Goal: Task Accomplishment & Management: Use online tool/utility

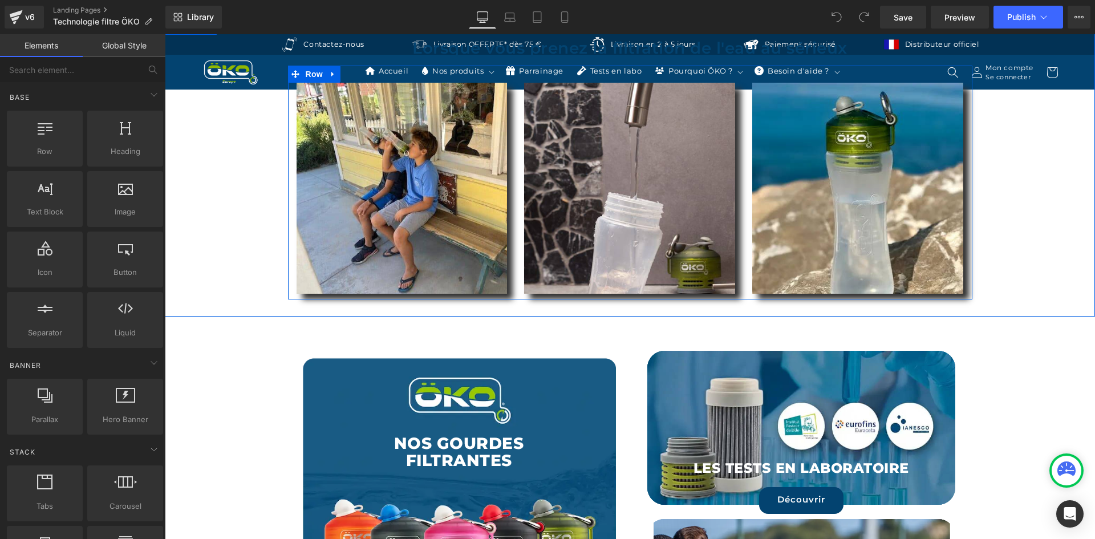
scroll to position [1939, 0]
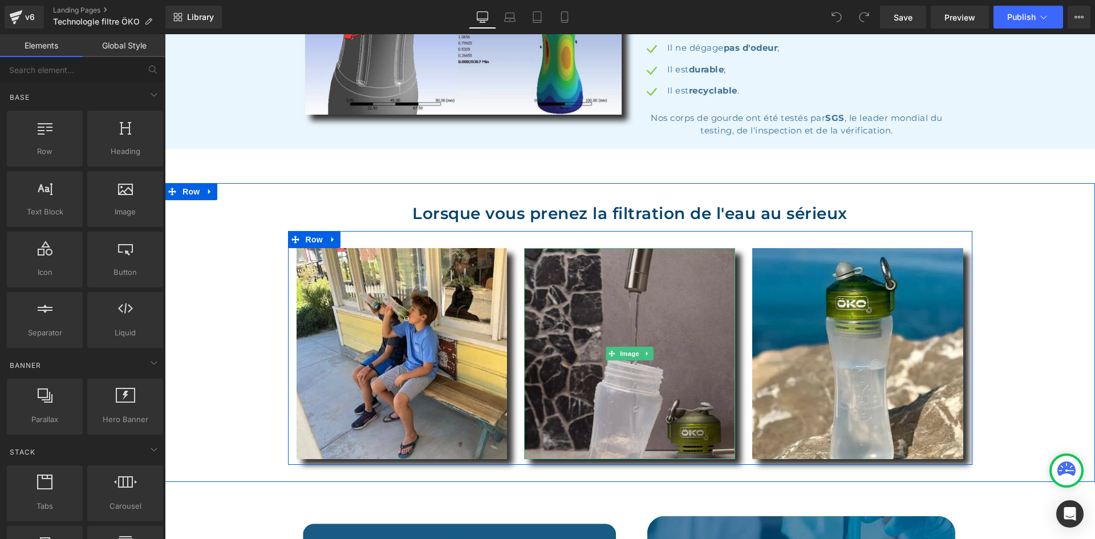
click at [638, 282] on img at bounding box center [629, 353] width 211 height 211
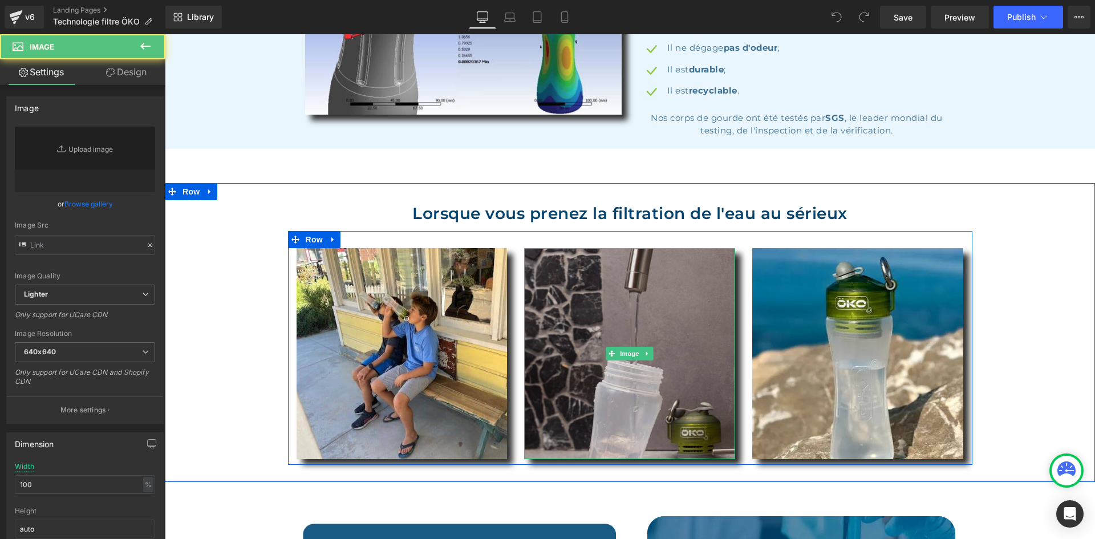
type input "https://ucarecdn.com/bd8b26bd-d2bc-4c1f-946e-d6ccd7e5dd7b/-/format/auto/-/previ…"
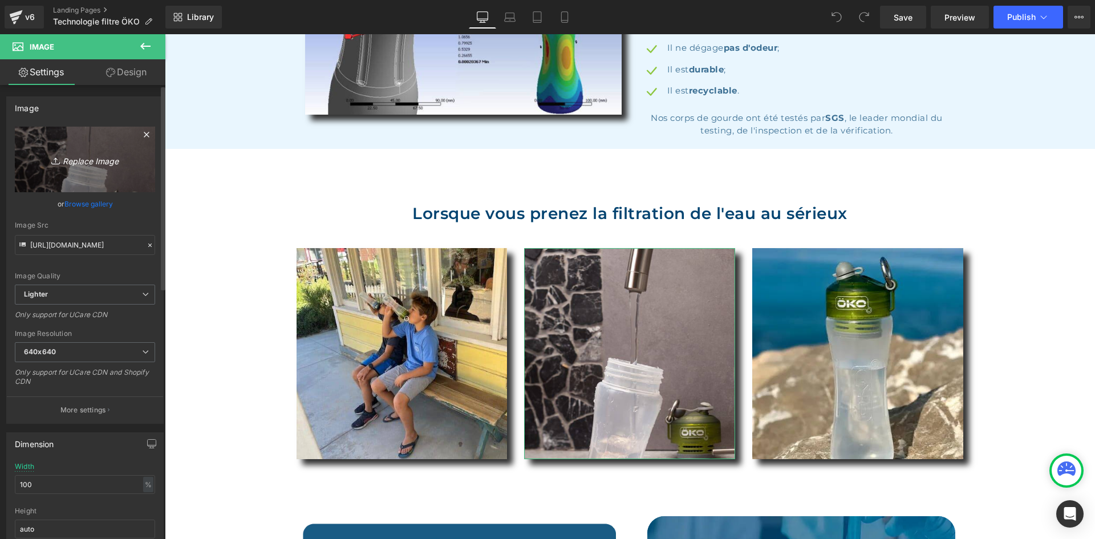
click at [127, 164] on icon "Replace Image" at bounding box center [84, 159] width 91 height 14
type input "C:\fakepath\01.webp"
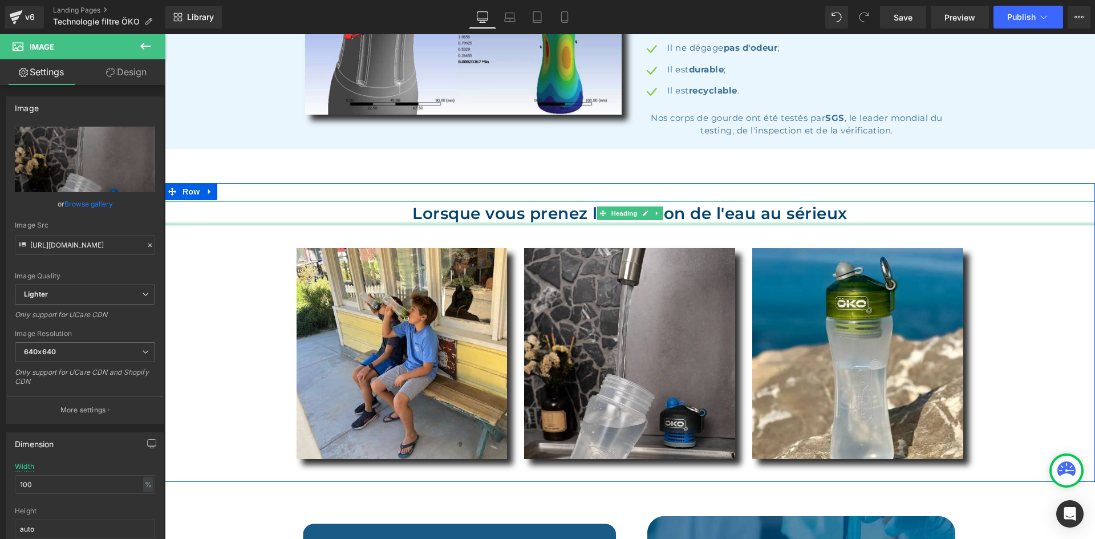
type input "https://ucarecdn.com/29ad21a4-c412-4610-b6a3-2f24119552d3/-/format/auto/-/previ…"
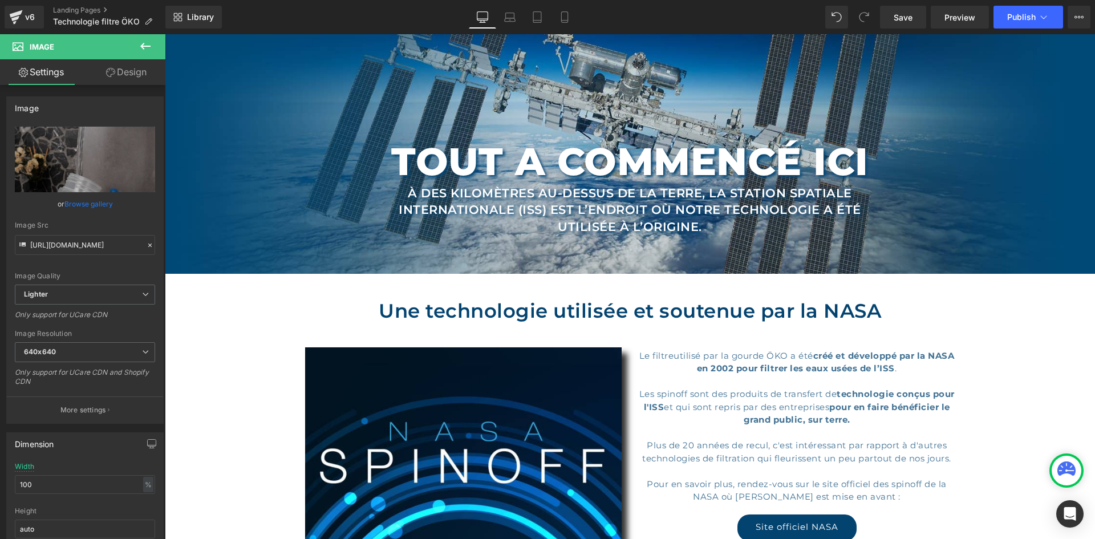
scroll to position [0, 0]
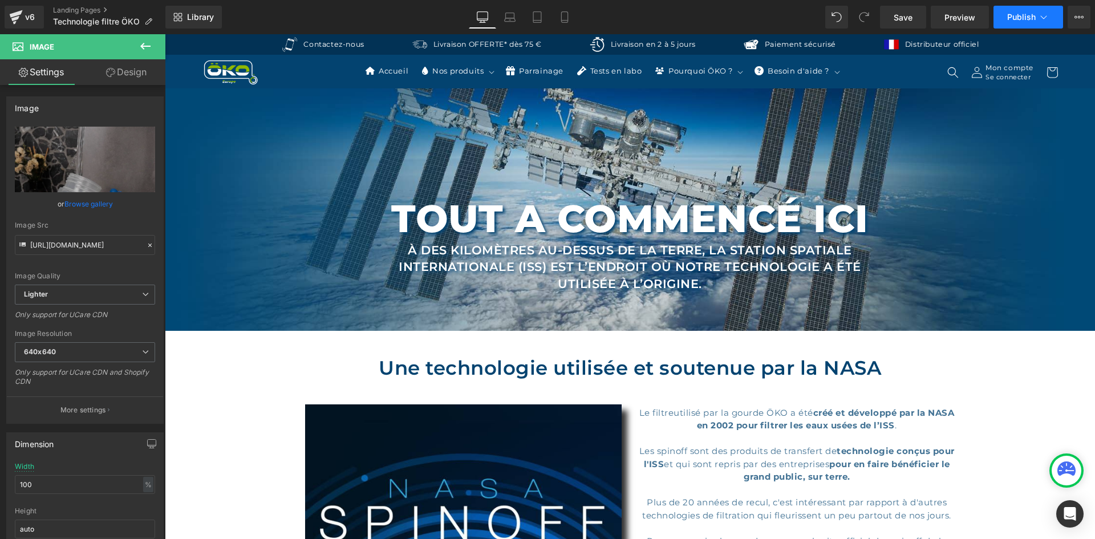
click at [1016, 15] on span "Publish" at bounding box center [1021, 17] width 29 height 9
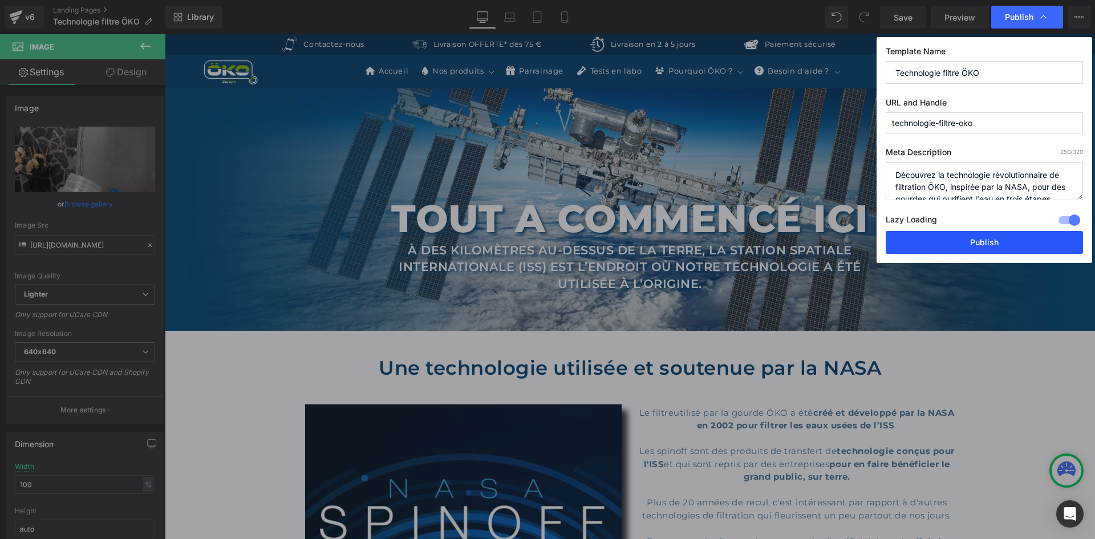
click at [945, 234] on button "Publish" at bounding box center [984, 242] width 197 height 23
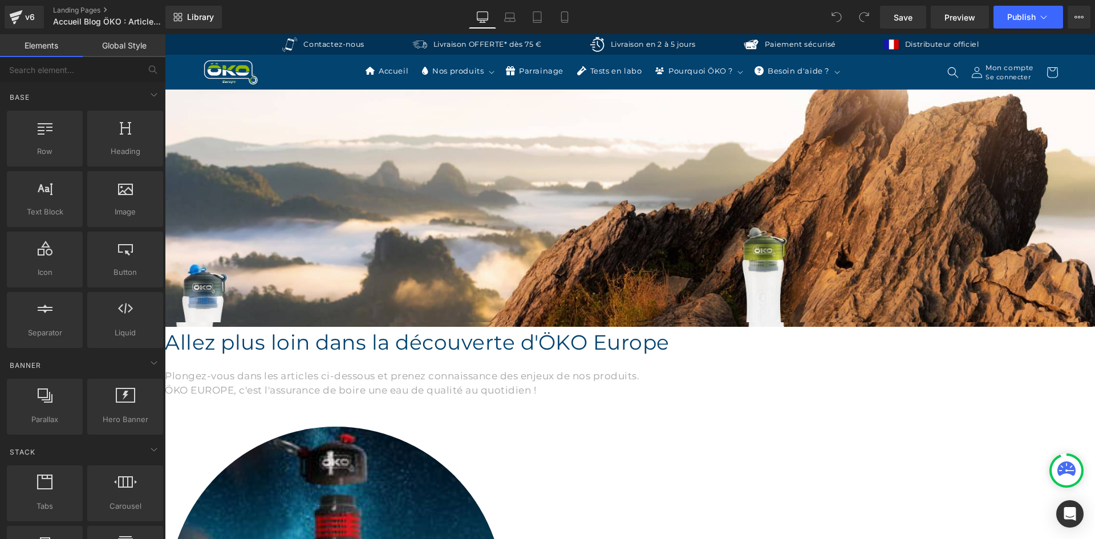
click at [165, 34] on span "Hero Banner" at bounding box center [165, 34] width 0 height 0
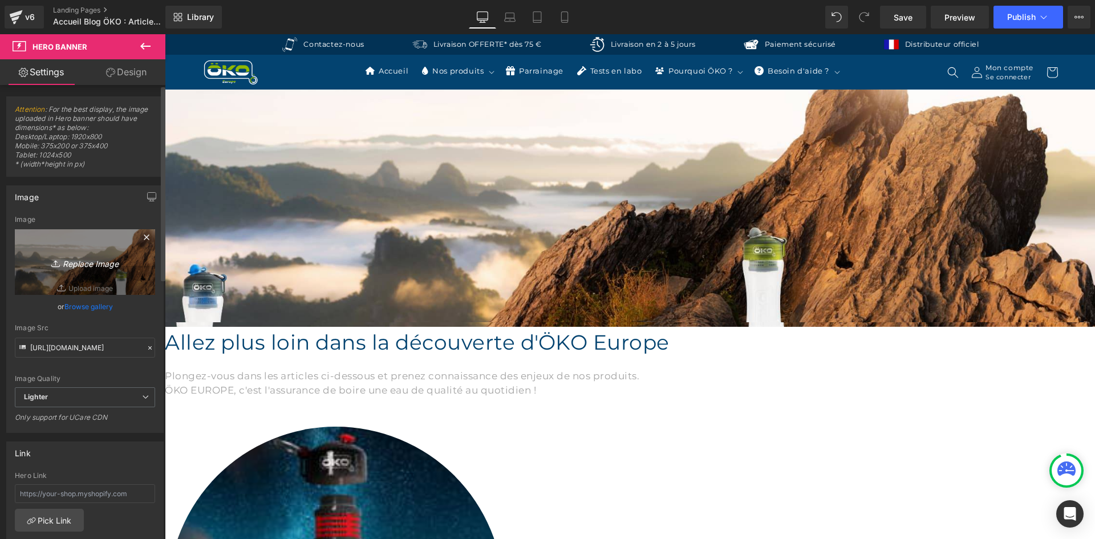
click at [87, 271] on link "Replace Image" at bounding box center [85, 262] width 140 height 66
type input "C:\fakepath\BANIERE PC BLOG.webp"
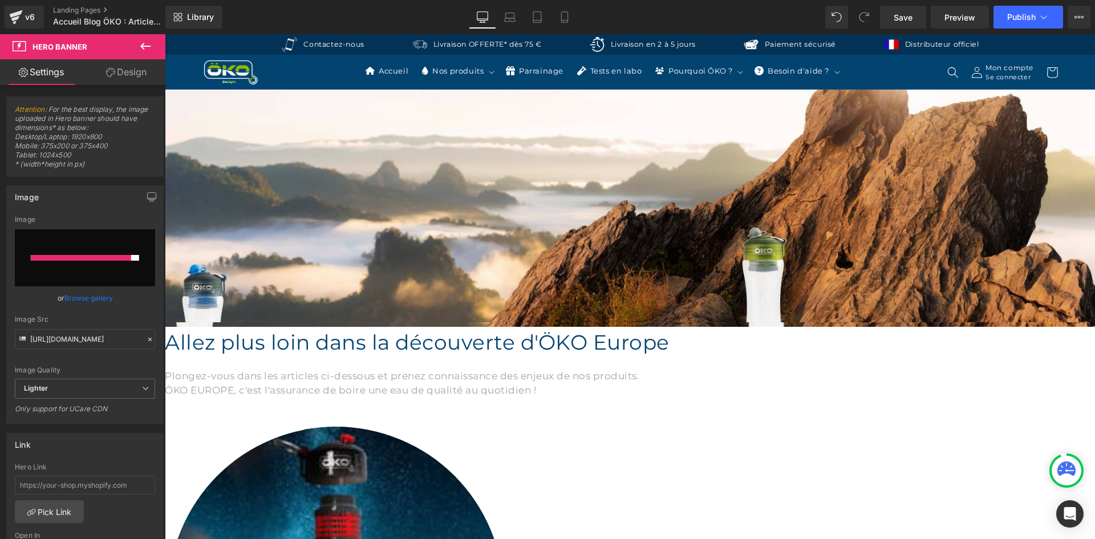
type input "https://ucarecdn.com/6ddda68d-fa04-492e-85ab-17908342ee7c/-/format/auto/-/previ…"
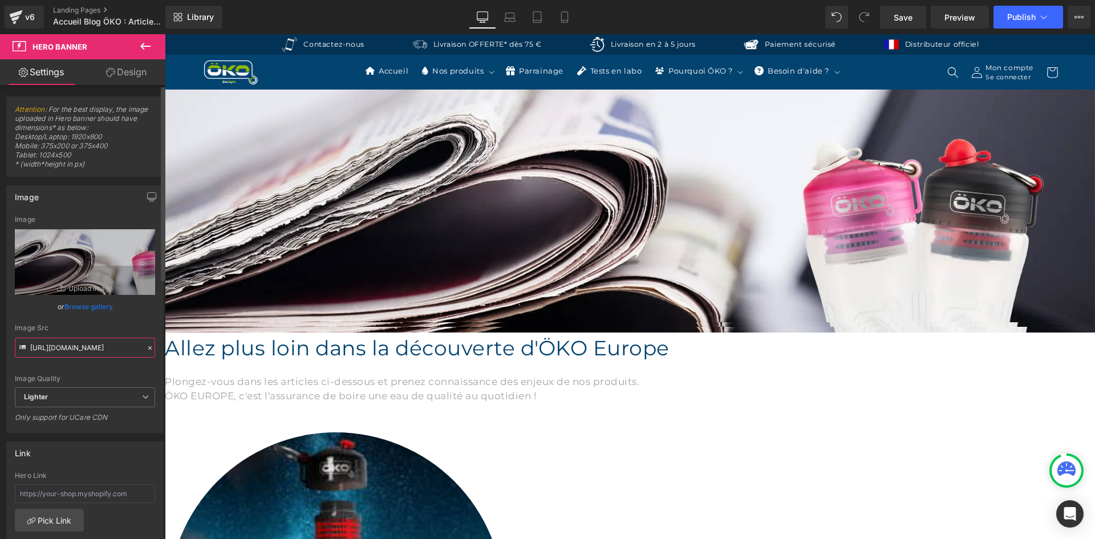
click at [94, 344] on input "https://ucarecdn.com/6ddda68d-fa04-492e-85ab-17908342ee7c/-/format/auto/-/previ…" at bounding box center [85, 348] width 140 height 20
click at [143, 191] on button "button" at bounding box center [152, 197] width 18 height 22
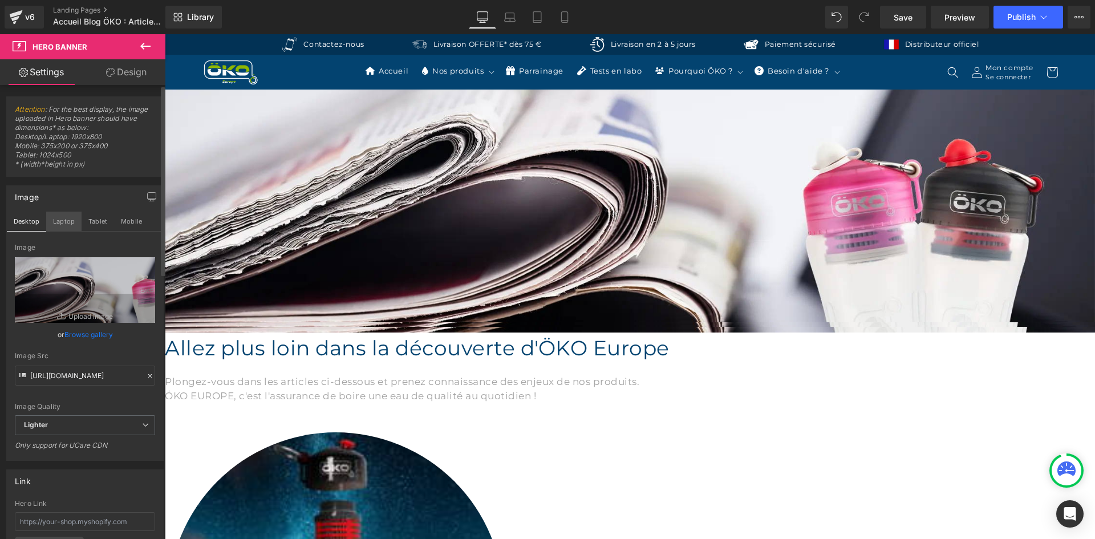
click at [66, 225] on button "Laptop" at bounding box center [63, 221] width 35 height 19
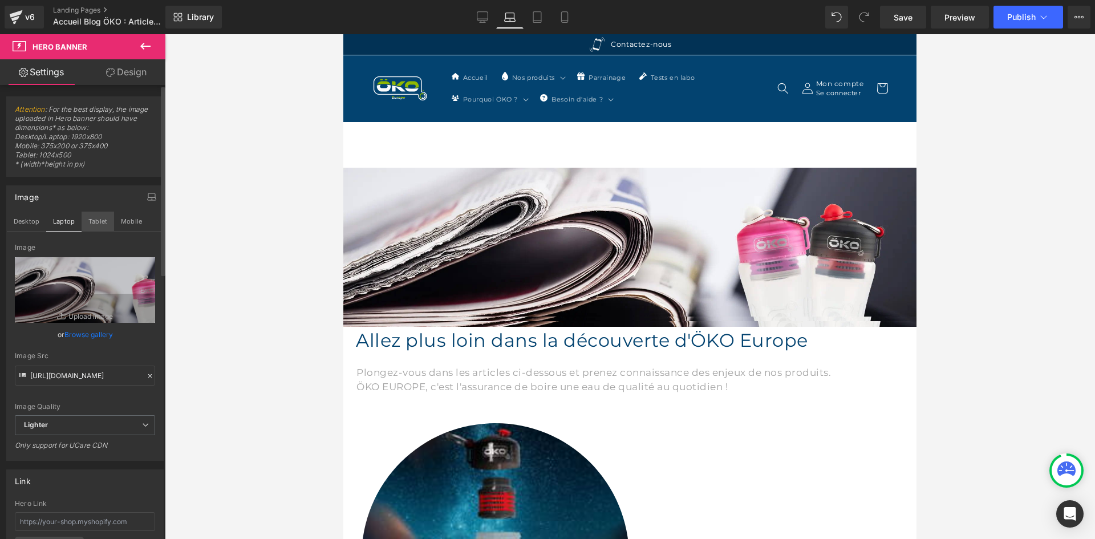
click at [100, 223] on button "Tablet" at bounding box center [98, 221] width 33 height 19
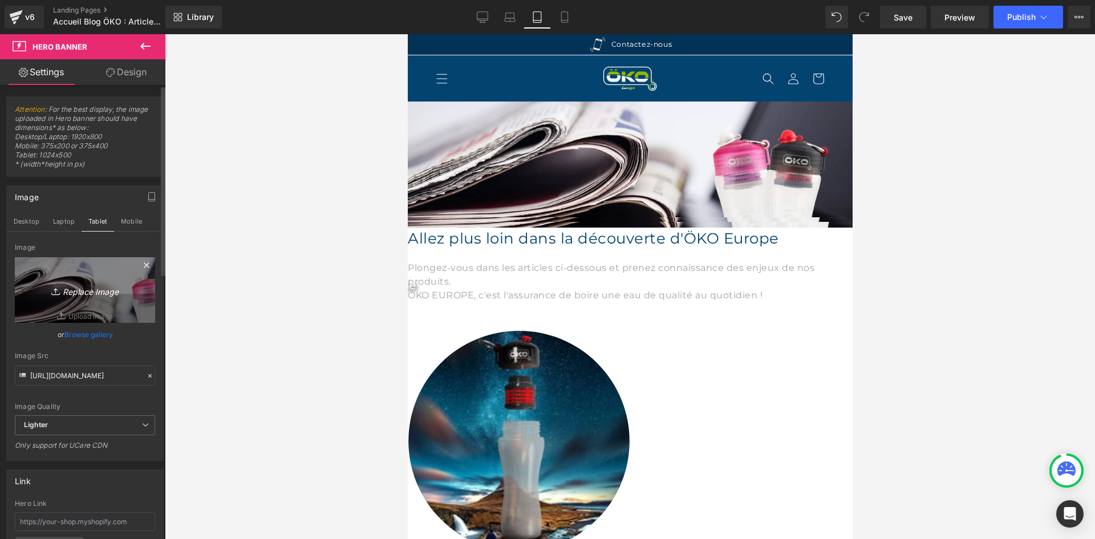
click at [96, 265] on link "Replace Image" at bounding box center [85, 290] width 140 height 66
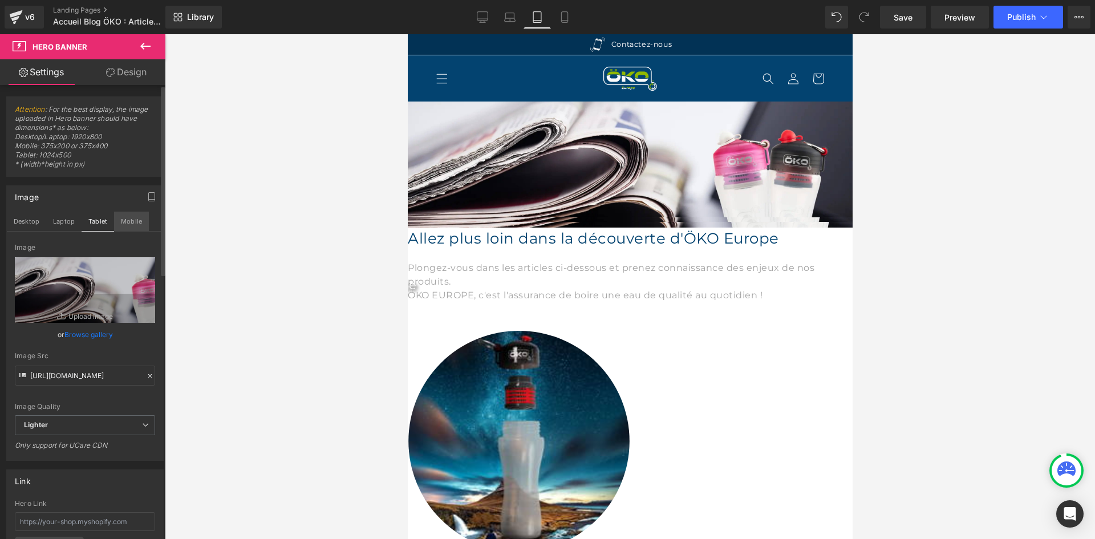
click at [138, 212] on button "Mobile" at bounding box center [131, 221] width 35 height 19
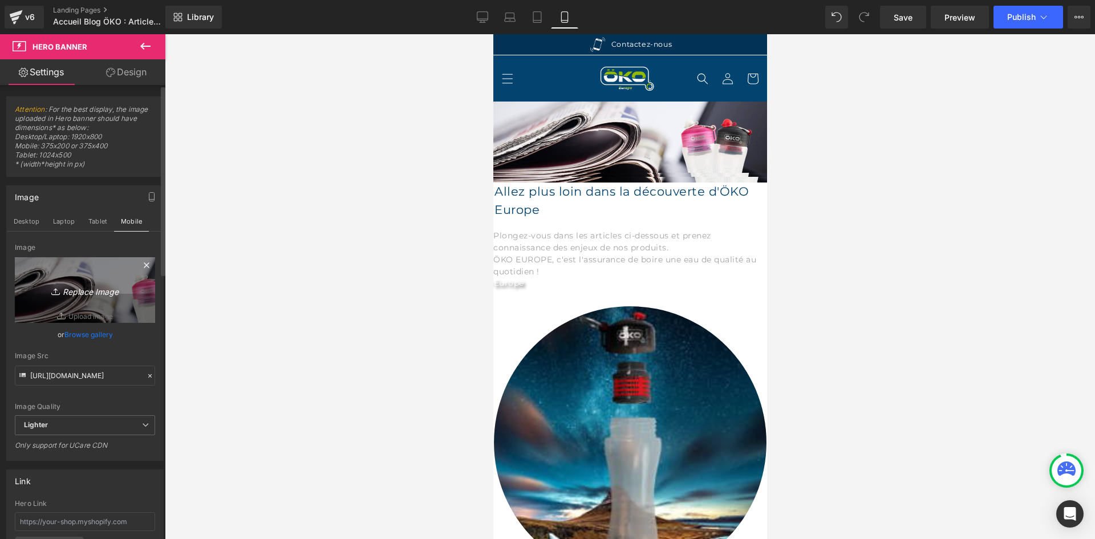
click at [83, 272] on link "Replace Image" at bounding box center [85, 290] width 140 height 66
type input "C:\fakepath\BANNIERE MOBILE BLOG.webp"
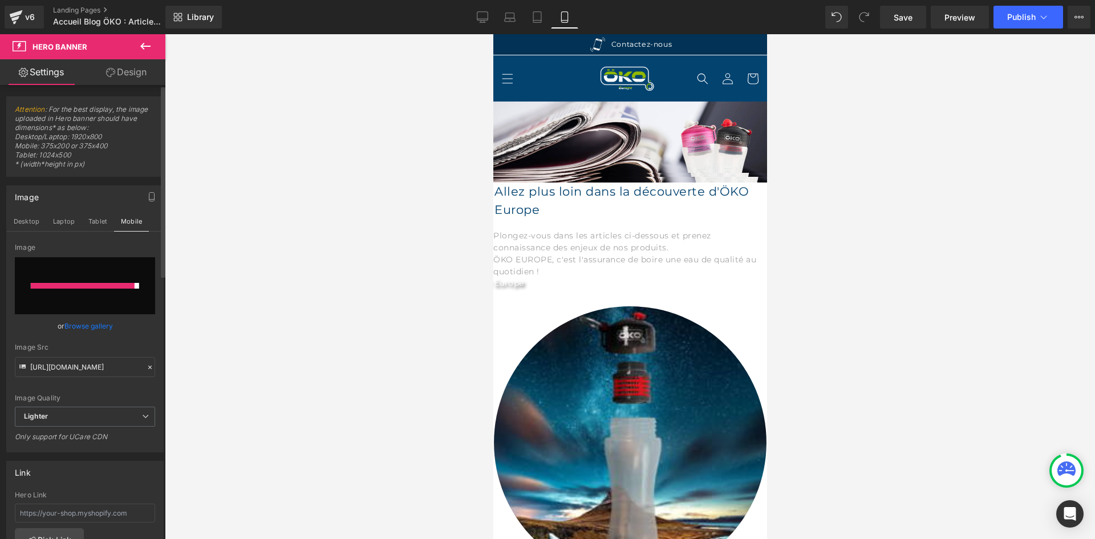
type input "https://ucarecdn.com/66b1fce2-45cb-42a1-abc7-26300136e05a/-/format/auto/-/previ…"
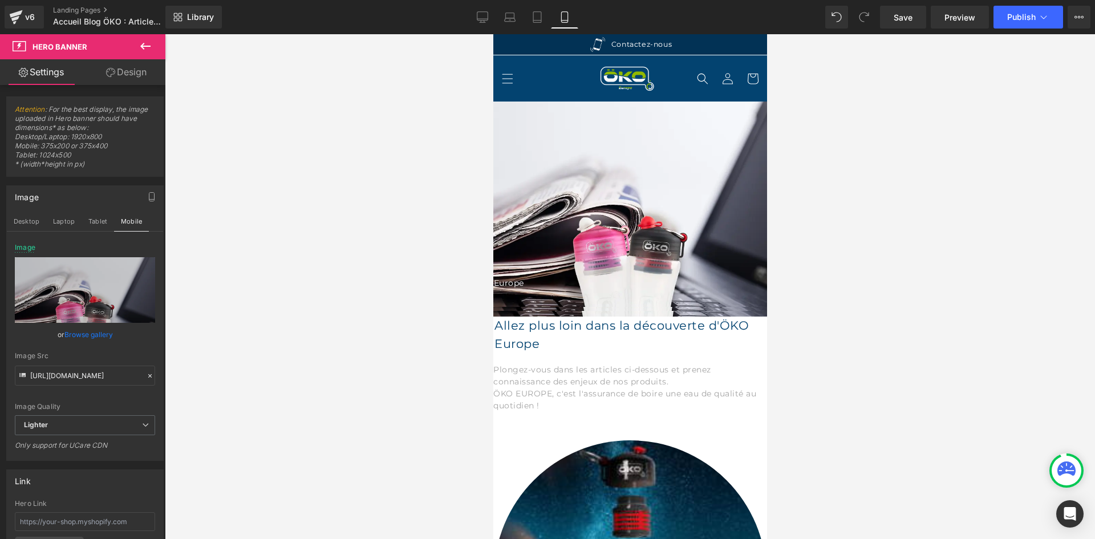
click at [493, 34] on span "Row" at bounding box center [493, 34] width 0 height 0
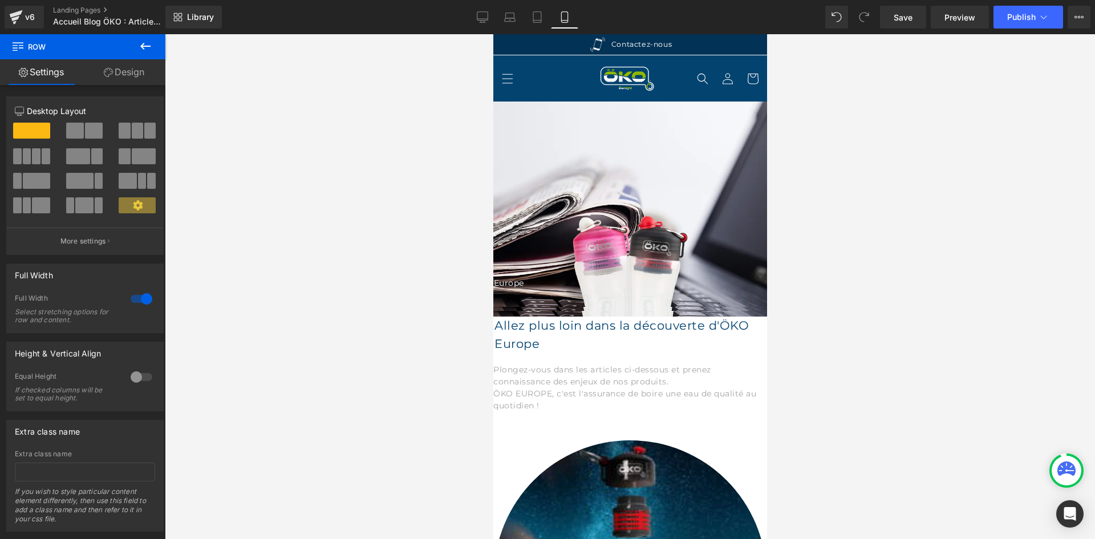
click at [143, 76] on link "Design" at bounding box center [124, 72] width 83 height 26
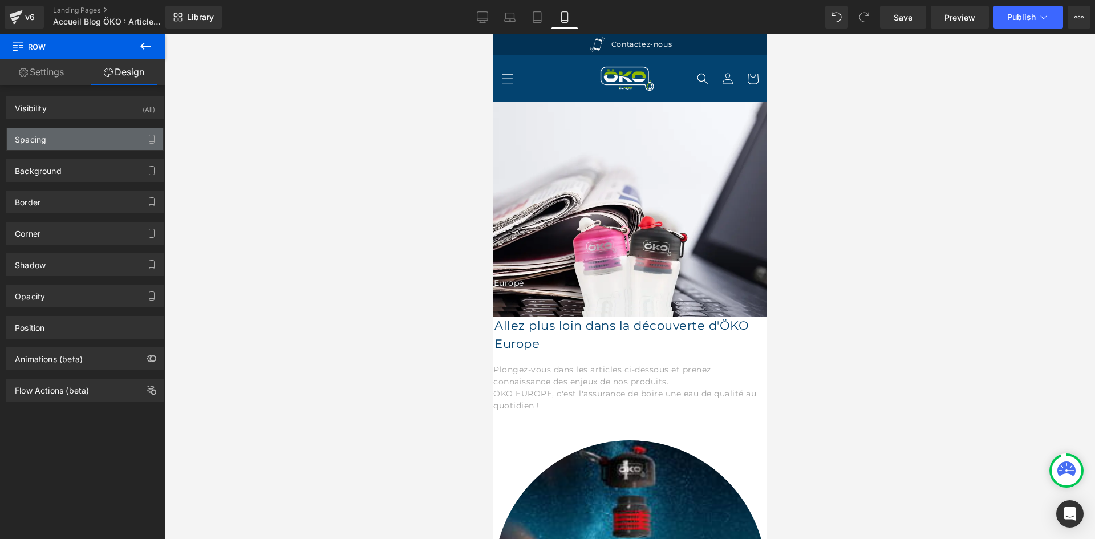
click at [75, 133] on div "Spacing" at bounding box center [85, 139] width 156 height 22
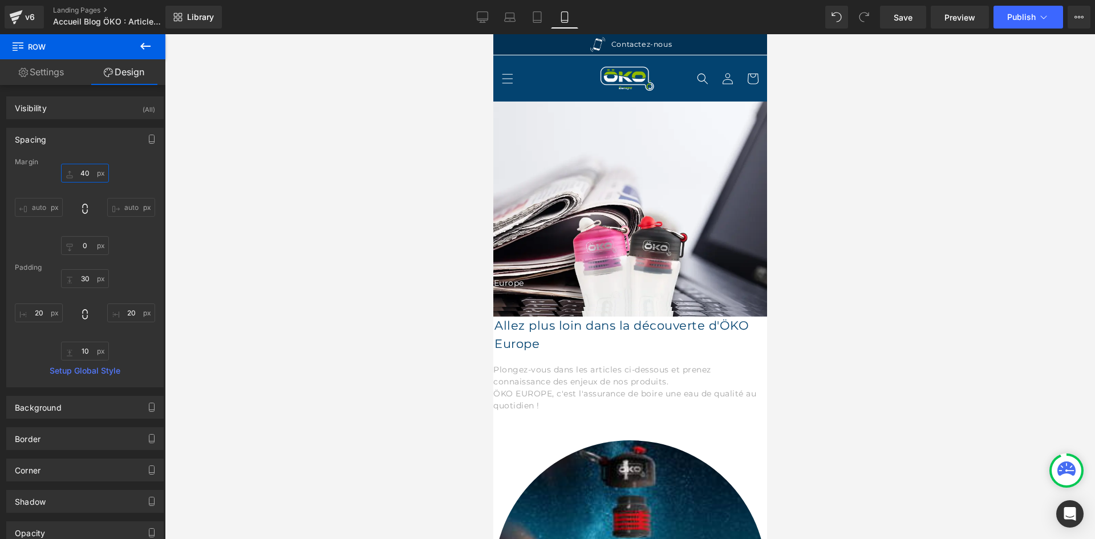
click at [79, 167] on input "40" at bounding box center [85, 173] width 48 height 19
type input "0"
click at [79, 280] on input "30" at bounding box center [85, 278] width 48 height 19
type input "0"
click at [541, 13] on icon at bounding box center [536, 16] width 11 height 11
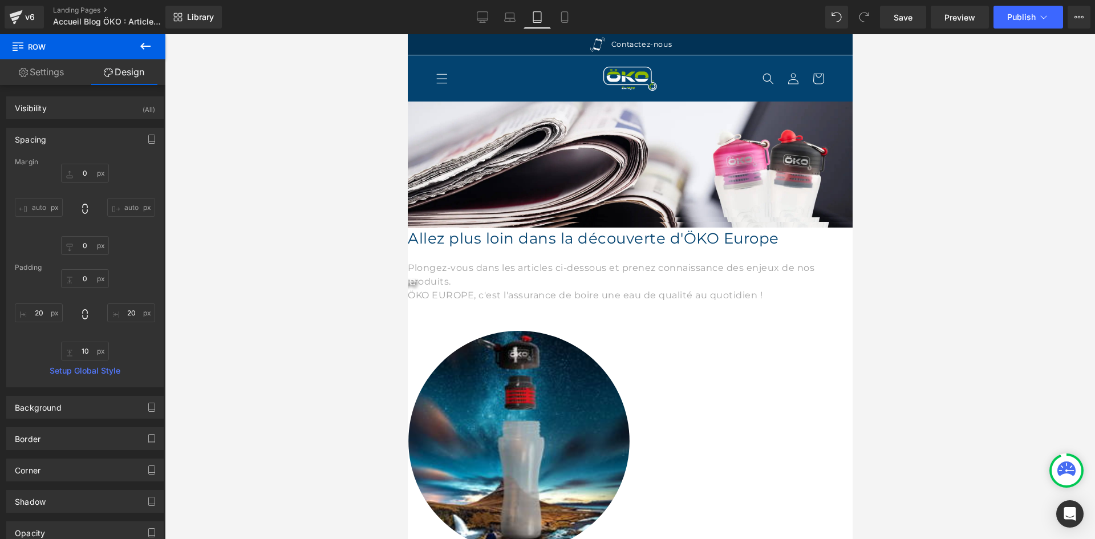
type input "0"
type input "30"
type input "20"
type input "10"
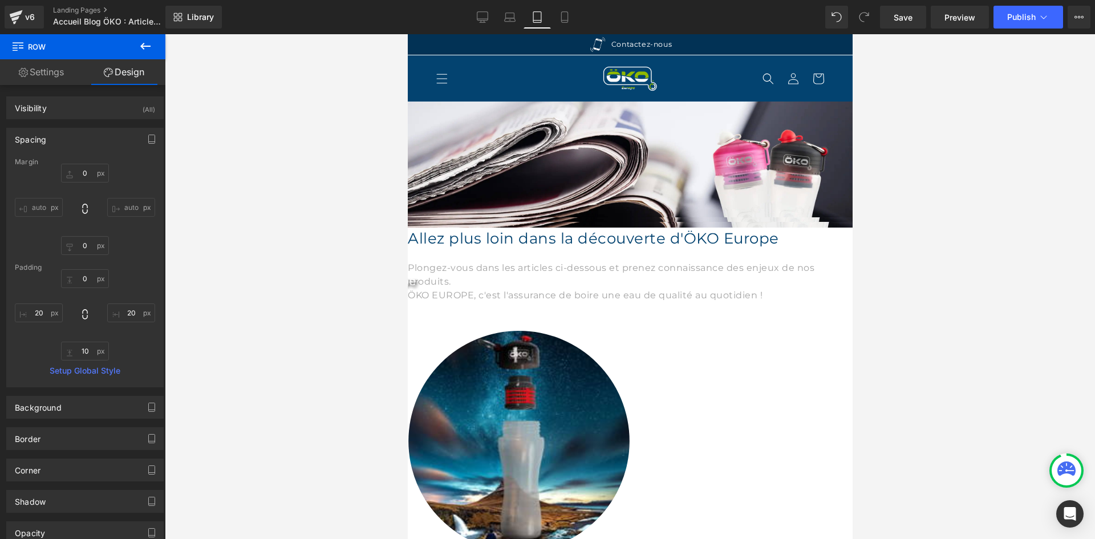
type input "20"
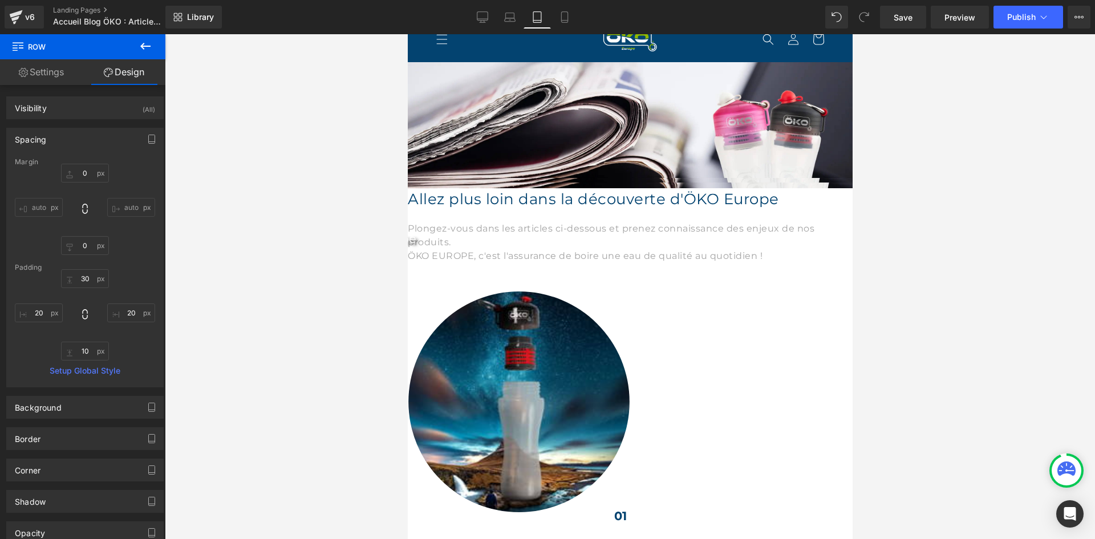
click at [526, 12] on link "Tablet" at bounding box center [536, 17] width 27 height 23
click at [519, 13] on link "Laptop" at bounding box center [509, 17] width 27 height 23
type input "0"
type input "30"
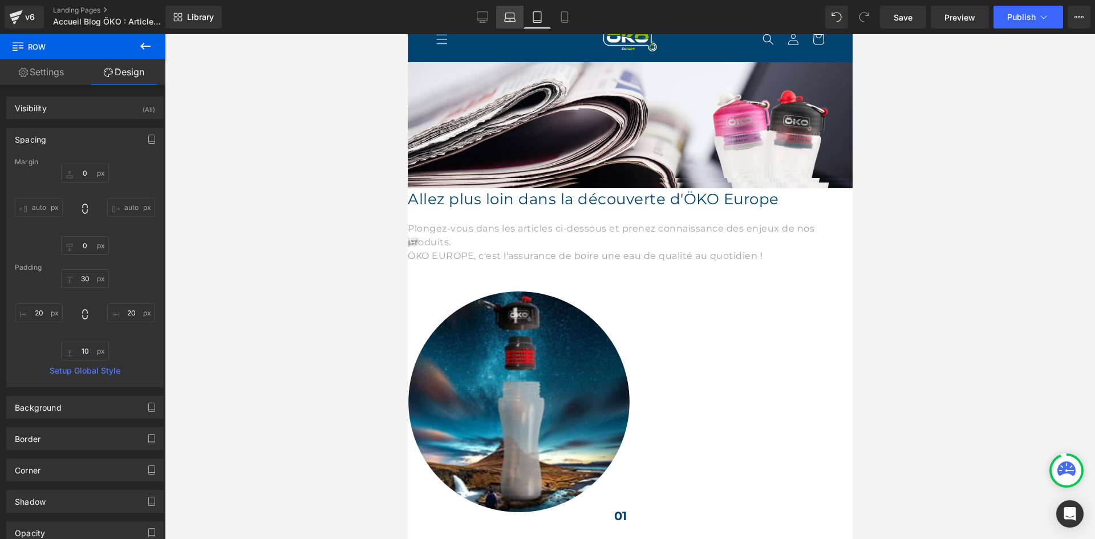
type input "20"
type input "10"
type input "20"
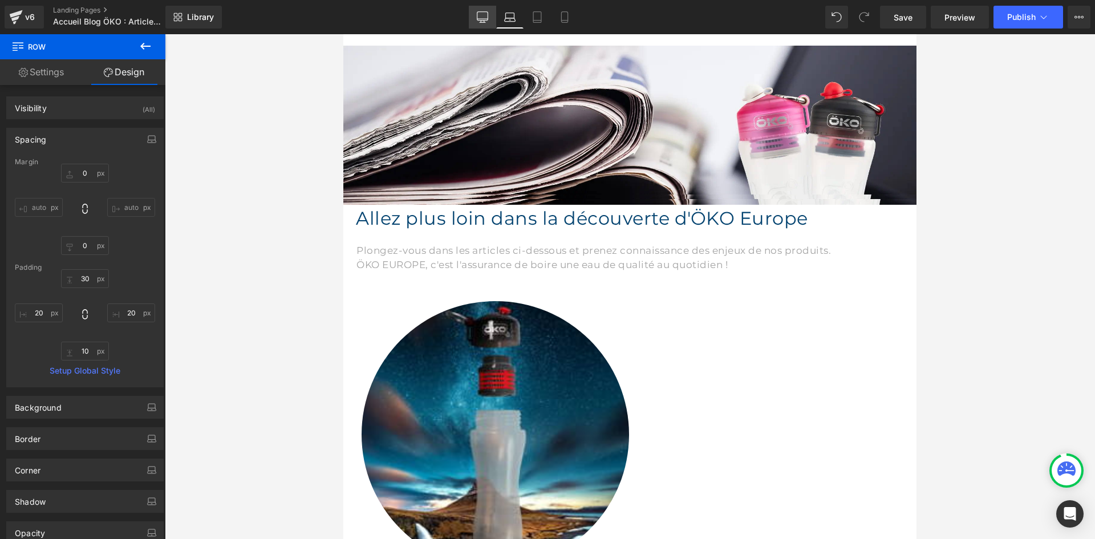
click at [472, 21] on link "Desktop" at bounding box center [482, 17] width 27 height 23
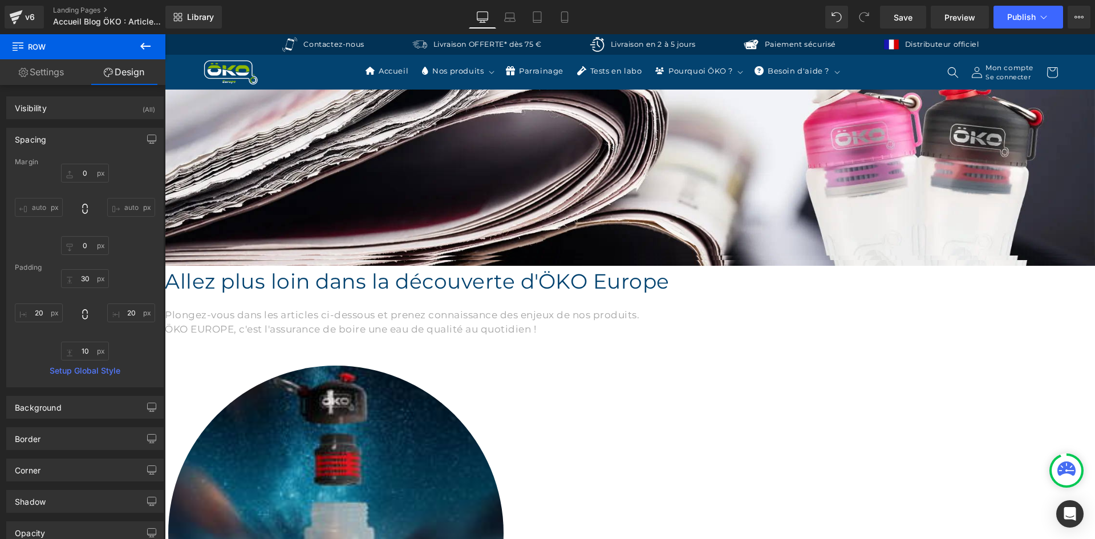
type input "0"
type input "30"
type input "20"
type input "10"
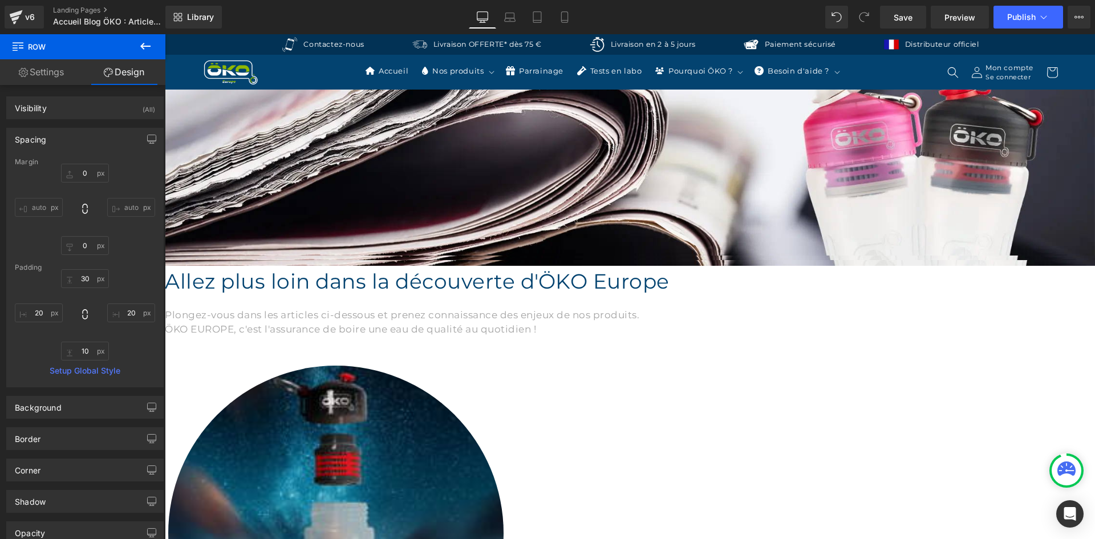
type input "20"
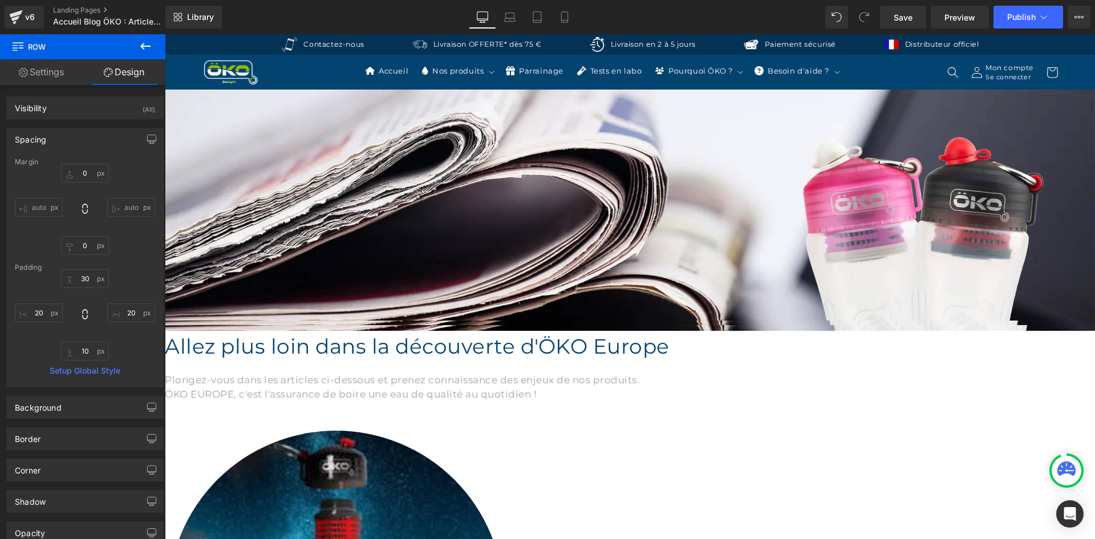
scroll to position [0, 0]
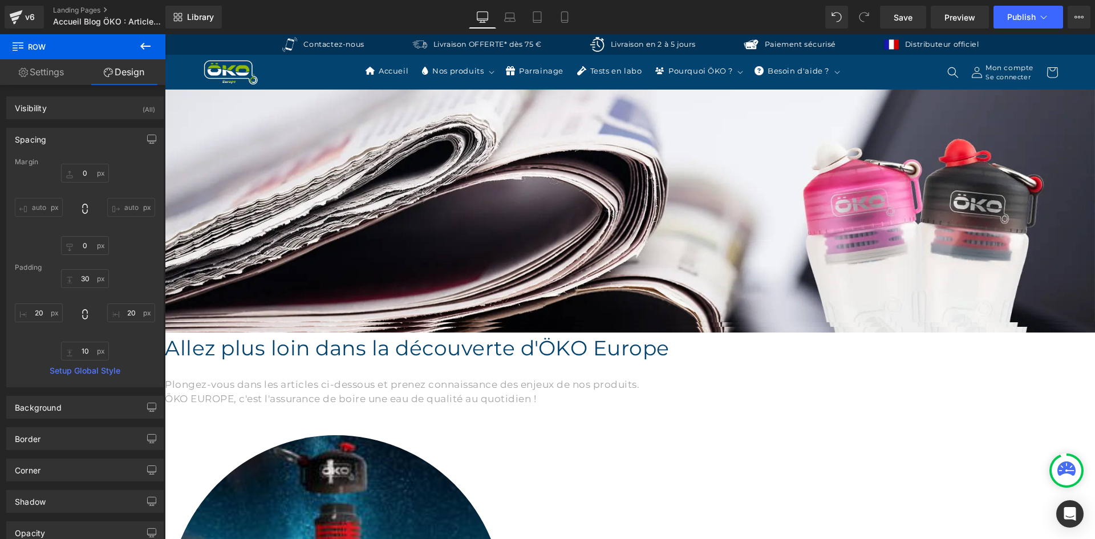
click at [165, 34] on span "Heading" at bounding box center [165, 34] width 0 height 0
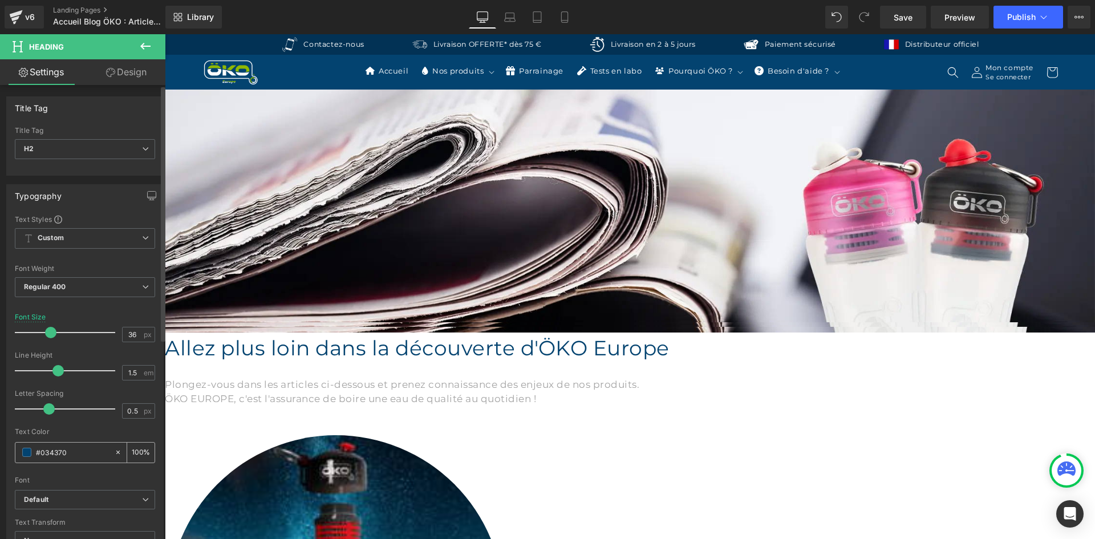
click at [78, 460] on div "#034370" at bounding box center [64, 452] width 99 height 20
click at [80, 454] on input "#034370" at bounding box center [72, 452] width 73 height 13
click at [165, 34] on span "Heading" at bounding box center [165, 34] width 0 height 0
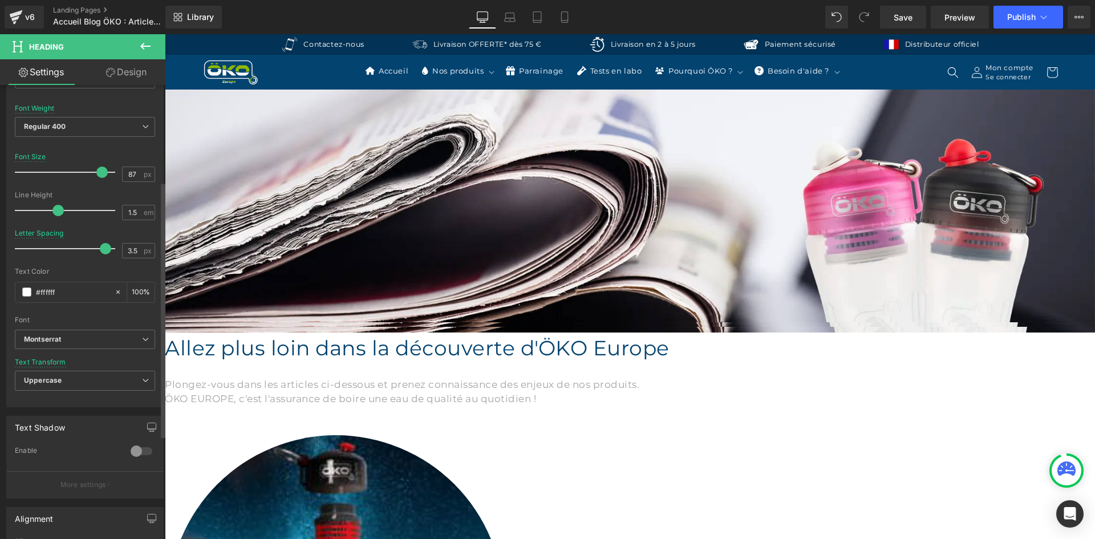
scroll to position [171, 0]
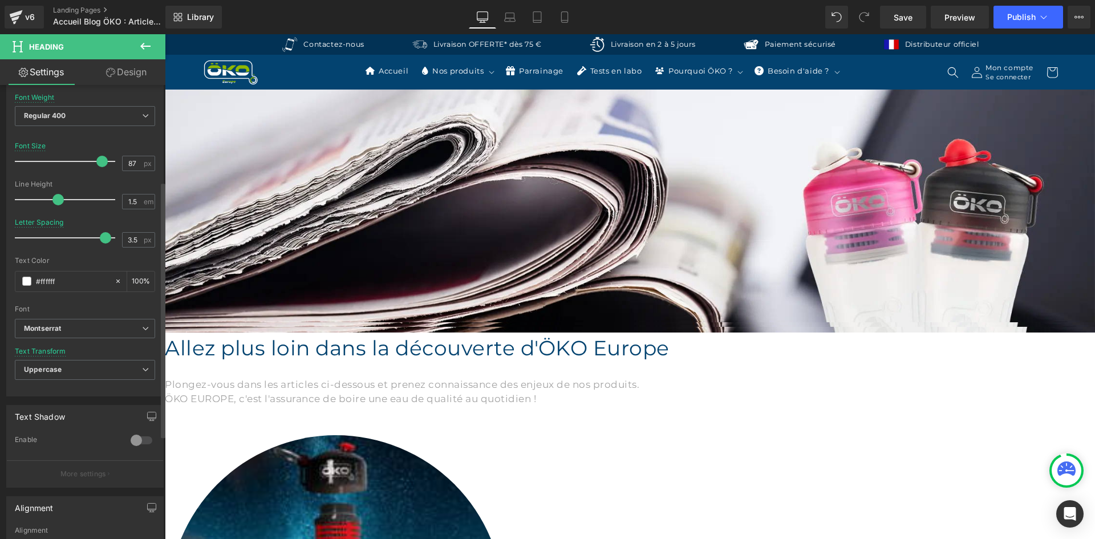
click at [145, 445] on div at bounding box center [141, 440] width 27 height 18
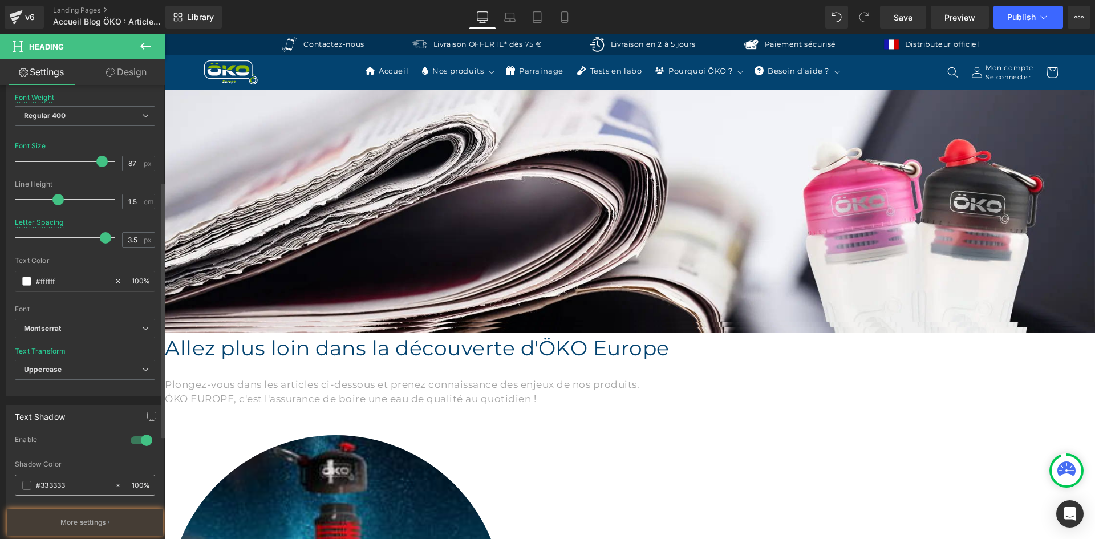
click at [88, 485] on input "#333333" at bounding box center [72, 485] width 73 height 13
paste input "034370"
type input "#034370"
click at [86, 517] on button "More settings" at bounding box center [85, 522] width 156 height 27
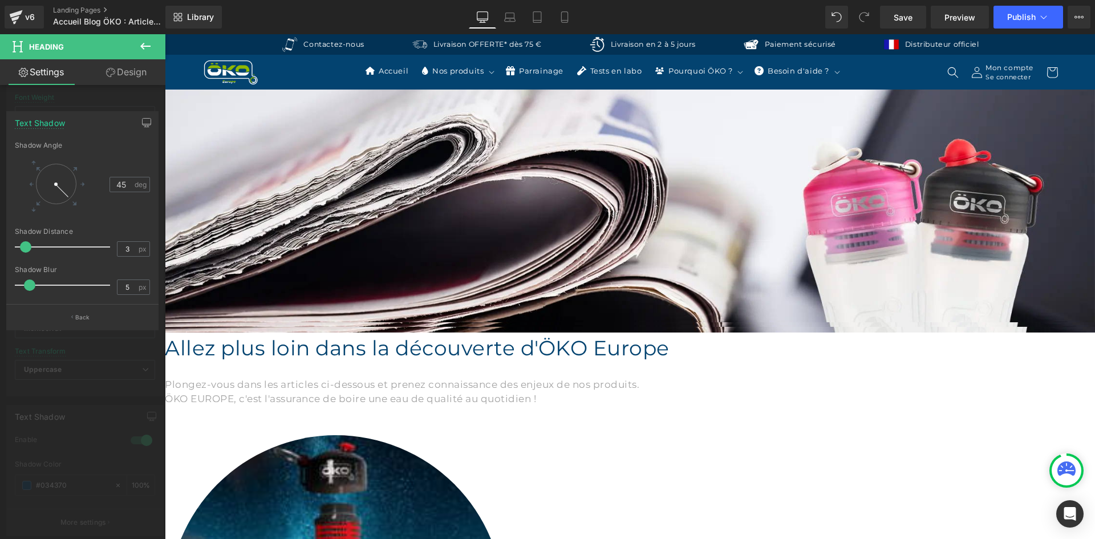
type input "2"
click at [26, 245] on span at bounding box center [23, 246] width 11 height 11
type input "2"
click at [23, 284] on span at bounding box center [23, 284] width 11 height 11
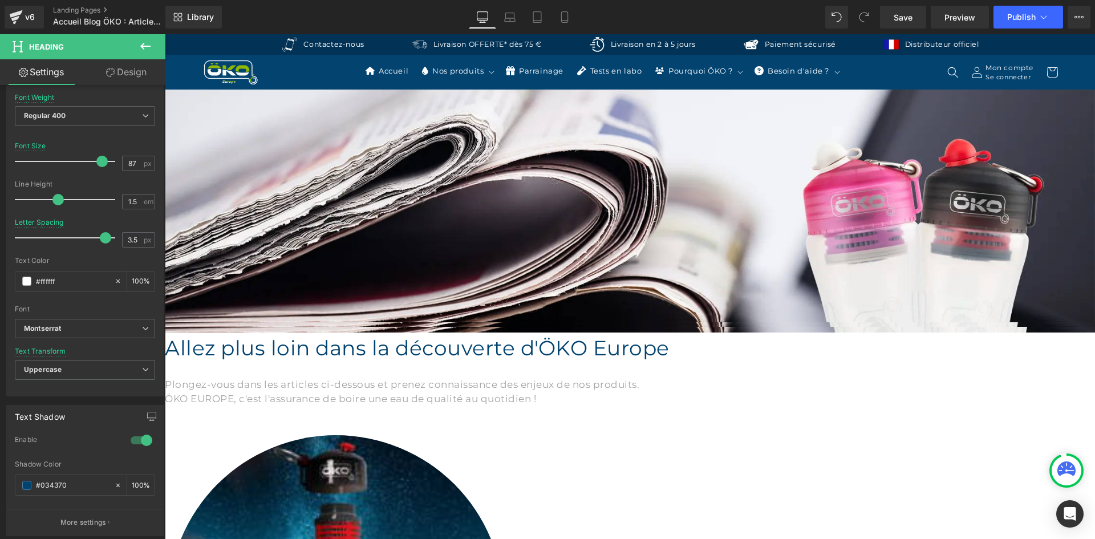
click at [412, 283] on p "Découvrez les articles d'ÖKO Europe" at bounding box center [164, 292] width 907 height 19
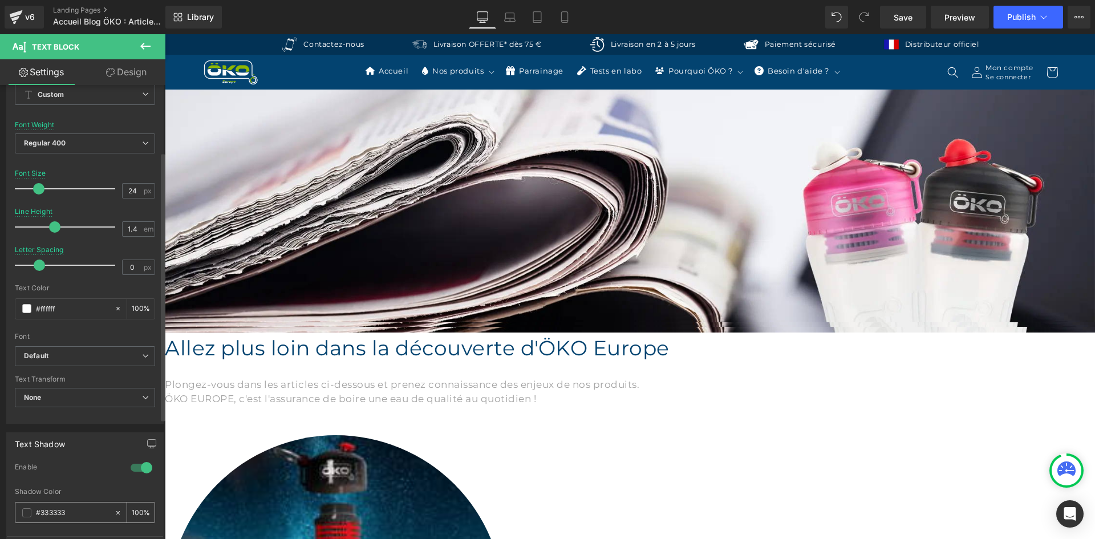
scroll to position [114, 0]
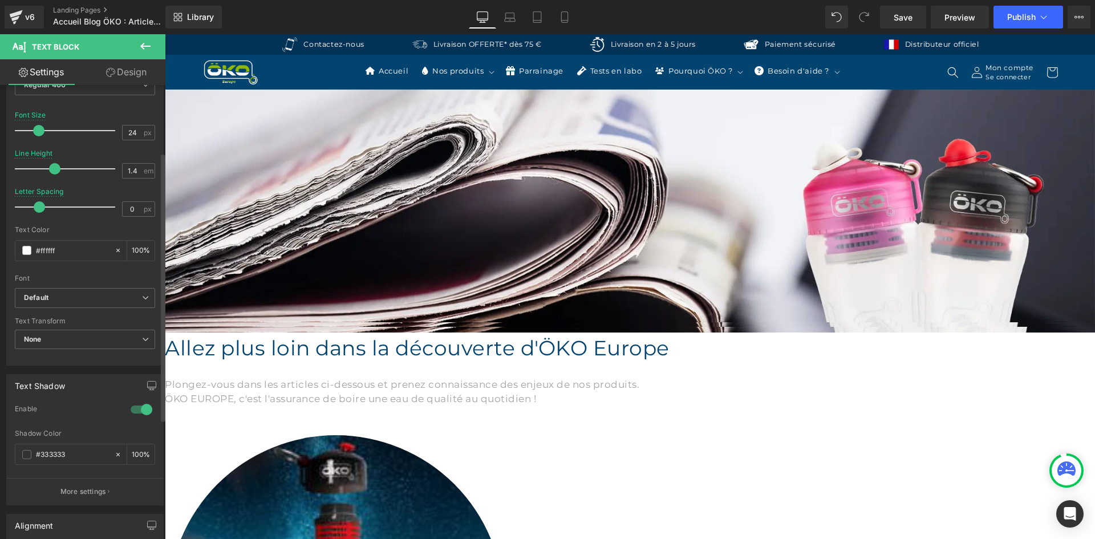
drag, startPoint x: 88, startPoint y: 452, endPoint x: 2, endPoint y: 444, distance: 86.5
click at [2, 444] on div "Text Shadow 1 Enable #333333 Shadow Color #333333 100 % More settings" at bounding box center [85, 436] width 170 height 140
paste input "034370"
type input "#034370"
click at [82, 486] on button "More settings" at bounding box center [85, 491] width 156 height 27
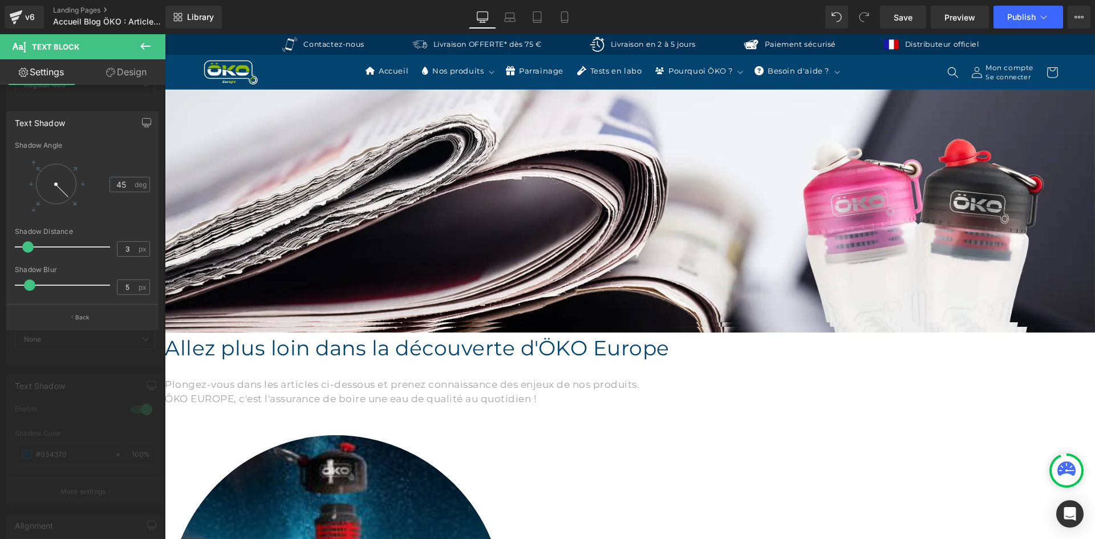
type input "2"
drag, startPoint x: 30, startPoint y: 248, endPoint x: 24, endPoint y: 249, distance: 5.8
click at [24, 249] on span at bounding box center [23, 246] width 11 height 11
click at [34, 282] on span at bounding box center [29, 284] width 11 height 11
type input "2"
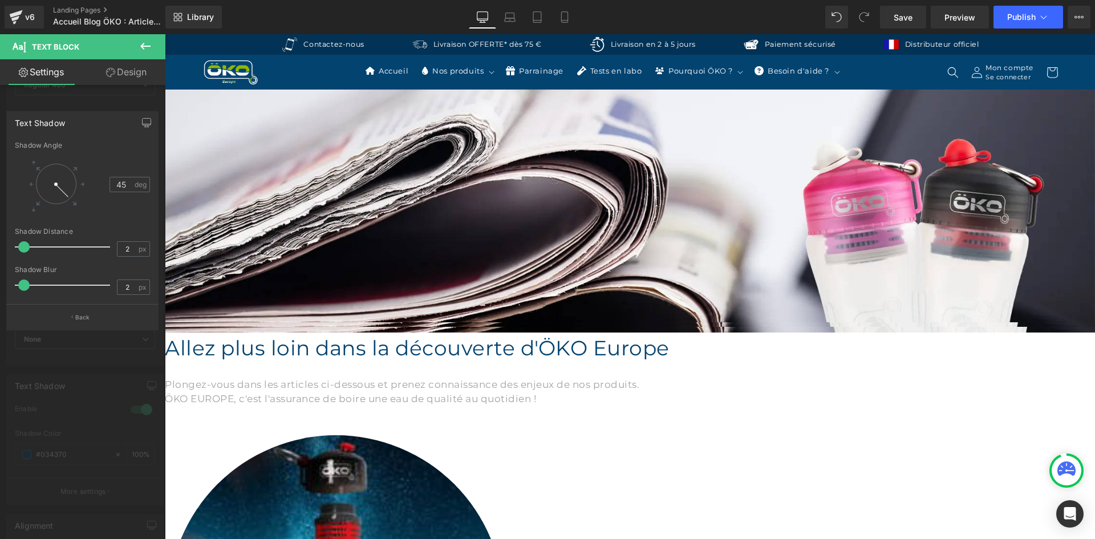
click at [29, 282] on span at bounding box center [23, 284] width 11 height 11
click at [104, 303] on div at bounding box center [82, 300] width 135 height 7
click at [132, 106] on div at bounding box center [82, 289] width 165 height 510
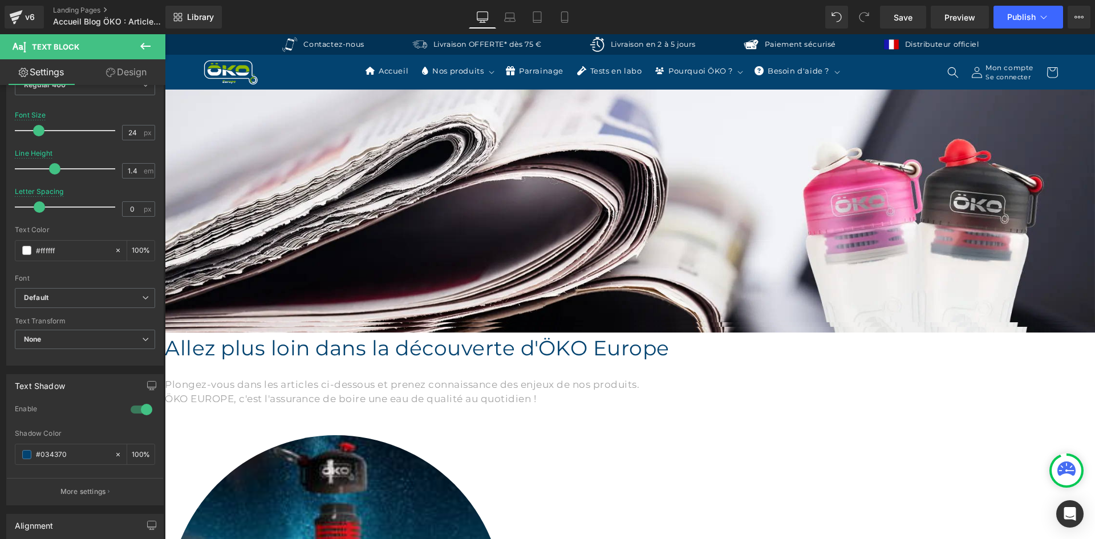
click at [165, 34] on span "Text Block" at bounding box center [165, 34] width 0 height 0
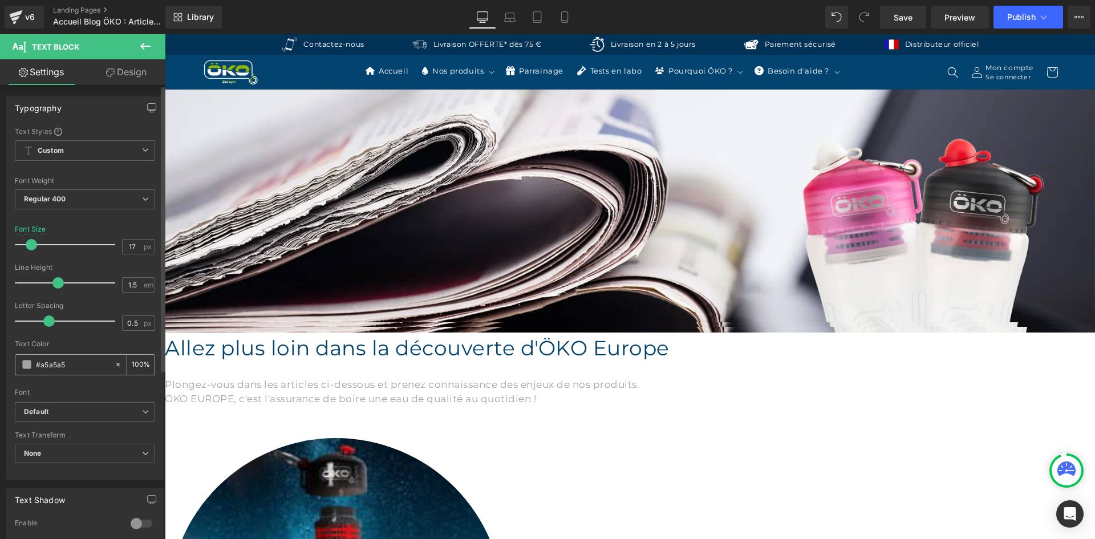
click at [80, 364] on input "#a5a5a5" at bounding box center [72, 364] width 73 height 13
click at [293, 202] on h1 "BLOG" at bounding box center [164, 239] width 907 height 75
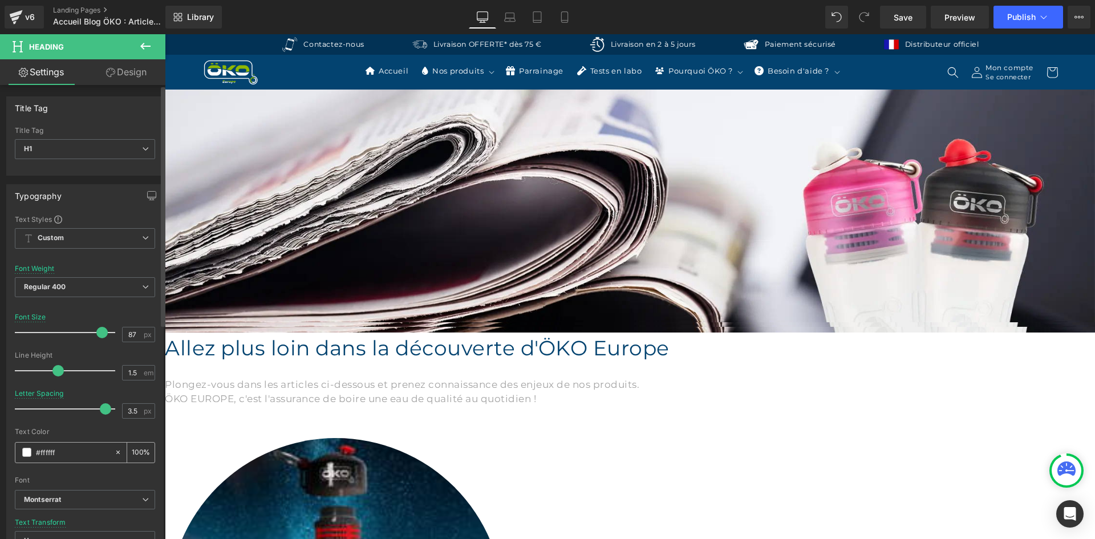
click at [74, 450] on input "#ffffff" at bounding box center [72, 452] width 73 height 13
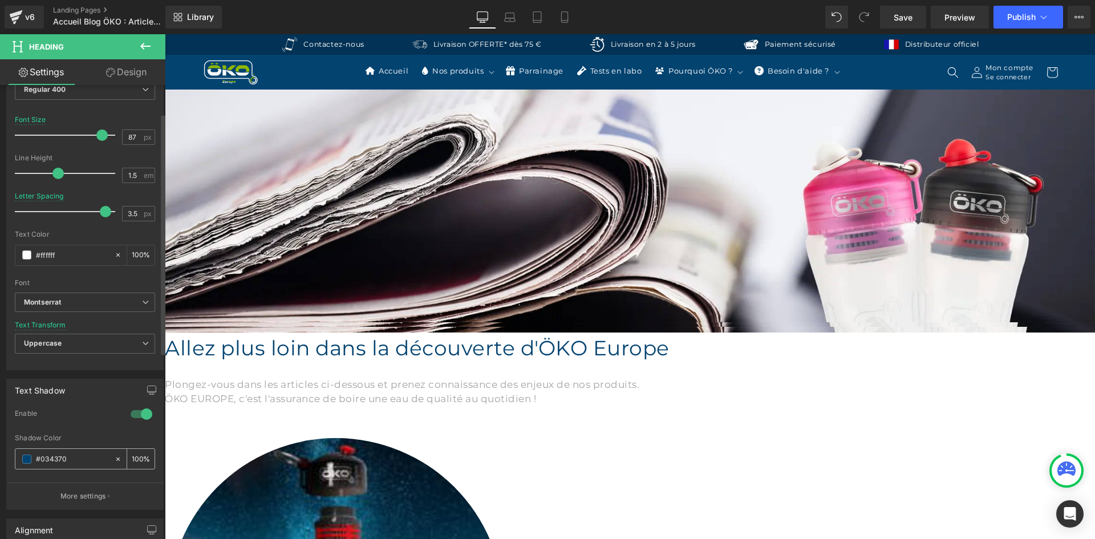
scroll to position [228, 0]
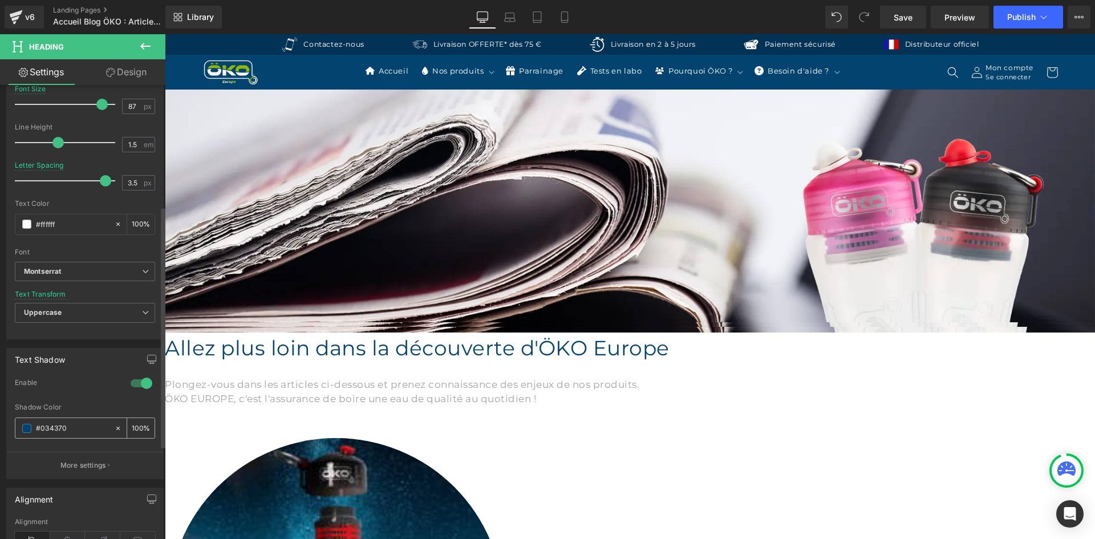
click at [72, 427] on input "#034370" at bounding box center [72, 428] width 73 height 13
paste input "a5a5a5"
type input "#a5a5a5"
click at [112, 465] on button "More settings" at bounding box center [85, 465] width 156 height 27
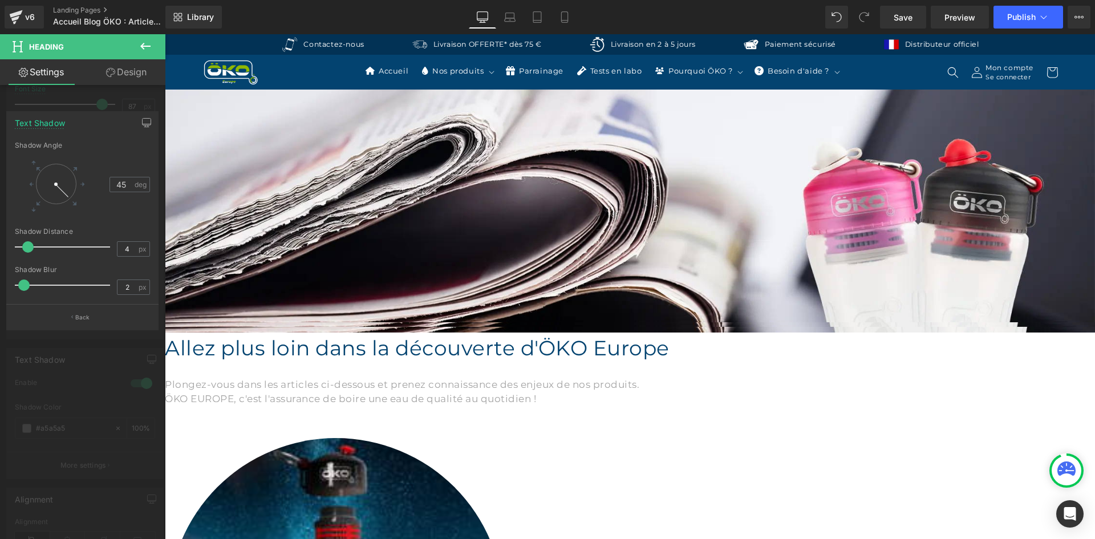
type input "5"
drag, startPoint x: 23, startPoint y: 246, endPoint x: 29, endPoint y: 245, distance: 5.7
click at [29, 245] on span at bounding box center [29, 246] width 11 height 11
type input "5"
click at [26, 282] on span at bounding box center [29, 284] width 11 height 11
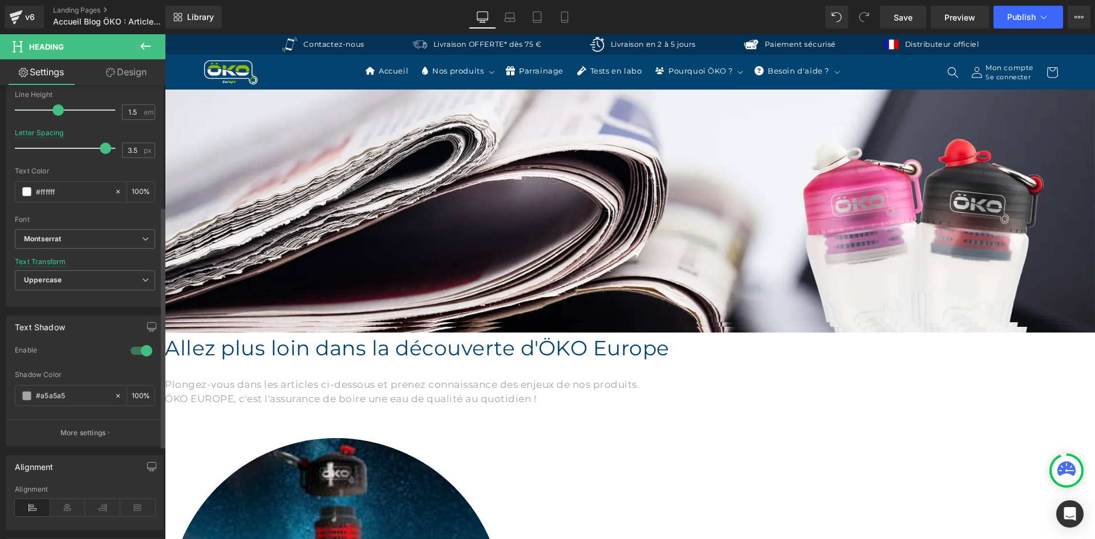
scroll to position [285, 0]
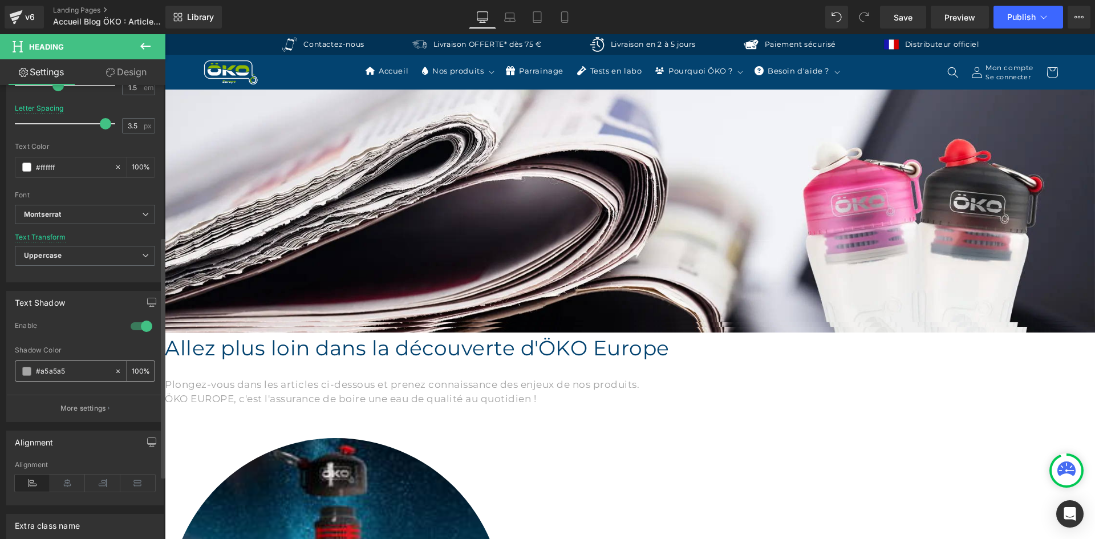
click at [77, 374] on input "#a5a5a5" at bounding box center [72, 371] width 73 height 13
click at [294, 283] on p "Découvrez les articles d'ÖKO Europe" at bounding box center [164, 292] width 907 height 19
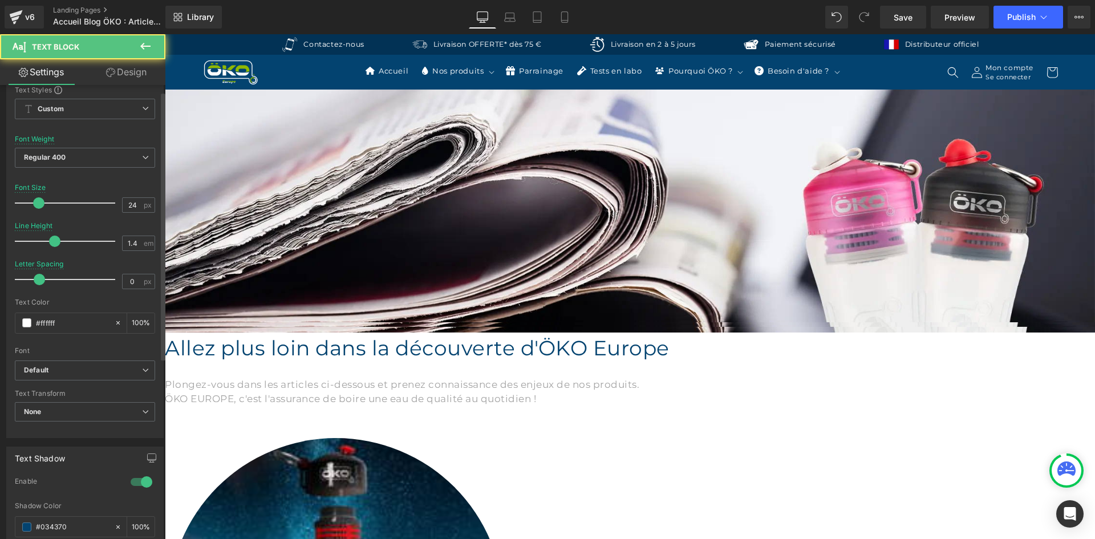
scroll to position [228, 0]
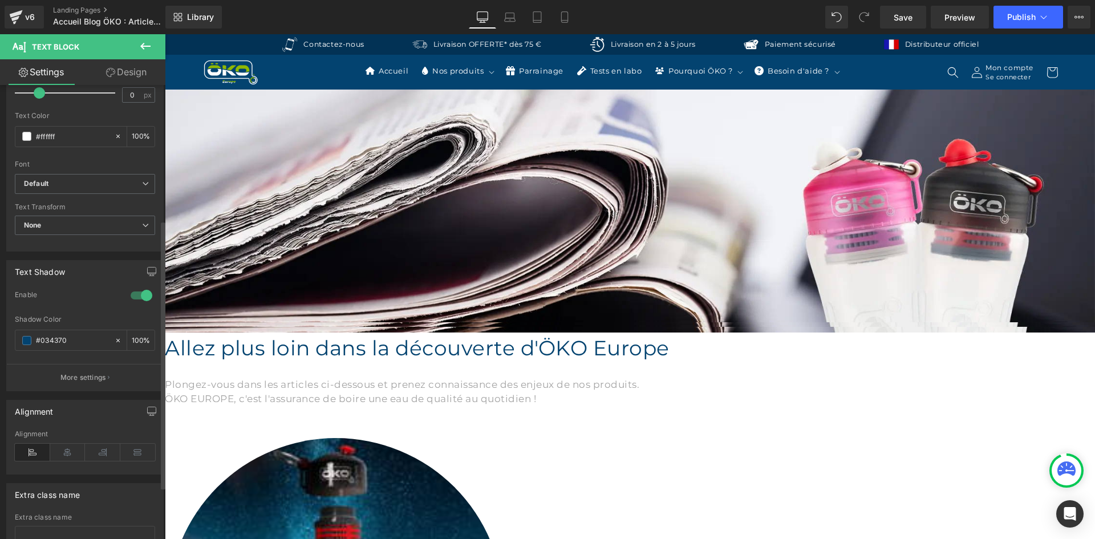
drag, startPoint x: 87, startPoint y: 338, endPoint x: 0, endPoint y: 326, distance: 88.0
click at [0, 326] on div "Text Shadow 1 Enable rgb(3, 67, 112) Shadow Color #034370 100 % More settings" at bounding box center [85, 321] width 170 height 140
type input "#a5a5a5"
click at [93, 366] on button "More settings" at bounding box center [85, 377] width 156 height 27
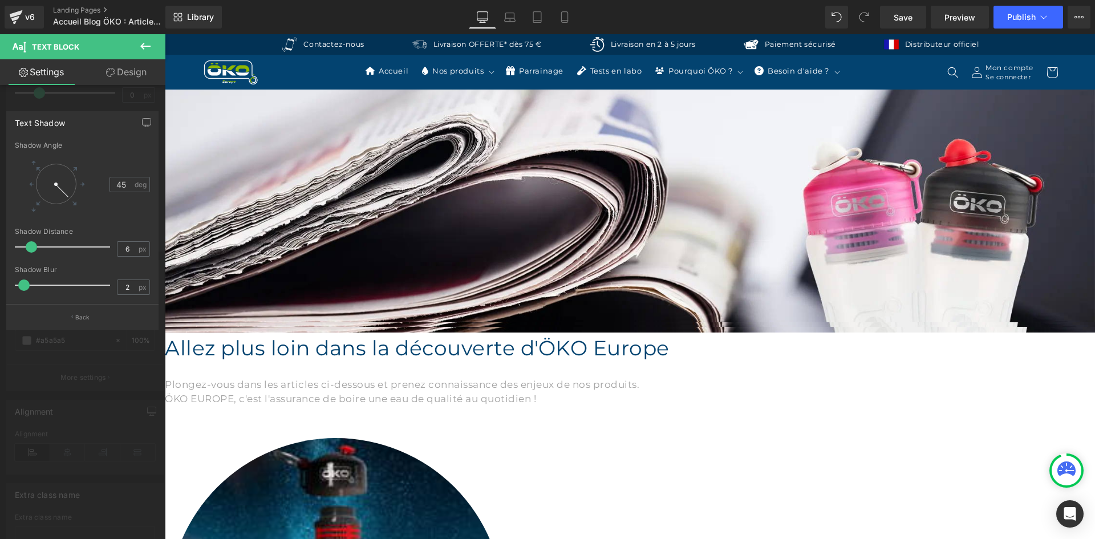
type input "5"
drag, startPoint x: 22, startPoint y: 247, endPoint x: 28, endPoint y: 247, distance: 5.7
click at [28, 247] on span at bounding box center [29, 246] width 11 height 11
type input "5"
click at [33, 284] on span at bounding box center [29, 284] width 11 height 11
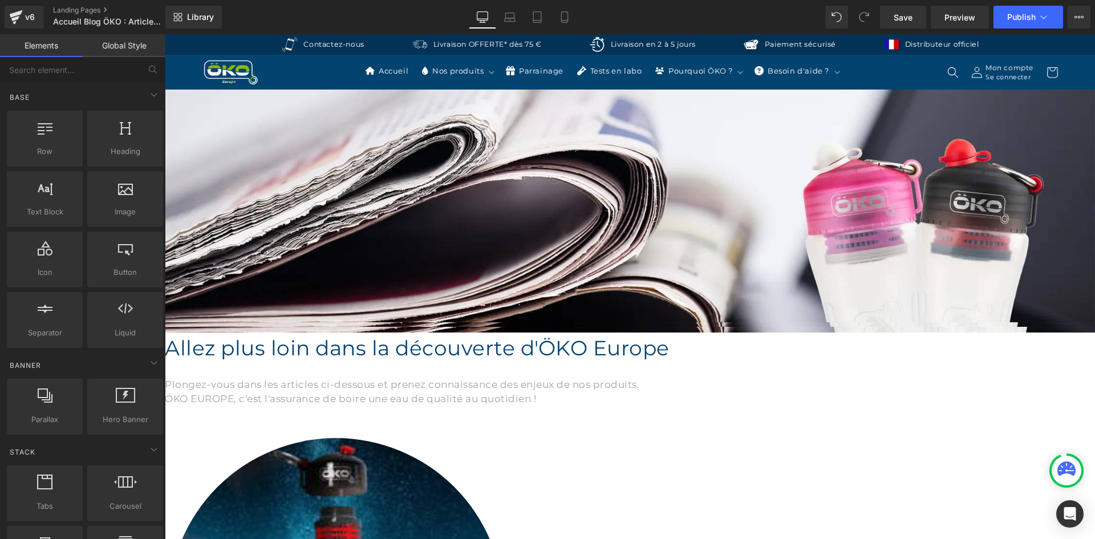
click at [165, 34] on span "Row" at bounding box center [165, 34] width 0 height 0
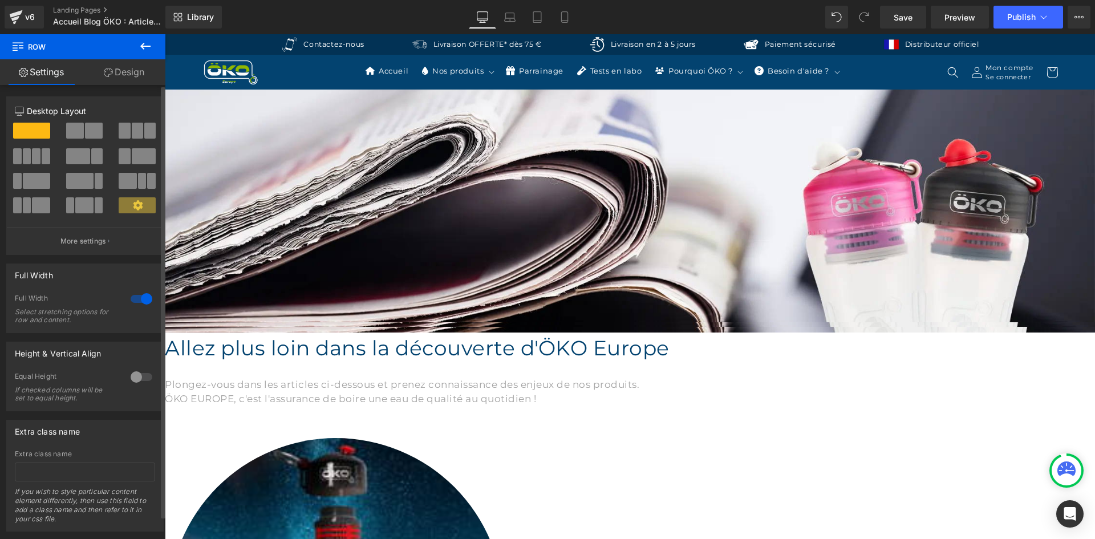
click at [135, 299] on div at bounding box center [141, 299] width 27 height 18
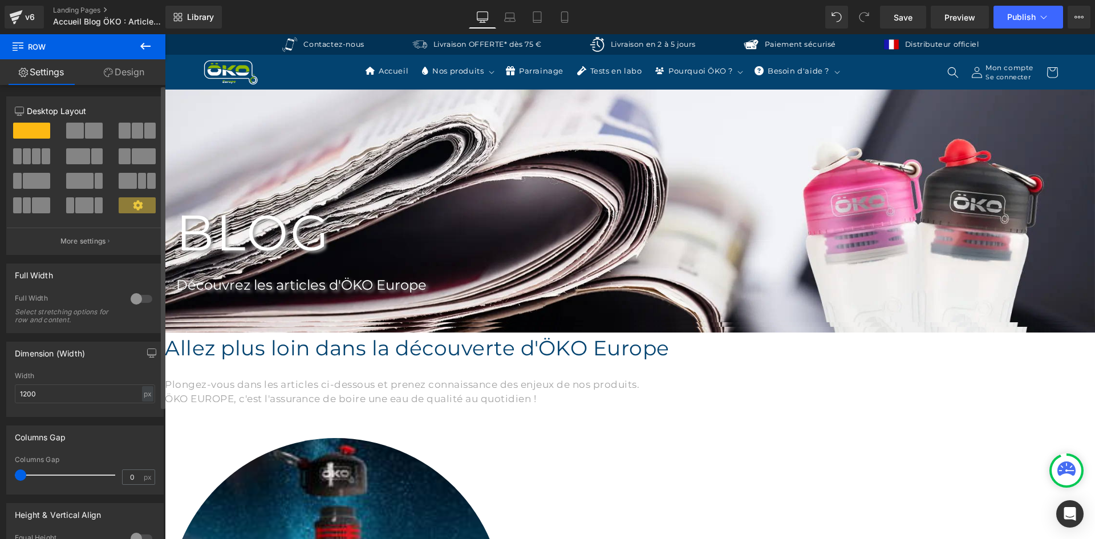
click at [135, 299] on div at bounding box center [141, 299] width 27 height 18
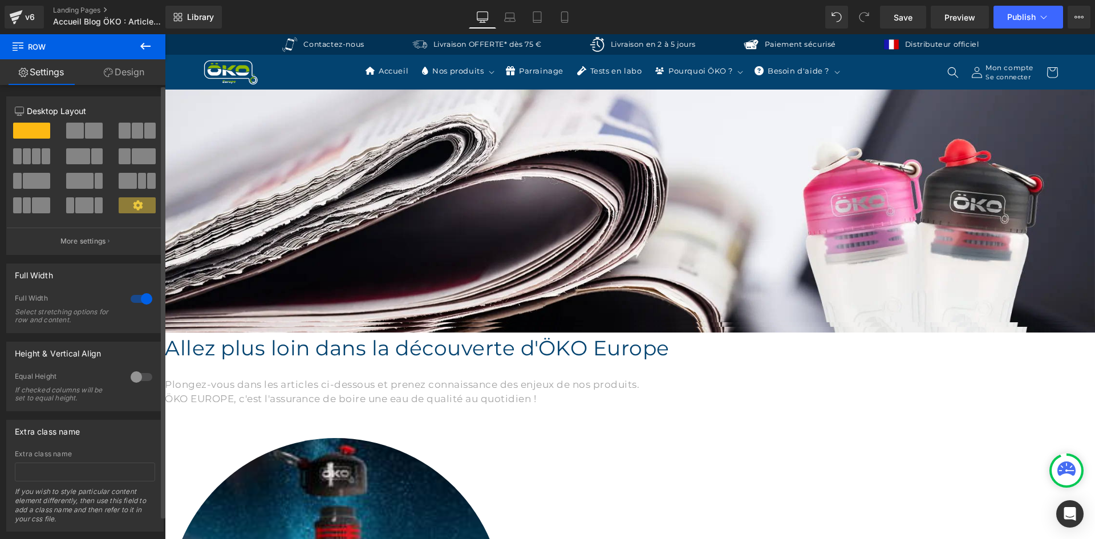
click at [135, 299] on div at bounding box center [141, 299] width 27 height 18
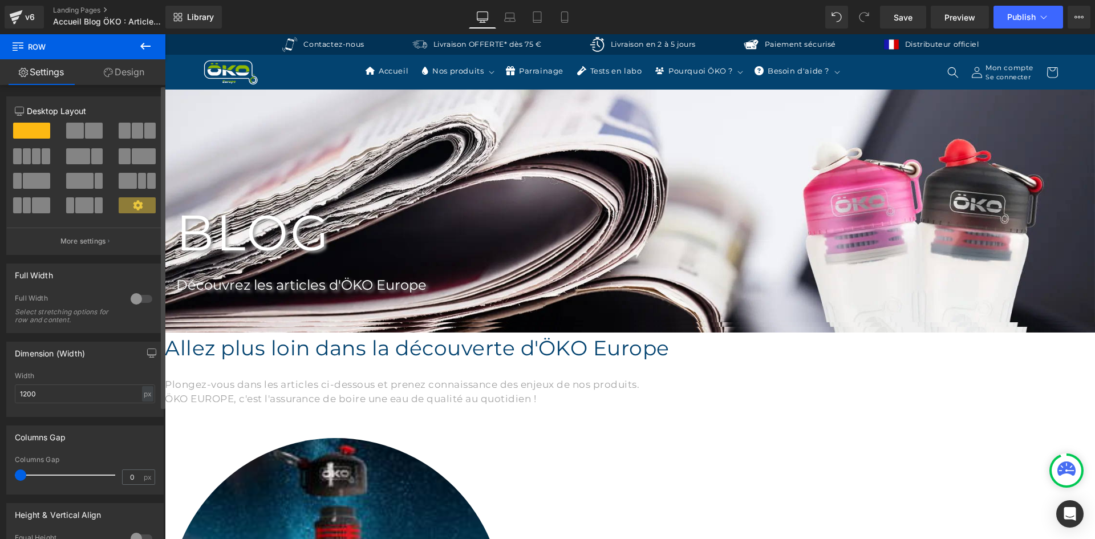
click at [135, 299] on div at bounding box center [141, 299] width 27 height 18
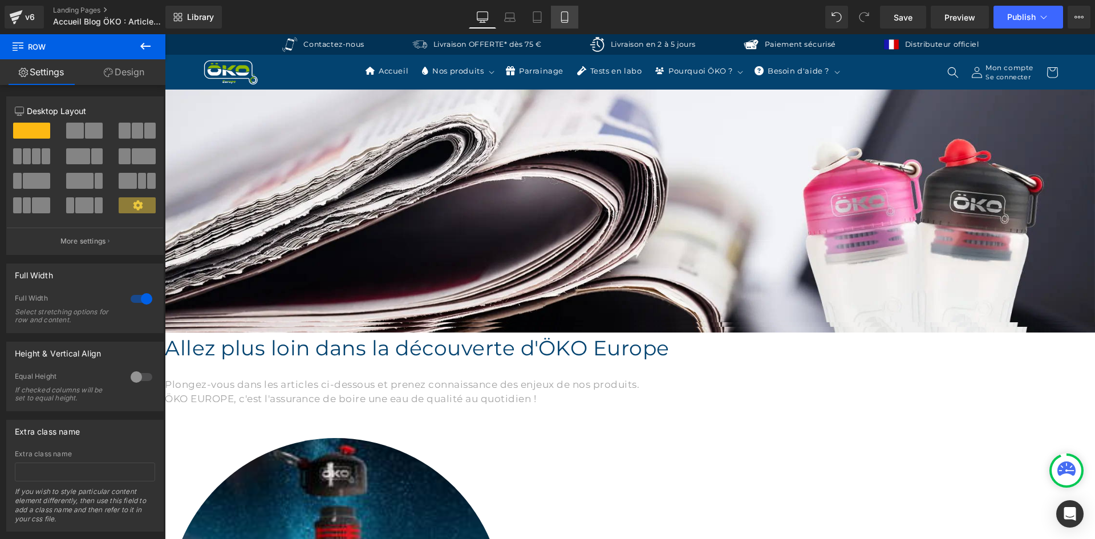
click at [565, 21] on icon at bounding box center [564, 16] width 11 height 11
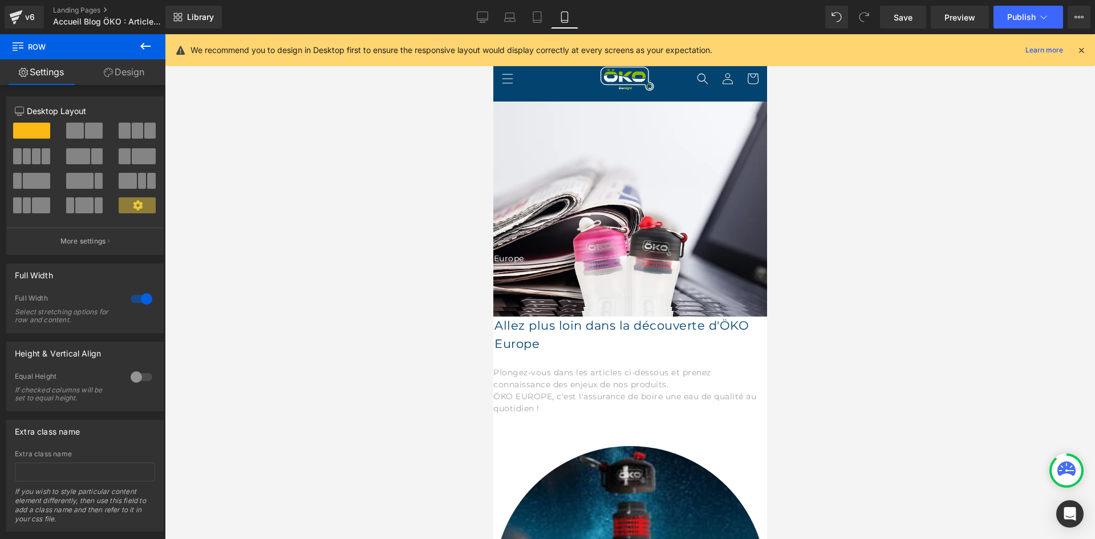
click at [493, 34] on span "Text Block" at bounding box center [493, 34] width 0 height 0
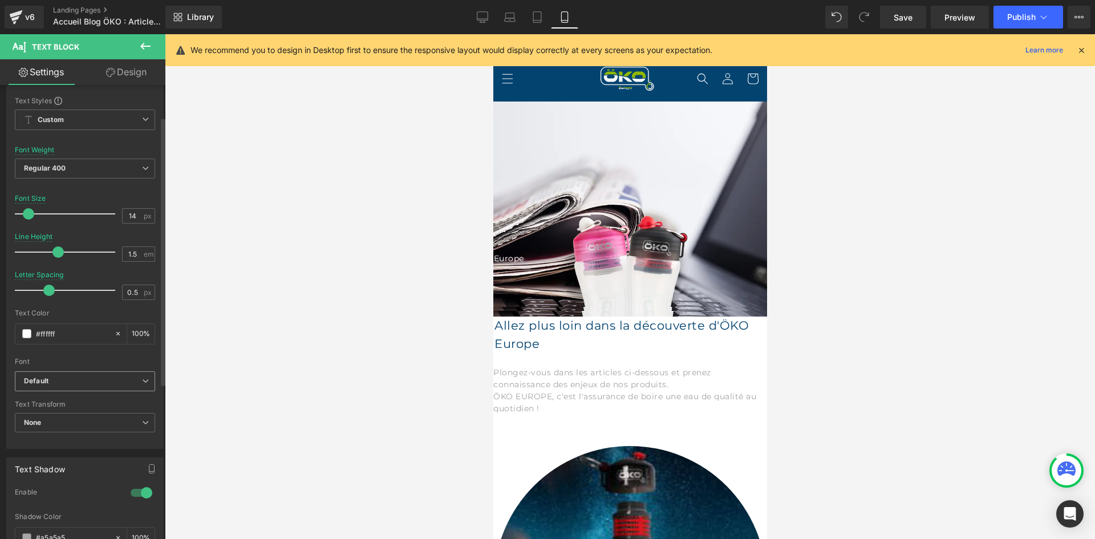
scroll to position [57, 0]
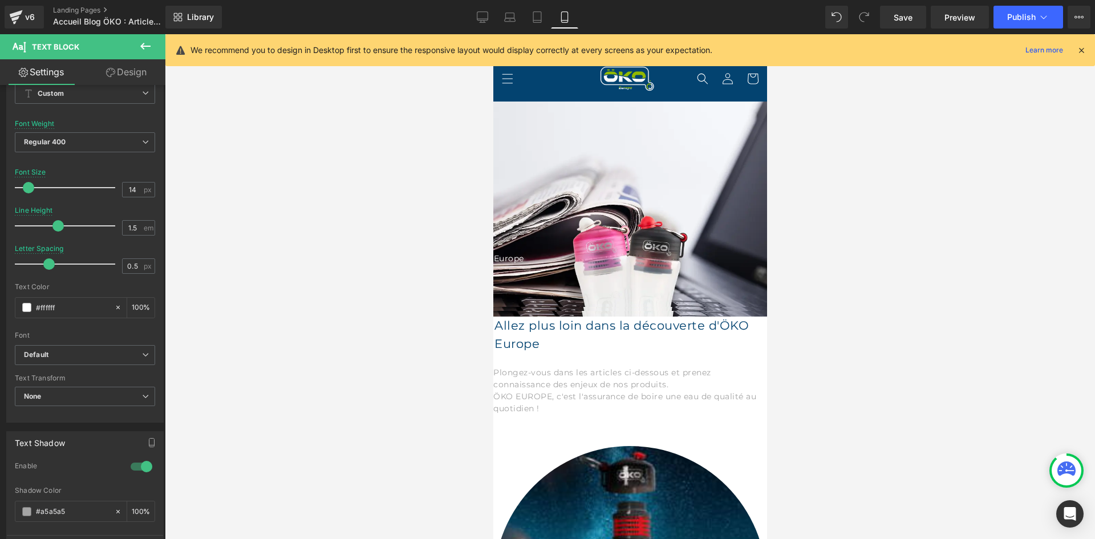
click at [1085, 46] on icon at bounding box center [1081, 50] width 10 height 10
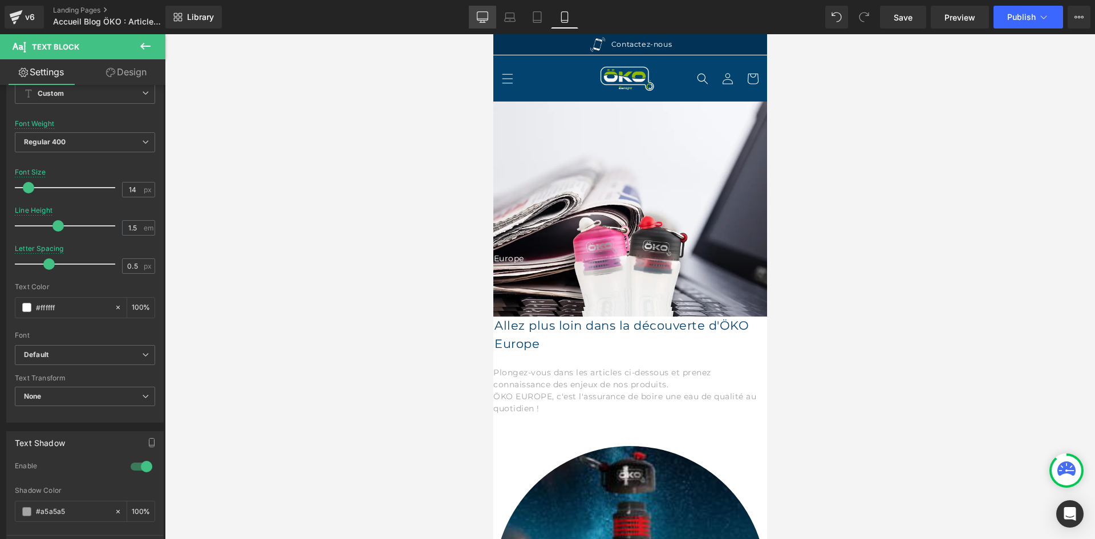
click at [486, 28] on link "Desktop" at bounding box center [482, 17] width 27 height 23
type input "24"
type input "1.4"
type input "0"
type input "100"
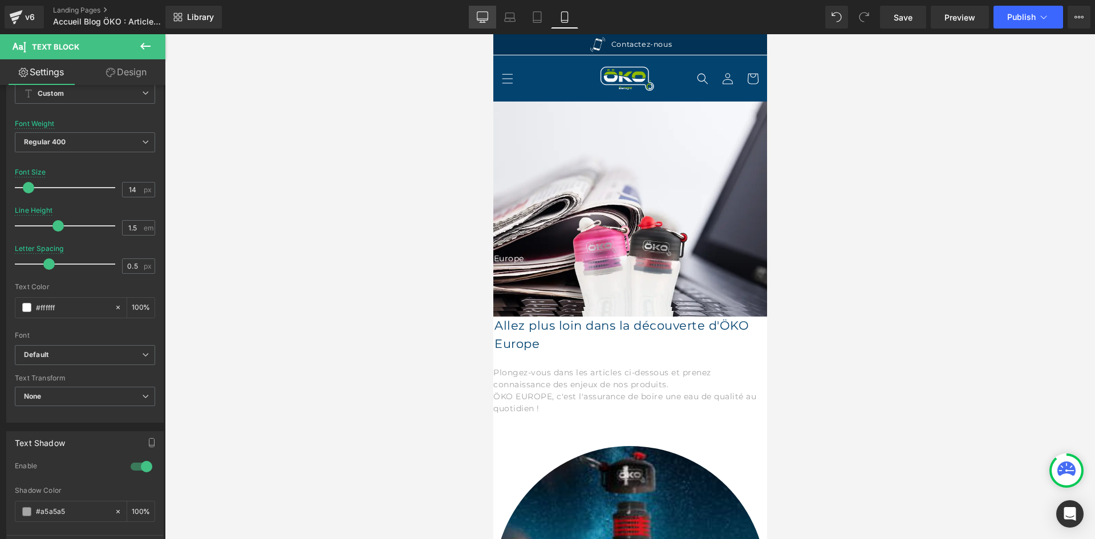
type input "100"
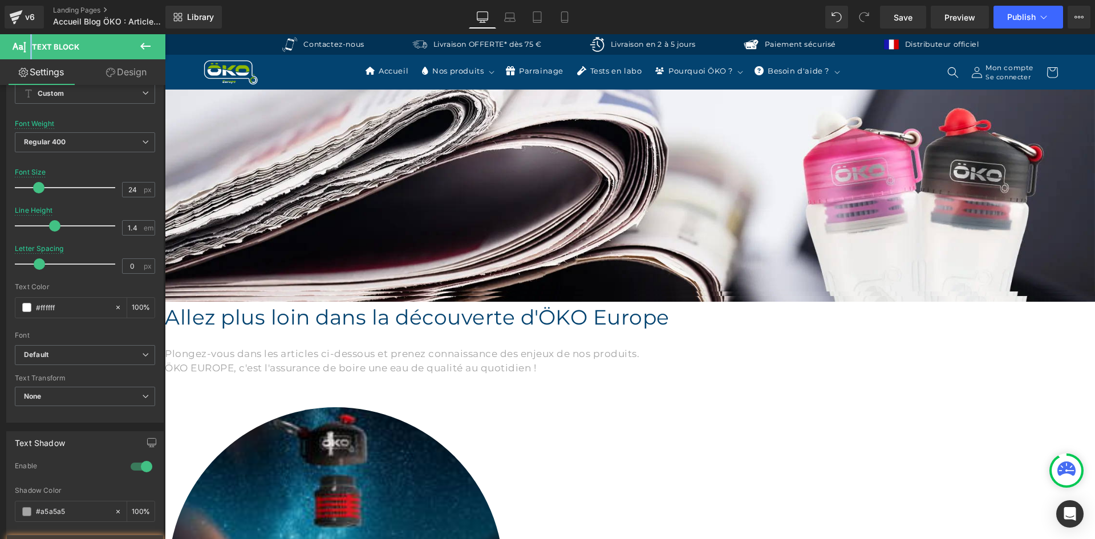
drag, startPoint x: 486, startPoint y: 28, endPoint x: 500, endPoint y: 33, distance: 14.4
click at [488, 28] on link "Desktop" at bounding box center [482, 17] width 27 height 23
click at [1029, 18] on span "Publish" at bounding box center [1021, 17] width 29 height 9
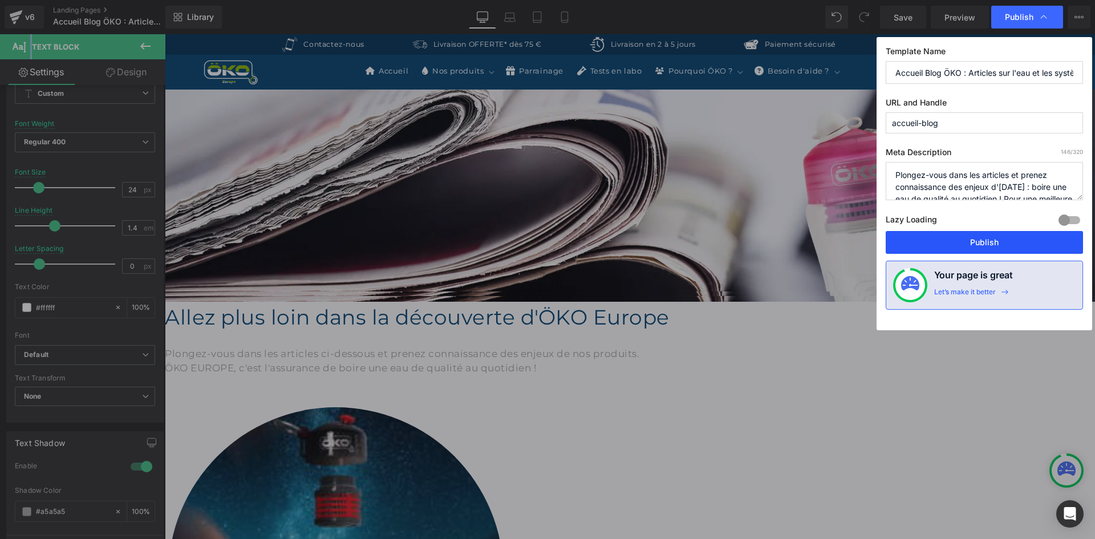
click at [951, 238] on button "Publish" at bounding box center [984, 242] width 197 height 23
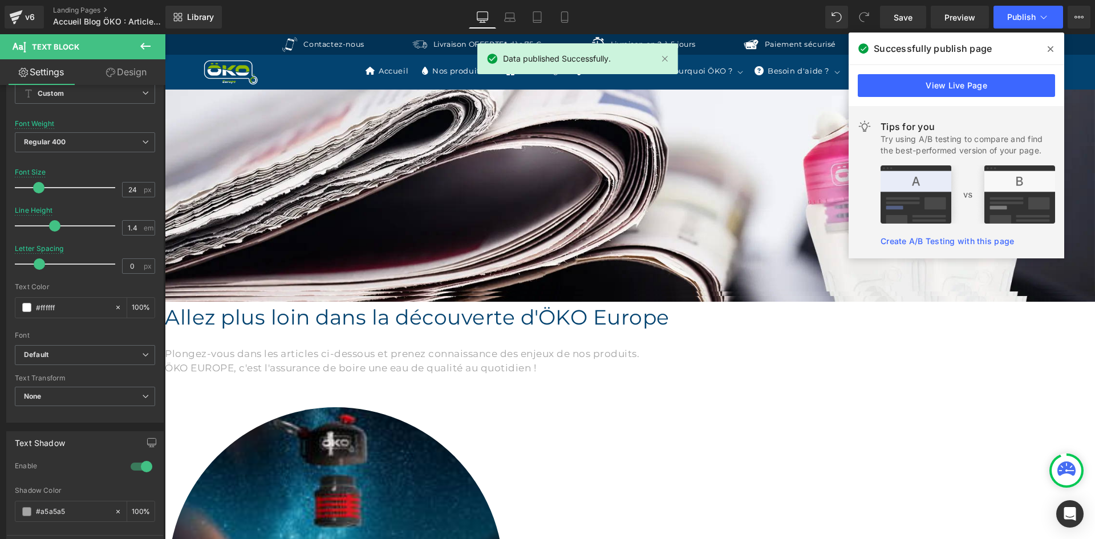
click at [1054, 48] on span at bounding box center [1050, 49] width 18 height 18
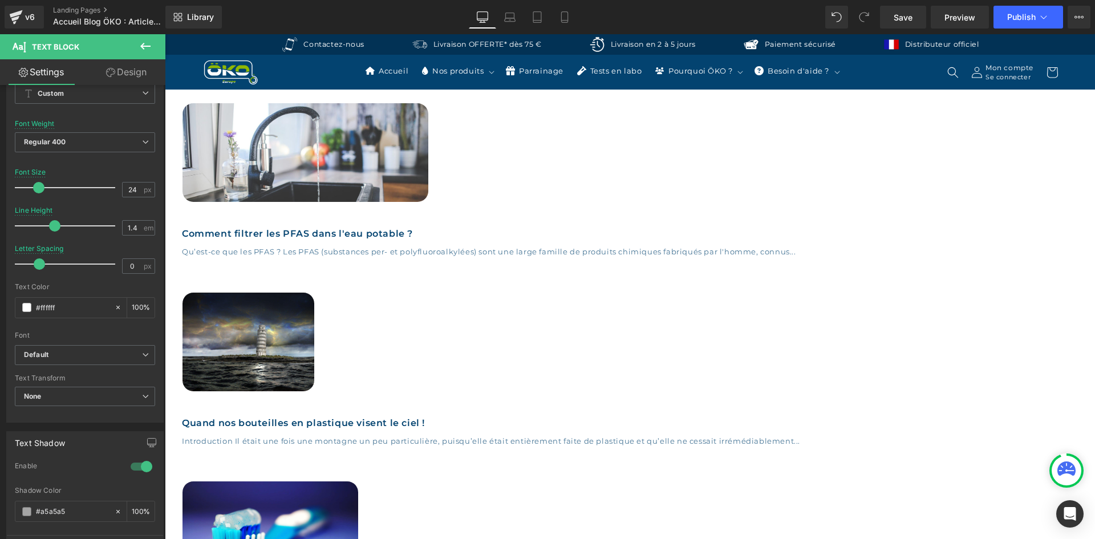
scroll to position [2433, 0]
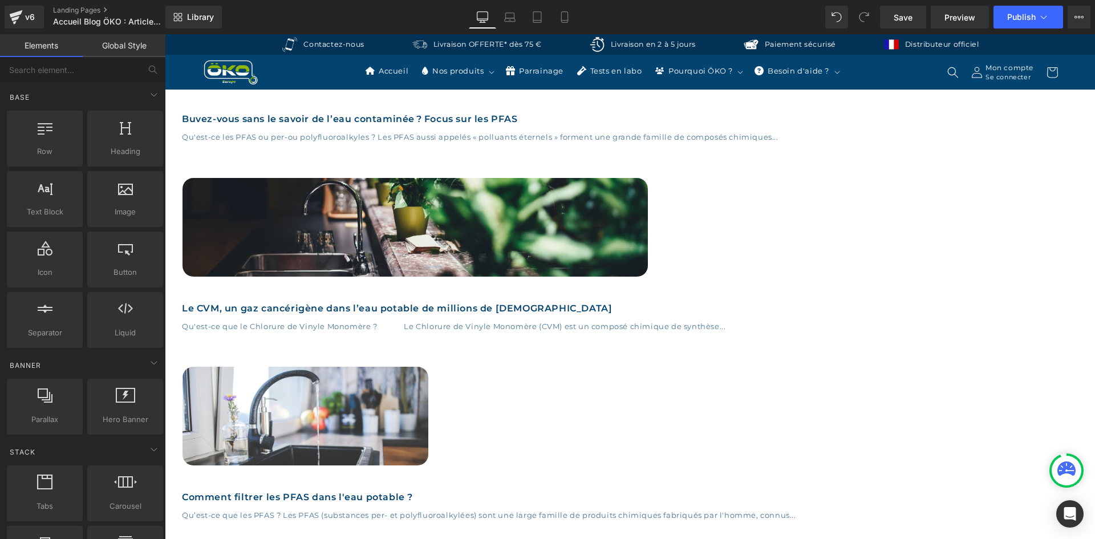
scroll to position [2090, 0]
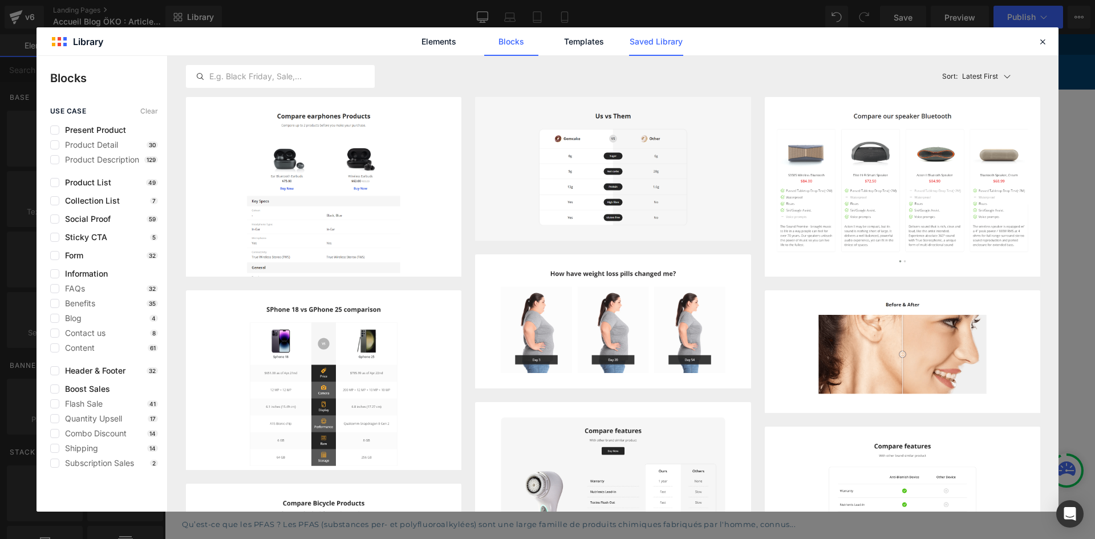
click at [660, 40] on link "Saved Library" at bounding box center [656, 41] width 54 height 29
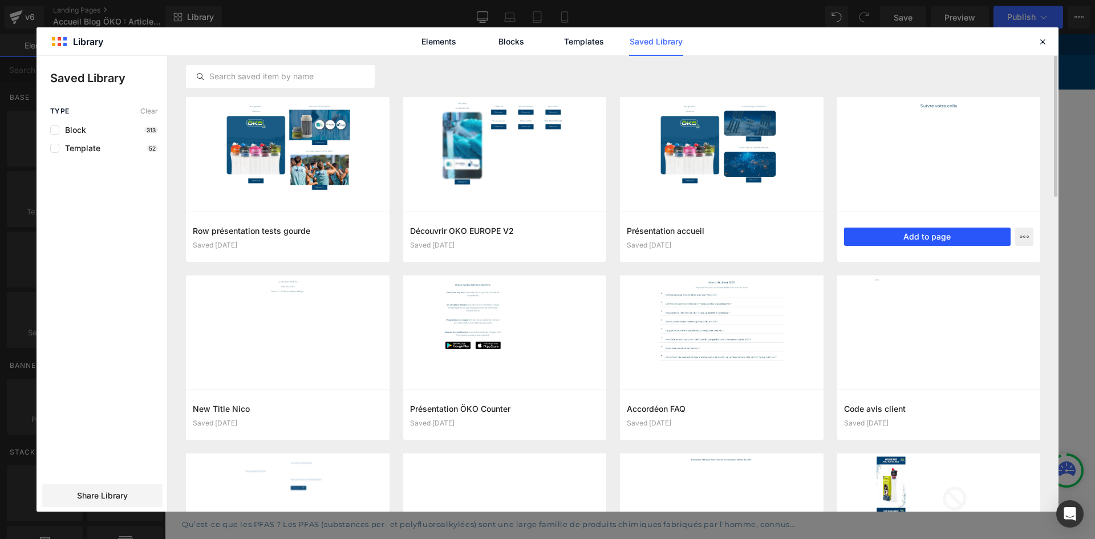
click at [924, 238] on button "Add to page" at bounding box center [927, 237] width 167 height 18
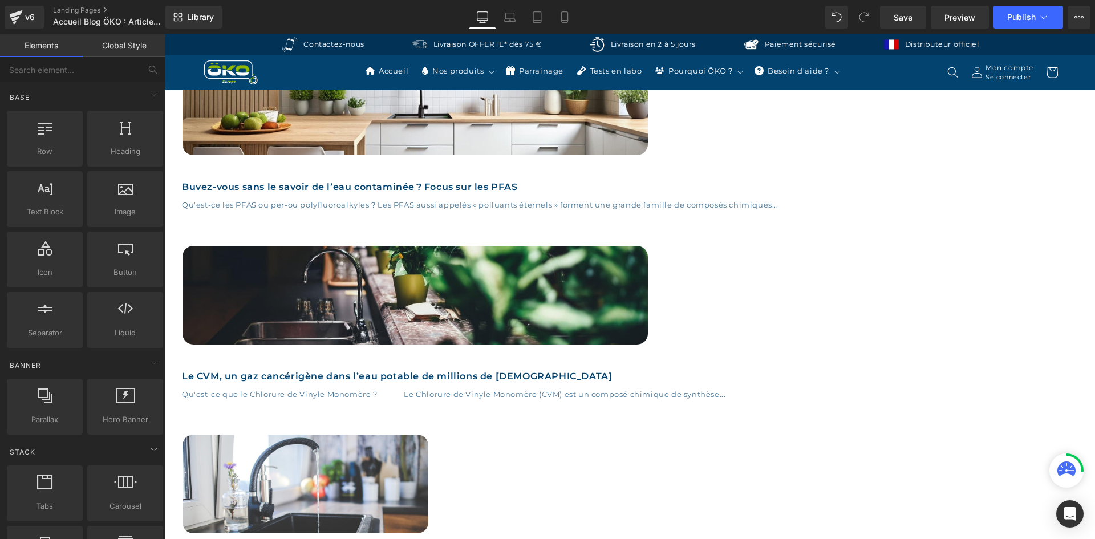
scroll to position [2015, 0]
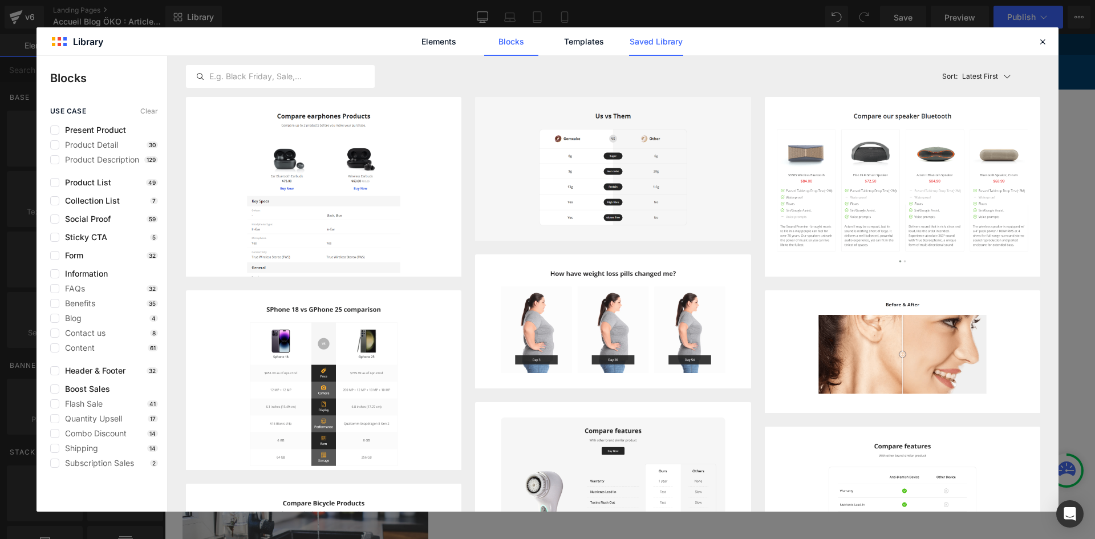
click at [646, 38] on link "Saved Library" at bounding box center [656, 41] width 54 height 29
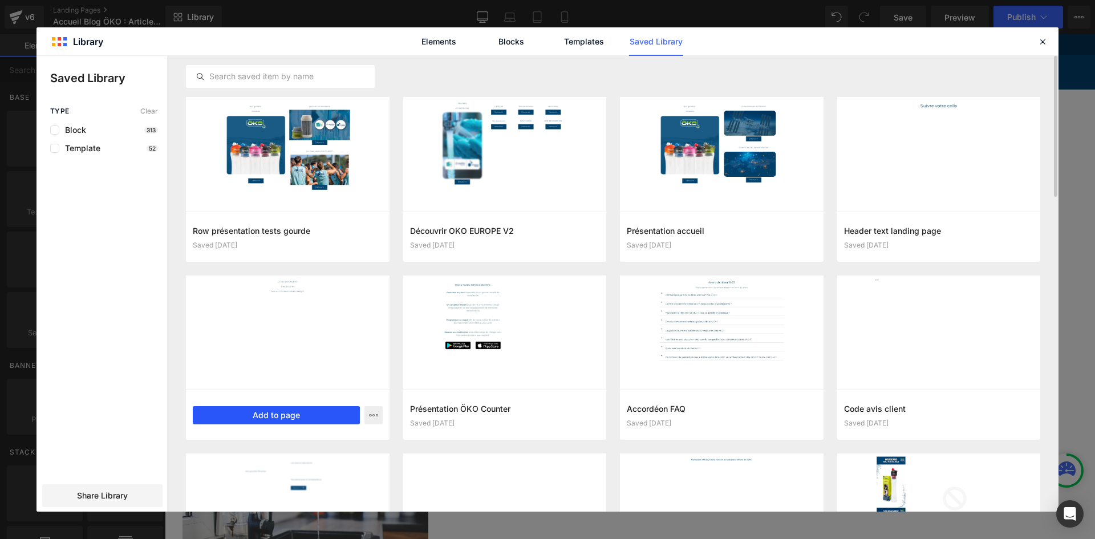
click at [320, 411] on button "Add to page" at bounding box center [276, 415] width 167 height 18
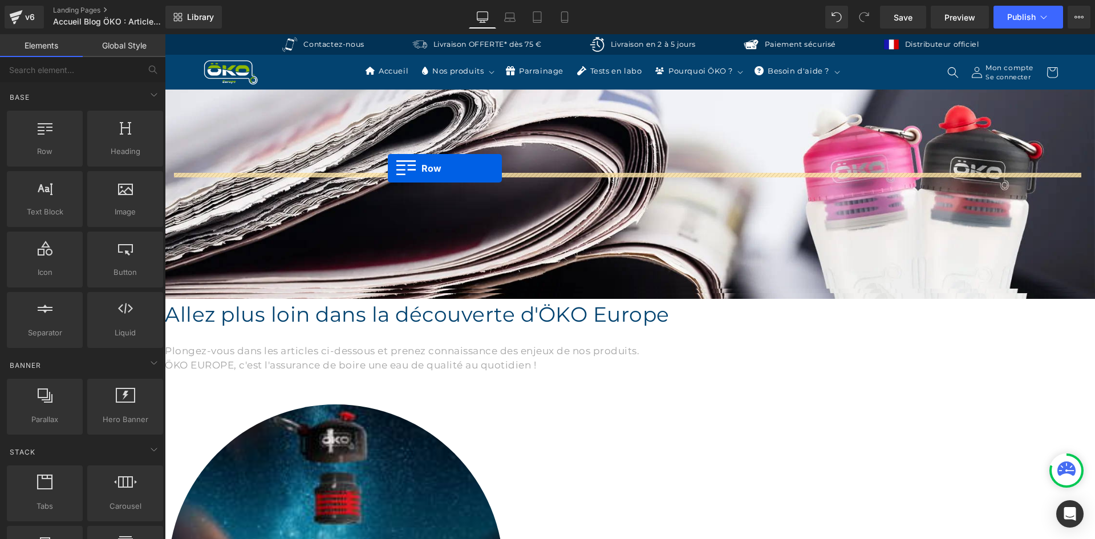
scroll to position [0, 0]
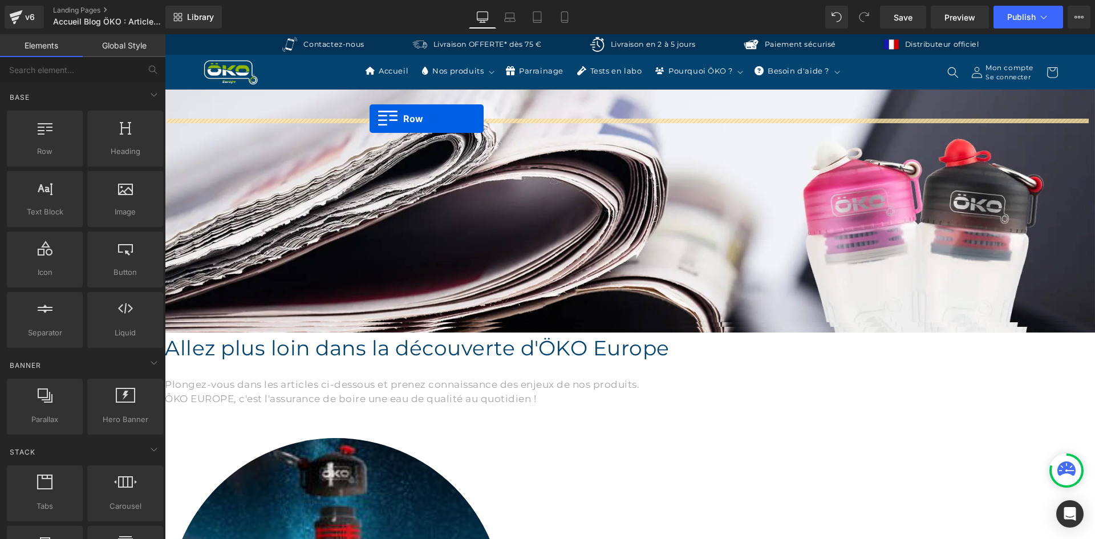
drag, startPoint x: 290, startPoint y: 143, endPoint x: 370, endPoint y: 119, distance: 83.3
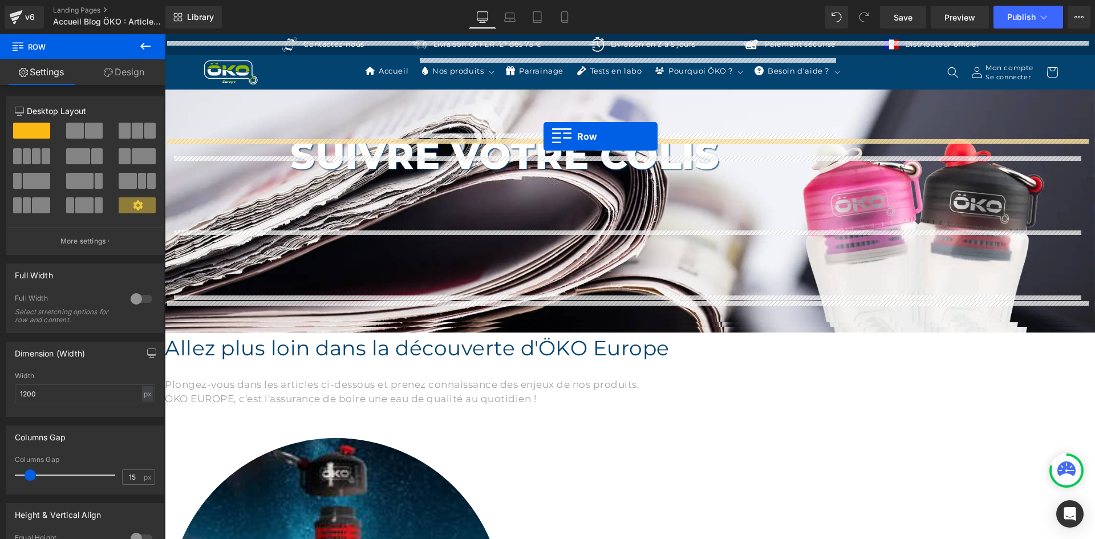
drag, startPoint x: 292, startPoint y: 206, endPoint x: 543, endPoint y: 136, distance: 260.9
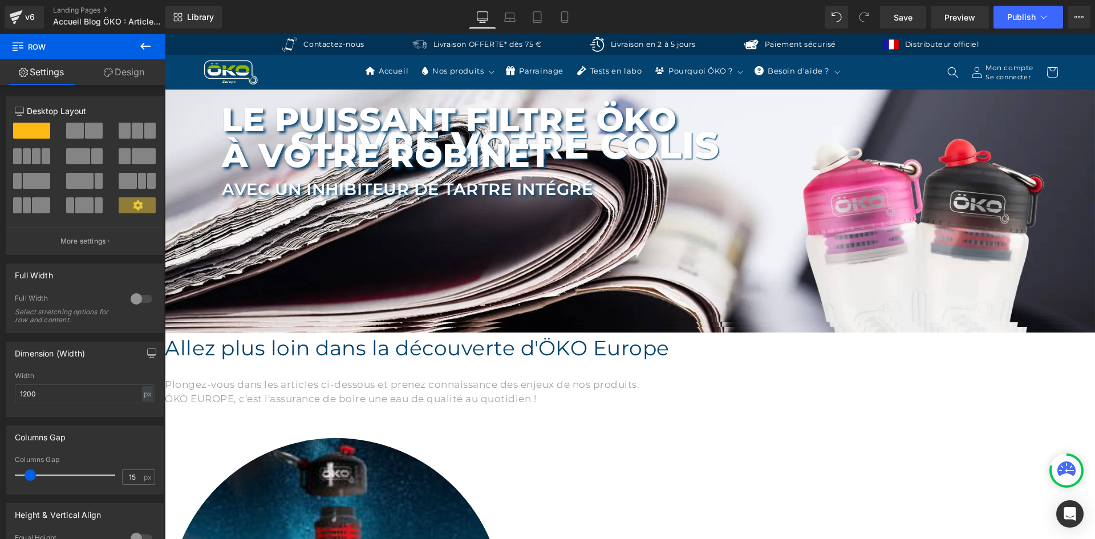
click at [293, 246] on h1 "BLOG" at bounding box center [164, 245] width 907 height 75
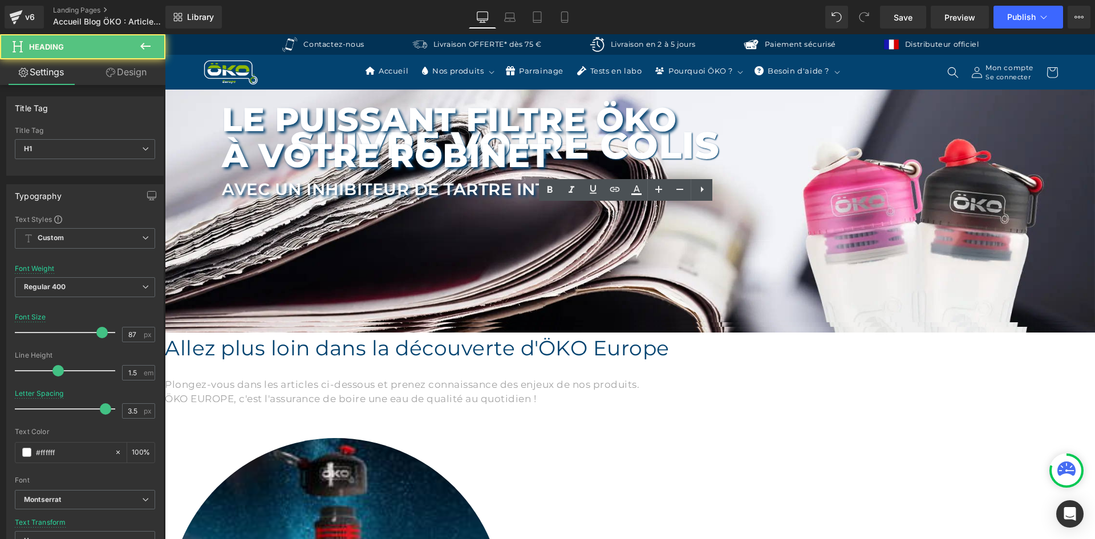
click at [318, 246] on h1 "BLOG" at bounding box center [164, 245] width 907 height 75
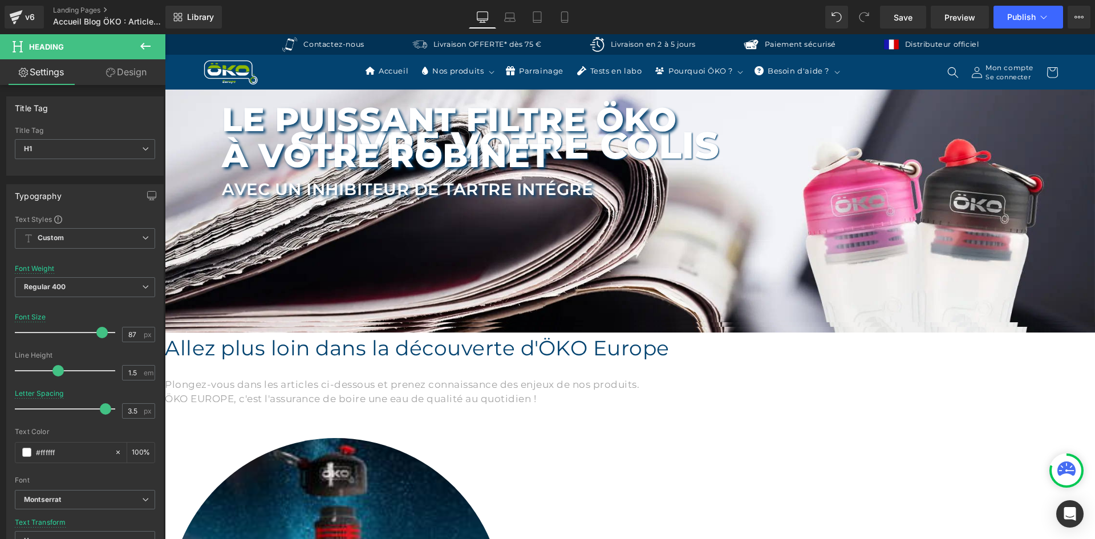
copy h1 "BLOG"
click at [543, 138] on p "à votre robinet" at bounding box center [507, 156] width 570 height 36
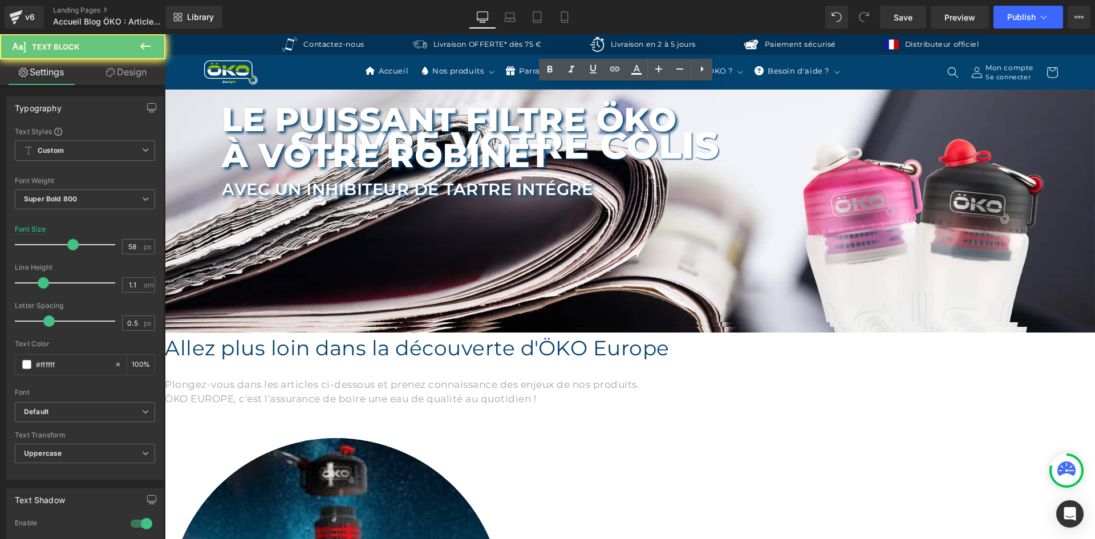
click at [537, 138] on p "à votre robinet" at bounding box center [507, 156] width 570 height 36
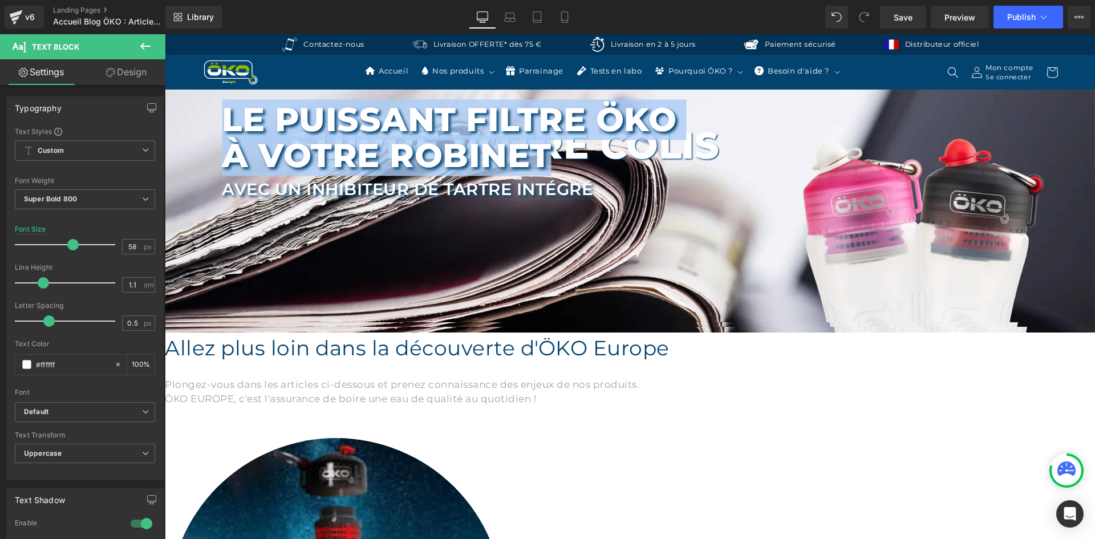
paste div
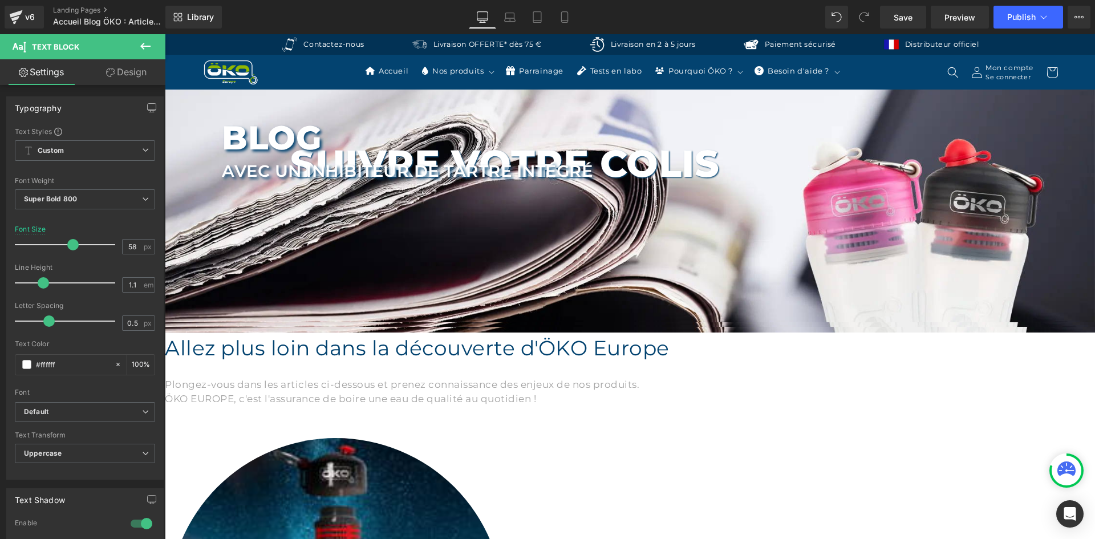
click at [348, 272] on p "Découvrez les articles d'ÖKO Europe" at bounding box center [164, 279] width 907 height 19
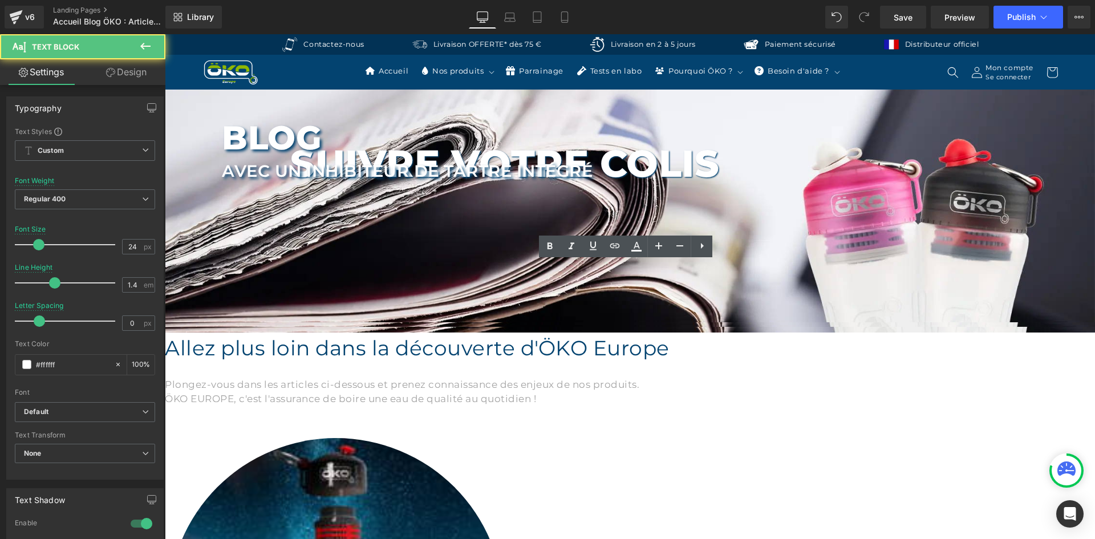
click at [372, 272] on p "Découvrez les articles d'ÖKO Europe" at bounding box center [164, 279] width 907 height 19
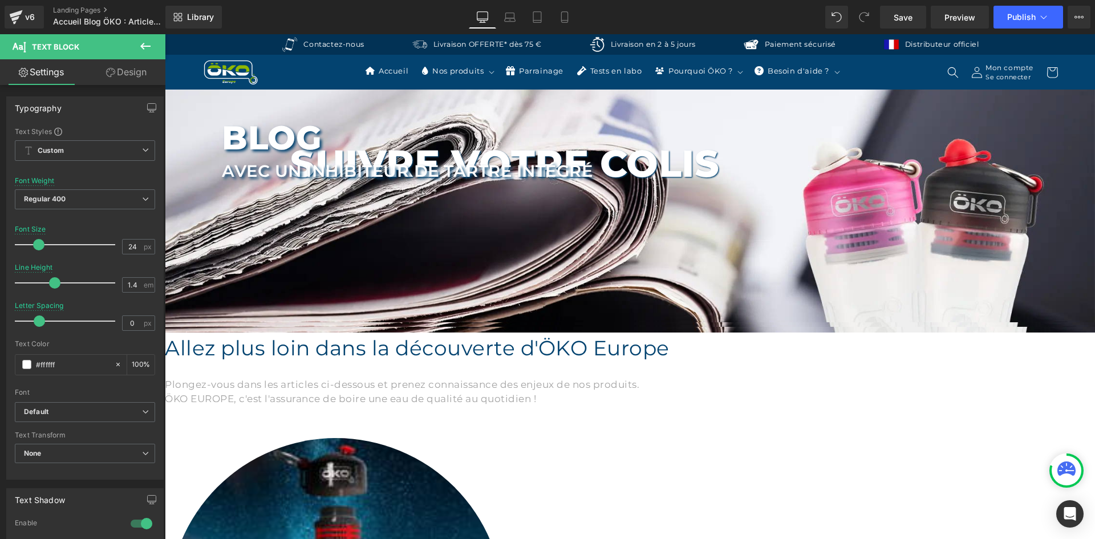
copy p "Découvrez les articles d'ÖKO Europe"
click at [526, 156] on p "Avec un Inhibiteur de tartre intégré" at bounding box center [507, 168] width 570 height 25
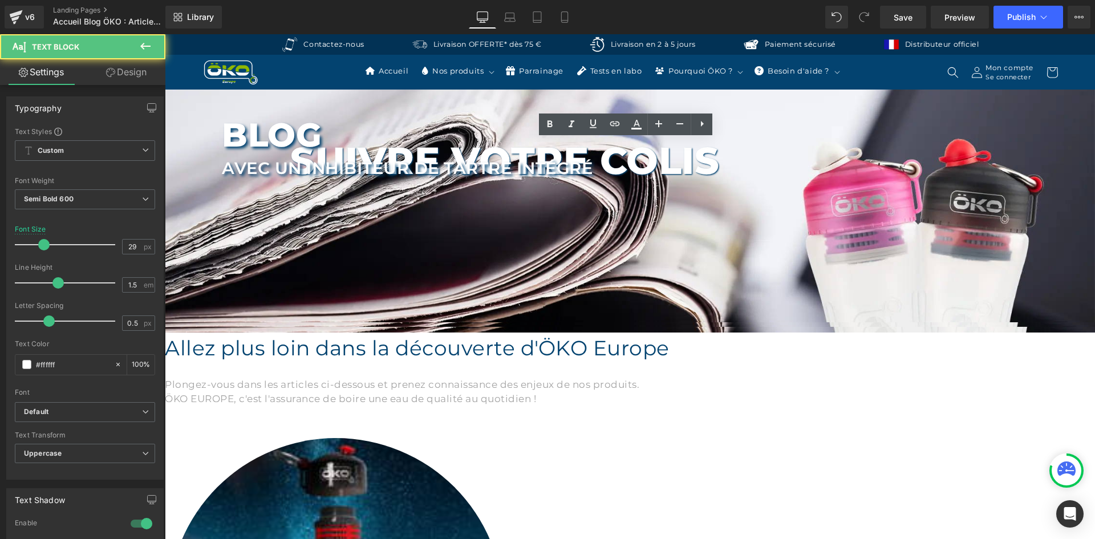
click at [541, 156] on p "Avec un Inhibiteur de tartre intégré" at bounding box center [507, 168] width 570 height 25
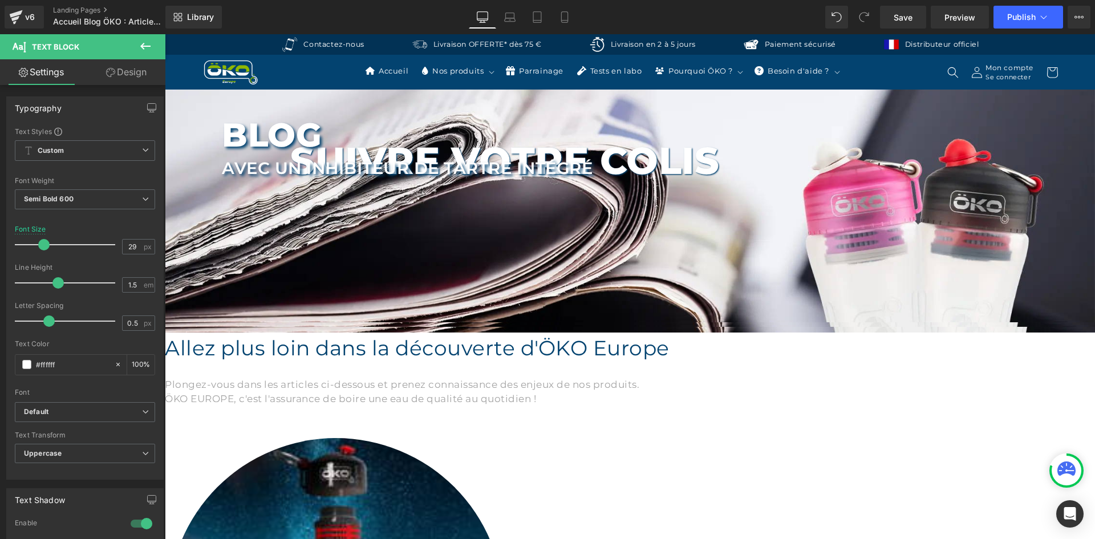
paste div
click at [165, 34] on icon at bounding box center [165, 34] width 0 height 0
click at [165, 34] on link at bounding box center [165, 34] width 0 height 0
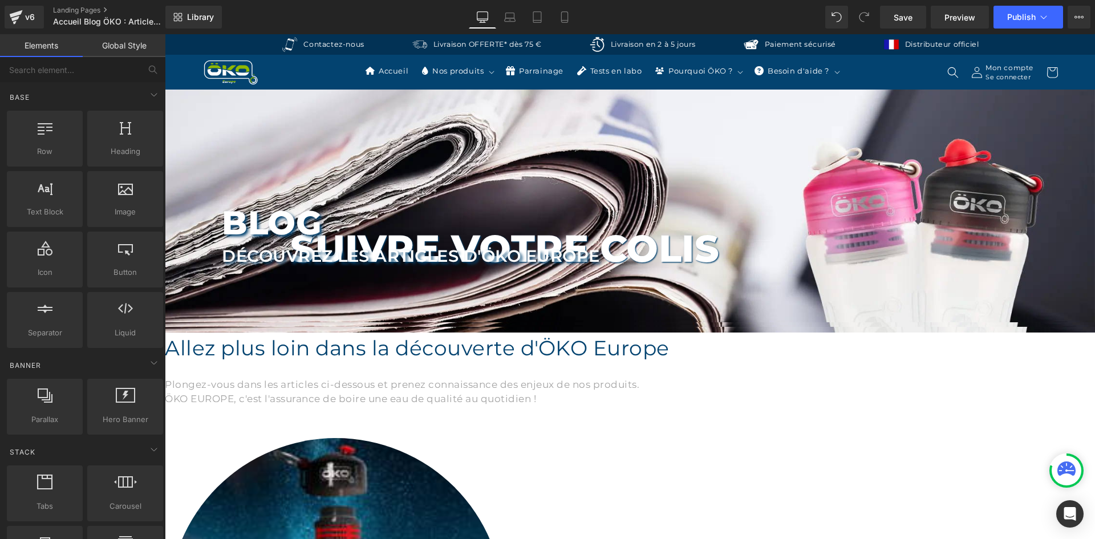
click at [547, 205] on div "BLOG Text Block Découvrez les articles d'ÖKO Europe Text Block Row" at bounding box center [507, 242] width 684 height 75
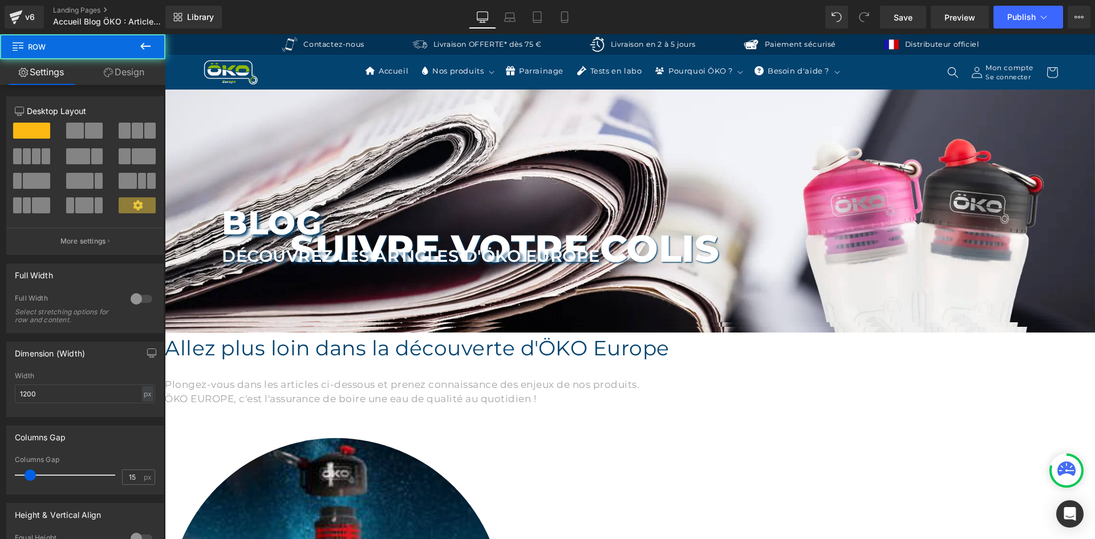
click at [472, 205] on div "BLOG Text Block Découvrez les articles d'ÖKO Europe Text Block Row" at bounding box center [507, 242] width 684 height 75
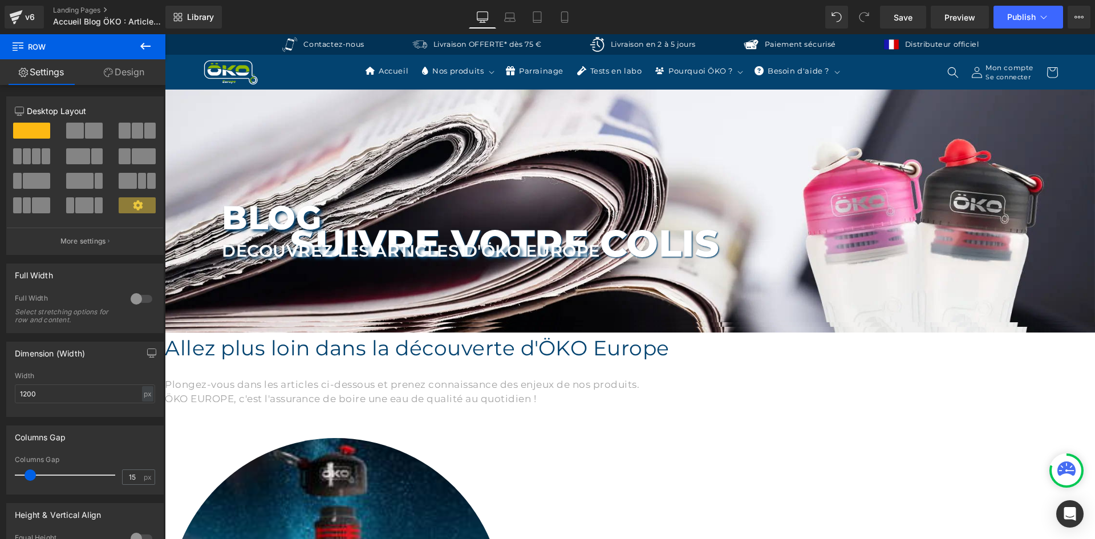
click at [399, 262] on div at bounding box center [506, 270] width 433 height 17
click at [165, 34] on icon at bounding box center [165, 34] width 0 height 0
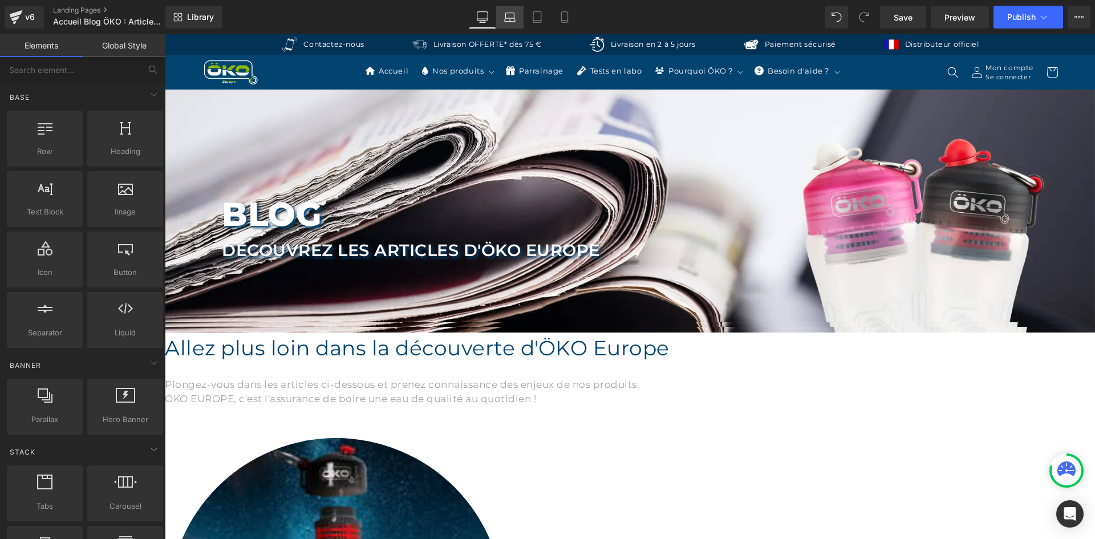
click at [507, 11] on icon at bounding box center [509, 16] width 11 height 11
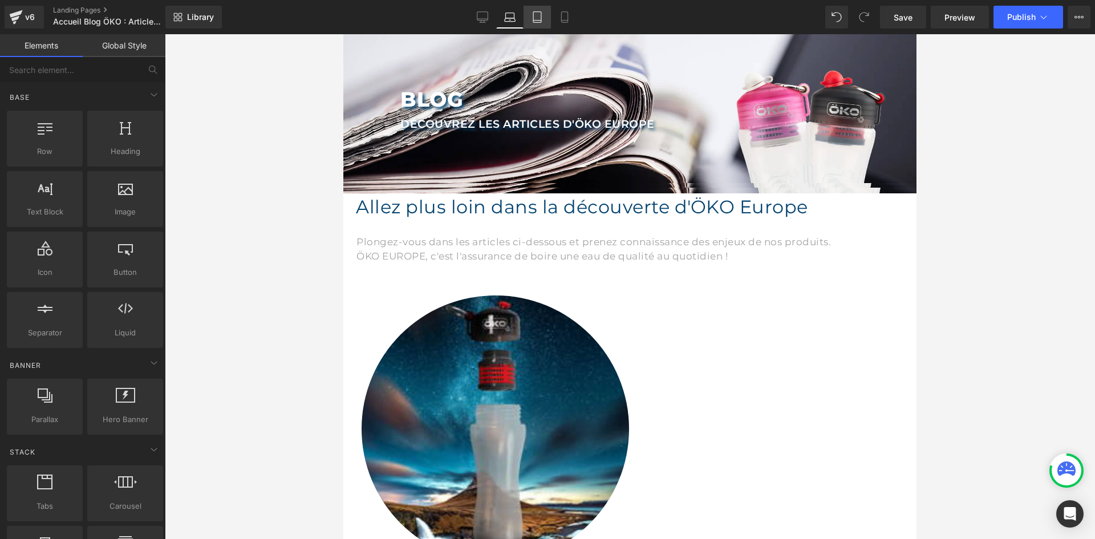
click at [535, 15] on icon at bounding box center [536, 16] width 11 height 11
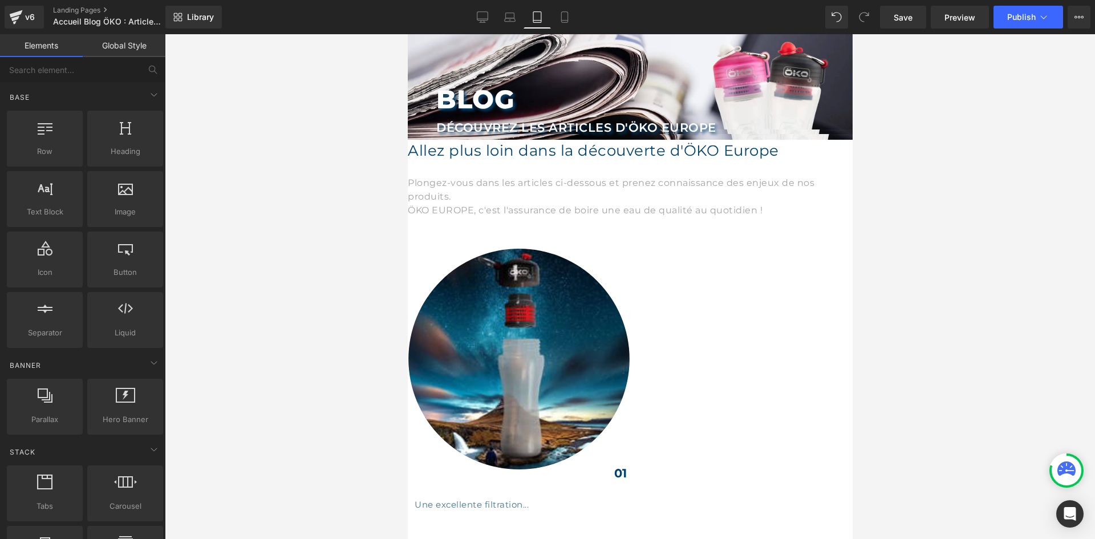
scroll to position [0, 0]
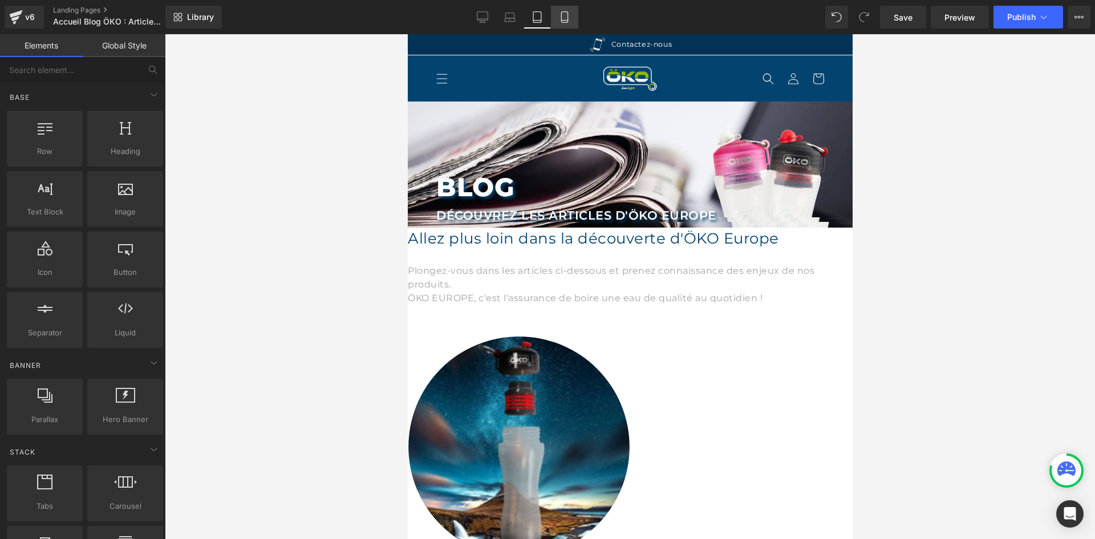
click at [561, 15] on icon at bounding box center [564, 16] width 11 height 11
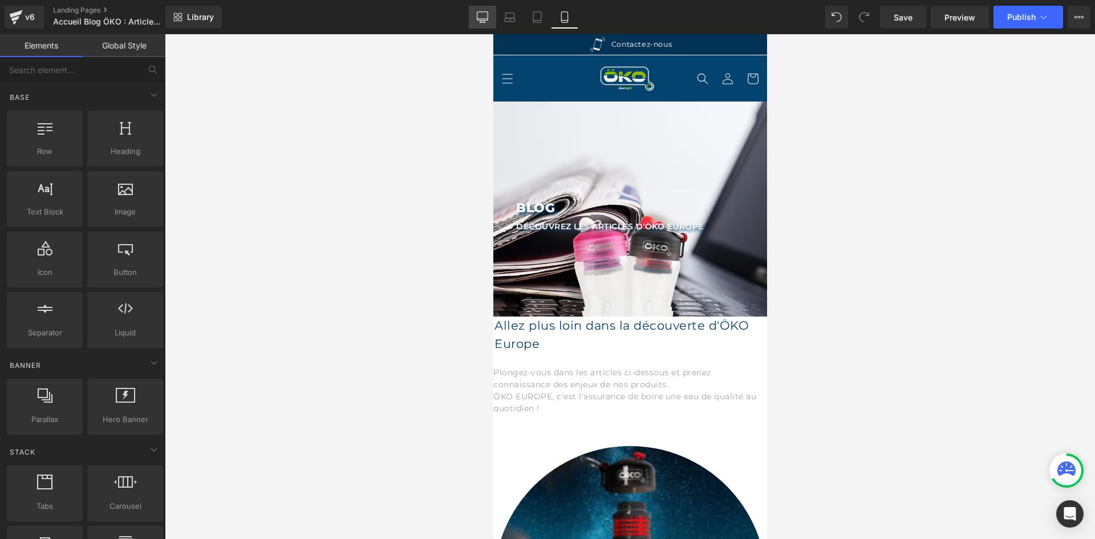
click at [481, 15] on icon at bounding box center [482, 16] width 11 height 11
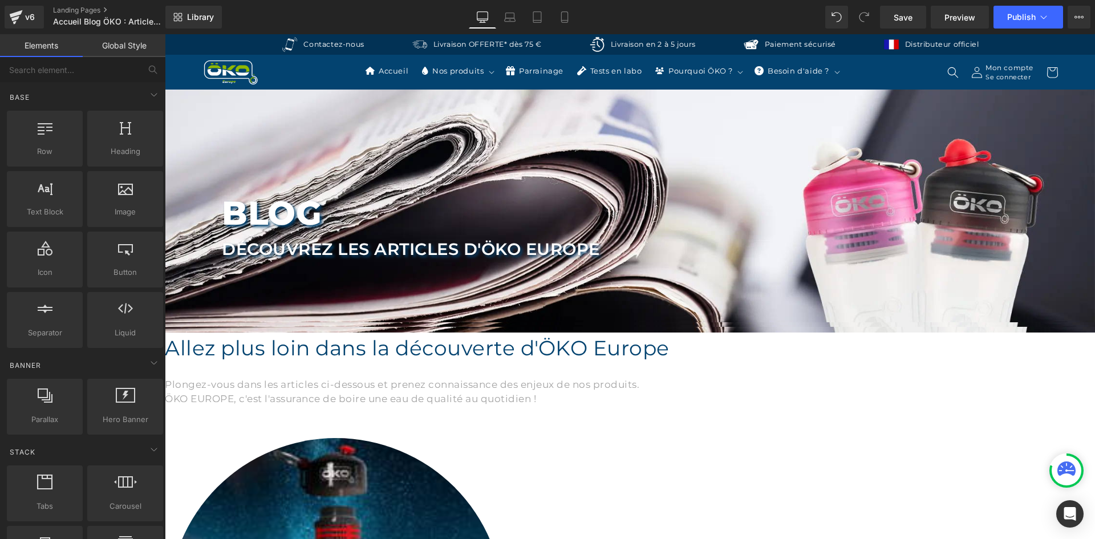
click at [165, 34] on span "Row" at bounding box center [165, 34] width 0 height 0
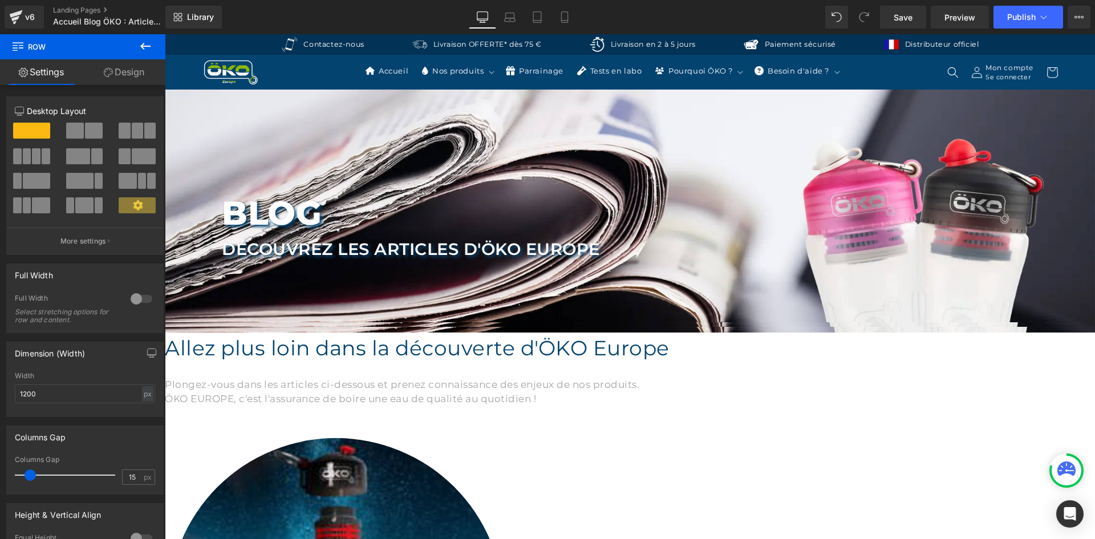
click at [123, 58] on span "Row" at bounding box center [68, 46] width 114 height 25
click at [123, 70] on link "Design" at bounding box center [124, 72] width 83 height 26
click at [0, 0] on div "Spacing" at bounding box center [0, 0] width 0 height 0
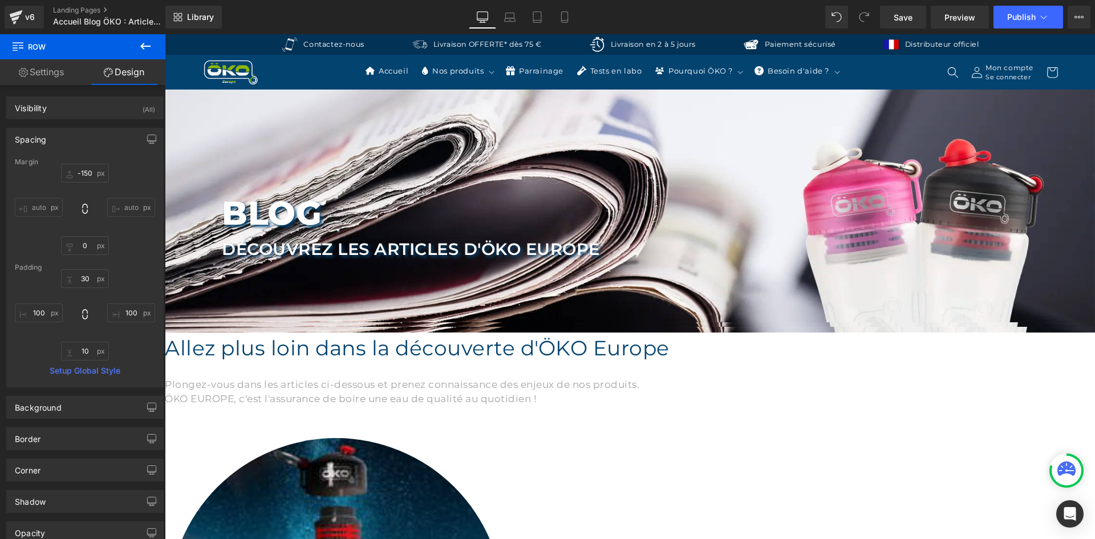
type input "-150"
type input "0"
type input "30"
type input "100"
type input "10"
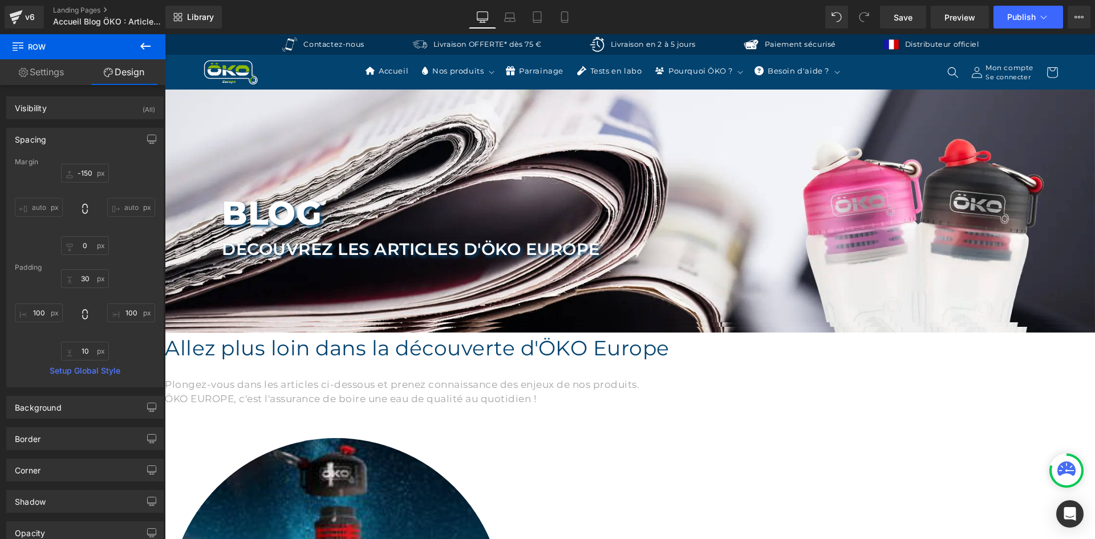
type input "100"
click at [85, 171] on input "-150" at bounding box center [85, 173] width 48 height 19
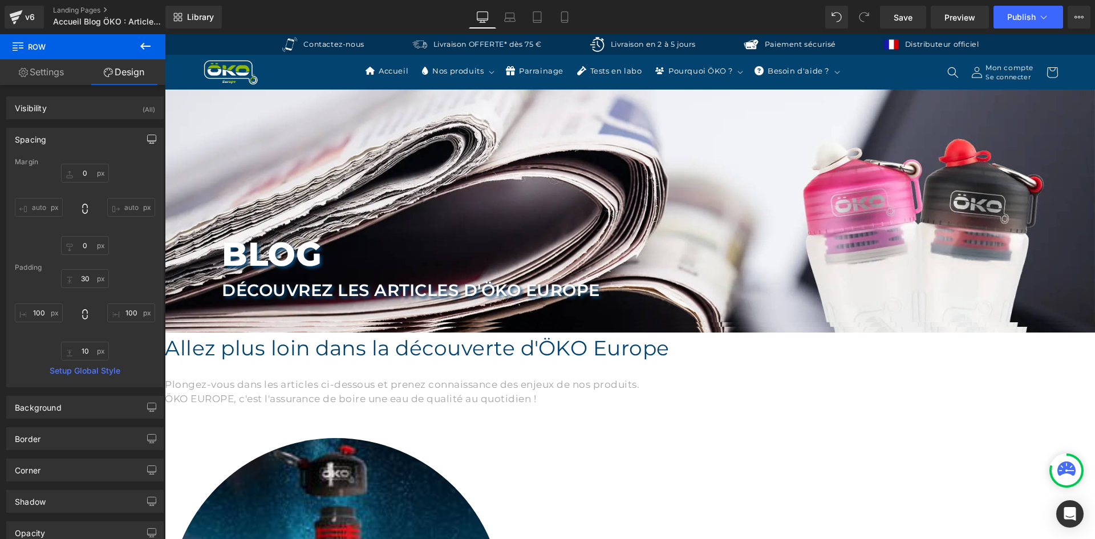
click at [155, 140] on button "button" at bounding box center [152, 139] width 18 height 22
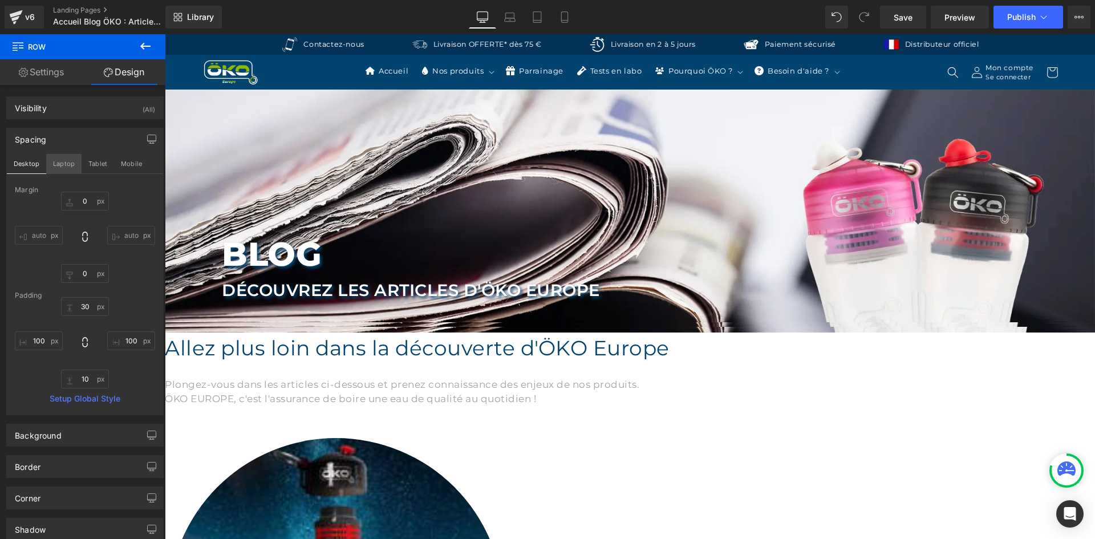
click at [67, 166] on button "Laptop" at bounding box center [63, 163] width 35 height 19
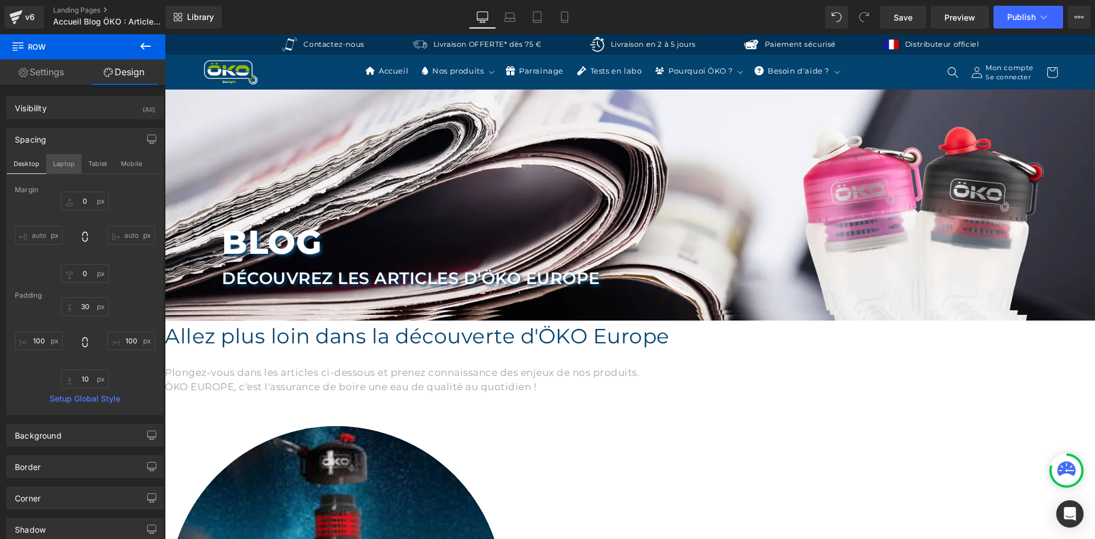
type input "-100"
type input "0"
type input "30"
type input "100"
type input "10"
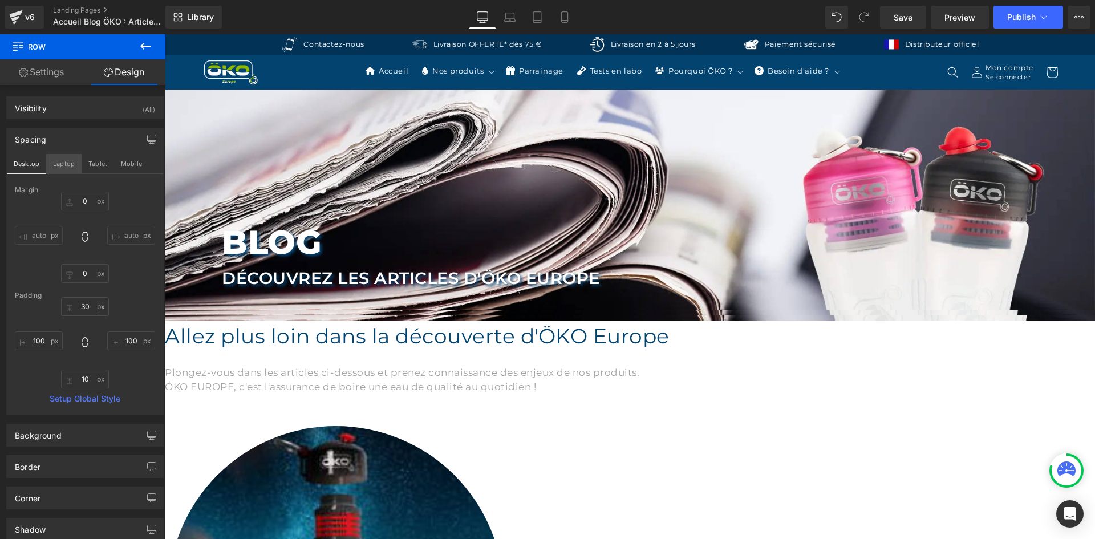
type input "100"
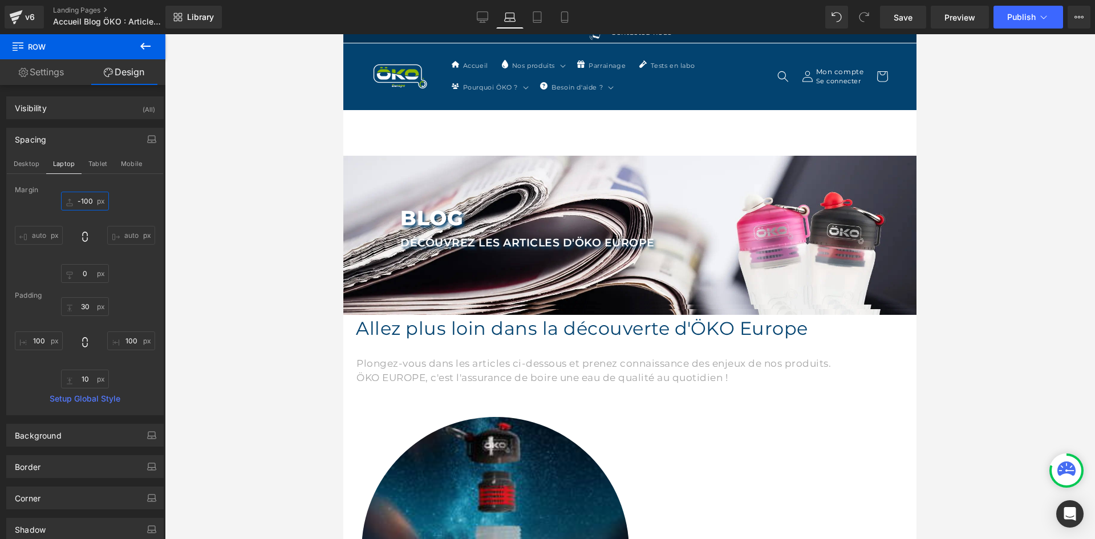
click at [84, 197] on input "-100" at bounding box center [85, 201] width 48 height 19
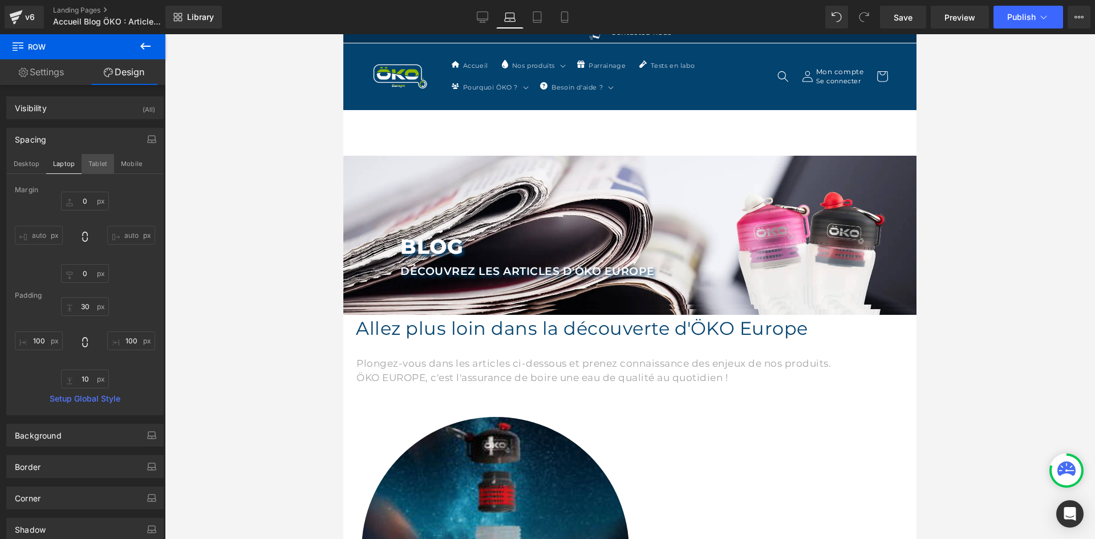
click at [104, 163] on button "Tablet" at bounding box center [98, 163] width 33 height 19
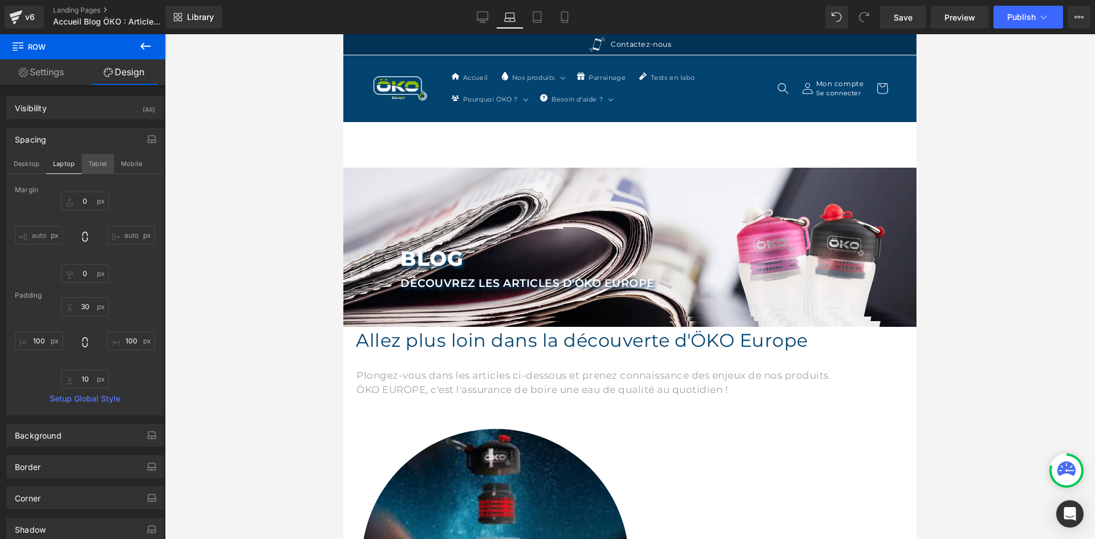
type input "-200"
type input "0"
type input "30"
type input "50"
type input "10"
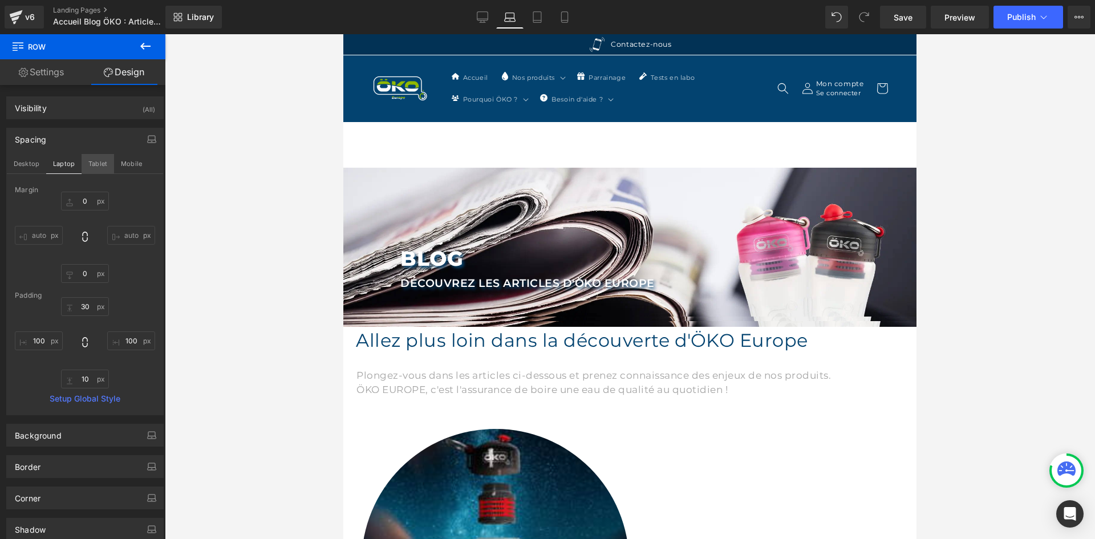
type input "50"
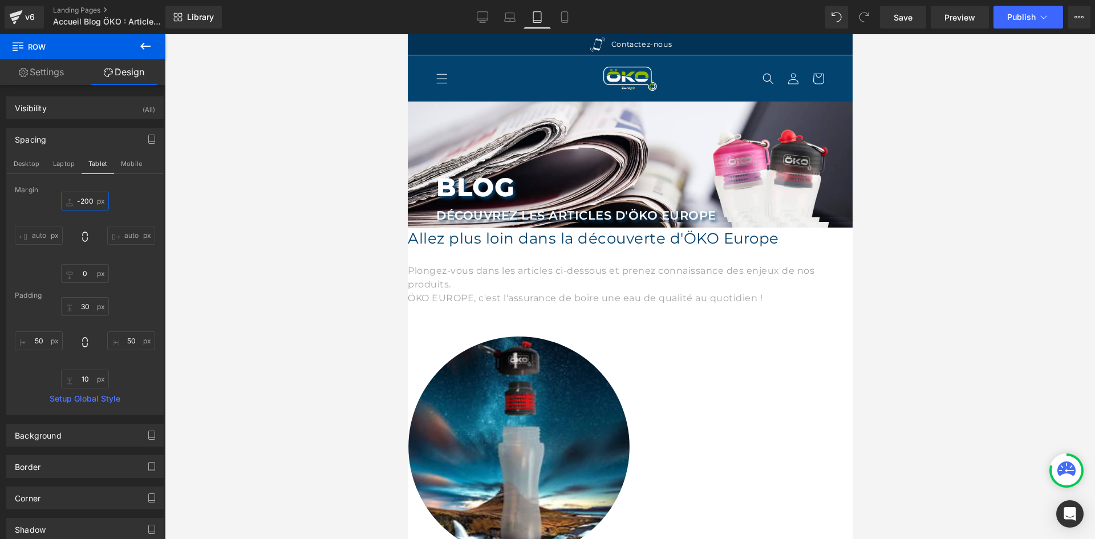
click at [87, 204] on input "-200" at bounding box center [85, 201] width 48 height 19
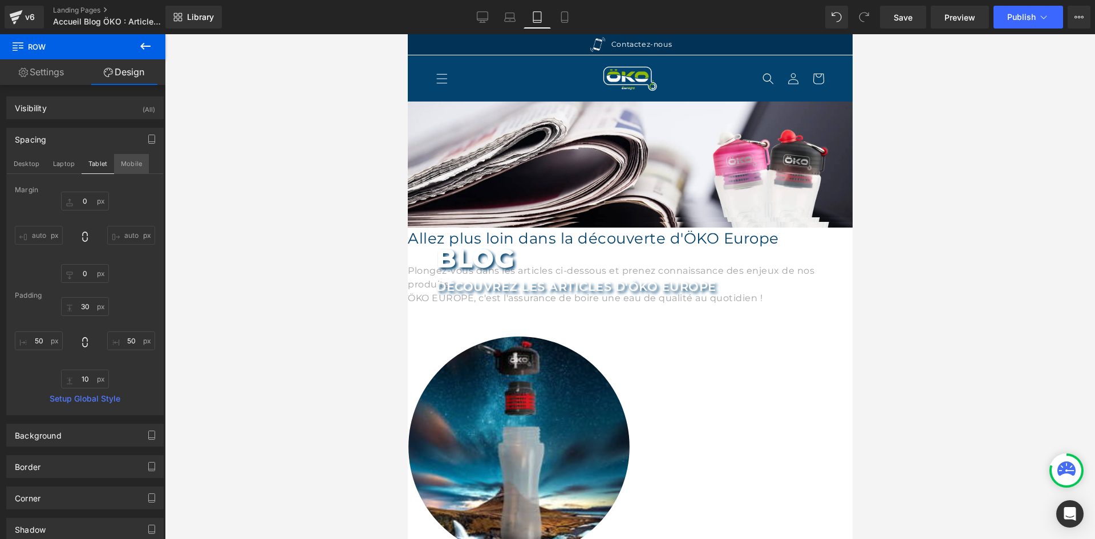
click at [124, 163] on button "Mobile" at bounding box center [131, 163] width 35 height 19
type input "-150"
type input "0"
type input "30"
type input "40"
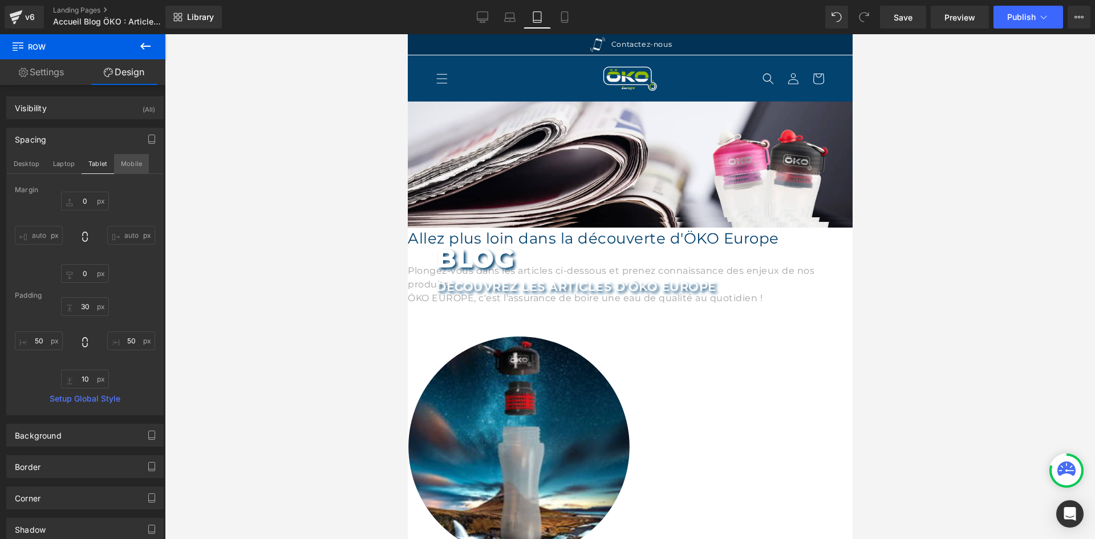
type input "10"
type input "40"
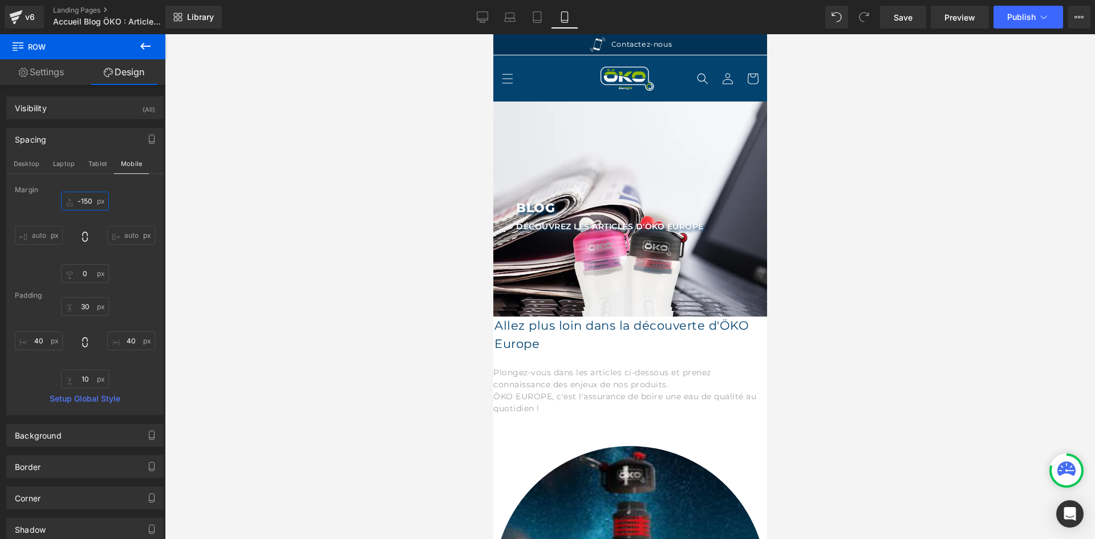
click at [99, 198] on input "-150" at bounding box center [85, 201] width 48 height 19
click at [82, 202] on input "0" at bounding box center [85, 201] width 48 height 19
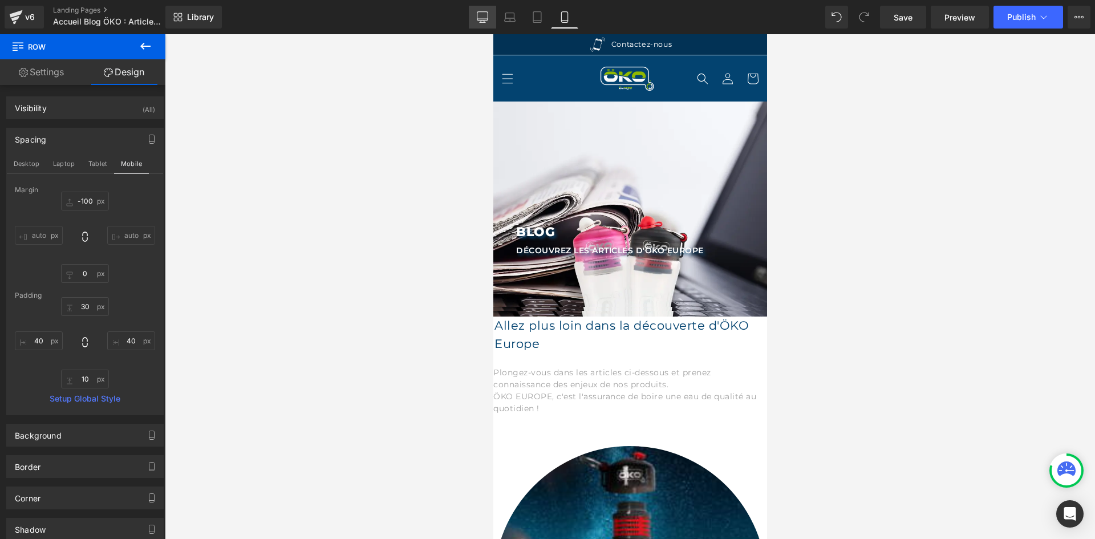
click at [485, 17] on icon at bounding box center [482, 16] width 11 height 11
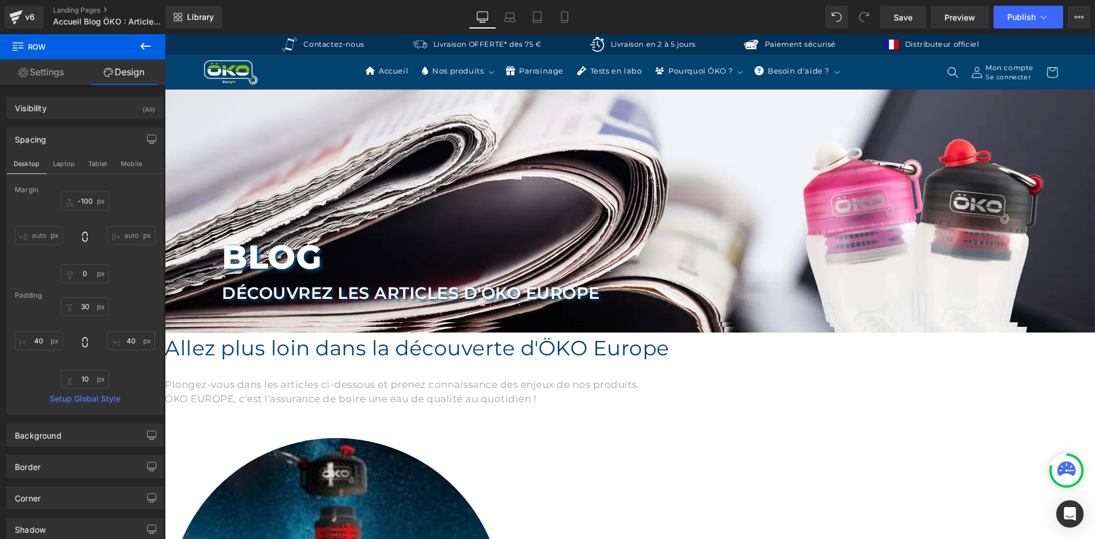
type input "0"
type input "30"
type input "100"
type input "10"
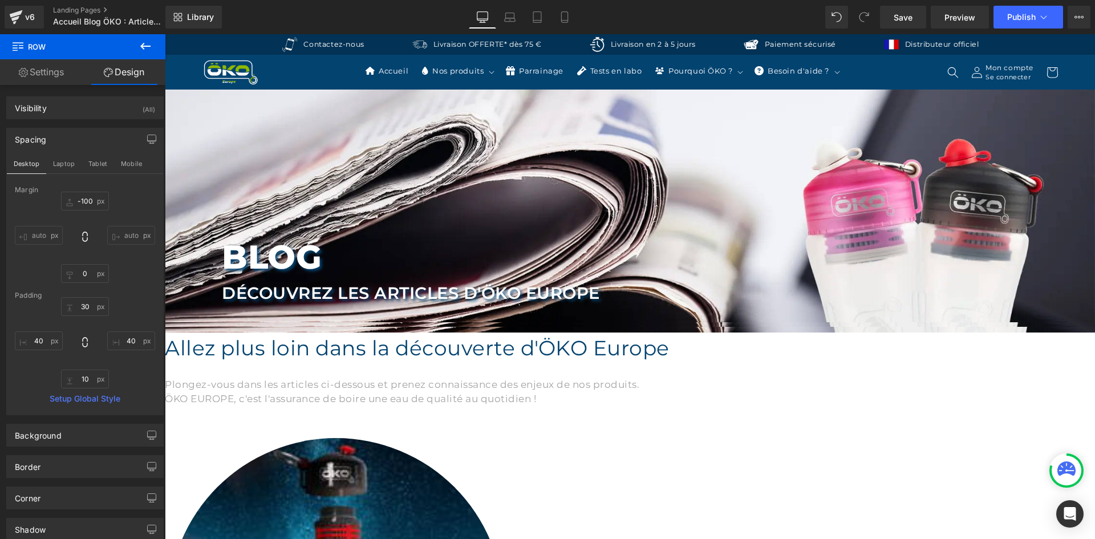
type input "100"
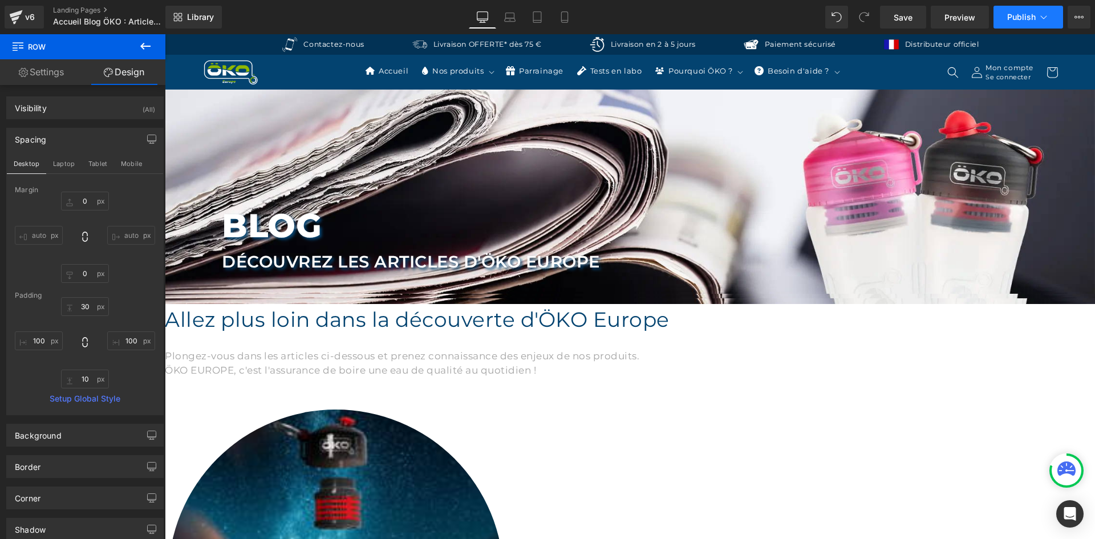
click at [1032, 19] on span "Publish" at bounding box center [1021, 17] width 29 height 9
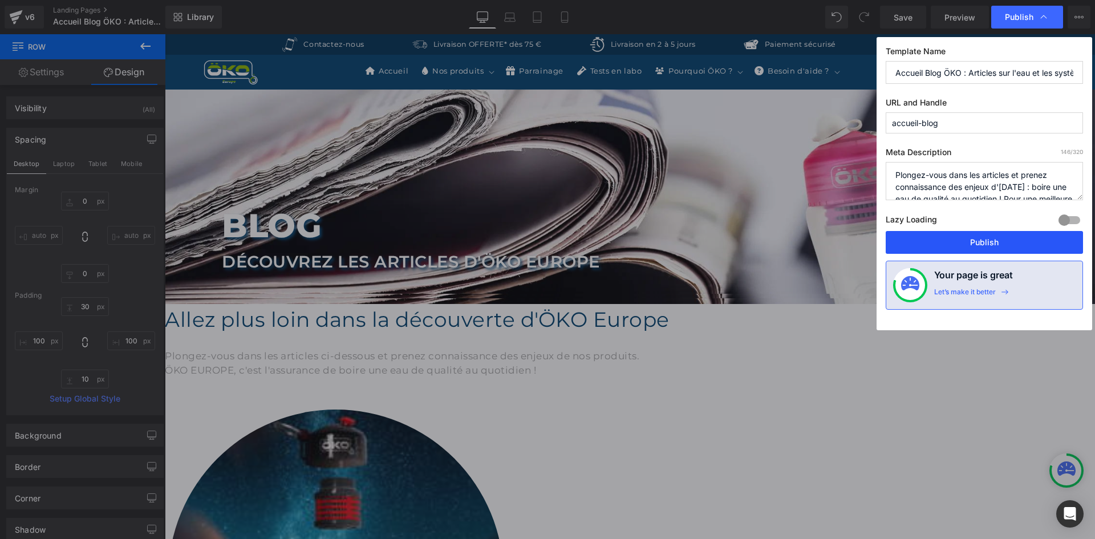
drag, startPoint x: 978, startPoint y: 245, endPoint x: 790, endPoint y: 170, distance: 202.5
click at [978, 245] on button "Publish" at bounding box center [984, 242] width 197 height 23
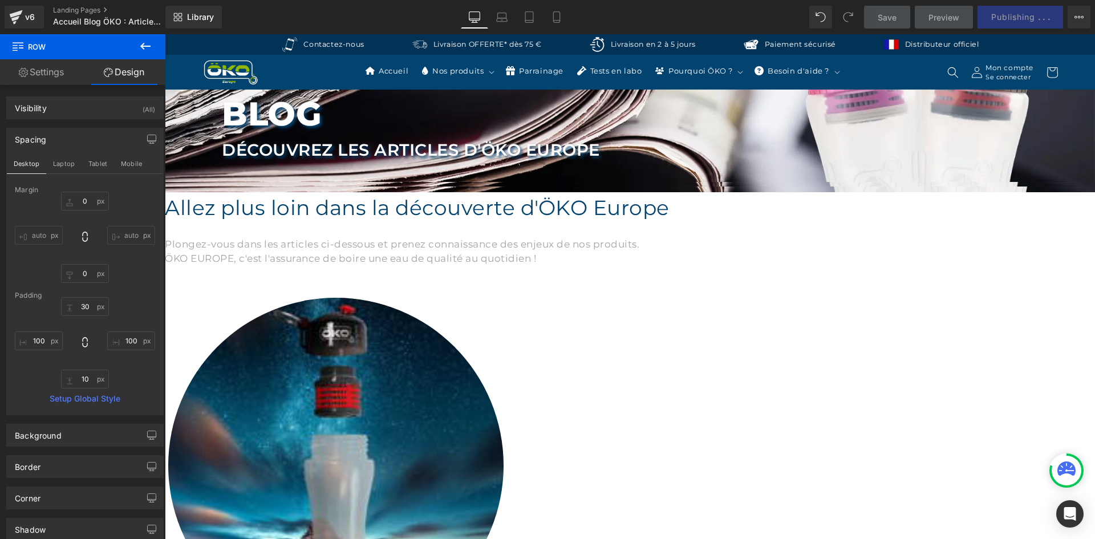
scroll to position [143, 0]
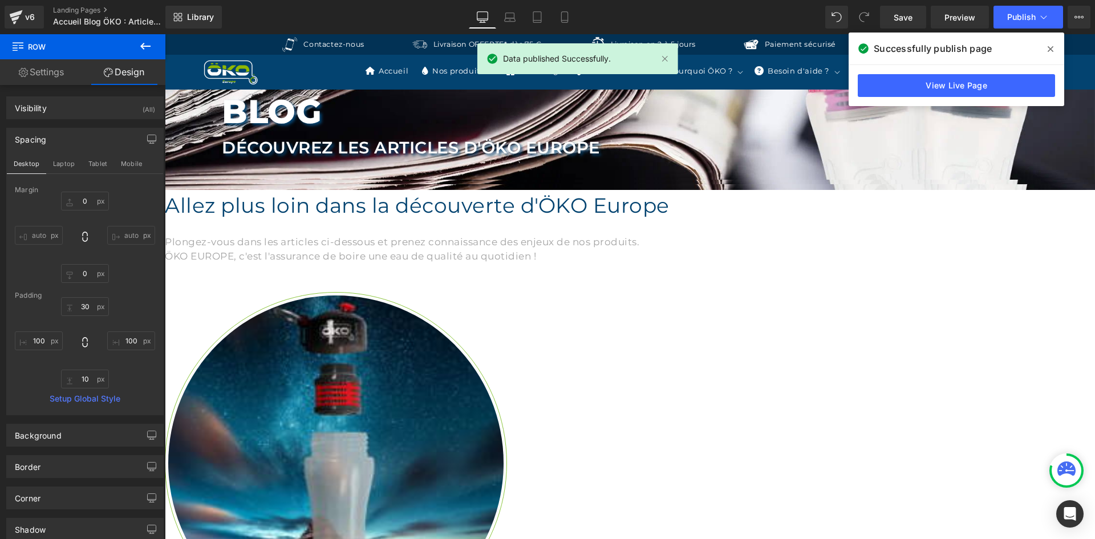
click at [420, 309] on img at bounding box center [336, 463] width 342 height 342
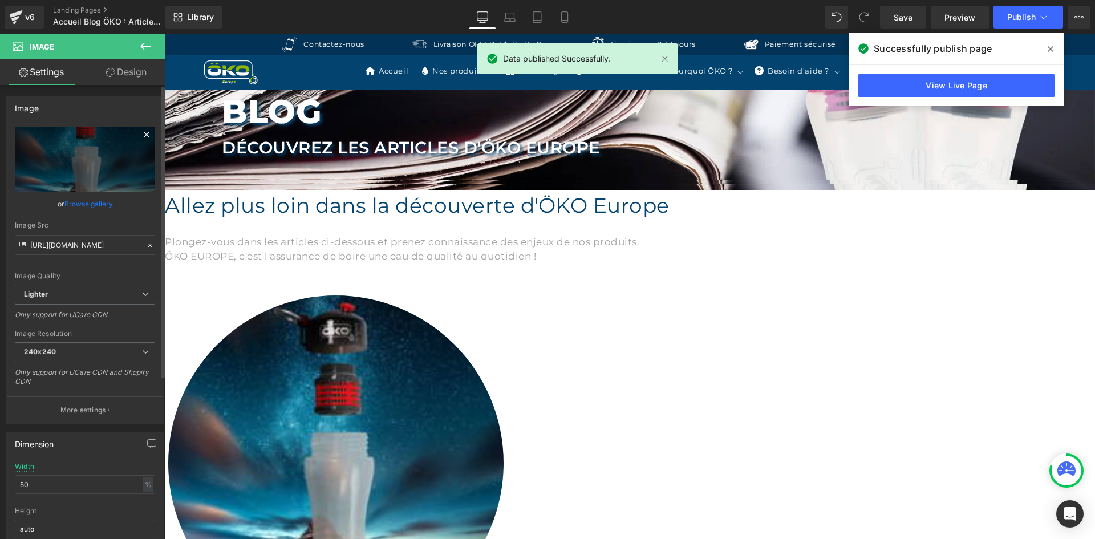
click at [140, 136] on icon at bounding box center [147, 135] width 14 height 14
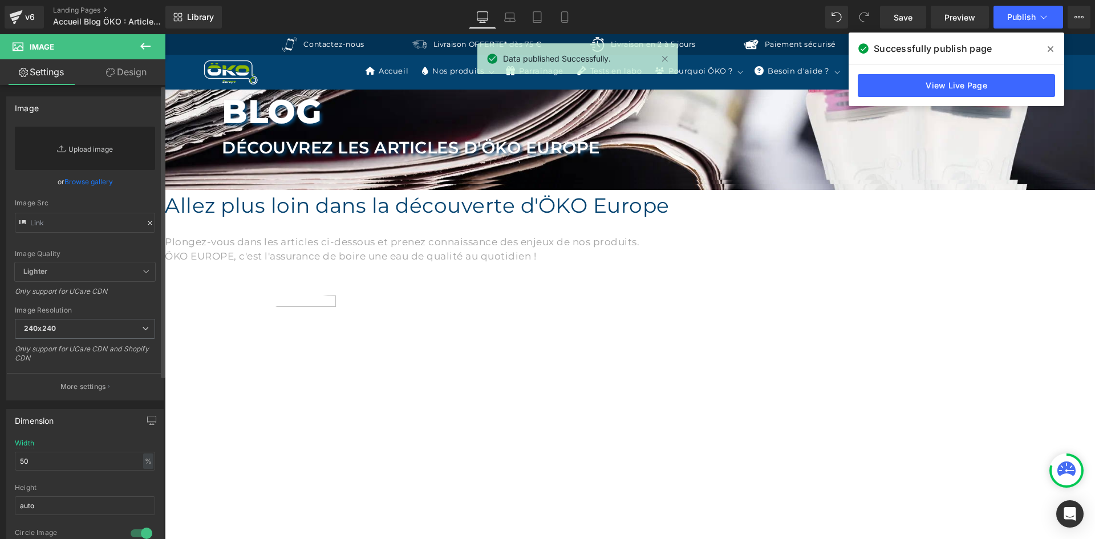
click at [105, 149] on link "Replace Image" at bounding box center [85, 148] width 140 height 43
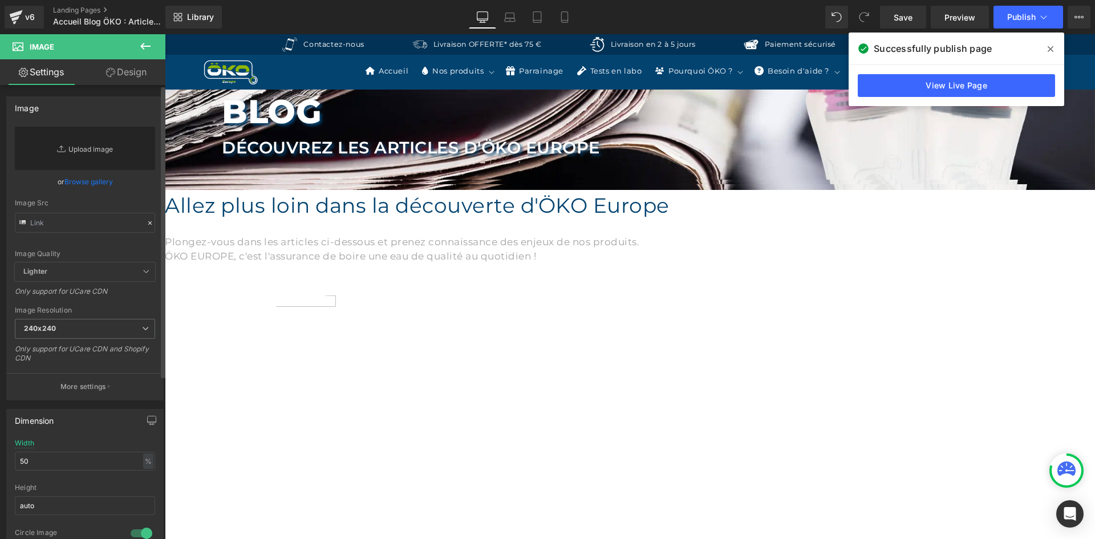
type input "C:\fakepath\UNE EXCELLENTE FILTRATION.webp"
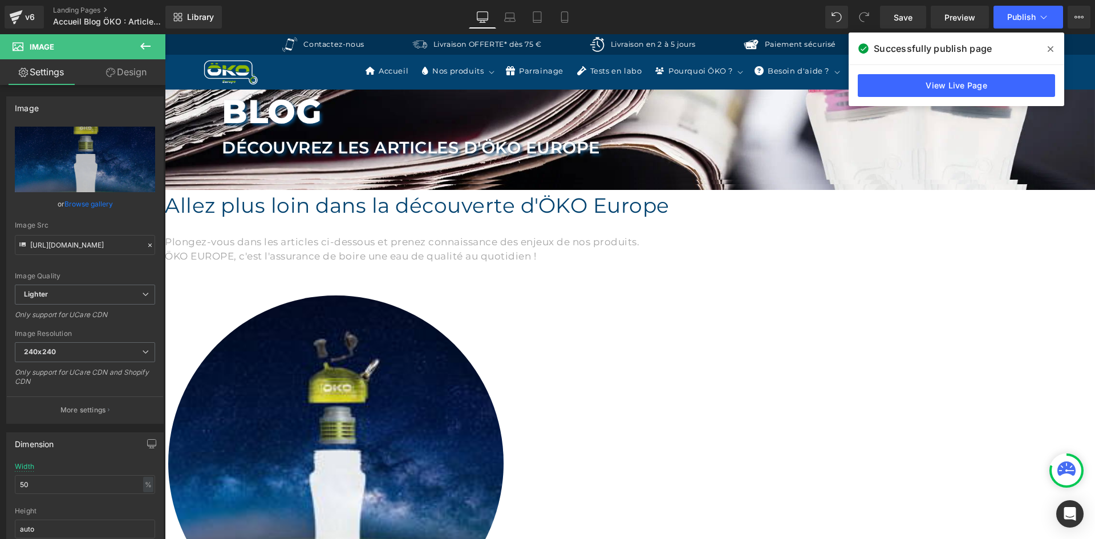
type input "https://ucarecdn.com/ee62054e-9467-4c9a-9a8c-bcc88a8b4a44/-/format/auto/-/previ…"
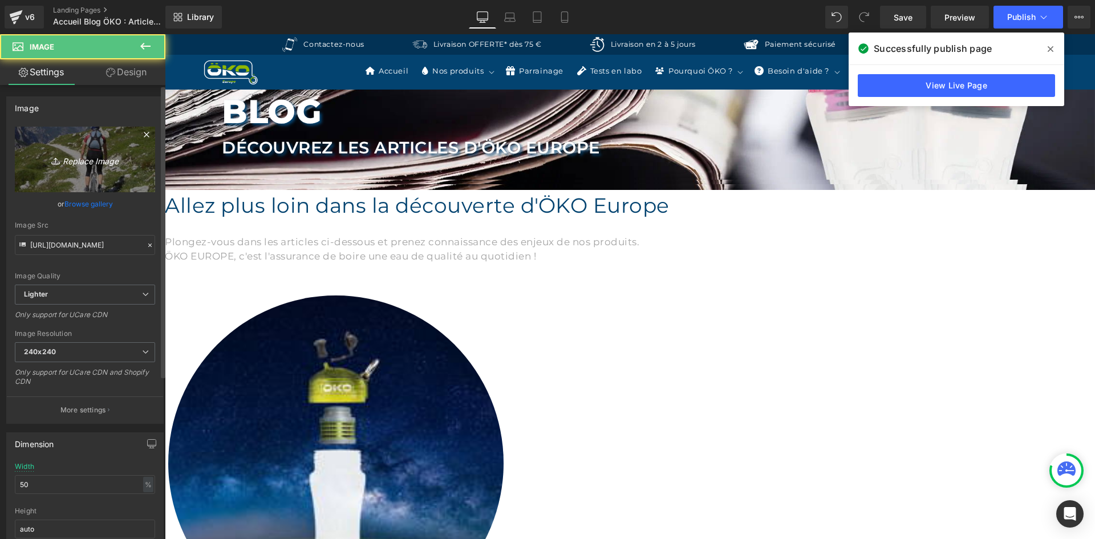
click at [76, 163] on icon "Replace Image" at bounding box center [84, 159] width 91 height 14
type input "C:\fakepath\MEILLEURE SANTE.webp"
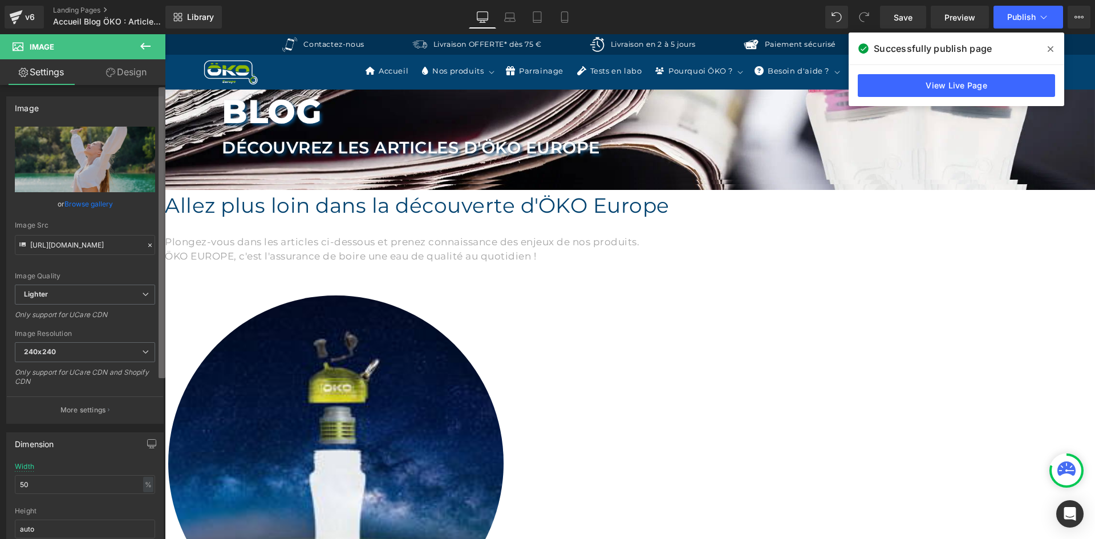
type input "https://ucarecdn.com/fe09fdf4-efda-4a71-b279-644dbc8df1bb/-/format/auto/-/previ…"
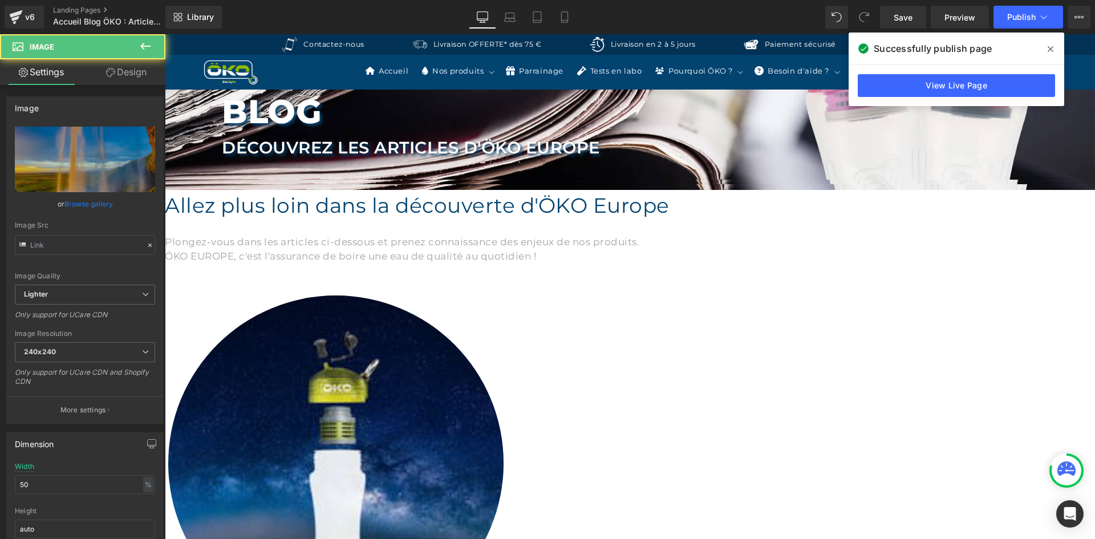
type input "https://ucarecdn.com/33130f0c-194a-4f7f-a7d2-f1d0d3e15e97/-/format/auto/-/previ…"
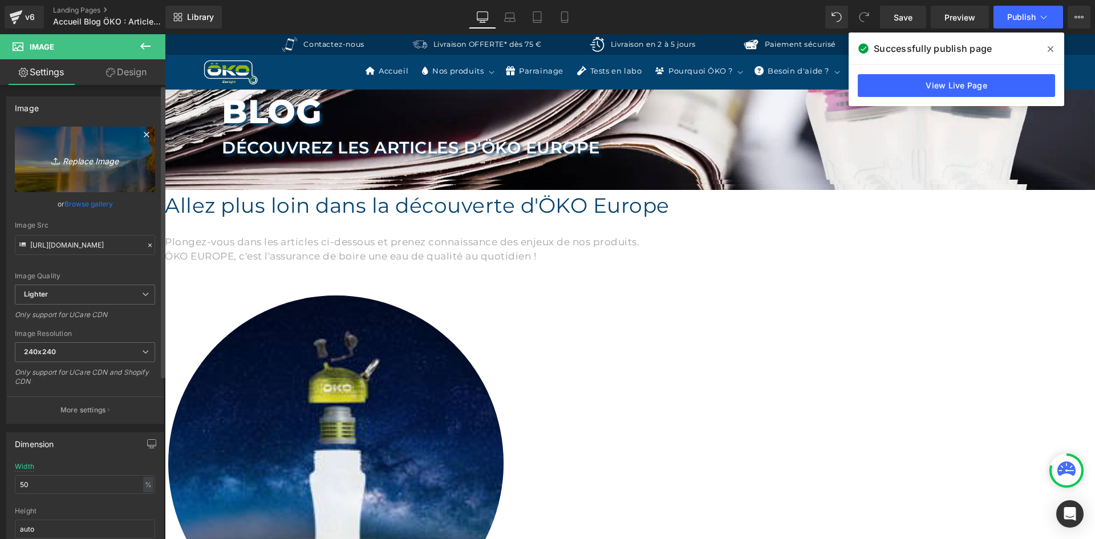
click at [88, 179] on link "Replace Image" at bounding box center [85, 160] width 140 height 66
type input "C:\fakepath\MEILLEURE PLANETE.webp"
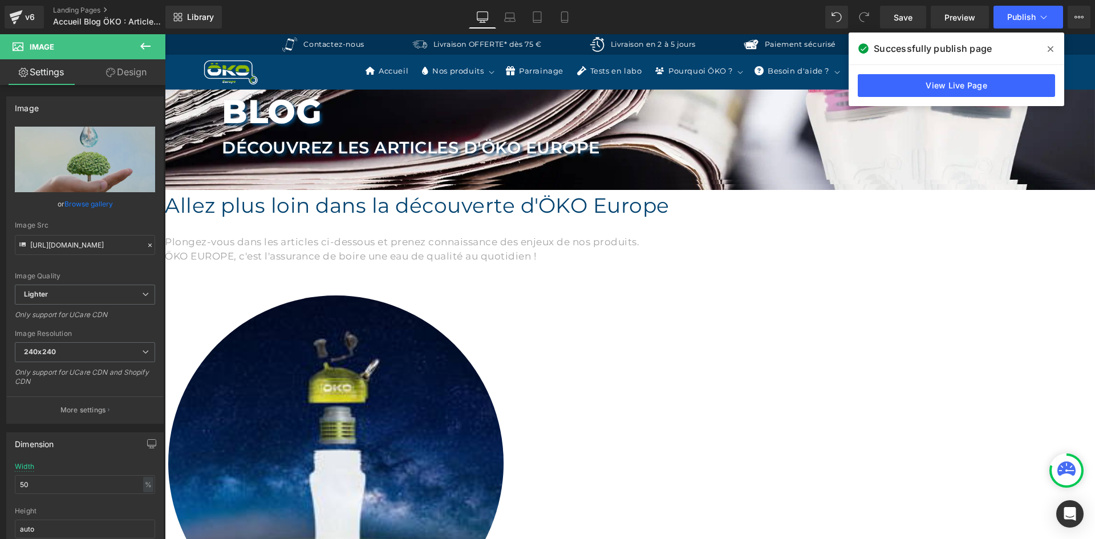
type input "https://ucarecdn.com/0ef63fd3-3777-4139-b959-51ec58293b0d/-/format/auto/-/previ…"
click at [1044, 47] on span at bounding box center [1050, 49] width 18 height 18
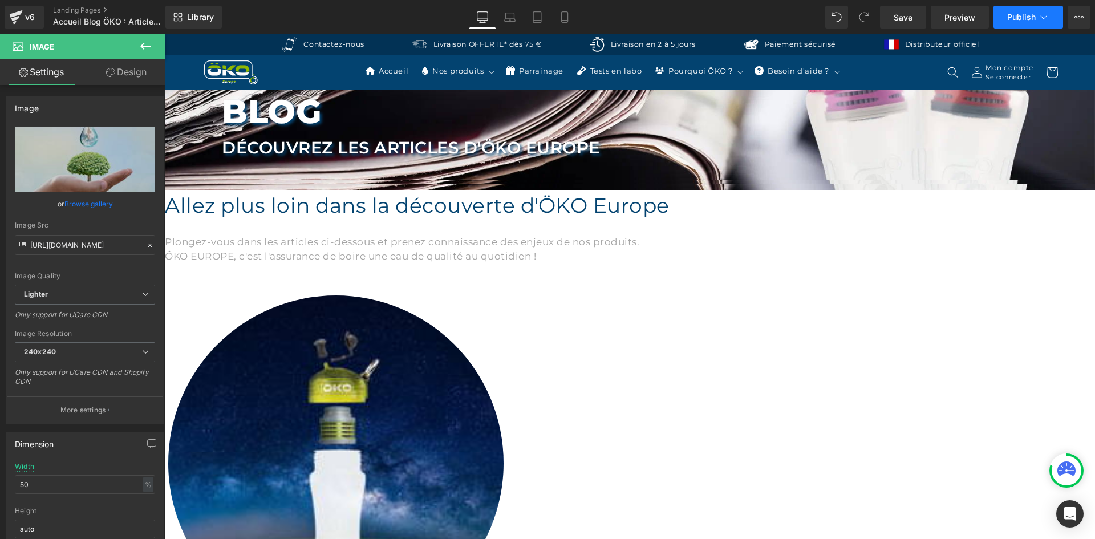
click at [1017, 14] on span "Publish" at bounding box center [1021, 17] width 29 height 9
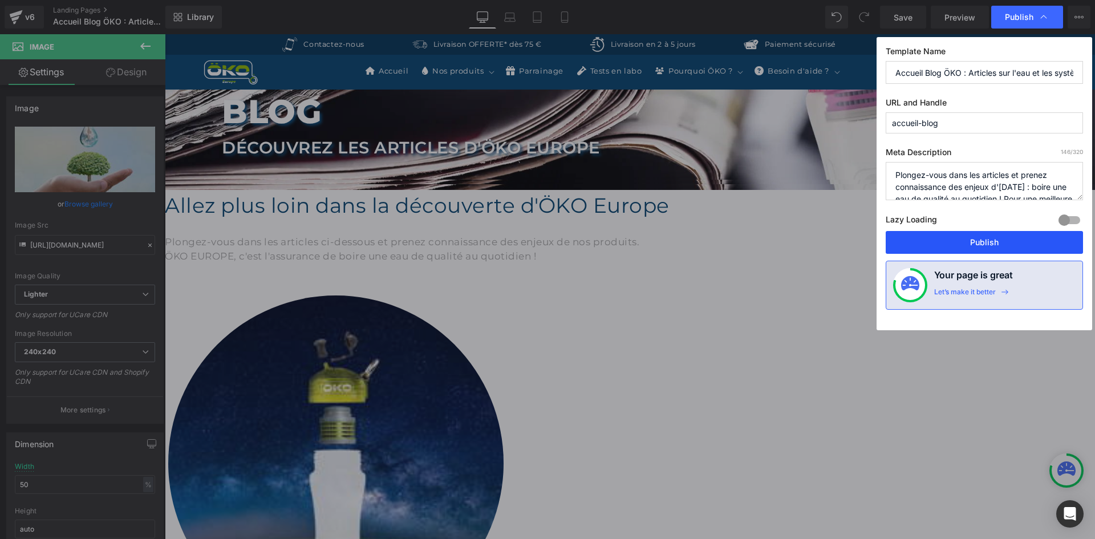
click at [977, 238] on button "Publish" at bounding box center [984, 242] width 197 height 23
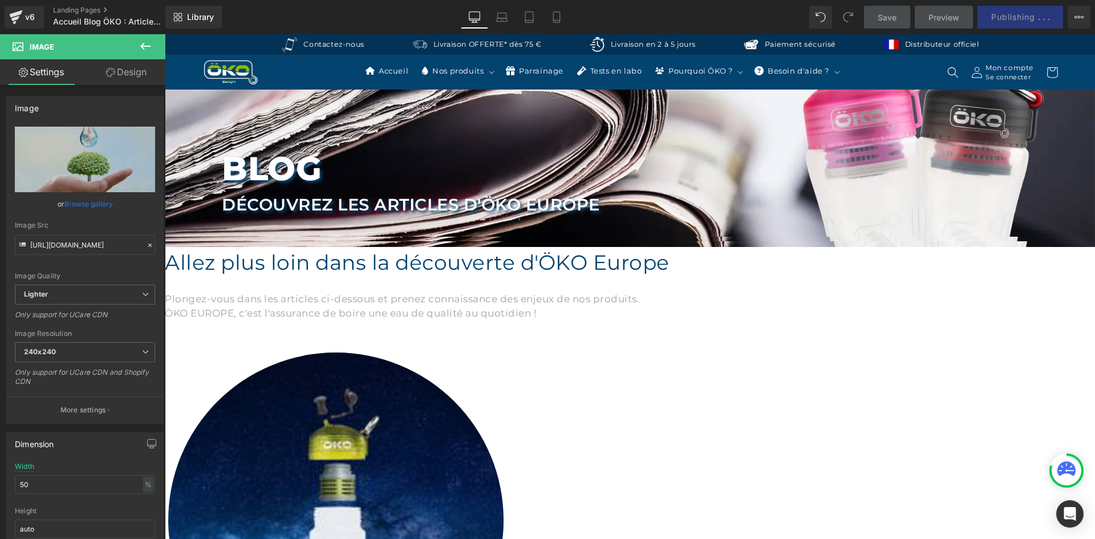
scroll to position [0, 0]
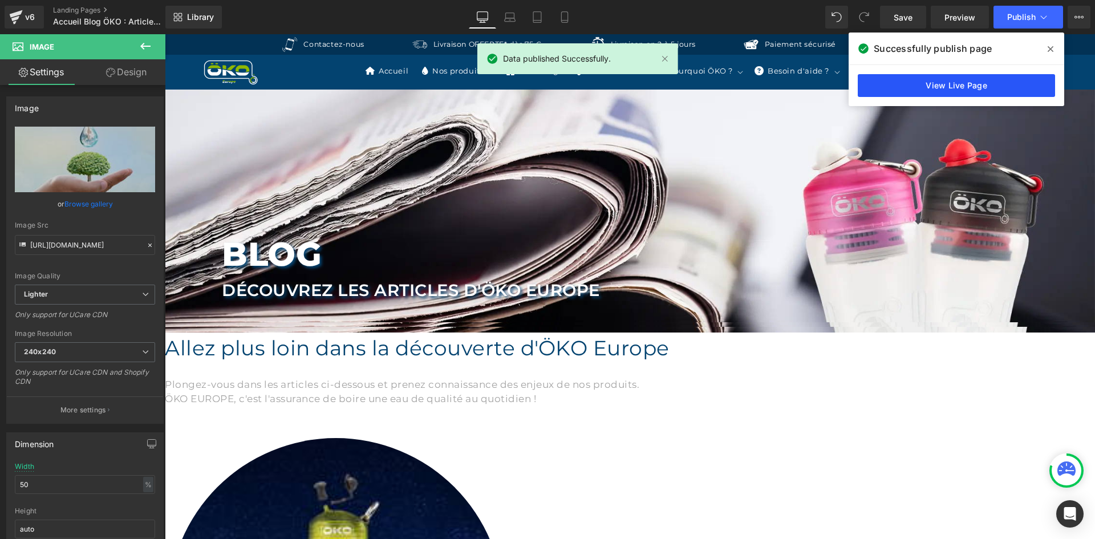
click at [944, 79] on link "View Live Page" at bounding box center [956, 85] width 197 height 23
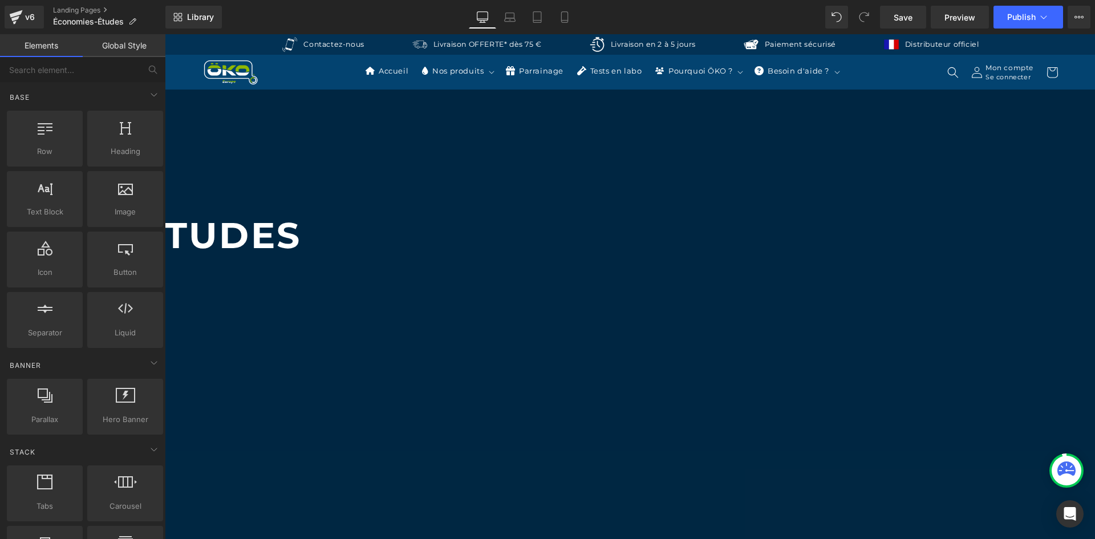
click at [165, 34] on span "Hero Banner" at bounding box center [165, 34] width 0 height 0
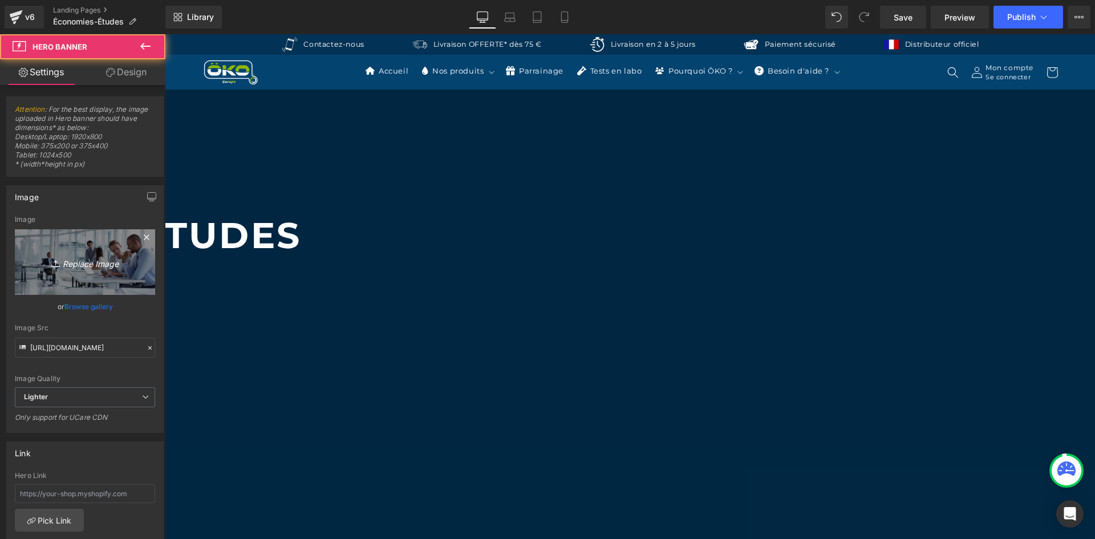
click at [78, 257] on icon "Replace Image" at bounding box center [84, 262] width 91 height 14
type input "C:\fakepath\BANNIERE PC_.jpg"
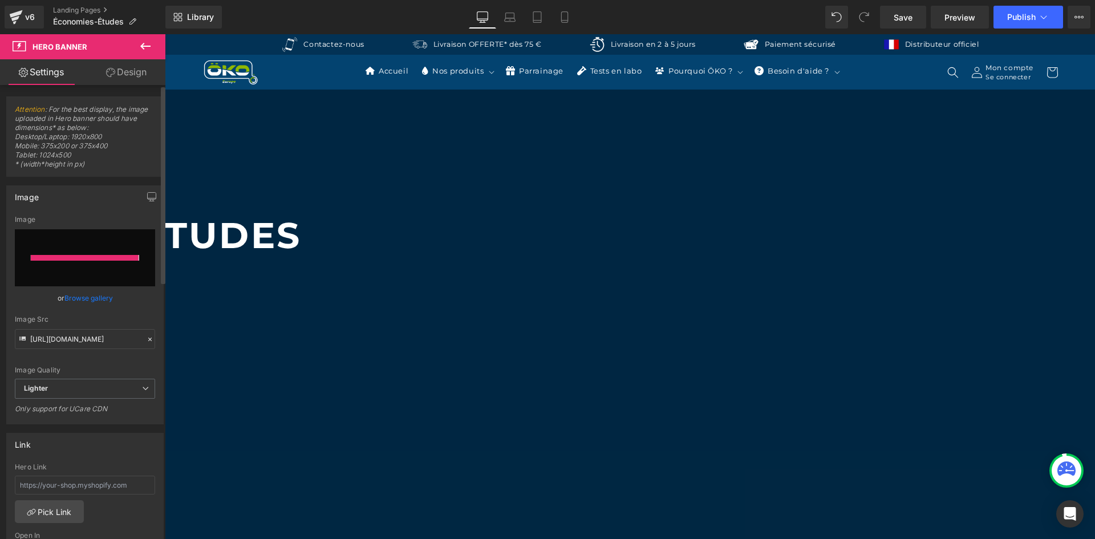
type input "https://ucarecdn.com/57b3837f-ce92-4c0e-8c8b-233e79554ebe/-/format/auto/-/previ…"
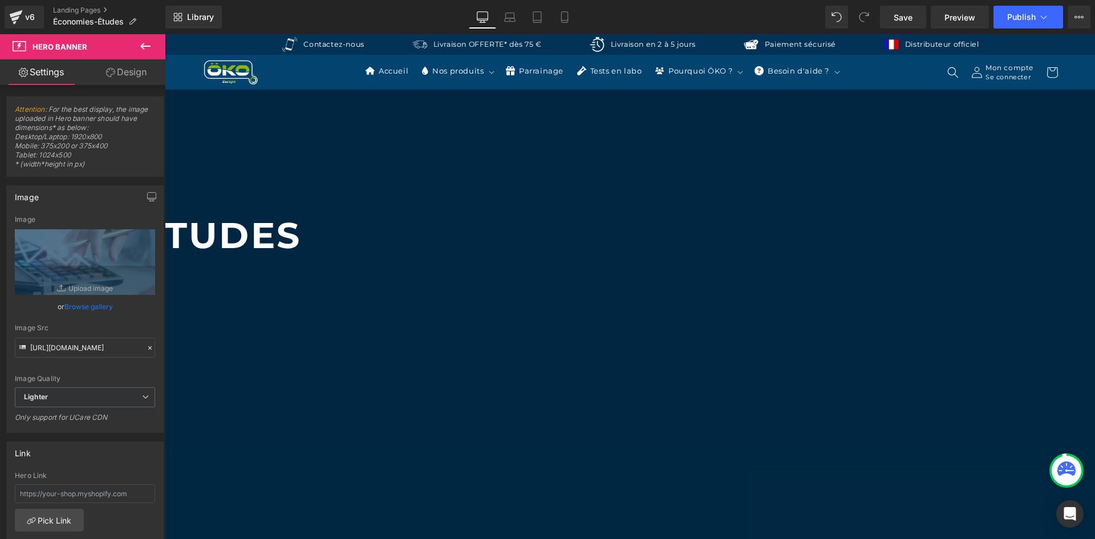
click at [141, 44] on icon at bounding box center [146, 46] width 14 height 14
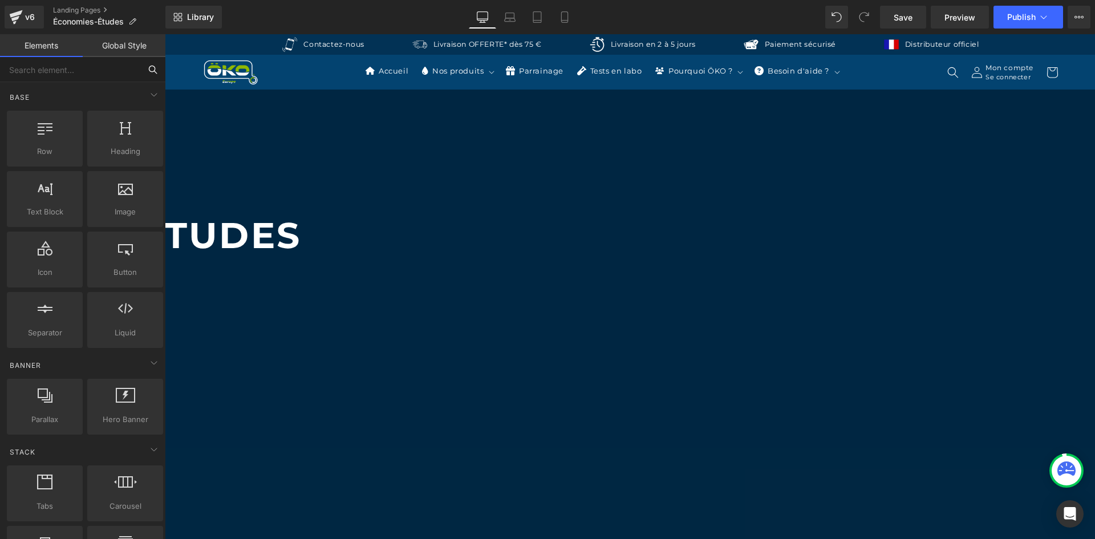
click at [69, 78] on input "text" at bounding box center [70, 69] width 140 height 25
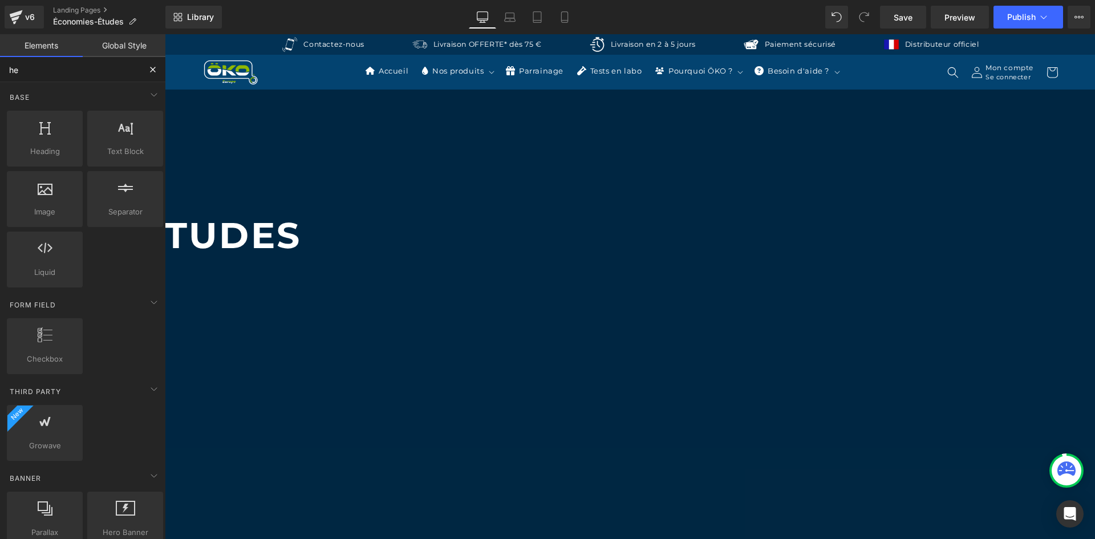
type input "her"
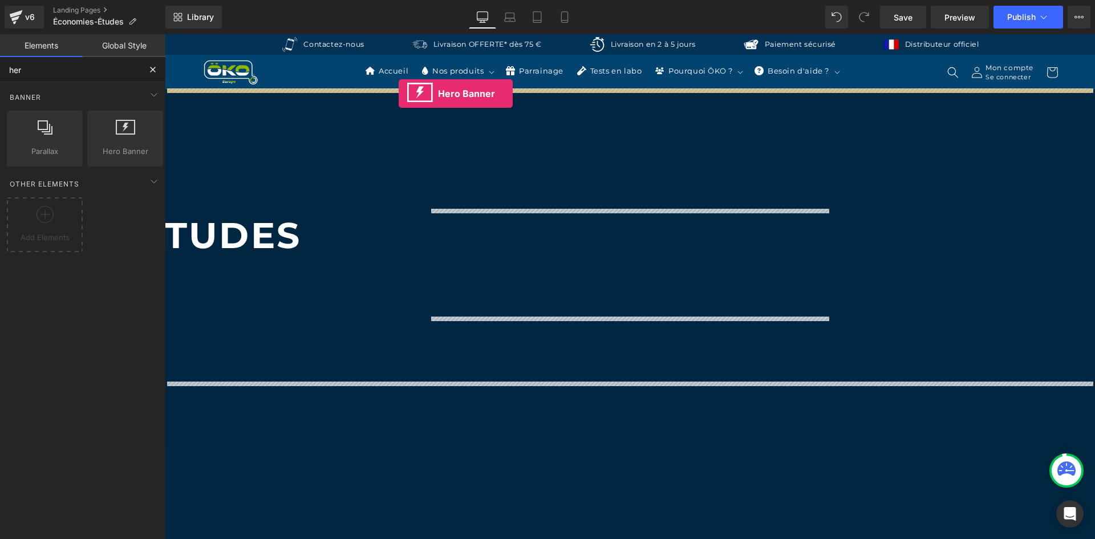
drag, startPoint x: 290, startPoint y: 163, endPoint x: 399, endPoint y: 94, distance: 128.9
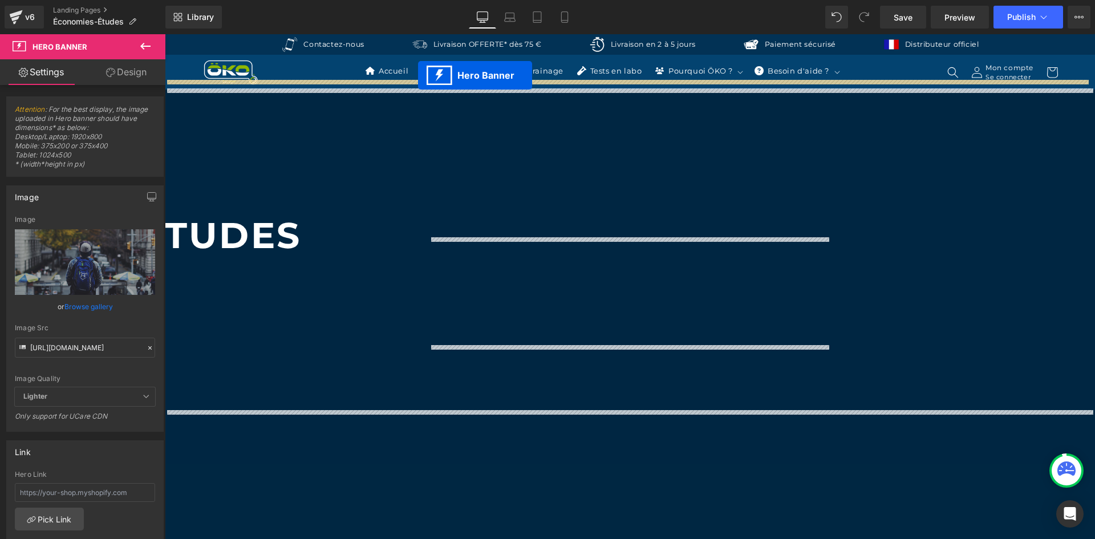
drag, startPoint x: 588, startPoint y: 115, endPoint x: 418, endPoint y: 75, distance: 174.6
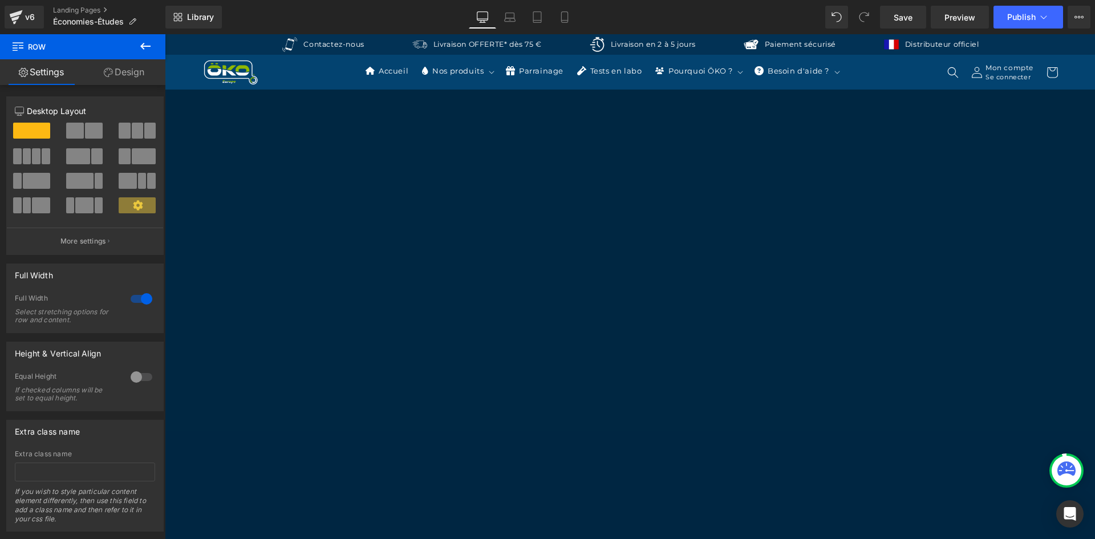
click at [121, 82] on link "Design" at bounding box center [124, 72] width 83 height 26
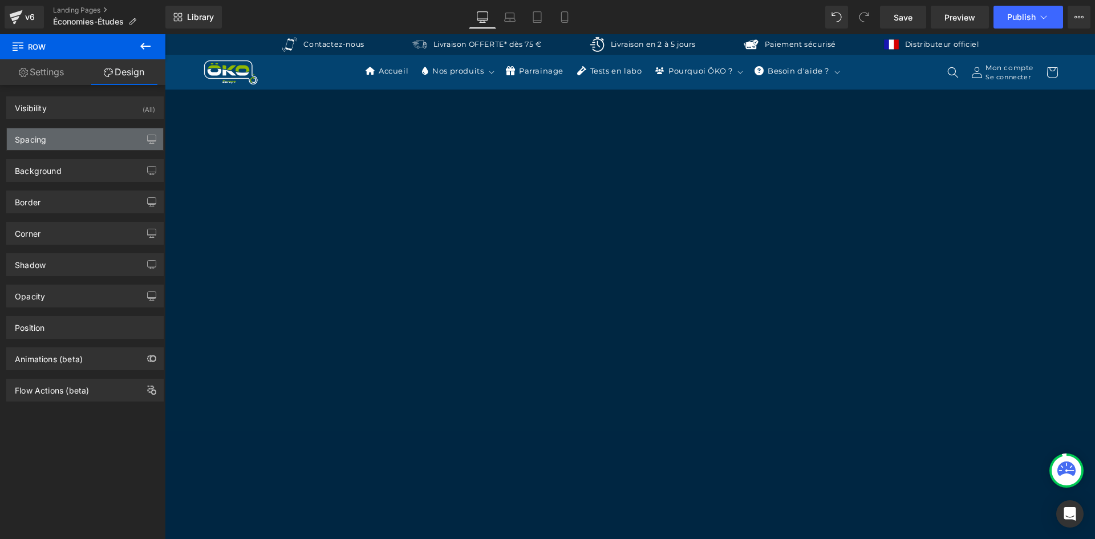
click at [67, 133] on div "Spacing" at bounding box center [85, 139] width 156 height 22
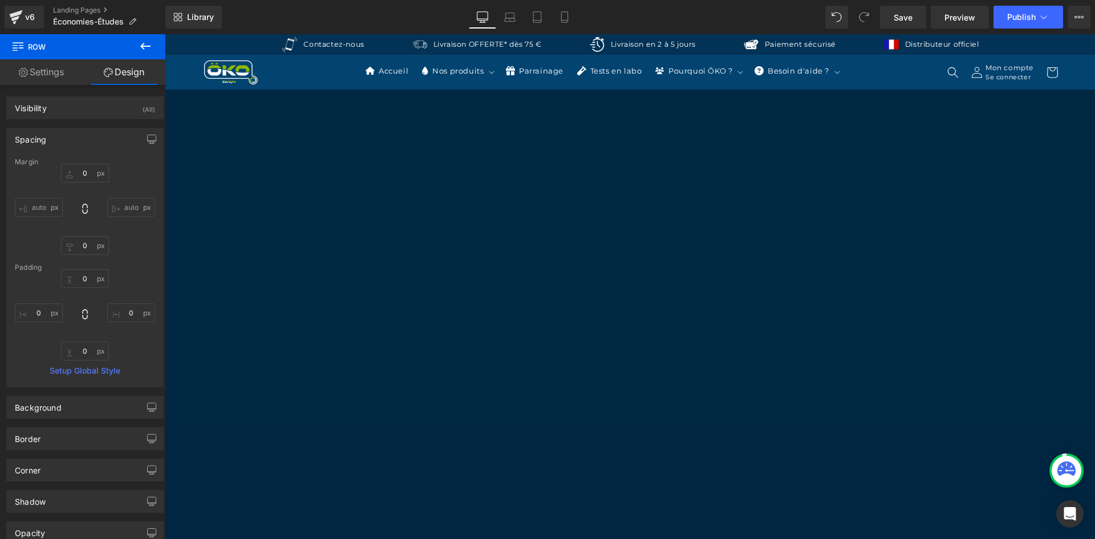
type input "0"
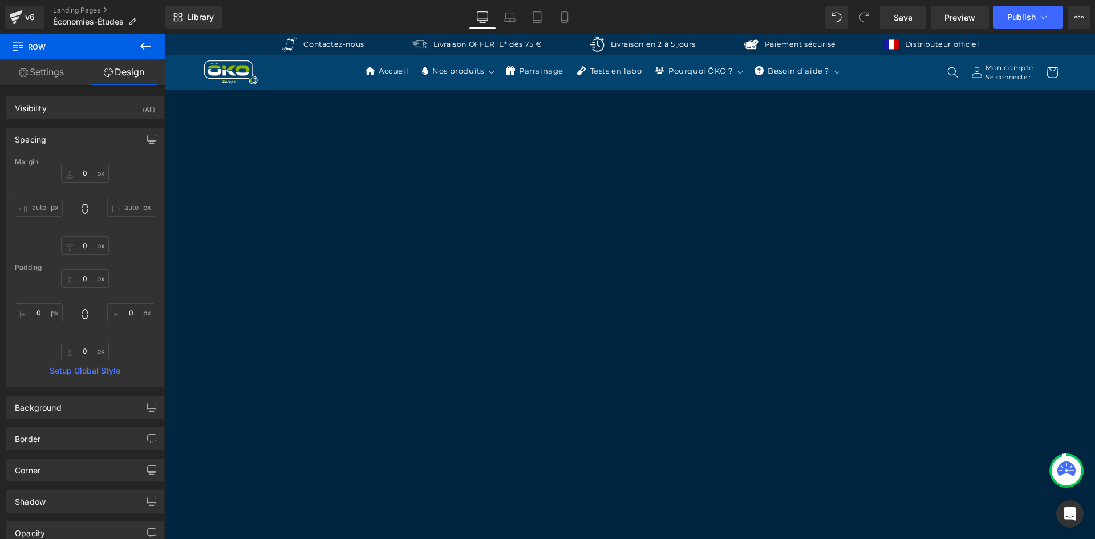
type input "0"
click at [165, 34] on span "Hero Banner" at bounding box center [165, 34] width 0 height 0
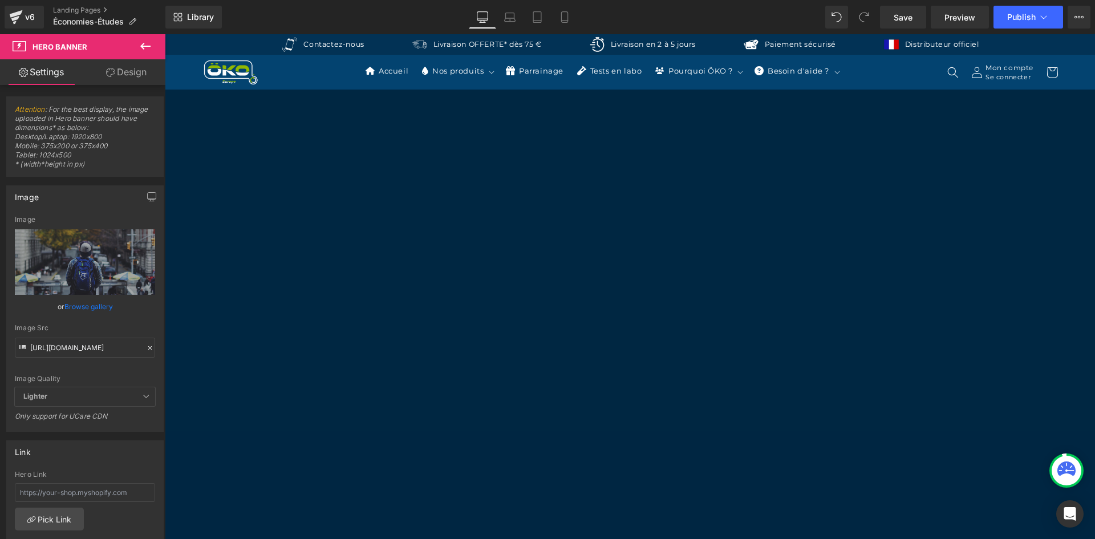
click at [165, 34] on span "Hero Banner" at bounding box center [165, 34] width 0 height 0
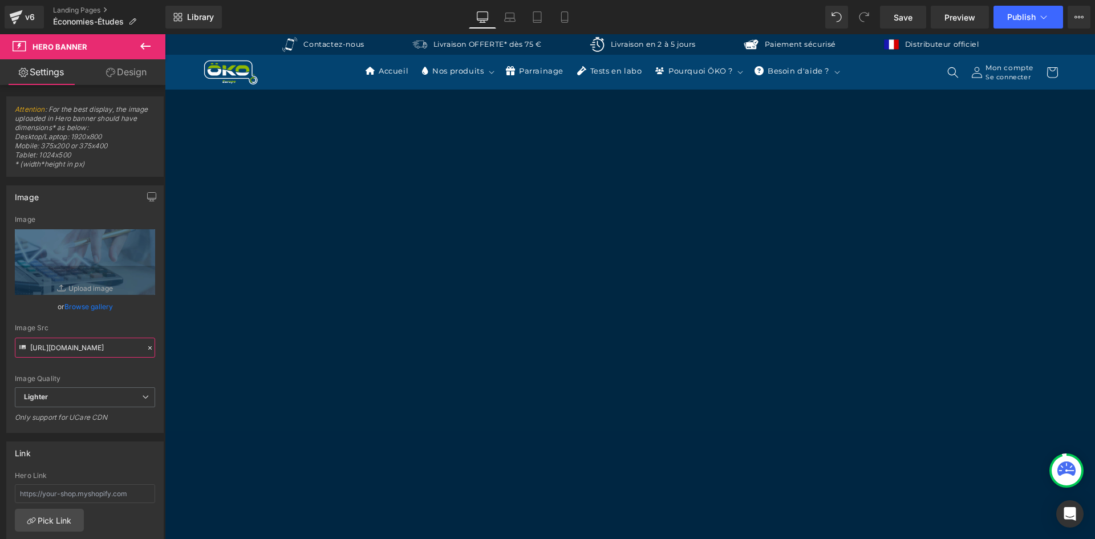
click at [66, 352] on input "https://ucarecdn.com/57b3837f-ce92-4c0e-8c8b-233e79554ebe/-/format/auto/-/previ…" at bounding box center [85, 348] width 140 height 20
click at [165, 34] on span "Hero Banner" at bounding box center [165, 34] width 0 height 0
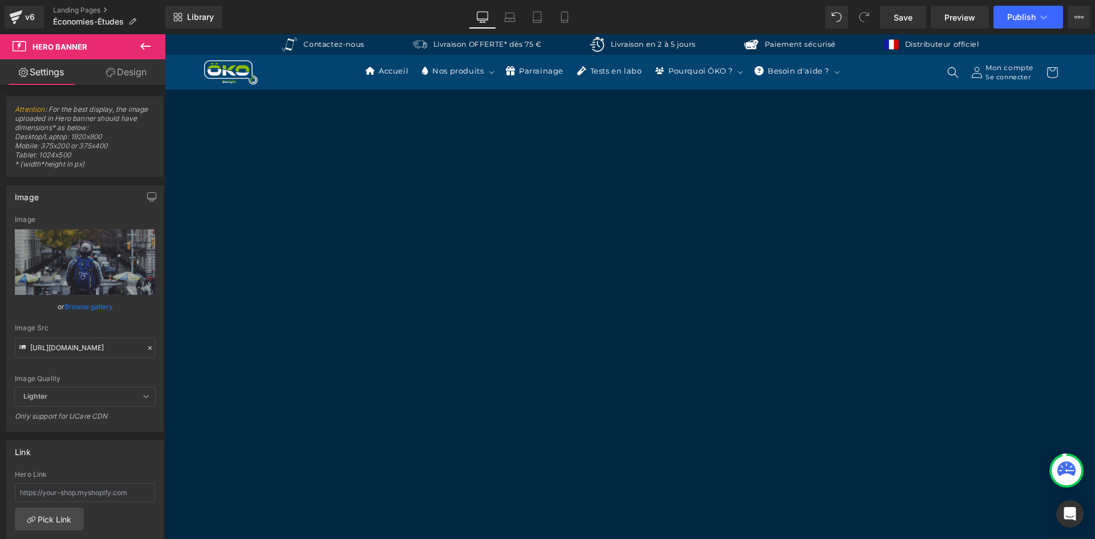
click at [145, 348] on div at bounding box center [150, 348] width 10 height 13
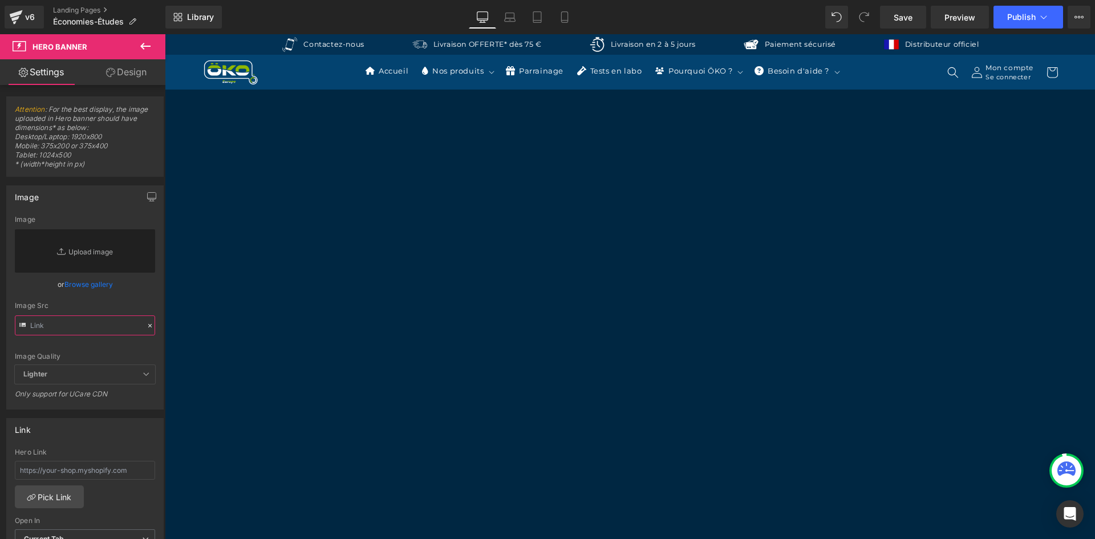
click at [104, 332] on input "text" at bounding box center [85, 325] width 140 height 20
paste input "https://ucarecdn.com/57b3837f-ce92-4c0e-8c8b-233e79554ebe/-/format/auto/-/previ…"
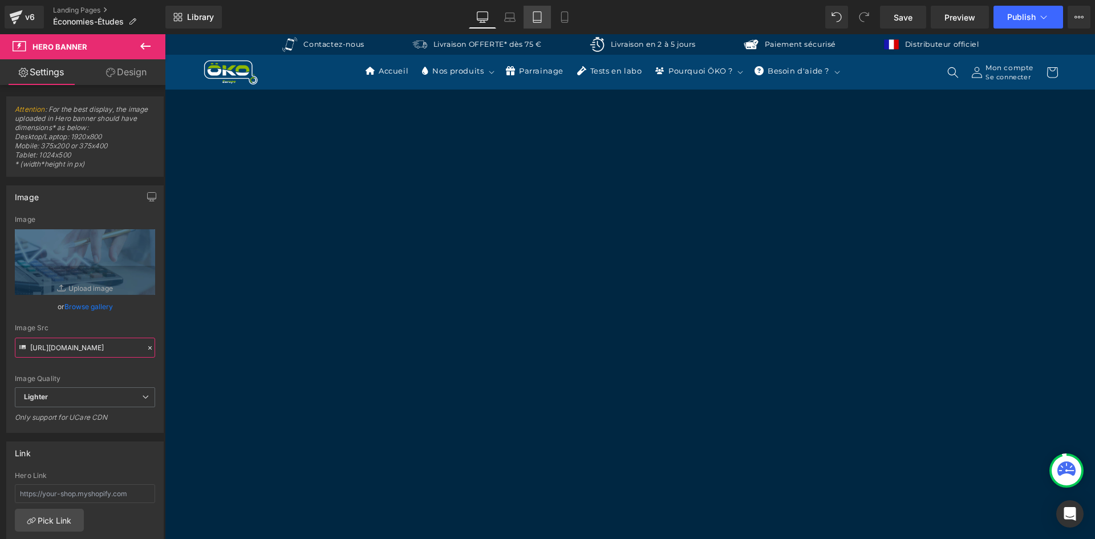
type input "https://ucarecdn.com/57b3837f-ce92-4c0e-8c8b-233e79554ebe/-/format/auto/-/previ…"
click at [539, 21] on icon at bounding box center [537, 21] width 8 height 0
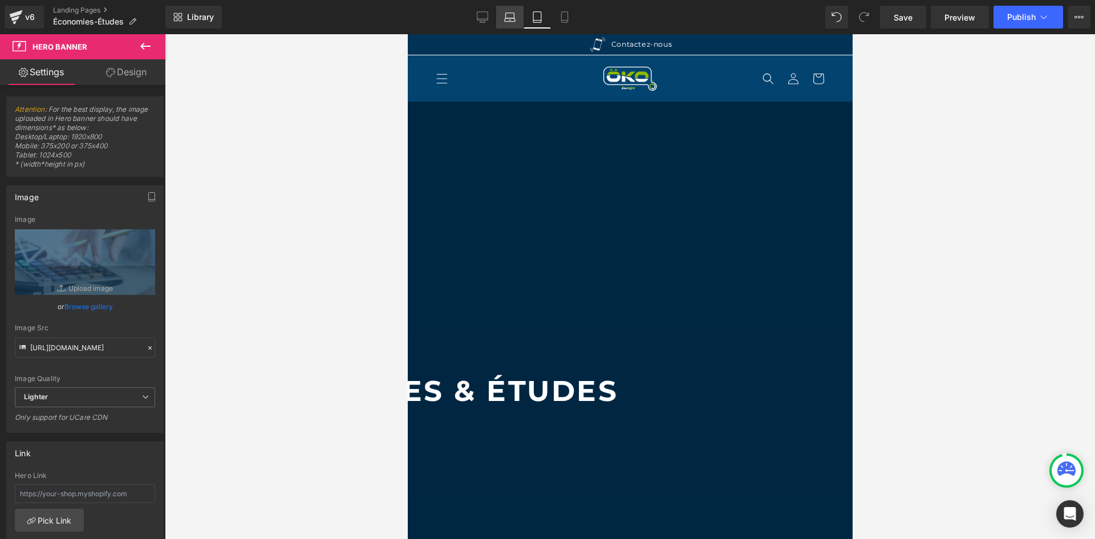
click at [506, 15] on icon at bounding box center [510, 15] width 9 height 5
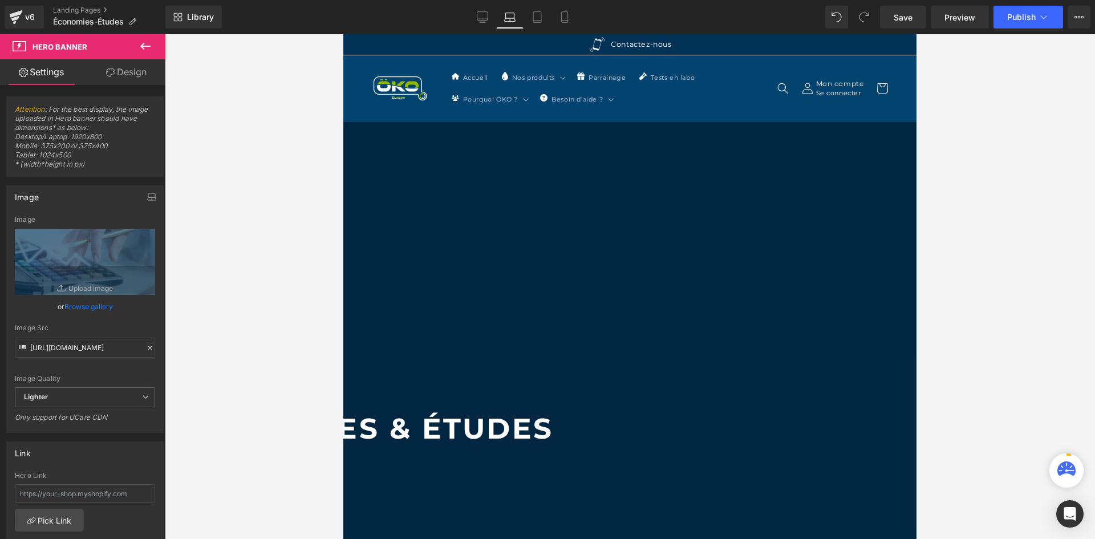
scroll to position [66, 0]
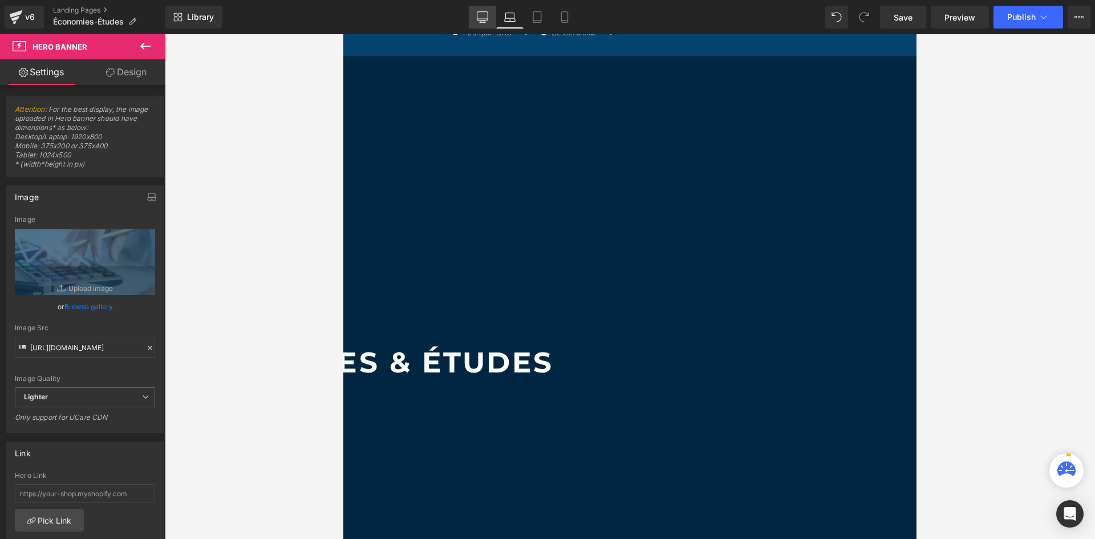
click at [492, 15] on link "Desktop" at bounding box center [482, 17] width 27 height 23
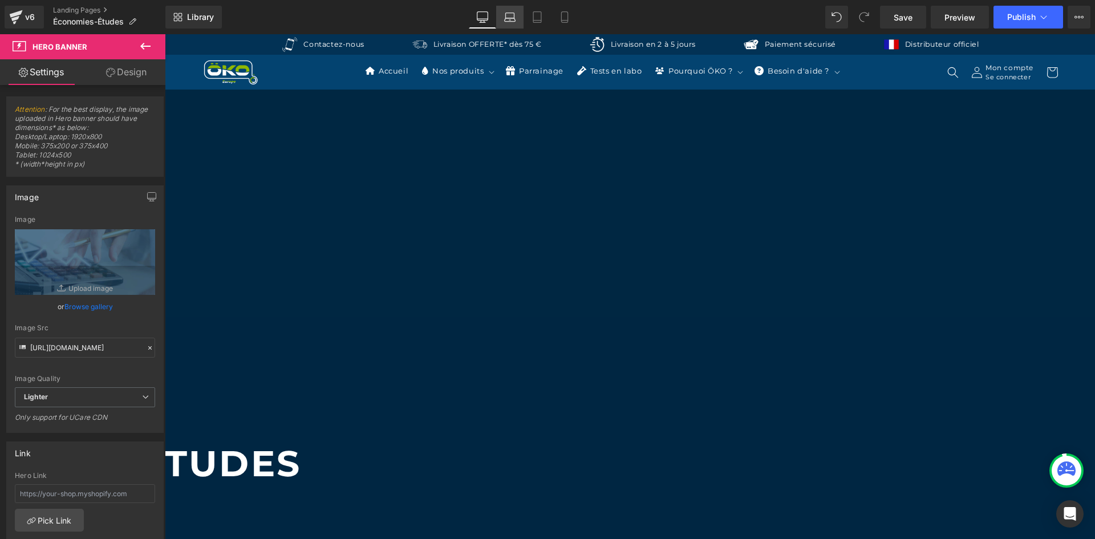
click at [514, 17] on icon at bounding box center [509, 16] width 11 height 11
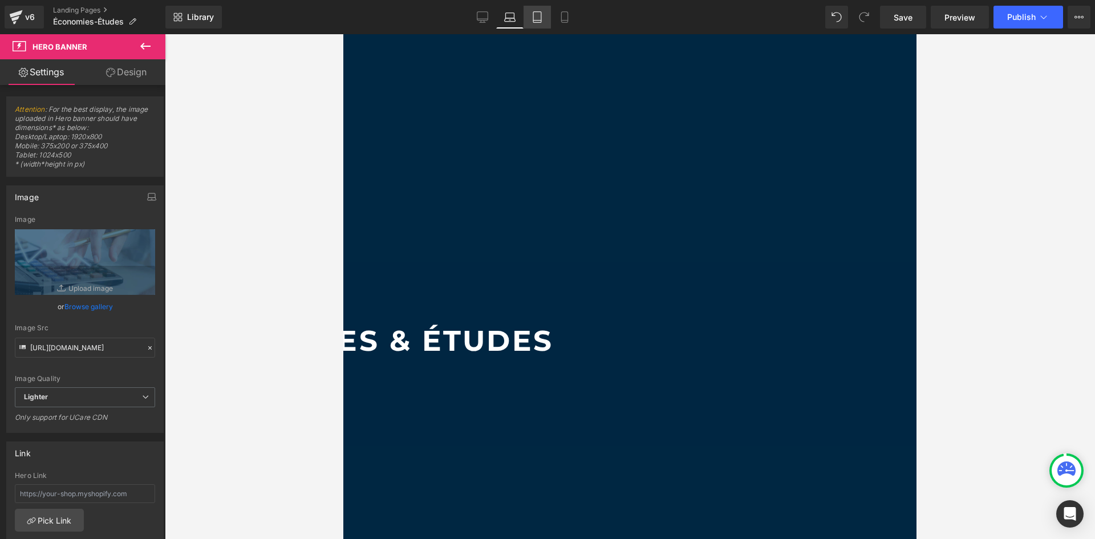
click at [535, 19] on icon at bounding box center [536, 16] width 11 height 11
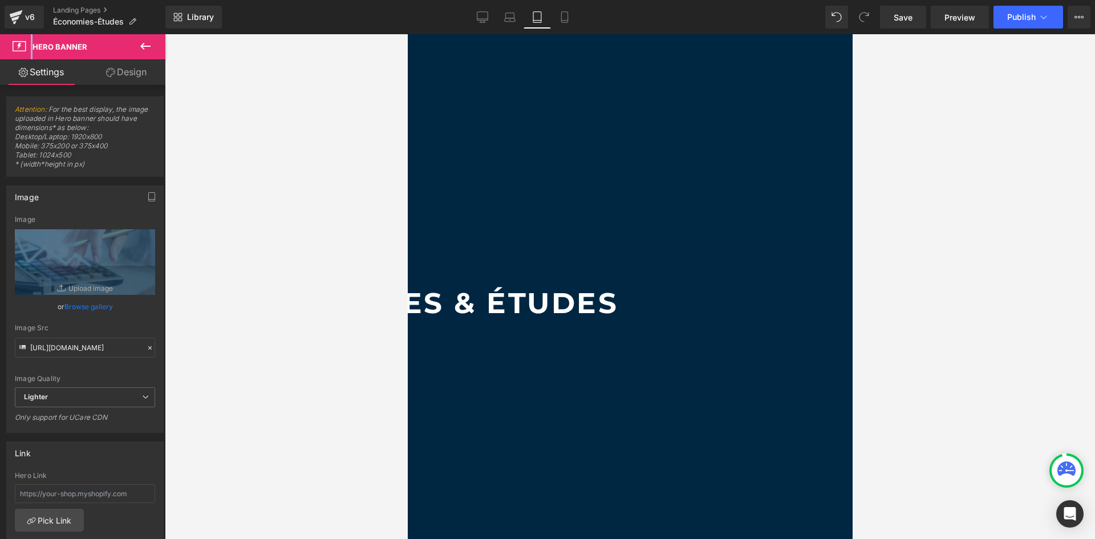
scroll to position [22, 0]
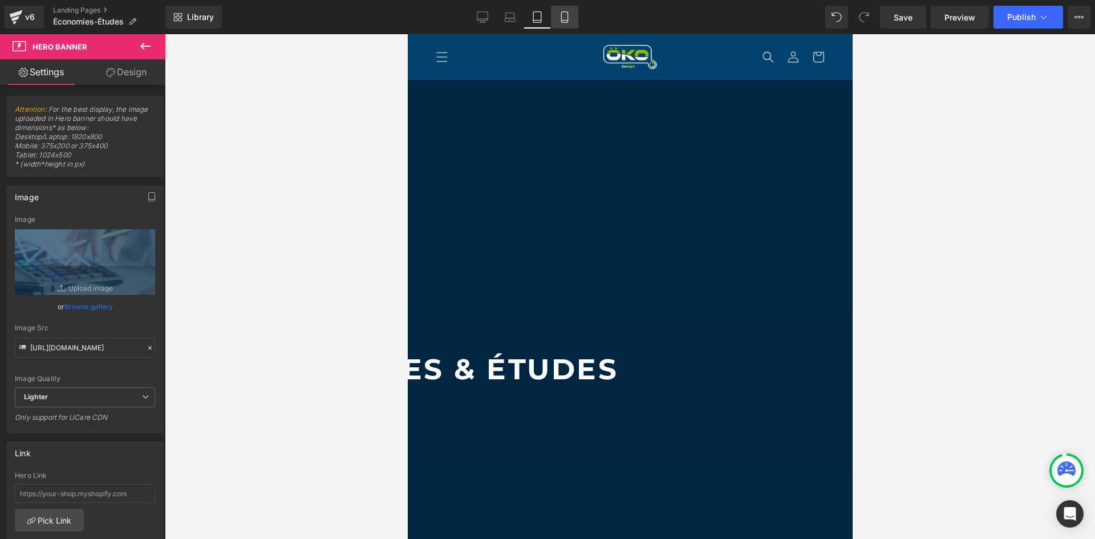
click at [558, 15] on link "Mobile" at bounding box center [564, 17] width 27 height 23
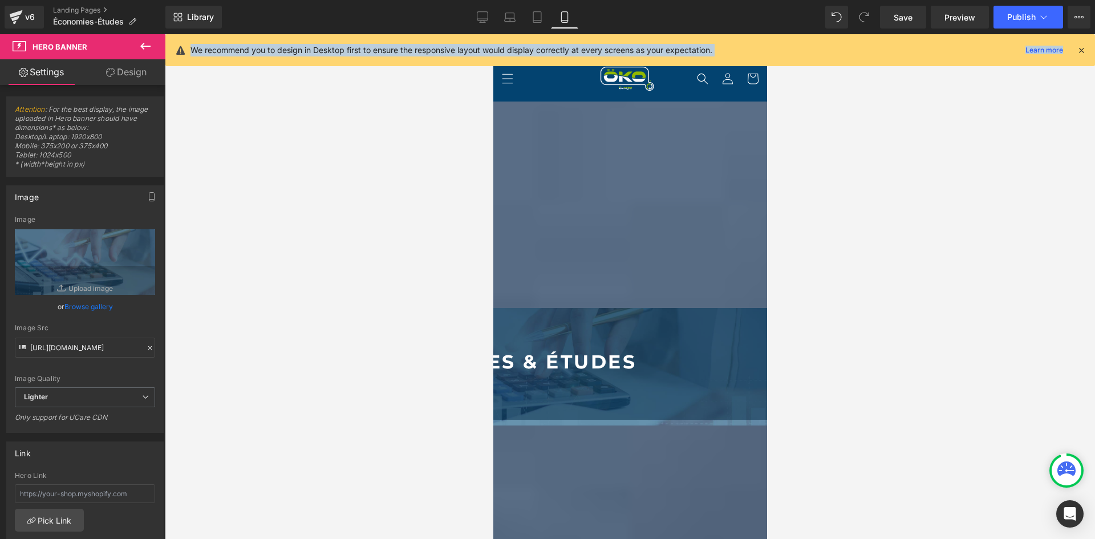
click at [493, 34] on span "Hero Banner" at bounding box center [493, 34] width 0 height 0
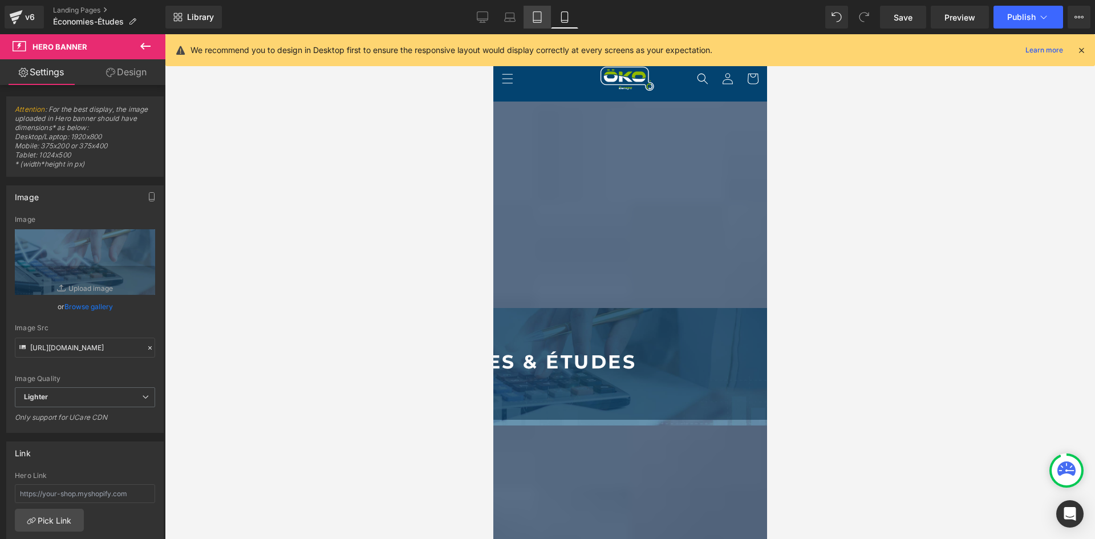
click at [537, 10] on link "Tablet" at bounding box center [536, 17] width 27 height 23
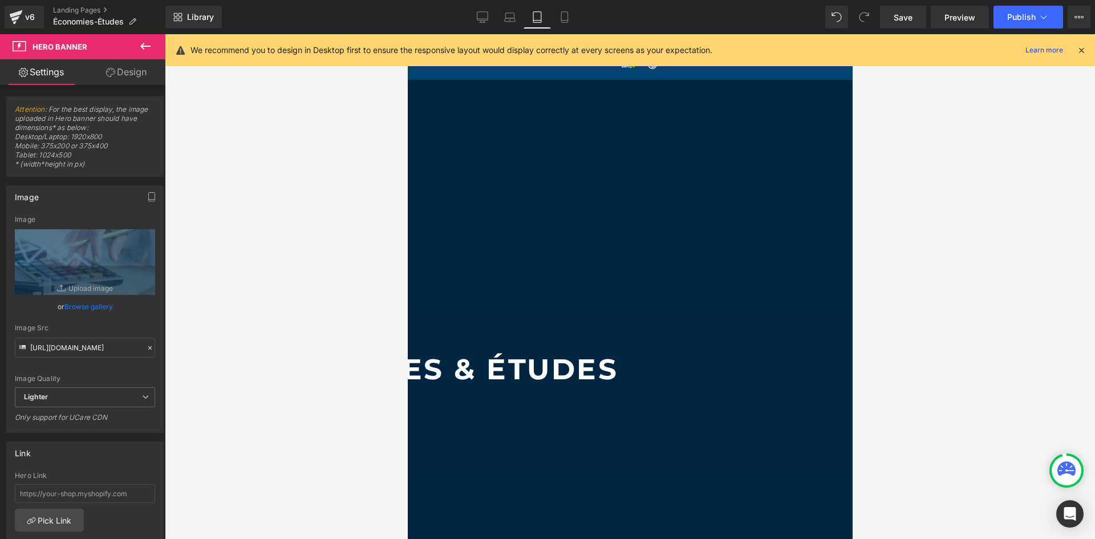
click at [407, 34] on div at bounding box center [407, 34] width 0 height 0
click at [407, 34] on span "Hero Banner" at bounding box center [407, 34] width 0 height 0
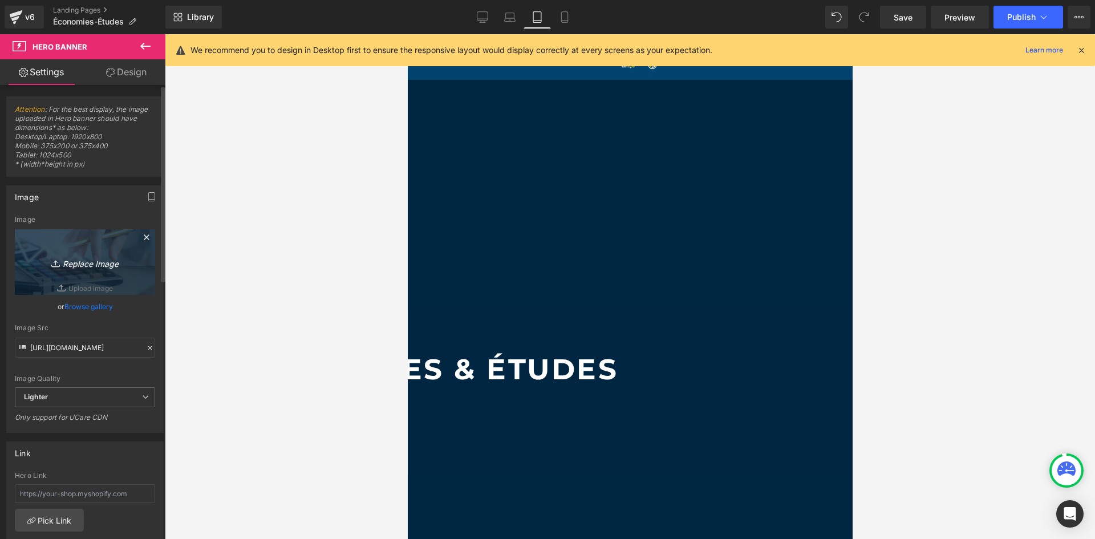
click at [114, 254] on link "Replace Image" at bounding box center [85, 262] width 140 height 66
type input "C:\fakepath\BANNIERE MOBILE_.jpg"
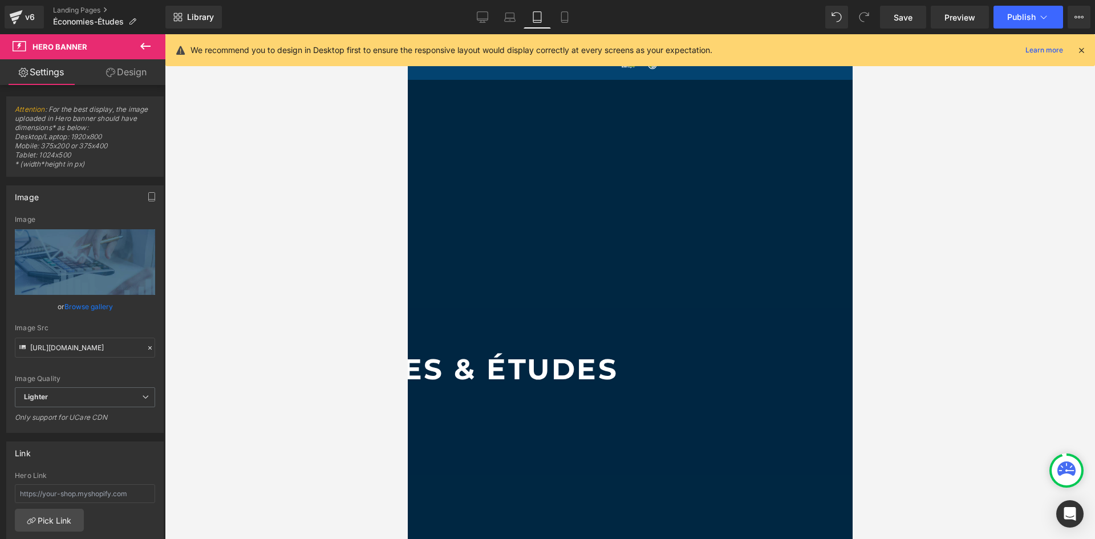
click at [407, 34] on span "Hero Banner" at bounding box center [407, 34] width 0 height 0
click at [79, 349] on input "https://ucarecdn.com/70405600-0dd3-45d9-83c6-8efad30586aa/-/format/auto/-/previ…" at bounding box center [85, 348] width 140 height 20
click at [147, 196] on icon "button" at bounding box center [151, 196] width 9 height 9
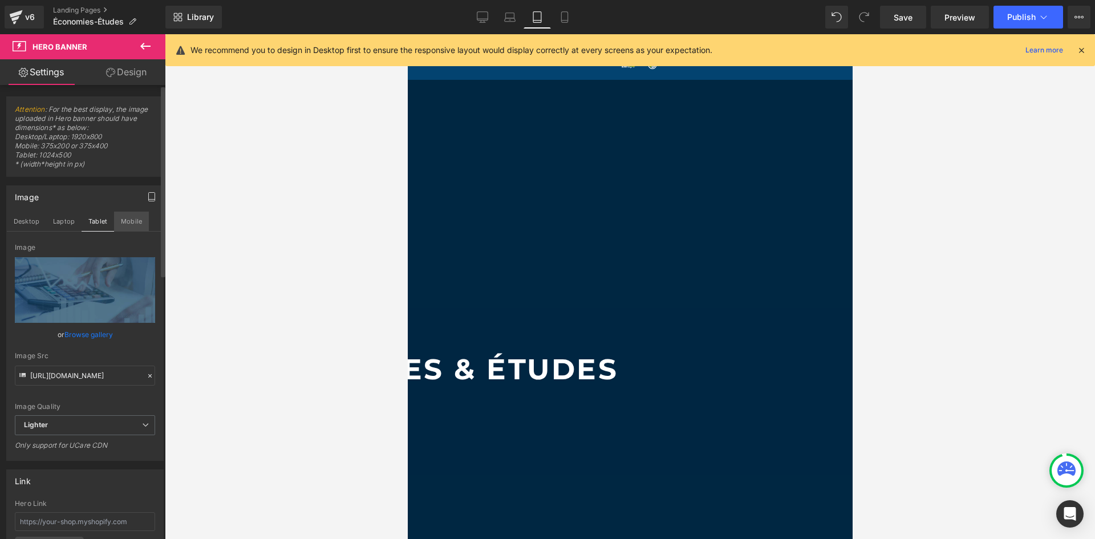
click at [120, 217] on button "Mobile" at bounding box center [131, 221] width 35 height 19
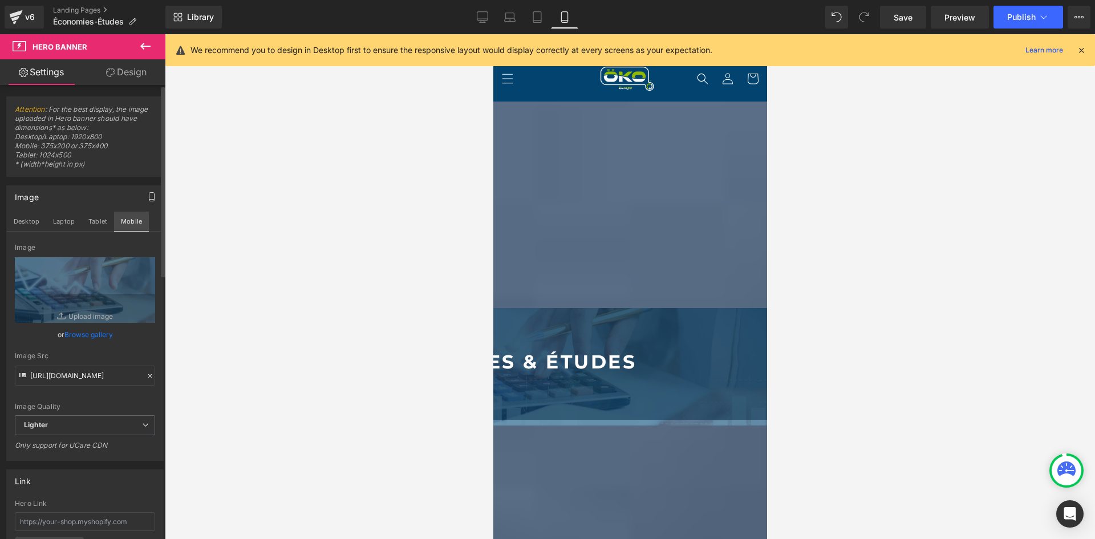
type input "https://ucarecdn.com/57b3837f-ce92-4c0e-8c8b-233e79554ebe/-/format/auto/-/previ…"
click at [149, 373] on div at bounding box center [150, 376] width 10 height 13
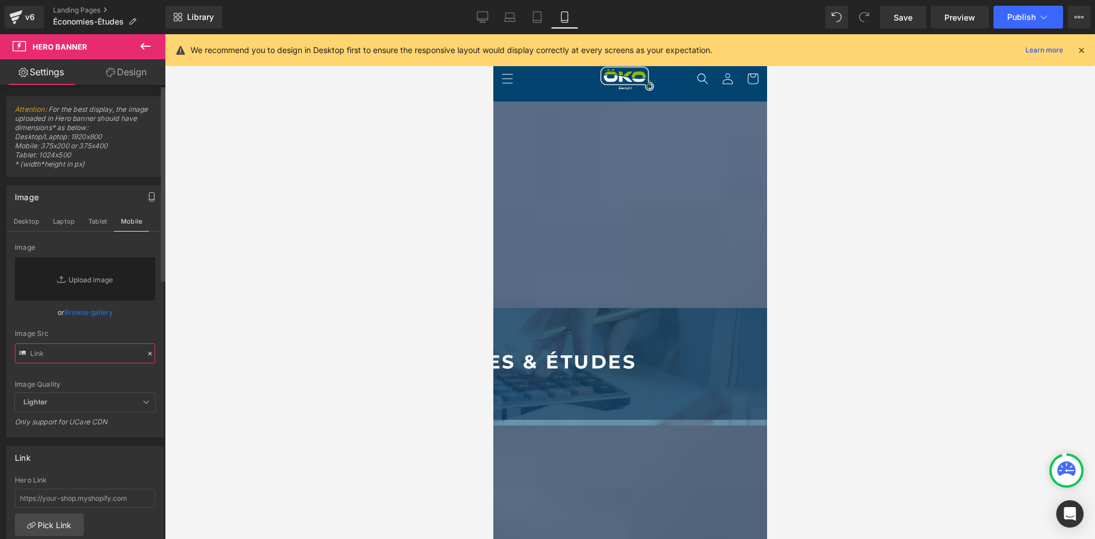
click at [113, 358] on input "text" at bounding box center [85, 353] width 140 height 20
paste input "https://ucarecdn.com/70405600-0dd3-45d9-83c6-8efad30586aa/-/format/auto/-/previ…"
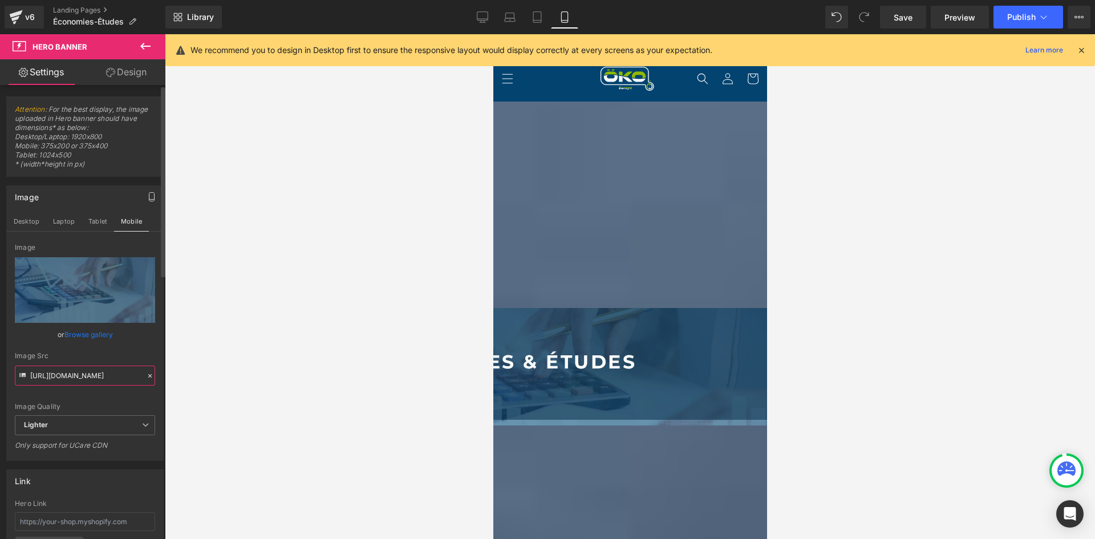
type input "https://ucarecdn.com/70405600-0dd3-45d9-83c6-8efad30586aa/-/format/auto/-/previ…"
click at [108, 348] on div "Image Quality Lighter Lightest Lighter Lighter Lightest Only support for UCare …" at bounding box center [85, 329] width 140 height 172
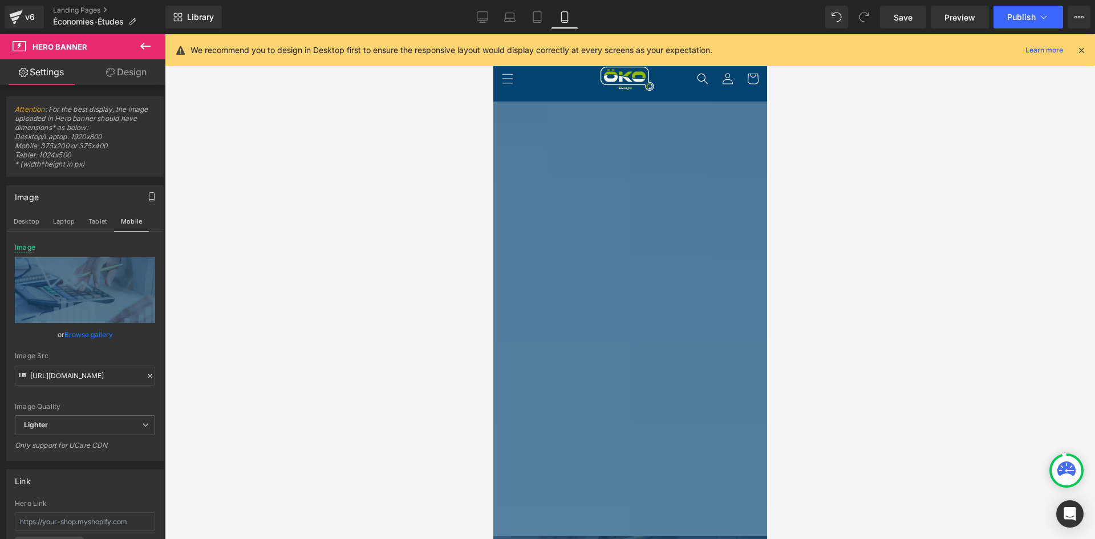
click at [493, 34] on span "Hero Banner" at bounding box center [493, 34] width 0 height 0
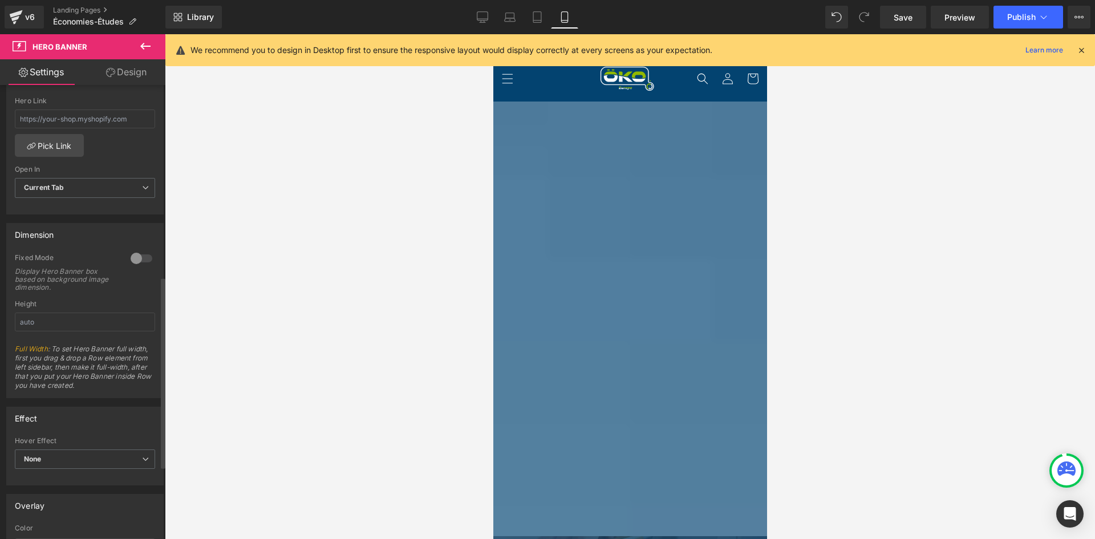
scroll to position [456, 0]
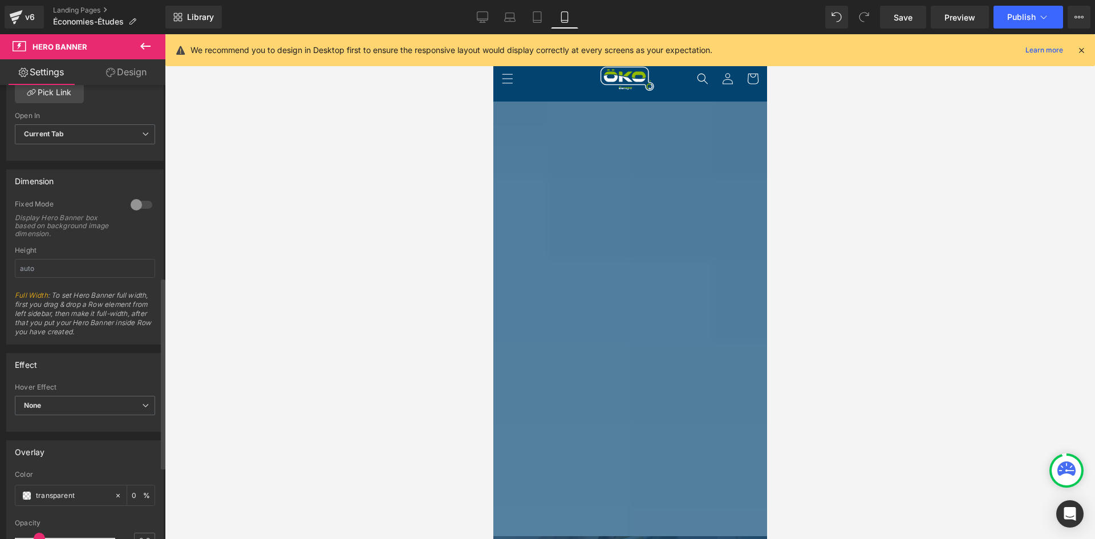
click at [136, 202] on div at bounding box center [141, 205] width 27 height 18
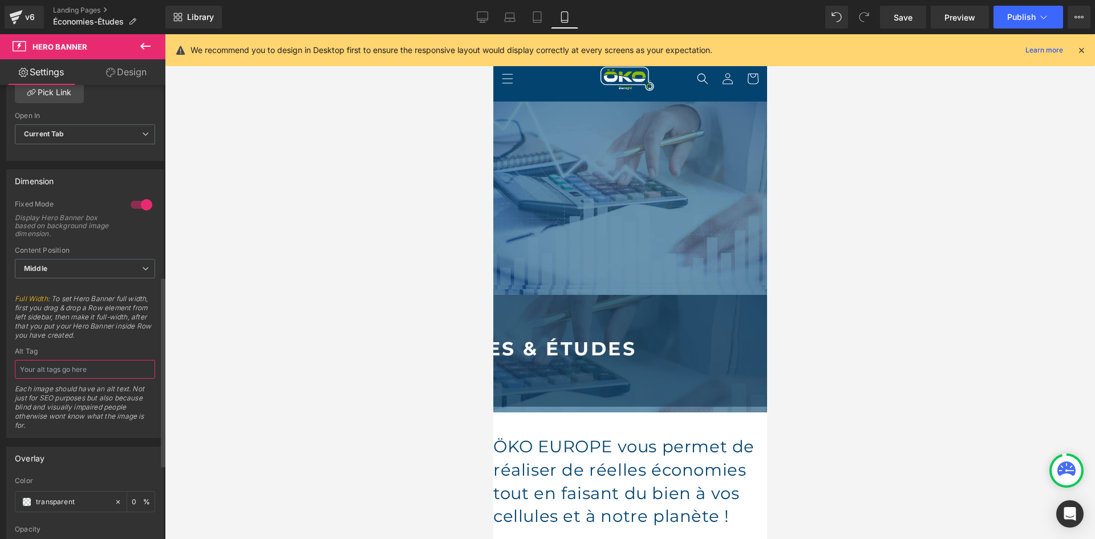
click at [71, 372] on input "text" at bounding box center [85, 369] width 140 height 19
type input "Économies études gourde filtrante OKO"
click at [80, 350] on div "Alt Tag" at bounding box center [85, 351] width 140 height 8
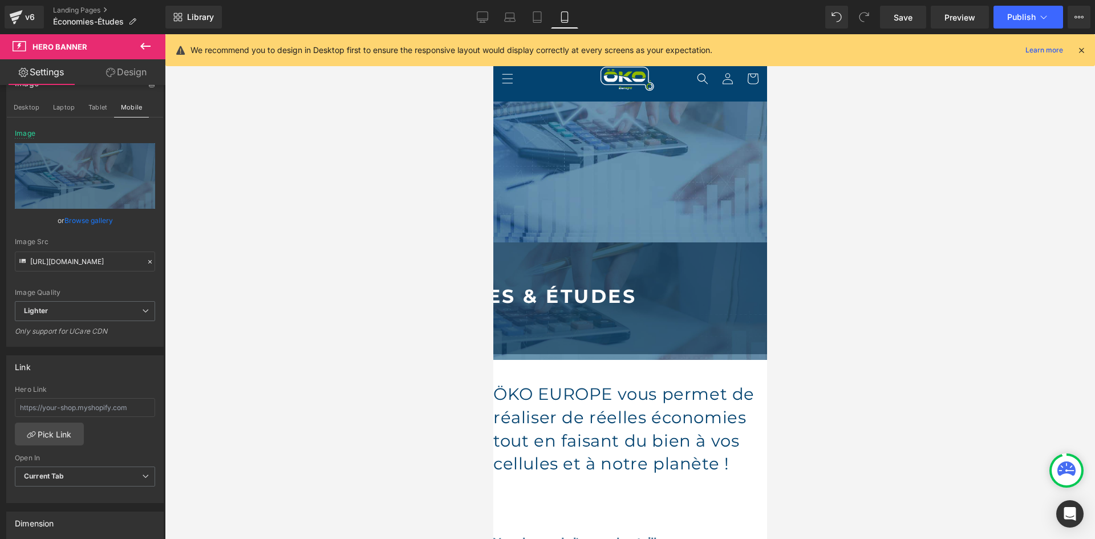
scroll to position [136, 0]
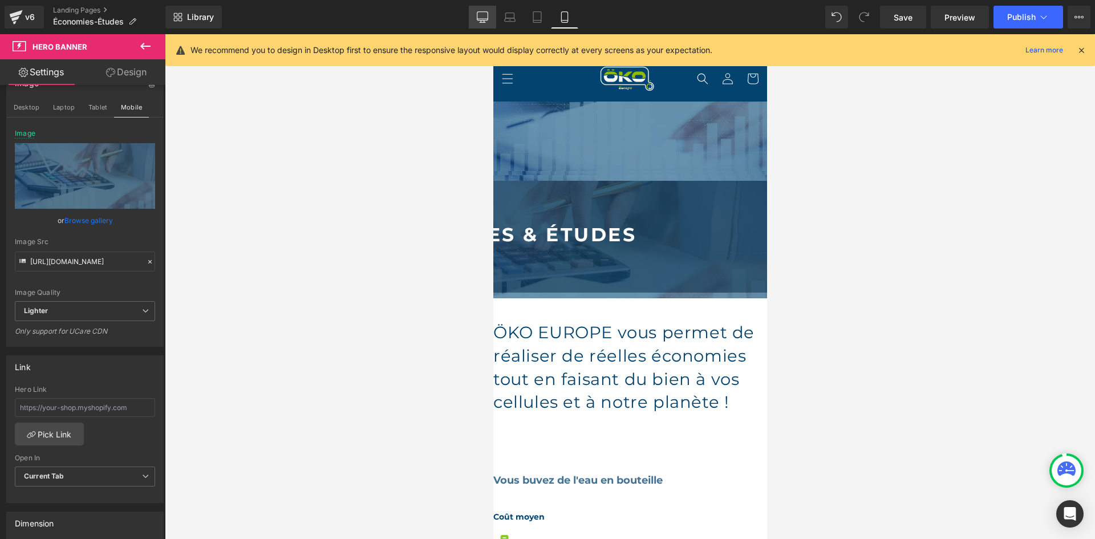
click at [482, 19] on icon at bounding box center [482, 19] width 11 height 0
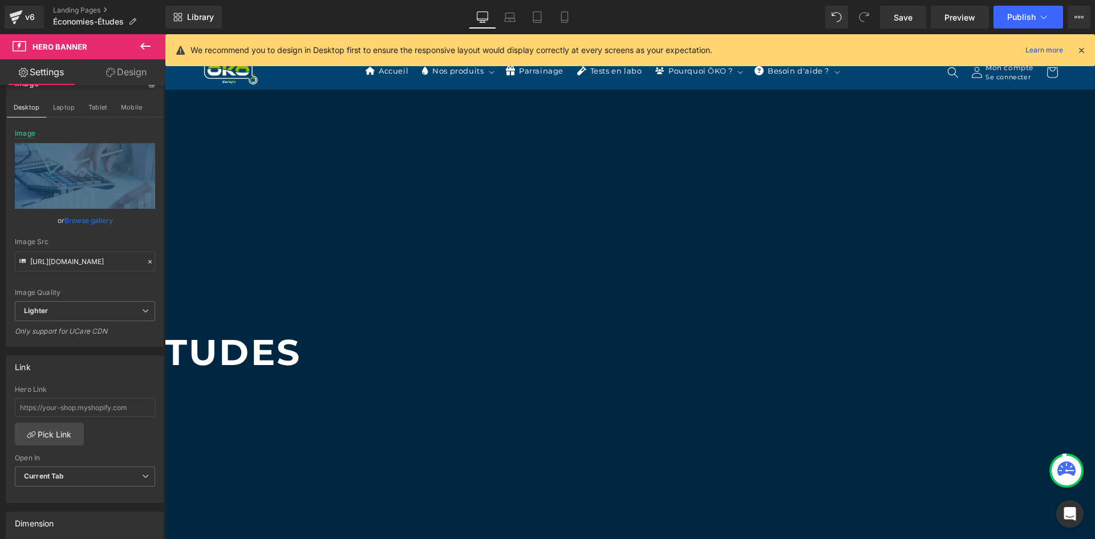
type input "https://ucarecdn.com/57b3837f-ce92-4c0e-8c8b-233e79554ebe/-/format/auto/-/previ…"
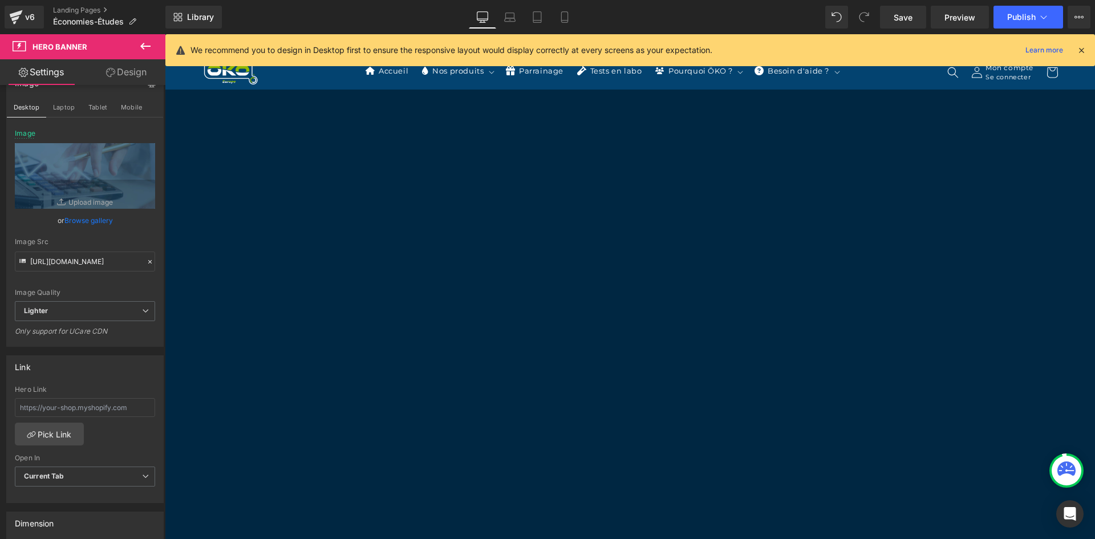
scroll to position [3084, 0]
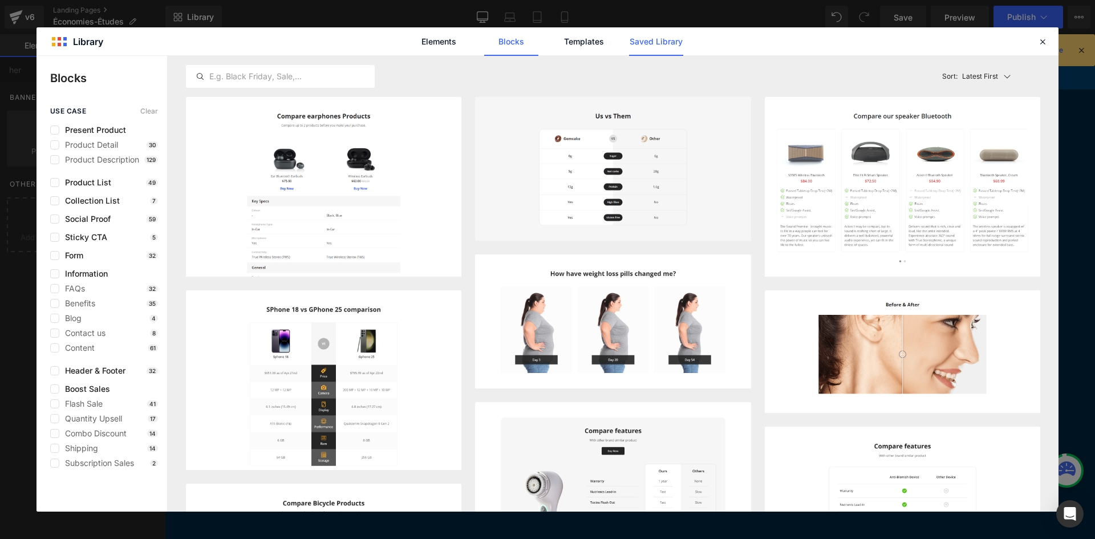
click at [681, 45] on link "Saved Library" at bounding box center [656, 41] width 54 height 29
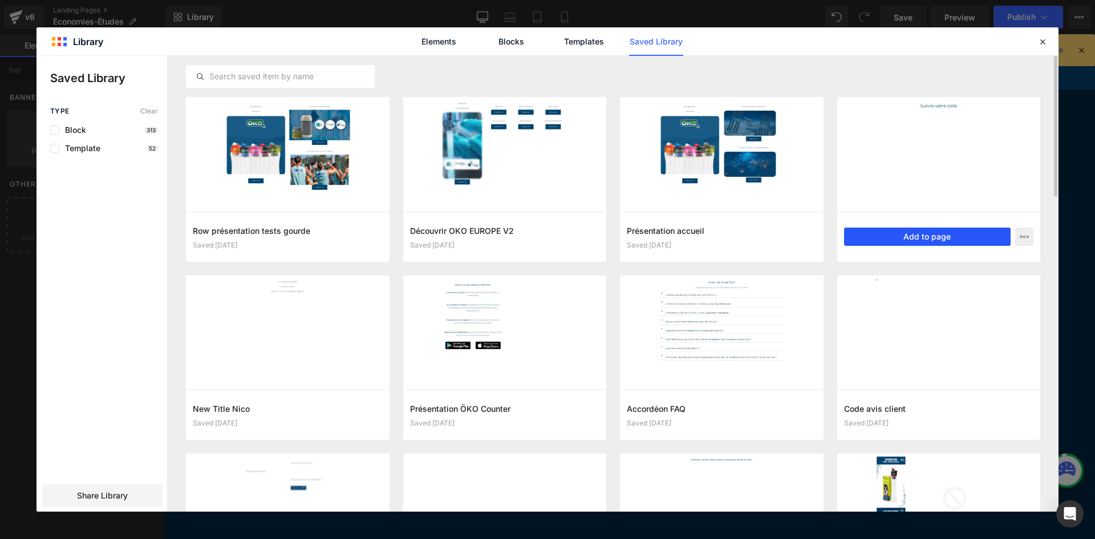
click at [915, 235] on button "Add to page" at bounding box center [927, 237] width 167 height 18
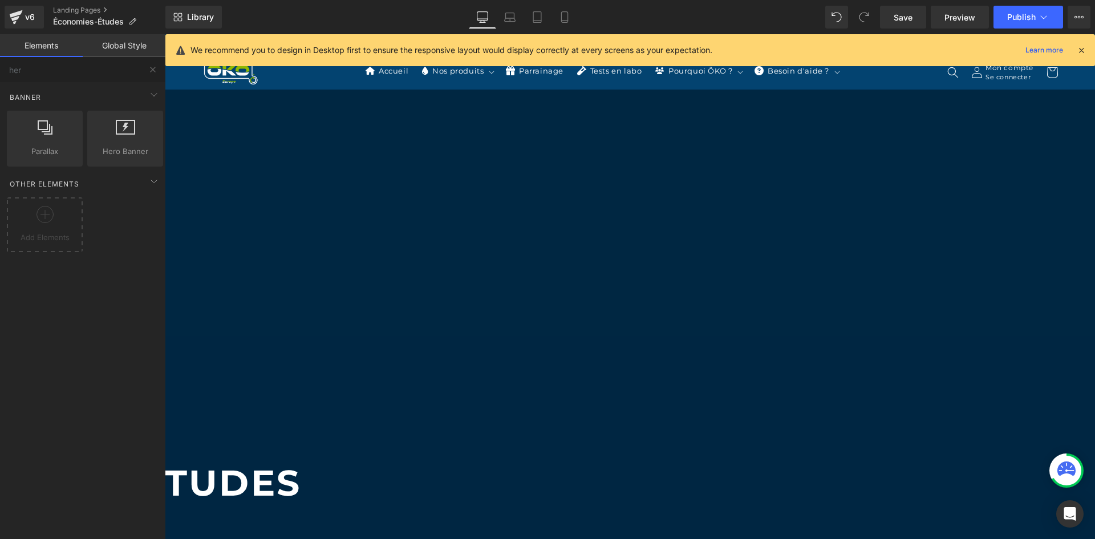
scroll to position [0, 0]
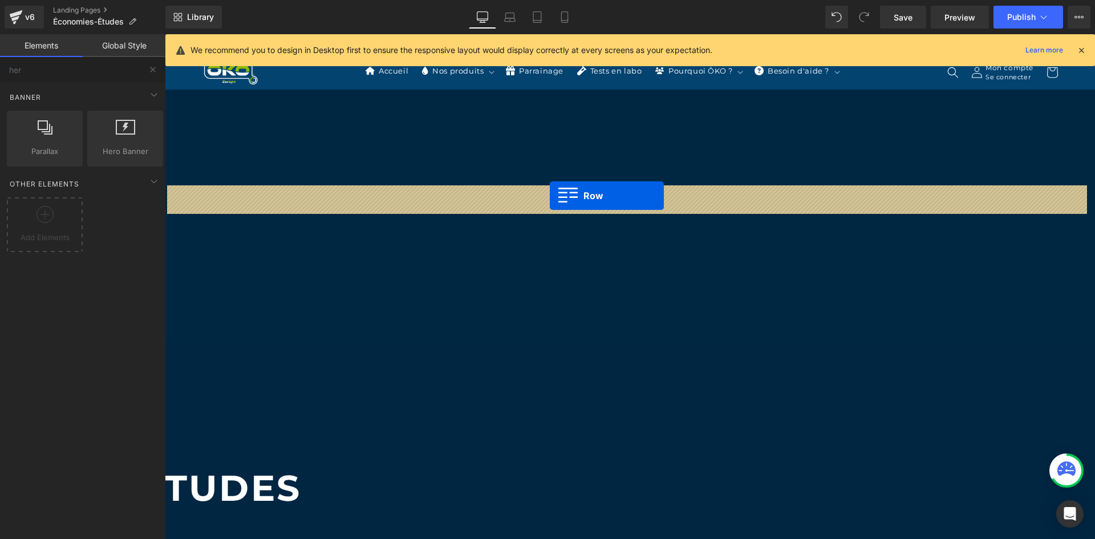
drag, startPoint x: 292, startPoint y: 271, endPoint x: 550, endPoint y: 196, distance: 268.5
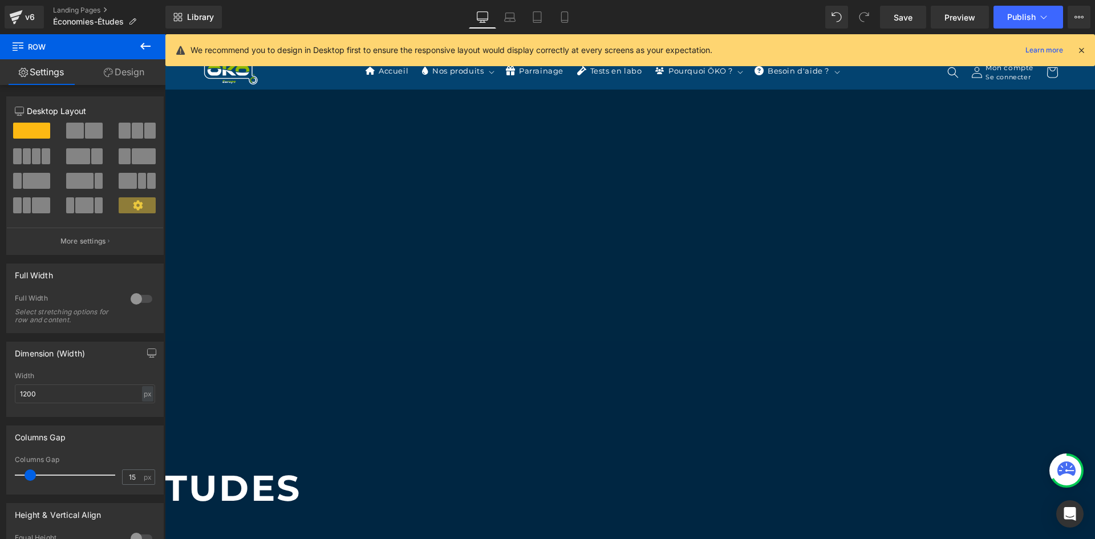
click at [626, 472] on p "ÉCONOMIES & ÉTUDES" at bounding box center [400, 488] width 1126 height 54
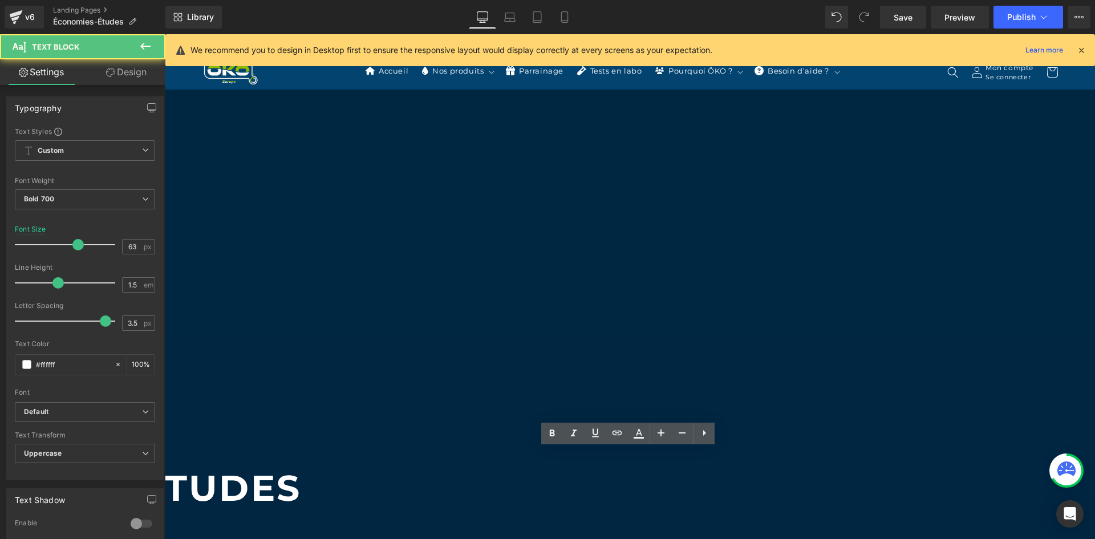
click at [648, 469] on p "ÉCONOMIES & ÉTUDES" at bounding box center [400, 488] width 1126 height 54
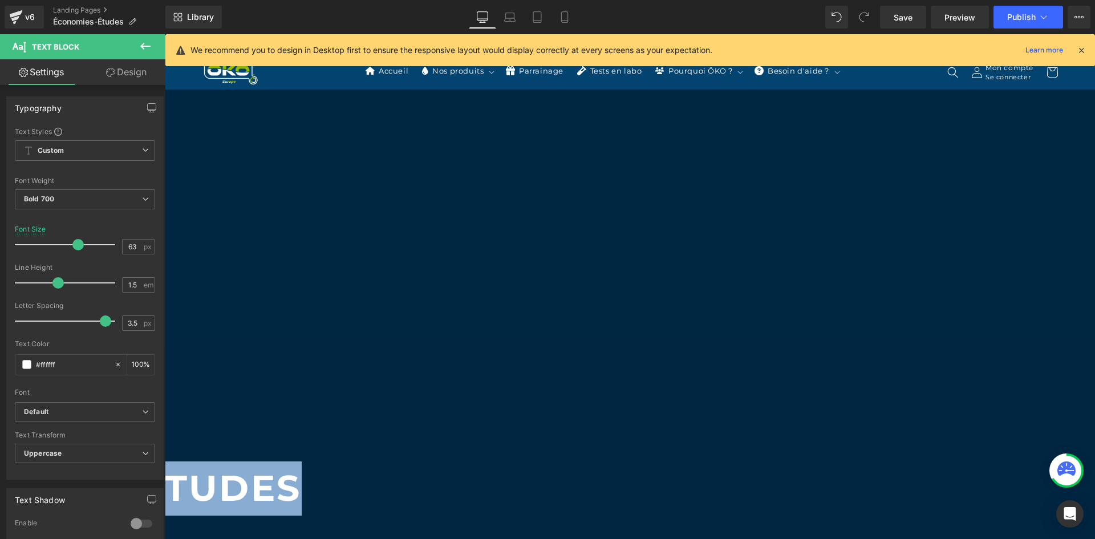
copy p "ÉCONOMIES & ÉTUDES"
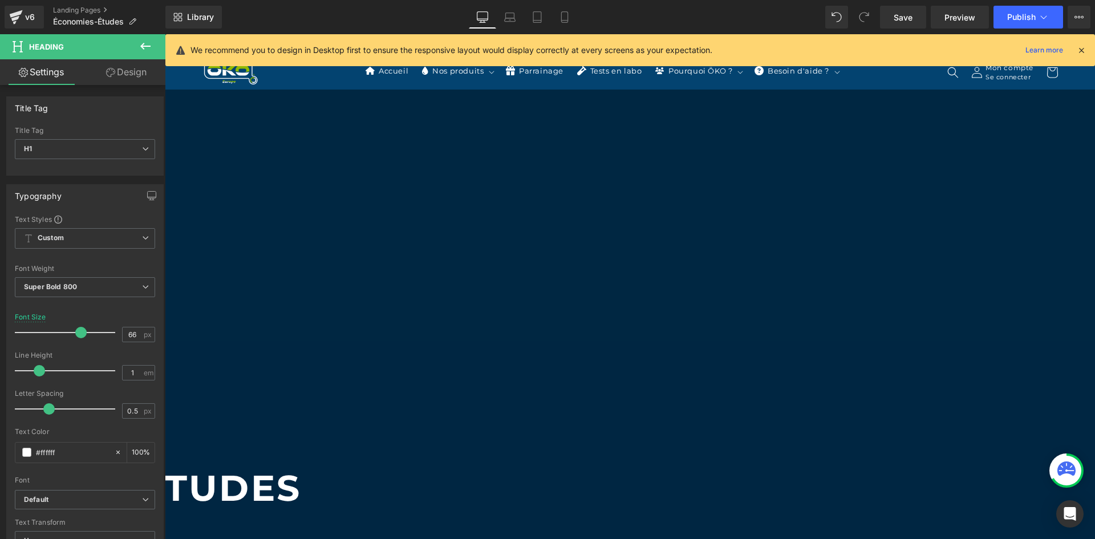
paste div
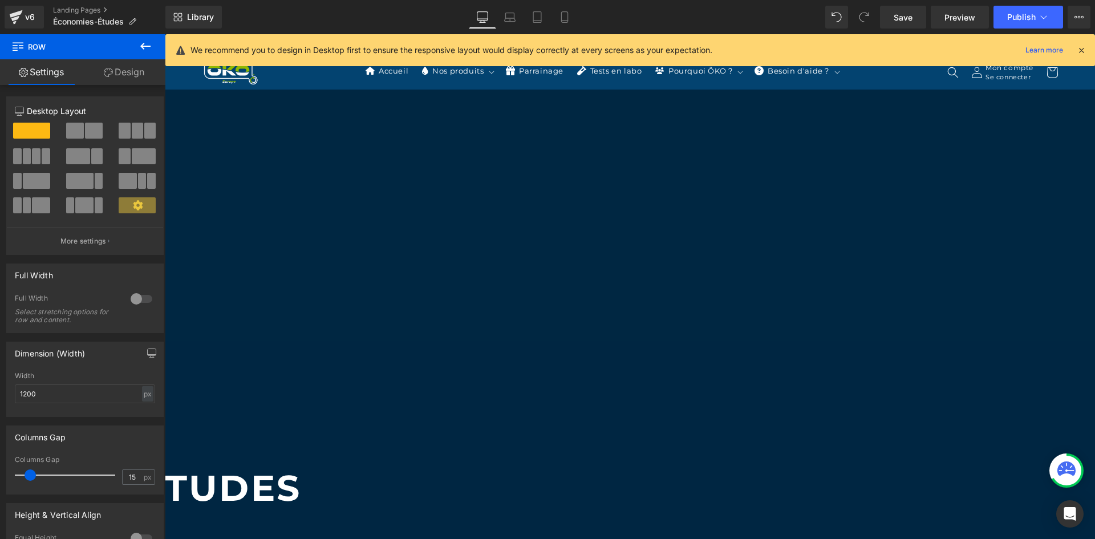
click at [165, 34] on icon at bounding box center [165, 34] width 0 height 0
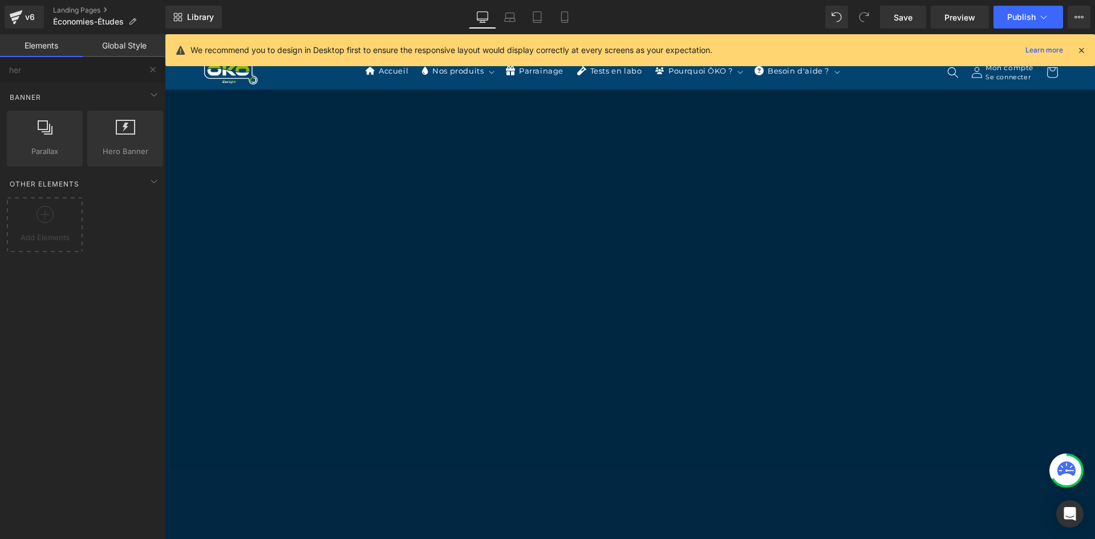
click at [165, 34] on icon at bounding box center [165, 34] width 0 height 0
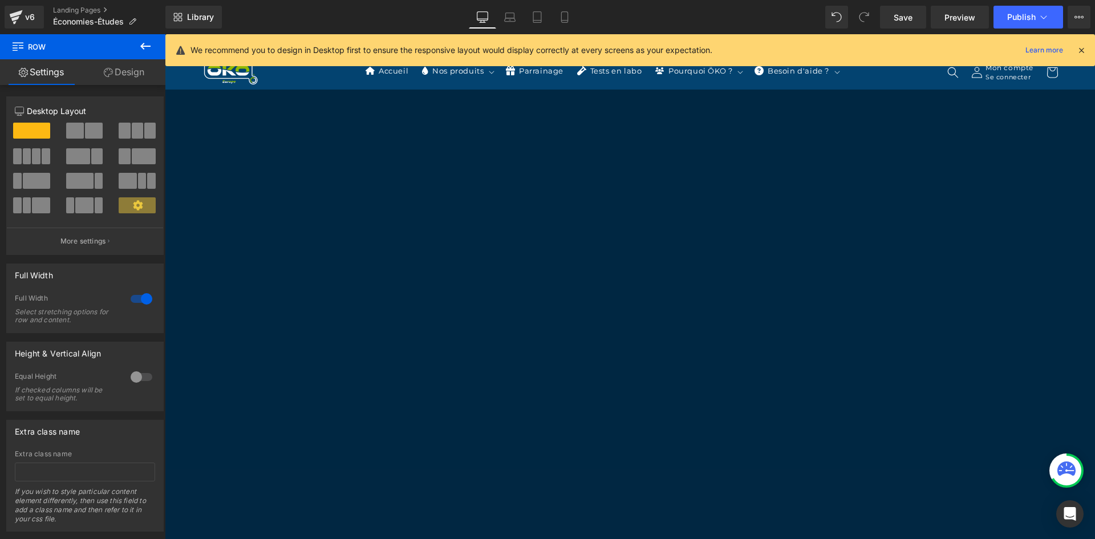
click at [241, 383] on h5 "ÖKO EUROPE vous permet de réaliser de réelles économies tout en faisant du bien…" at bounding box center [630, 378] width 930 height 46
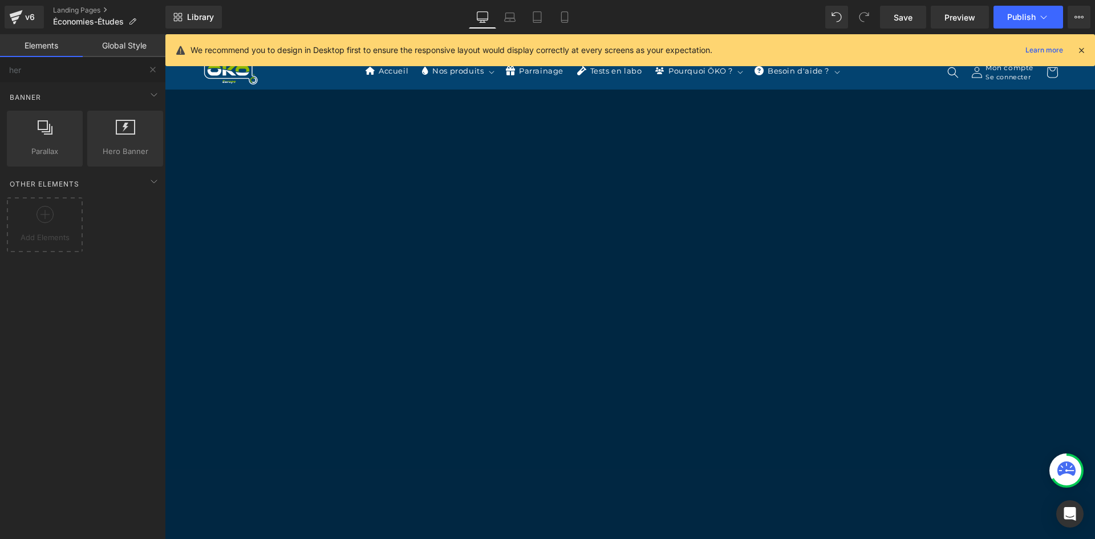
click at [1083, 46] on icon at bounding box center [1081, 50] width 10 height 10
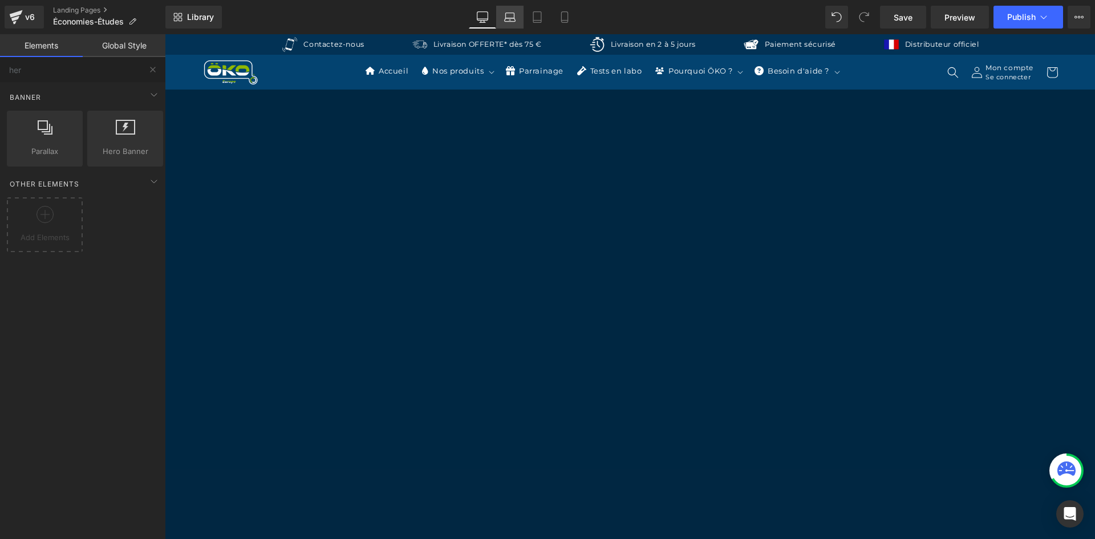
click at [516, 21] on link "Laptop" at bounding box center [509, 17] width 27 height 23
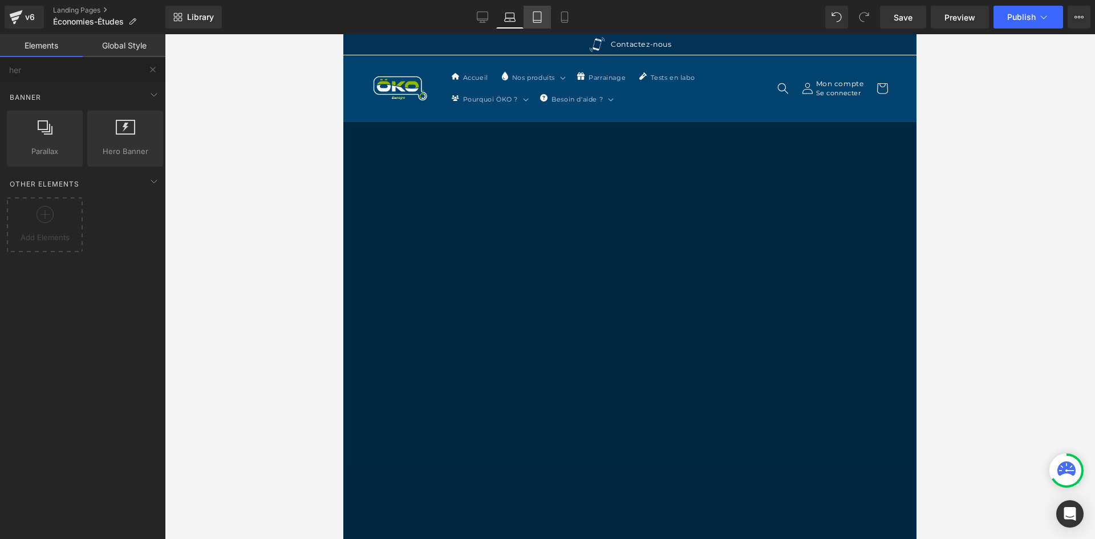
click at [545, 18] on link "Tablet" at bounding box center [536, 17] width 27 height 23
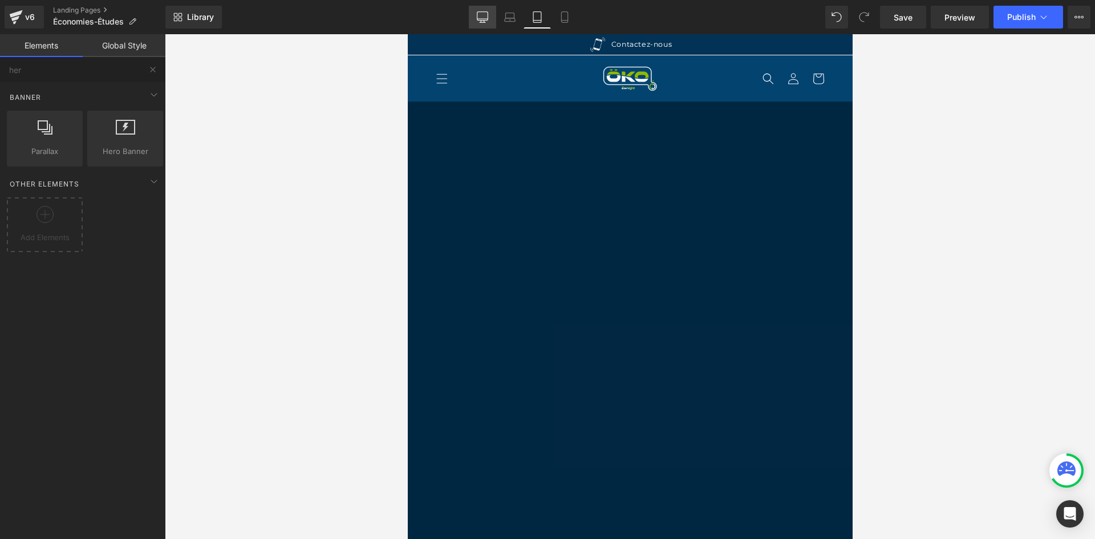
click at [478, 19] on icon at bounding box center [482, 16] width 11 height 11
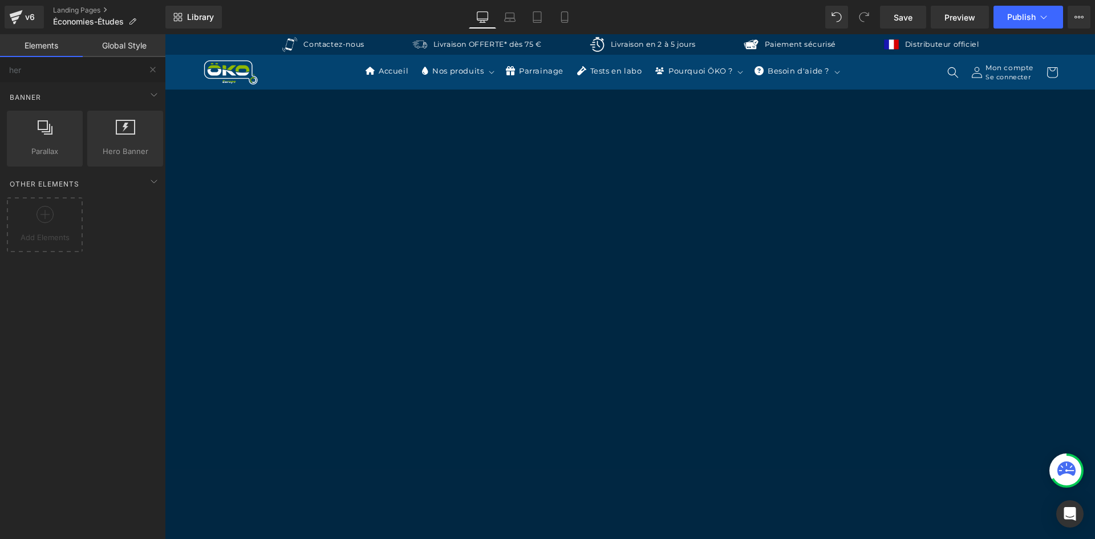
scroll to position [46, 0]
click at [165, 34] on span "Row" at bounding box center [165, 34] width 0 height 0
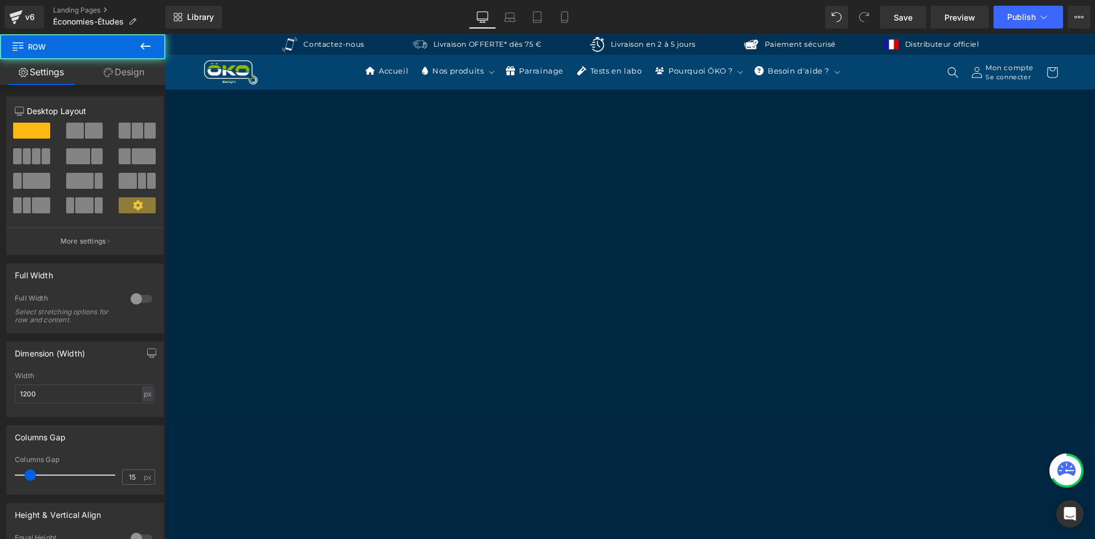
click at [125, 69] on link "Design" at bounding box center [124, 72] width 83 height 26
click at [0, 0] on div "Spacing" at bounding box center [0, 0] width 0 height 0
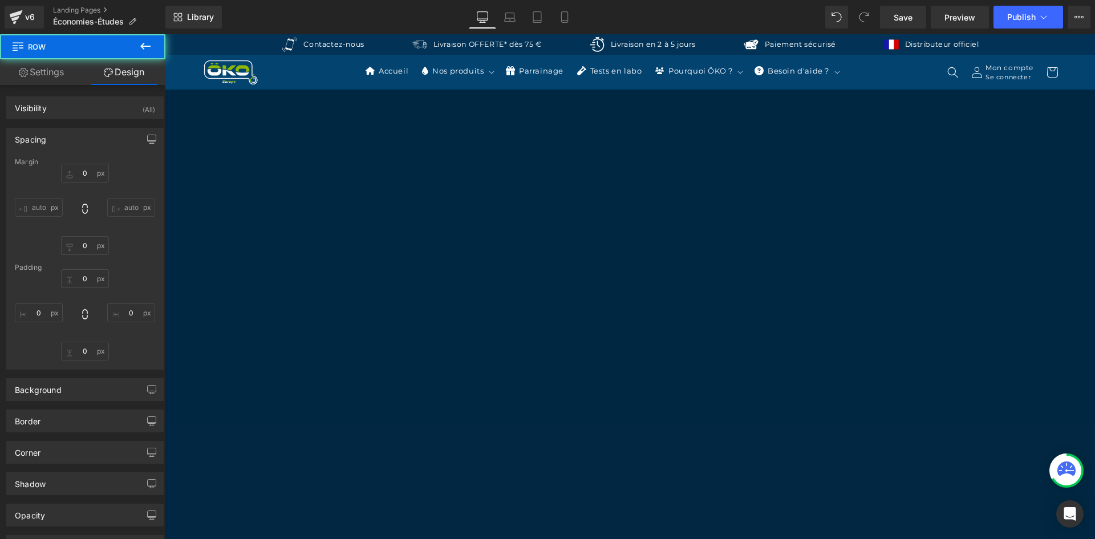
type input "-100"
type input "0"
type input "30"
type input "220"
type input "10"
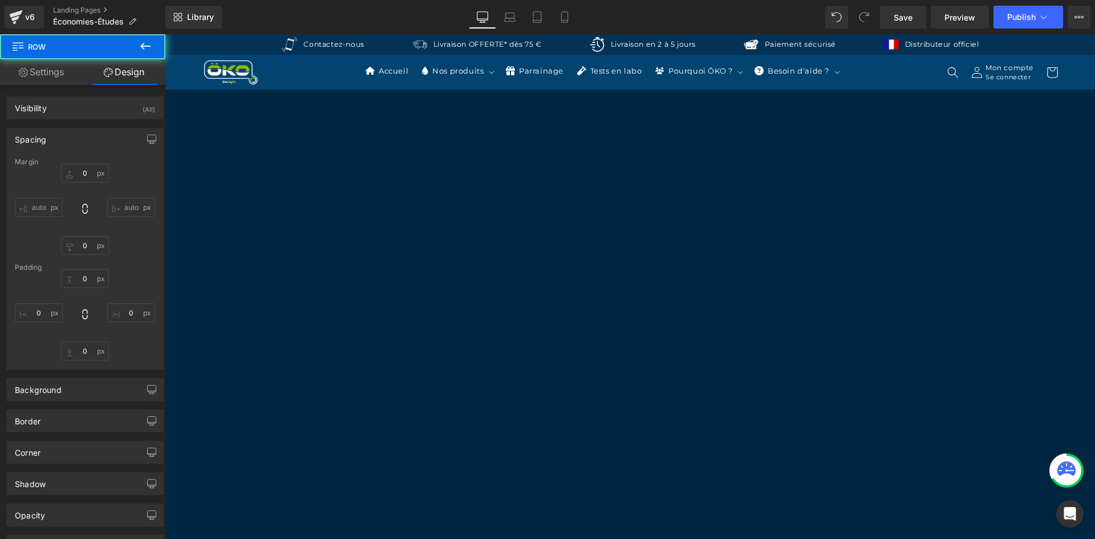
type input "220"
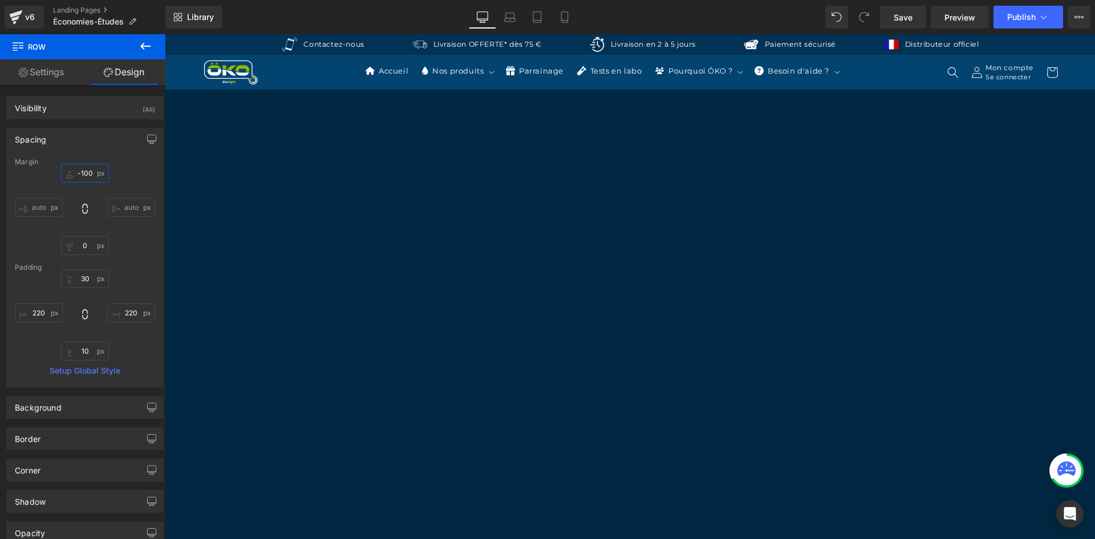
click at [75, 175] on input "-100" at bounding box center [85, 173] width 48 height 19
click at [157, 141] on div "Spacing" at bounding box center [85, 139] width 156 height 22
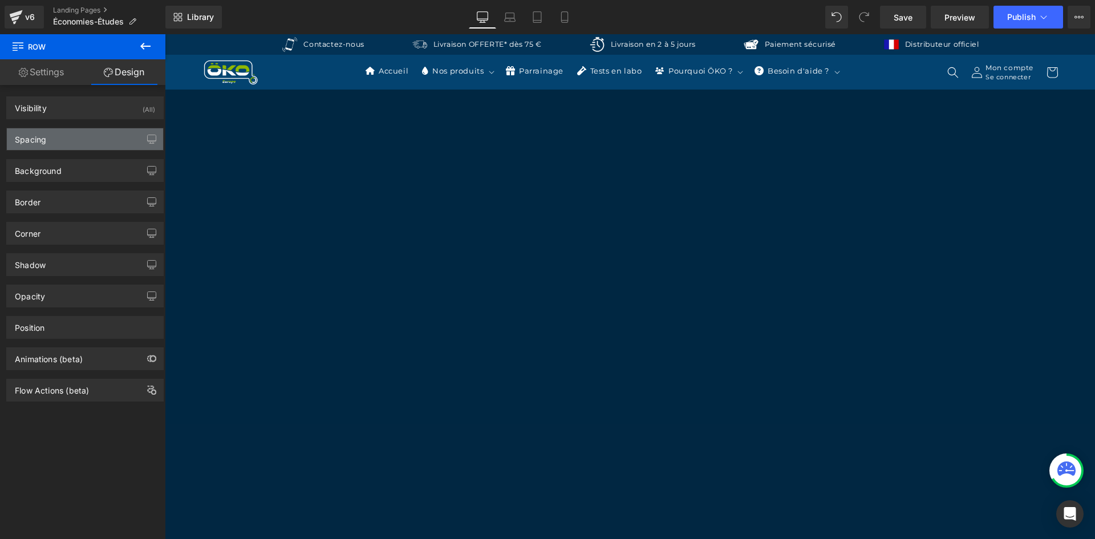
click at [99, 143] on div "Spacing" at bounding box center [85, 139] width 156 height 22
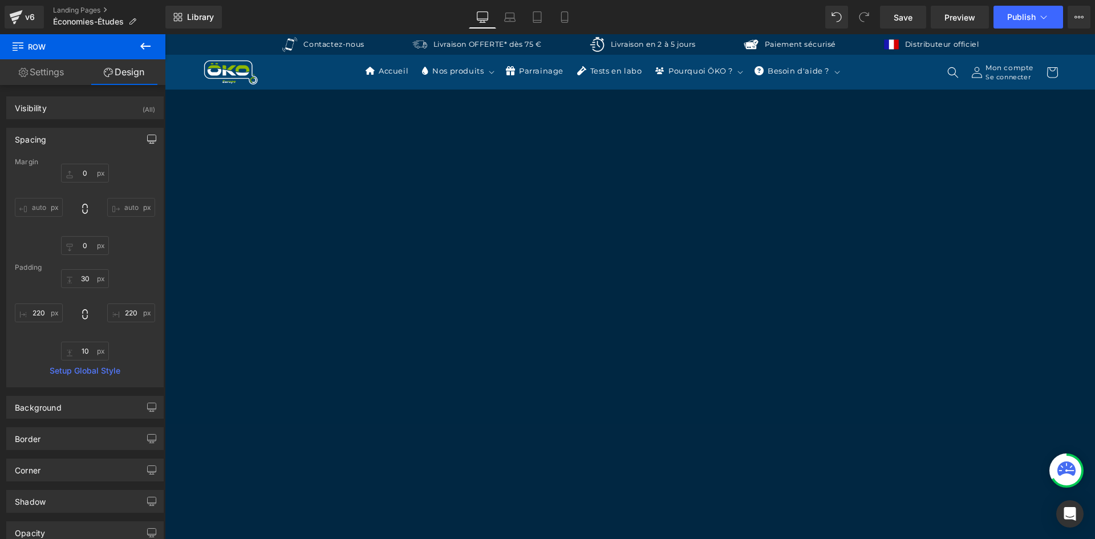
click at [147, 137] on icon "button" at bounding box center [151, 139] width 9 height 9
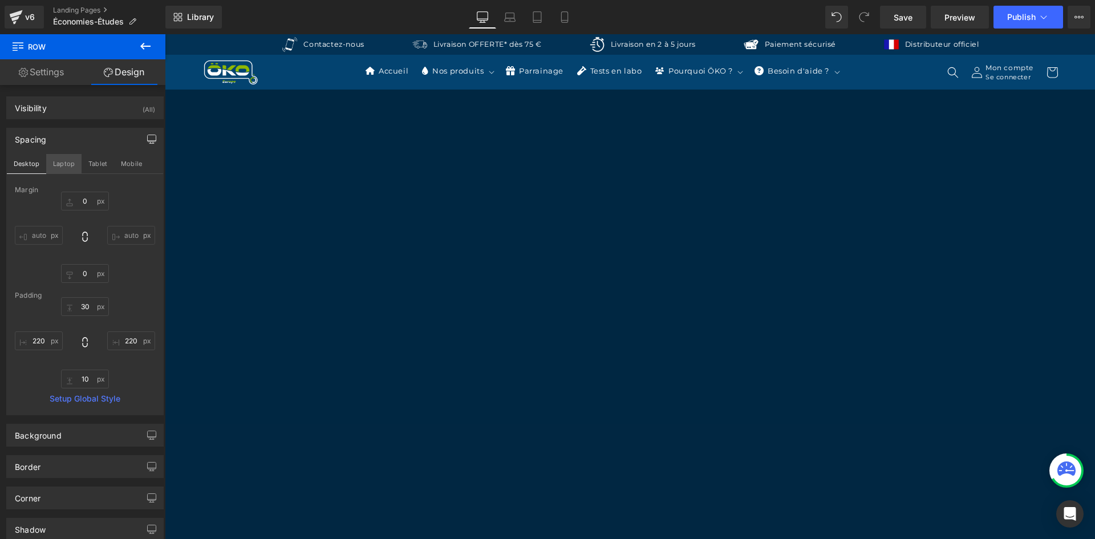
click at [71, 166] on button "Laptop" at bounding box center [63, 163] width 35 height 19
type input "-80"
type input "0"
type input "30"
type input "200"
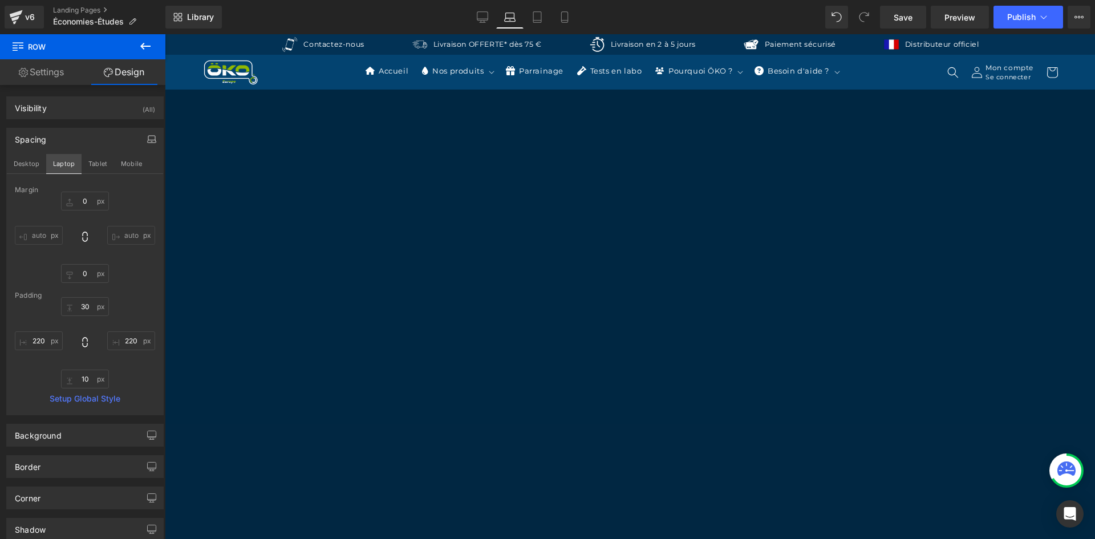
type input "10"
type input "200"
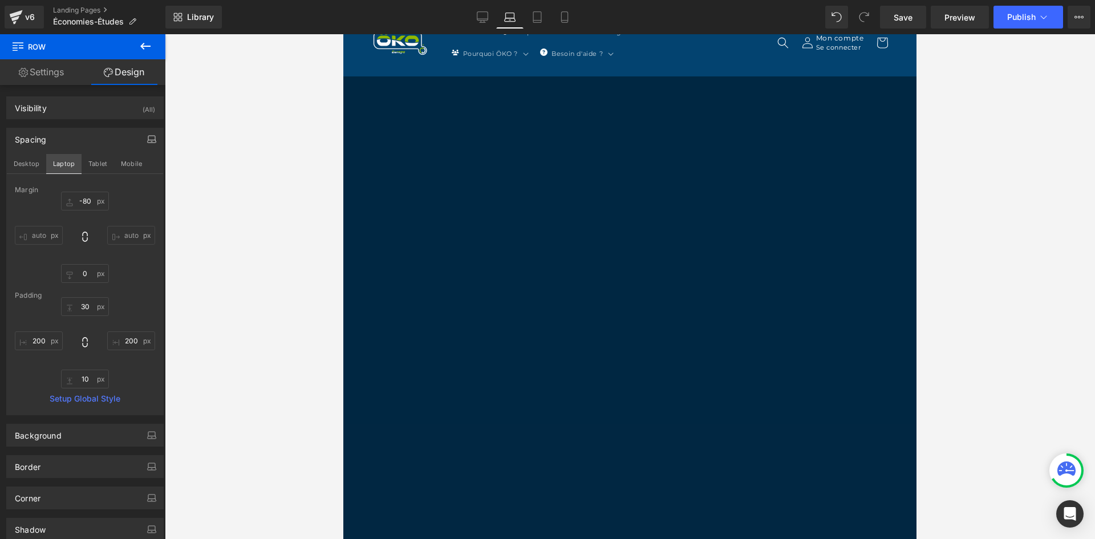
scroll to position [72, 0]
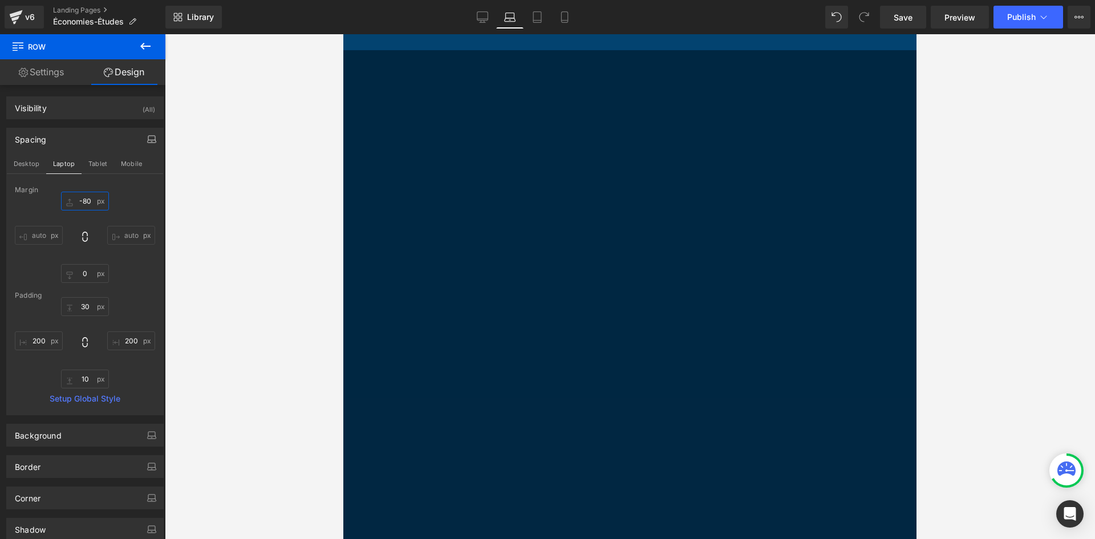
click at [87, 197] on input "-80" at bounding box center [85, 201] width 48 height 19
click at [89, 162] on button "Tablet" at bounding box center [98, 163] width 33 height 19
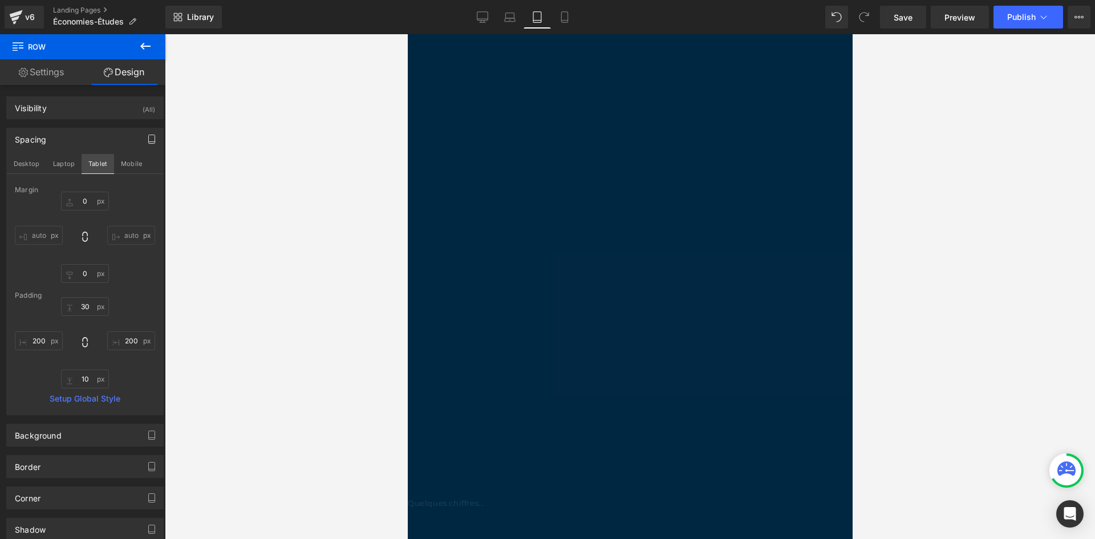
scroll to position [0, 0]
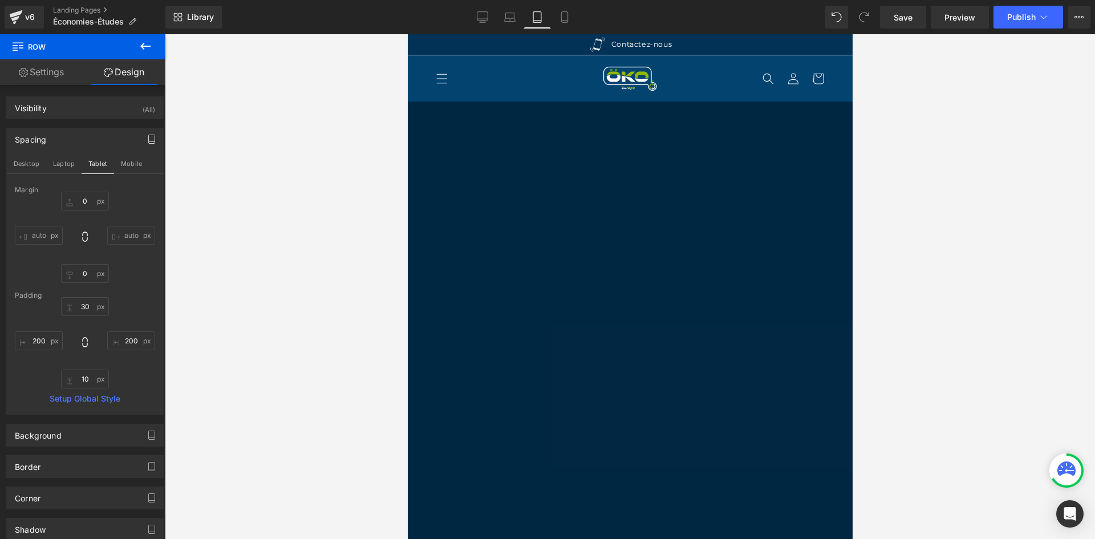
type input "-170"
type input "0"
type input "30"
type input "100"
type input "10"
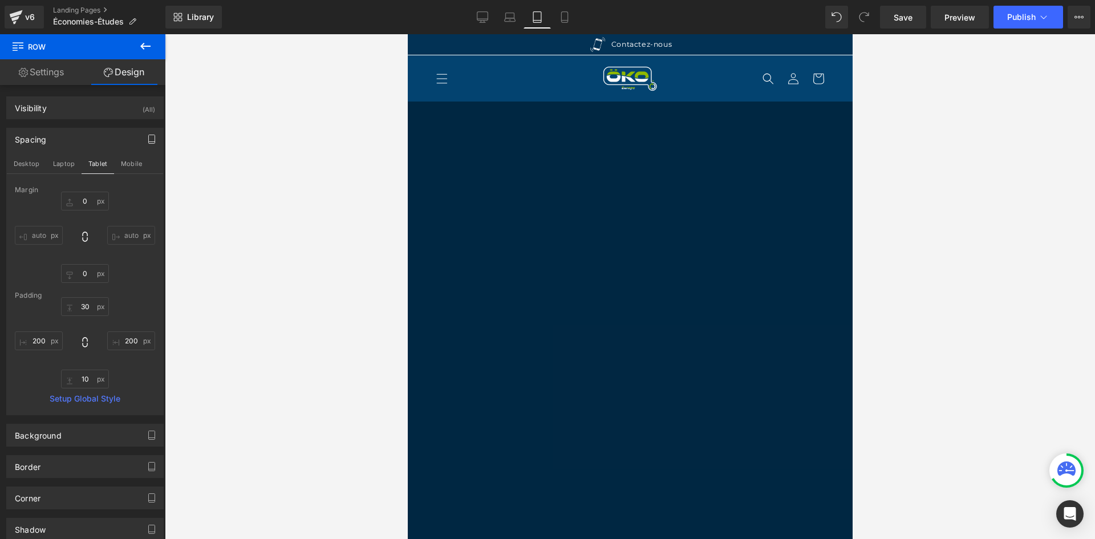
type input "100"
click at [92, 204] on input "-170" at bounding box center [85, 201] width 48 height 19
click at [129, 168] on button "Mobile" at bounding box center [131, 163] width 35 height 19
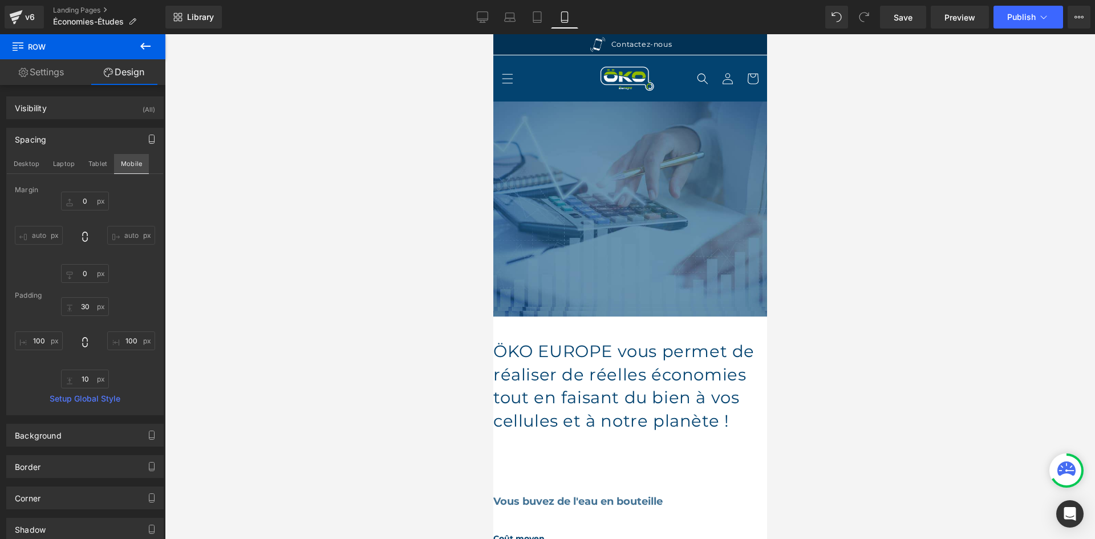
type input "-118"
type input "0"
type input "30"
type input "40"
type input "10"
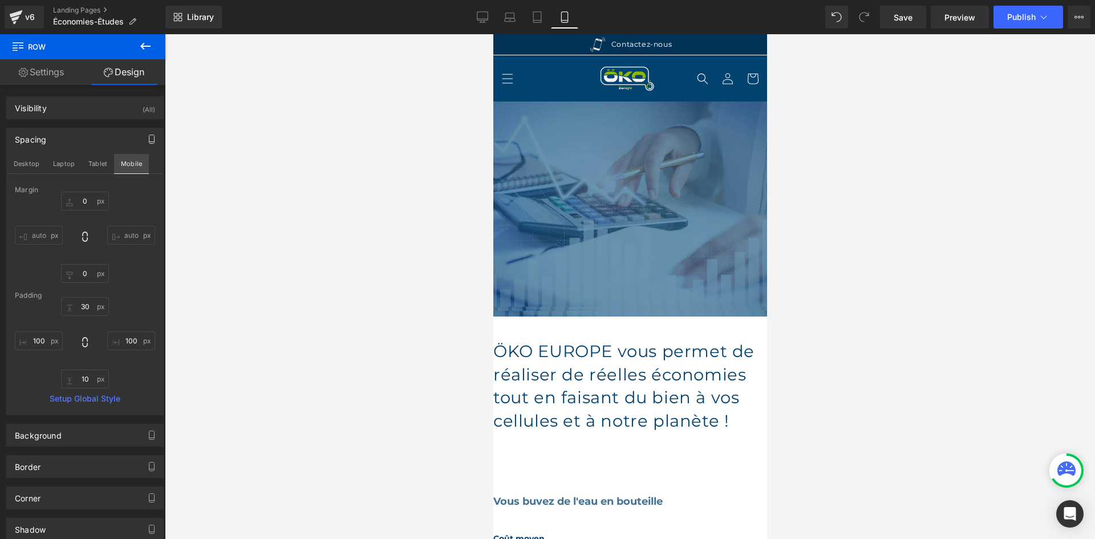
type input "40"
click at [72, 196] on input "-118" at bounding box center [85, 201] width 48 height 19
type input "0"
click at [1018, 4] on div "Library Mobile Desktop Laptop Tablet Mobile Save Preview Publish Scheduled View…" at bounding box center [629, 17] width 929 height 34
click at [1016, 14] on span "Publish" at bounding box center [1021, 17] width 29 height 9
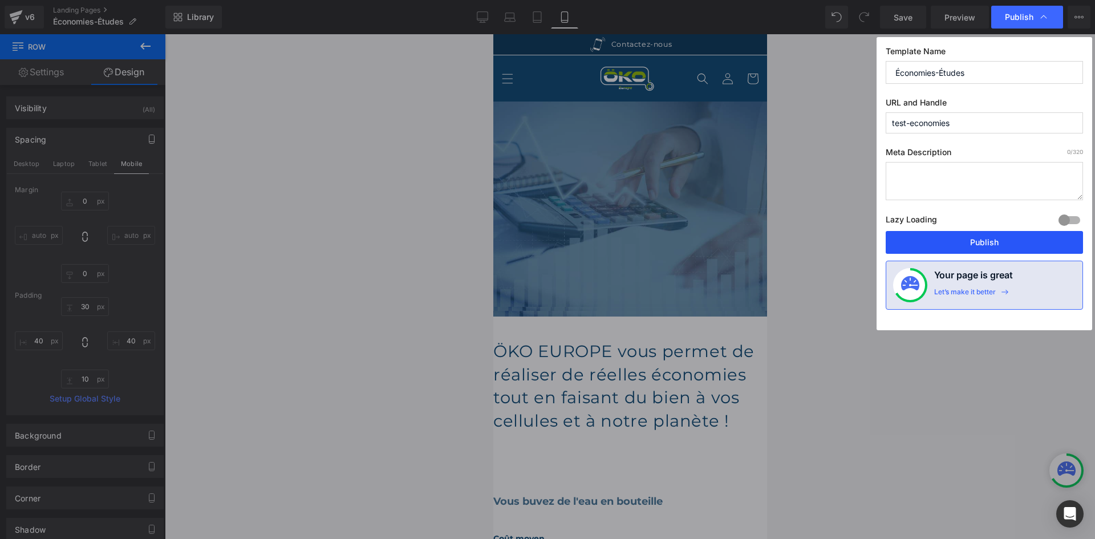
drag, startPoint x: 954, startPoint y: 238, endPoint x: 259, endPoint y: 156, distance: 699.4
click at [954, 238] on button "Publish" at bounding box center [984, 242] width 197 height 23
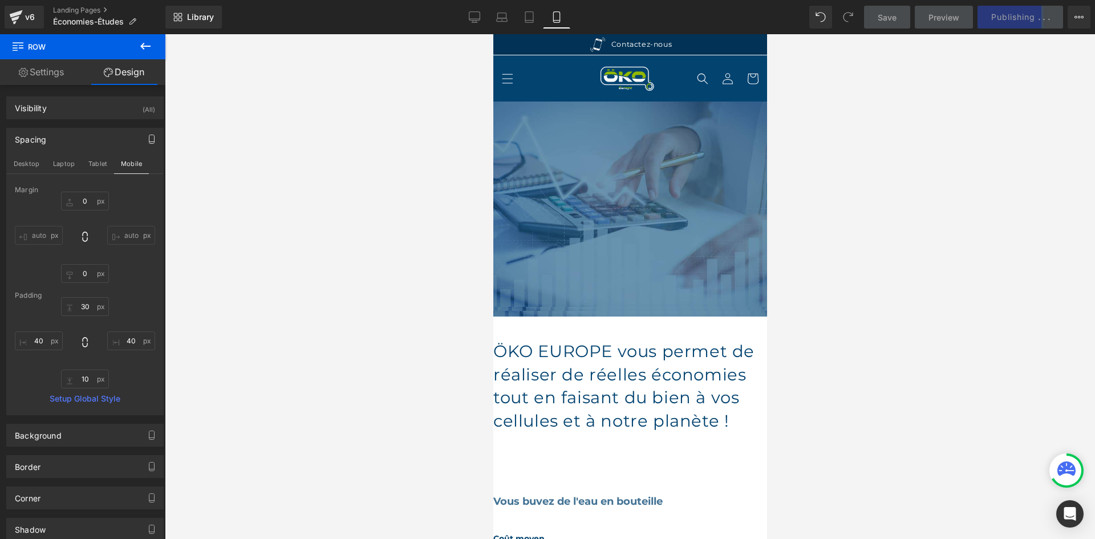
click at [493, 34] on span "Heading" at bounding box center [493, 34] width 0 height 0
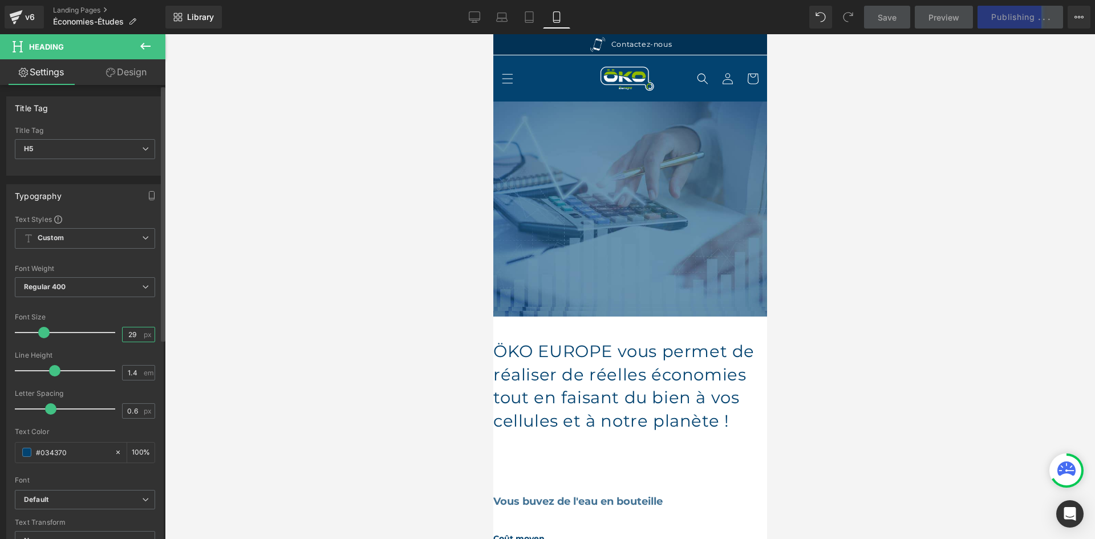
click at [134, 334] on input "29" at bounding box center [133, 334] width 20 height 14
click at [481, 18] on link "Desktop" at bounding box center [474, 17] width 27 height 23
type input "100"
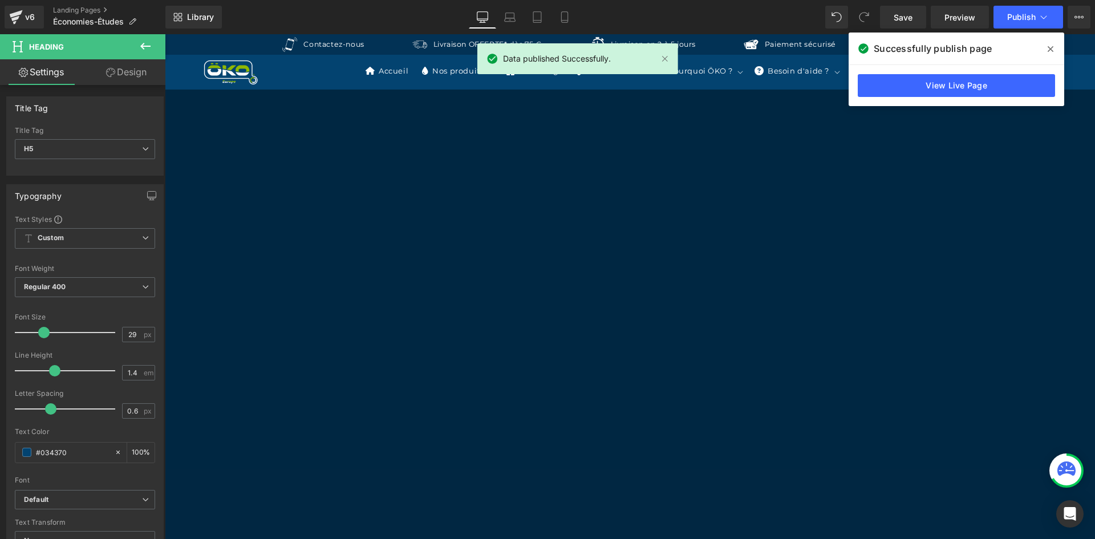
click at [165, 34] on span "Heading" at bounding box center [165, 34] width 0 height 0
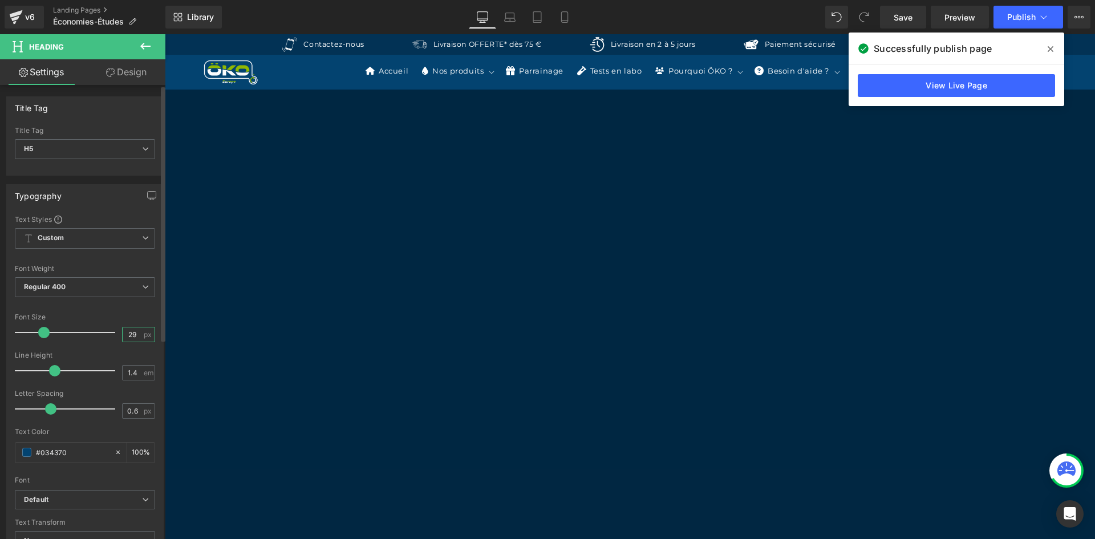
drag, startPoint x: 130, startPoint y: 330, endPoint x: 11, endPoint y: 301, distance: 122.3
click at [130, 330] on input "29" at bounding box center [133, 334] width 20 height 14
type input "21"
click at [136, 372] on input "1.4" at bounding box center [133, 373] width 20 height 14
type input "1.5"
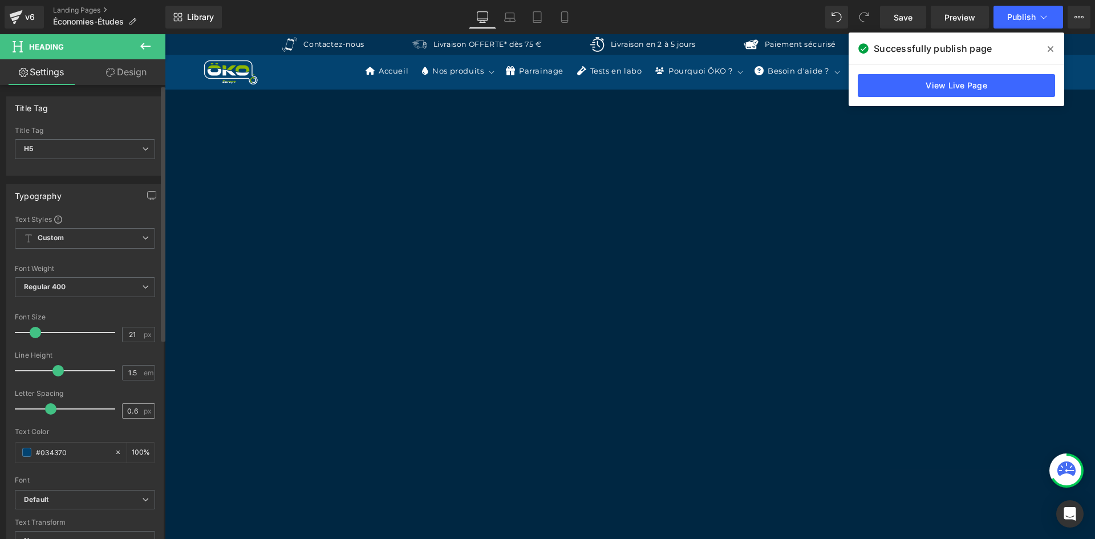
click at [139, 409] on div "0.6 px" at bounding box center [138, 410] width 33 height 15
click at [135, 409] on input "0.6" at bounding box center [133, 411] width 20 height 14
type input "0.5"
click at [165, 34] on span "Text Block" at bounding box center [165, 34] width 0 height 0
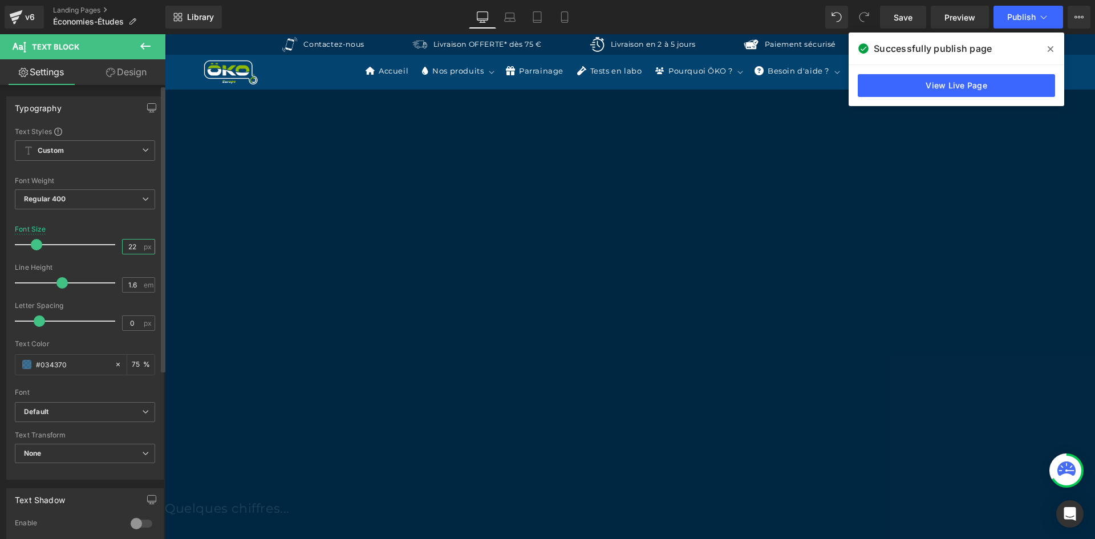
click at [132, 248] on input "22" at bounding box center [133, 246] width 20 height 14
type input "21"
click at [132, 283] on input "1.6" at bounding box center [133, 285] width 20 height 14
type input "1.5"
click at [131, 321] on input "0" at bounding box center [133, 323] width 20 height 14
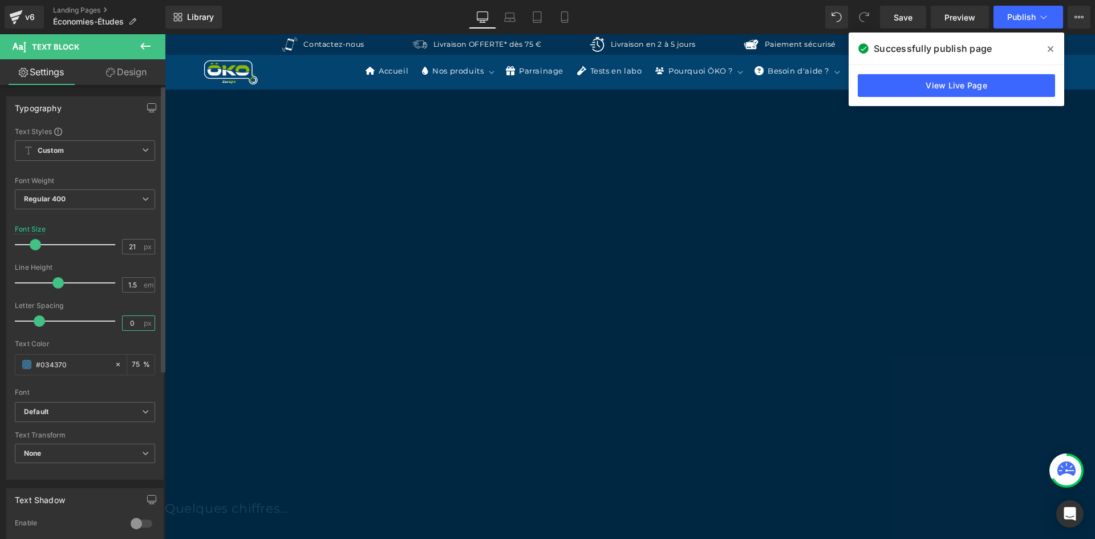
type input "0.5"
click at [165, 34] on span "Text Block" at bounding box center [165, 34] width 0 height 0
click at [129, 247] on input "22" at bounding box center [133, 246] width 20 height 14
type input "21"
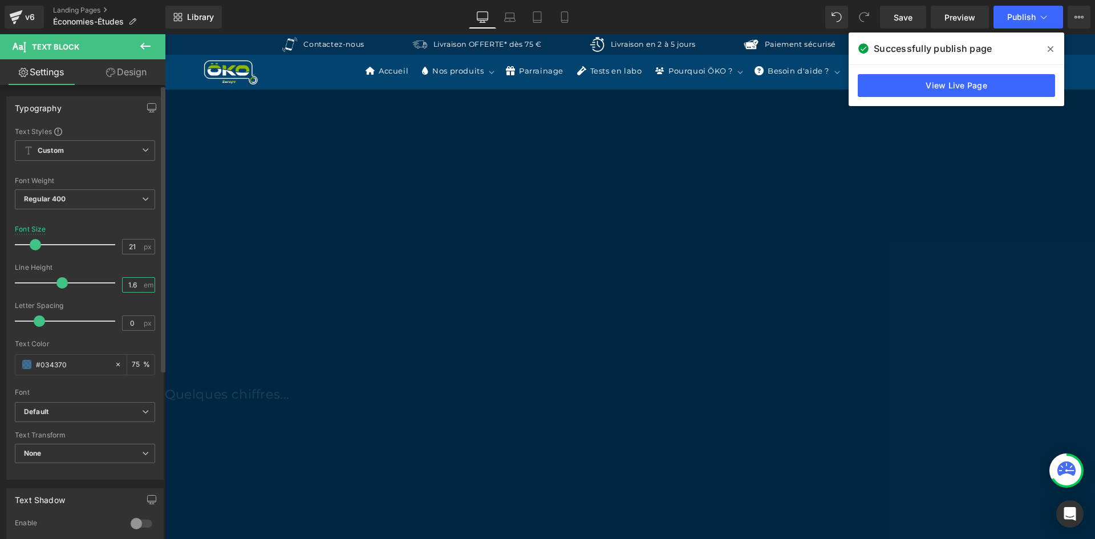
click at [137, 283] on input "1.6" at bounding box center [133, 285] width 20 height 14
type input "1.5"
click at [135, 322] on input "0" at bounding box center [133, 323] width 20 height 14
type input "0.5"
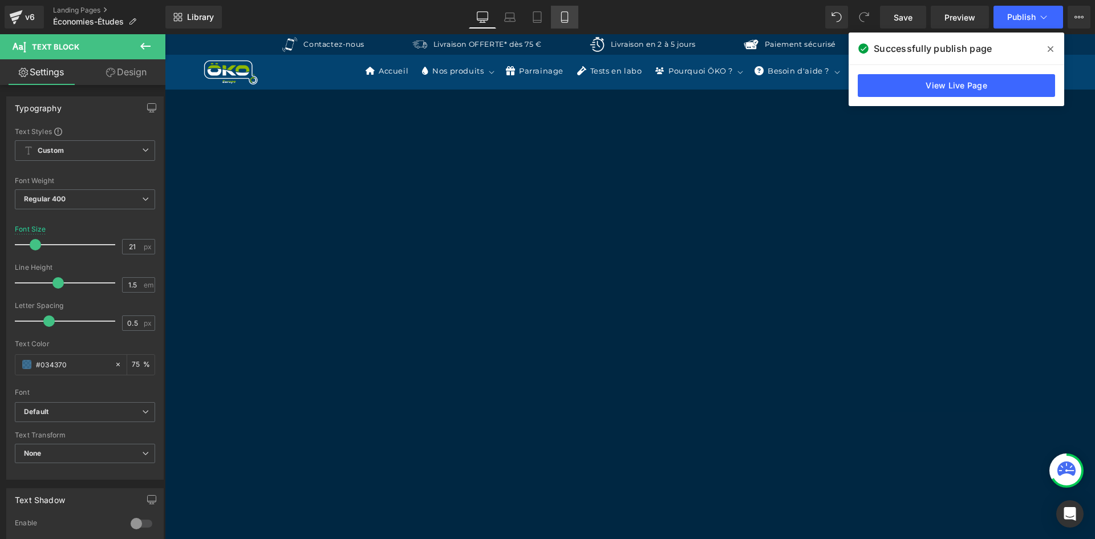
click at [561, 17] on icon at bounding box center [564, 16] width 11 height 11
type input "18"
type input "75"
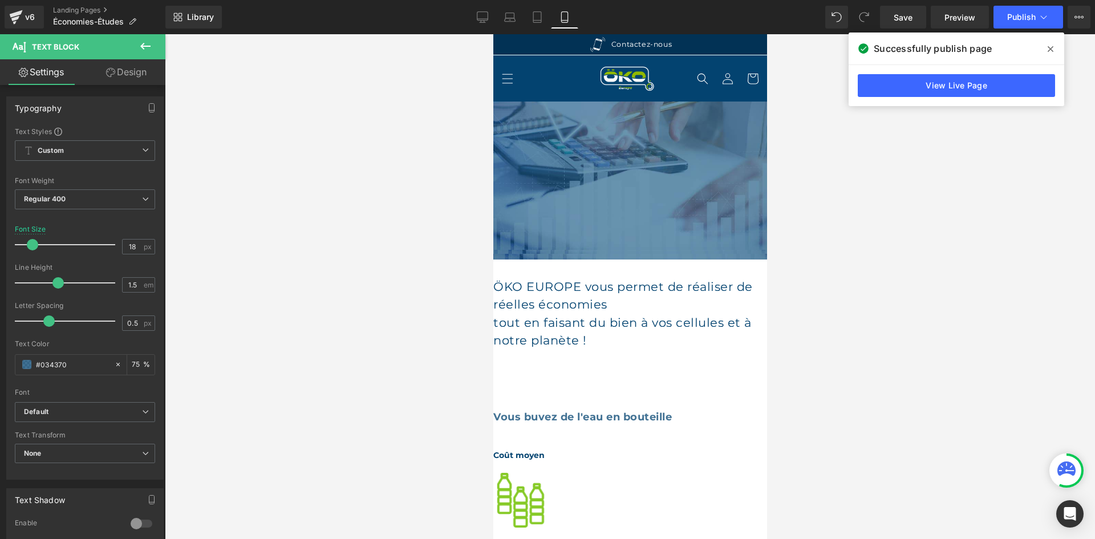
scroll to position [114, 0]
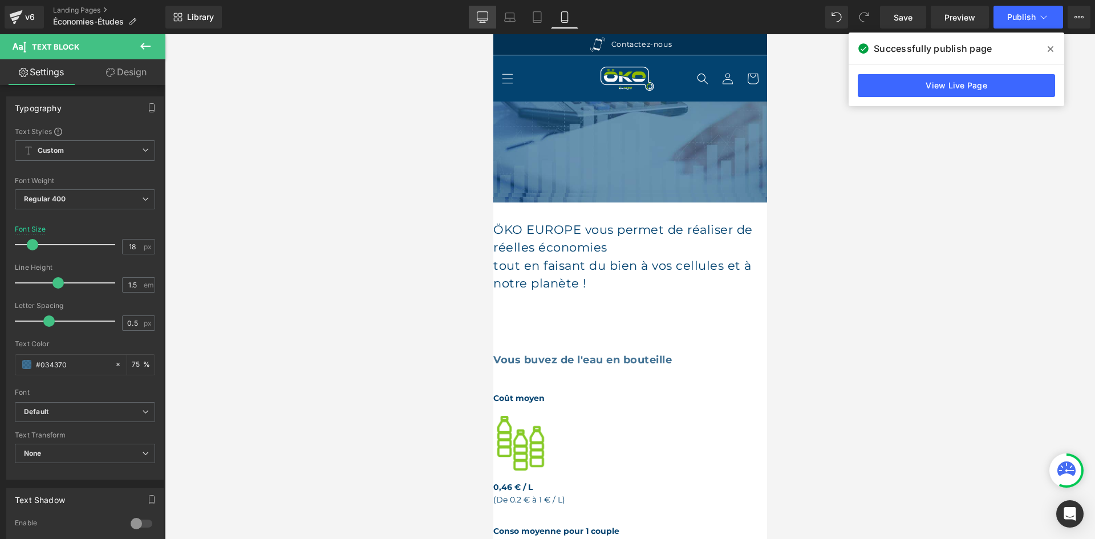
click at [472, 18] on link "Desktop" at bounding box center [482, 17] width 27 height 23
type input "21"
type input "75"
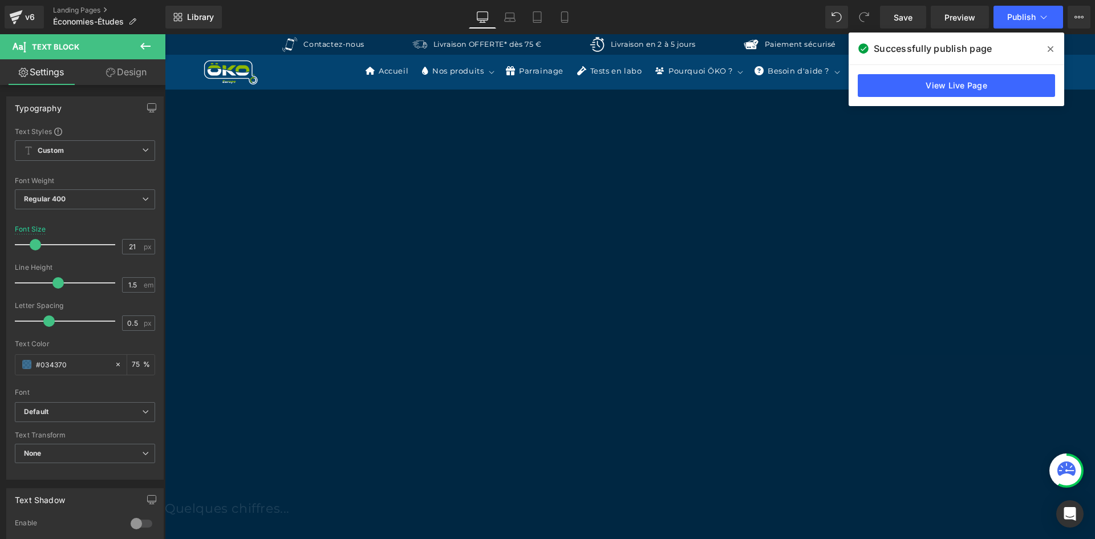
scroll to position [69, 0]
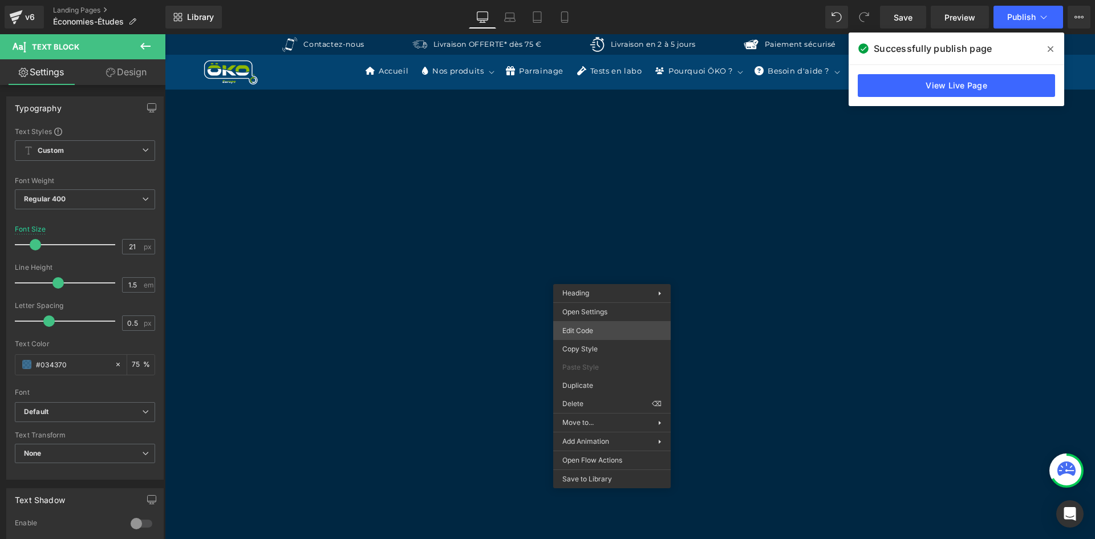
click at [596, 0] on div "Text Block You are previewing how the will restyle your page. You can not edit …" at bounding box center [547, 0] width 1095 height 0
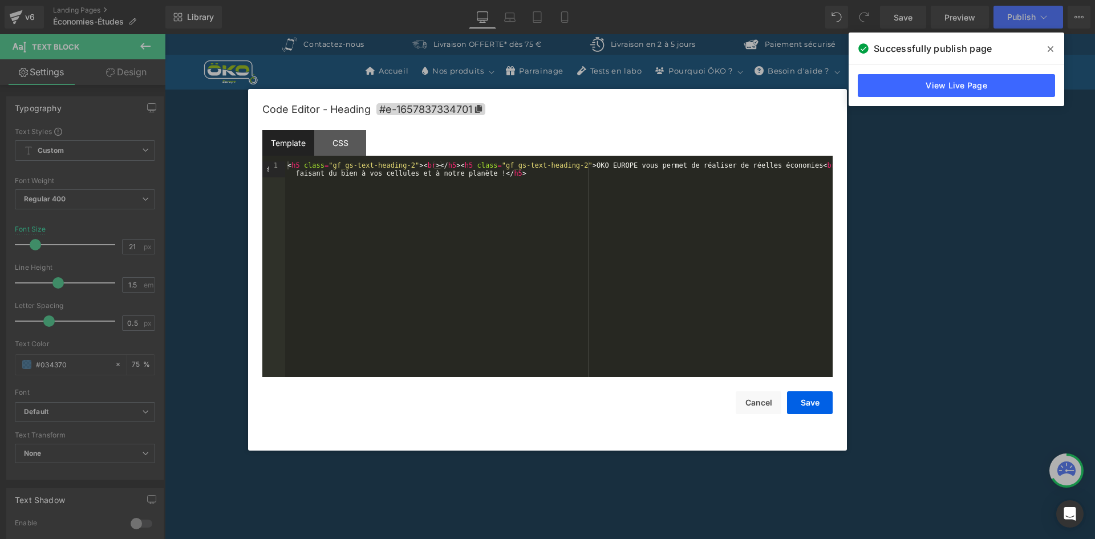
click at [793, 167] on div "< h5 class = "gf_gs-text-heading-2" > < br > </ h5 > < h5 class = "gf_gs-text-h…" at bounding box center [558, 284] width 547 height 247
click at [803, 404] on button "Save" at bounding box center [810, 402] width 46 height 23
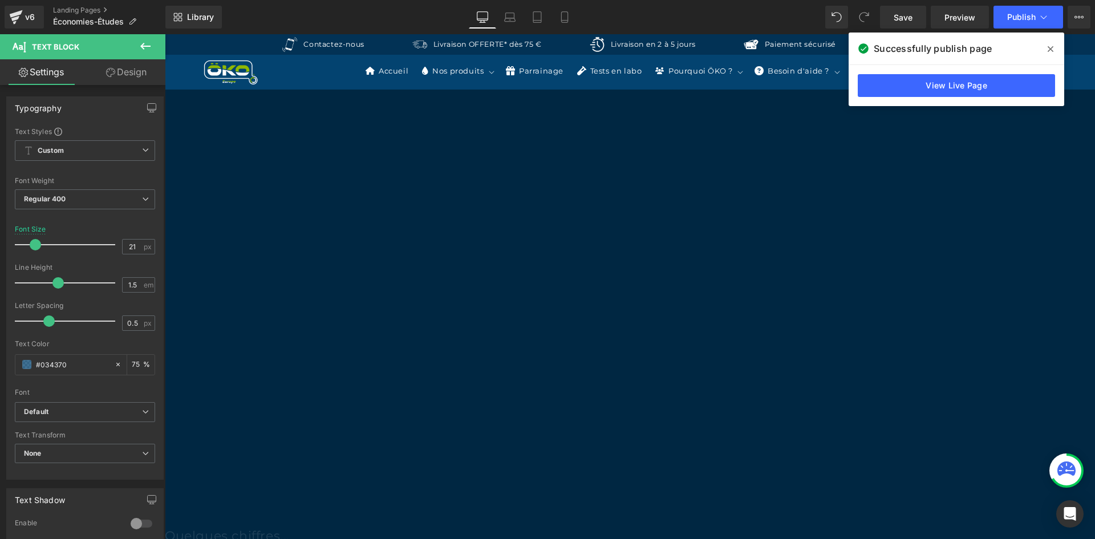
click at [140, 51] on icon at bounding box center [146, 46] width 14 height 14
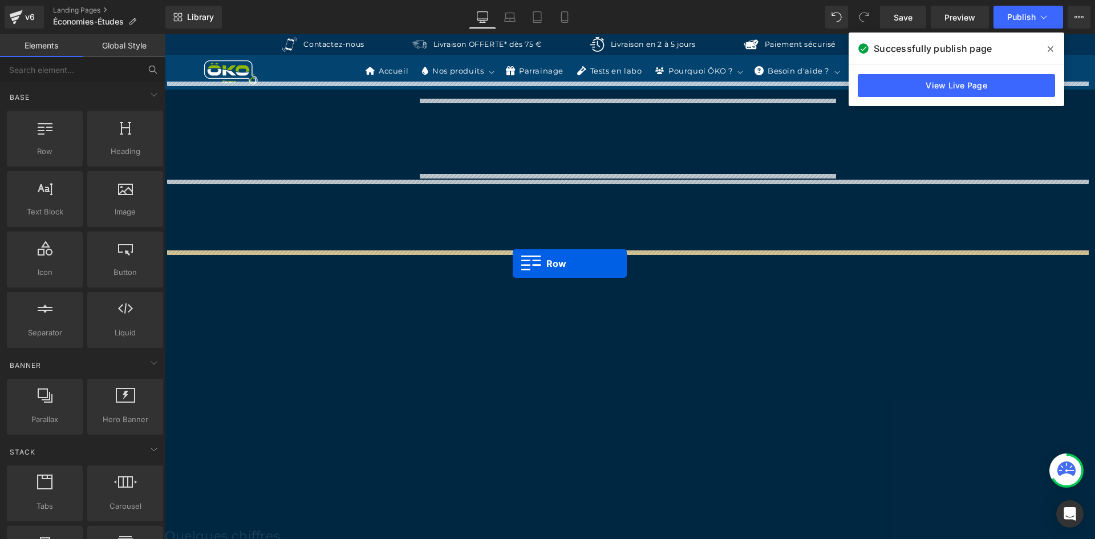
drag, startPoint x: 229, startPoint y: 168, endPoint x: 513, endPoint y: 263, distance: 299.2
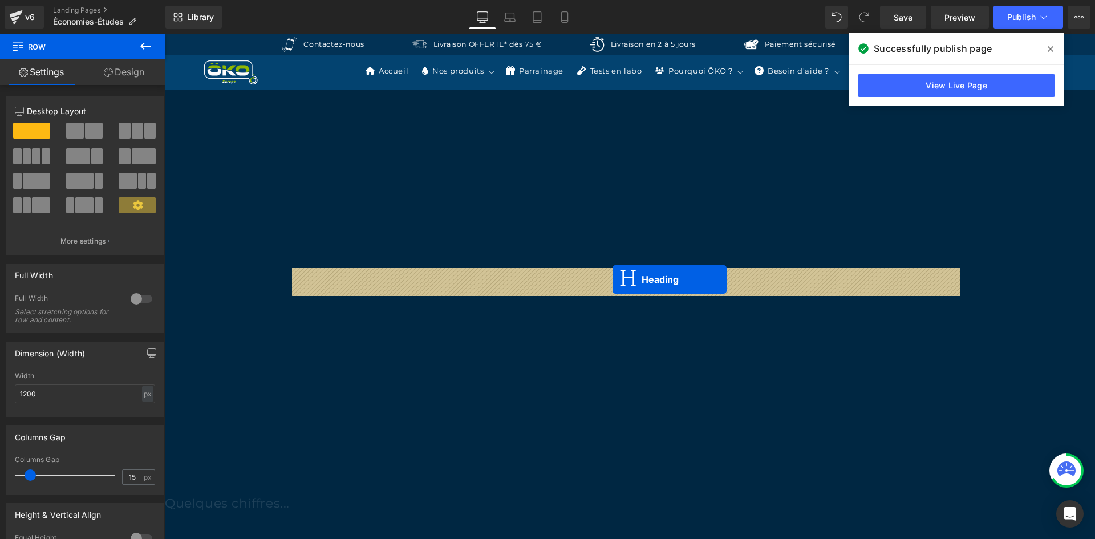
drag, startPoint x: 602, startPoint y: 324, endPoint x: 612, endPoint y: 278, distance: 46.8
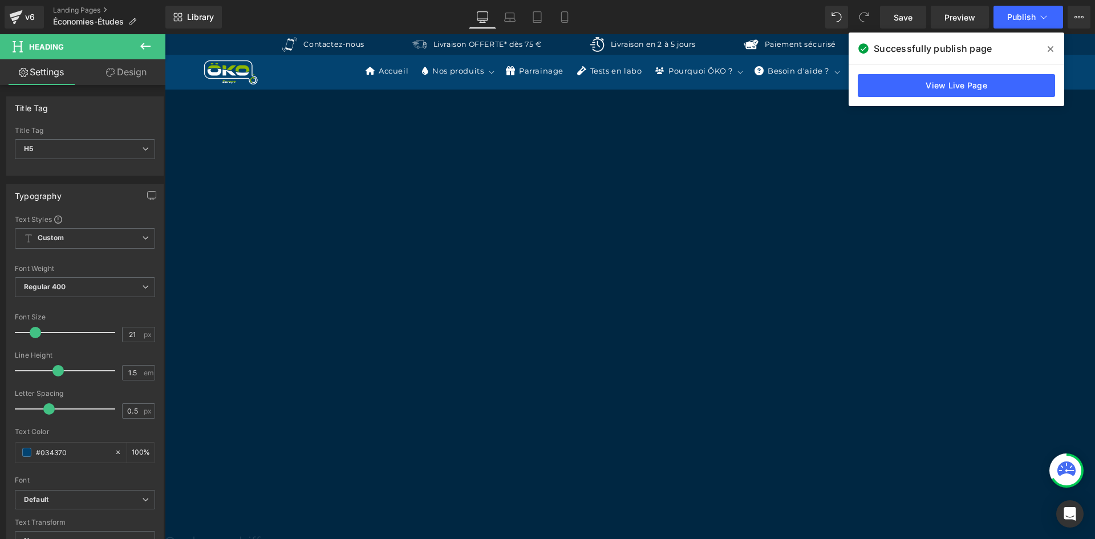
click at [165, 34] on span "Heading" at bounding box center [165, 34] width 0 height 0
click at [90, 278] on span "Regular 400" at bounding box center [85, 287] width 140 height 20
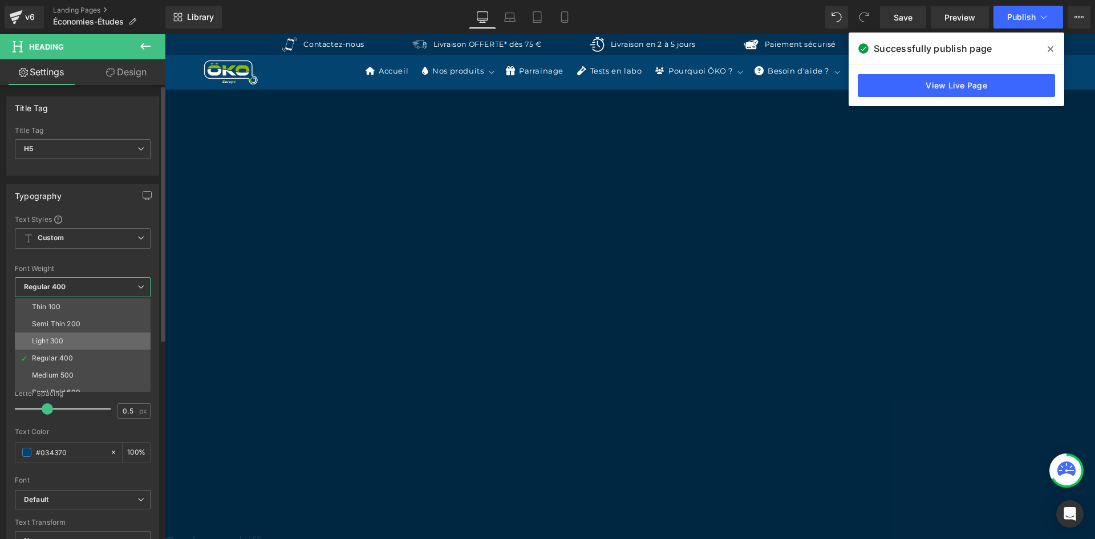
scroll to position [57, 0]
click at [95, 333] on li "Semi Bold 600" at bounding box center [85, 335] width 141 height 17
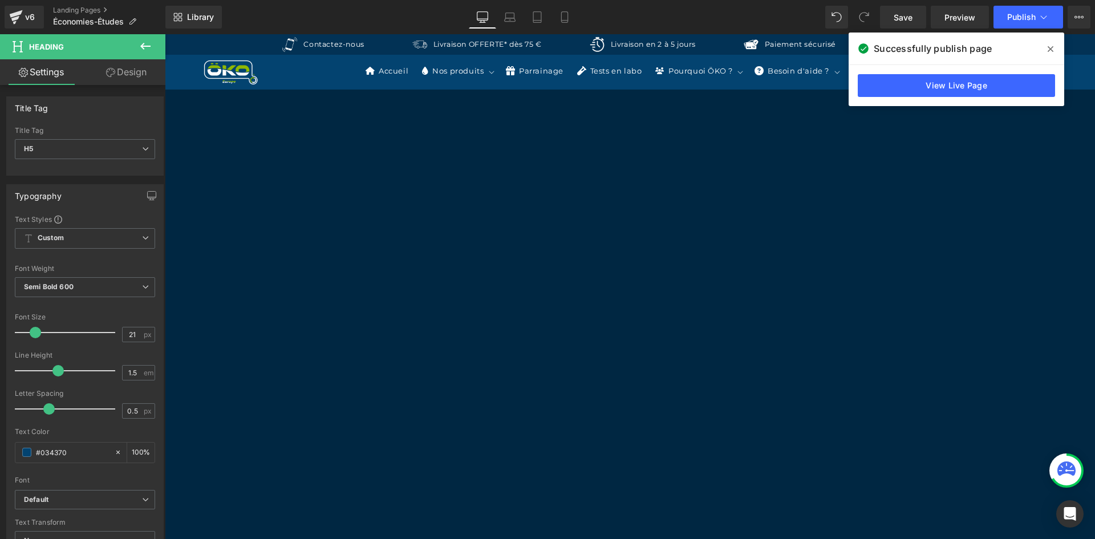
click at [165, 34] on span "Heading" at bounding box center [165, 34] width 0 height 0
click at [121, 74] on link "Design" at bounding box center [126, 72] width 83 height 26
click at [0, 0] on div "Spacing" at bounding box center [0, 0] width 0 height 0
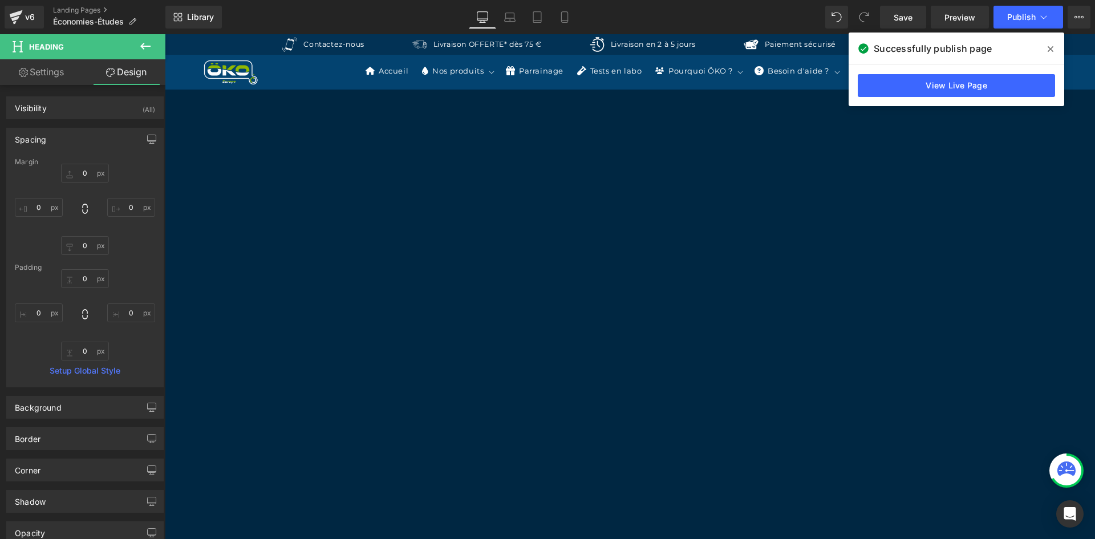
type input "0"
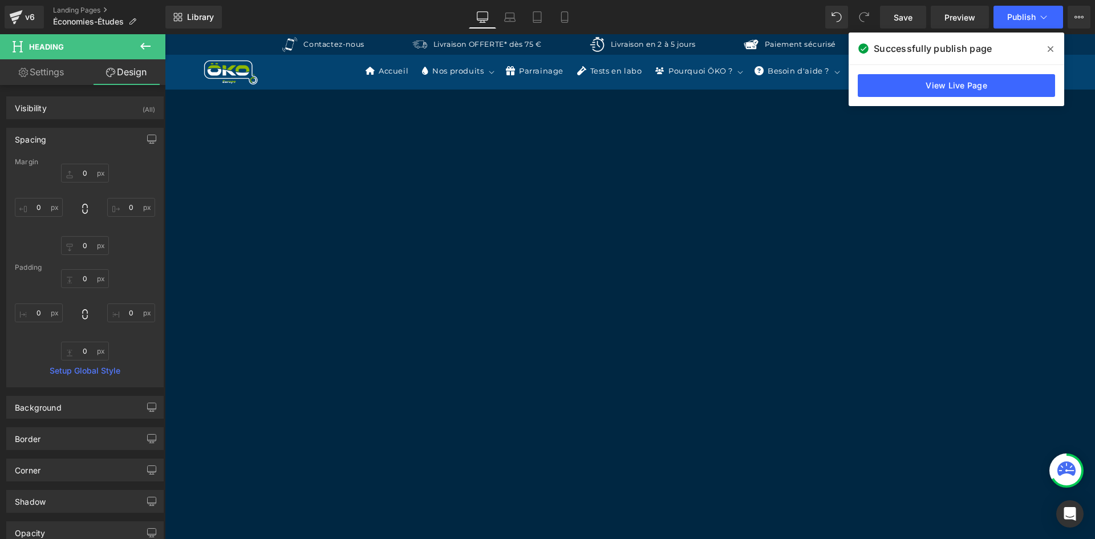
type input "0"
click at [44, 311] on input "0" at bounding box center [39, 312] width 48 height 19
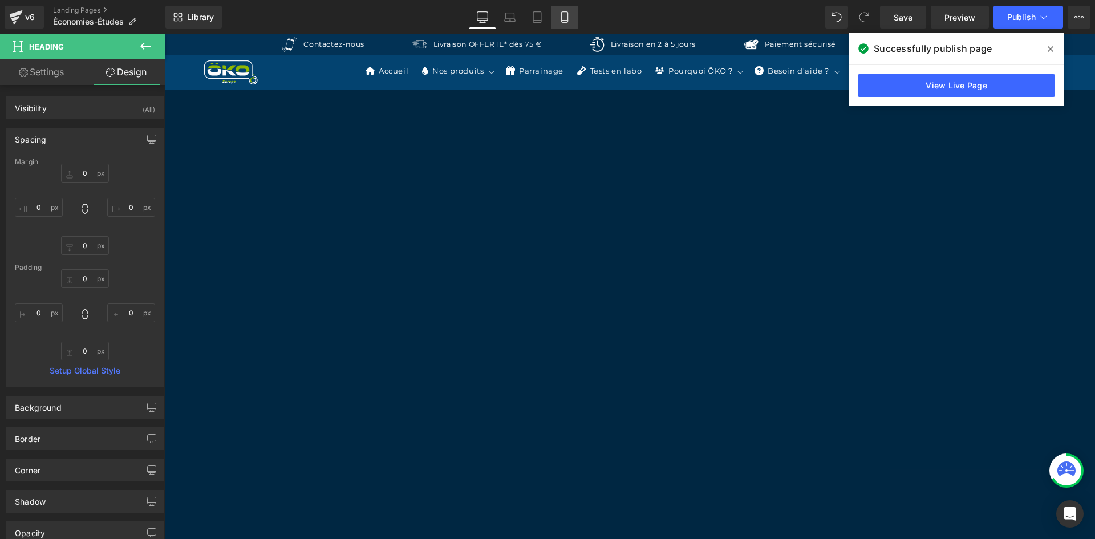
click at [569, 11] on link "Mobile" at bounding box center [564, 17] width 27 height 23
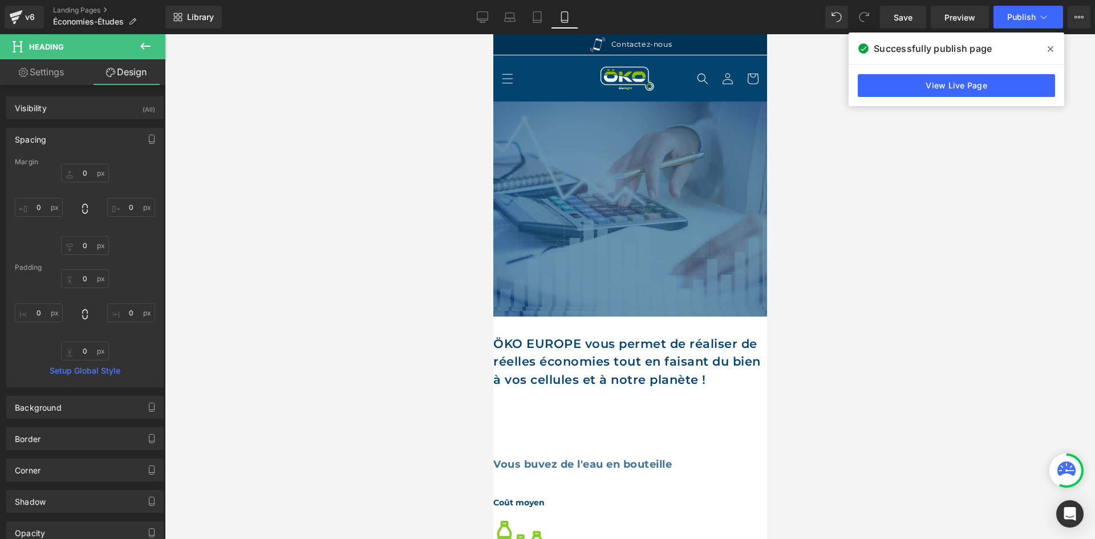
type input "0"
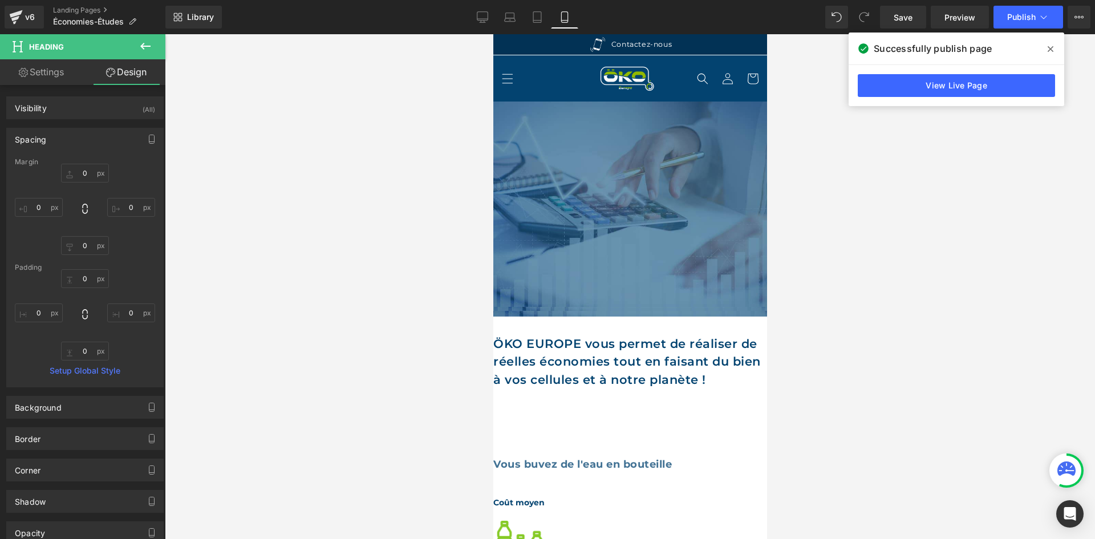
type input "0"
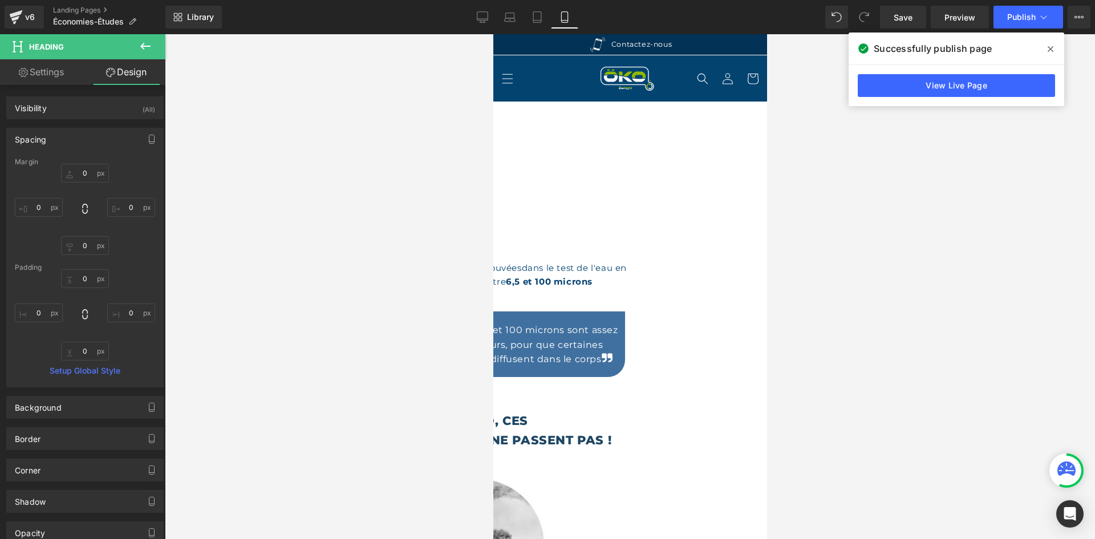
scroll to position [3763, 0]
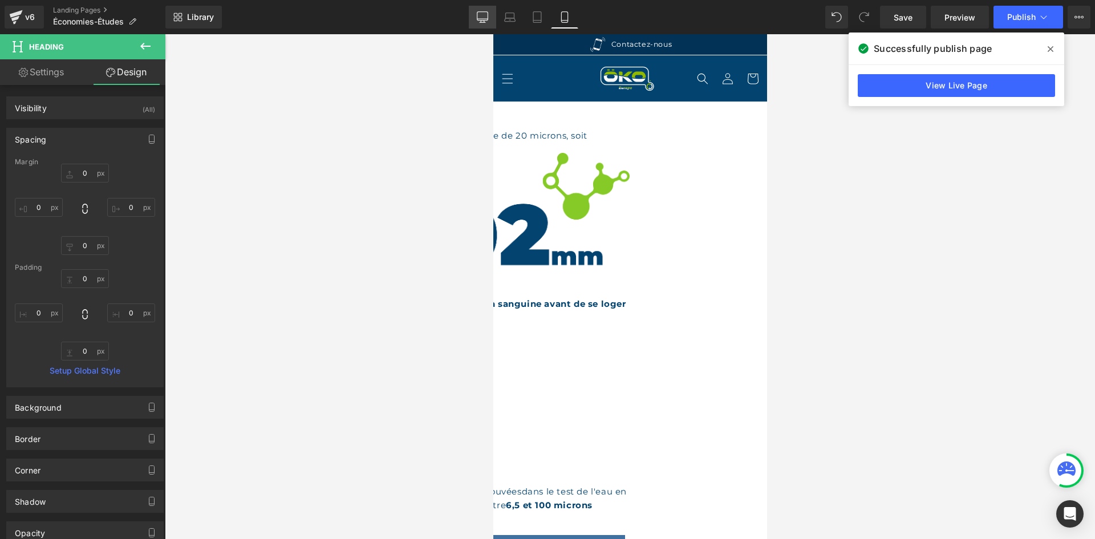
click at [480, 16] on icon at bounding box center [482, 16] width 11 height 11
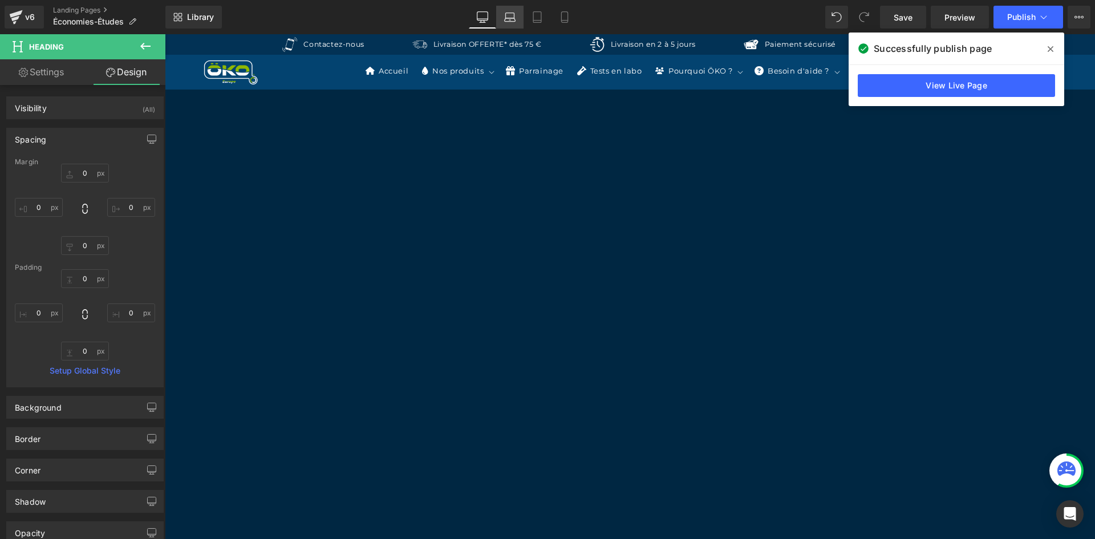
type input "0"
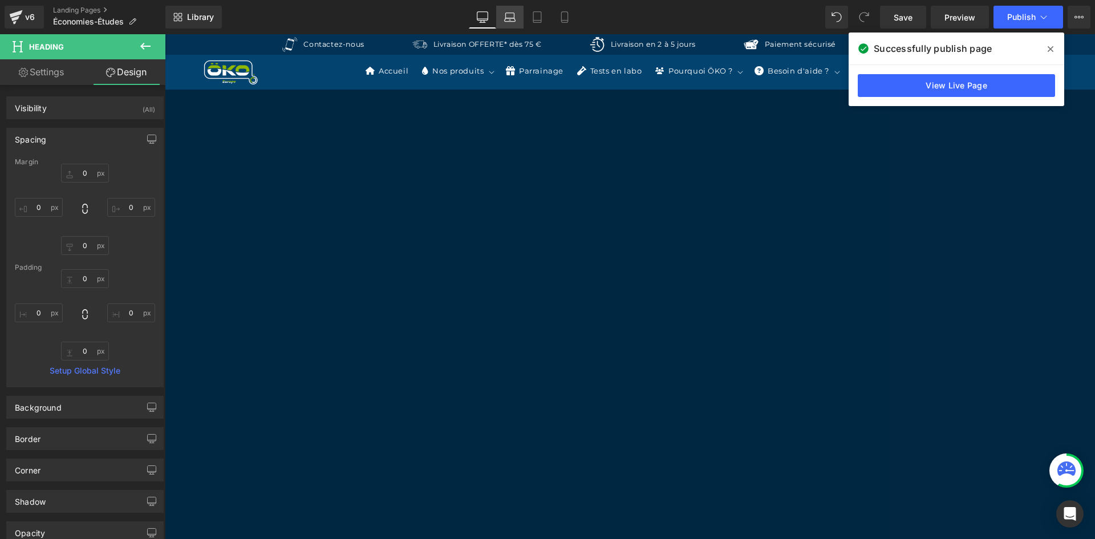
type input "0"
click at [936, 78] on link "View Live Page" at bounding box center [956, 85] width 197 height 23
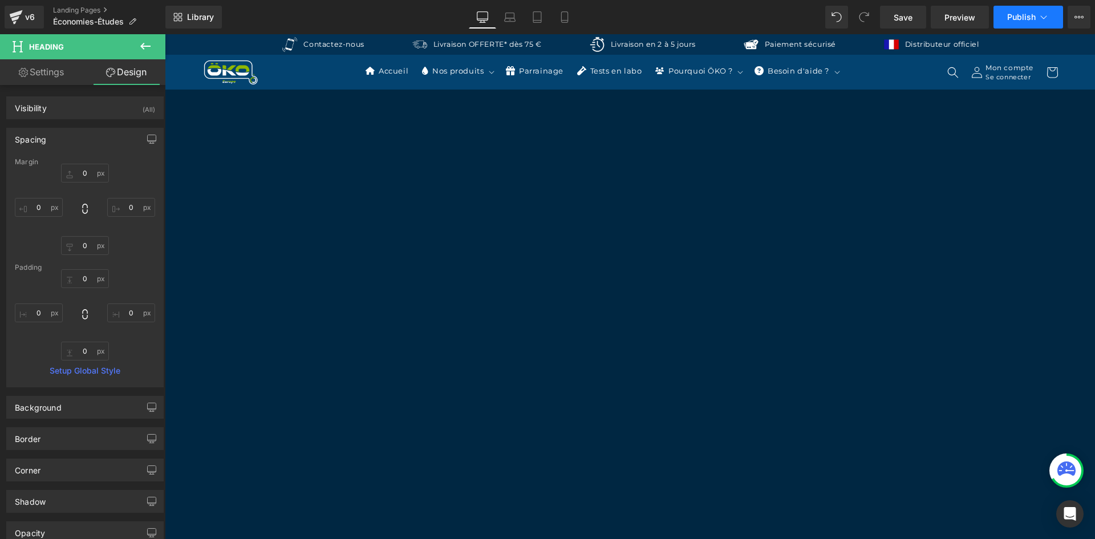
click at [1029, 9] on button "Publish" at bounding box center [1028, 17] width 70 height 23
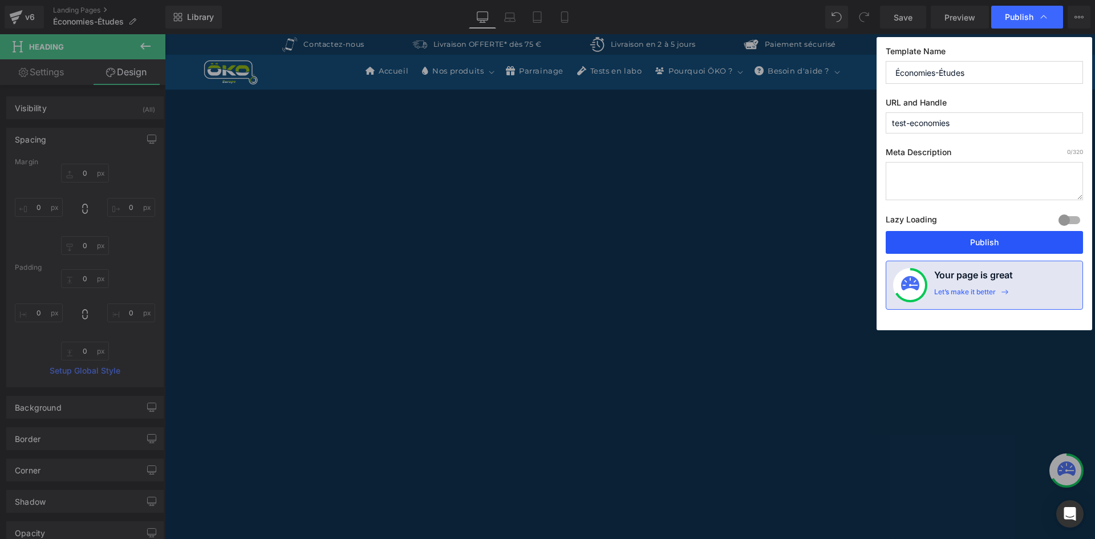
click at [971, 239] on button "Publish" at bounding box center [984, 242] width 197 height 23
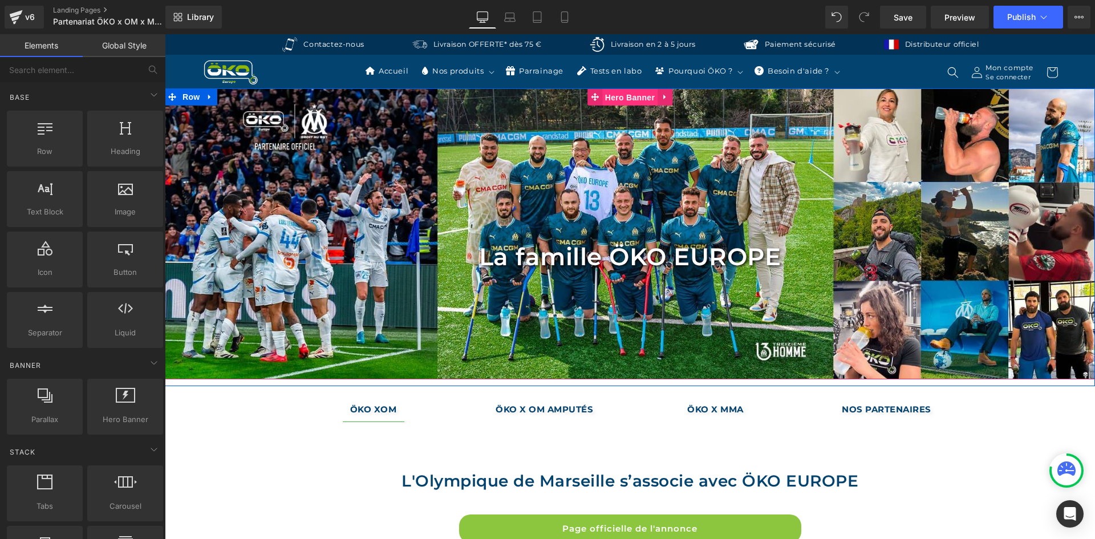
click at [618, 99] on span "Hero Banner" at bounding box center [629, 97] width 55 height 17
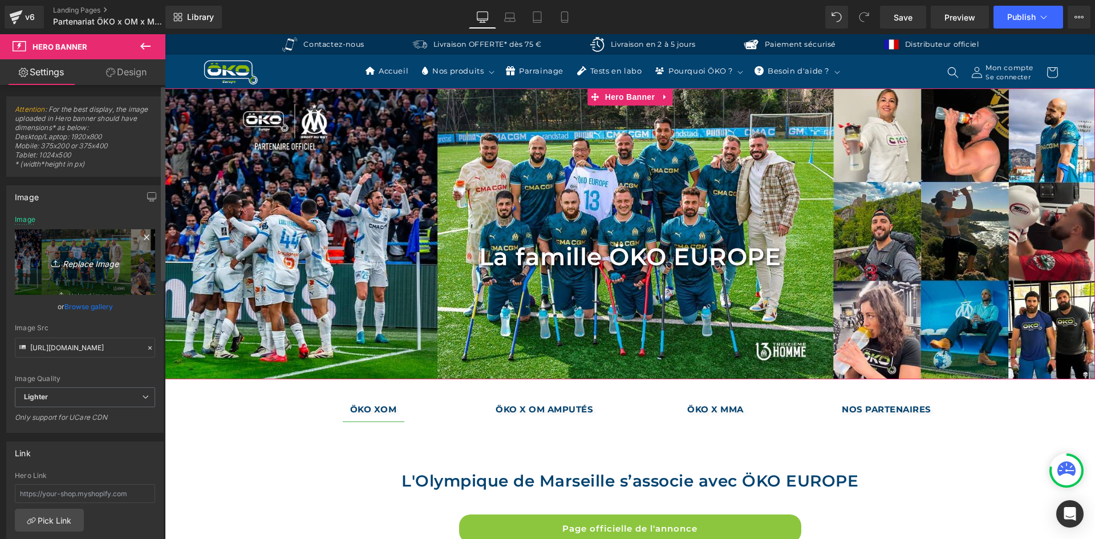
click at [77, 247] on link "Replace Image" at bounding box center [85, 262] width 140 height 66
type input "C:\fakepath\PC PARTENAIRE.jpg"
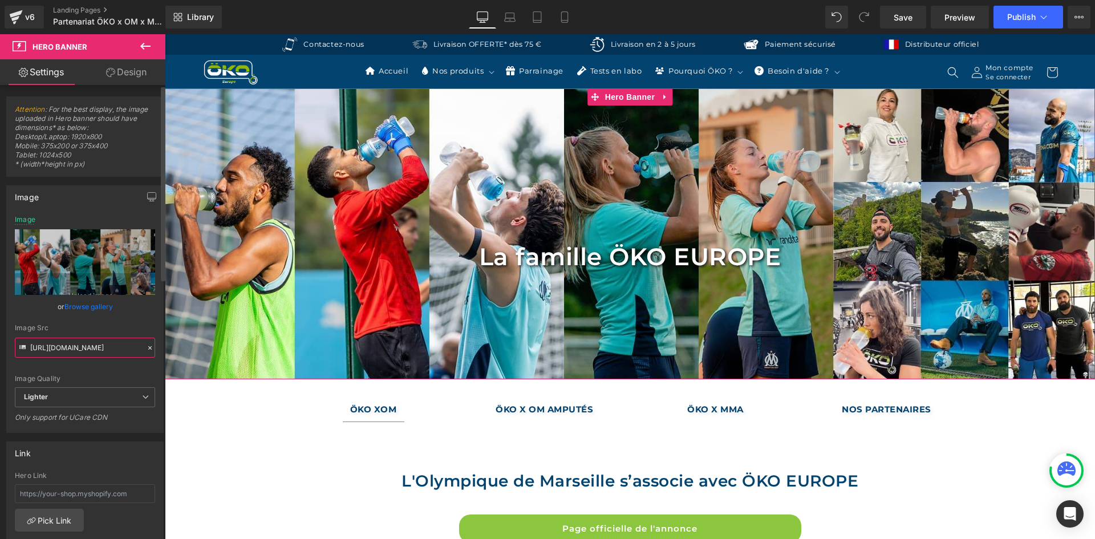
click at [76, 348] on input "https://ucarecdn.com/5c617eb0-1f61-43ce-ad81-03315ca3768a/-/format/auto/-/previ…" at bounding box center [85, 348] width 140 height 20
type input "https://ucarecdn.com/ed068148-6fe0-497a-981a-837e358b1fdf/-/format/auto/-/previ…"
click at [143, 195] on button "button" at bounding box center [152, 197] width 18 height 22
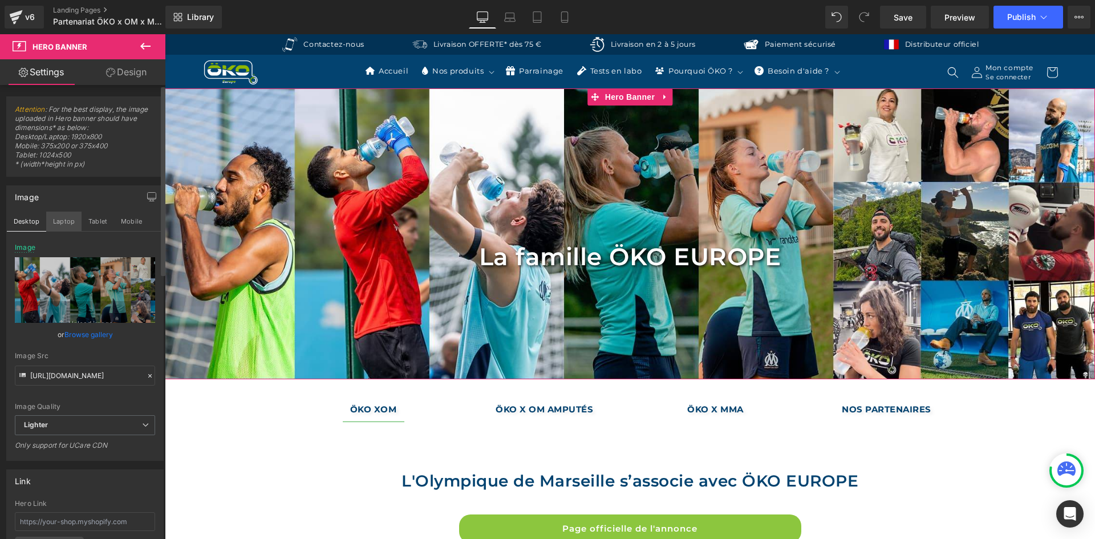
click at [55, 223] on button "Laptop" at bounding box center [63, 221] width 35 height 19
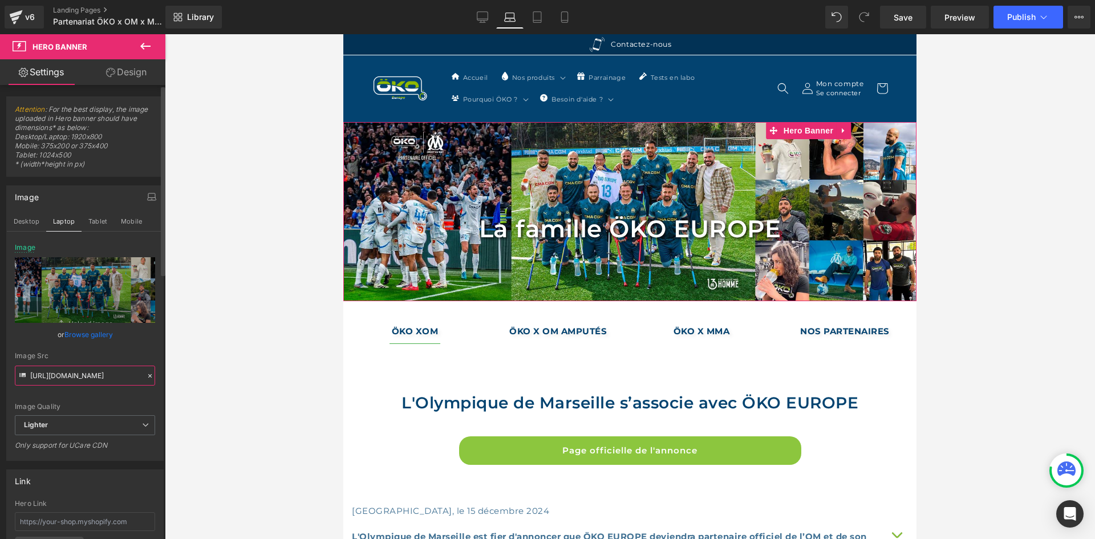
click at [143, 369] on input "https://ucarecdn.com/ed068148-6fe0-497a-981a-837e358b1fdf/-/format/auto/-/previ…" at bounding box center [85, 376] width 140 height 20
click at [146, 372] on icon at bounding box center [150, 376] width 8 height 8
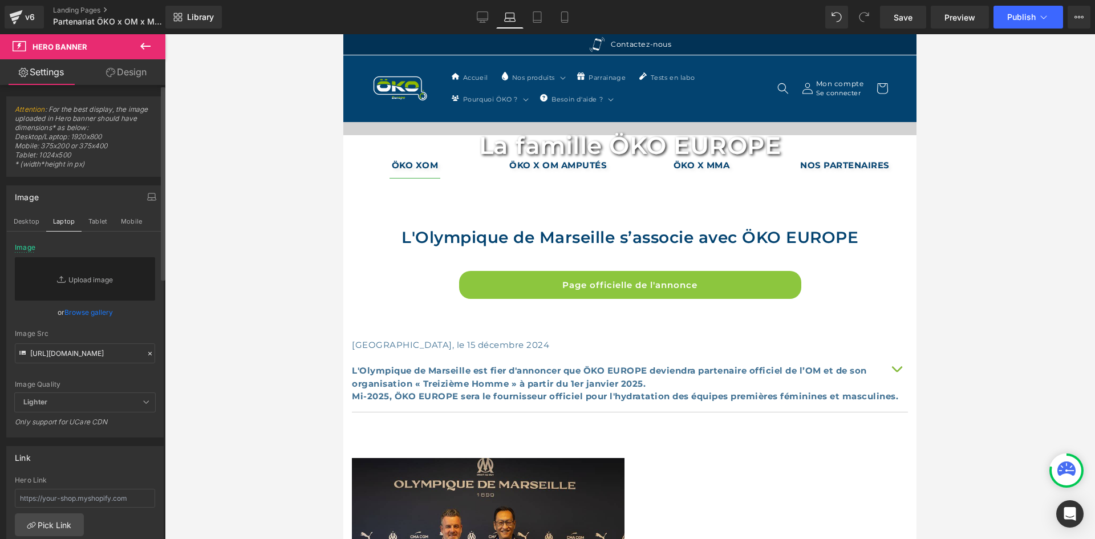
click at [113, 364] on div "Image Quality Lighter Lightest Lighter Lighter Lightest Only support for UCare …" at bounding box center [85, 317] width 140 height 149
click at [113, 357] on input "text" at bounding box center [85, 353] width 140 height 20
paste input "https://ucarecdn.com/ed068148-6fe0-497a-981a-837e358b1fdf/-/format/auto/-/previ…"
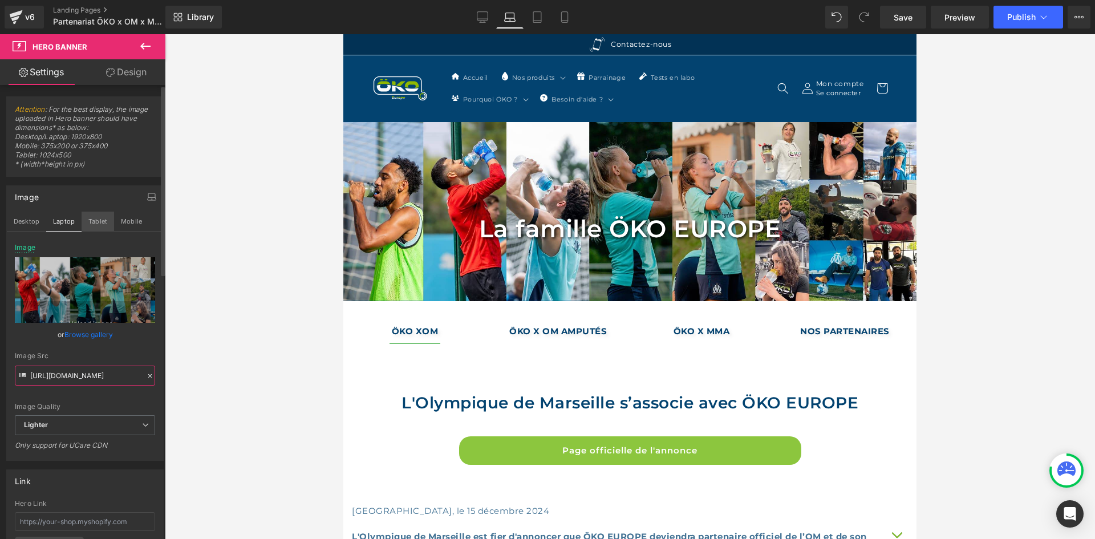
type input "https://ucarecdn.com/ed068148-6fe0-497a-981a-837e358b1fdf/-/format/auto/-/previ…"
click at [97, 224] on button "Tablet" at bounding box center [98, 221] width 33 height 19
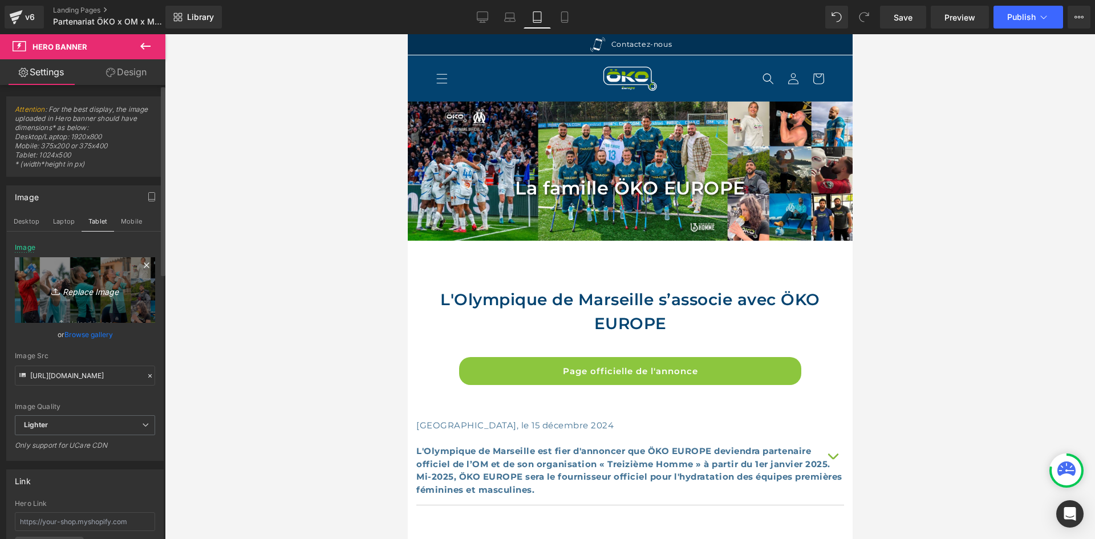
click at [67, 281] on link "Replace Image" at bounding box center [85, 290] width 140 height 66
type input "C:\fakepath\MOBILE PARTENAIRES.jpg"
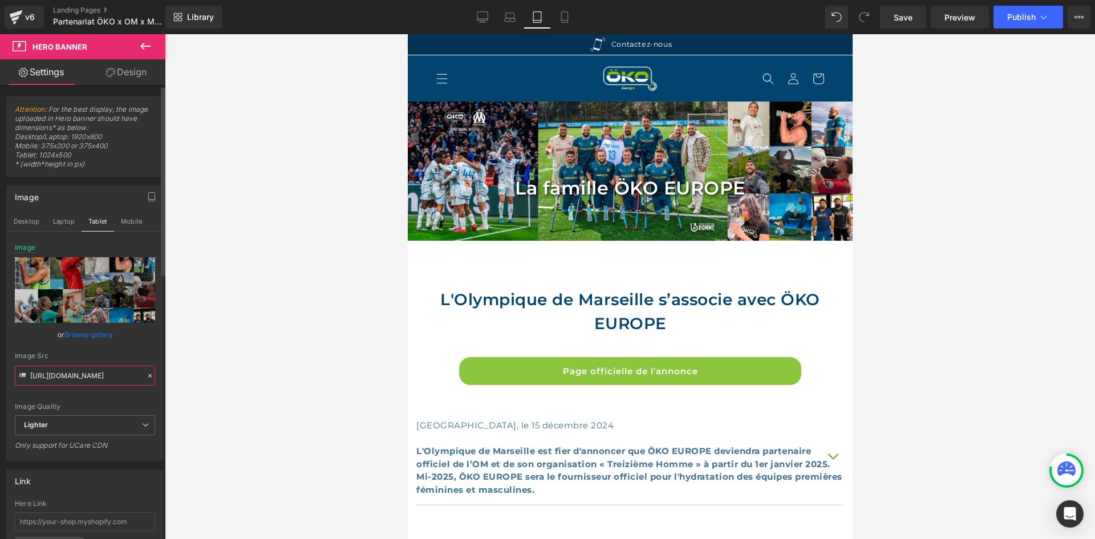
click at [111, 375] on input "https://ucarecdn.com/ed068148-6fe0-497a-981a-837e358b1fdf/-/format/auto/-/previ…" at bounding box center [85, 376] width 140 height 20
type input "https://ucarecdn.com/448c9082-1b5c-4548-a313-76ffb99eef3b/-/format/auto/-/previ…"
click at [117, 222] on button "Mobile" at bounding box center [131, 221] width 35 height 19
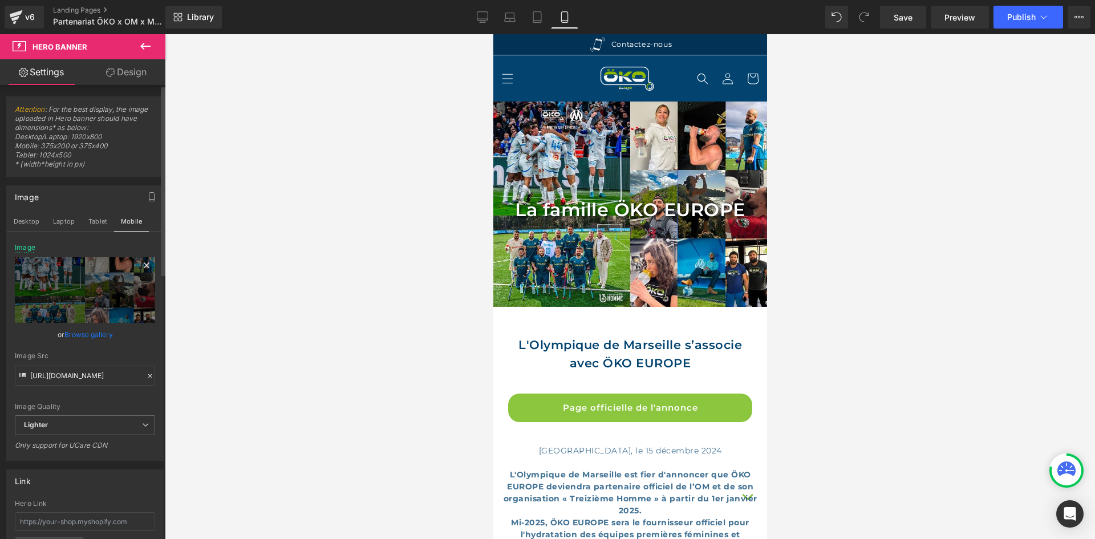
click at [143, 261] on icon at bounding box center [147, 265] width 14 height 14
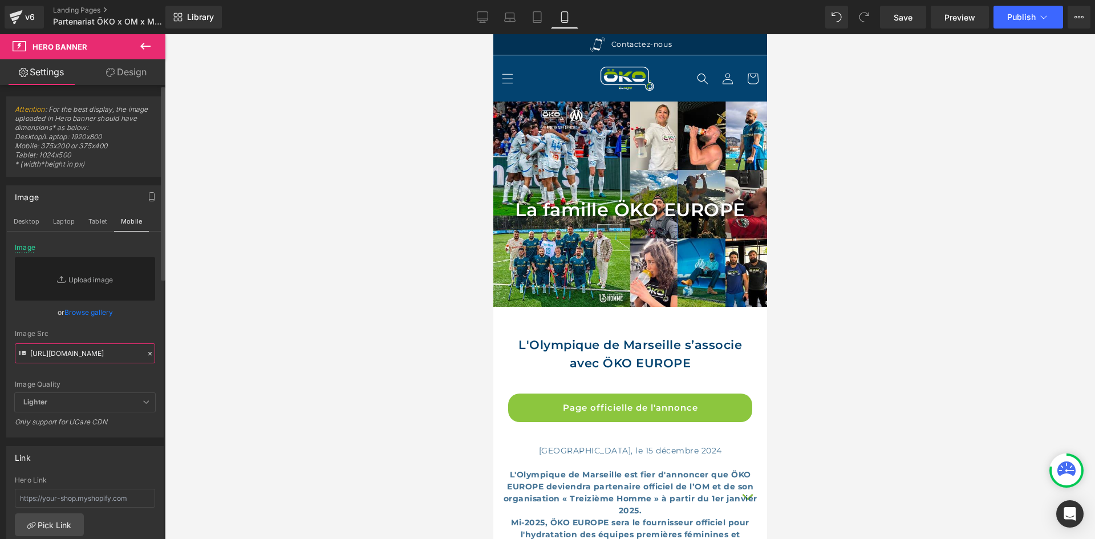
click at [95, 351] on input "https://ucarecdn.com/448c9082-1b5c-4548-a313-76ffb99eef3b/-/format/auto/-/previ…" at bounding box center [85, 353] width 140 height 20
paste input "https://ucarecdn.com/448c9082-1b5c-4548-a313-76ffb99eef3b/-/format/auto/-/previ…"
type input "https://ucarecdn.com/448c9082-1b5c-4548-a313-76ffb99eef3b/-/format/auto/-/previ…"
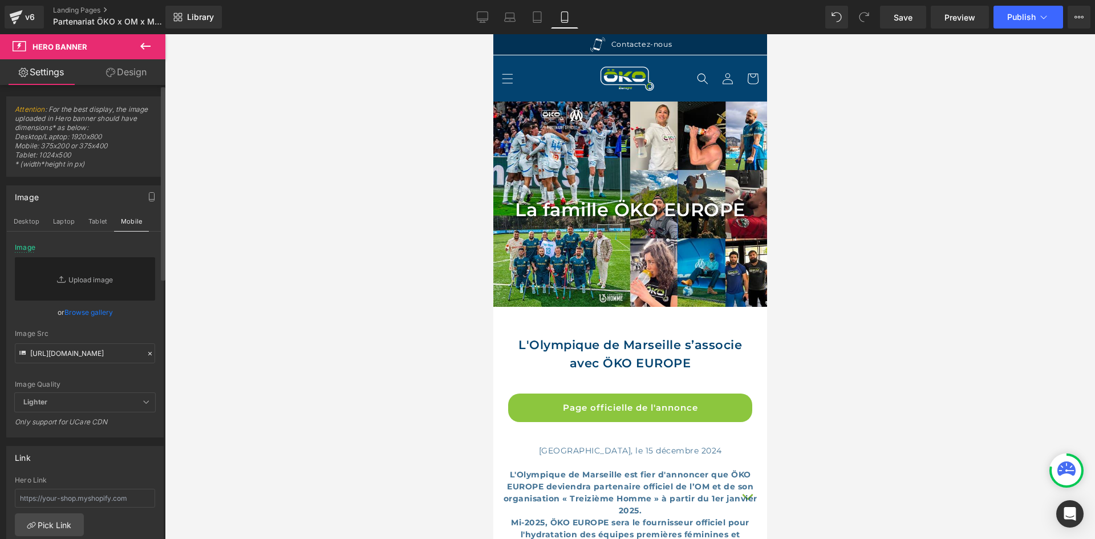
click at [105, 322] on link "Browse gallery" at bounding box center [88, 312] width 48 height 20
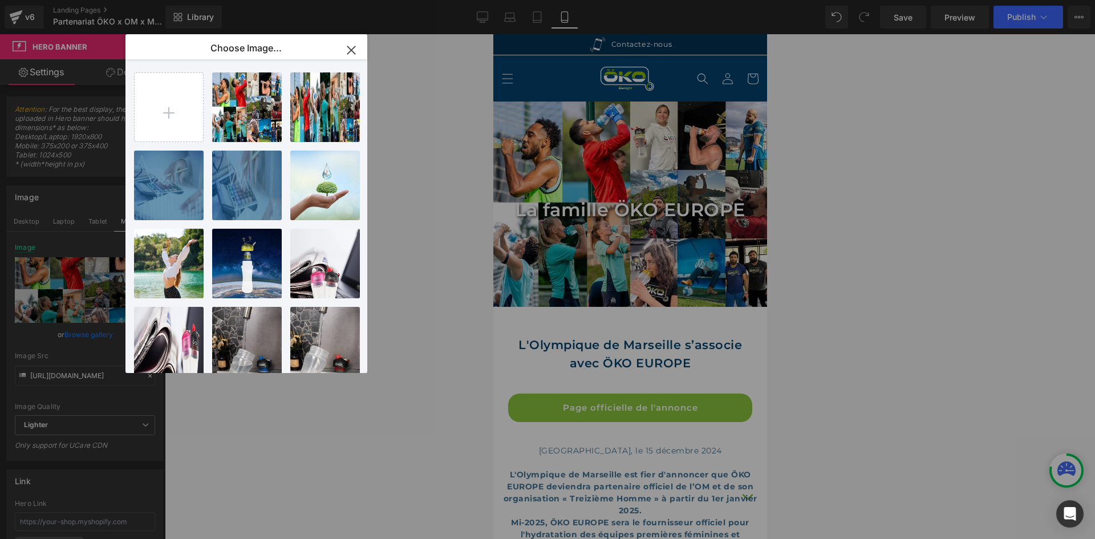
click at [352, 58] on icon "button" at bounding box center [351, 50] width 18 height 18
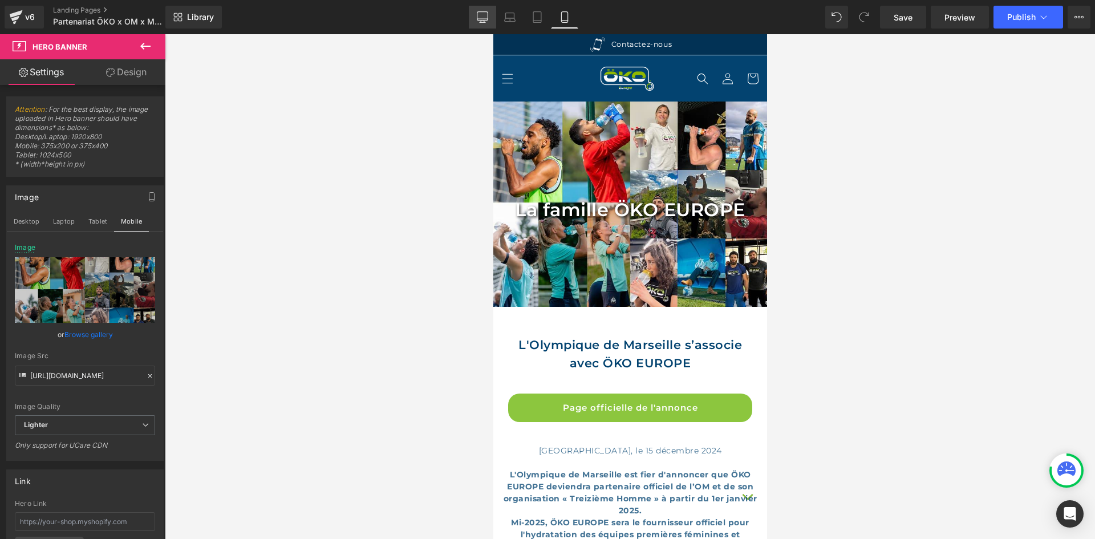
click at [477, 15] on icon at bounding box center [482, 16] width 11 height 11
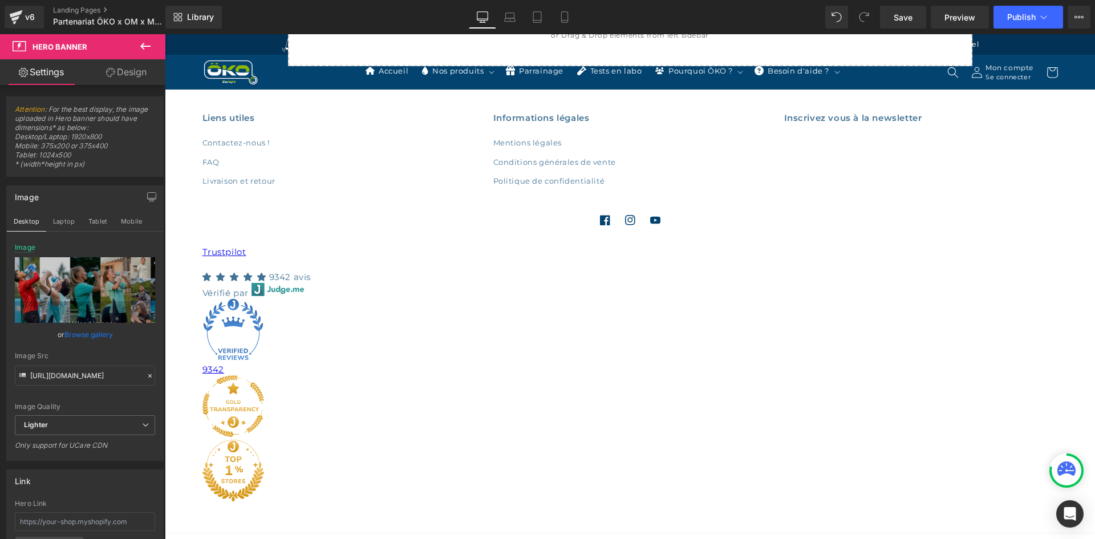
scroll to position [3264, 0]
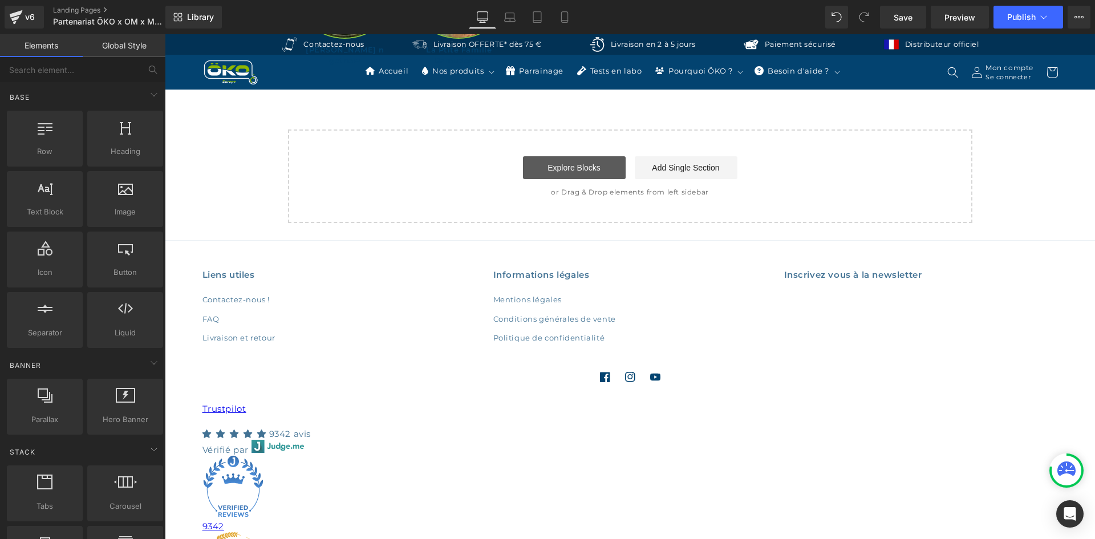
click at [588, 160] on link "Explore Blocks" at bounding box center [574, 167] width 103 height 23
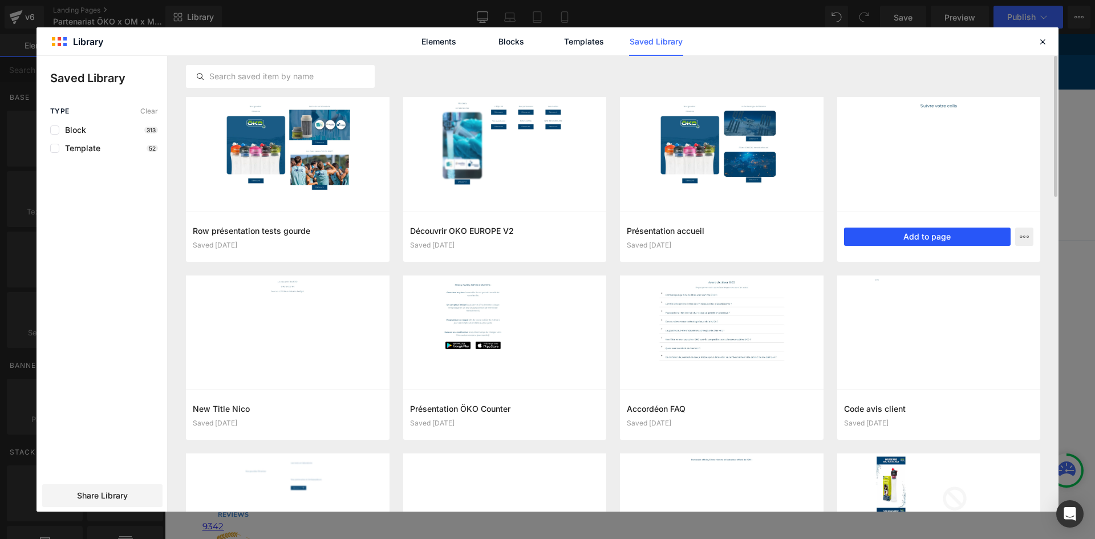
click at [881, 236] on button "Add to page" at bounding box center [927, 237] width 167 height 18
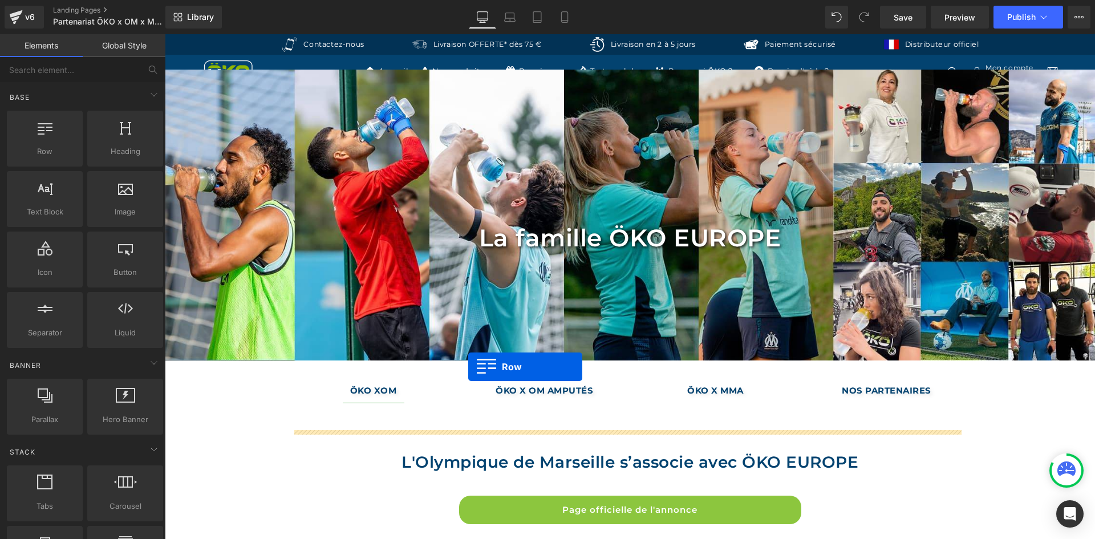
scroll to position [0, 0]
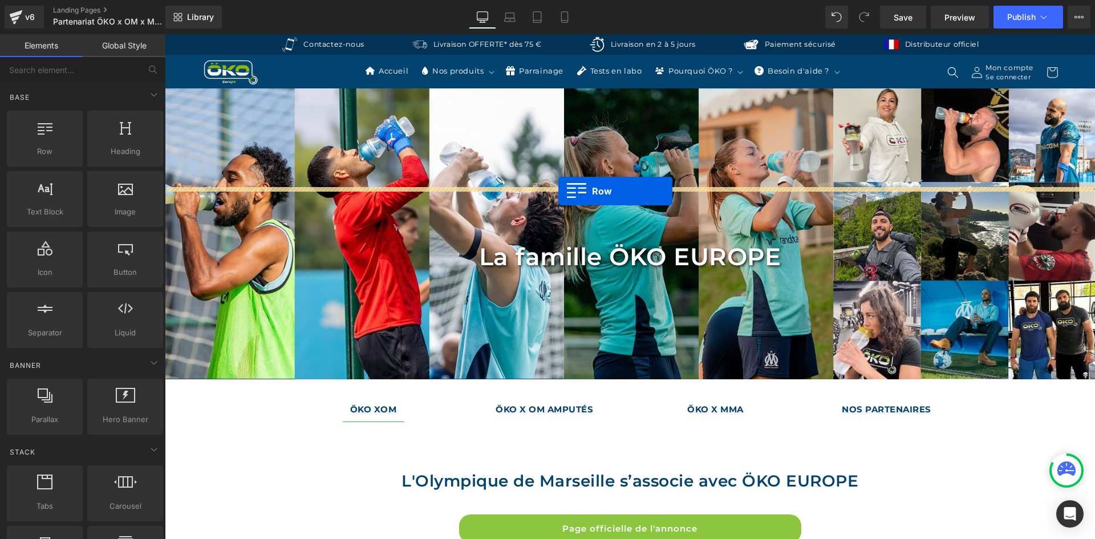
drag, startPoint x: 293, startPoint y: 231, endPoint x: 558, endPoint y: 191, distance: 268.1
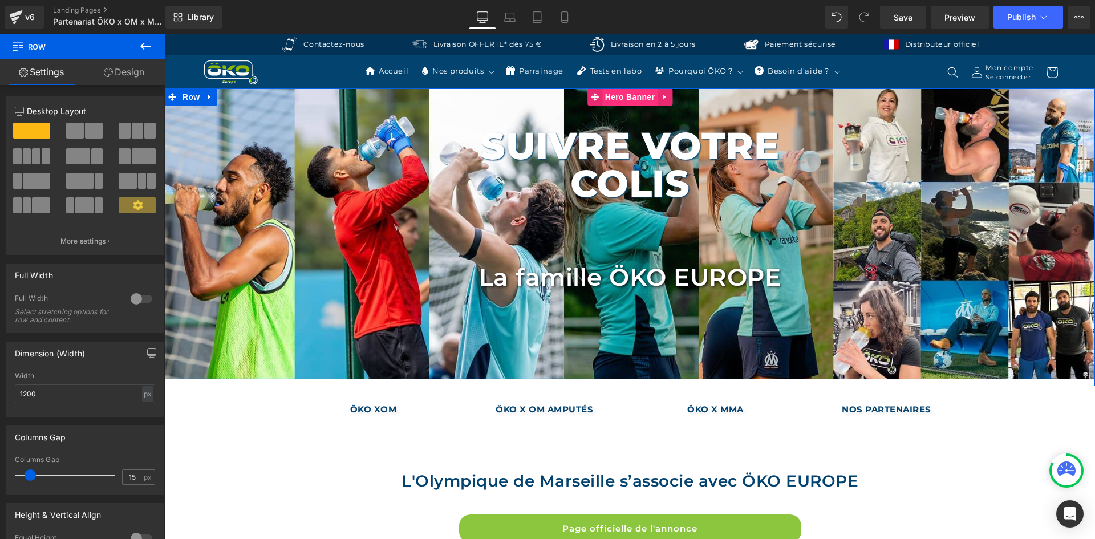
click at [620, 99] on span "Hero Banner" at bounding box center [629, 96] width 55 height 17
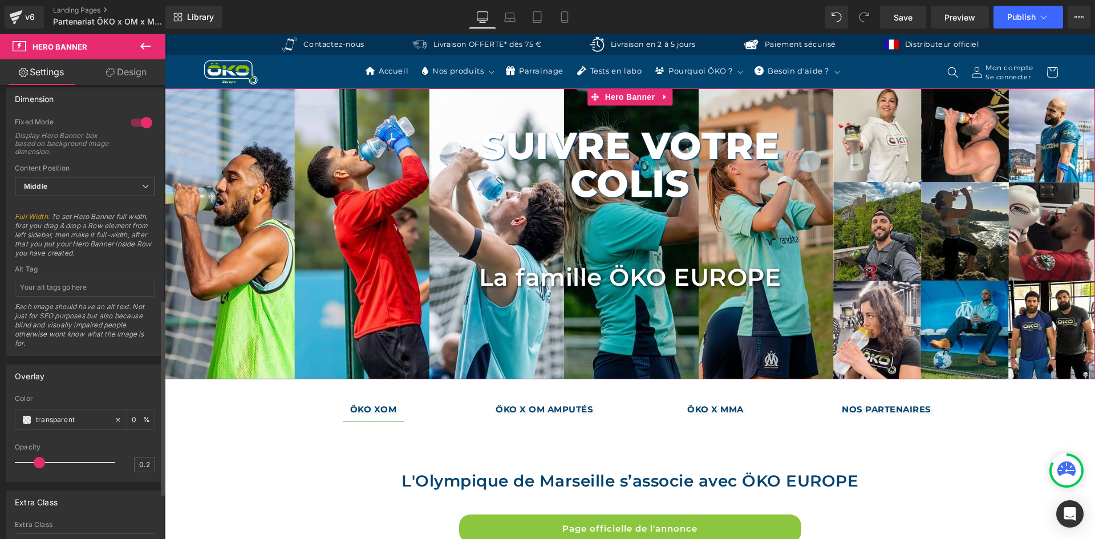
scroll to position [513, 0]
click at [75, 285] on input "text" at bounding box center [85, 284] width 140 height 19
click at [80, 276] on input "Famille Partenaires OKO EUROPE" at bounding box center [85, 284] width 140 height 19
type input "Famille Partenaires OKO EUROPE"
click at [70, 267] on div "Alt Tag" at bounding box center [85, 266] width 140 height 8
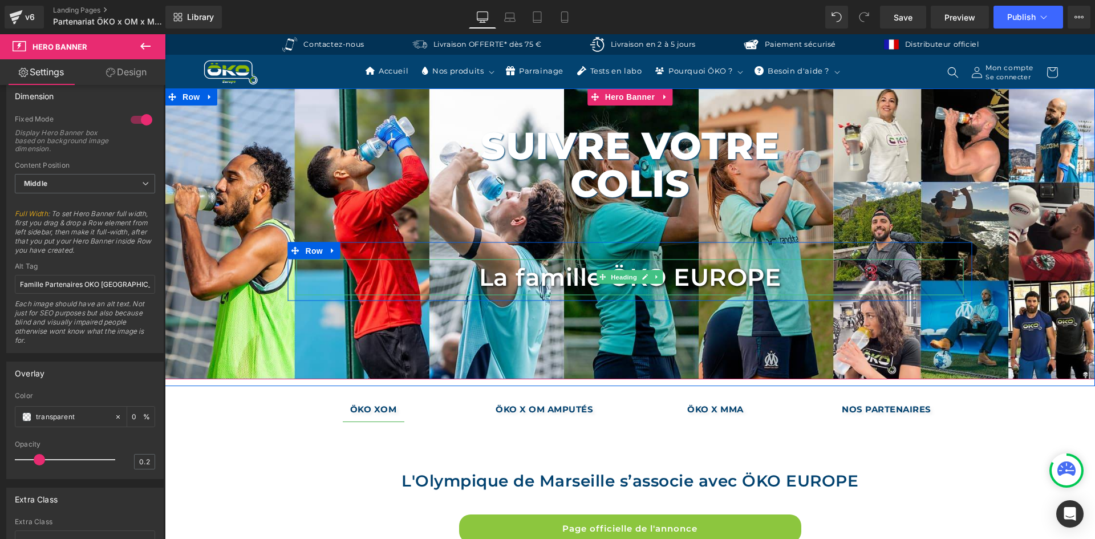
click at [706, 273] on h1 "La famille ÖKO EUROPE" at bounding box center [630, 277] width 667 height 36
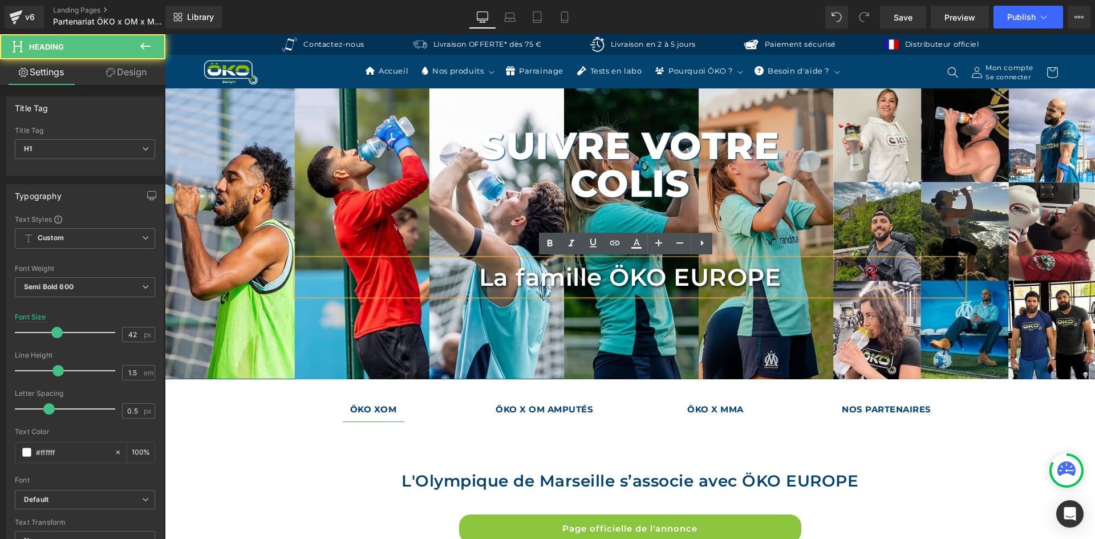
click at [730, 276] on h1 "La famille ÖKO EUROPE" at bounding box center [630, 277] width 667 height 36
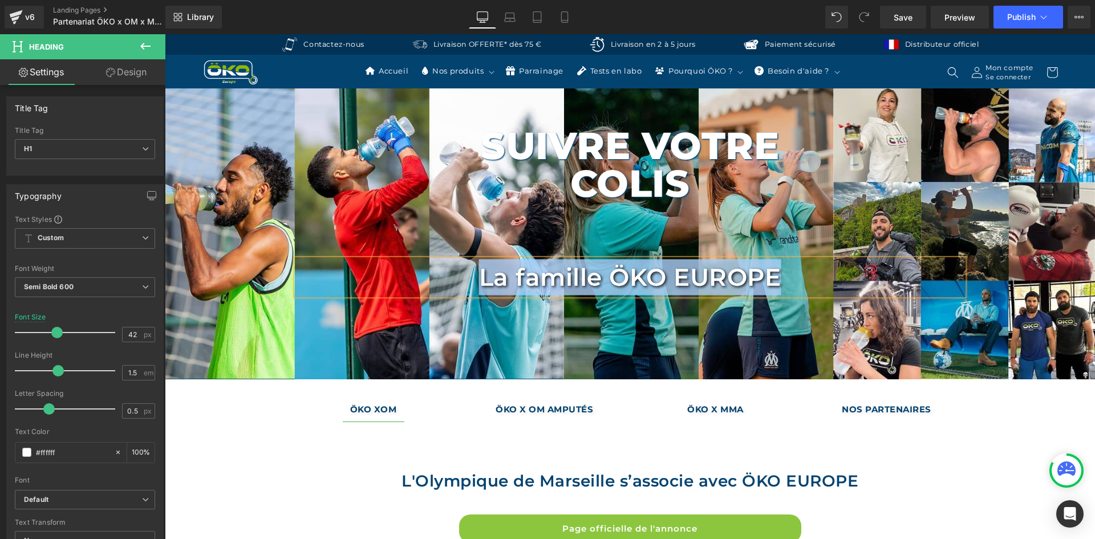
copy h1 "La famille ÖKO EUROPE"
click at [689, 168] on h1 "Suivre votre colis" at bounding box center [630, 164] width 416 height 75
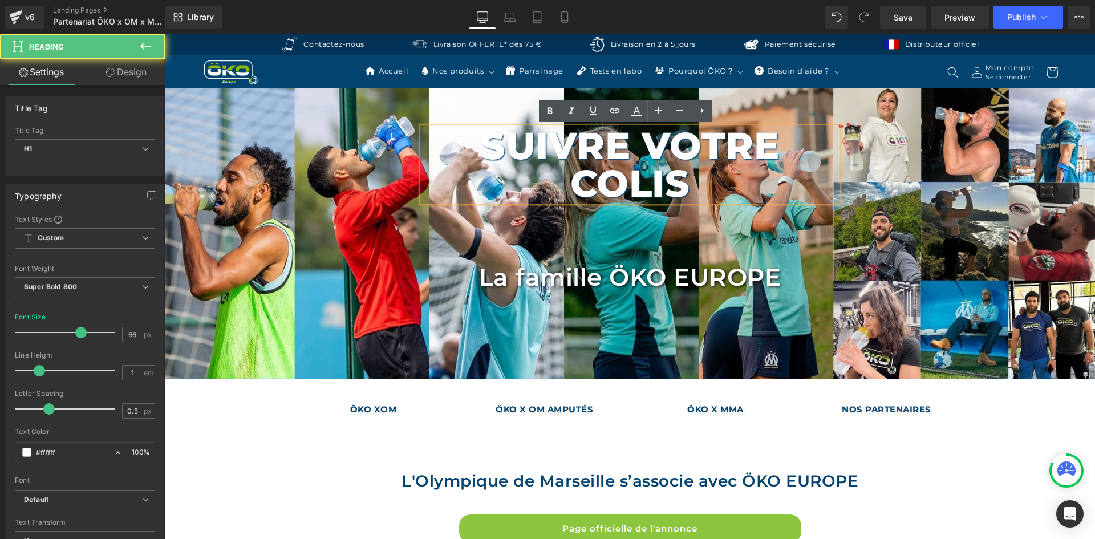
click at [720, 176] on h1 "Suivre votre colis" at bounding box center [630, 164] width 416 height 75
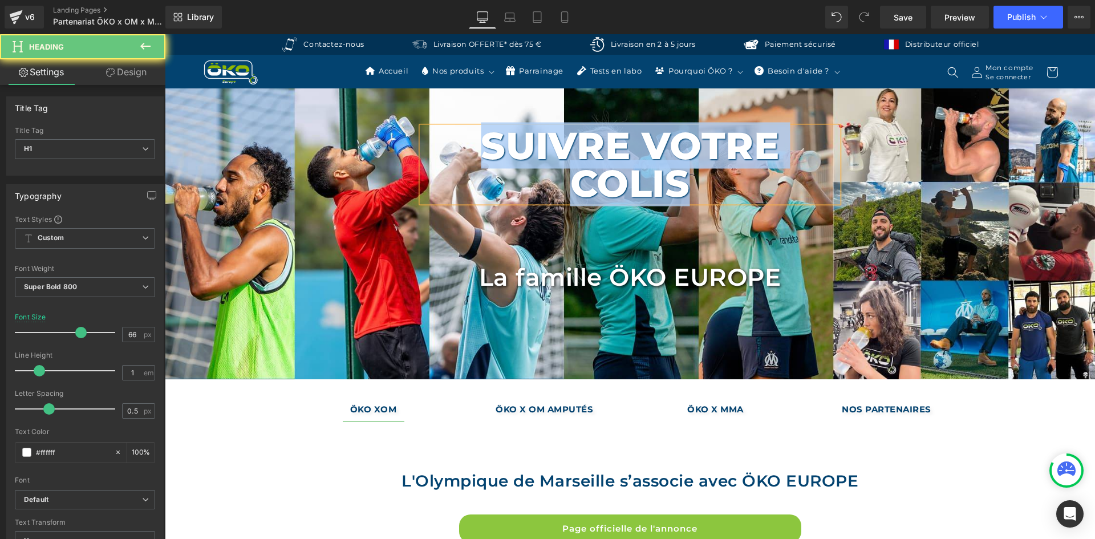
paste div
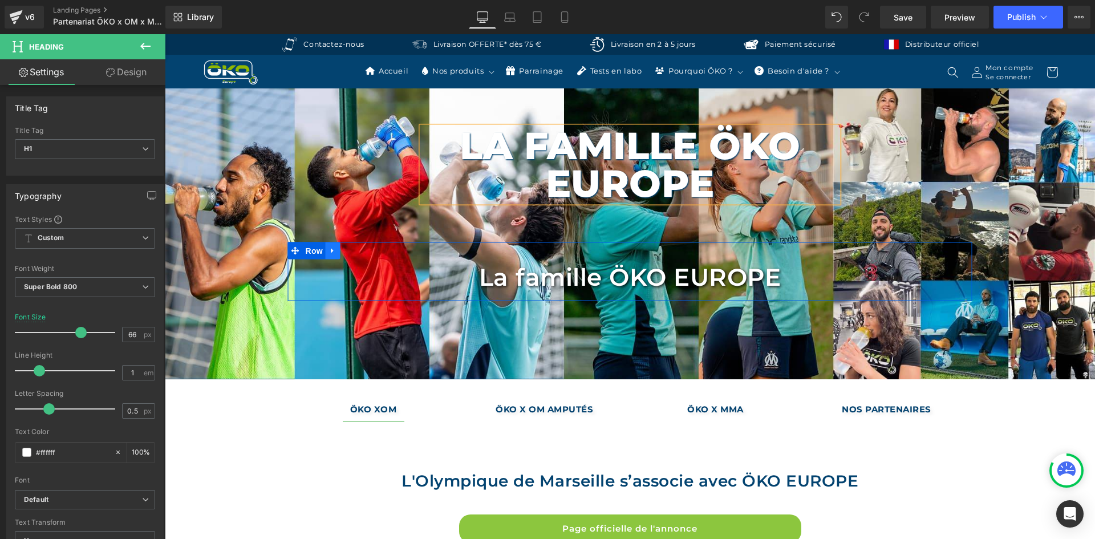
click at [331, 249] on icon at bounding box center [332, 250] width 2 height 5
click at [359, 254] on icon at bounding box center [363, 250] width 8 height 9
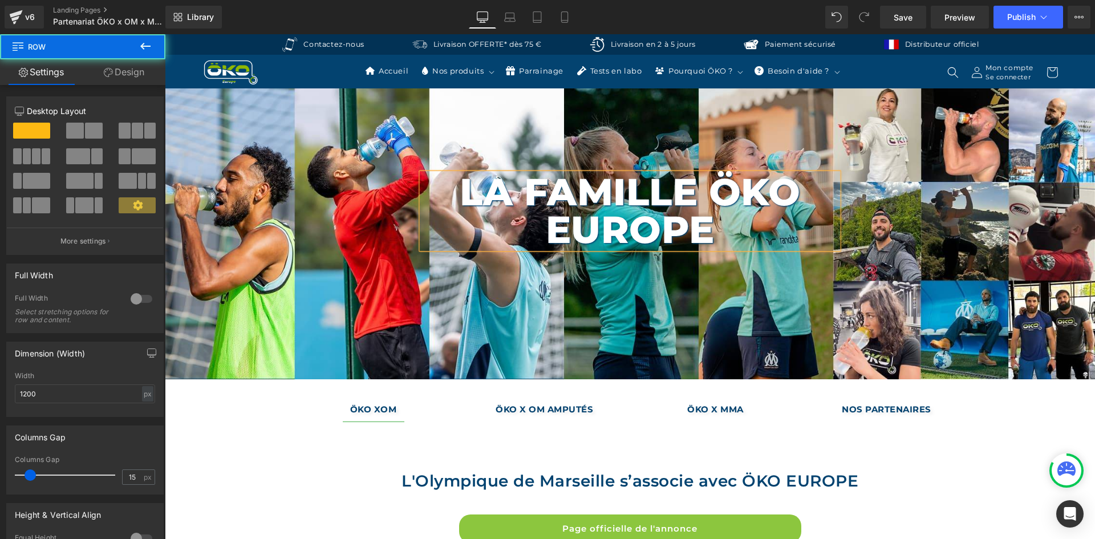
click at [539, 160] on div "La famille ÖKO EUROPE Heading Row" at bounding box center [630, 205] width 684 height 98
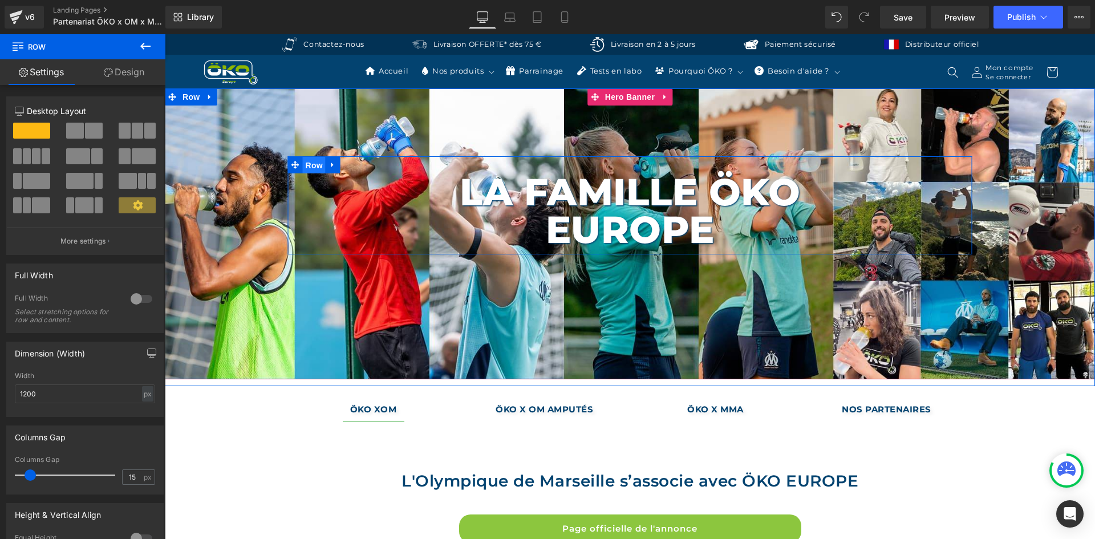
click at [310, 168] on span "Row" at bounding box center [314, 165] width 23 height 17
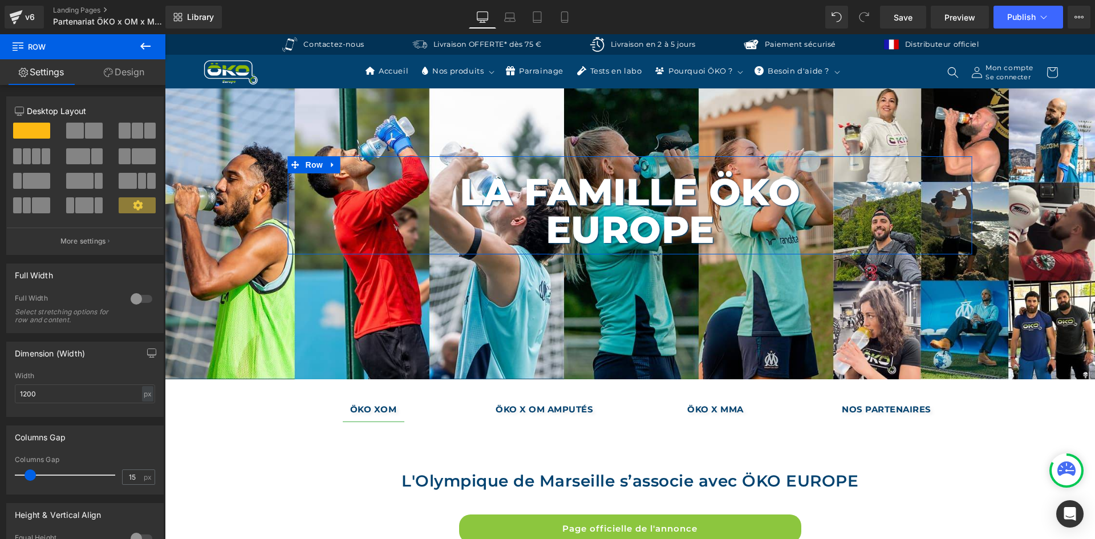
click at [141, 79] on link "Design" at bounding box center [124, 72] width 83 height 26
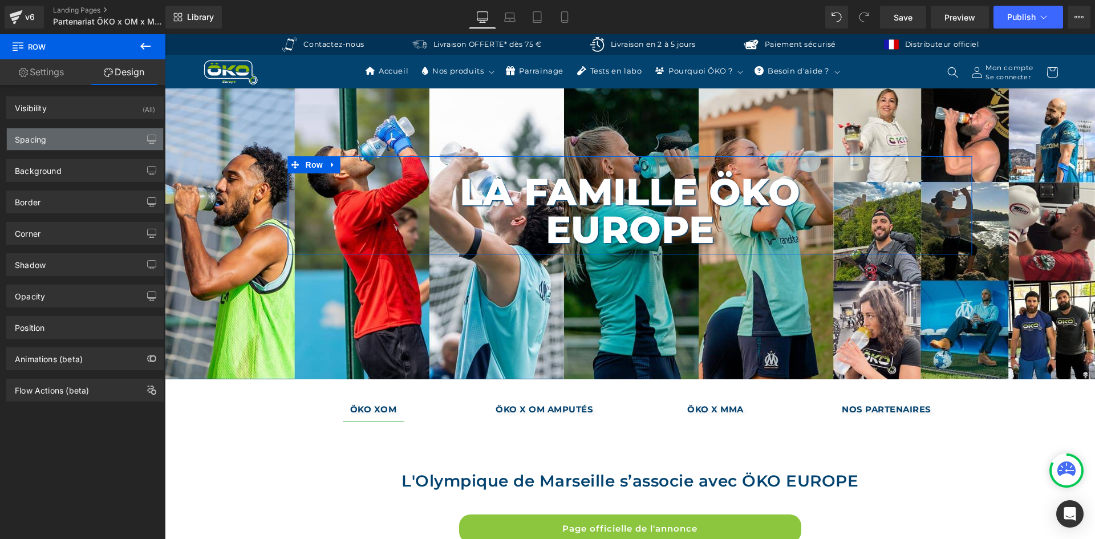
click at [96, 132] on div "Spacing" at bounding box center [85, 139] width 156 height 22
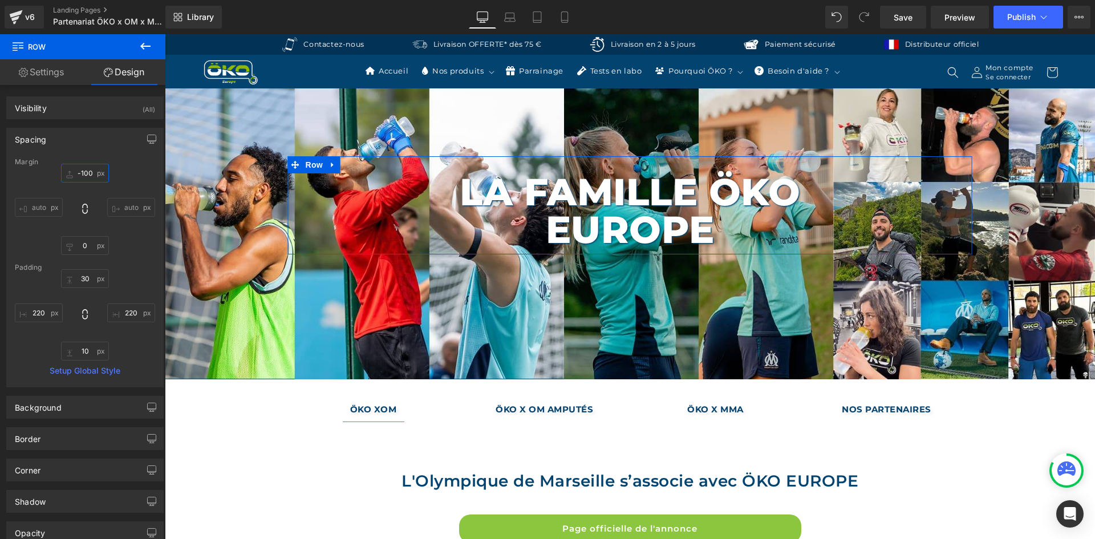
click at [91, 172] on input "-100" at bounding box center [85, 173] width 48 height 19
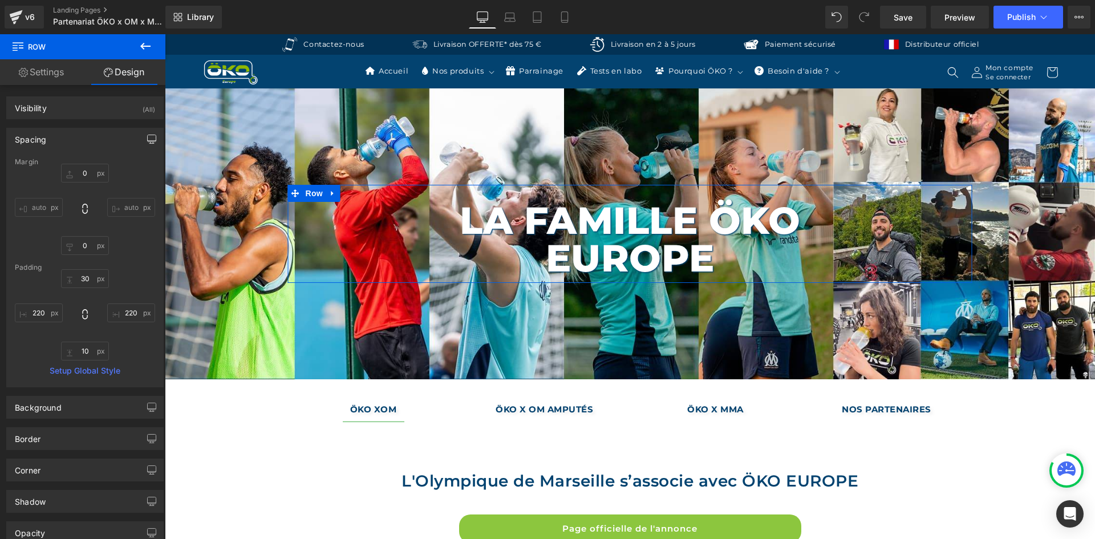
click at [147, 143] on icon "button" at bounding box center [151, 139] width 9 height 9
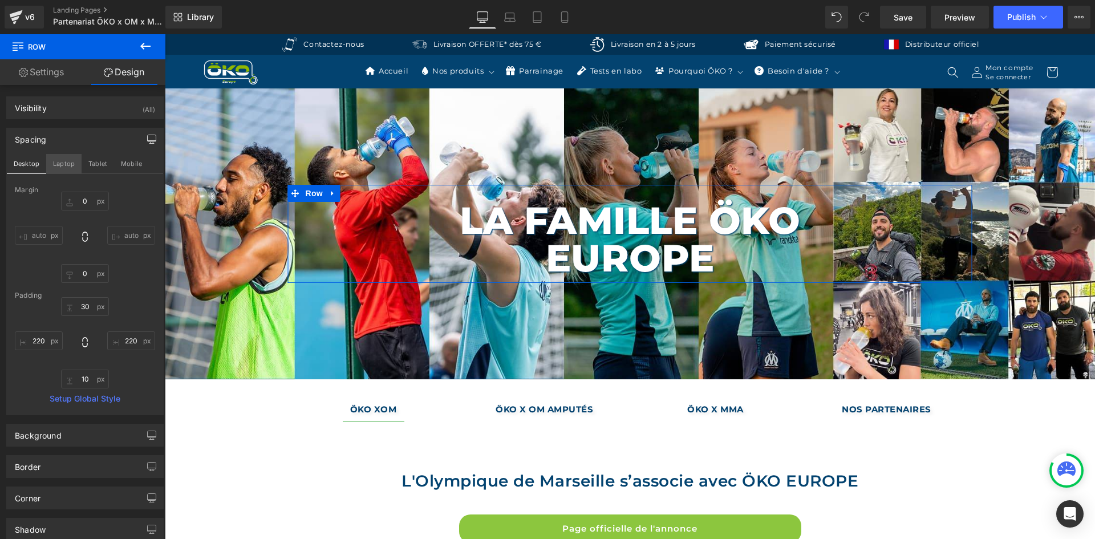
click at [67, 166] on button "Laptop" at bounding box center [63, 163] width 35 height 19
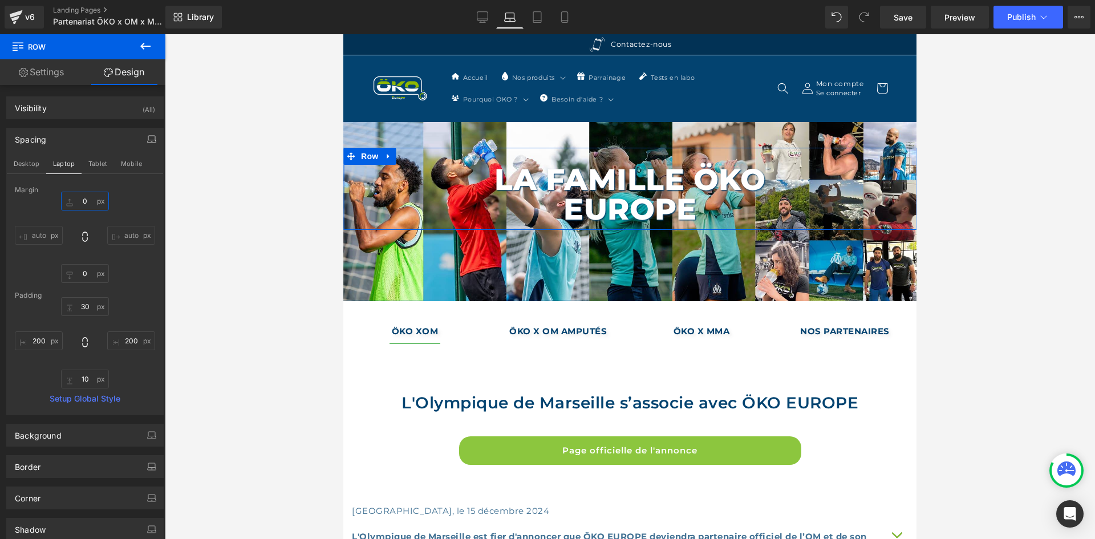
click at [83, 200] on input "0" at bounding box center [85, 201] width 48 height 19
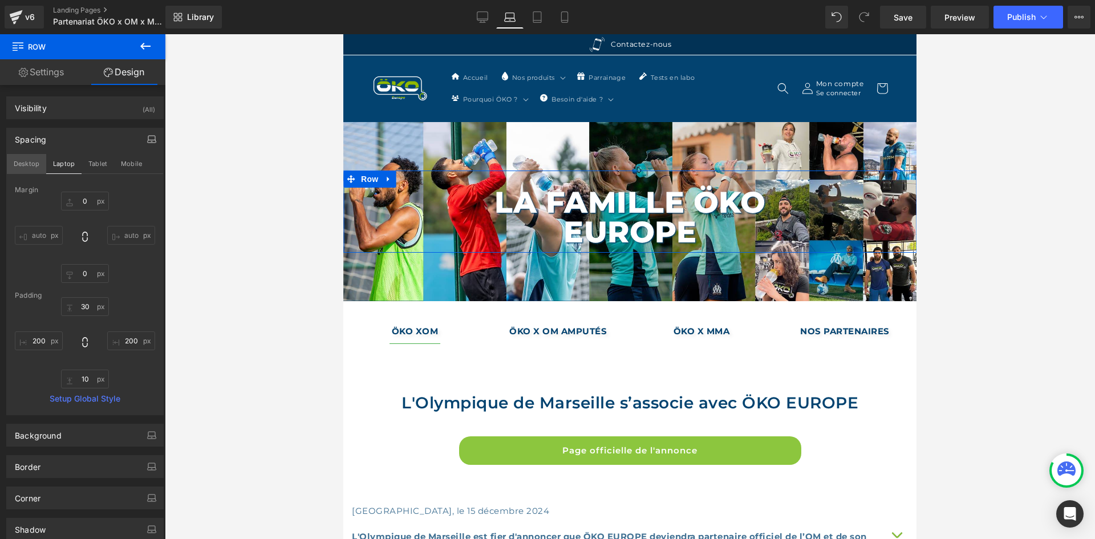
click at [39, 167] on button "Desktop" at bounding box center [26, 163] width 39 height 19
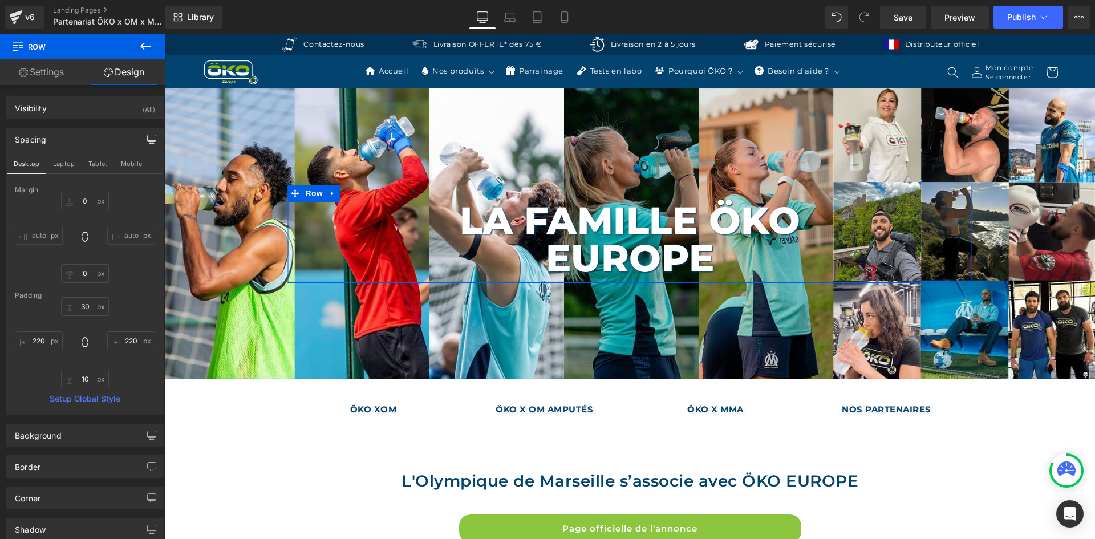
scroll to position [14, 0]
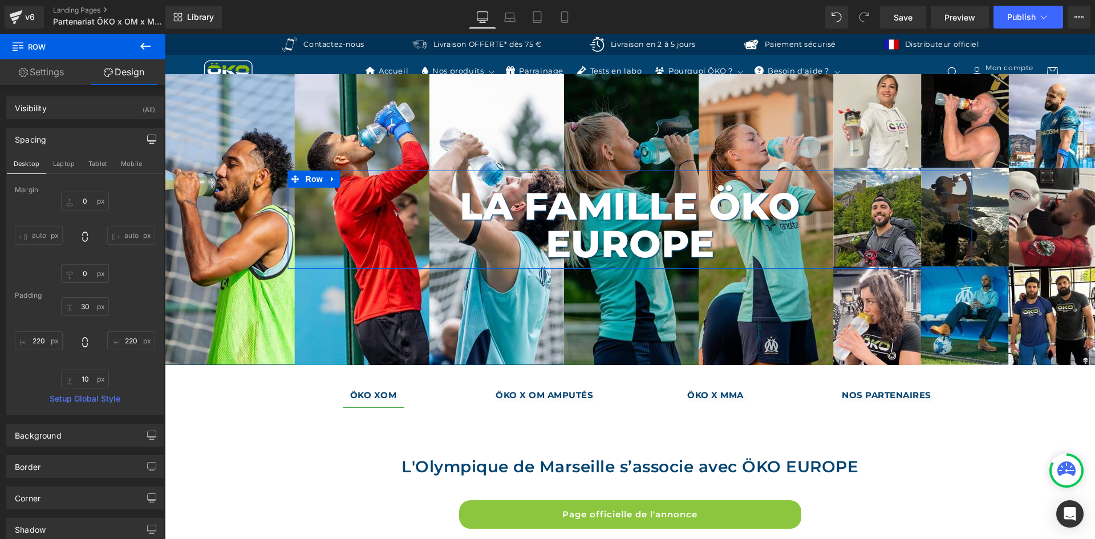
click at [80, 193] on div "Margin" at bounding box center [85, 190] width 140 height 8
click at [80, 200] on input "0" at bounding box center [85, 201] width 48 height 19
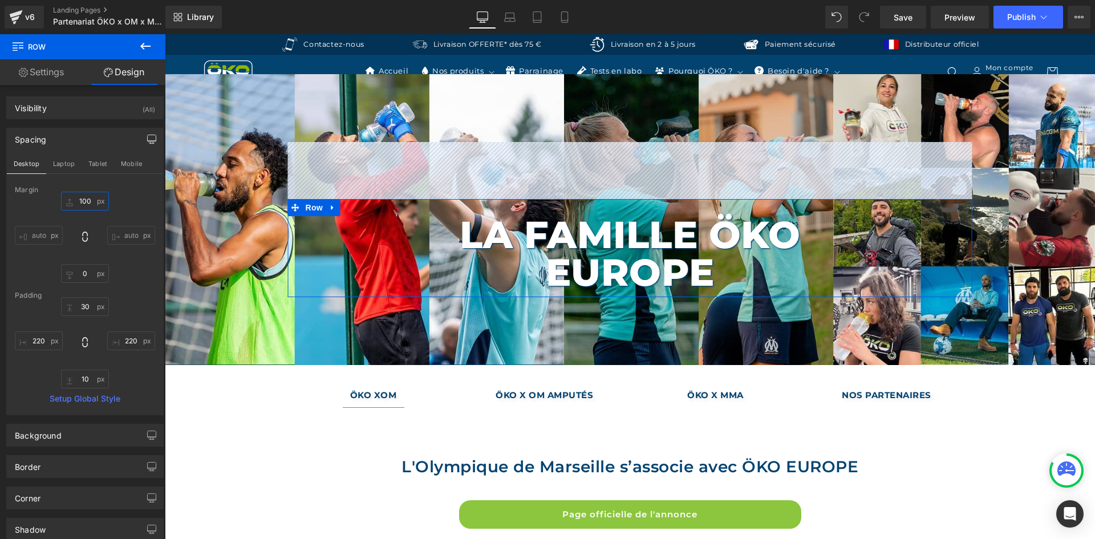
click at [91, 198] on input "100" at bounding box center [85, 201] width 48 height 19
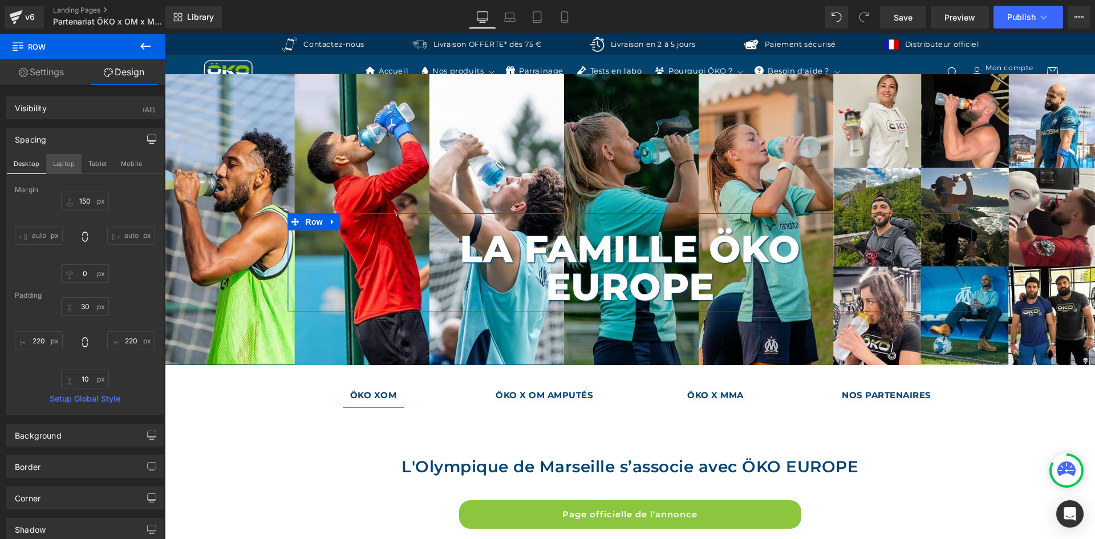
click at [72, 165] on button "Laptop" at bounding box center [63, 163] width 35 height 19
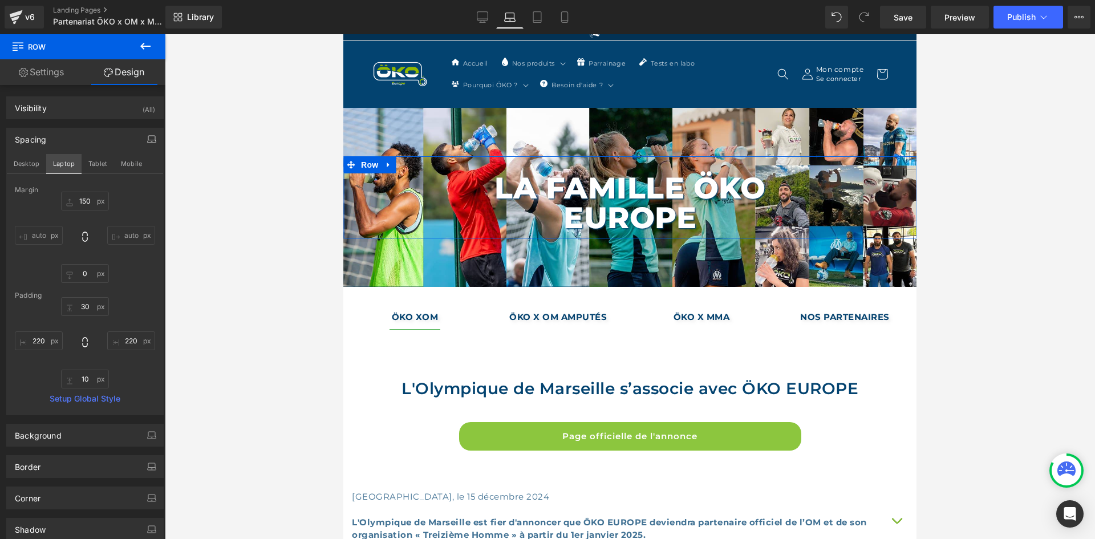
scroll to position [0, 0]
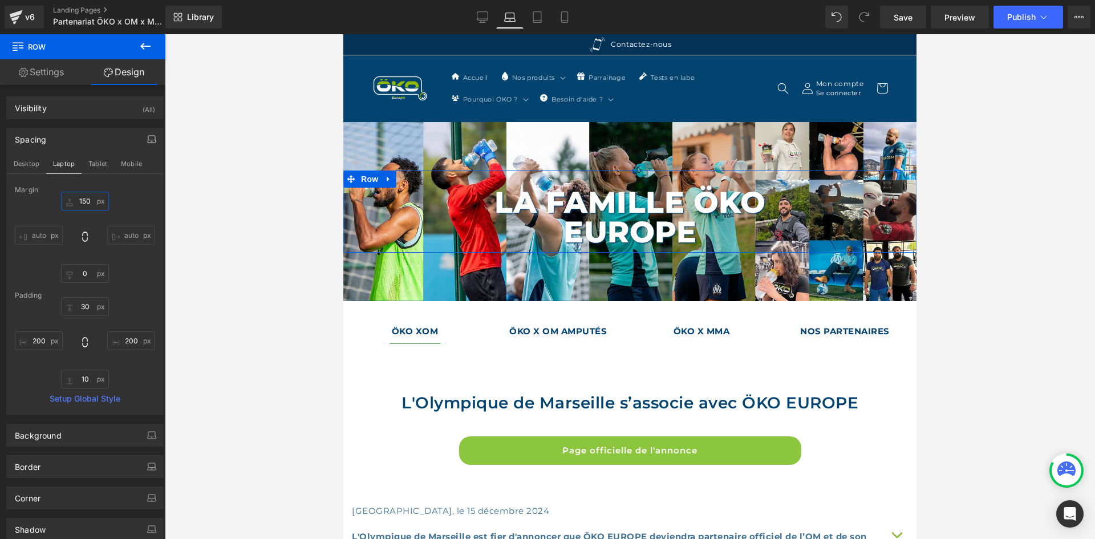
click at [87, 200] on input "150" at bounding box center [85, 201] width 48 height 19
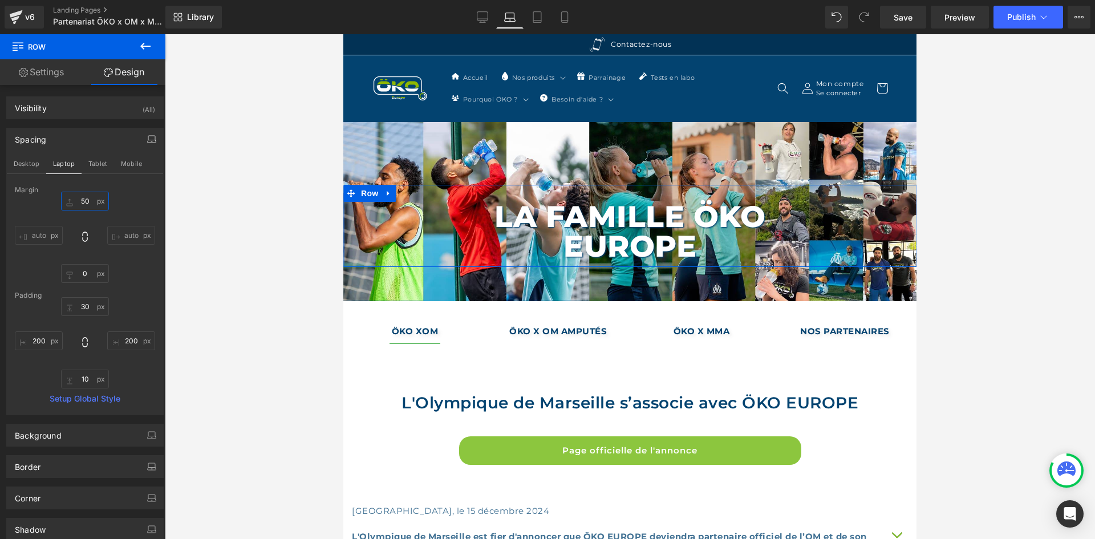
type input "5"
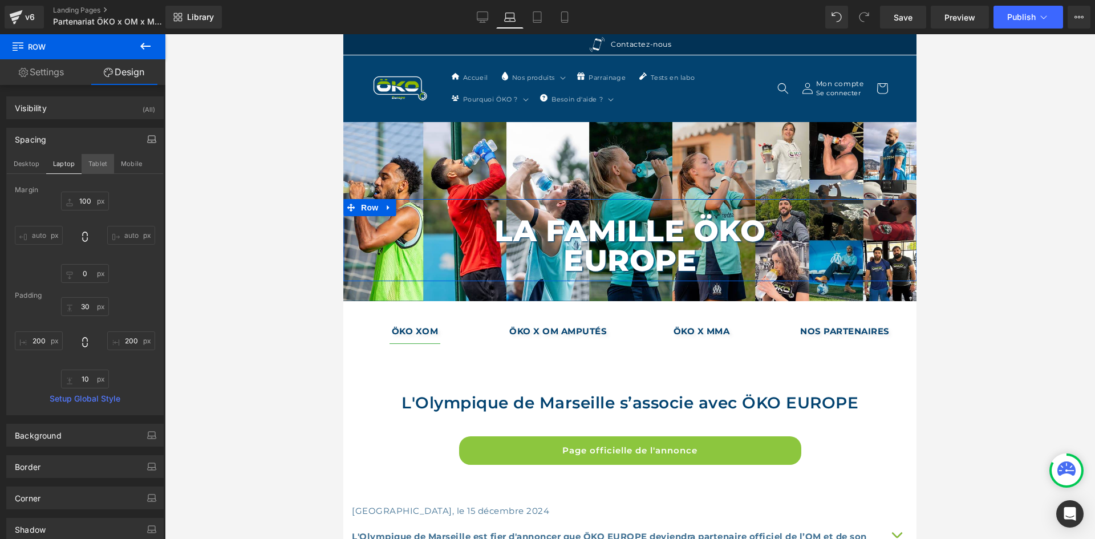
click at [105, 167] on button "Tablet" at bounding box center [98, 163] width 33 height 19
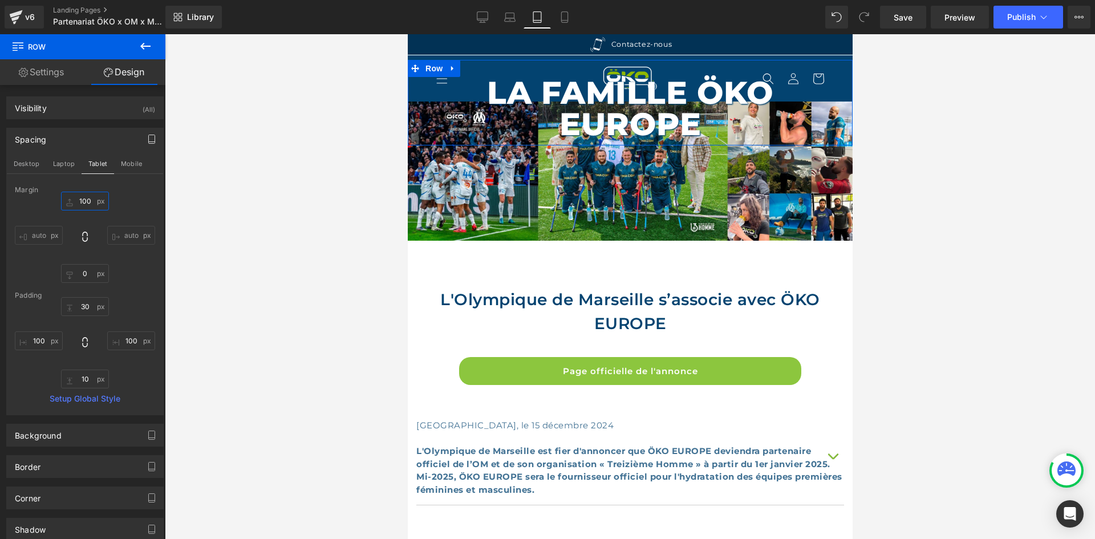
click at [75, 206] on input "100" at bounding box center [85, 201] width 48 height 19
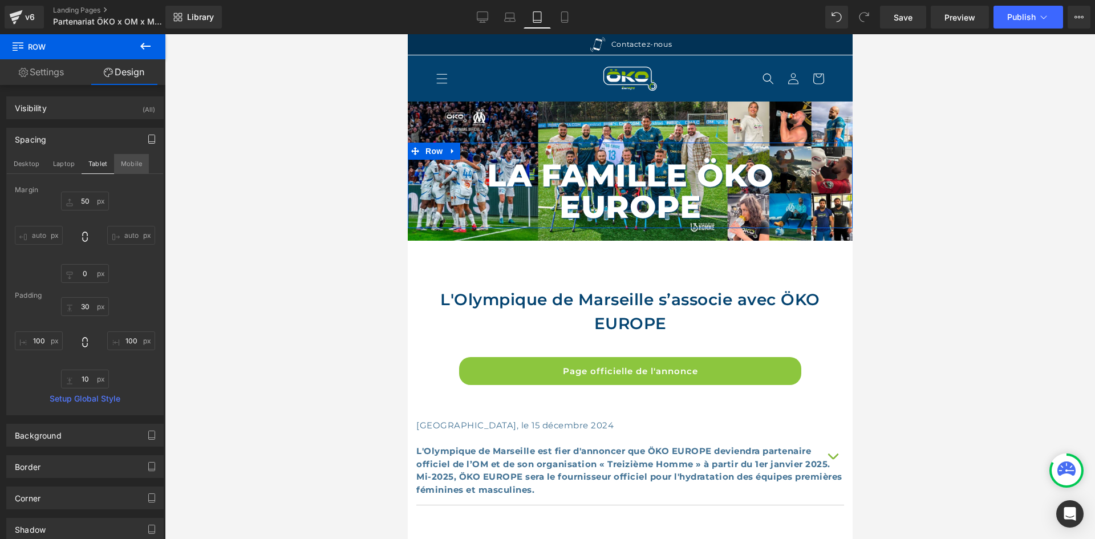
click at [141, 163] on button "Mobile" at bounding box center [131, 163] width 35 height 19
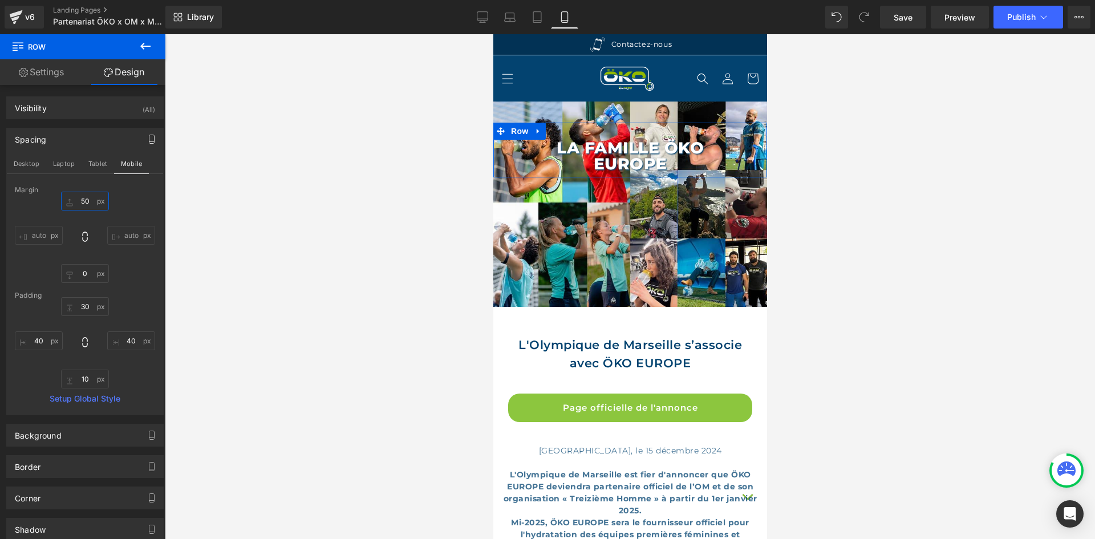
click at [81, 202] on input "50" at bounding box center [85, 201] width 48 height 19
type input "0"
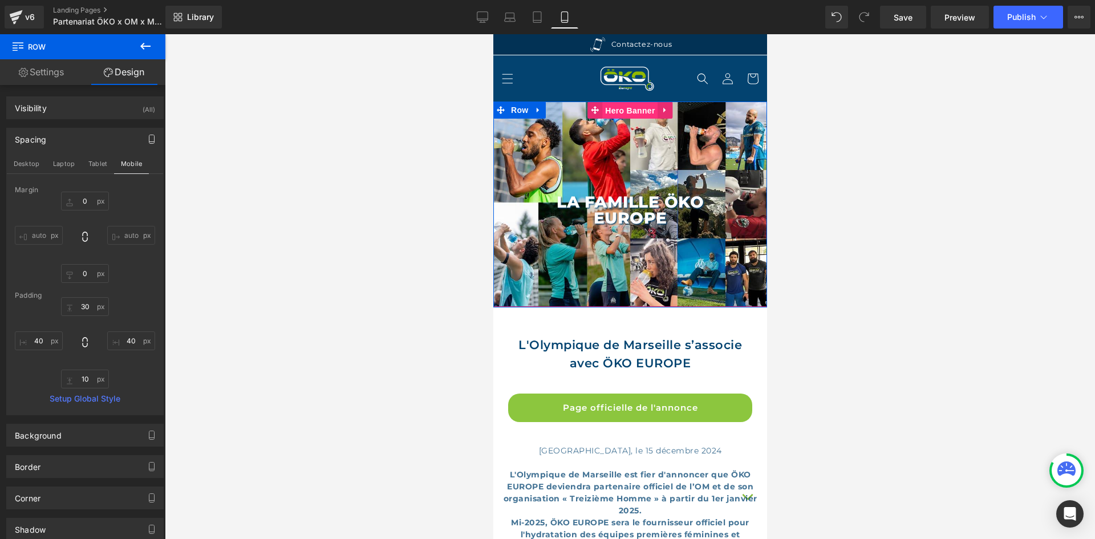
click at [620, 105] on span "Hero Banner" at bounding box center [629, 110] width 55 height 17
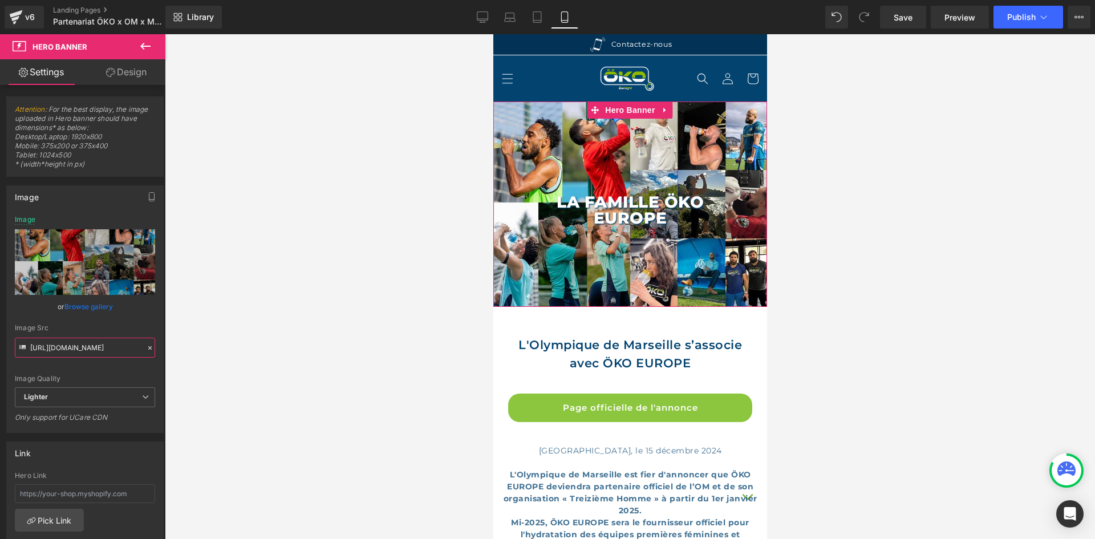
click at [63, 352] on input "https://ucarecdn.com/448c9082-1b5c-4548-a313-76ffb99eef3b/-/format/auto/-/previ…" at bounding box center [85, 348] width 140 height 20
click at [143, 190] on button "button" at bounding box center [152, 197] width 18 height 22
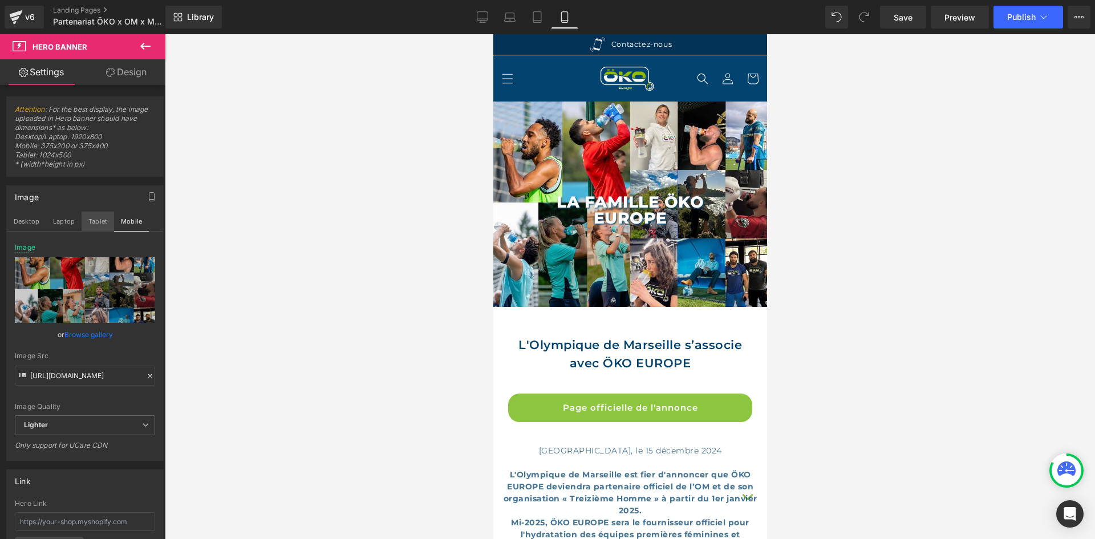
click at [101, 222] on button "Tablet" at bounding box center [98, 221] width 33 height 19
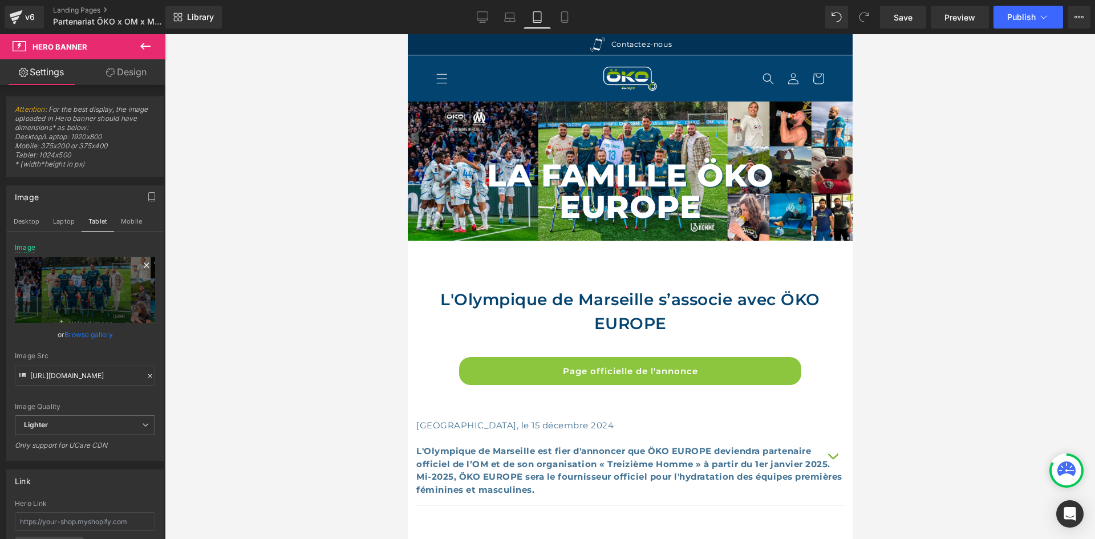
click at [143, 259] on icon at bounding box center [147, 265] width 14 height 14
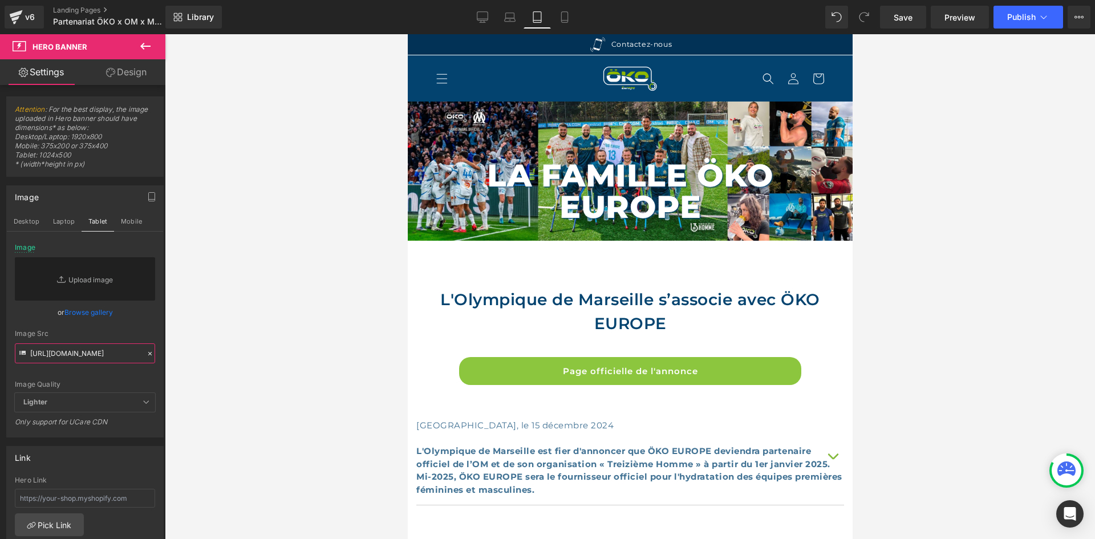
click at [95, 356] on input "https://ucarecdn.com/448c9082-1b5c-4548-a313-76ffb99eef3b/-/format/auto/-/previ…" at bounding box center [85, 353] width 140 height 20
paste input "https://ucarecdn.com/448c9082-1b5c-4548-a313-76ffb99eef3b/-/format/auto/-/previ…"
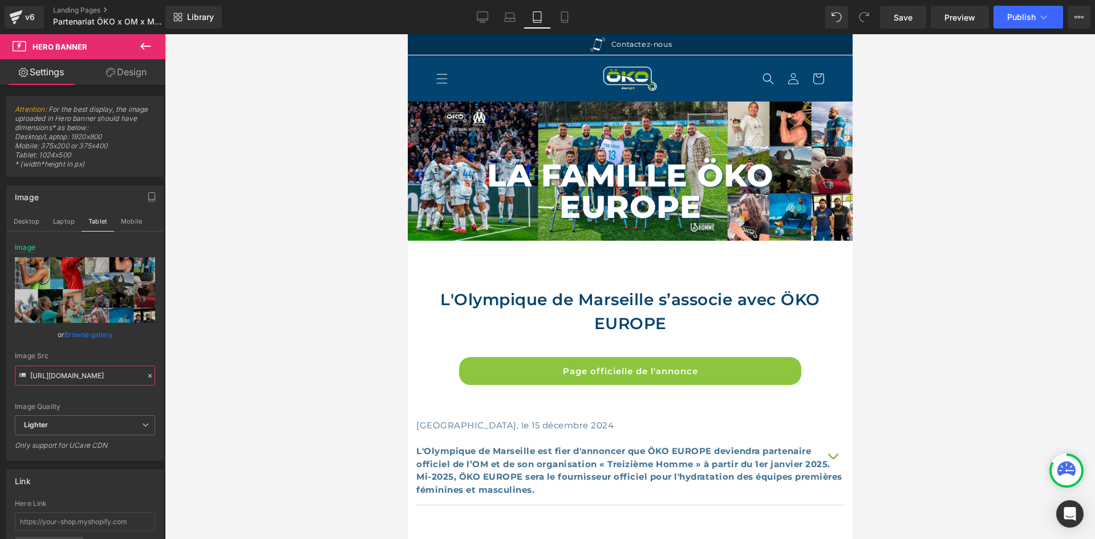
type input "https://ucarecdn.com/448c9082-1b5c-4548-a313-76ffb99eef3b/-/format/auto/-/previ…"
click at [98, 351] on div "Image Quality Lighter Lightest Lighter Lighter Lightest Only support for UCare …" at bounding box center [85, 329] width 140 height 172
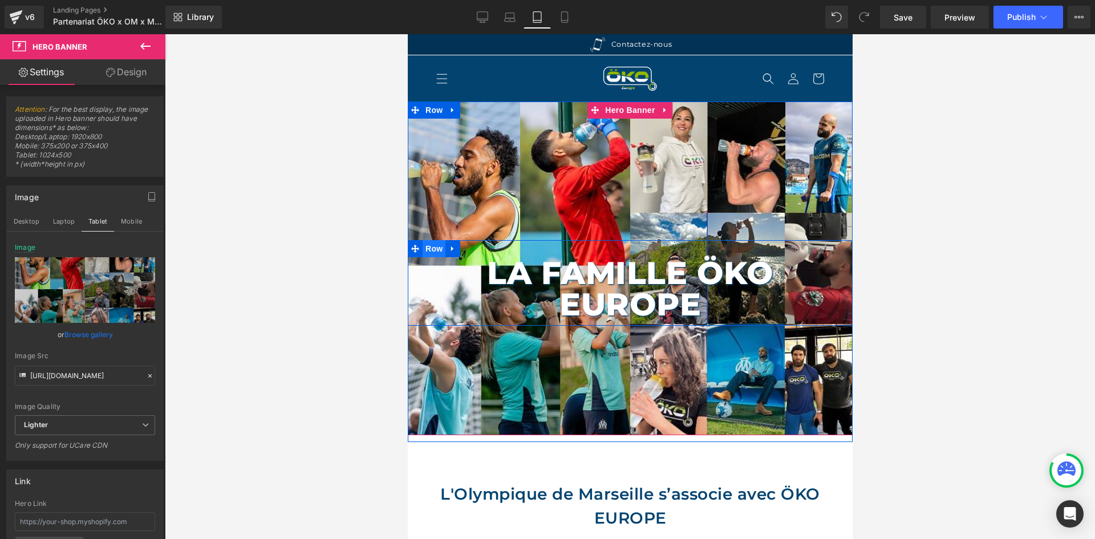
click at [422, 251] on span "Row" at bounding box center [433, 248] width 23 height 17
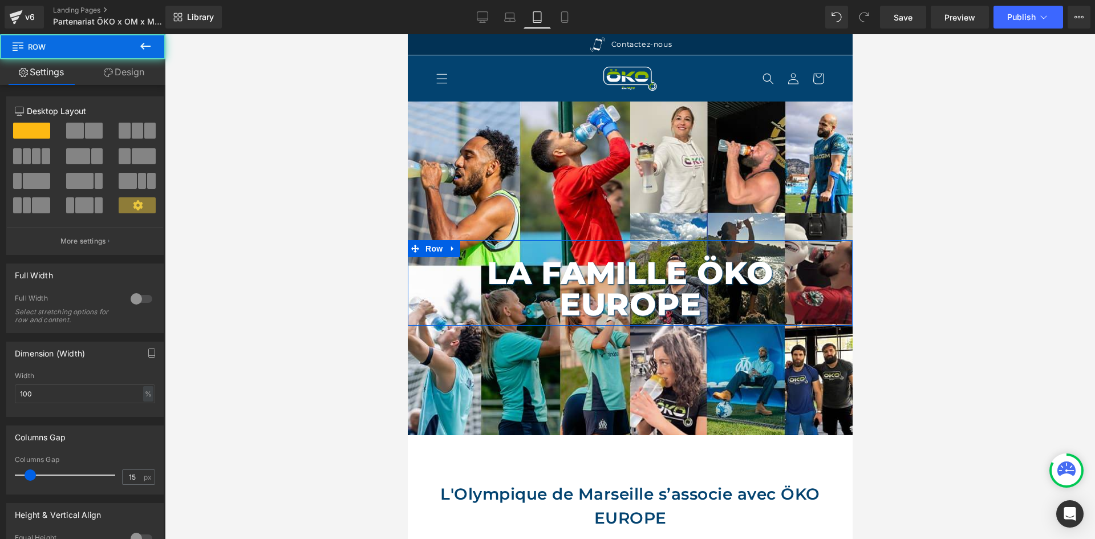
click at [147, 81] on link "Design" at bounding box center [124, 72] width 83 height 26
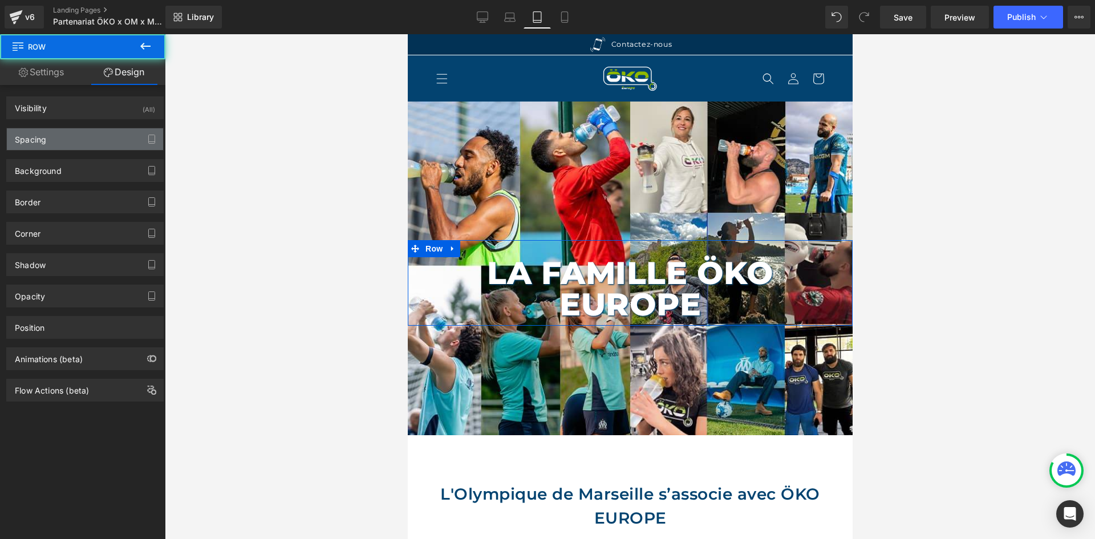
click at [64, 137] on div "Spacing" at bounding box center [85, 139] width 156 height 22
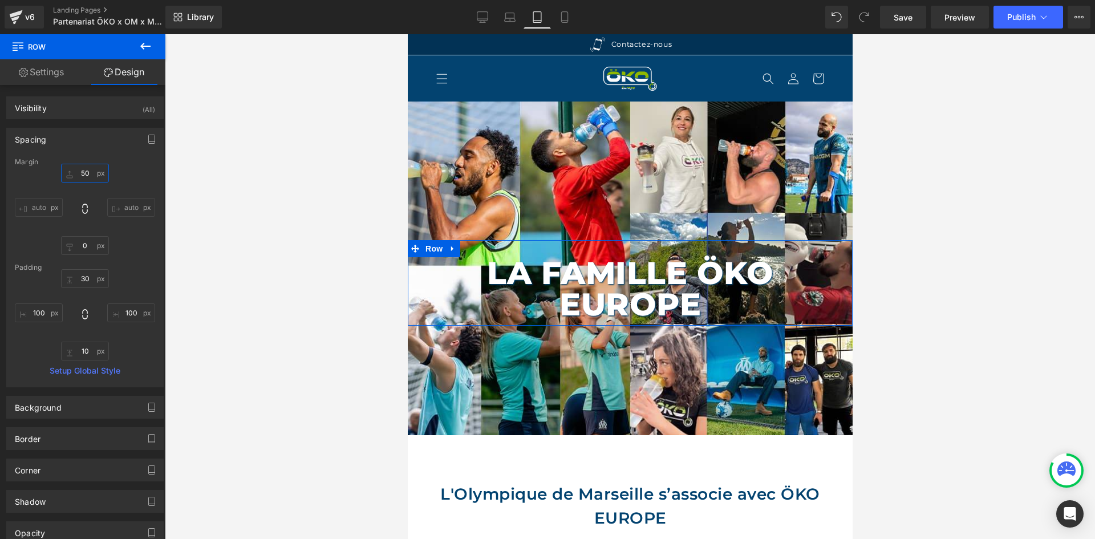
click at [92, 176] on input "text" at bounding box center [85, 173] width 48 height 19
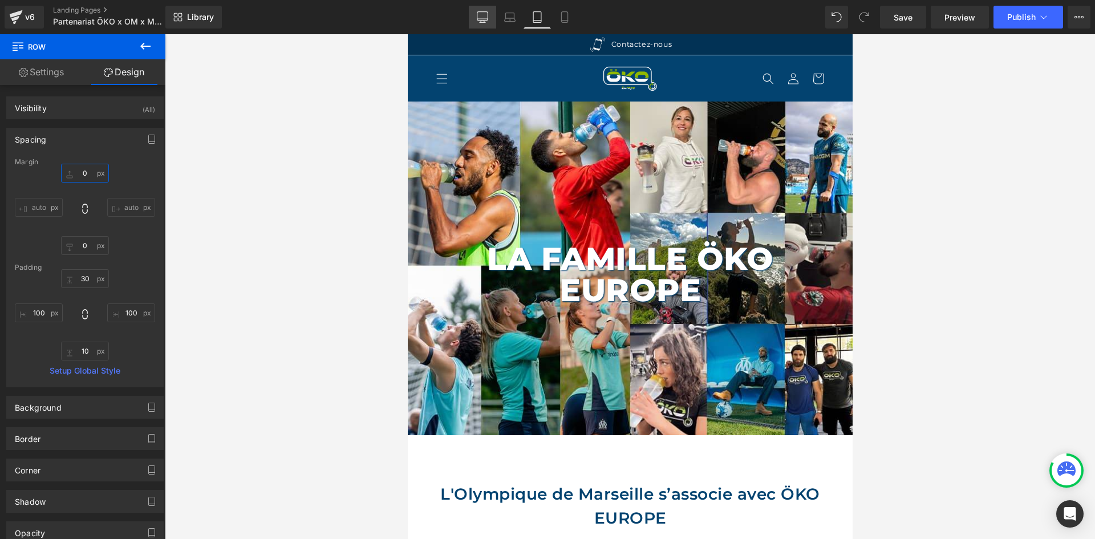
type input "0"
click at [480, 13] on icon at bounding box center [482, 16] width 11 height 11
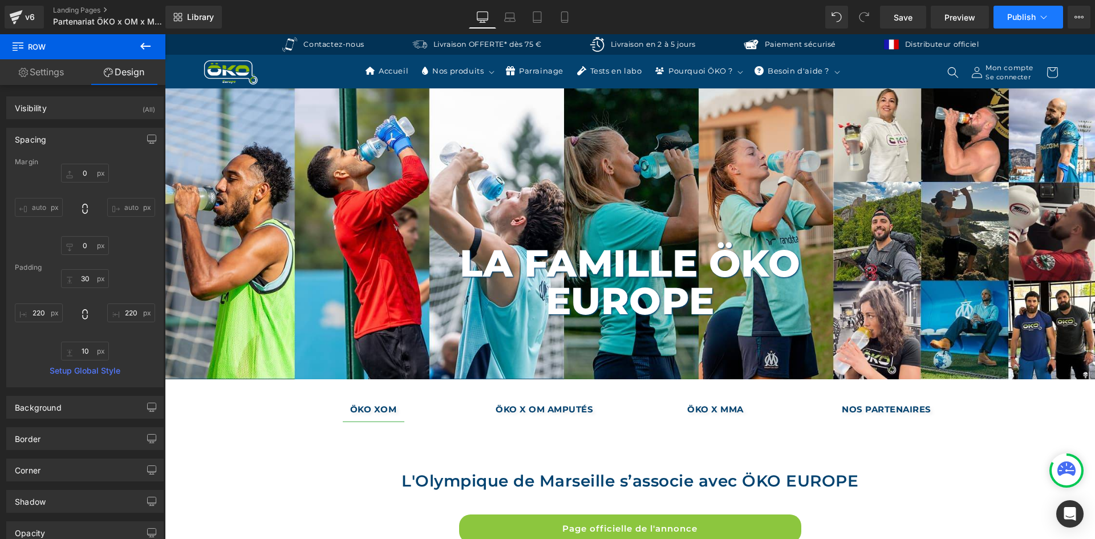
click at [1008, 15] on span "Publish" at bounding box center [1021, 17] width 29 height 9
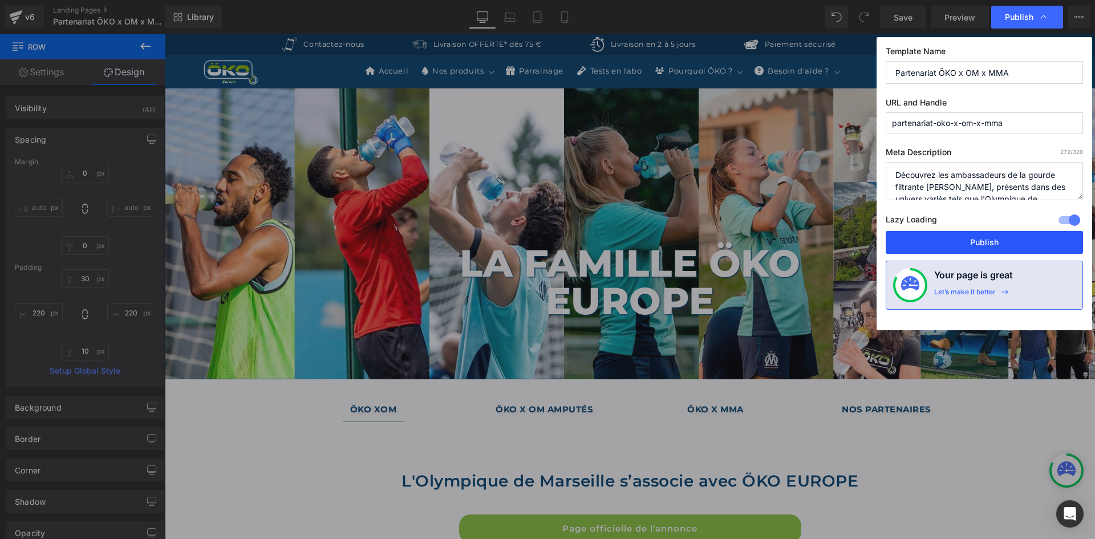
click at [943, 244] on button "Publish" at bounding box center [984, 242] width 197 height 23
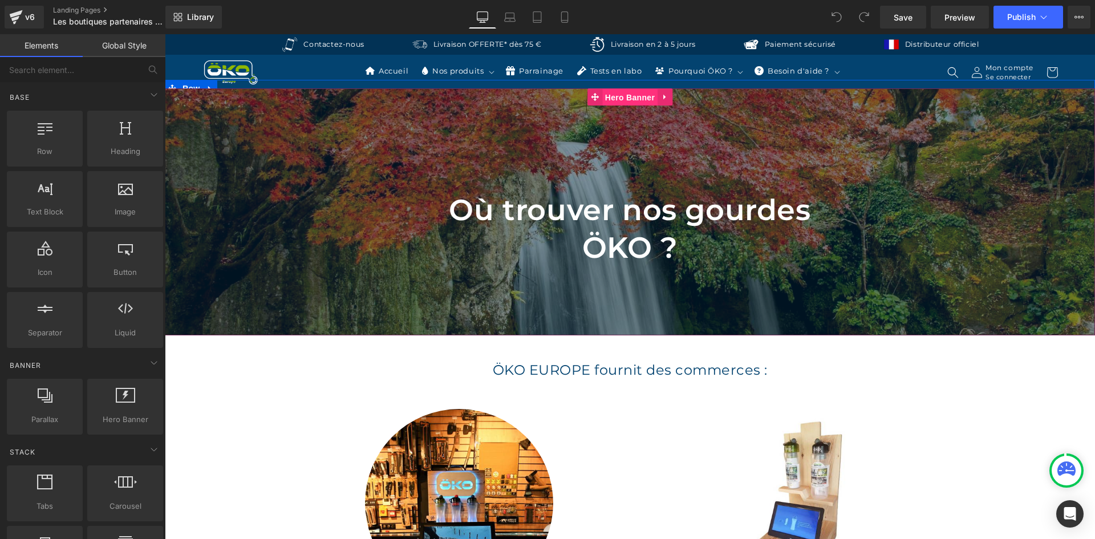
click at [623, 100] on span "Hero Banner" at bounding box center [629, 97] width 55 height 17
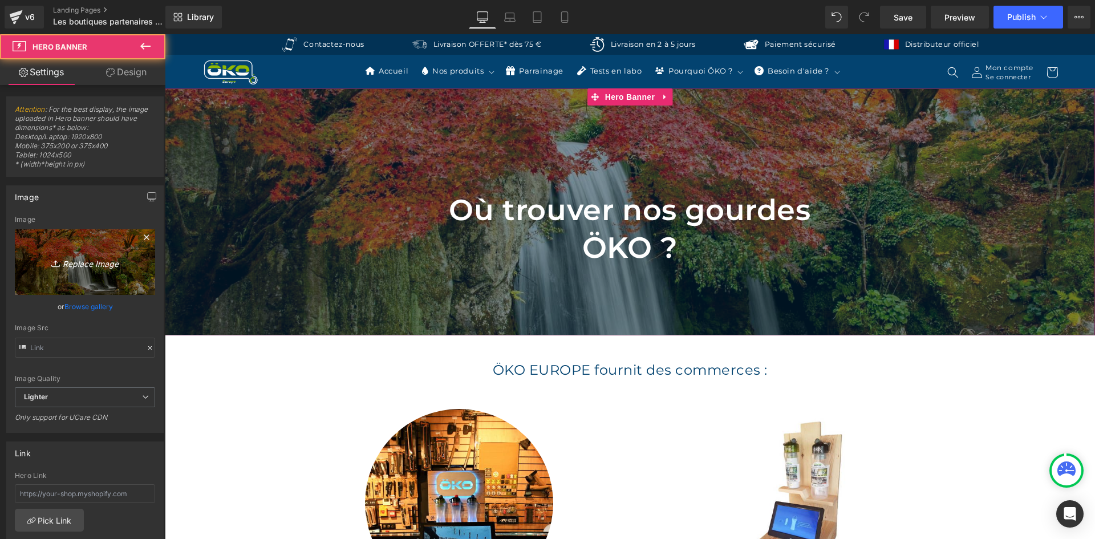
click at [72, 265] on icon "Replace Image" at bounding box center [84, 262] width 91 height 14
type input "C:\fakepath\REVENDEUR PC.jpg"
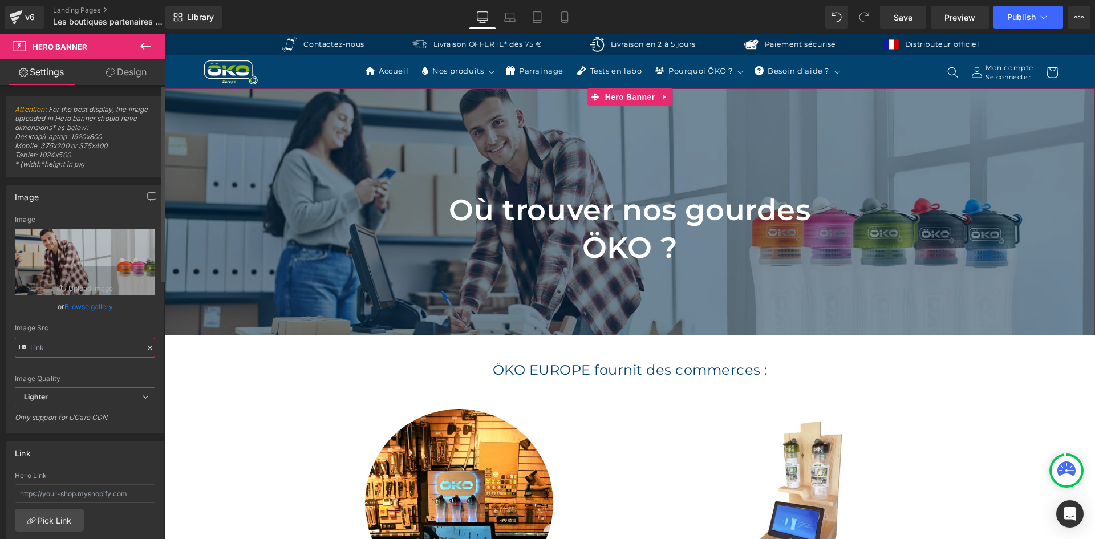
click at [87, 350] on input "text" at bounding box center [85, 348] width 140 height 20
type input "[URL][DOMAIN_NAME]"
click at [147, 45] on icon at bounding box center [146, 46] width 14 height 14
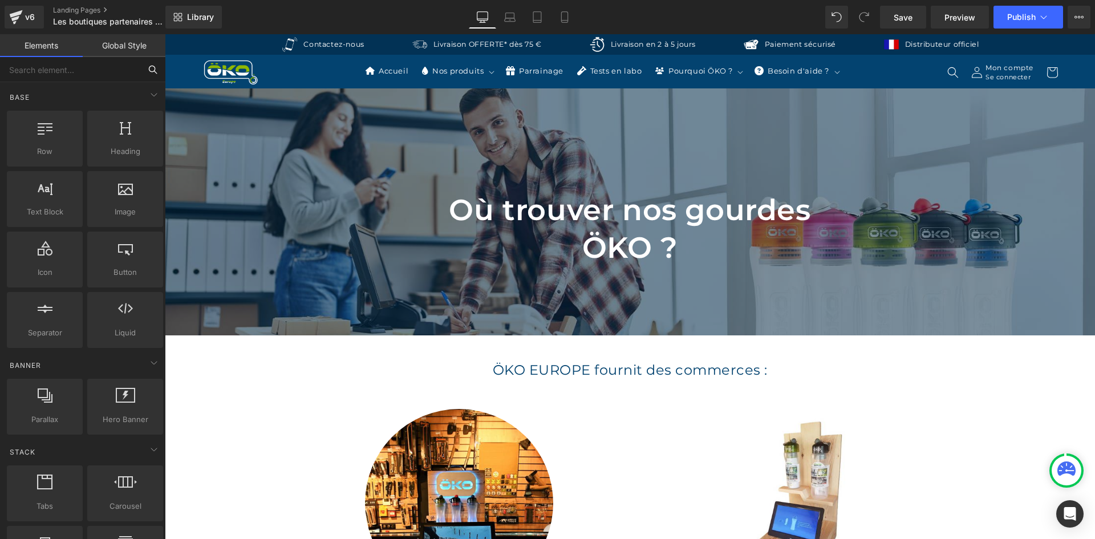
click at [76, 75] on input "text" at bounding box center [70, 69] width 140 height 25
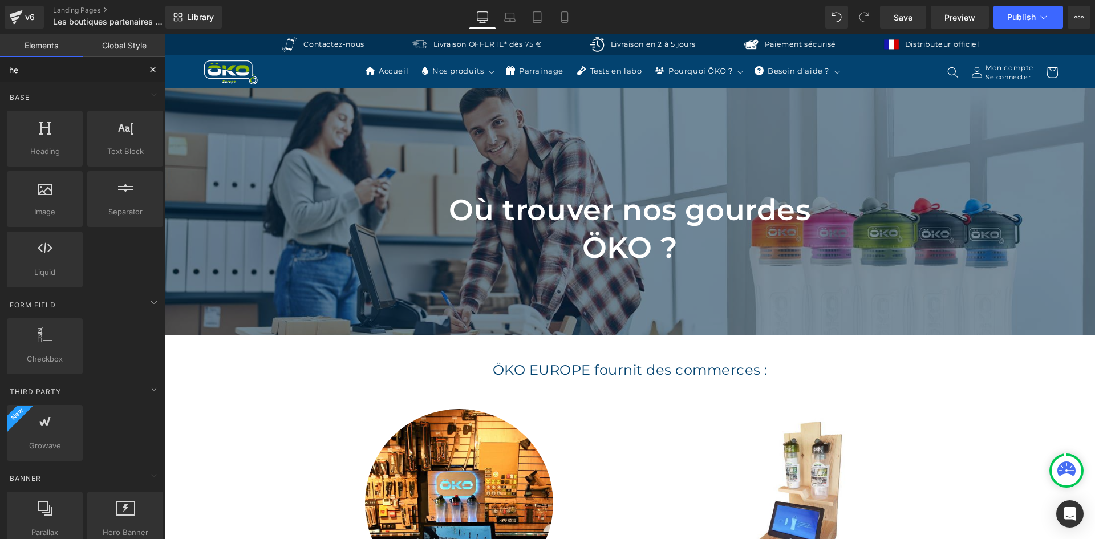
type input "her"
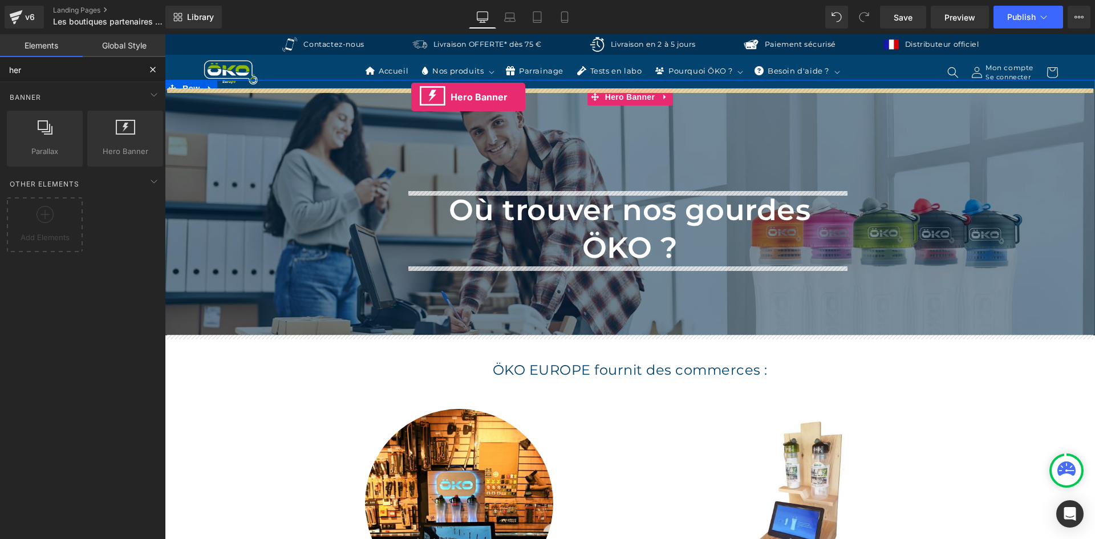
drag, startPoint x: 274, startPoint y: 177, endPoint x: 411, endPoint y: 97, distance: 158.4
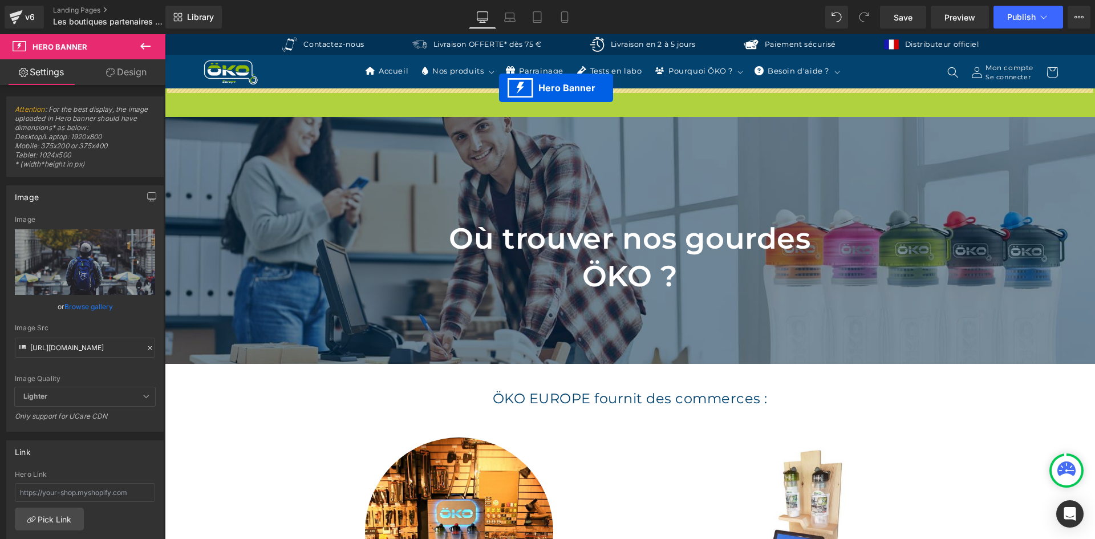
drag, startPoint x: 592, startPoint y: 109, endPoint x: 499, endPoint y: 88, distance: 96.0
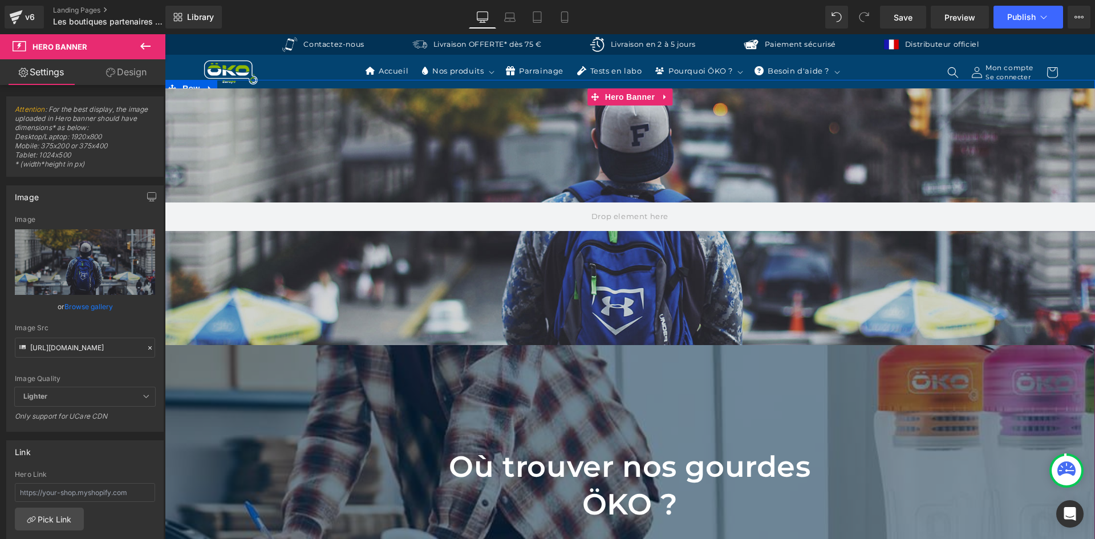
click at [216, 403] on span "Hero Banner 200px 200px Où trouver nos gourdes ÖKO ? Heading Row 180px 200px" at bounding box center [630, 340] width 930 height 504
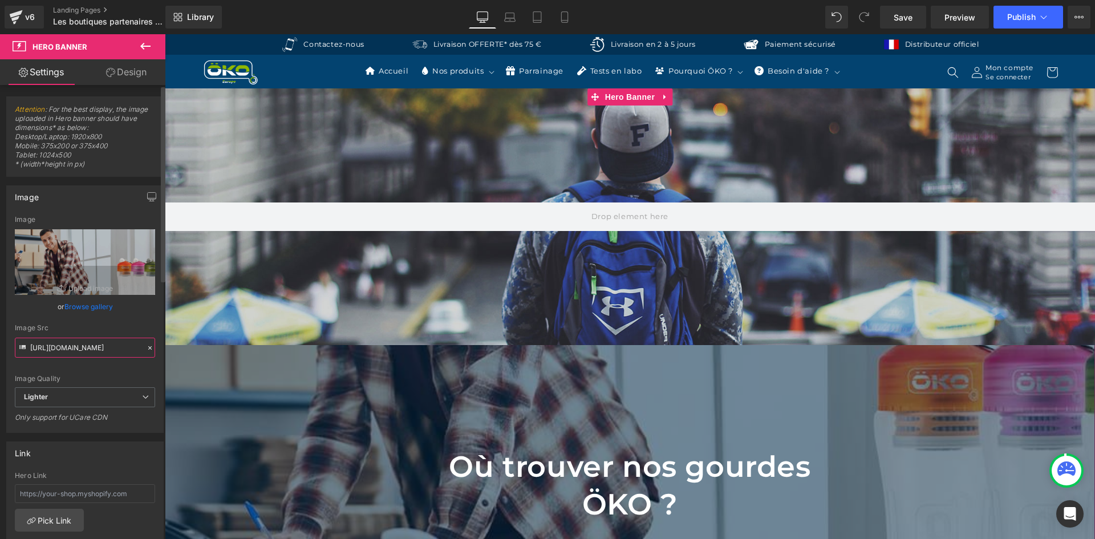
click at [98, 355] on input "[URL][DOMAIN_NAME]" at bounding box center [85, 348] width 140 height 20
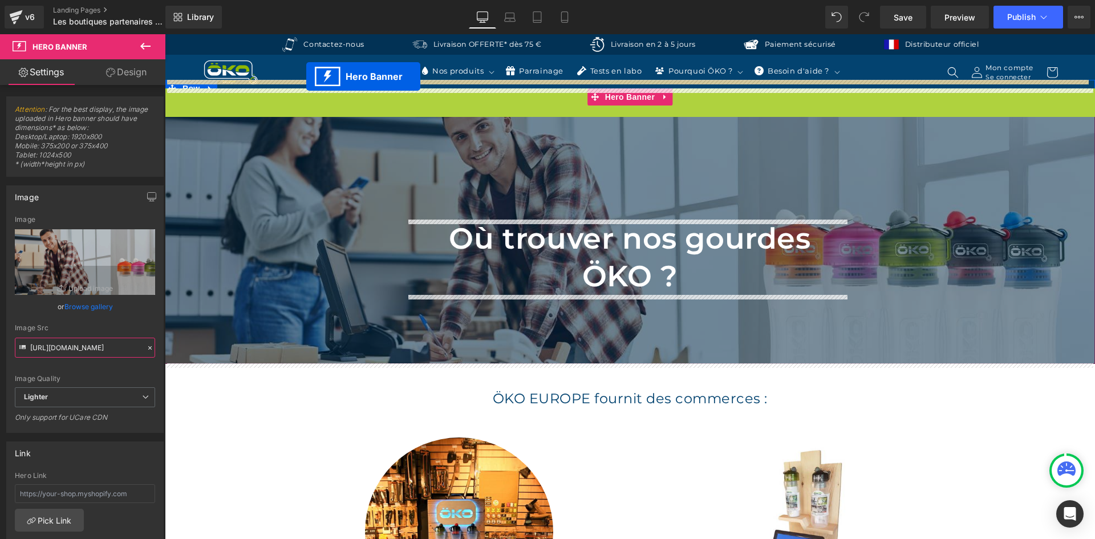
drag, startPoint x: 587, startPoint y: 117, endPoint x: 306, endPoint y: 76, distance: 284.0
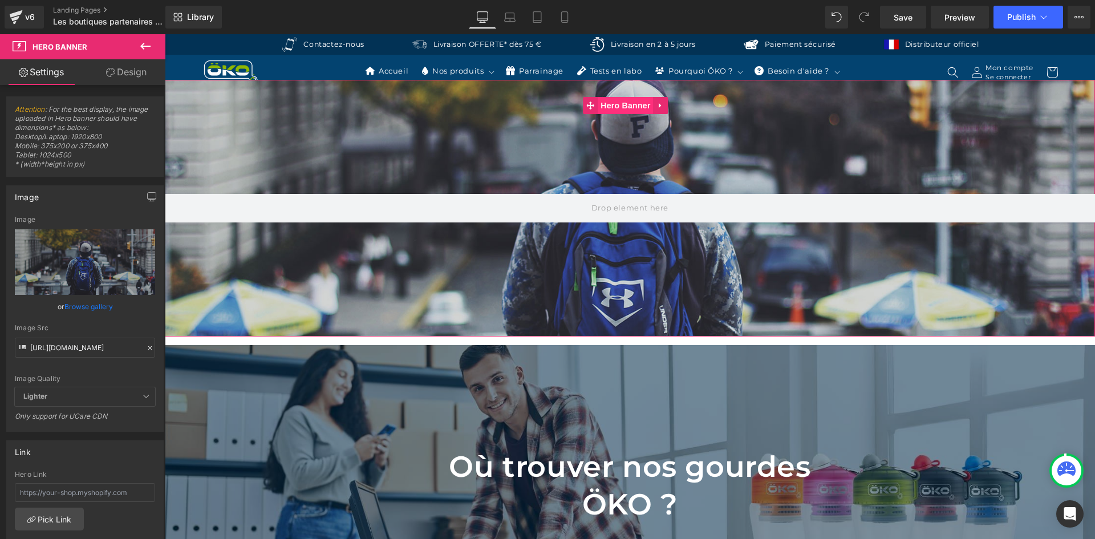
click at [622, 110] on span "Hero Banner" at bounding box center [625, 105] width 55 height 17
click at [148, 348] on icon at bounding box center [149, 347] width 3 height 3
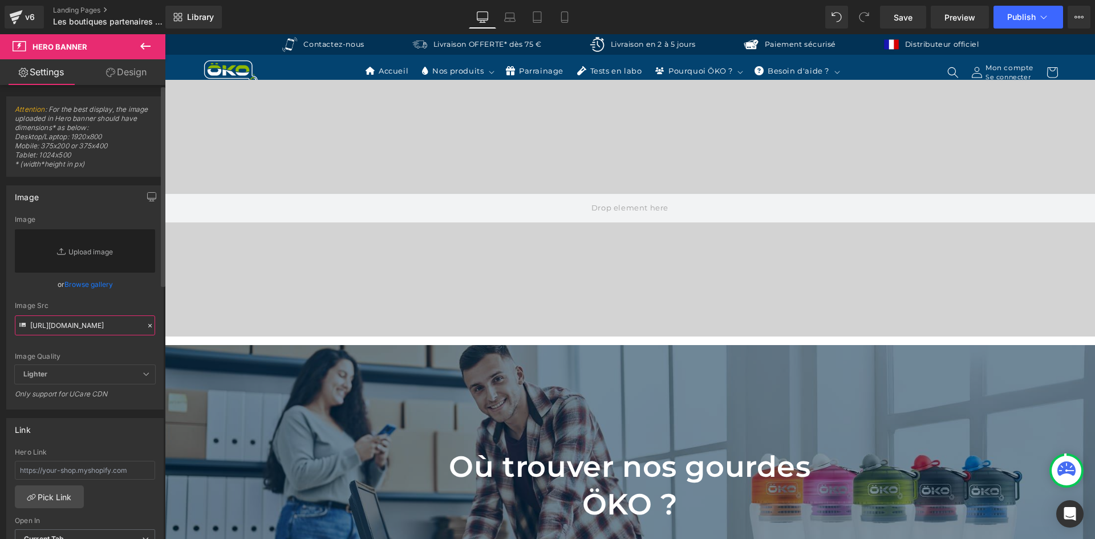
click at [104, 324] on input "[URL][DOMAIN_NAME]" at bounding box center [85, 325] width 140 height 20
paste input "[URL][DOMAIN_NAME]"
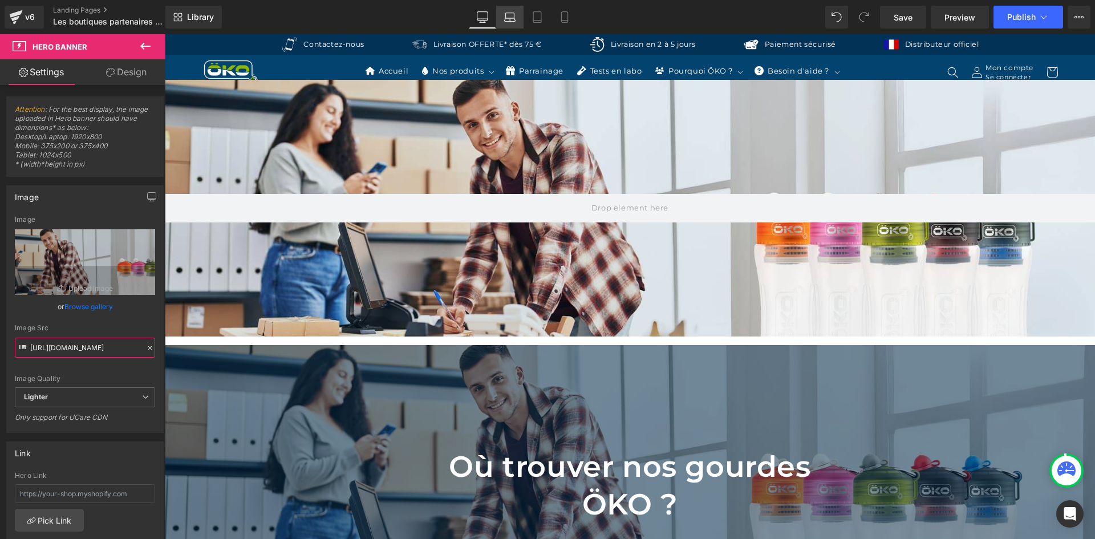
type input "[URL][DOMAIN_NAME]"
click at [513, 18] on icon at bounding box center [510, 19] width 11 height 3
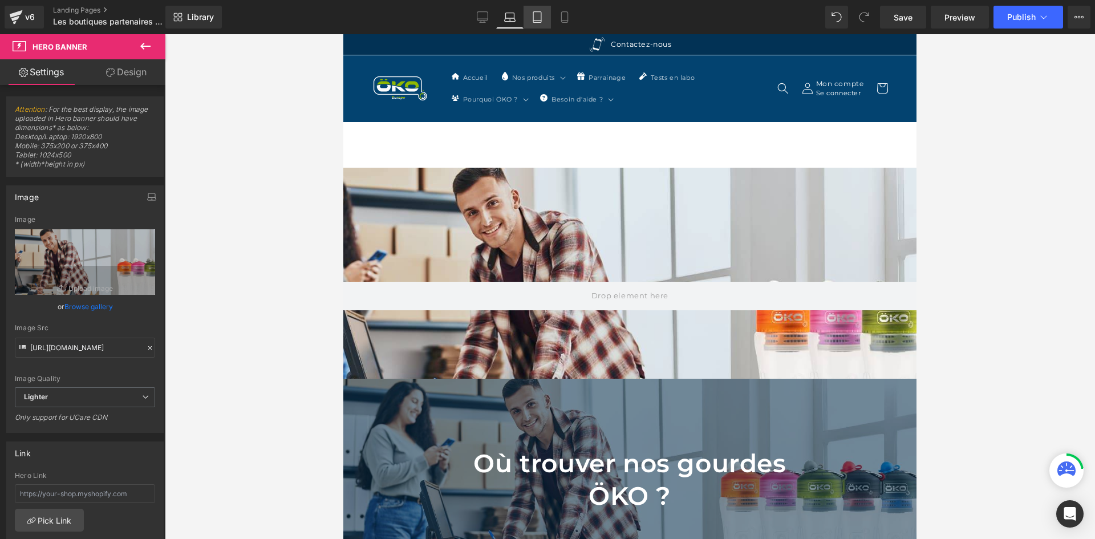
click at [534, 18] on icon at bounding box center [537, 17] width 8 height 11
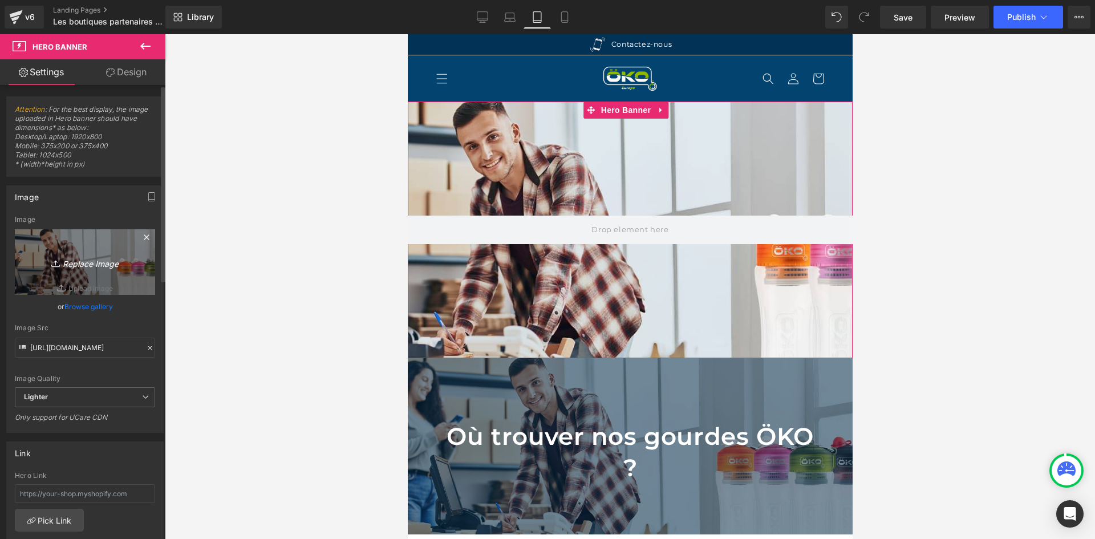
click at [108, 254] on link "Replace Image" at bounding box center [85, 262] width 140 height 66
type input "C:\fakepath\REVENDEUR MOBILE.jpg"
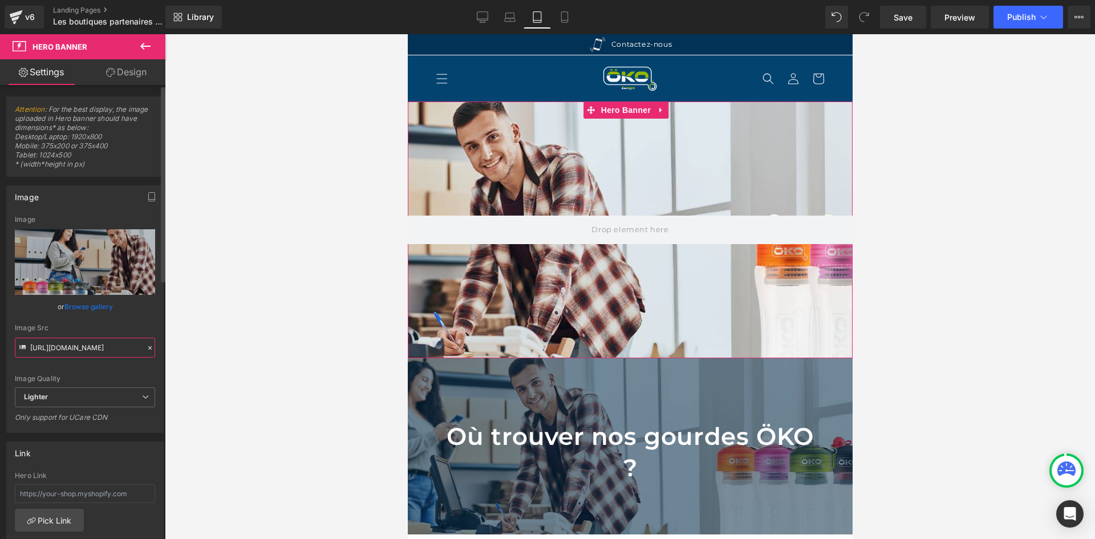
click at [95, 349] on input "[URL][DOMAIN_NAME]" at bounding box center [85, 348] width 140 height 20
type input "[URL][DOMAIN_NAME]"
click at [152, 200] on button "button" at bounding box center [152, 197] width 18 height 22
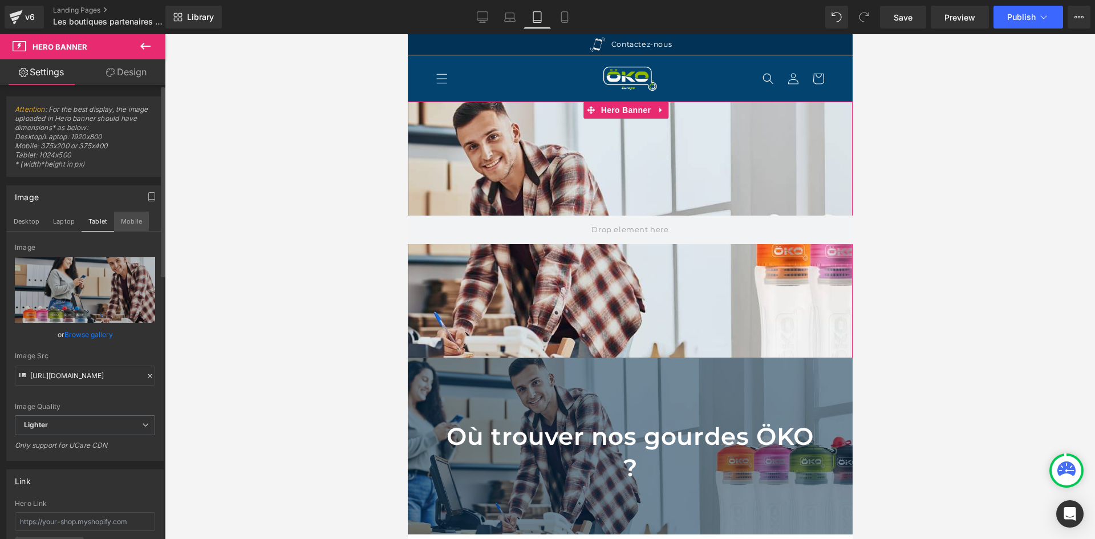
click at [131, 222] on button "Mobile" at bounding box center [131, 221] width 35 height 19
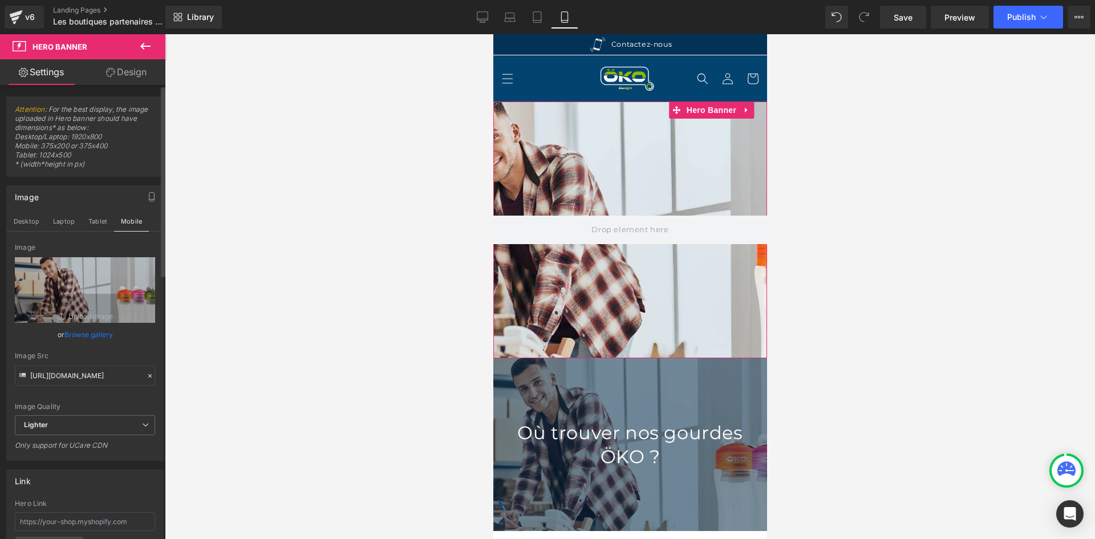
click at [146, 375] on icon at bounding box center [150, 376] width 8 height 8
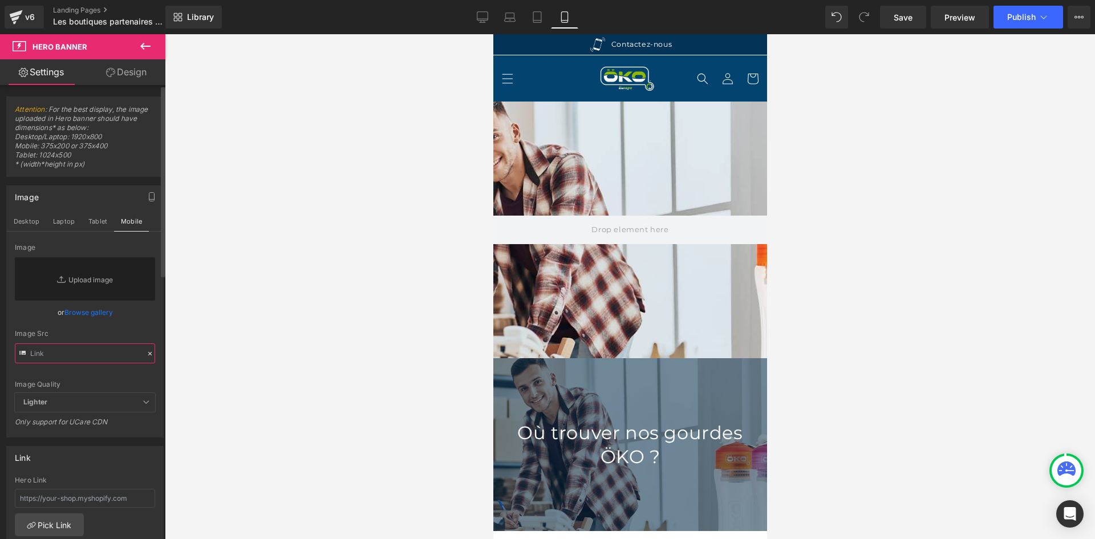
click at [109, 356] on input "text" at bounding box center [85, 353] width 140 height 20
paste input "[URL][DOMAIN_NAME]"
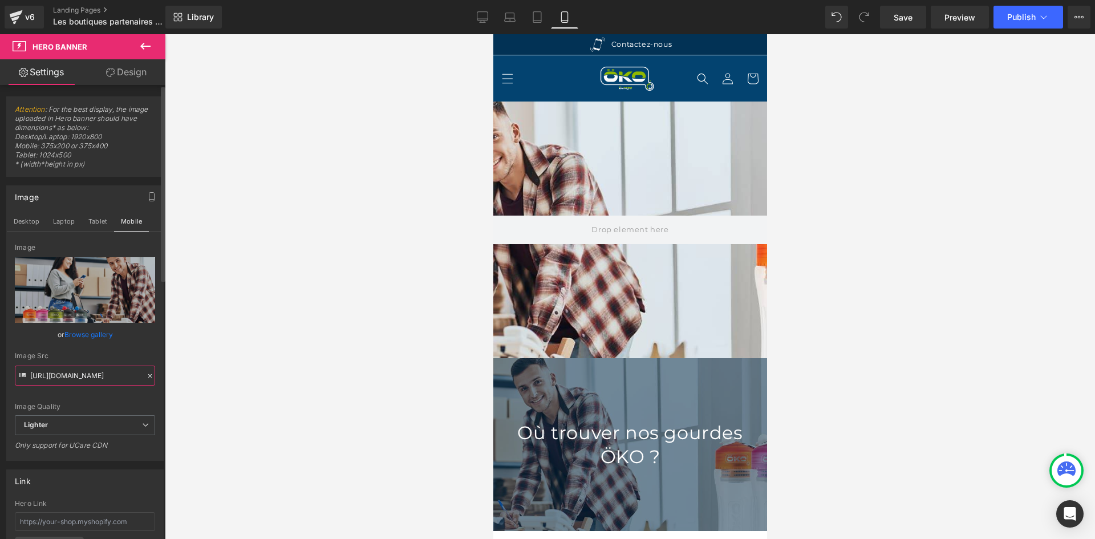
type input "[URL][DOMAIN_NAME]"
click at [107, 358] on div "Image Src" at bounding box center [85, 356] width 140 height 8
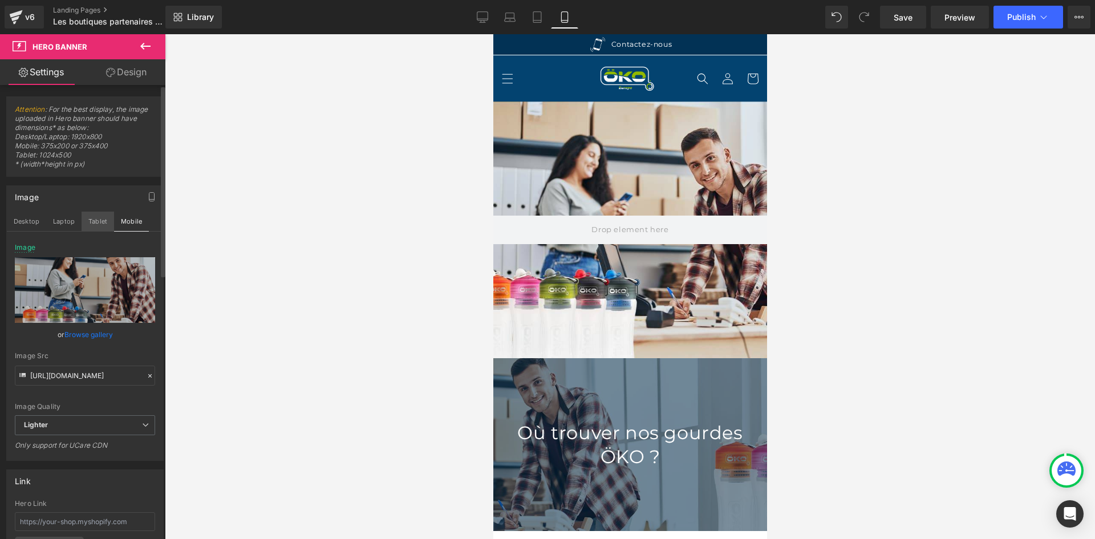
click at [93, 222] on button "Tablet" at bounding box center [98, 221] width 33 height 19
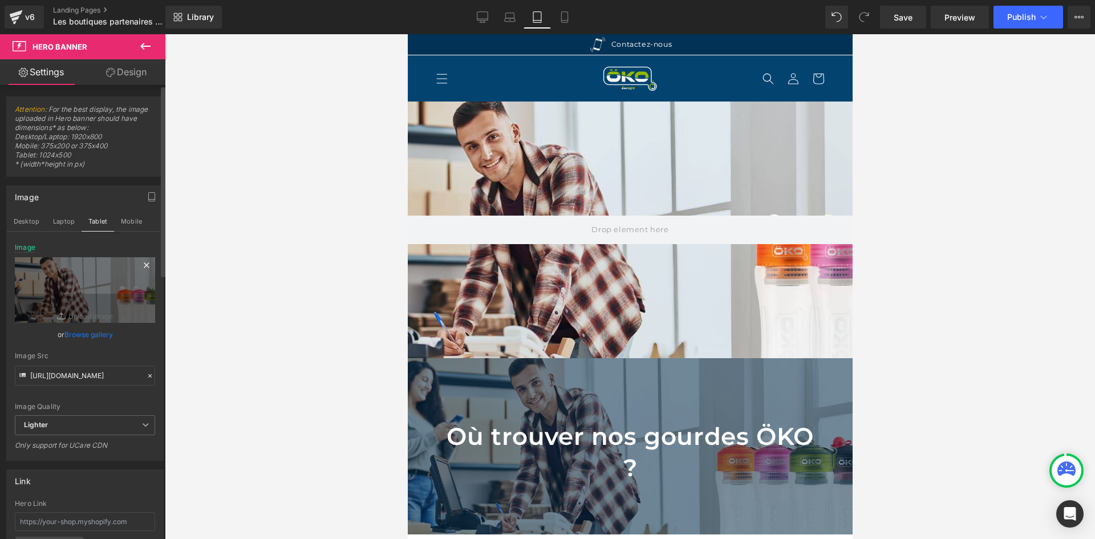
click at [141, 267] on icon at bounding box center [147, 265] width 14 height 14
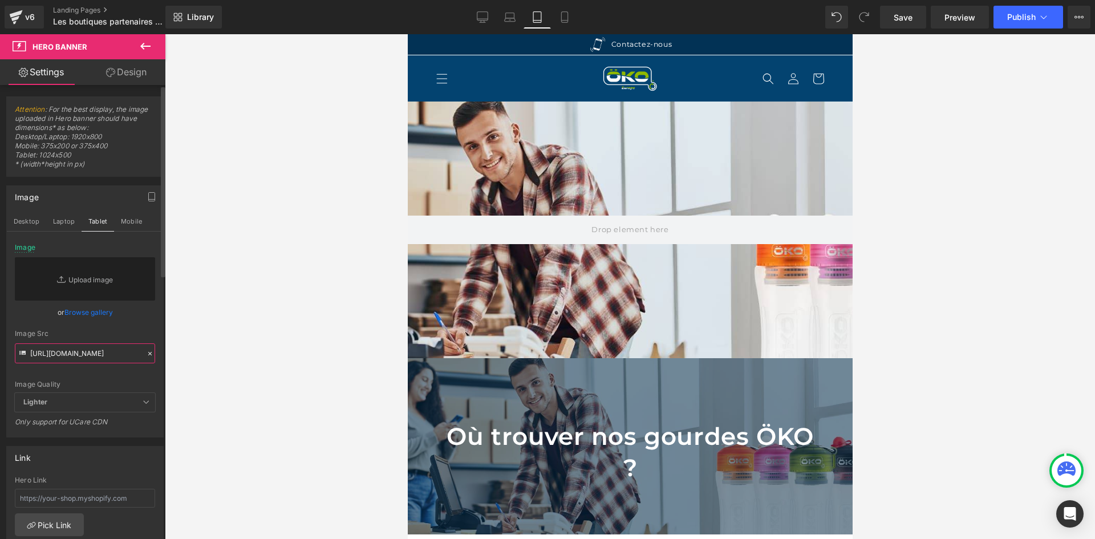
click at [116, 356] on input "[URL][DOMAIN_NAME]" at bounding box center [85, 353] width 140 height 20
paste input "[URL][DOMAIN_NAME]"
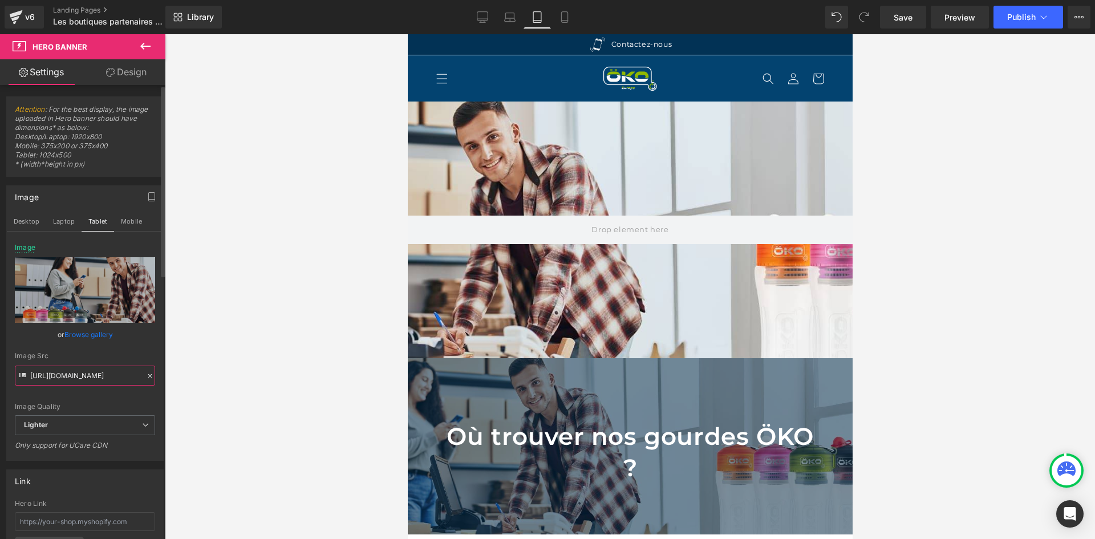
type input "[URL][DOMAIN_NAME]"
click at [117, 351] on div "Image Quality Lighter Lightest Lighter Lighter Lightest Only support for UCare …" at bounding box center [85, 329] width 140 height 172
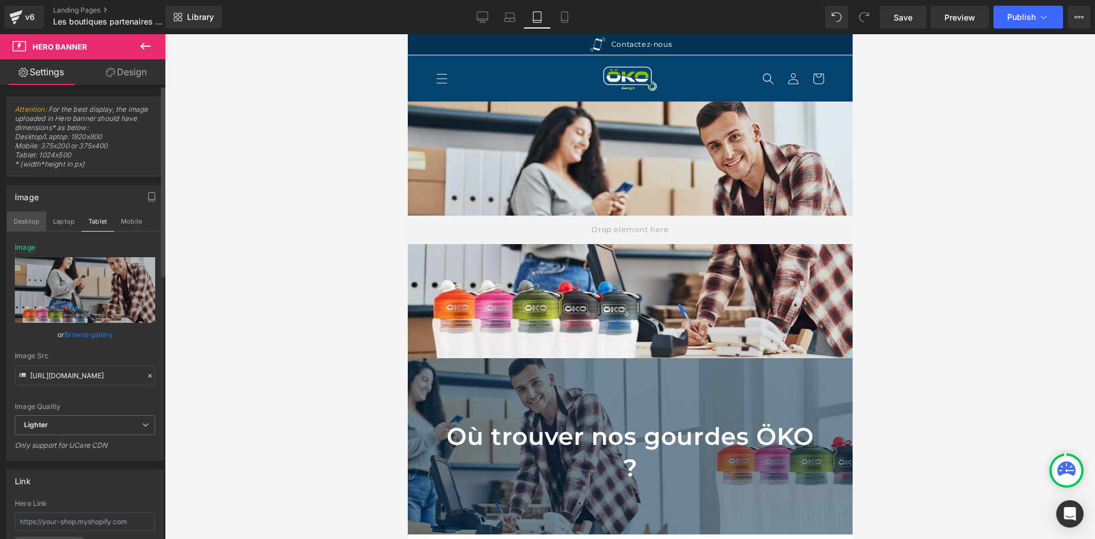
click at [31, 222] on button "Desktop" at bounding box center [26, 221] width 39 height 19
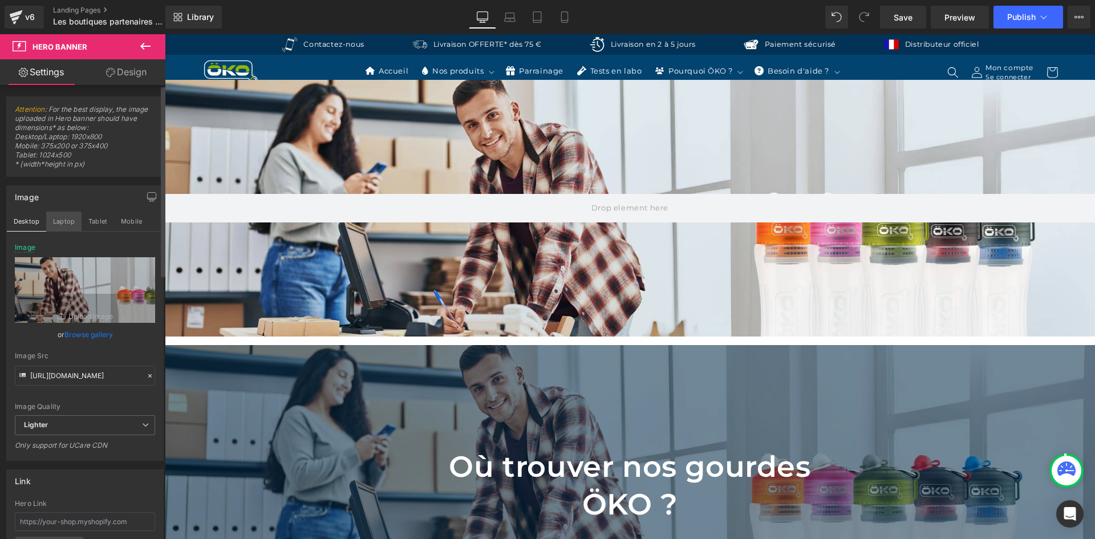
click at [46, 223] on button "Laptop" at bounding box center [63, 221] width 35 height 19
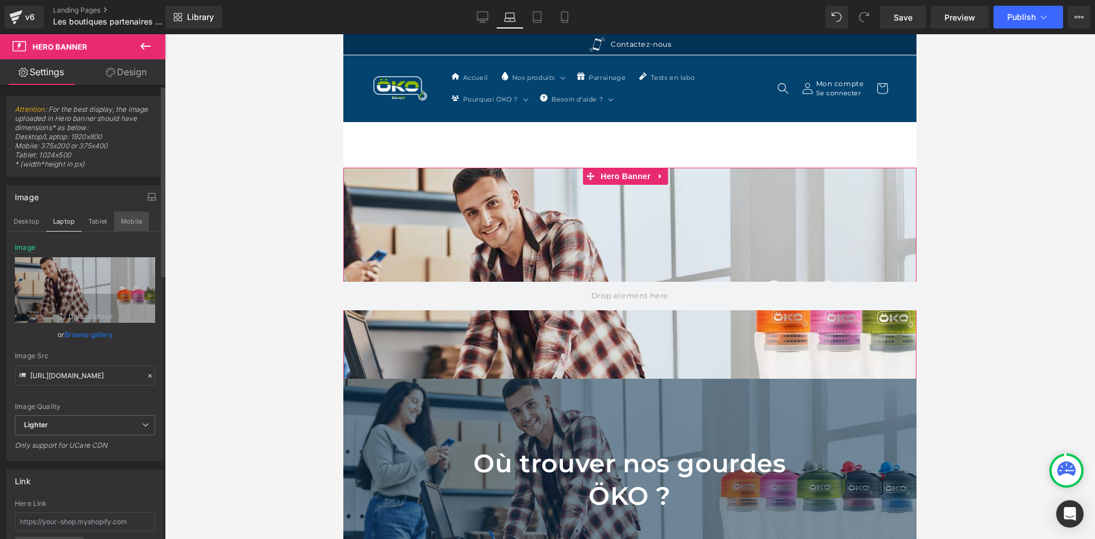
scroll to position [88, 0]
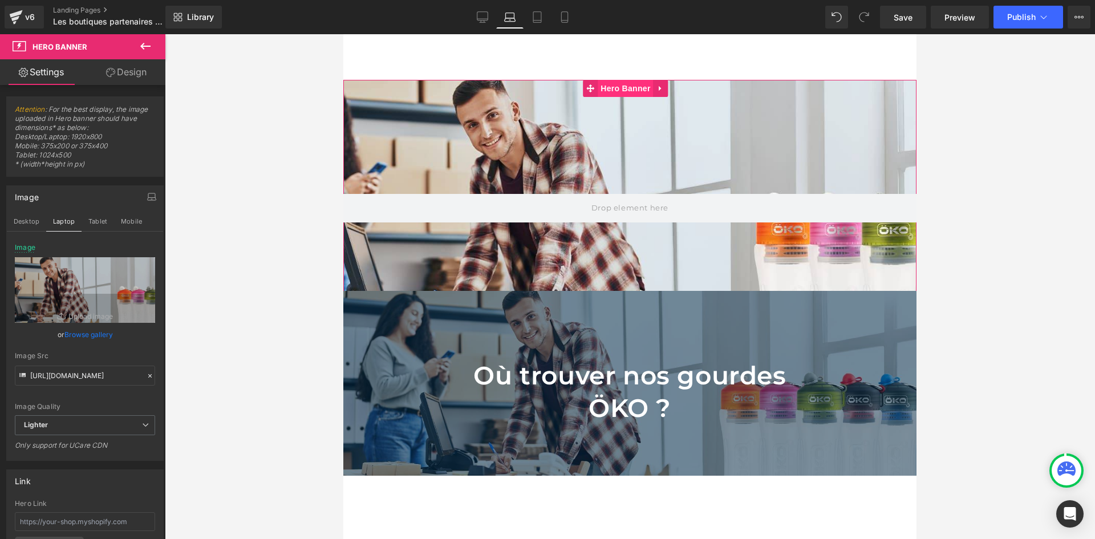
click at [636, 87] on span "Hero Banner" at bounding box center [625, 88] width 55 height 17
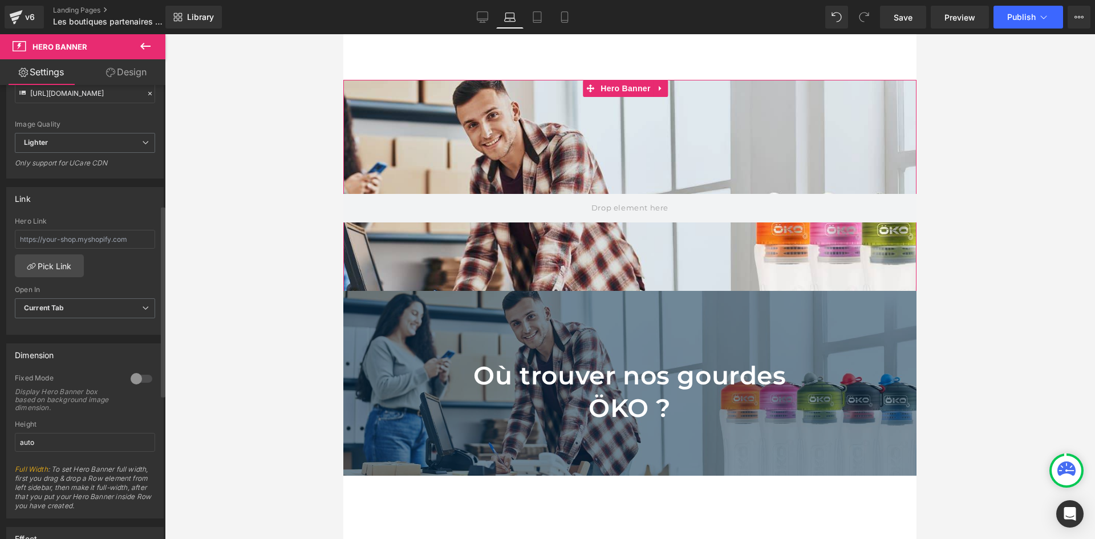
scroll to position [285, 0]
click at [138, 380] on div at bounding box center [141, 376] width 27 height 18
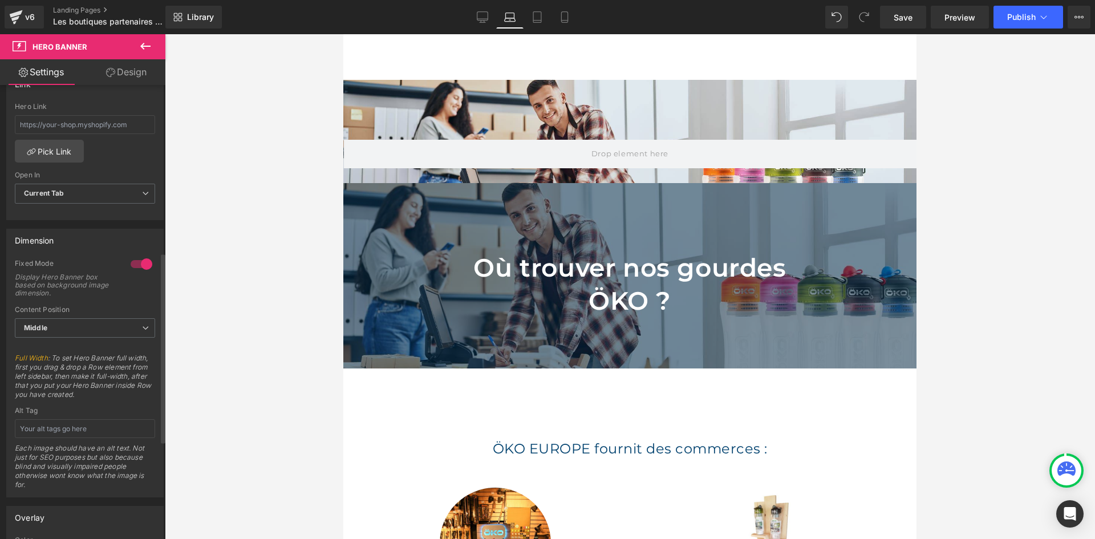
scroll to position [399, 0]
click at [75, 419] on input "text" at bounding box center [85, 426] width 140 height 19
type input "Revendeurs officiels OKO [GEOGRAPHIC_DATA]"
click at [130, 400] on span "Full Width : To set Hero Banner full width, first you drag & drop a Row element…" at bounding box center [85, 377] width 140 height 53
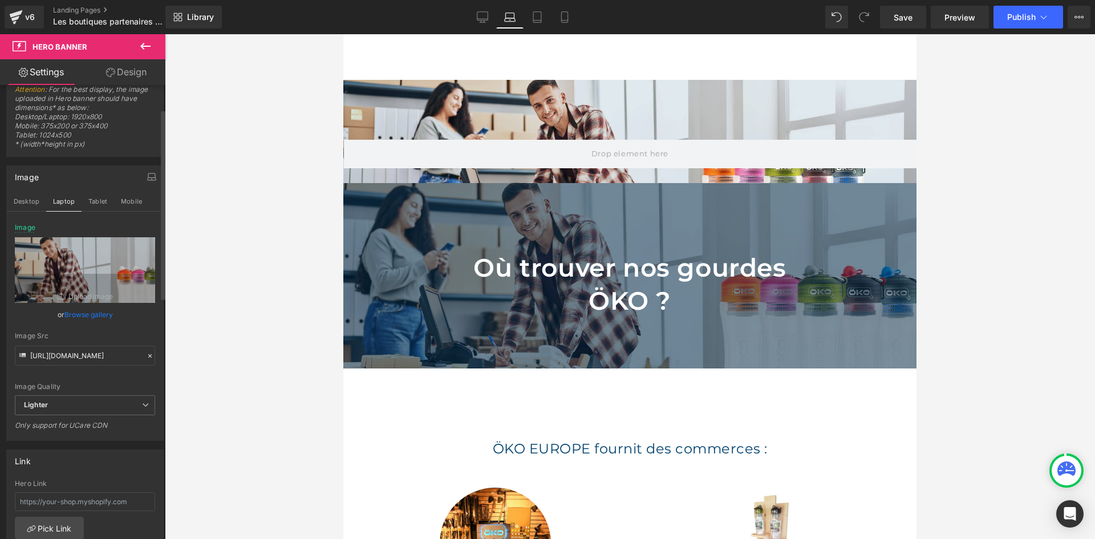
scroll to position [0, 0]
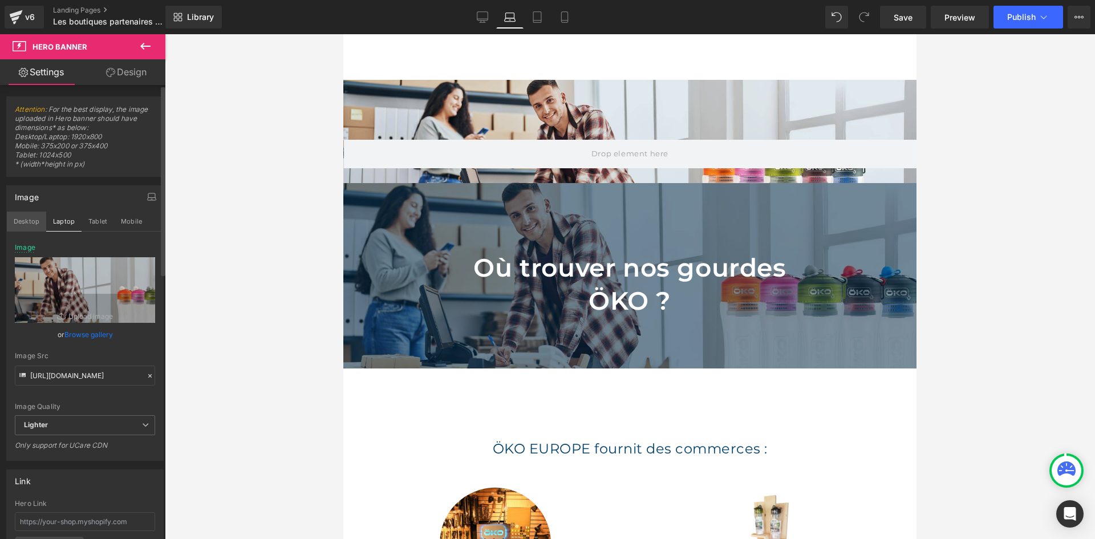
click at [27, 221] on button "Desktop" at bounding box center [26, 221] width 39 height 19
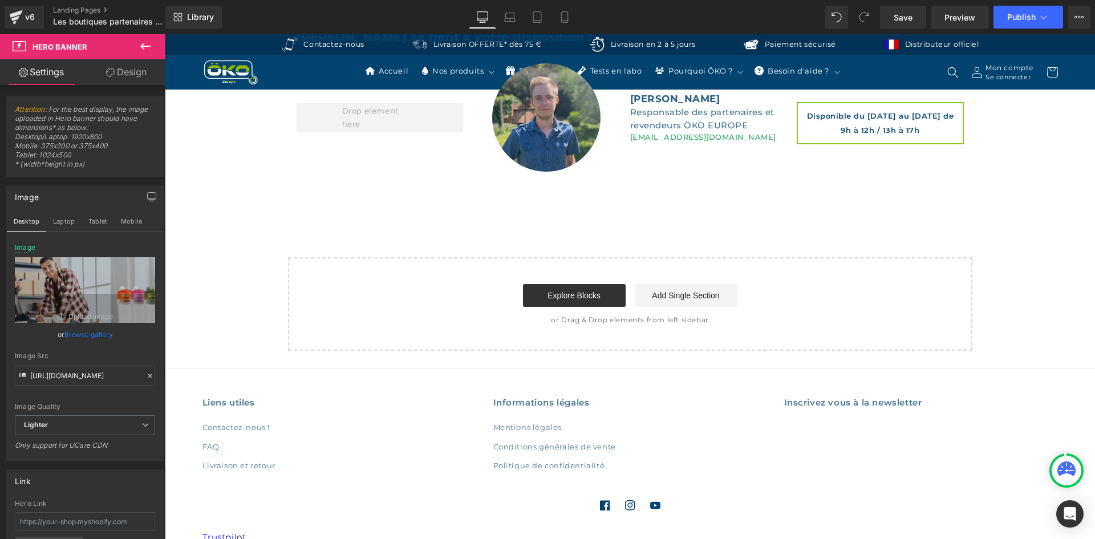
scroll to position [4296, 0]
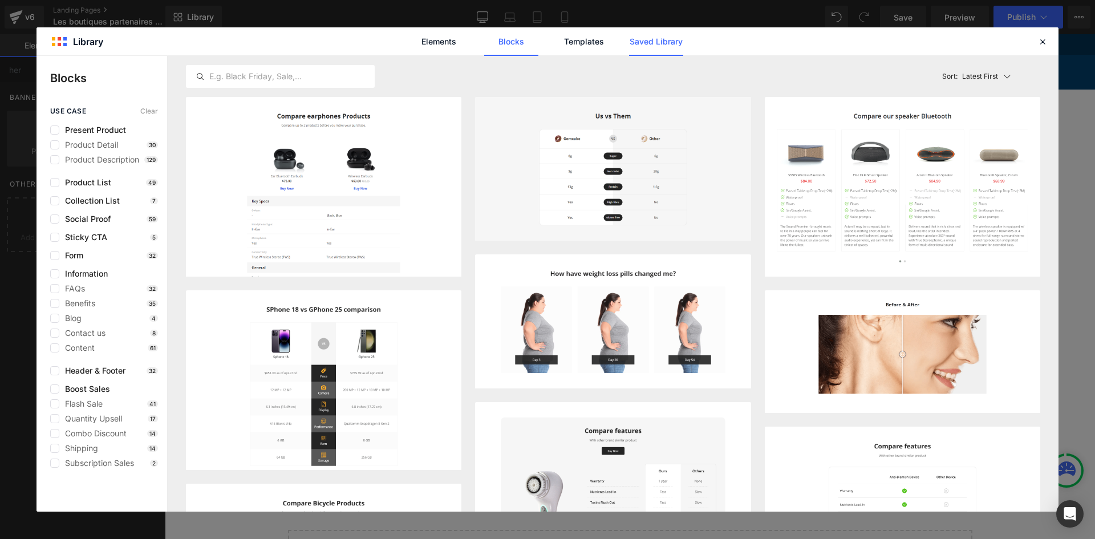
click at [0, 0] on link "Saved Library" at bounding box center [0, 0] width 0 height 0
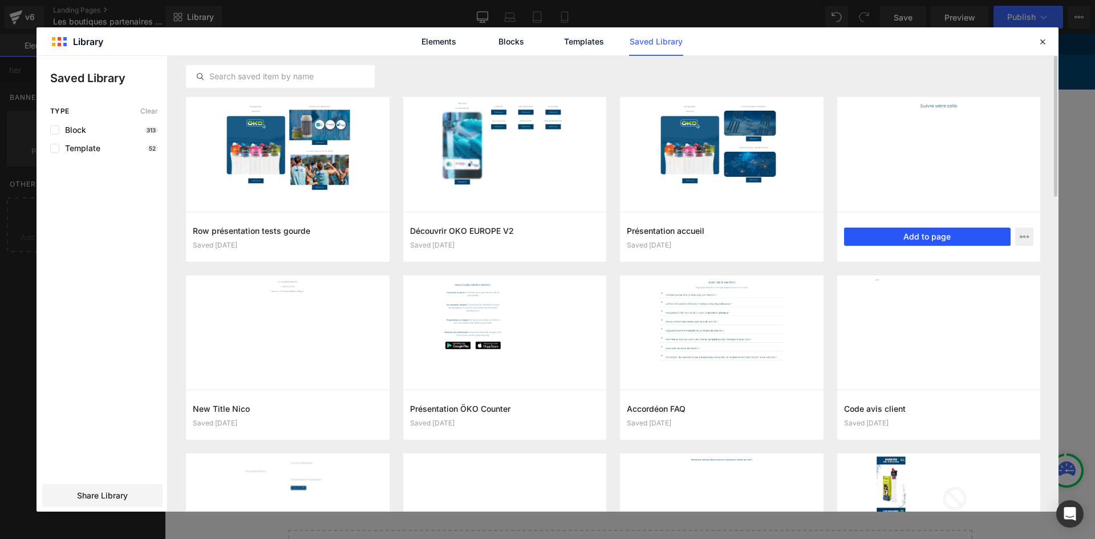
click at [866, 233] on button "Add to page" at bounding box center [927, 237] width 167 height 18
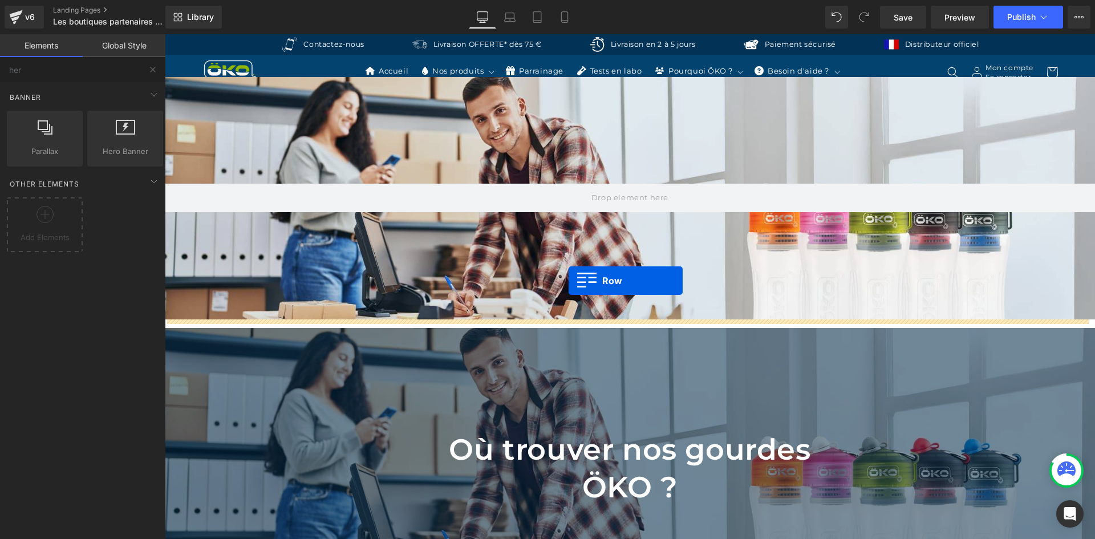
scroll to position [0, 0]
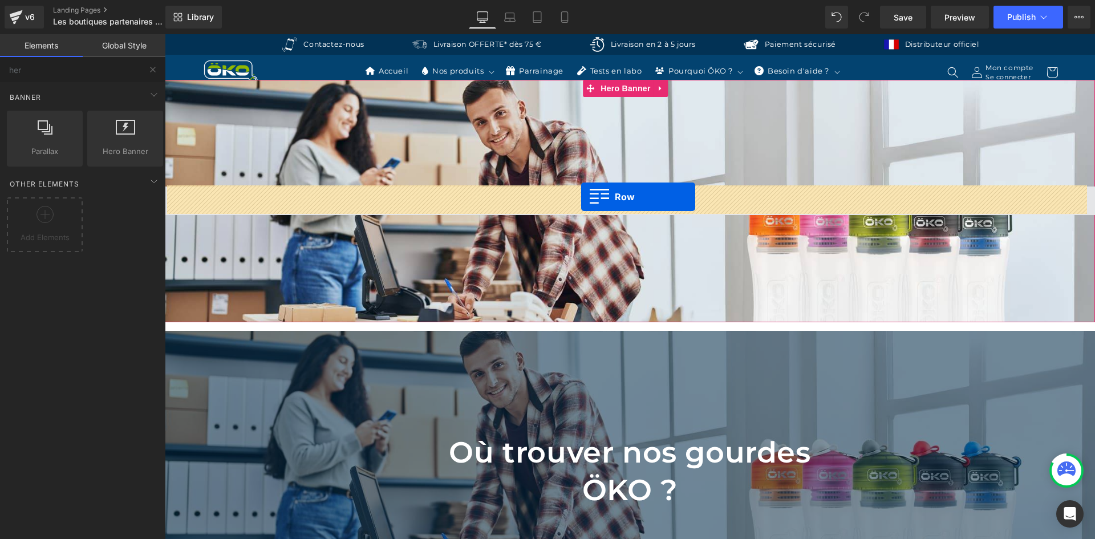
drag, startPoint x: 290, startPoint y: 216, endPoint x: 581, endPoint y: 197, distance: 291.4
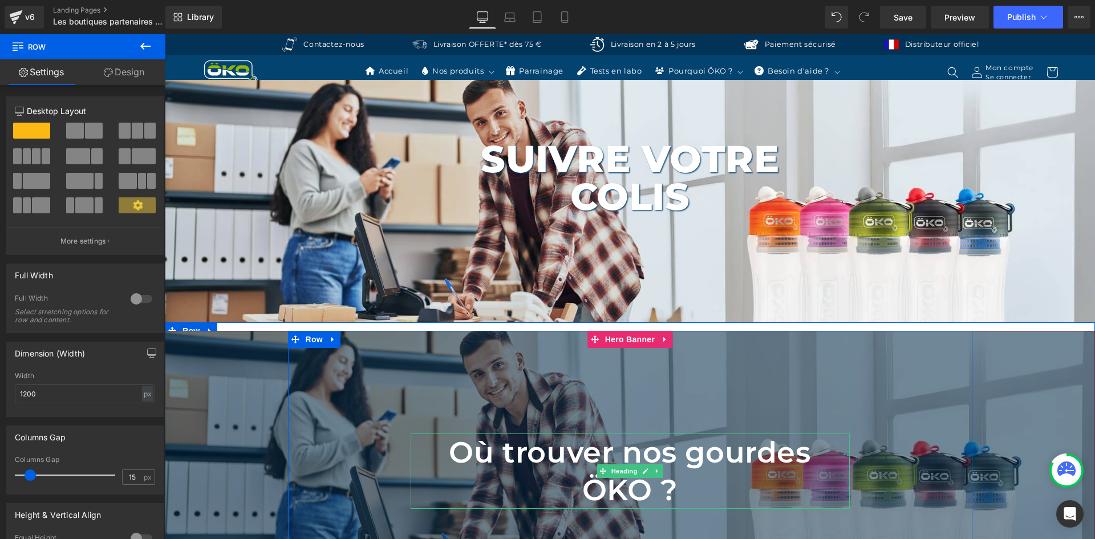
click at [525, 453] on h1 "Où trouver nos gourdes ÖKO ?" at bounding box center [630, 471] width 439 height 76
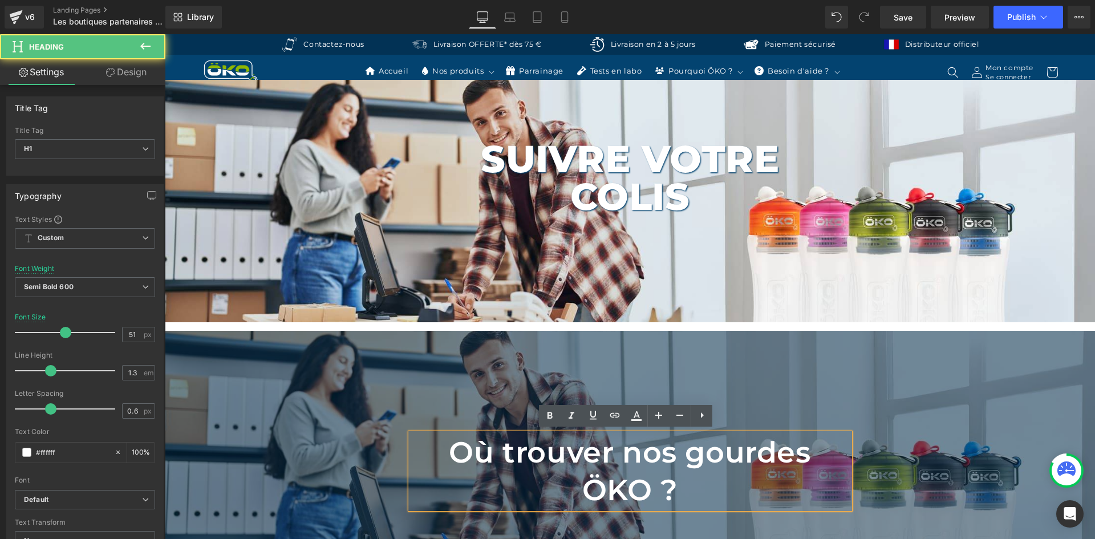
click at [544, 451] on h1 "Où trouver nos gourdes ÖKO ?" at bounding box center [630, 471] width 439 height 76
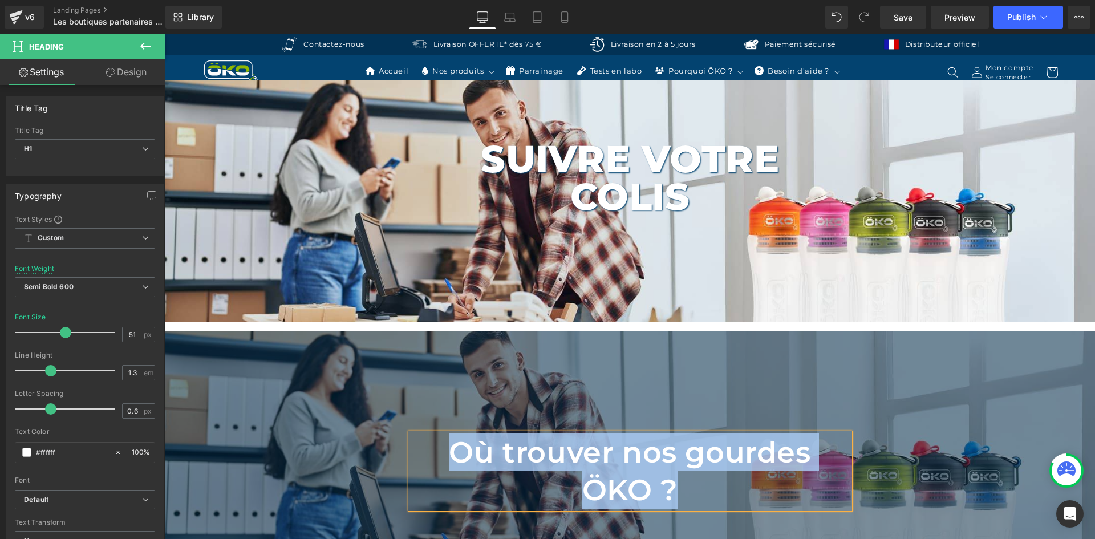
copy h1 "Où trouver nos gourdes ÖKO ?"
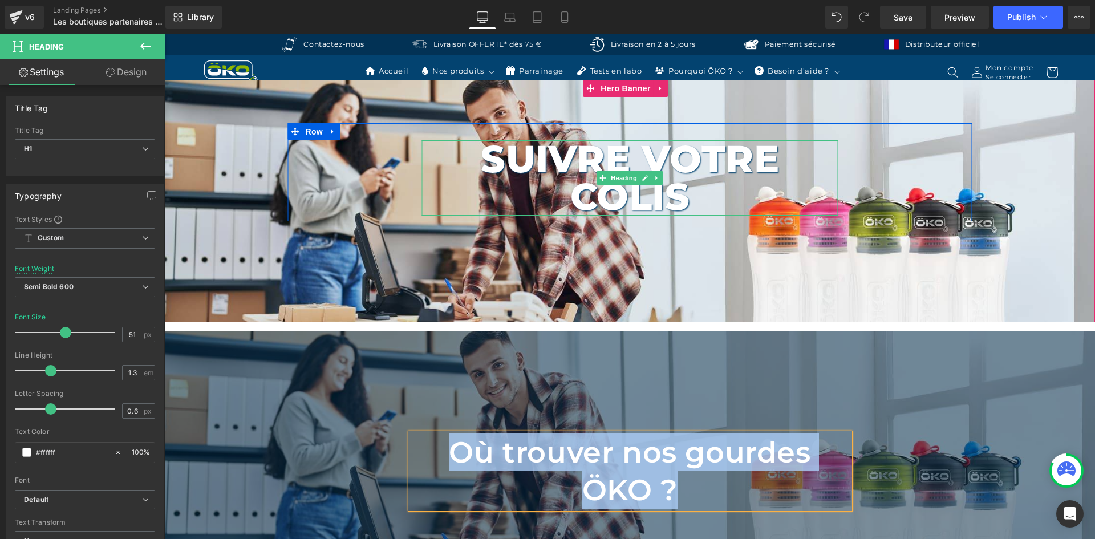
click at [643, 151] on h1 "Suivre votre colis" at bounding box center [630, 177] width 416 height 75
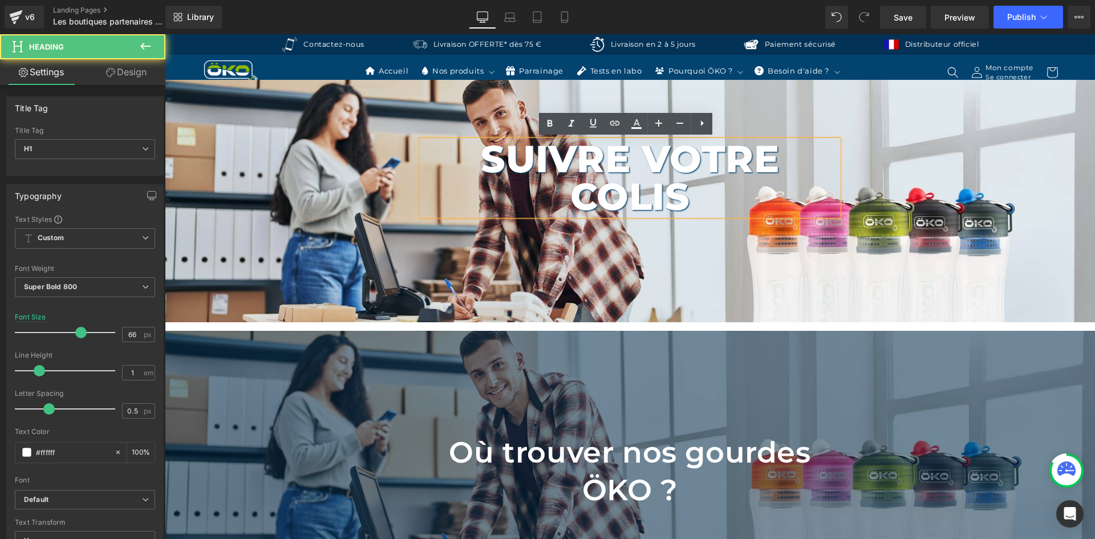
click at [663, 159] on h1 "Suivre votre colis" at bounding box center [630, 177] width 416 height 75
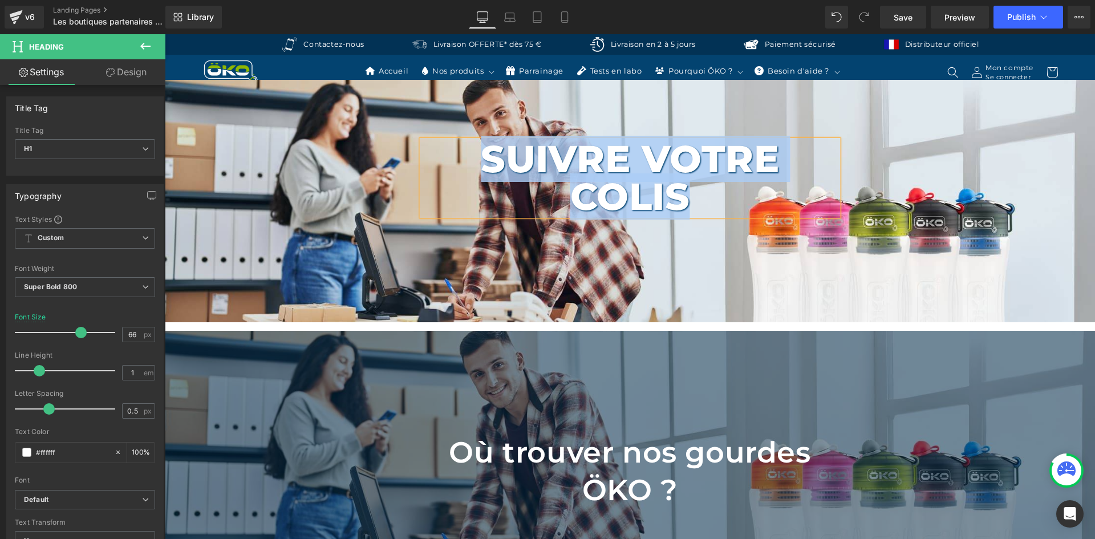
paste div
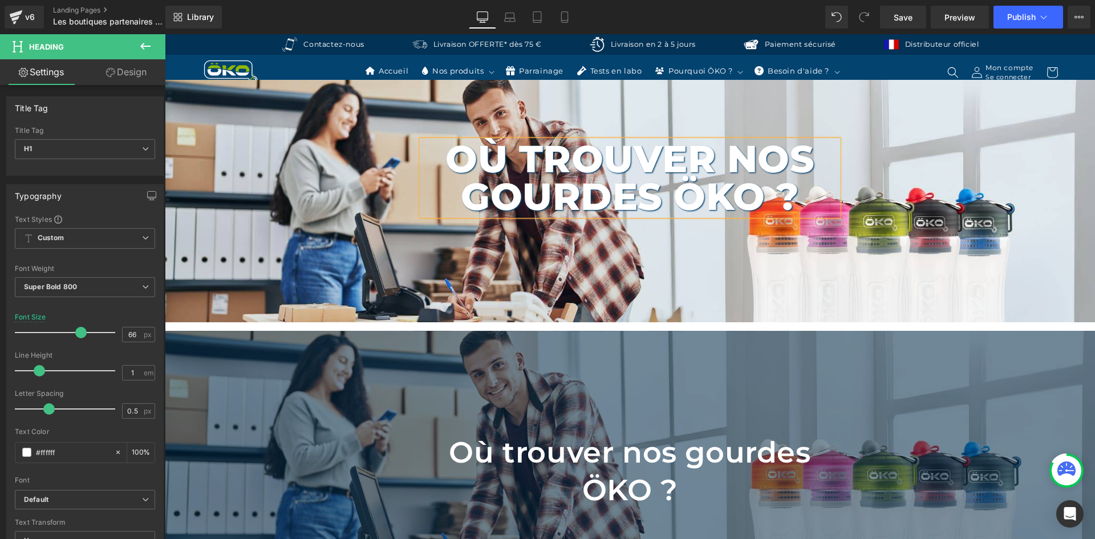
click at [495, 104] on div "Où trouver nos gourdes ÖKO ? Heading Row" at bounding box center [630, 201] width 930 height 242
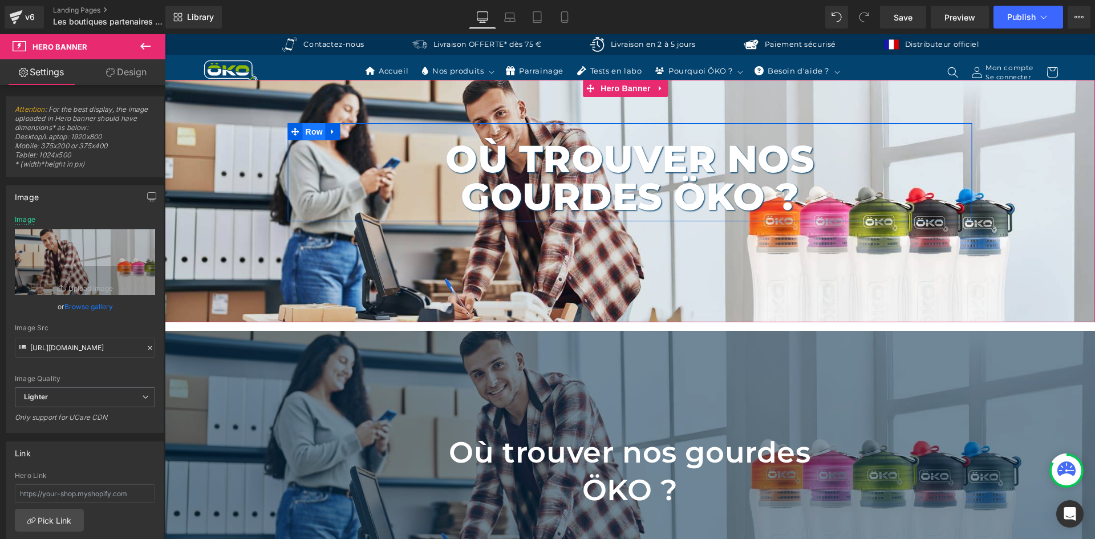
click at [311, 129] on span "Row" at bounding box center [314, 131] width 23 height 17
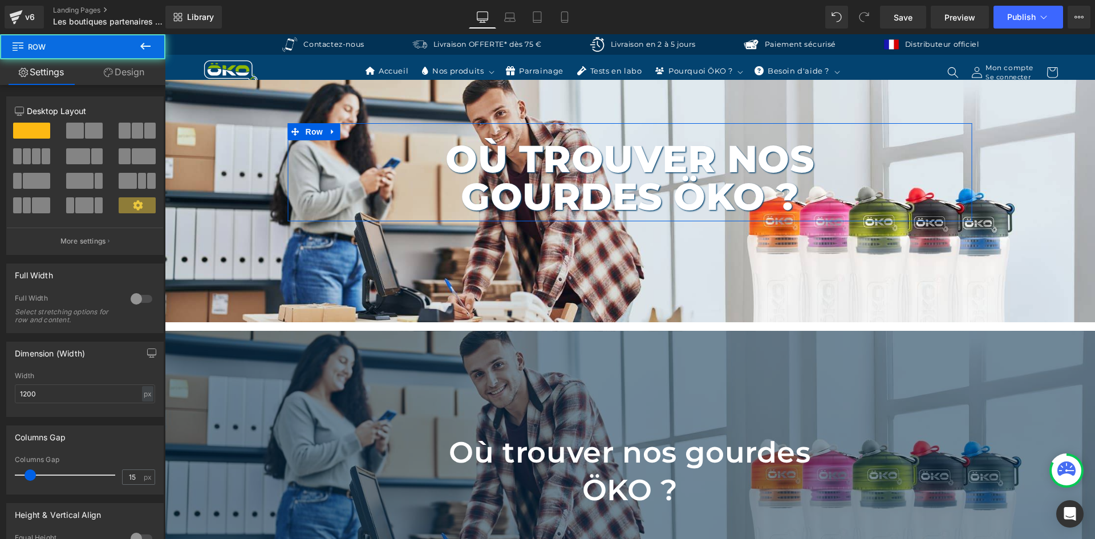
click at [116, 80] on link "Design" at bounding box center [124, 72] width 83 height 26
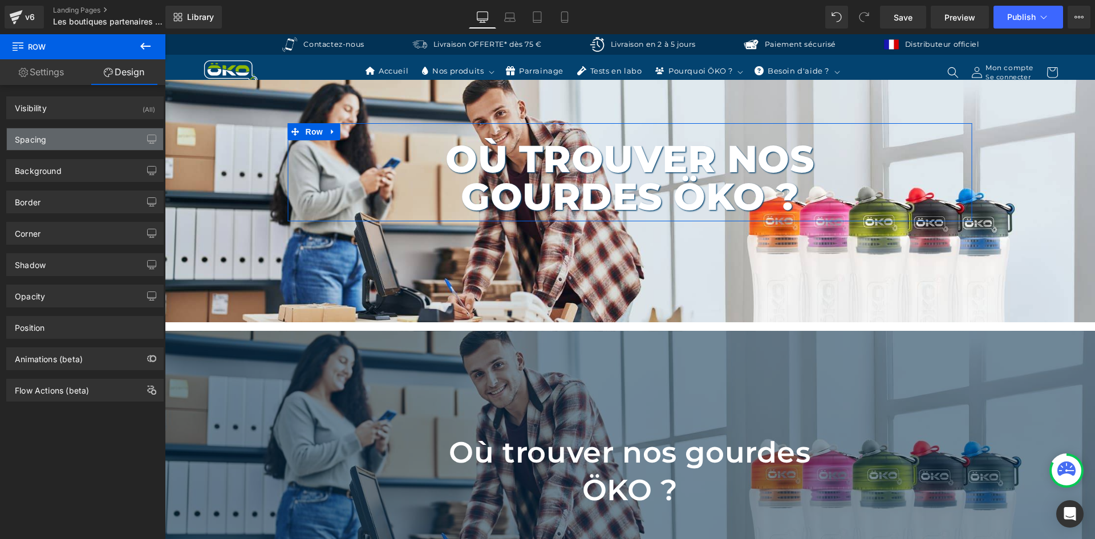
click at [63, 145] on div "Spacing" at bounding box center [85, 139] width 156 height 22
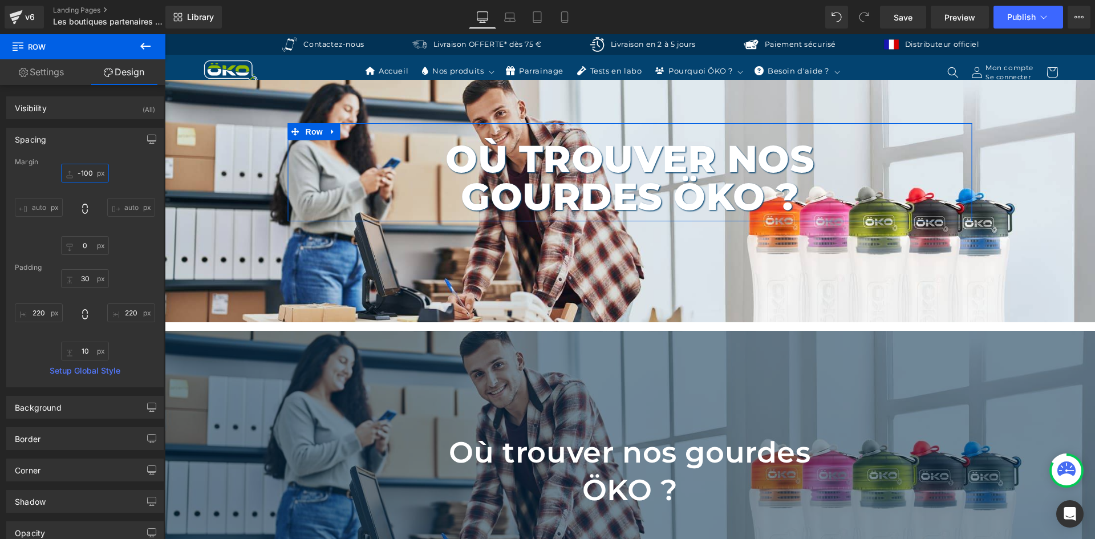
click at [86, 181] on input "-100" at bounding box center [85, 173] width 48 height 19
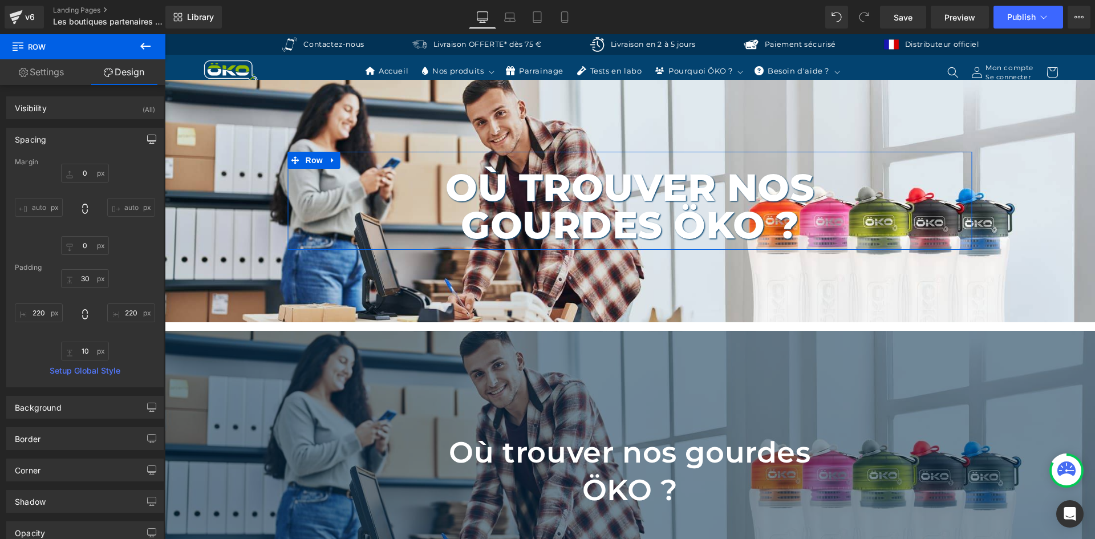
click at [147, 136] on icon "button" at bounding box center [151, 139] width 9 height 9
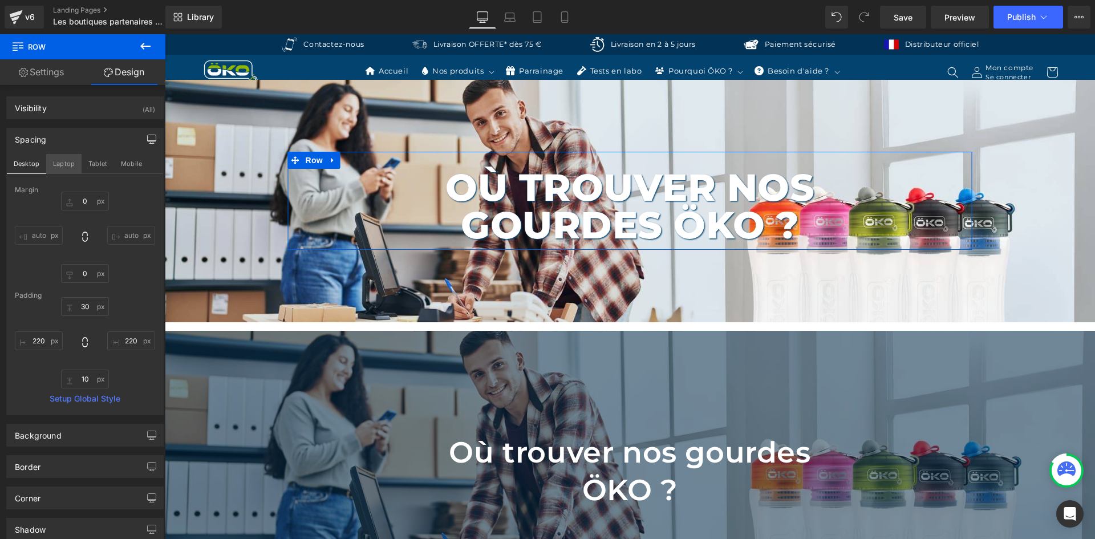
click at [72, 166] on button "Laptop" at bounding box center [63, 163] width 35 height 19
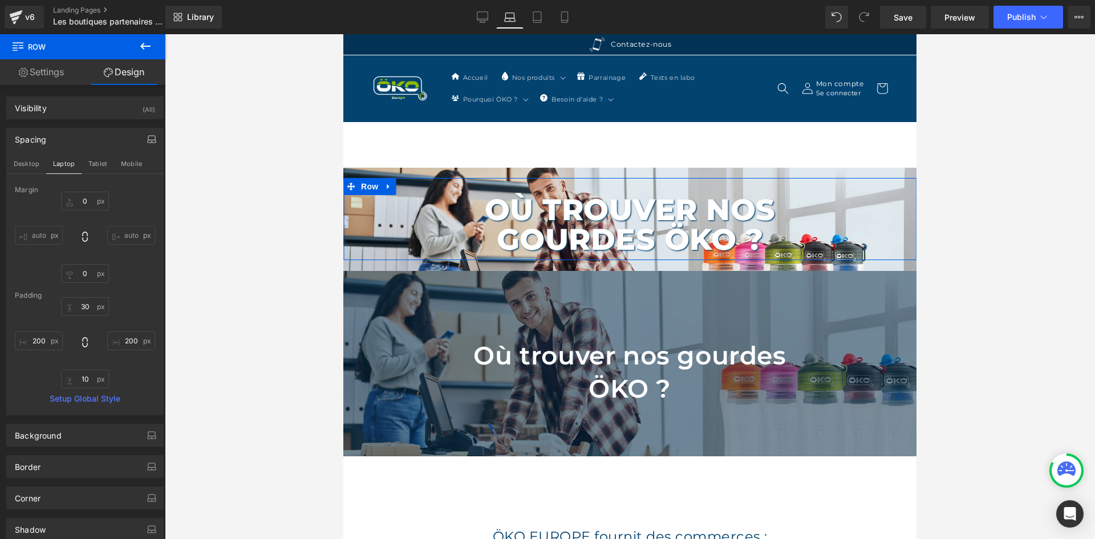
scroll to position [26, 0]
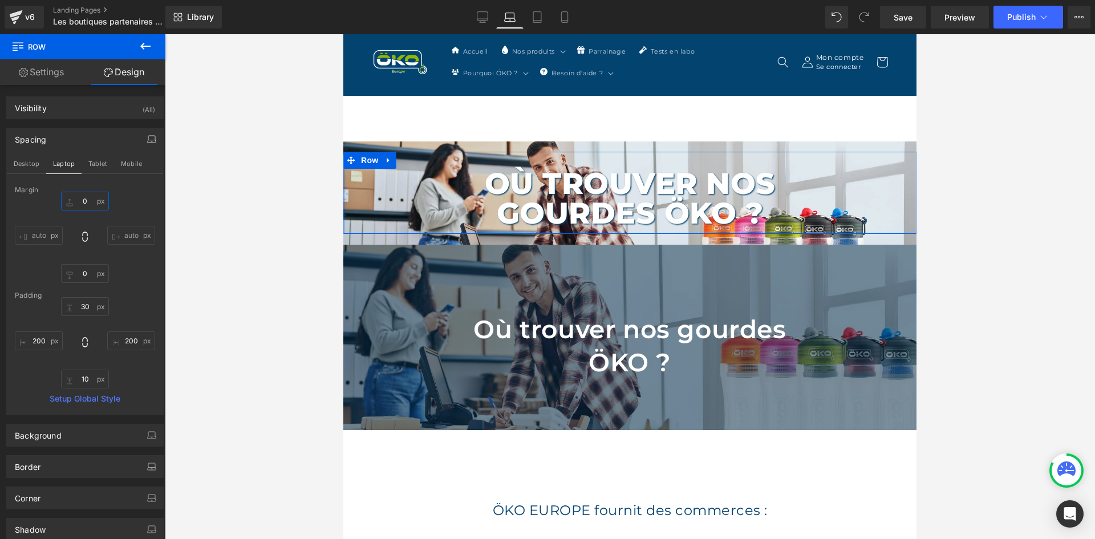
click at [83, 202] on input "0" at bounding box center [85, 201] width 48 height 19
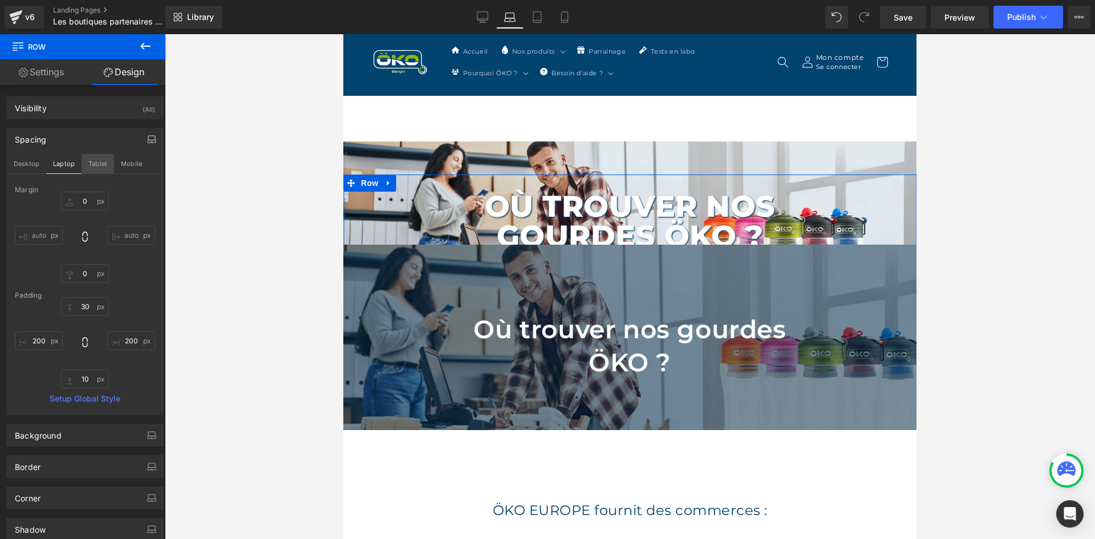
click at [103, 165] on button "Tablet" at bounding box center [98, 163] width 33 height 19
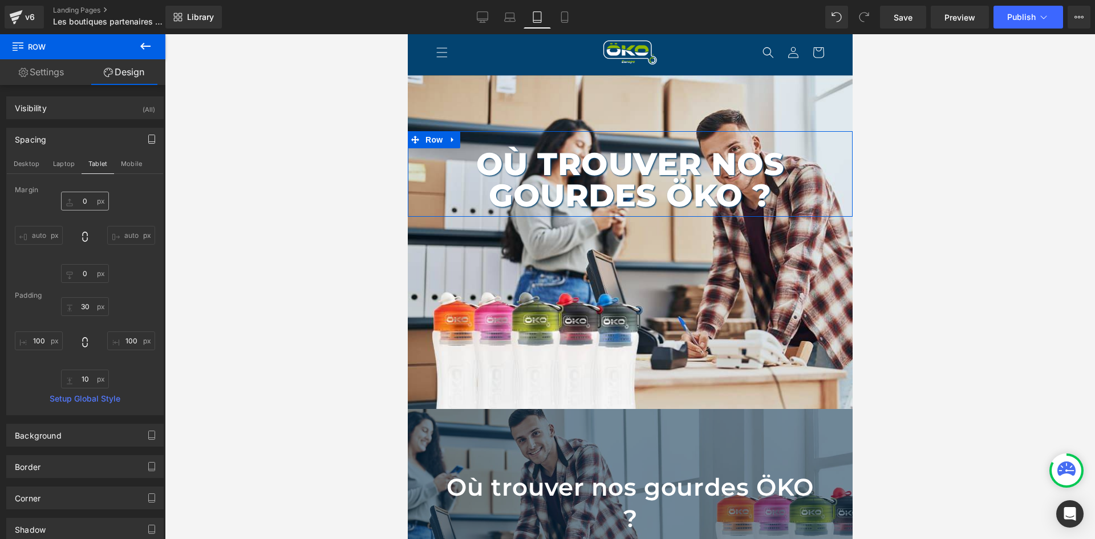
scroll to position [0, 0]
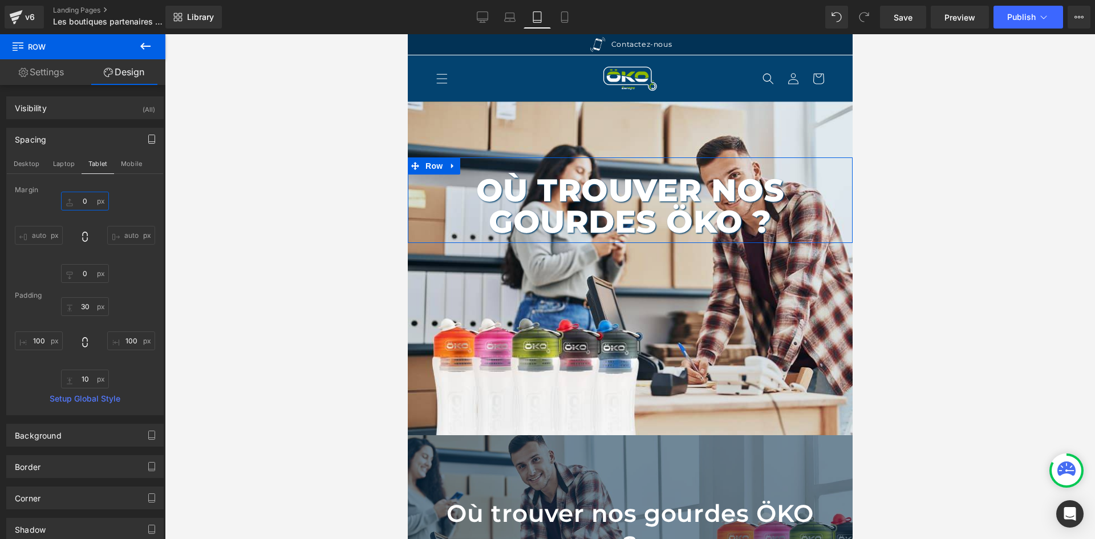
click at [87, 207] on input "0" at bounding box center [85, 201] width 48 height 19
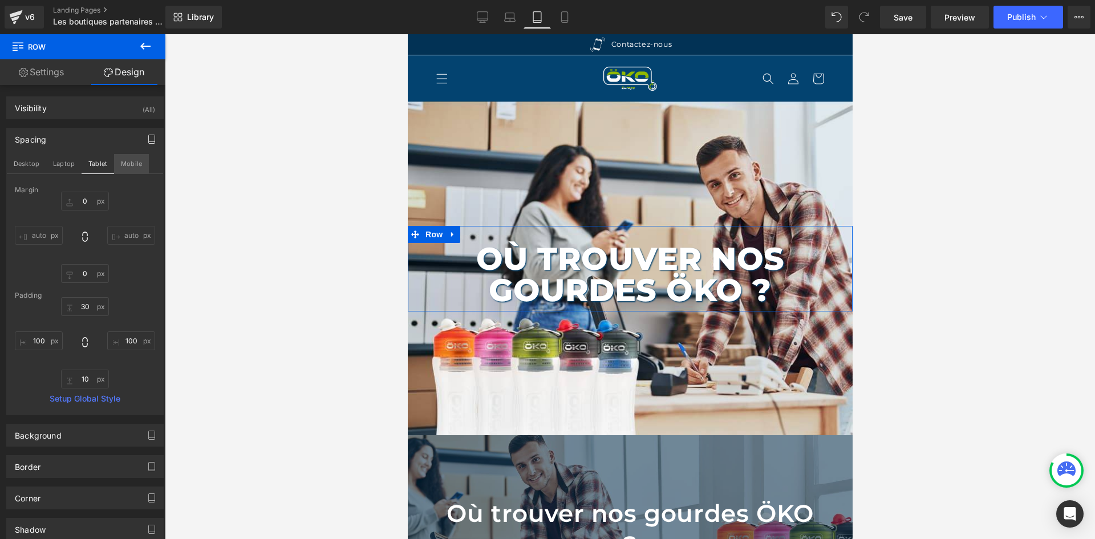
click at [124, 165] on button "Mobile" at bounding box center [131, 163] width 35 height 19
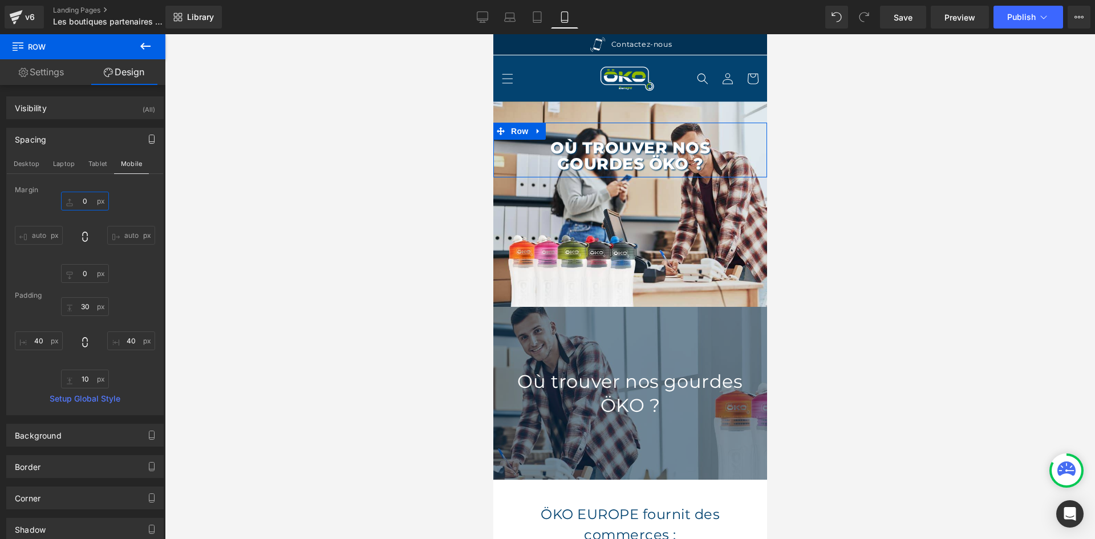
click at [88, 202] on input "0" at bounding box center [85, 201] width 48 height 19
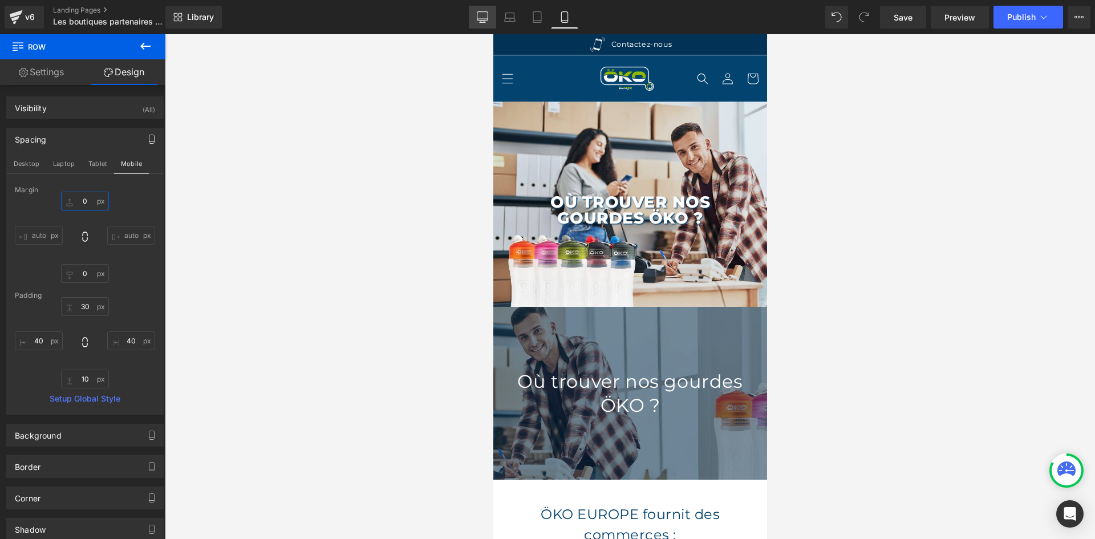
type input "0"
click at [482, 18] on icon at bounding box center [482, 16] width 11 height 11
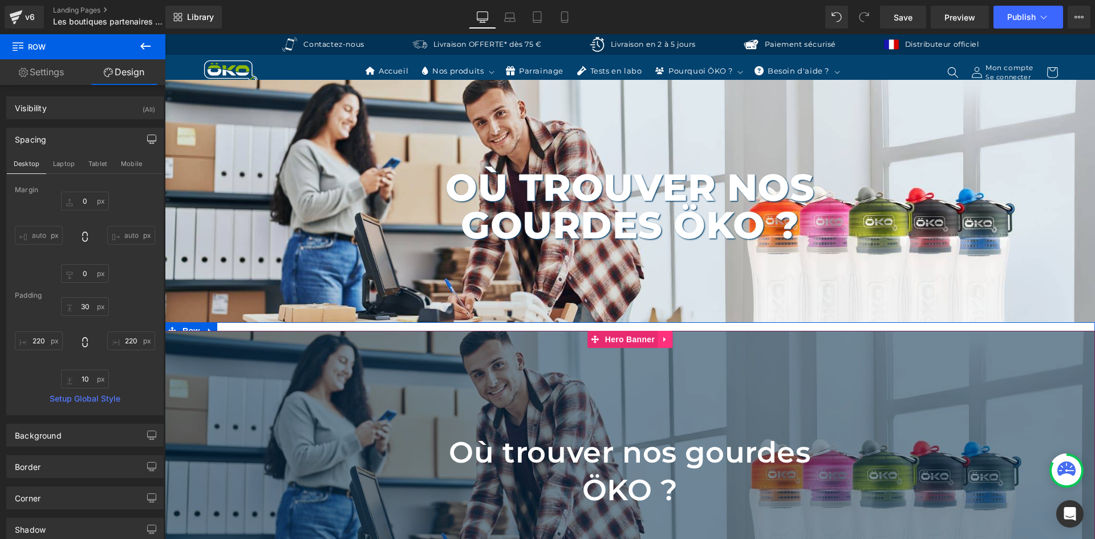
click at [663, 335] on icon at bounding box center [665, 339] width 8 height 9
click at [668, 335] on icon at bounding box center [672, 339] width 8 height 8
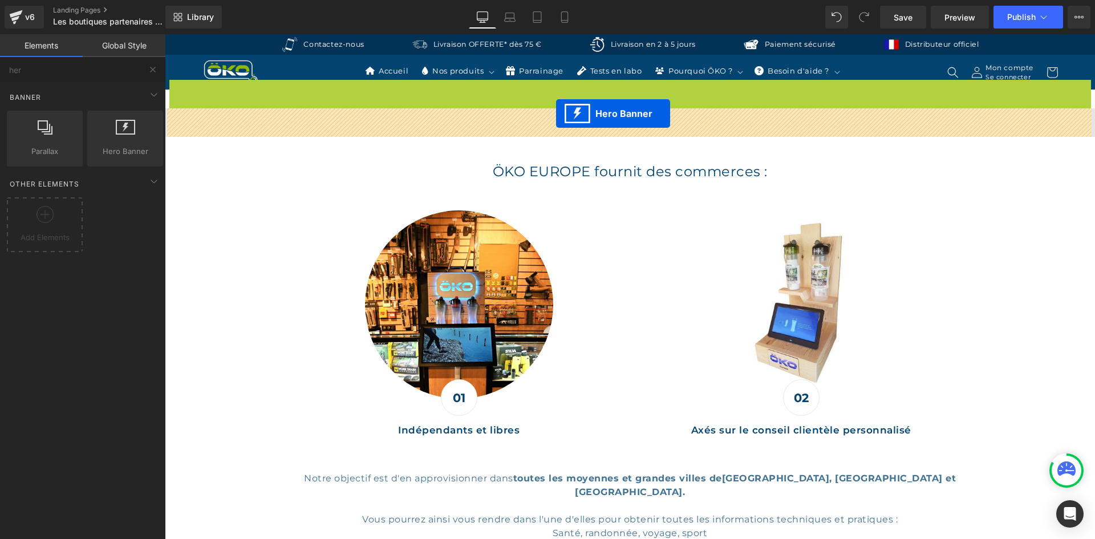
drag, startPoint x: 588, startPoint y: 89, endPoint x: 557, endPoint y: 116, distance: 41.7
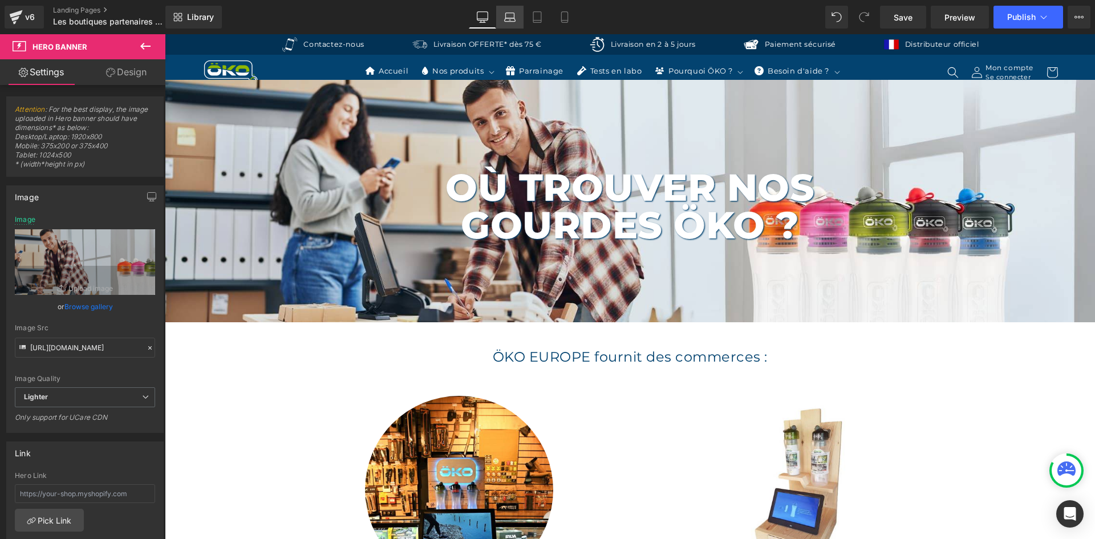
click at [503, 18] on link "Laptop" at bounding box center [509, 17] width 27 height 23
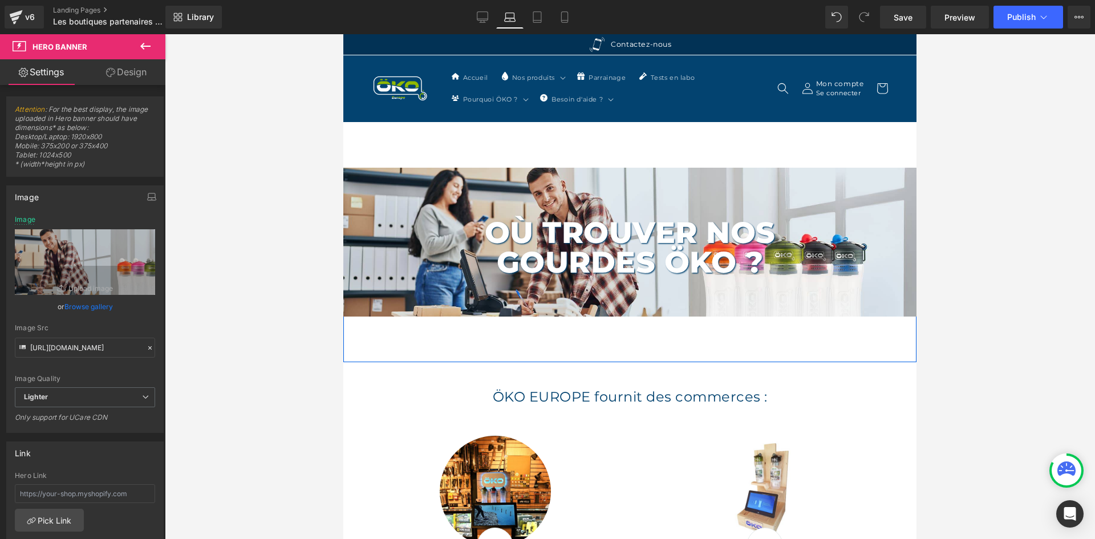
click at [544, 346] on div "Où trouver nos gourdes ÖKO ? Heading Row Hero Banner Row" at bounding box center [629, 265] width 573 height 195
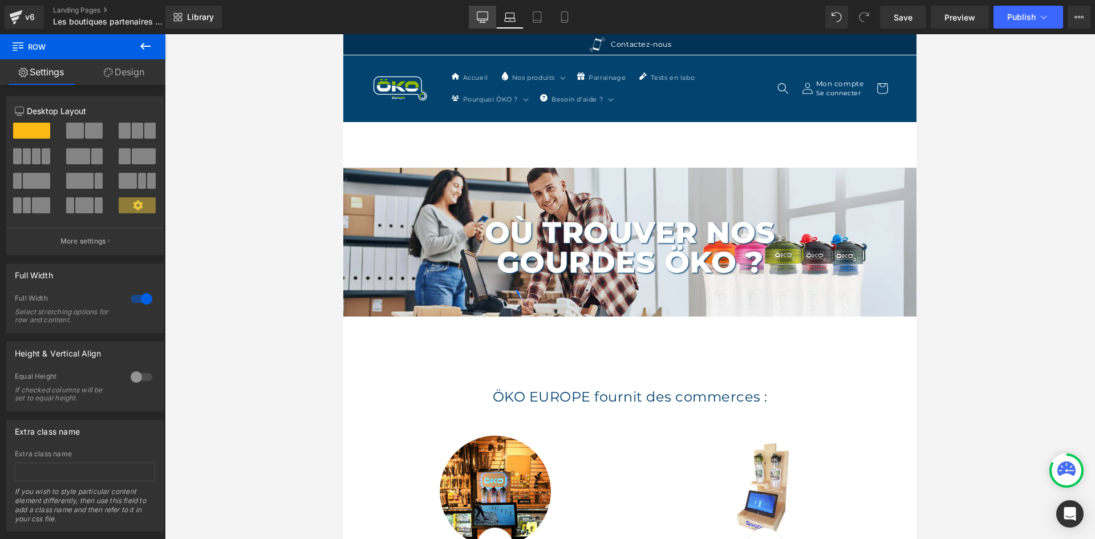
click at [482, 13] on icon at bounding box center [482, 16] width 11 height 11
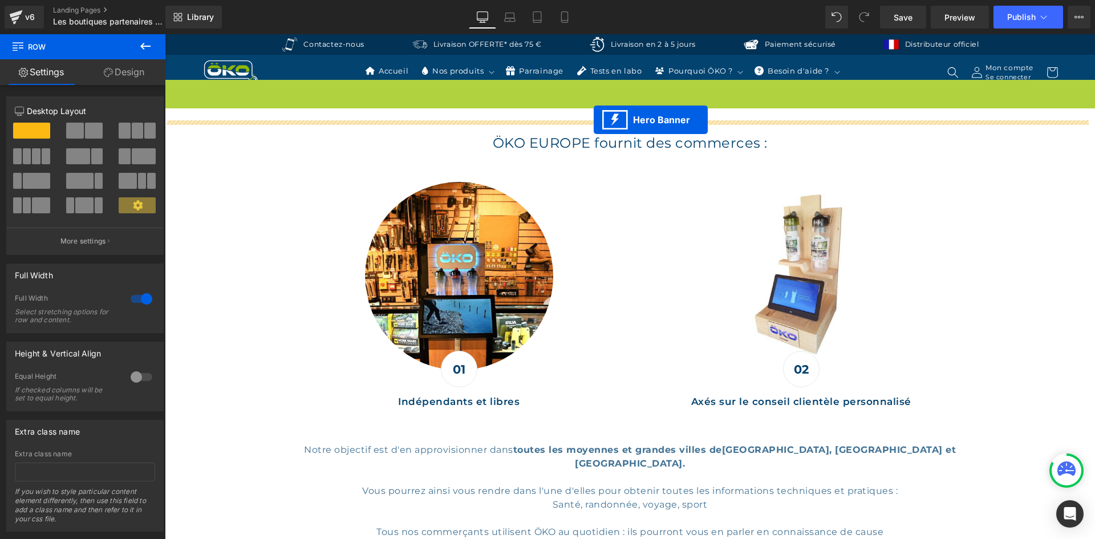
drag, startPoint x: 593, startPoint y: 93, endPoint x: 594, endPoint y: 120, distance: 26.8
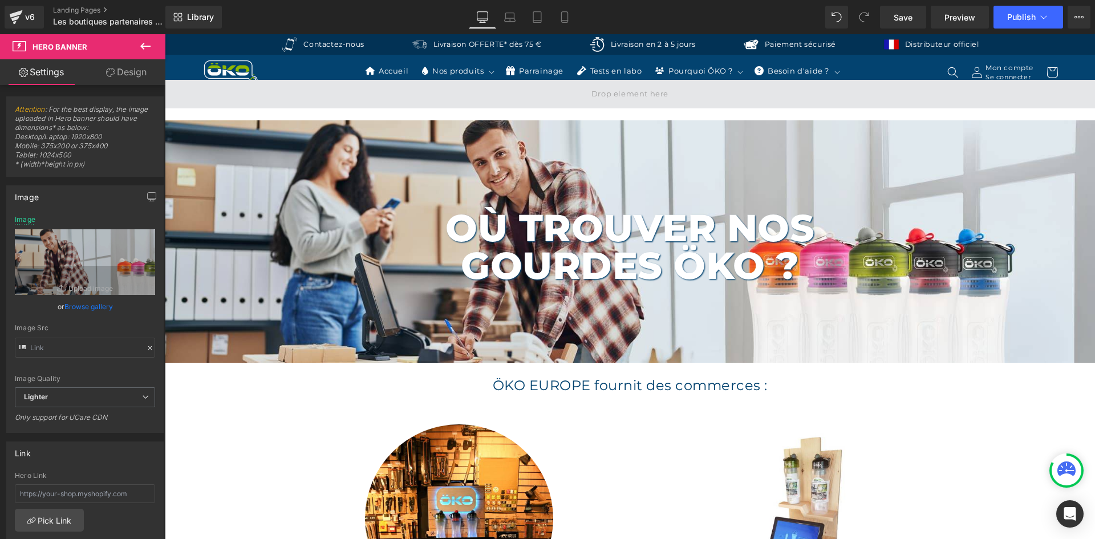
click at [338, 90] on span at bounding box center [630, 94] width 930 height 29
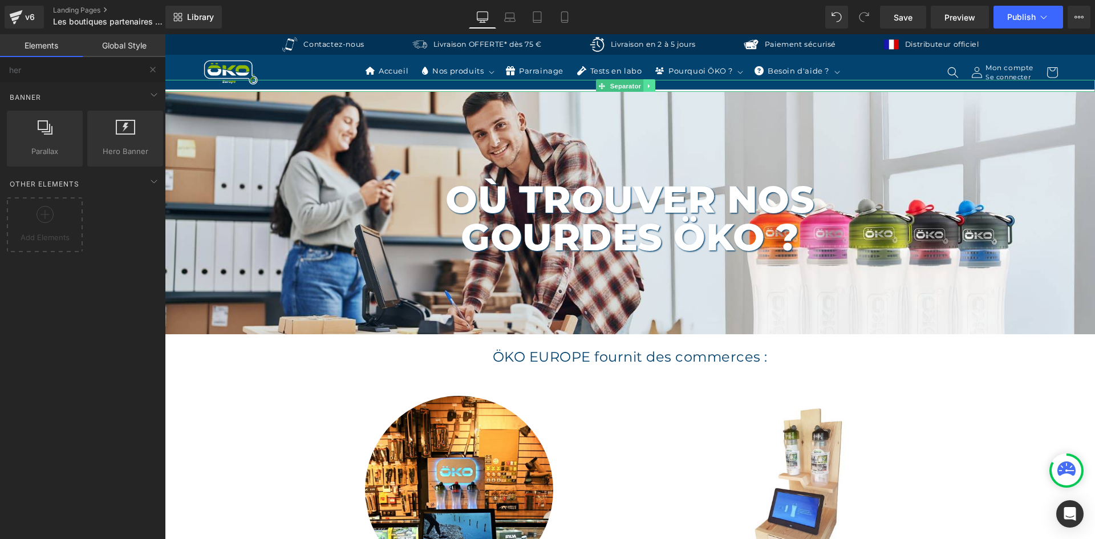
click at [646, 83] on icon at bounding box center [649, 86] width 6 height 7
click at [653, 84] on icon at bounding box center [655, 86] width 6 height 6
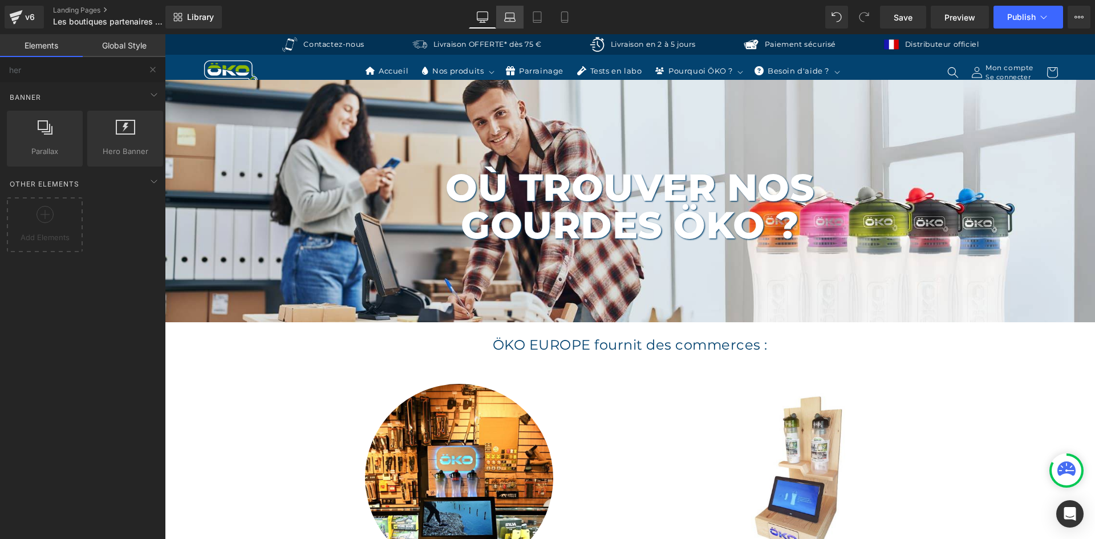
click at [513, 14] on icon at bounding box center [509, 16] width 11 height 11
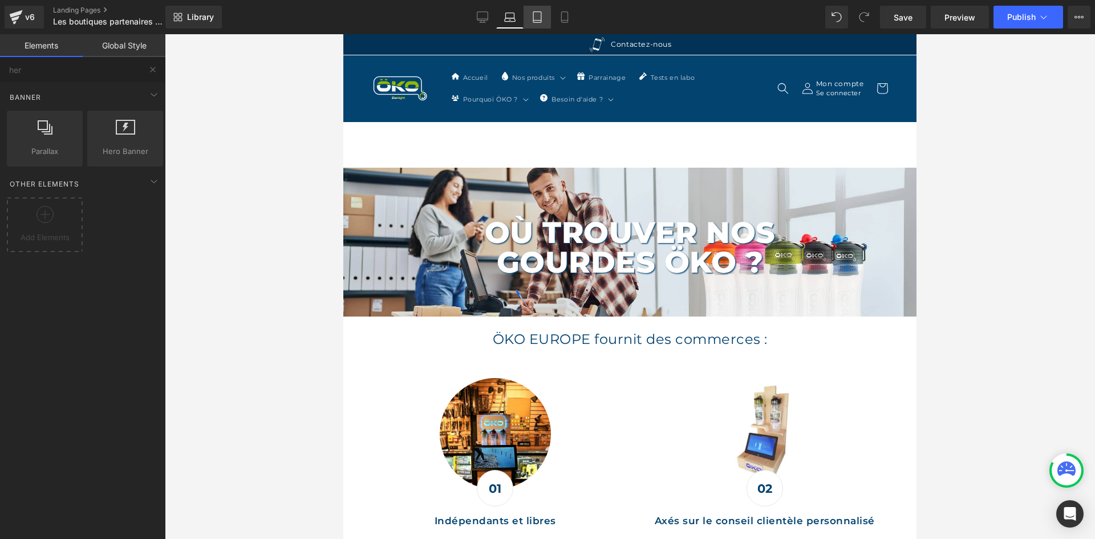
scroll to position [133, 0]
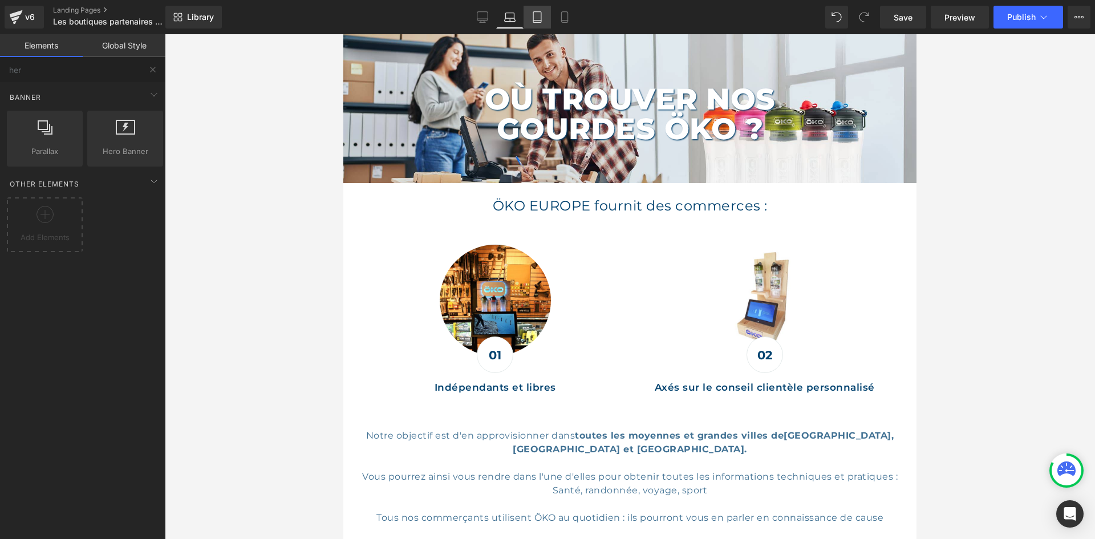
click at [541, 14] on icon at bounding box center [536, 16] width 11 height 11
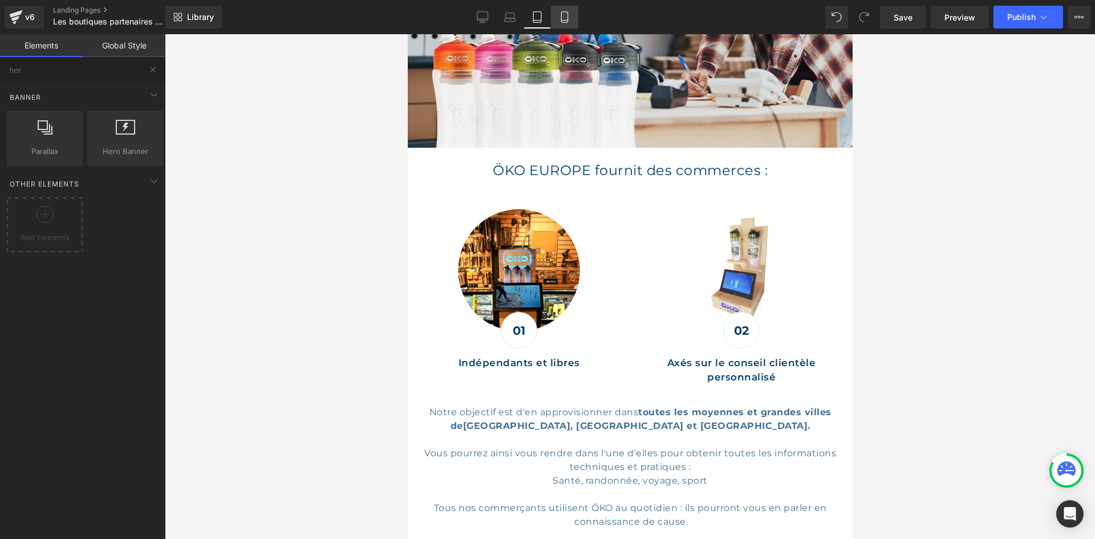
click at [561, 14] on icon at bounding box center [564, 16] width 11 height 11
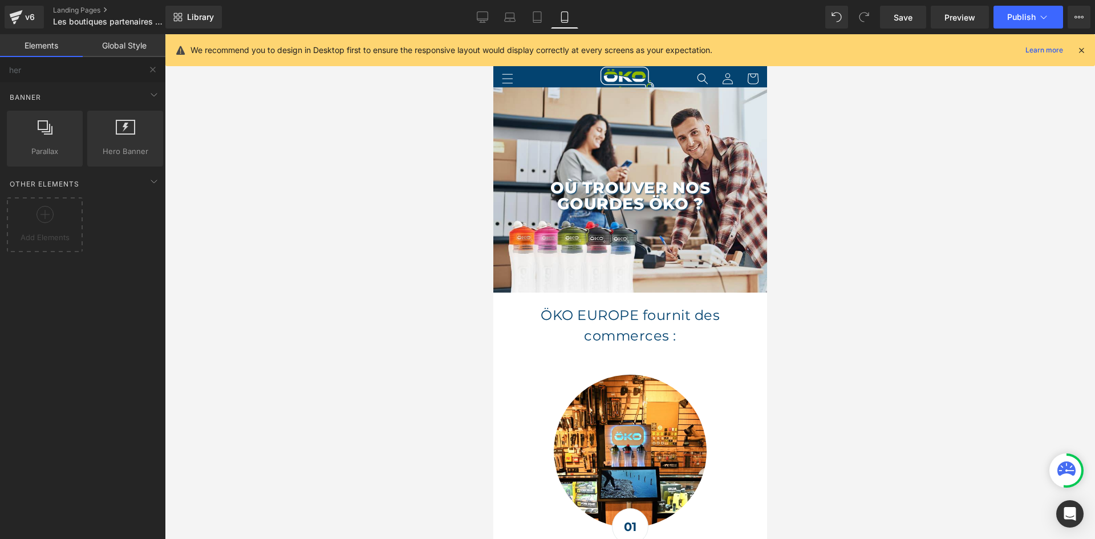
scroll to position [0, 0]
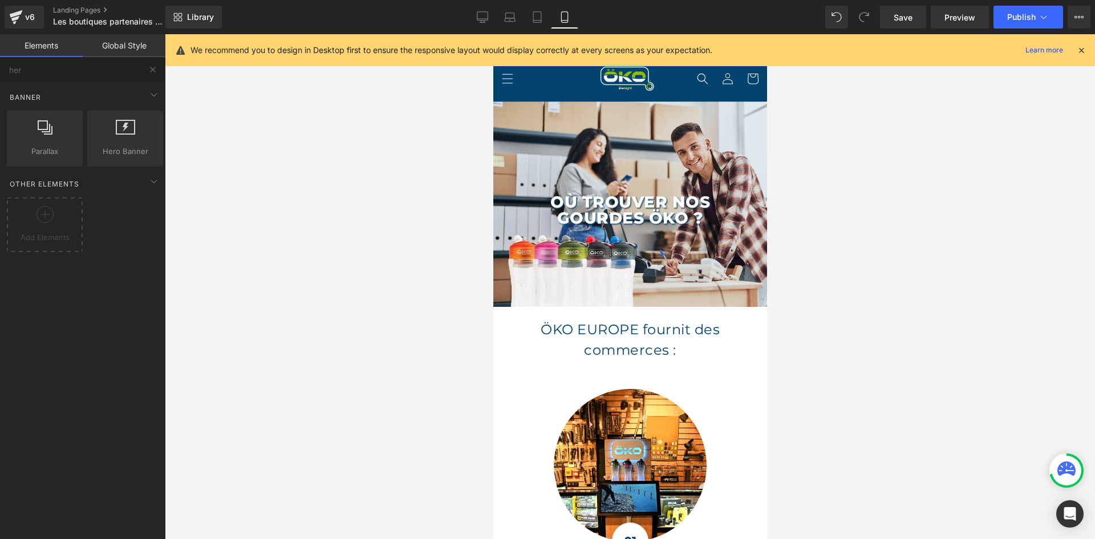
click at [1083, 44] on div at bounding box center [1081, 50] width 9 height 13
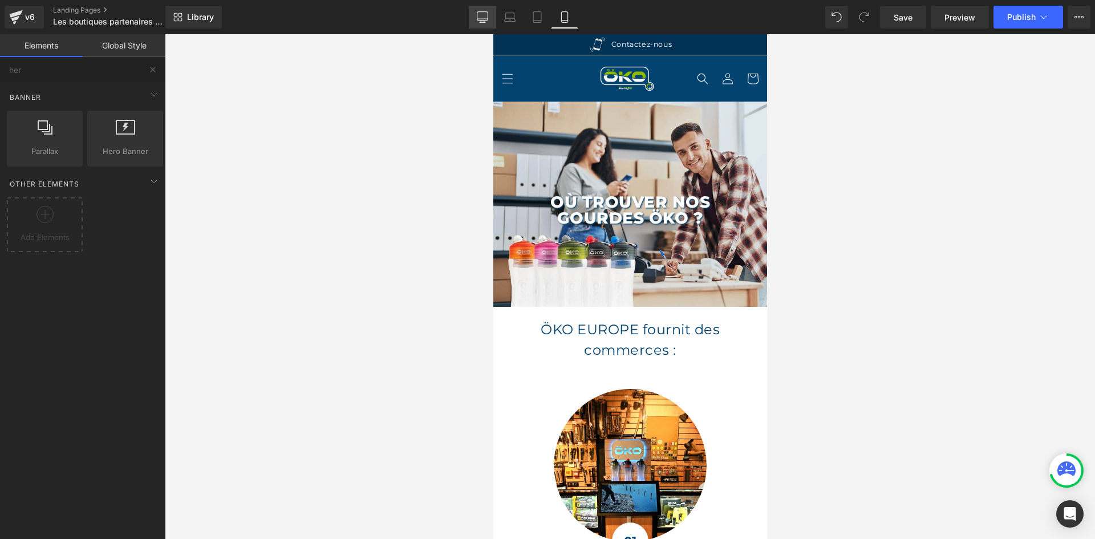
click at [485, 18] on icon at bounding box center [482, 16] width 11 height 11
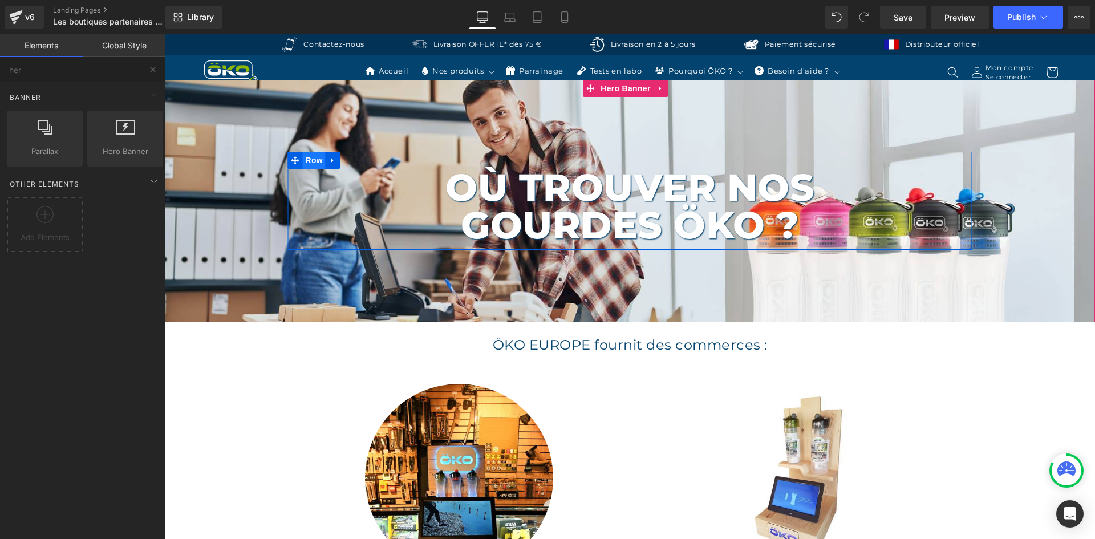
click at [311, 161] on span "Row" at bounding box center [314, 160] width 23 height 17
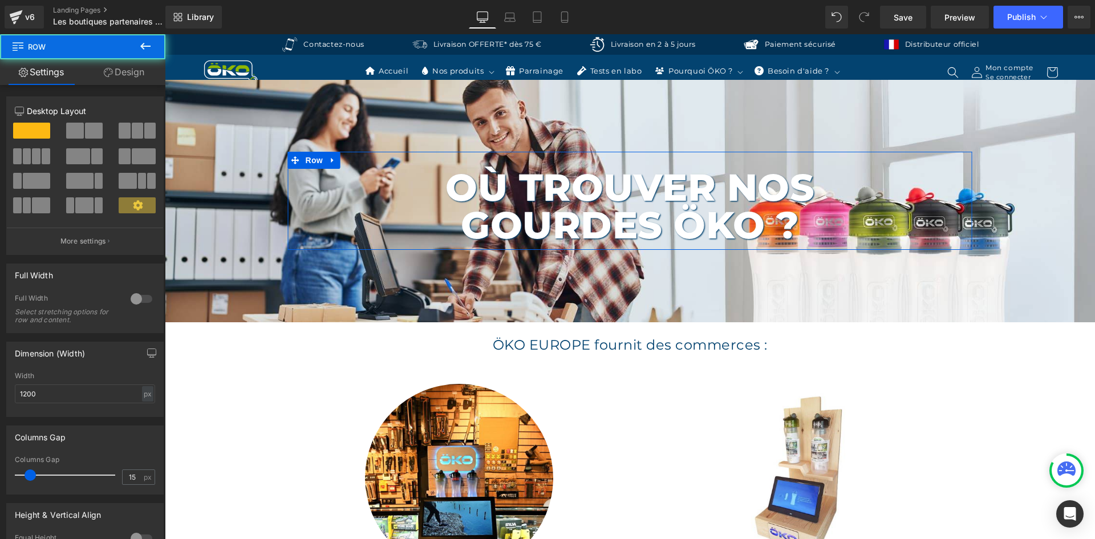
click at [119, 70] on link "Design" at bounding box center [124, 72] width 83 height 26
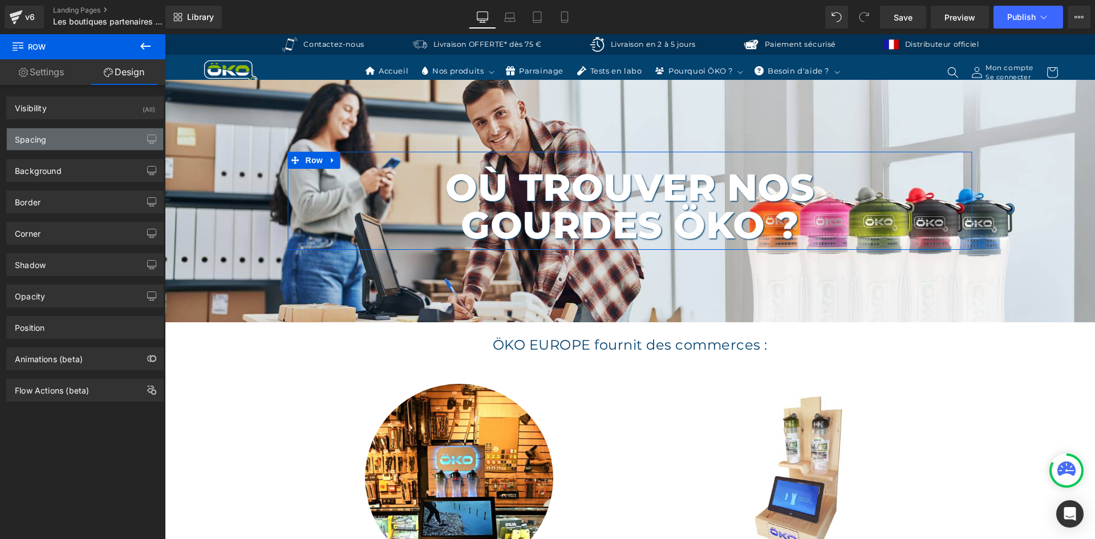
click at [72, 140] on div "Spacing" at bounding box center [85, 139] width 156 height 22
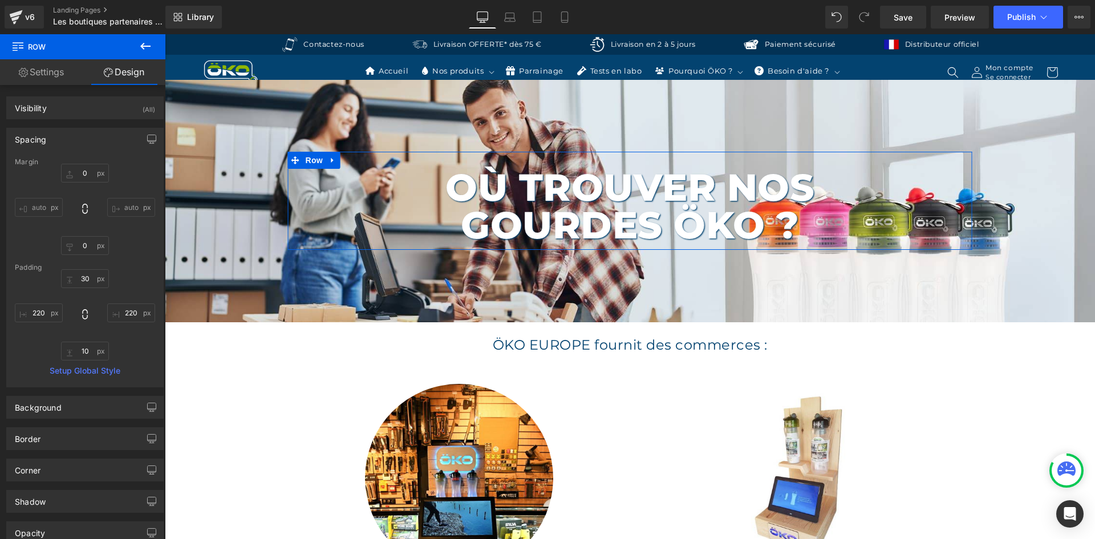
click at [83, 184] on div "0 auto 0 auto" at bounding box center [85, 209] width 140 height 91
click at [87, 172] on input "0" at bounding box center [85, 173] width 48 height 19
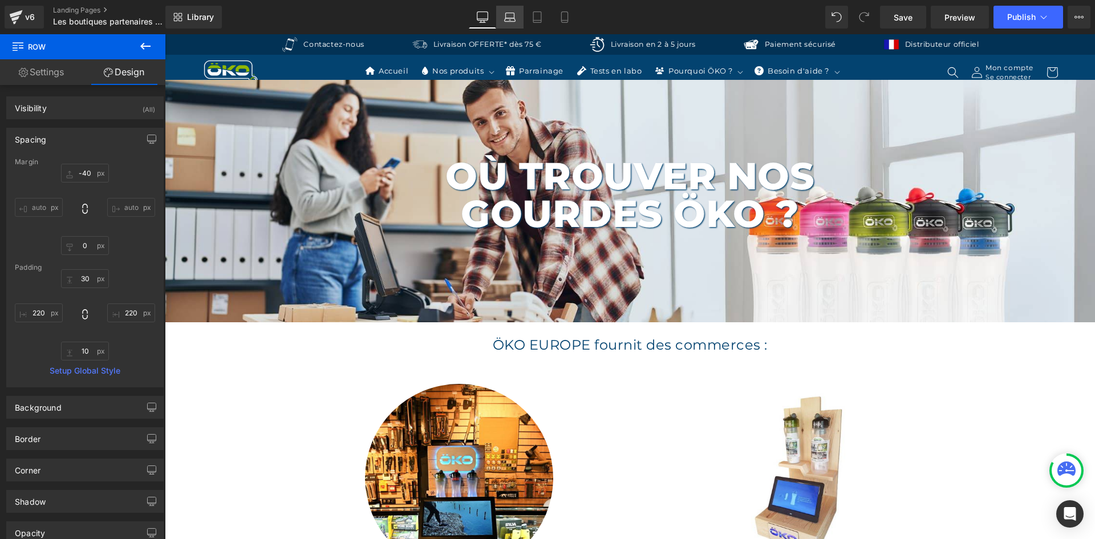
click at [518, 24] on link "Laptop" at bounding box center [509, 17] width 27 height 23
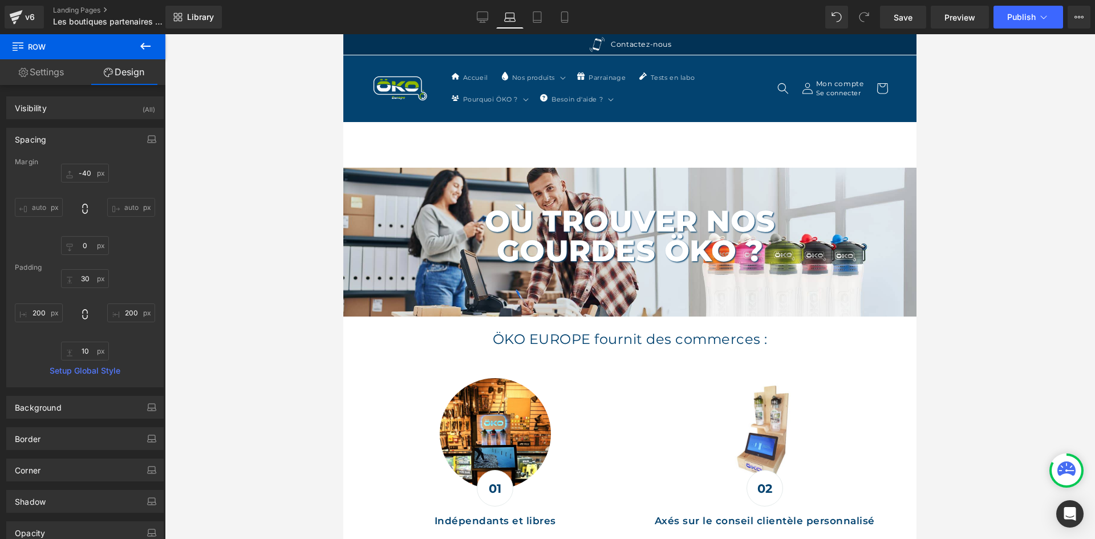
scroll to position [49, 0]
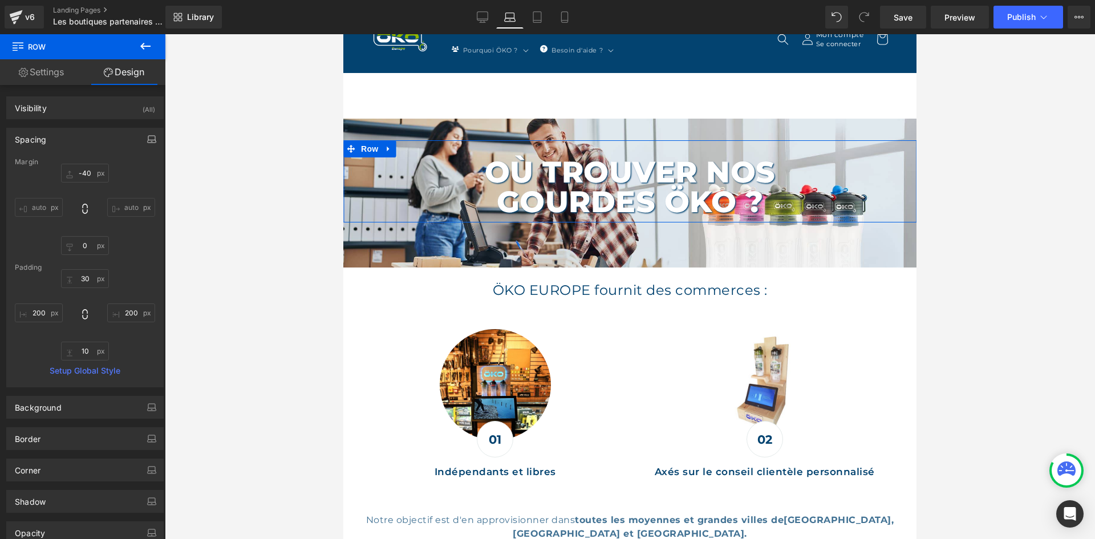
click at [147, 136] on icon "button" at bounding box center [151, 139] width 9 height 9
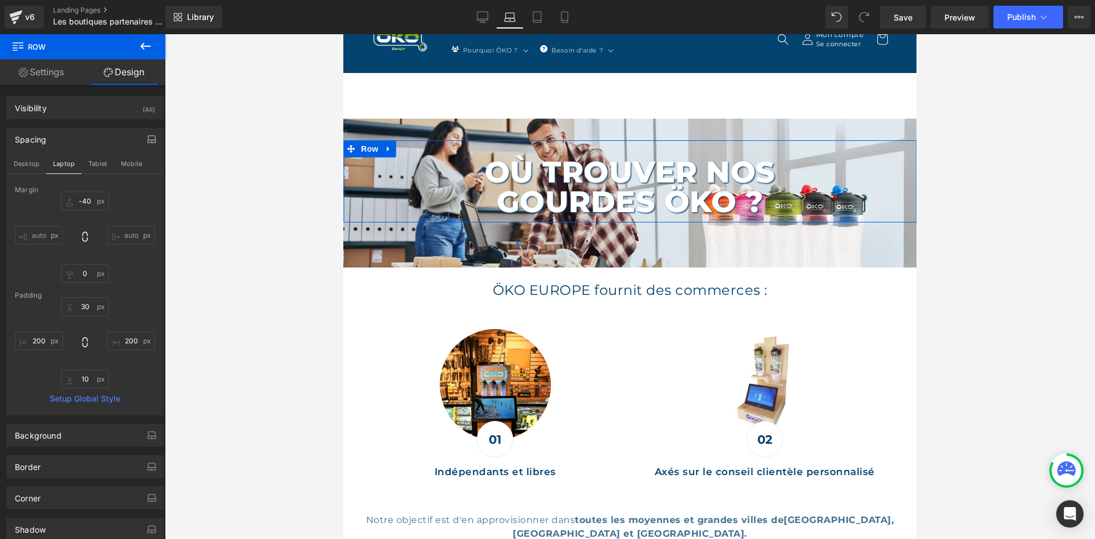
click at [108, 149] on div "Spacing" at bounding box center [85, 139] width 156 height 22
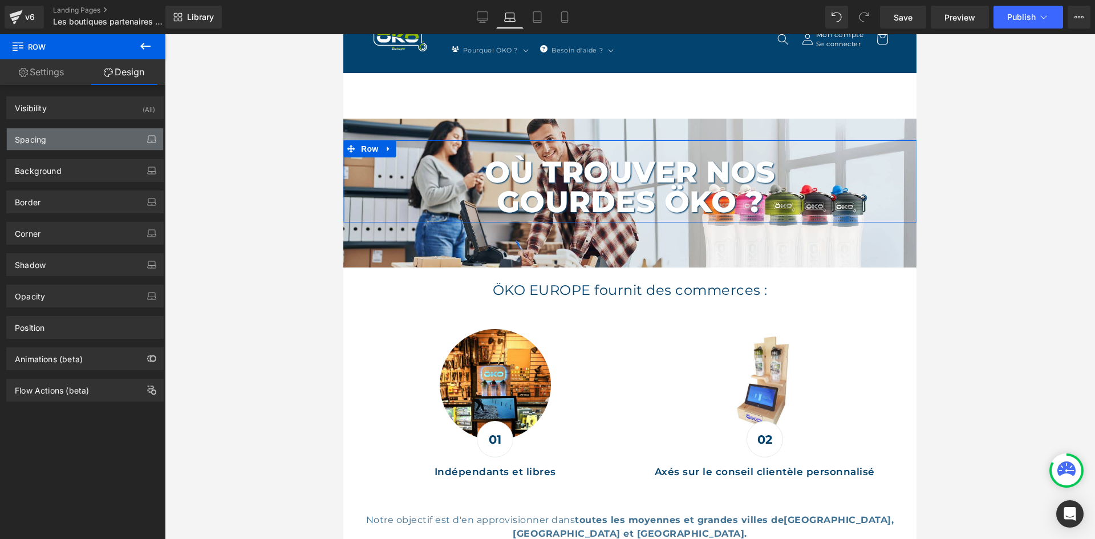
click at [131, 139] on div "Spacing" at bounding box center [85, 139] width 156 height 22
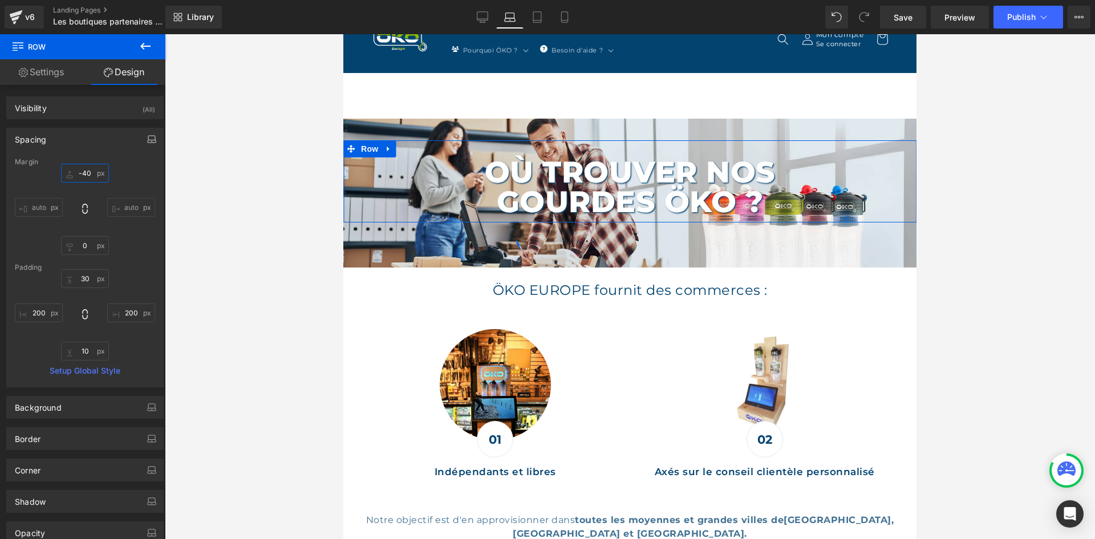
click at [88, 172] on input "-40" at bounding box center [85, 173] width 48 height 19
click at [137, 145] on div "Spacing" at bounding box center [85, 139] width 156 height 22
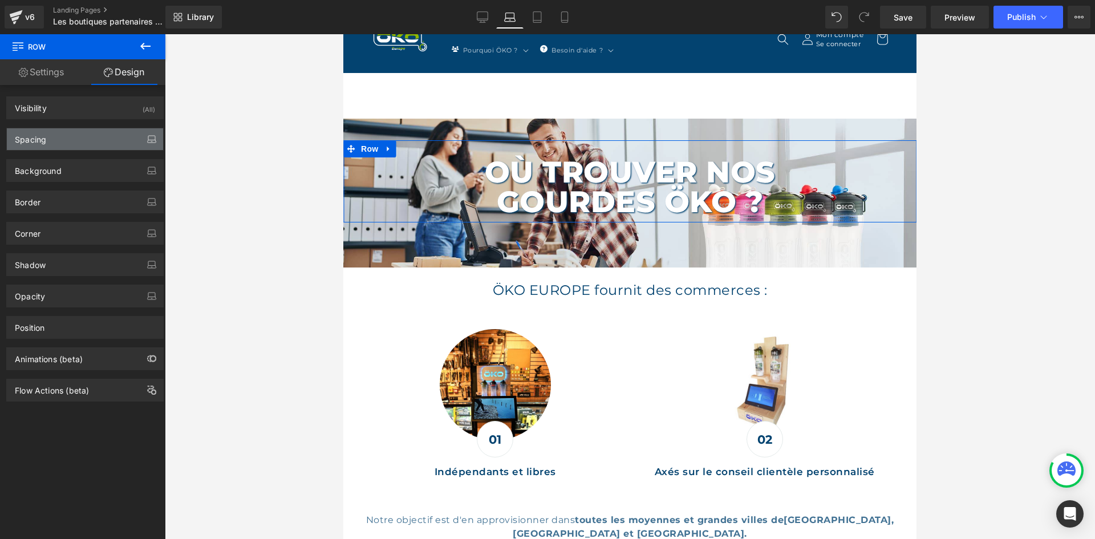
click at [128, 132] on div "Spacing" at bounding box center [85, 139] width 156 height 22
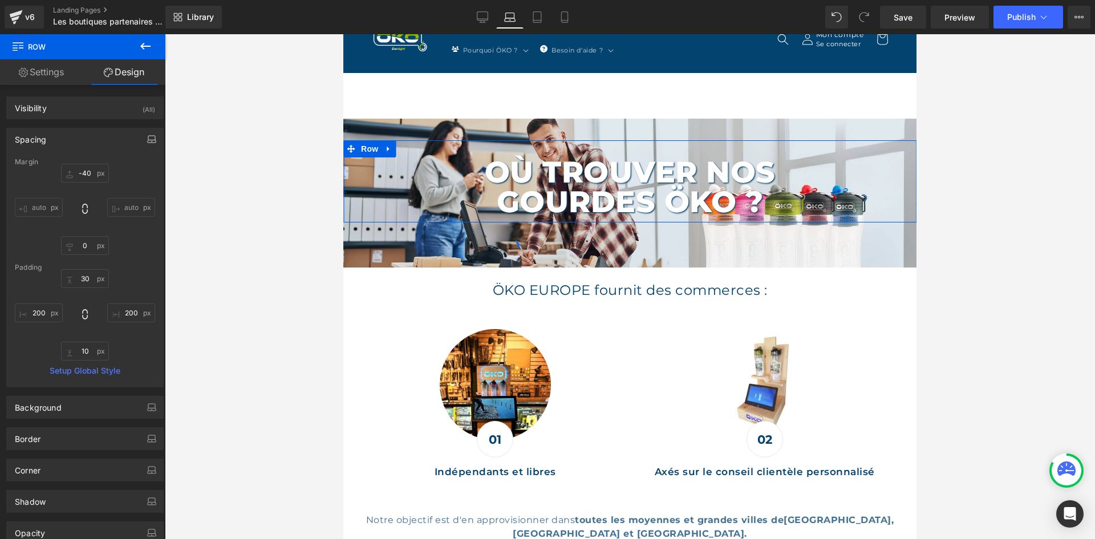
click at [147, 137] on icon "button" at bounding box center [151, 139] width 9 height 9
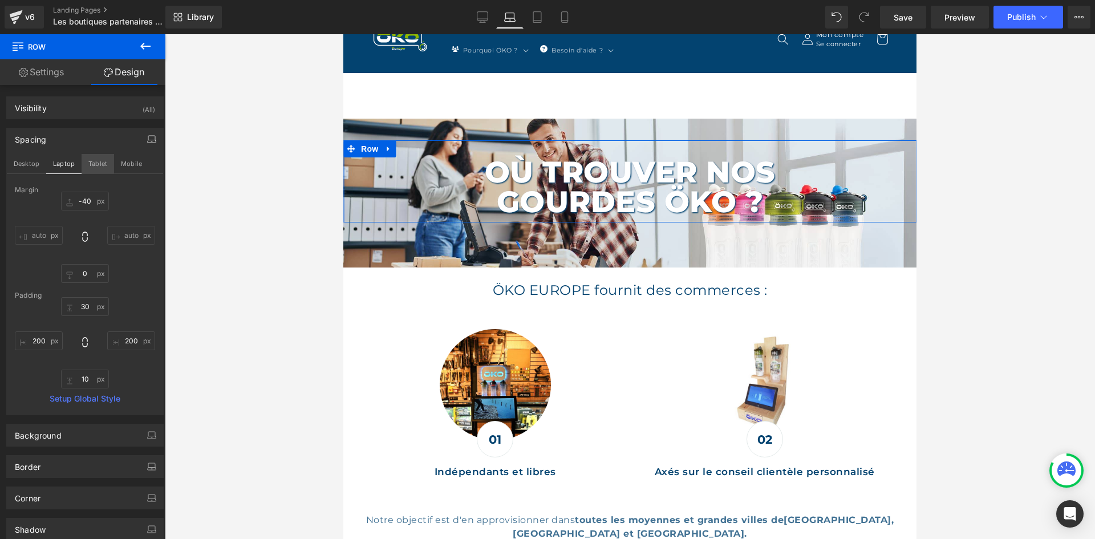
click at [100, 161] on button "Tablet" at bounding box center [98, 163] width 33 height 19
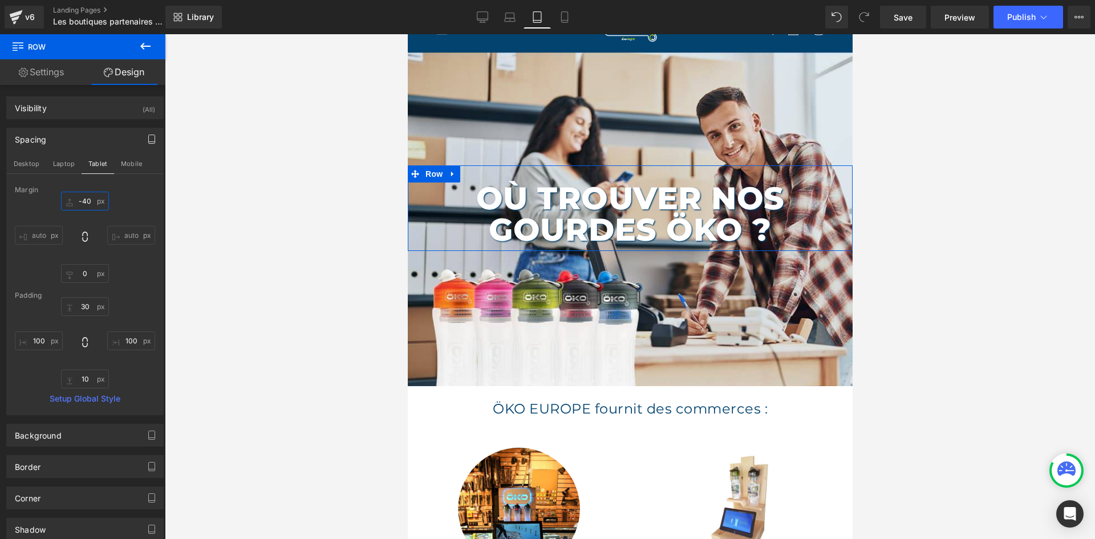
click at [86, 194] on input "-40" at bounding box center [85, 201] width 48 height 19
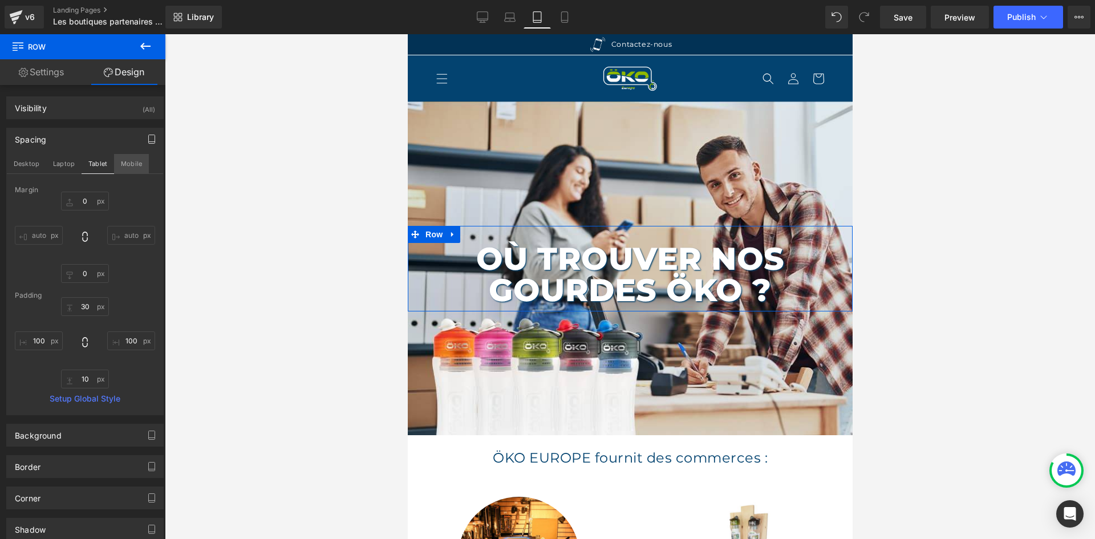
click at [123, 169] on button "Mobile" at bounding box center [131, 163] width 35 height 19
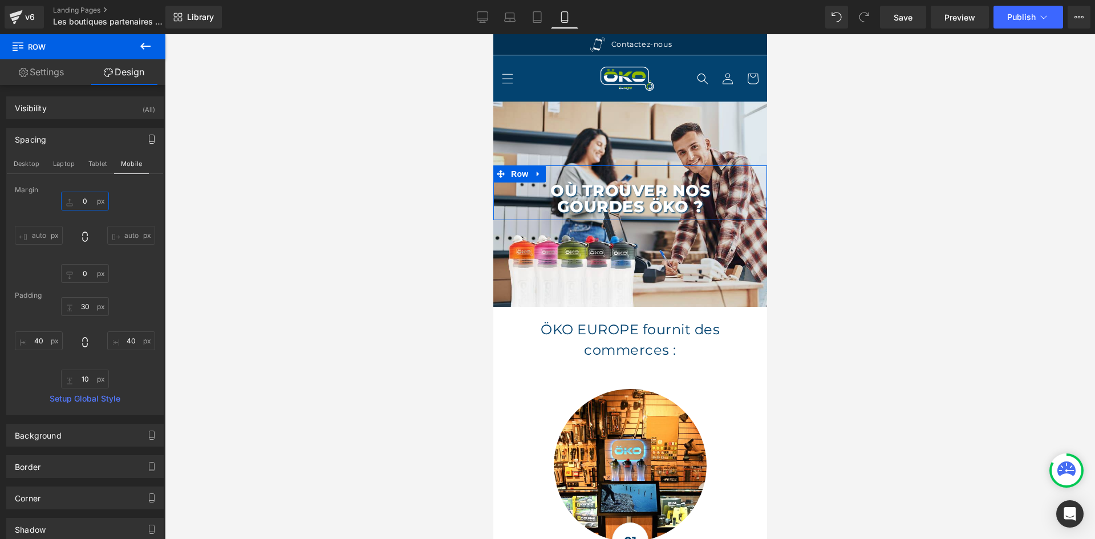
click at [87, 197] on input "0" at bounding box center [85, 201] width 48 height 19
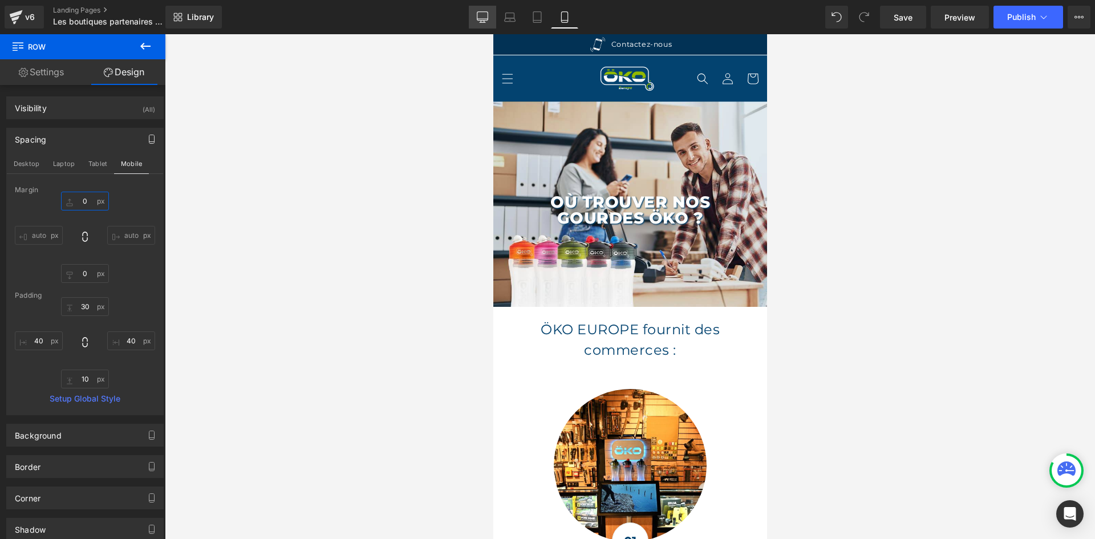
type input "0"
click at [476, 11] on link "Desktop" at bounding box center [482, 17] width 27 height 23
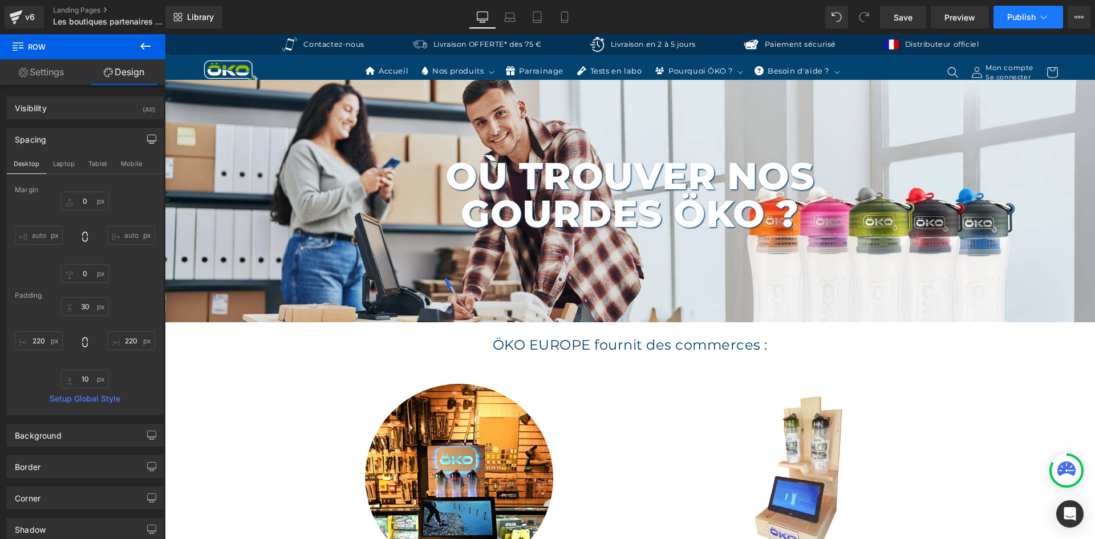
click at [1033, 10] on button "Publish" at bounding box center [1028, 17] width 70 height 23
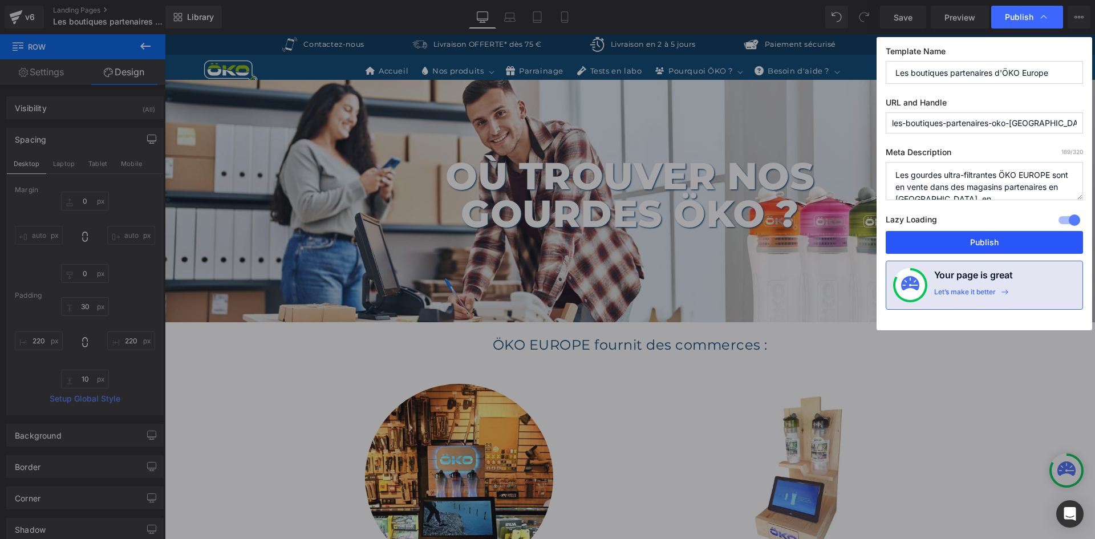
click at [980, 237] on button "Publish" at bounding box center [984, 242] width 197 height 23
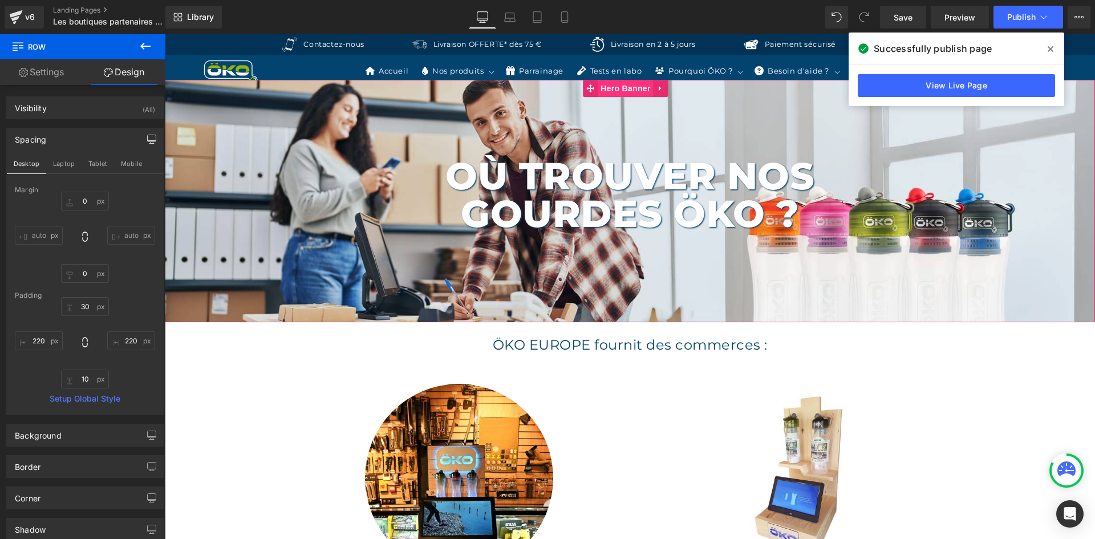
click at [610, 90] on span "Hero Banner" at bounding box center [625, 88] width 55 height 17
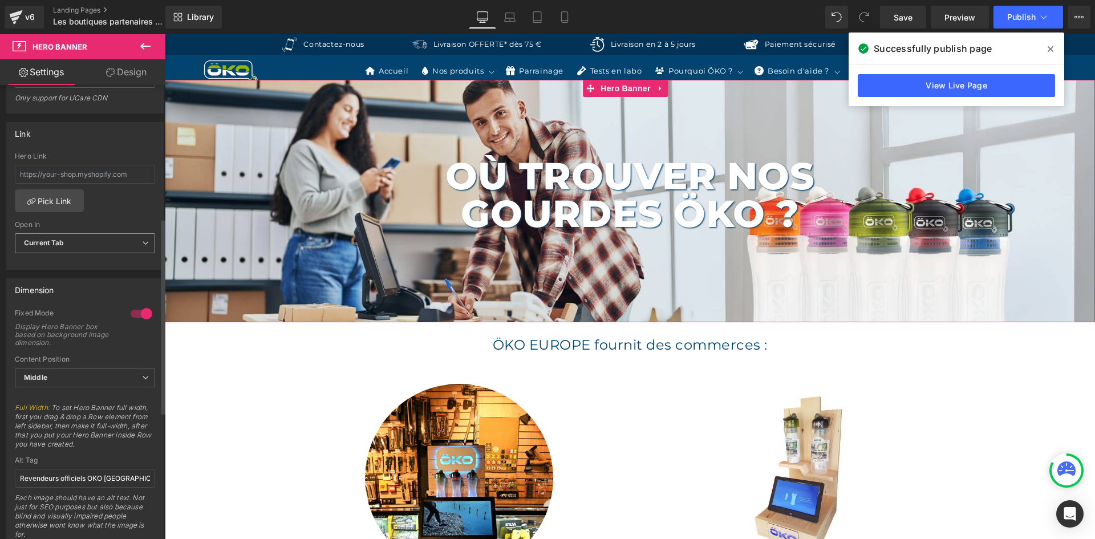
scroll to position [399, 0]
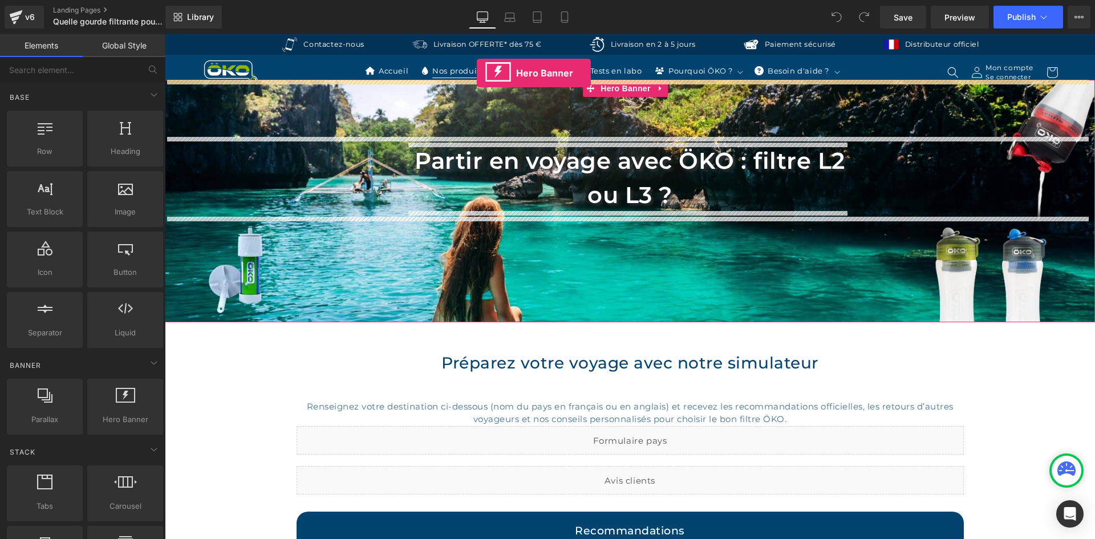
drag, startPoint x: 287, startPoint y: 459, endPoint x: 477, endPoint y: 73, distance: 430.2
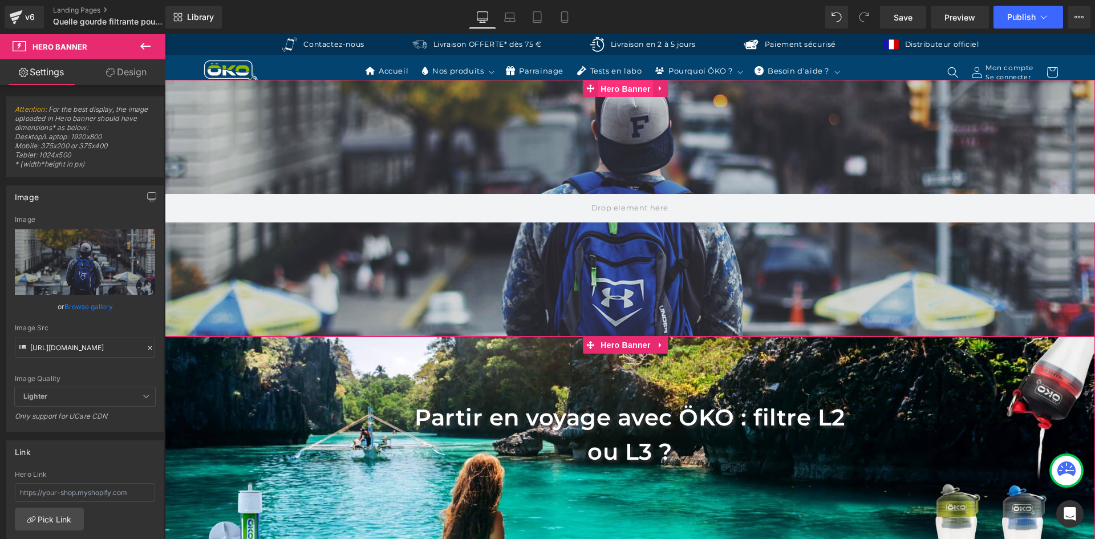
click at [621, 89] on span "Hero Banner" at bounding box center [625, 88] width 55 height 17
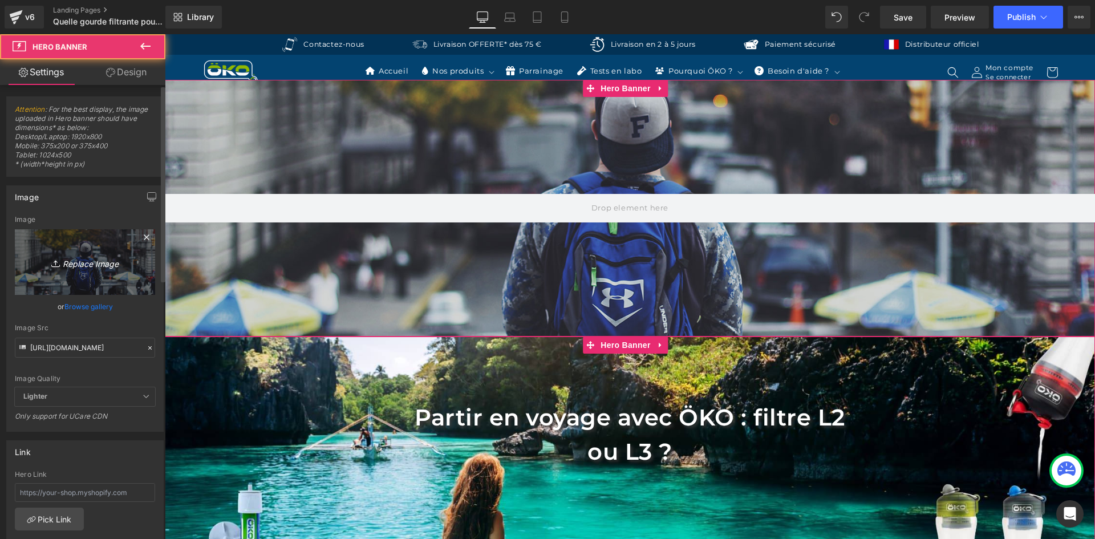
click at [89, 253] on link "Replace Image" at bounding box center [85, 262] width 140 height 66
type input "C:\fakepath\PARTIR EN VOYAGE.jpg"
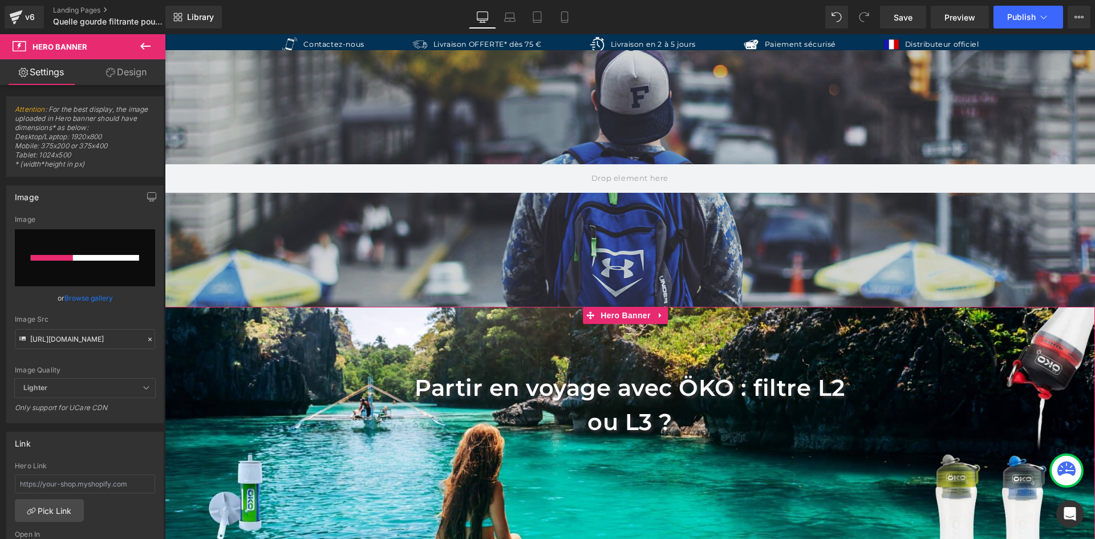
scroll to position [114, 0]
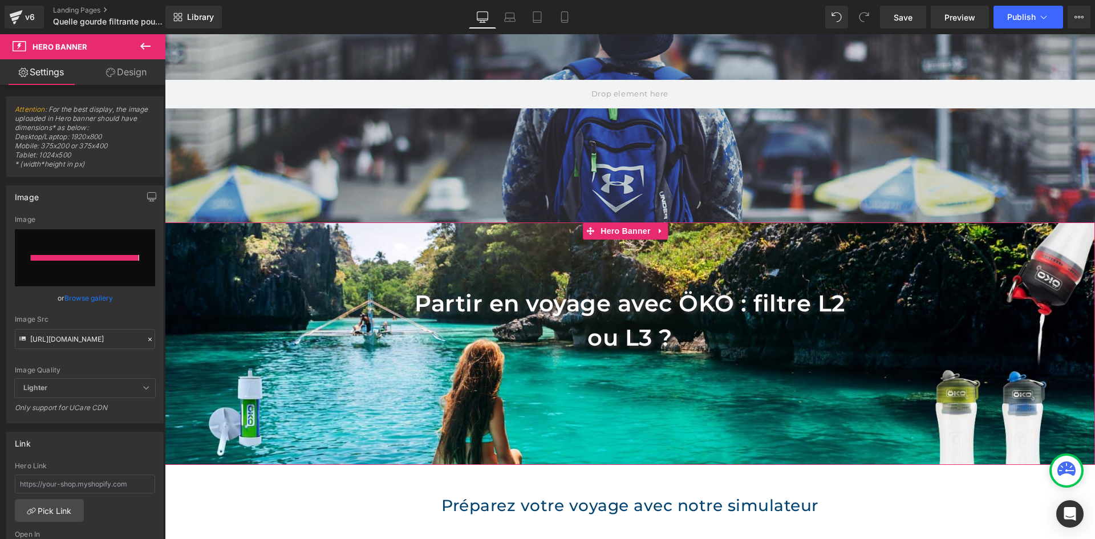
type input "[URL][DOMAIN_NAME]"
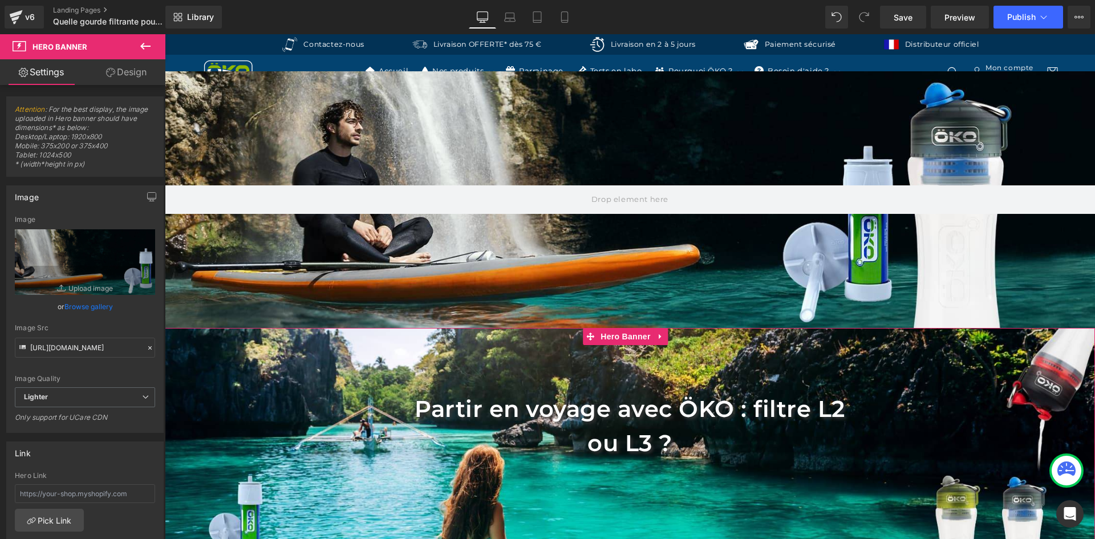
scroll to position [0, 0]
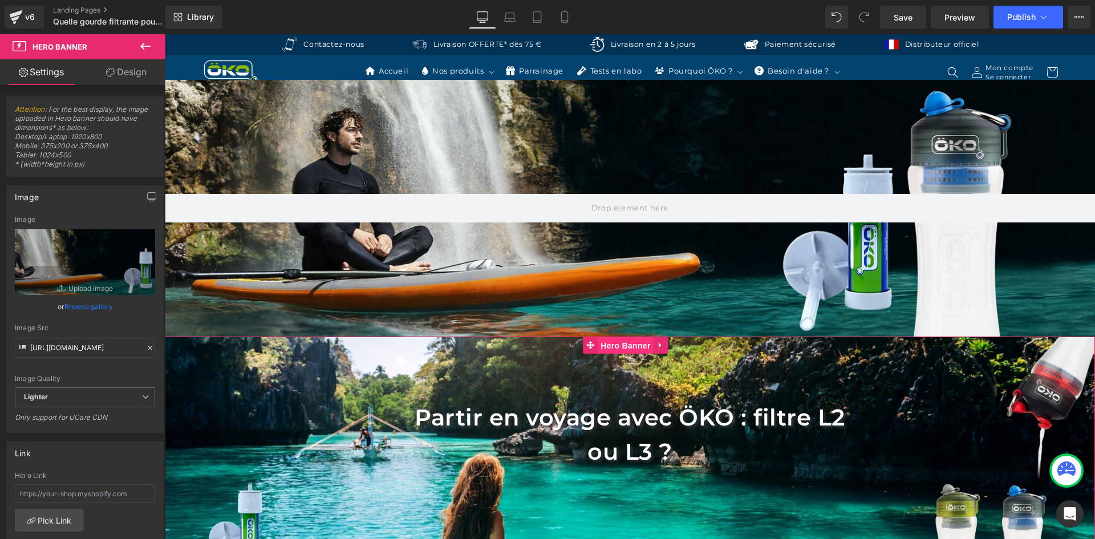
click at [629, 344] on span "Hero Banner" at bounding box center [625, 345] width 55 height 17
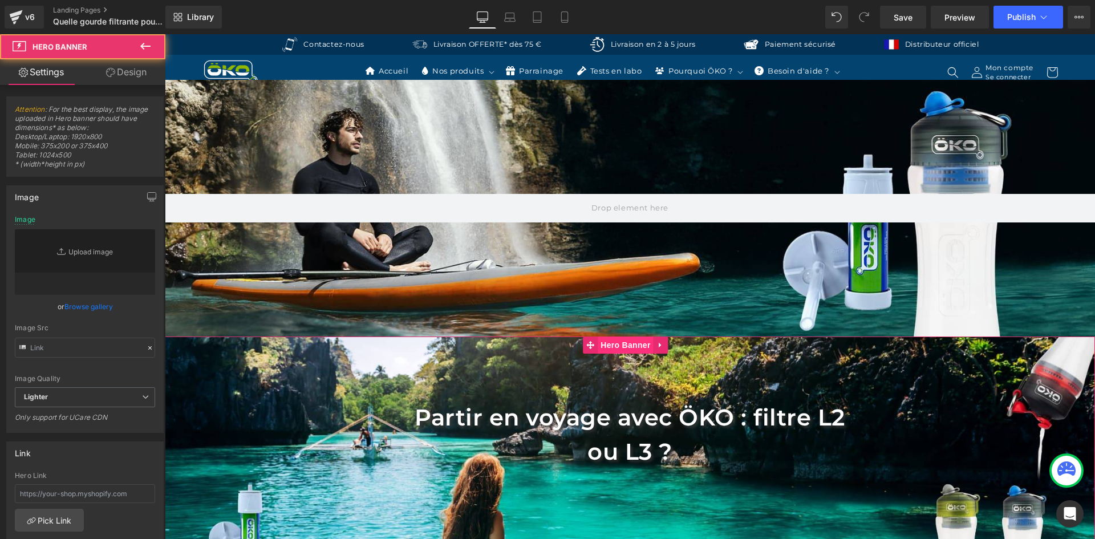
type input "[URL][DOMAIN_NAME]"
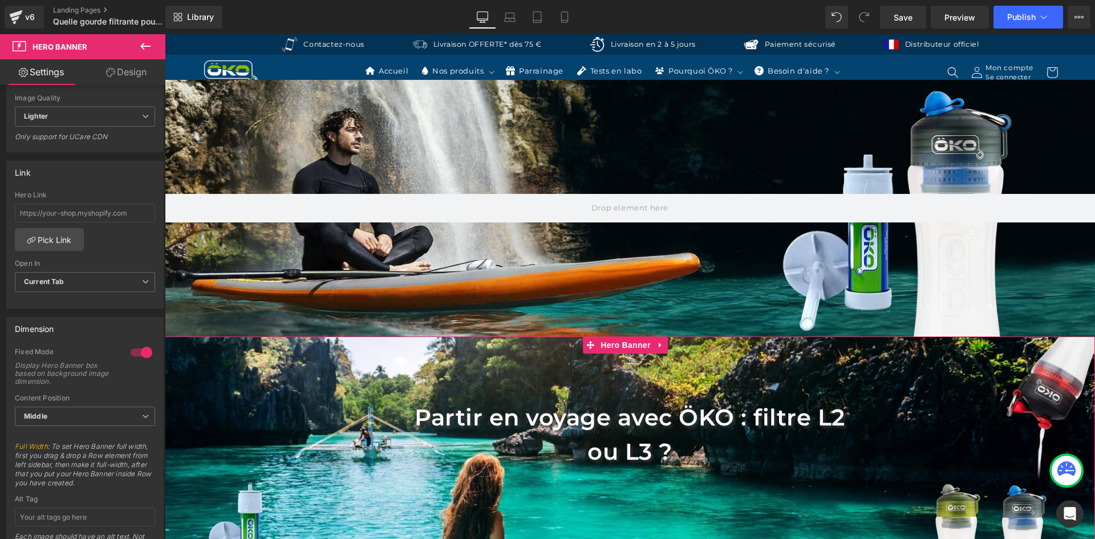
scroll to position [456, 0]
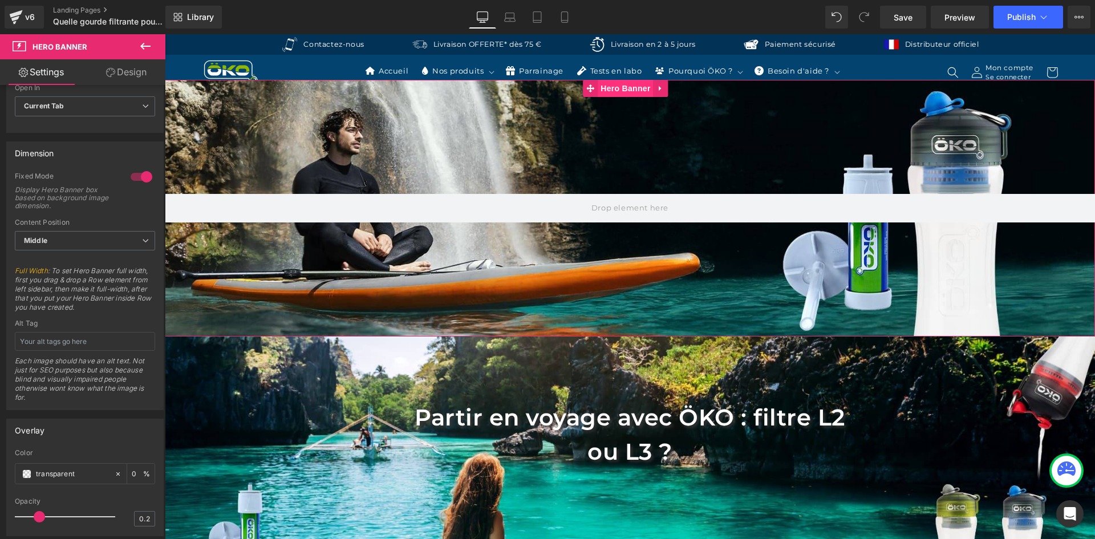
click at [622, 95] on span "Hero Banner" at bounding box center [625, 88] width 55 height 17
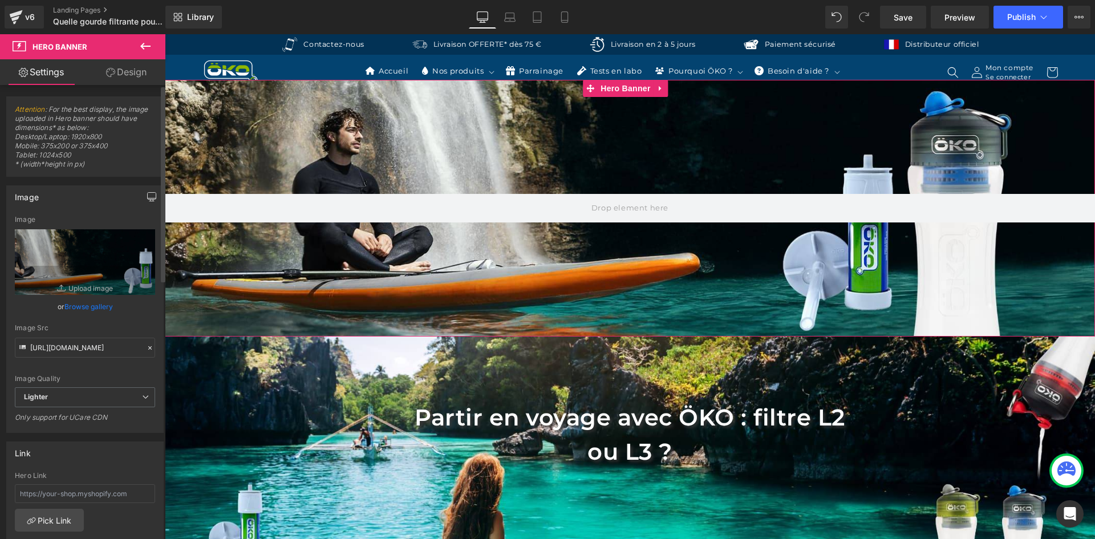
click at [149, 194] on icon "button" at bounding box center [151, 196] width 9 height 9
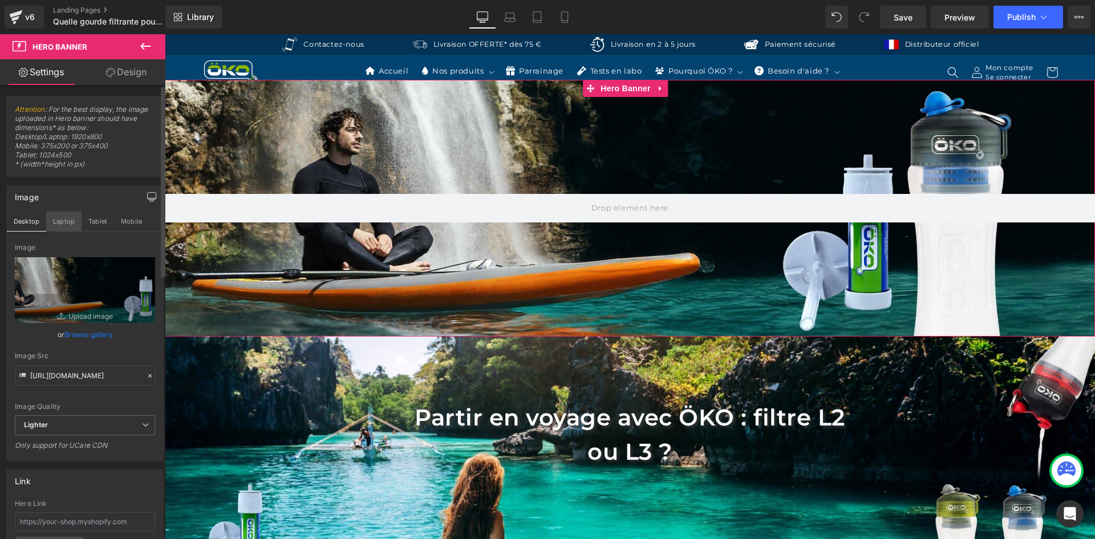
click at [80, 218] on button "Laptop" at bounding box center [63, 221] width 35 height 19
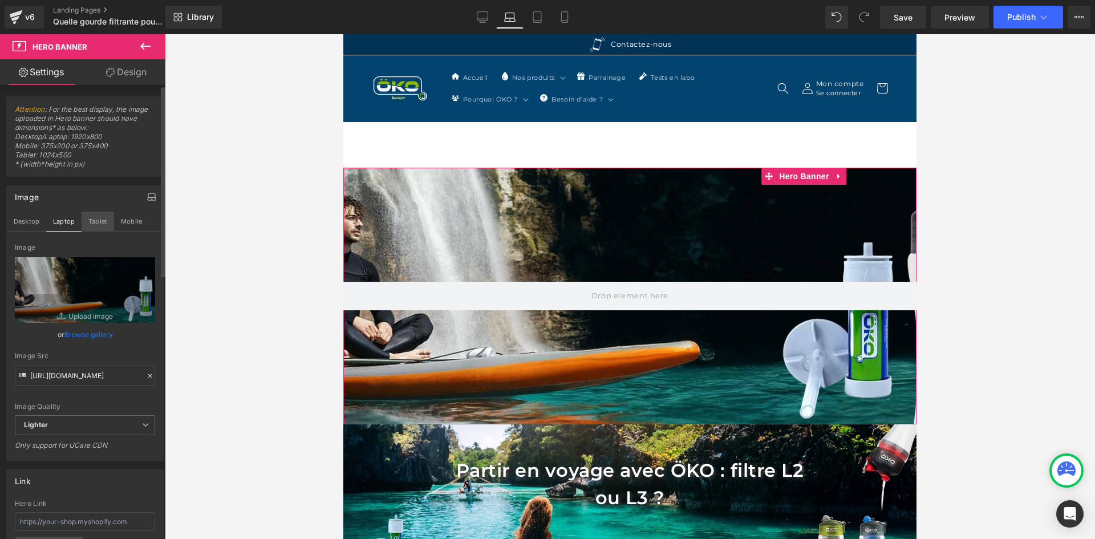
click at [92, 218] on button "Tablet" at bounding box center [98, 221] width 33 height 19
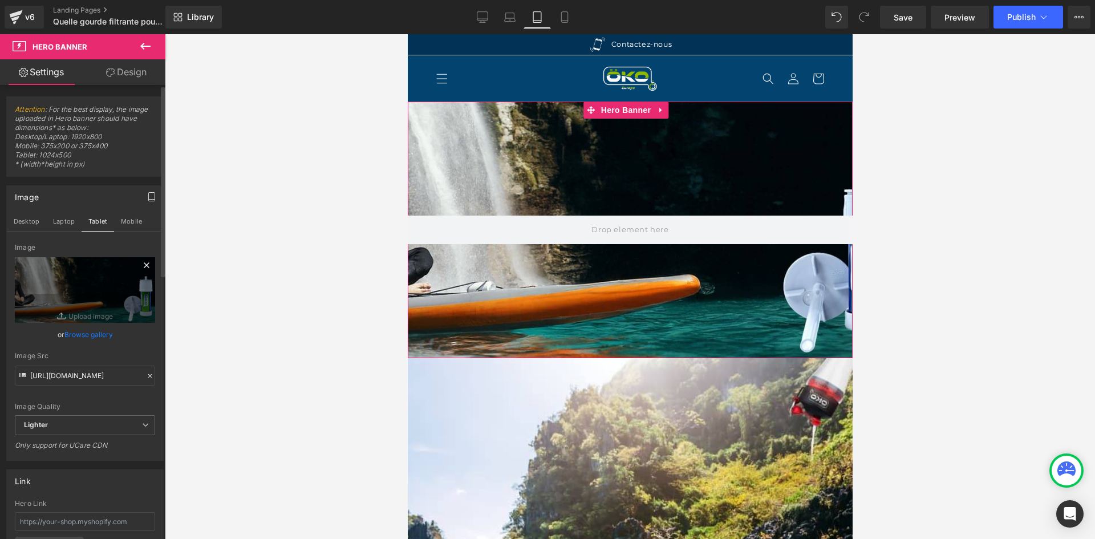
click at [144, 262] on icon at bounding box center [147, 265] width 14 height 14
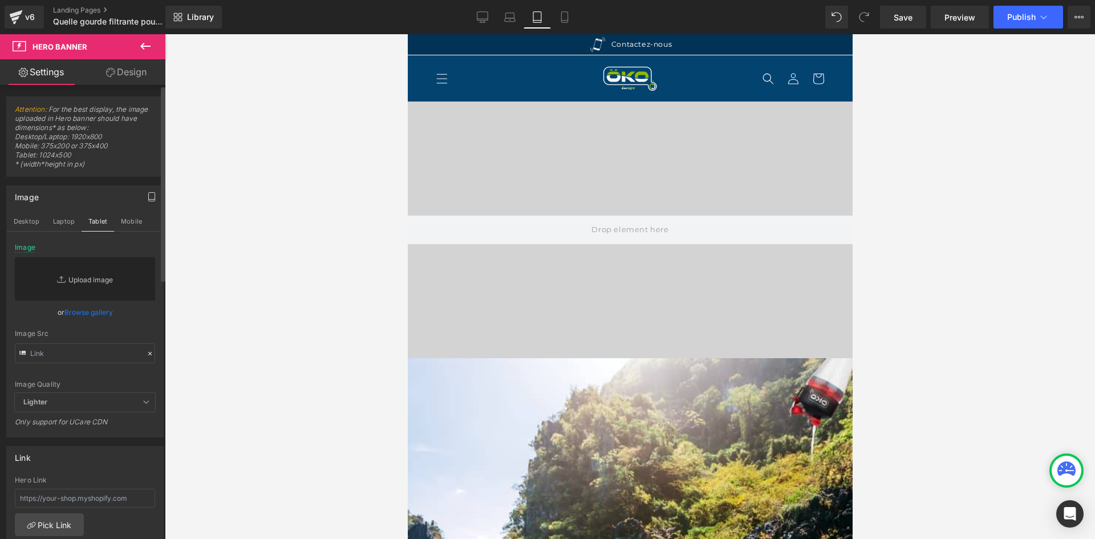
click at [104, 268] on link "Replace Image" at bounding box center [85, 278] width 140 height 43
type input "C:\fakepath\PARTIR EN VOYAGE.jpg"
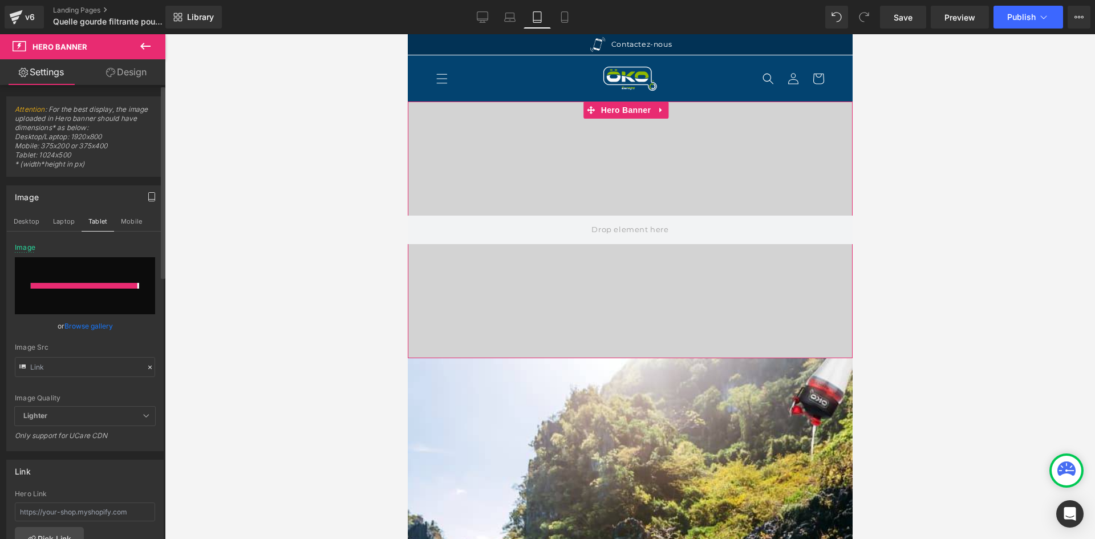
type input "[URL][DOMAIN_NAME]"
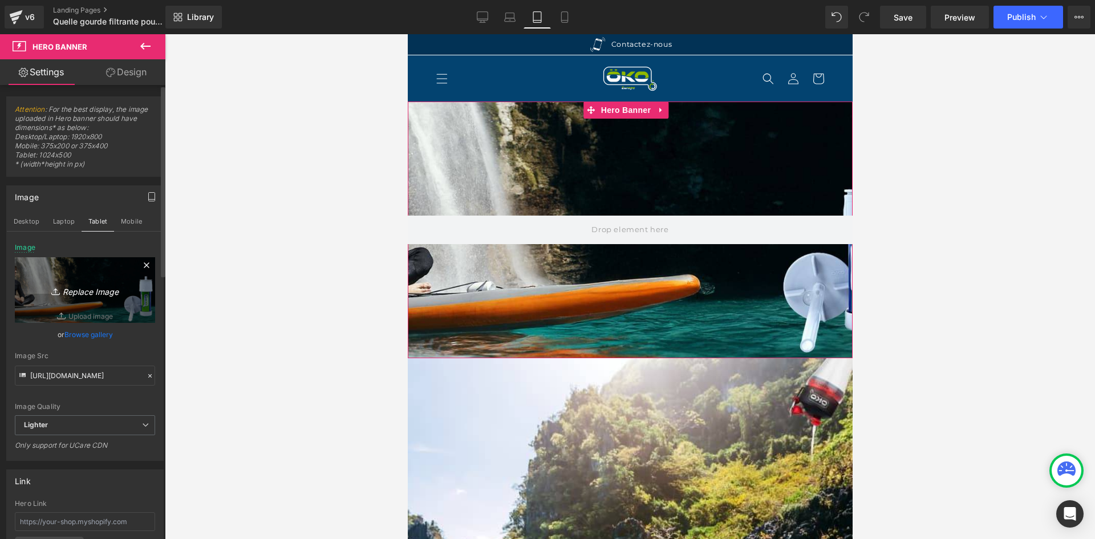
click at [91, 277] on link "Replace Image" at bounding box center [85, 290] width 140 height 66
type input "C:\fakepath\BANNIERE MOBILE.jpg"
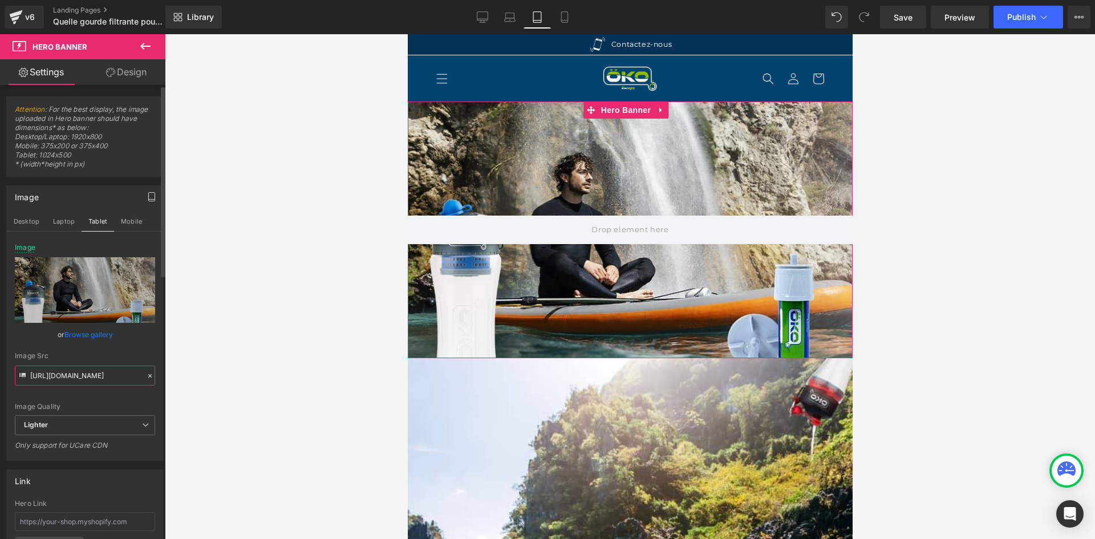
click at [102, 374] on input "[URL][DOMAIN_NAME]" at bounding box center [85, 376] width 140 height 20
click at [131, 217] on button "Mobile" at bounding box center [131, 221] width 35 height 19
type input "[URL][DOMAIN_NAME]"
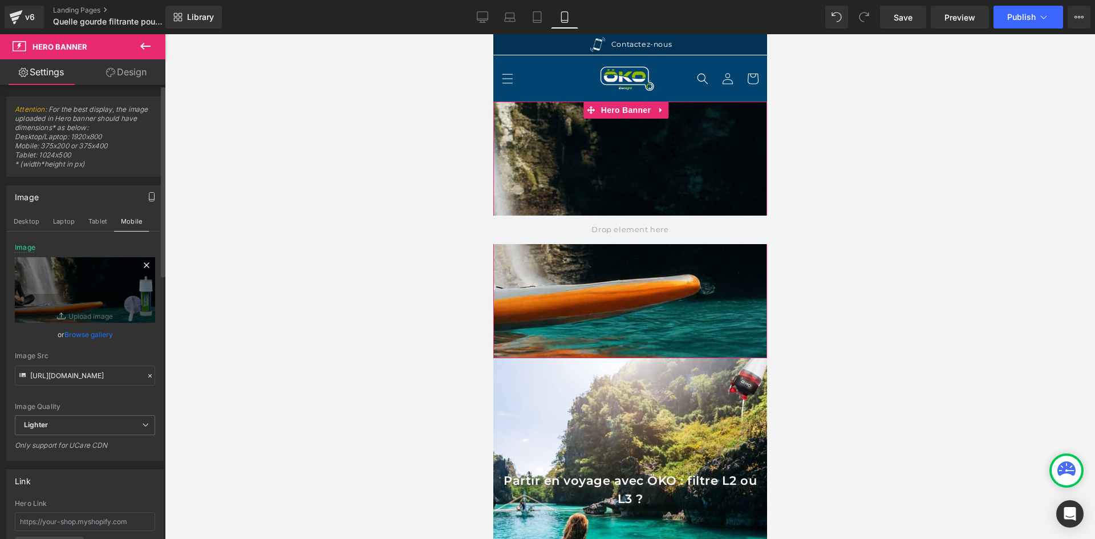
click at [140, 261] on icon at bounding box center [147, 265] width 14 height 14
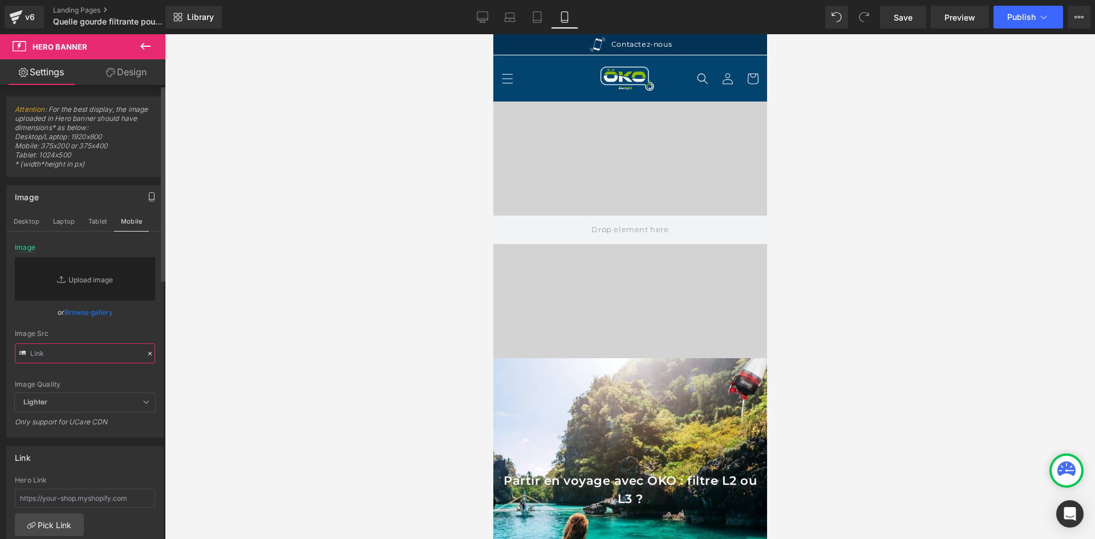
click at [88, 348] on input "text" at bounding box center [85, 353] width 140 height 20
paste input "[URL][DOMAIN_NAME]"
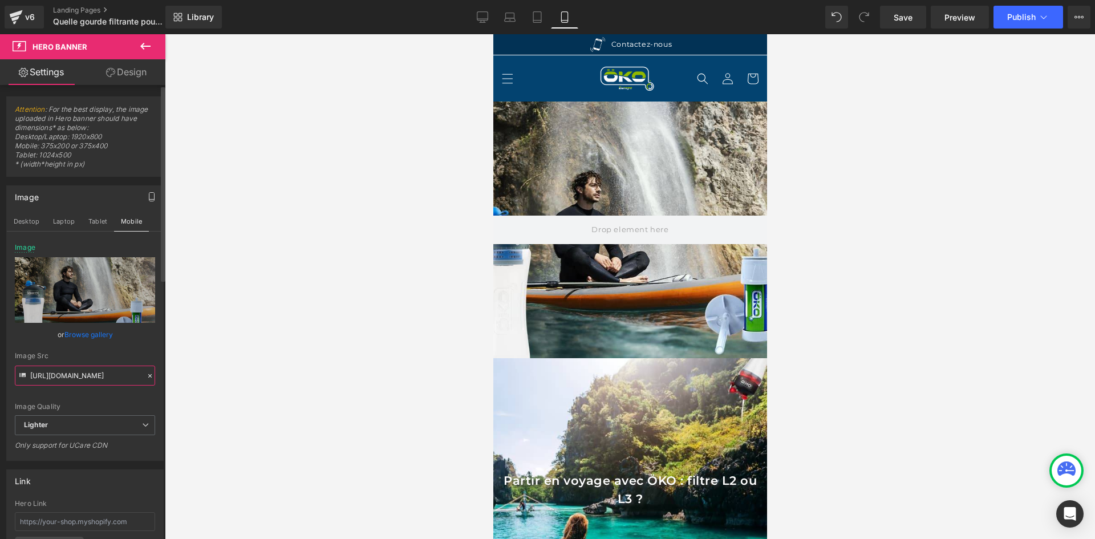
type input "[URL][DOMAIN_NAME]"
click at [89, 350] on div "Image Quality Lighter Lightest Lighter Lighter Lightest Only support for UCare …" at bounding box center [85, 329] width 140 height 172
click at [93, 221] on button "Tablet" at bounding box center [98, 221] width 33 height 19
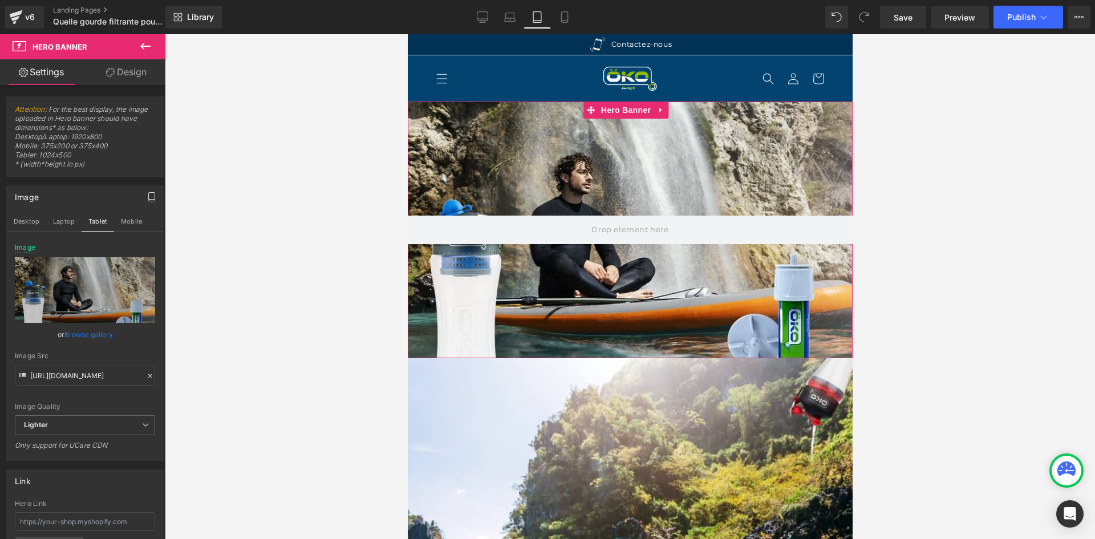
click at [622, 113] on span "Hero Banner" at bounding box center [625, 109] width 55 height 17
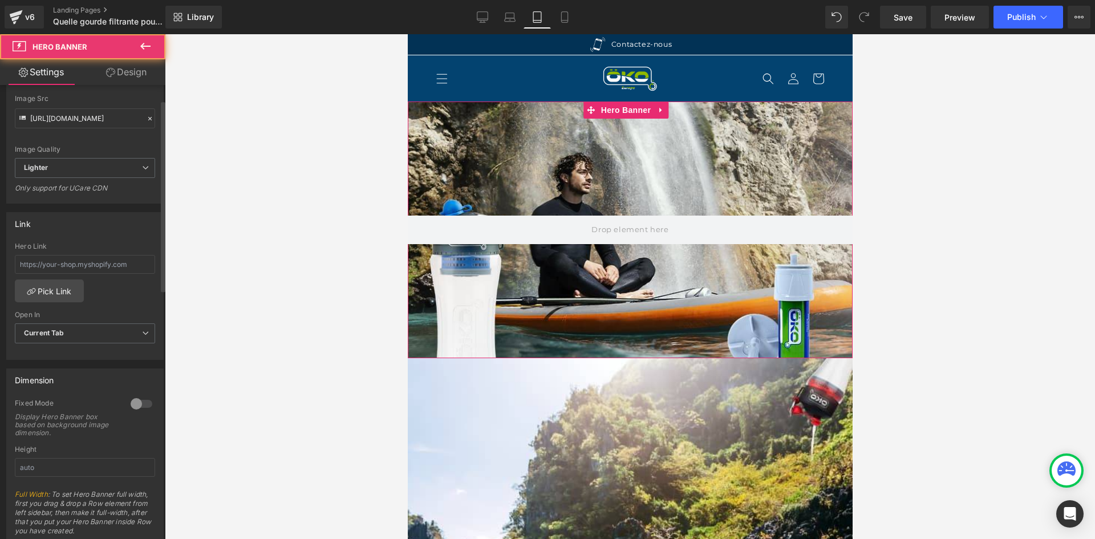
scroll to position [285, 0]
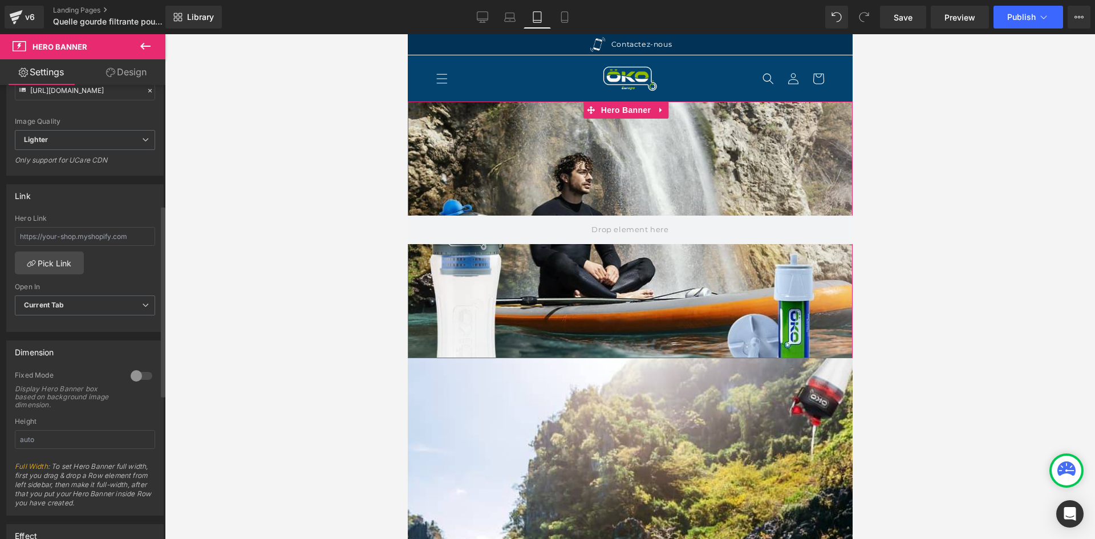
click at [137, 376] on div at bounding box center [141, 376] width 27 height 18
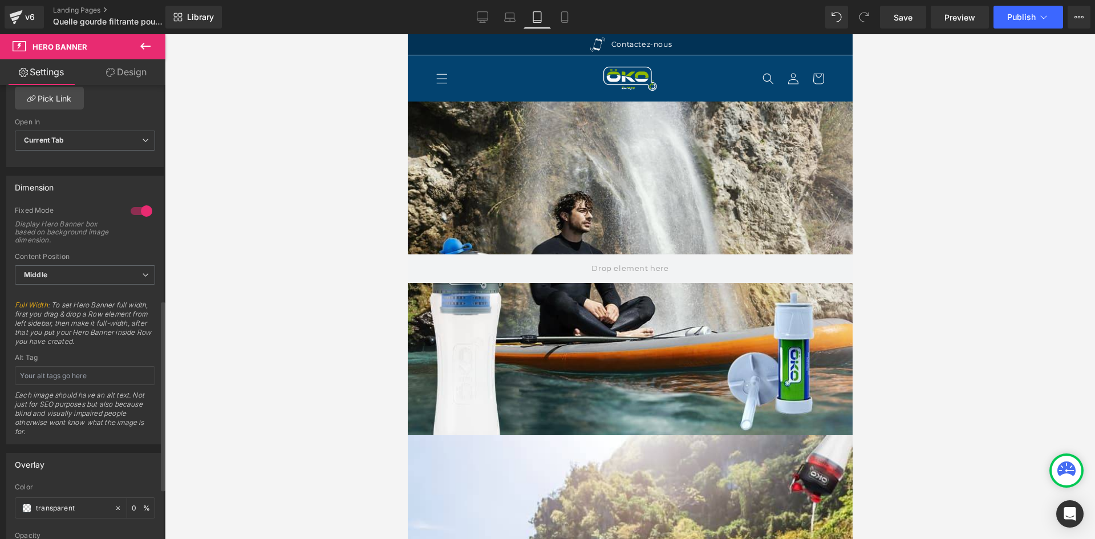
scroll to position [513, 0]
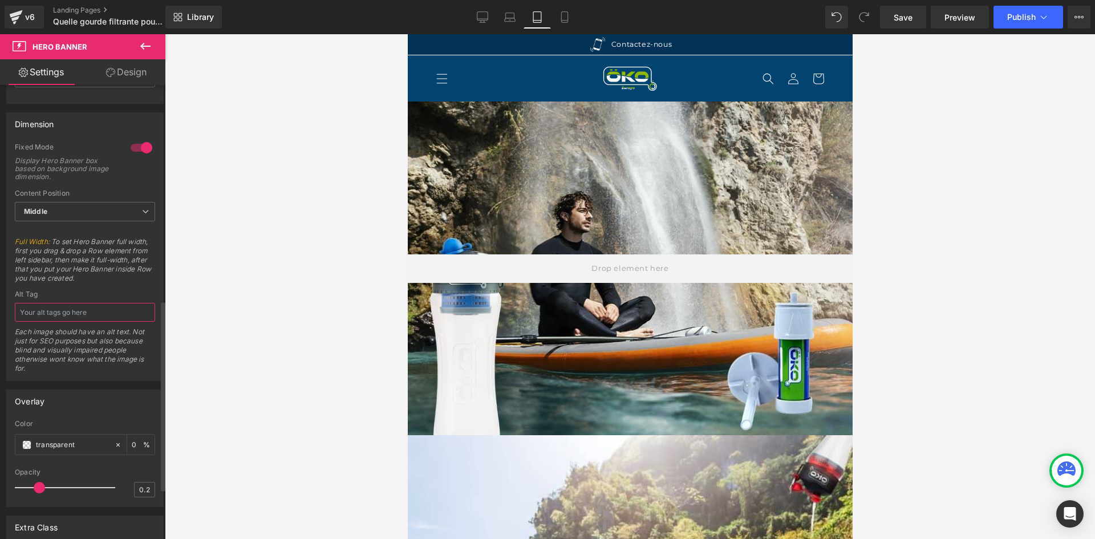
click at [106, 316] on input "text" at bounding box center [85, 312] width 140 height 19
type input "Gourde filtrante voyage"
click at [112, 295] on div "Alt Tag" at bounding box center [85, 294] width 140 height 8
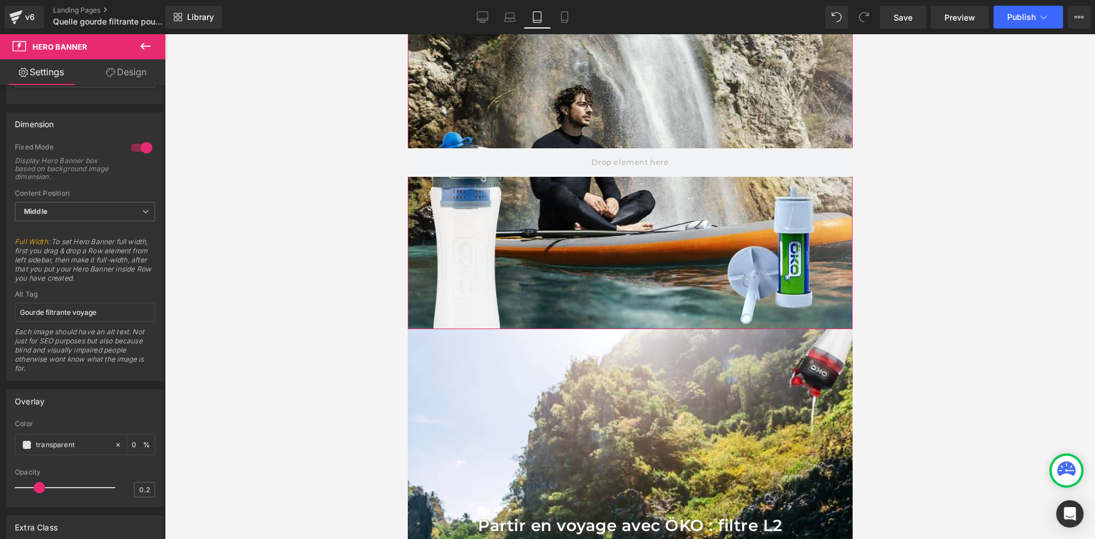
scroll to position [0, 0]
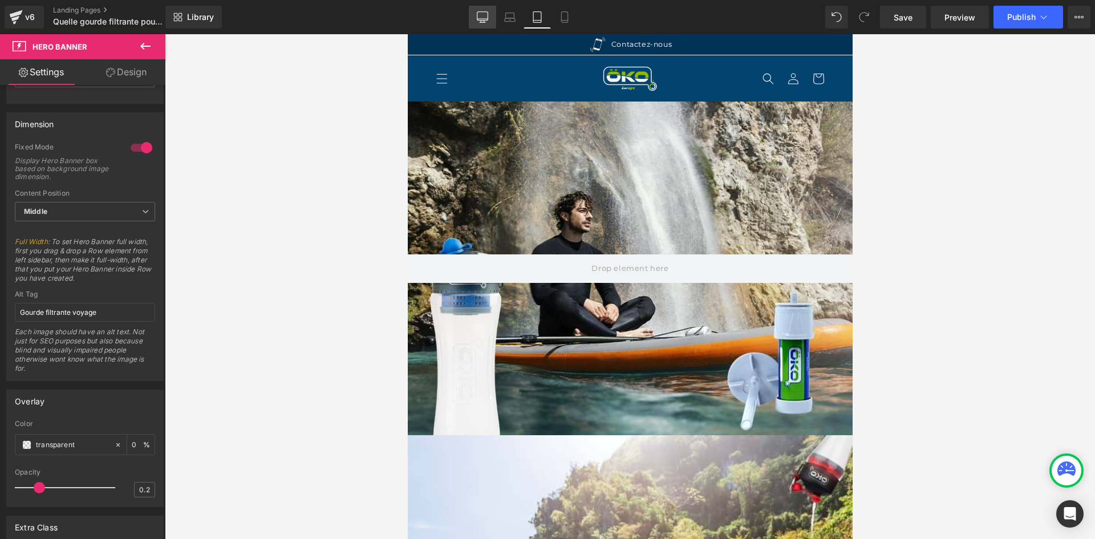
click at [492, 11] on link "Desktop" at bounding box center [482, 17] width 27 height 23
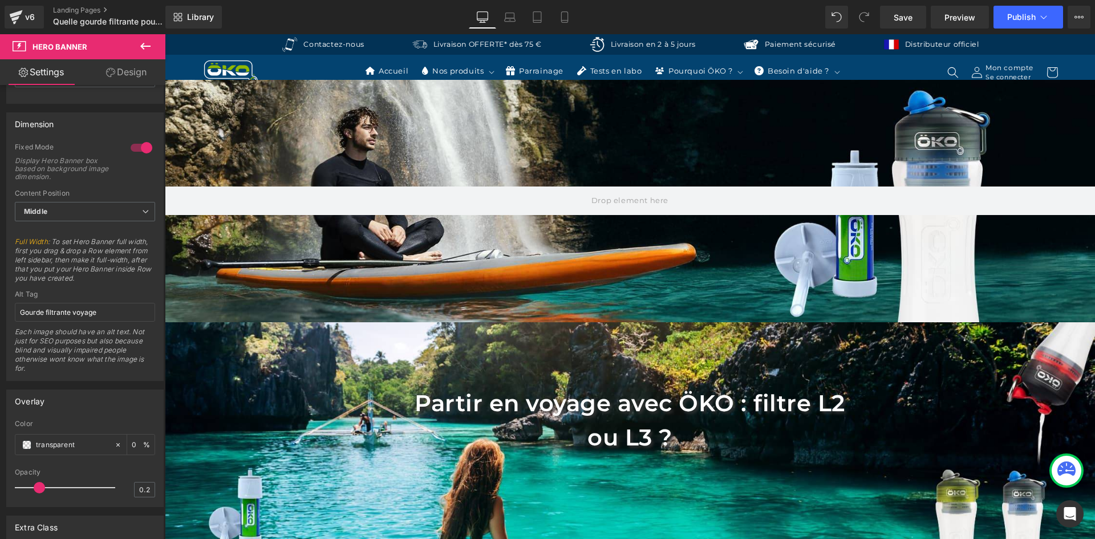
type input "[URL][DOMAIN_NAME]"
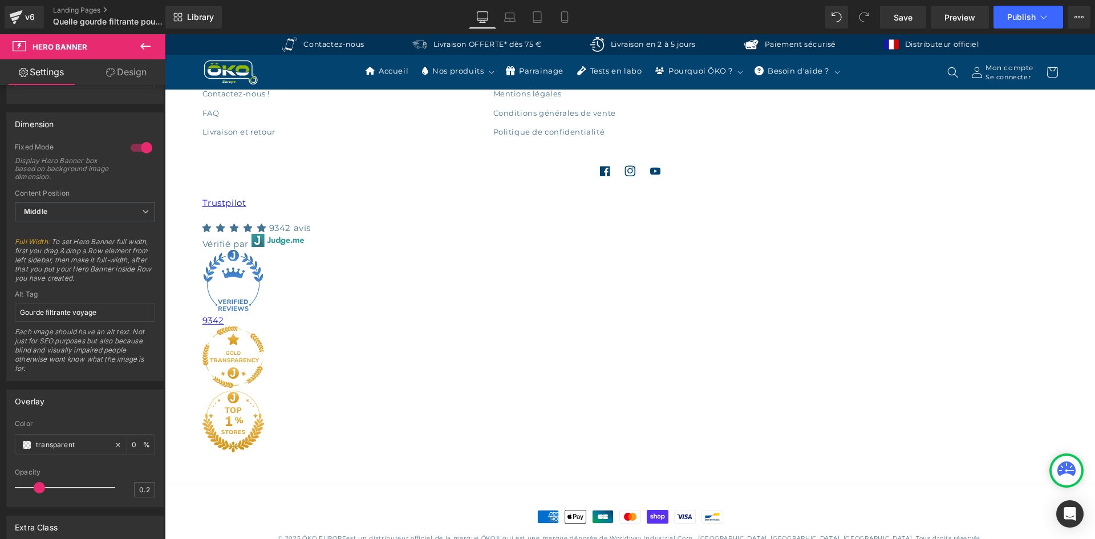
scroll to position [4162, 0]
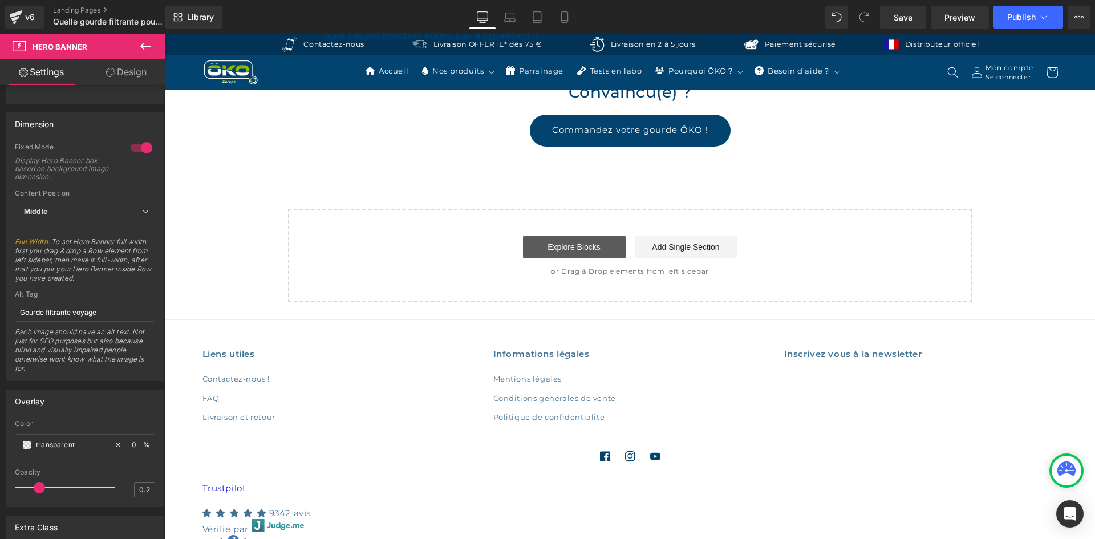
click at [599, 236] on link "Explore Blocks" at bounding box center [574, 247] width 103 height 23
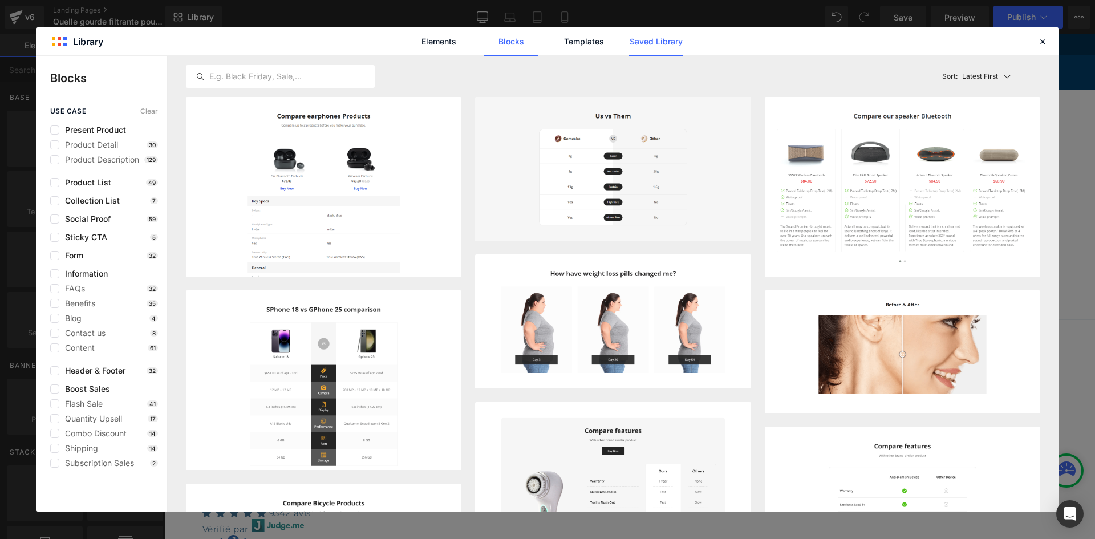
click at [0, 0] on link "Saved Library" at bounding box center [0, 0] width 0 height 0
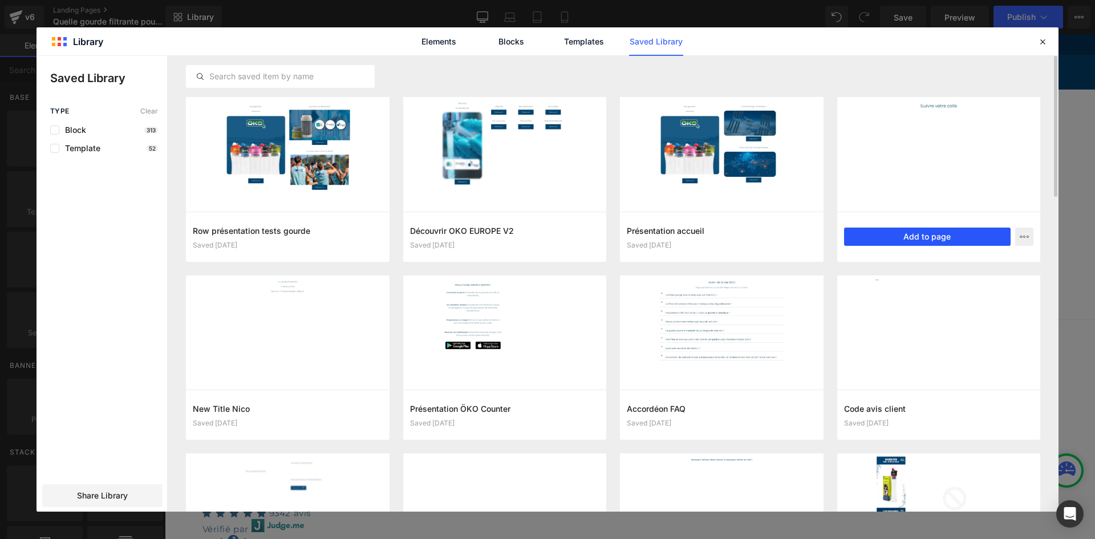
click at [906, 230] on button "Add to page" at bounding box center [927, 237] width 167 height 18
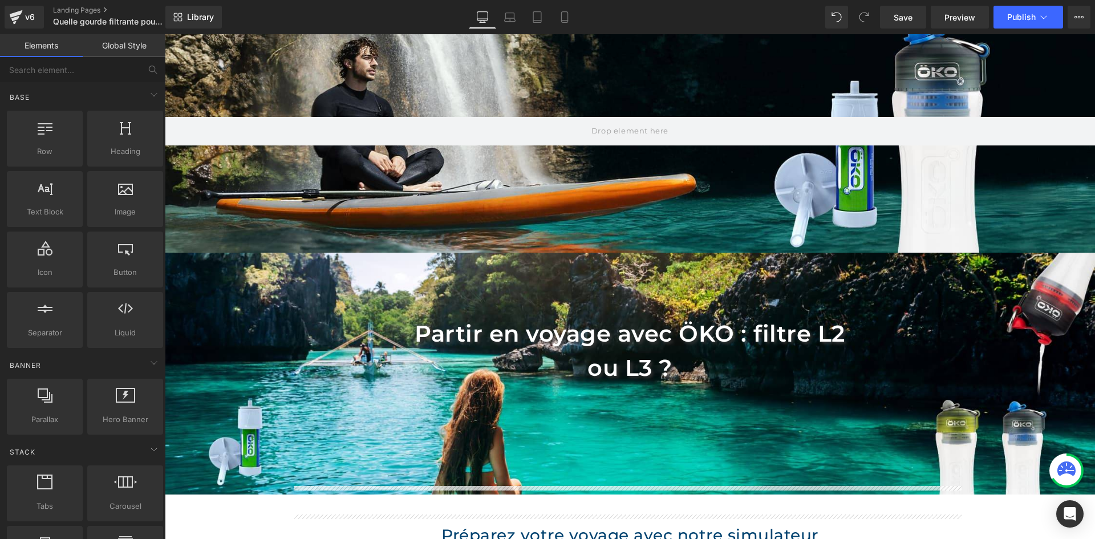
scroll to position [0, 0]
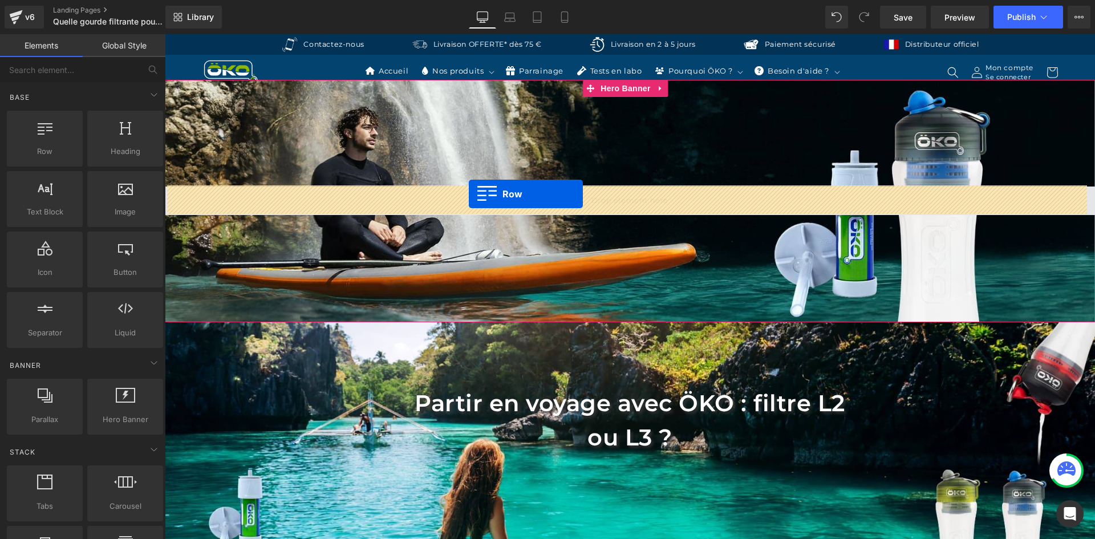
drag, startPoint x: 290, startPoint y: 214, endPoint x: 469, endPoint y: 194, distance: 179.6
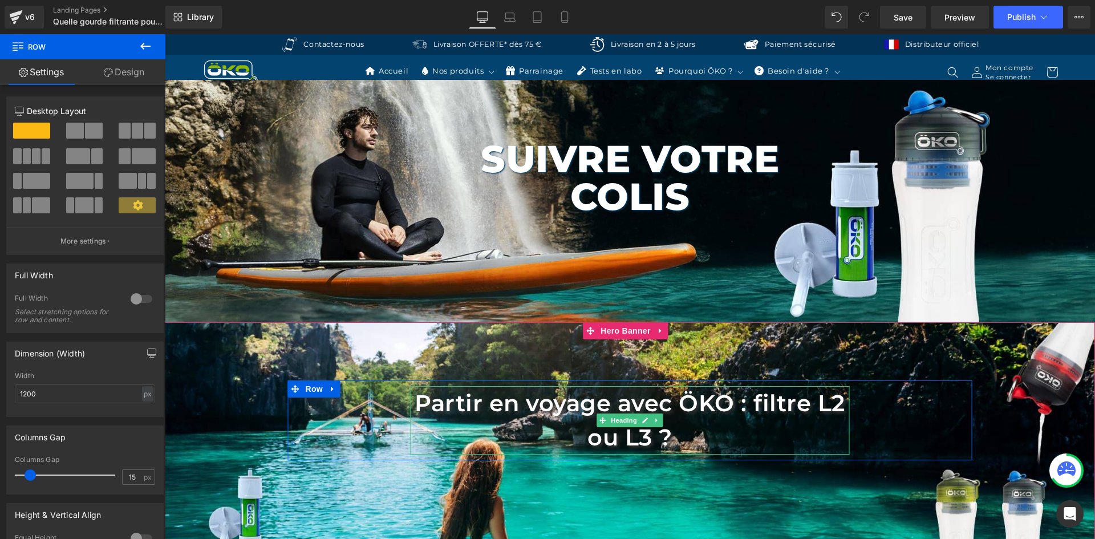
click at [661, 391] on h1 "Partir en voyage avec ÖKO : filtre L2 ou L3 ?" at bounding box center [630, 420] width 439 height 68
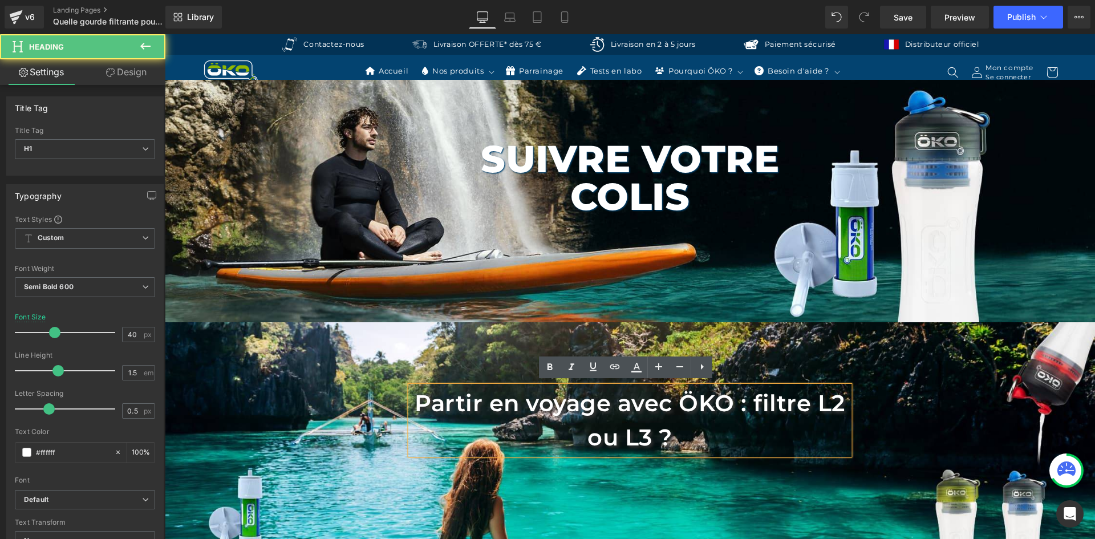
click at [699, 405] on h1 "Partir en voyage avec ÖKO : filtre L2 ou L3 ?" at bounding box center [630, 420] width 439 height 68
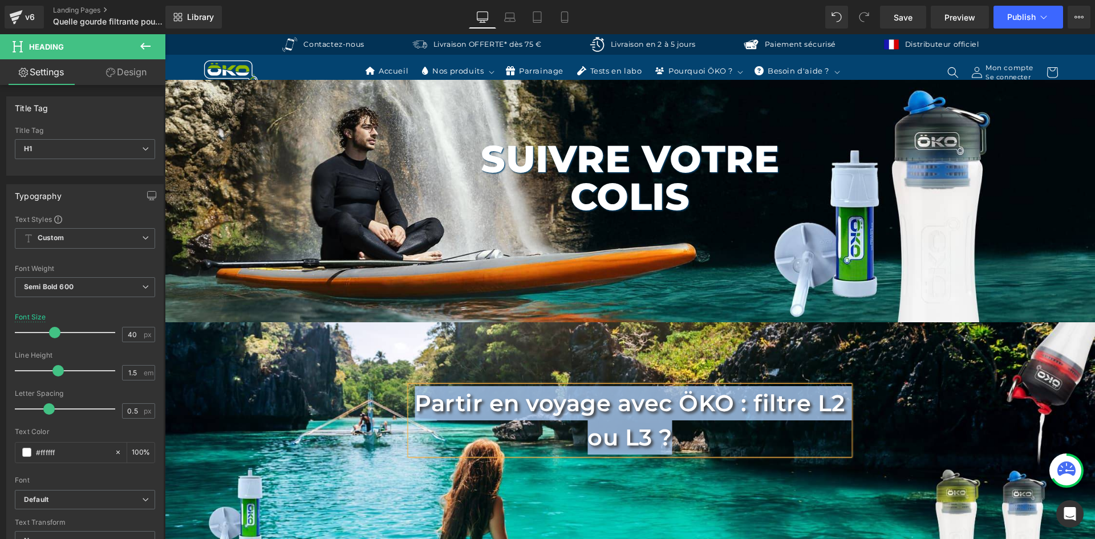
copy h1 "Partir en voyage avec ÖKO : filtre L2 ou L3 ?"
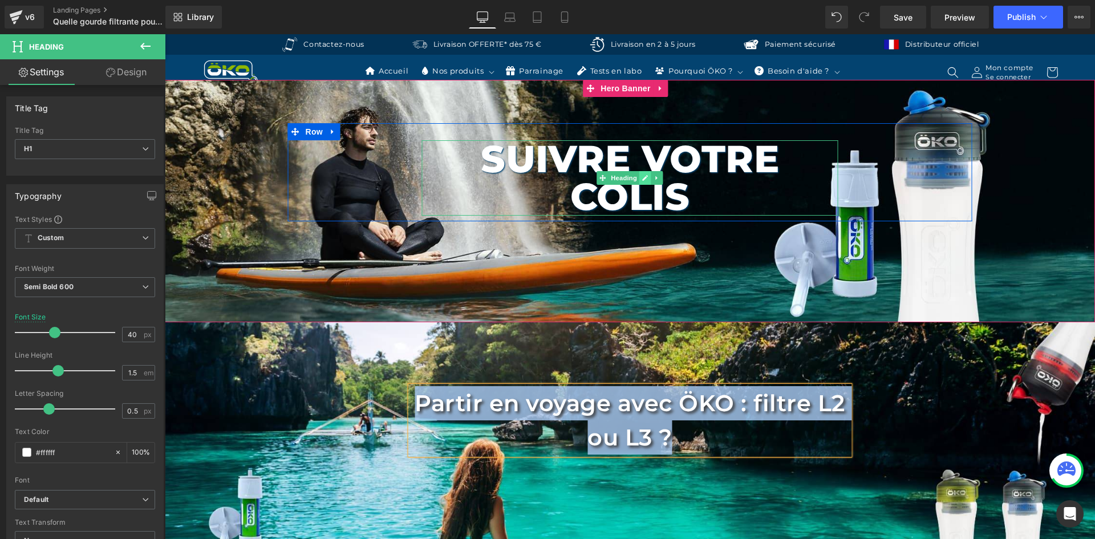
click at [643, 180] on link at bounding box center [645, 178] width 12 height 14
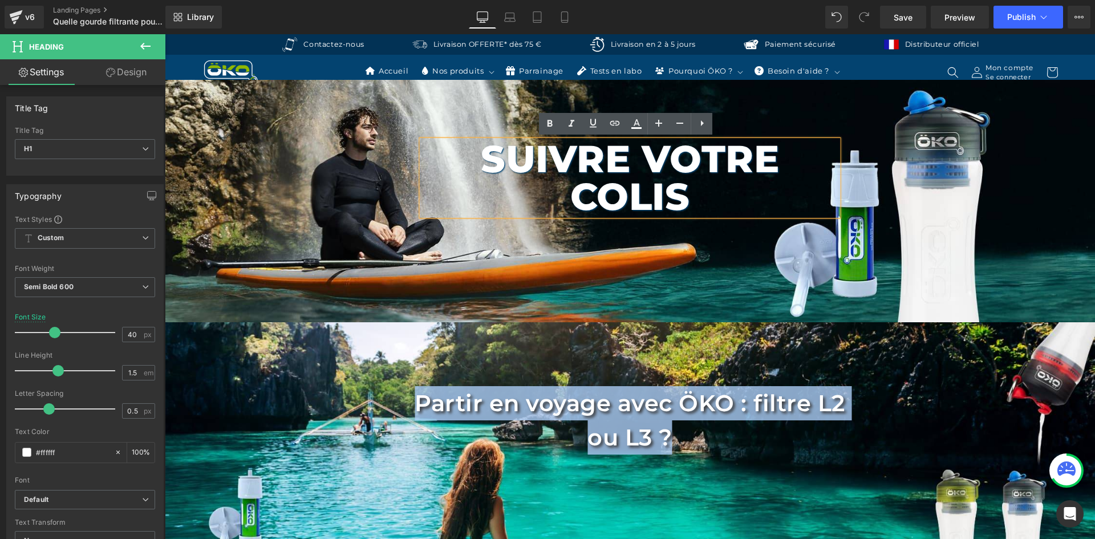
click at [663, 188] on h1 "Suivre votre colis" at bounding box center [630, 177] width 416 height 75
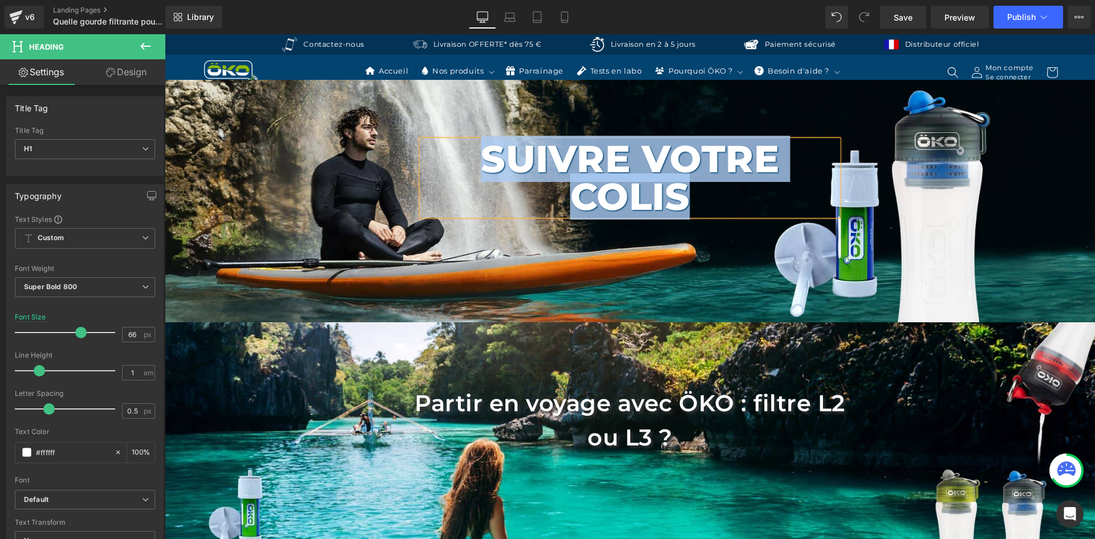
paste div
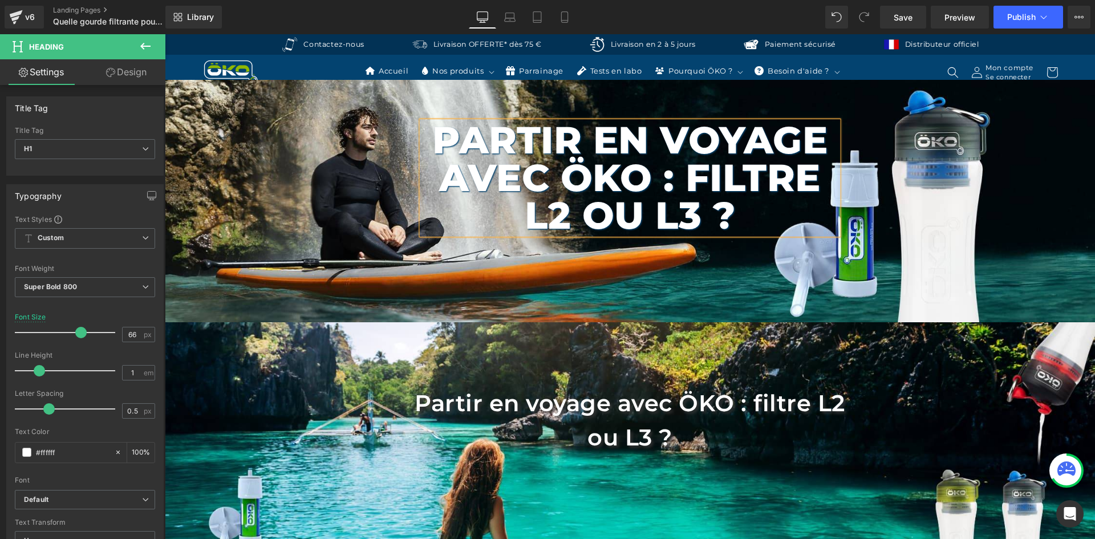
click at [367, 271] on div "Partir en voyage avec ÖKO : filtre L2 ou L3 ? Heading Row 220px" at bounding box center [630, 201] width 930 height 242
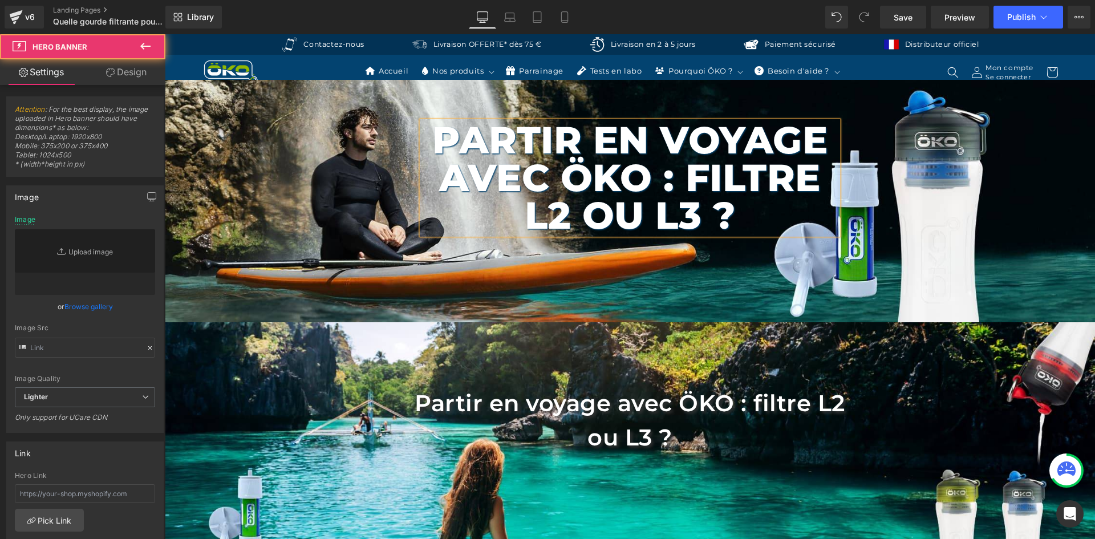
type input "[URL][DOMAIN_NAME]"
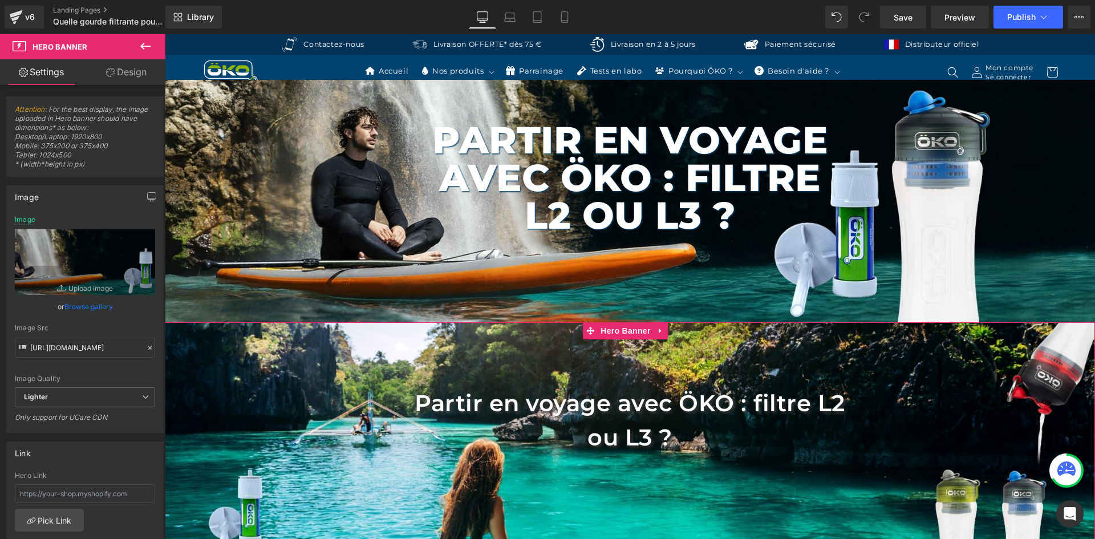
click at [318, 331] on div "Partir en voyage avec ÖKO : filtre L2 ou L3 ? Heading Row" at bounding box center [630, 443] width 930 height 242
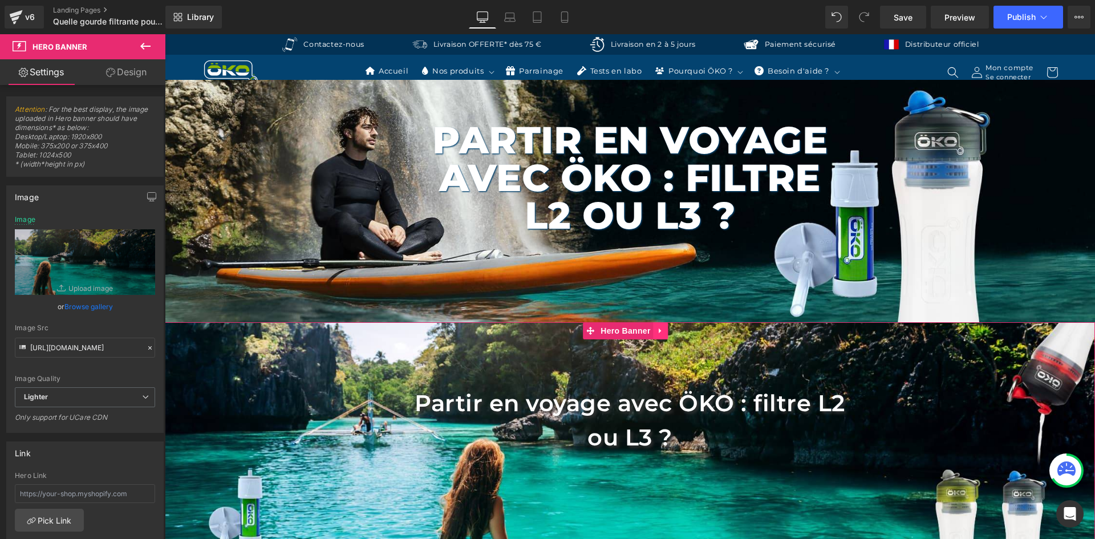
click at [660, 328] on icon at bounding box center [661, 330] width 8 height 9
click at [668, 331] on icon at bounding box center [668, 331] width 8 height 8
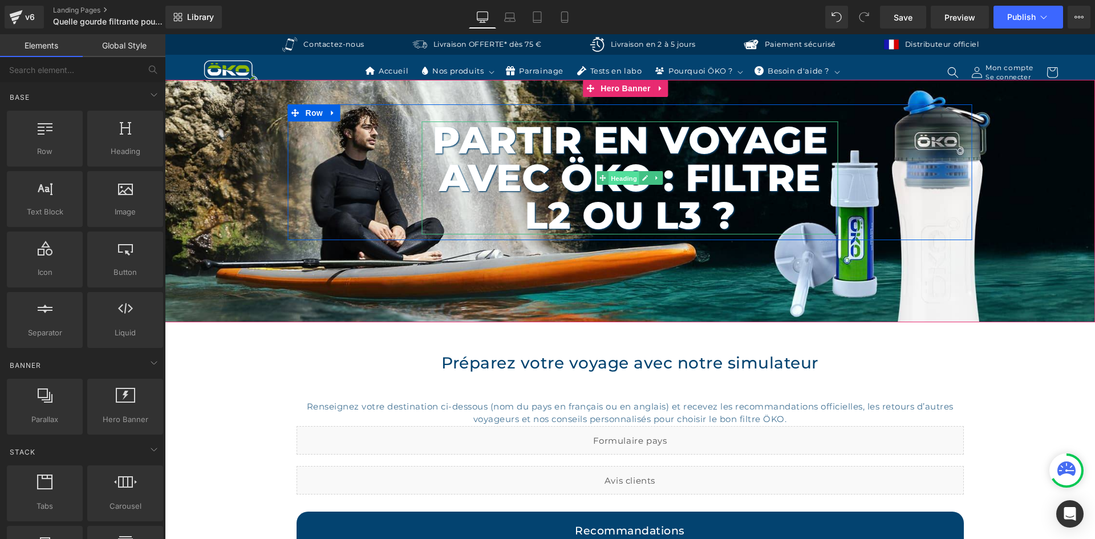
click at [624, 175] on span "Heading" at bounding box center [623, 179] width 31 height 14
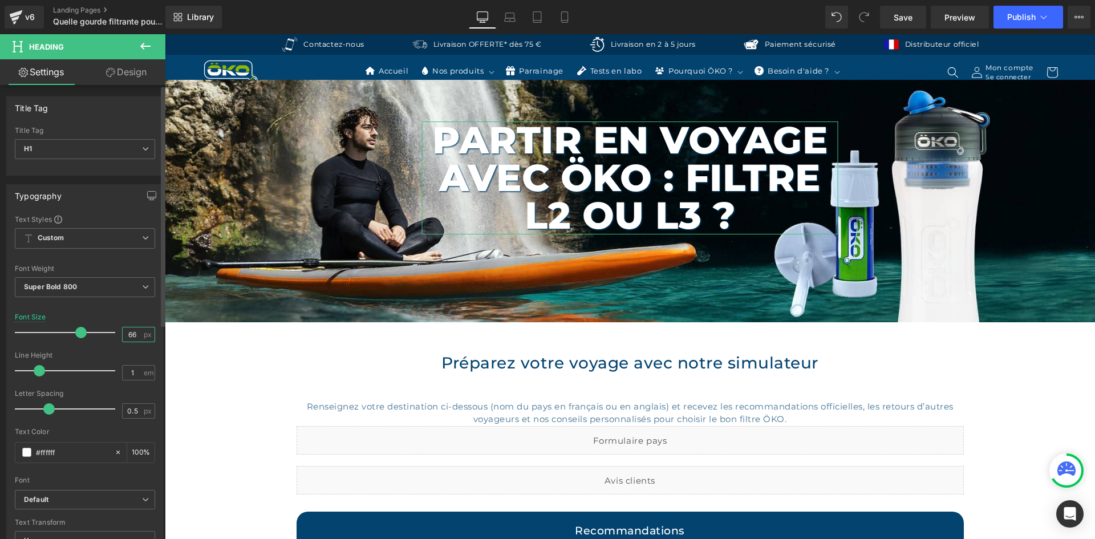
drag, startPoint x: 132, startPoint y: 338, endPoint x: 111, endPoint y: 335, distance: 21.3
click at [111, 335] on div "Font Size 66 px" at bounding box center [85, 332] width 140 height 38
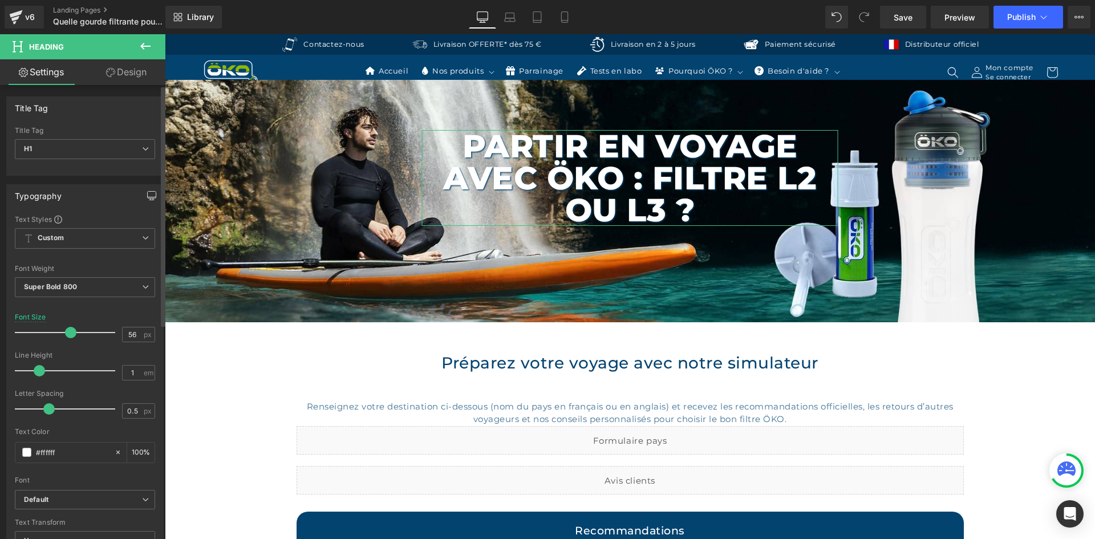
click at [143, 196] on button "button" at bounding box center [152, 196] width 18 height 22
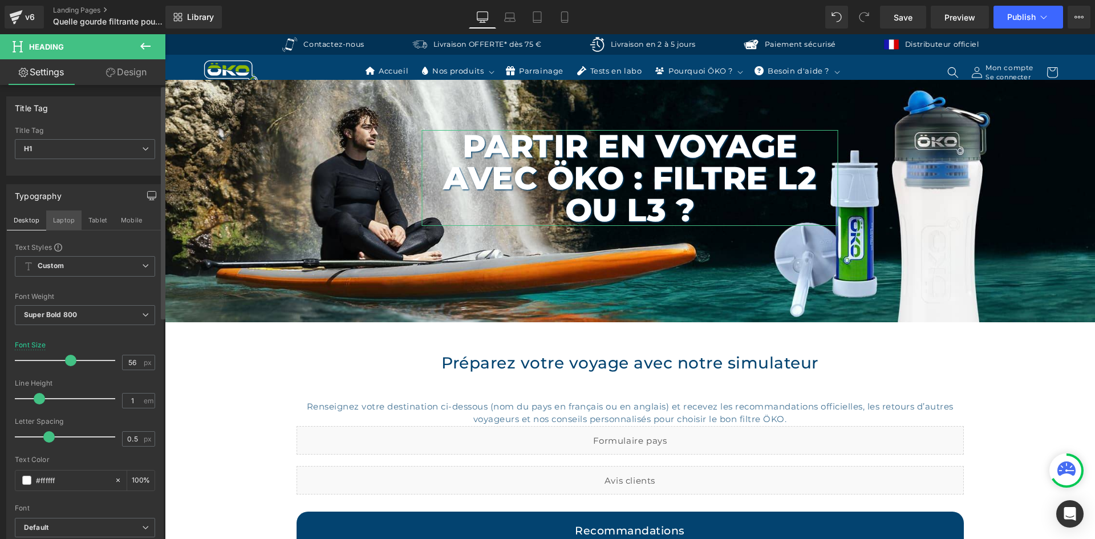
click at [62, 217] on button "Laptop" at bounding box center [63, 219] width 35 height 19
type input "52"
type input "100"
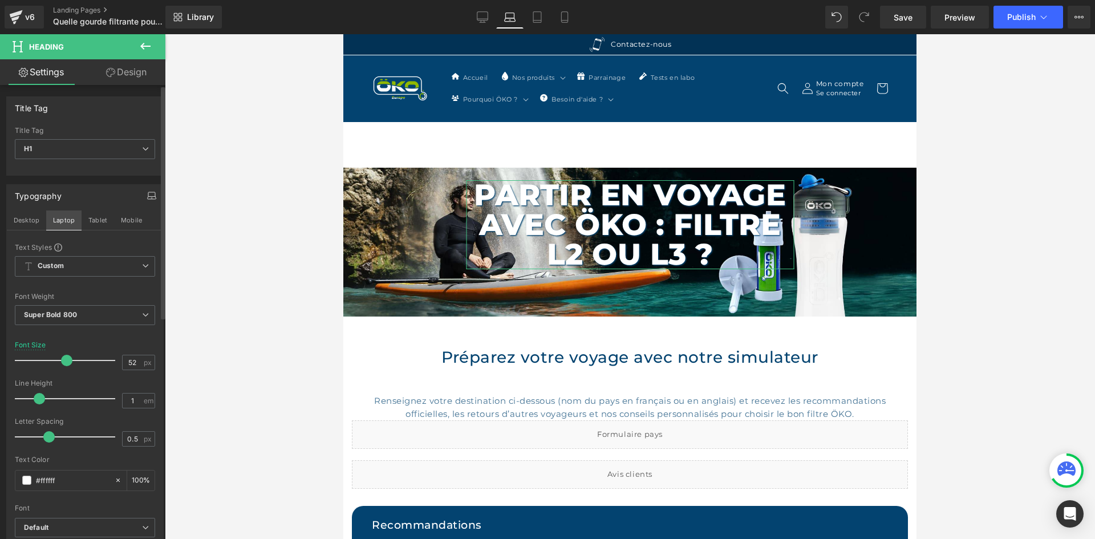
scroll to position [50, 0]
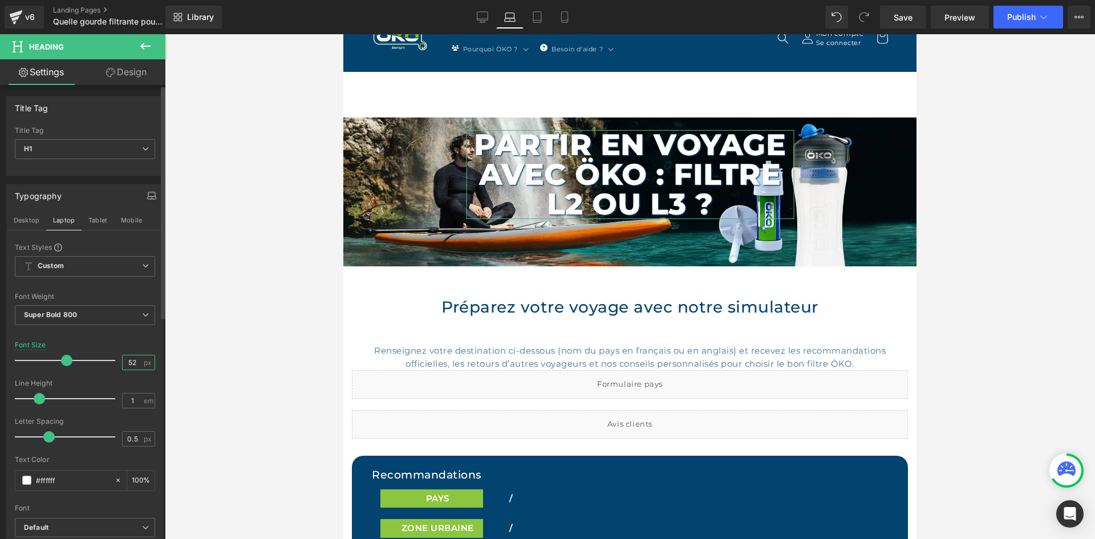
drag, startPoint x: 133, startPoint y: 366, endPoint x: 109, endPoint y: 359, distance: 25.5
click at [109, 359] on div "Font Size 52 px" at bounding box center [85, 360] width 140 height 38
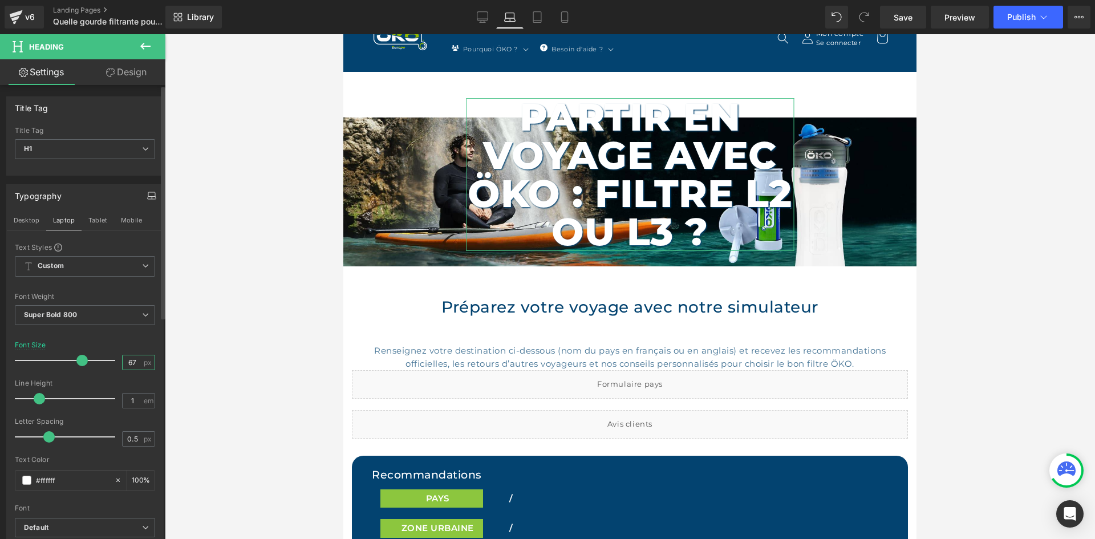
drag, startPoint x: 109, startPoint y: 359, endPoint x: 135, endPoint y: 360, distance: 25.7
click at [135, 360] on input "67" at bounding box center [133, 362] width 20 height 14
click at [129, 360] on input "67" at bounding box center [133, 362] width 20 height 14
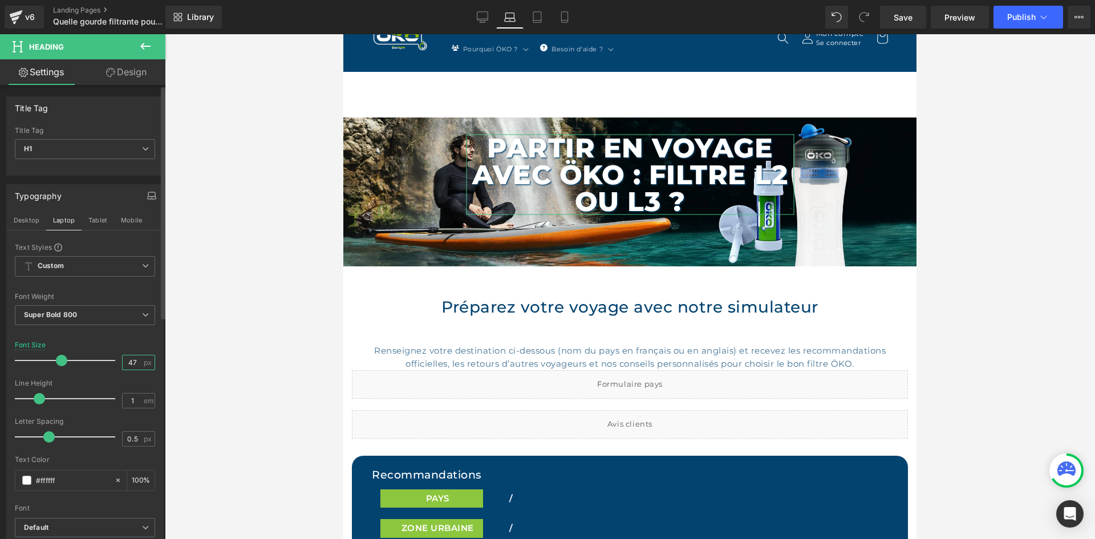
click at [134, 360] on input "47" at bounding box center [133, 362] width 20 height 14
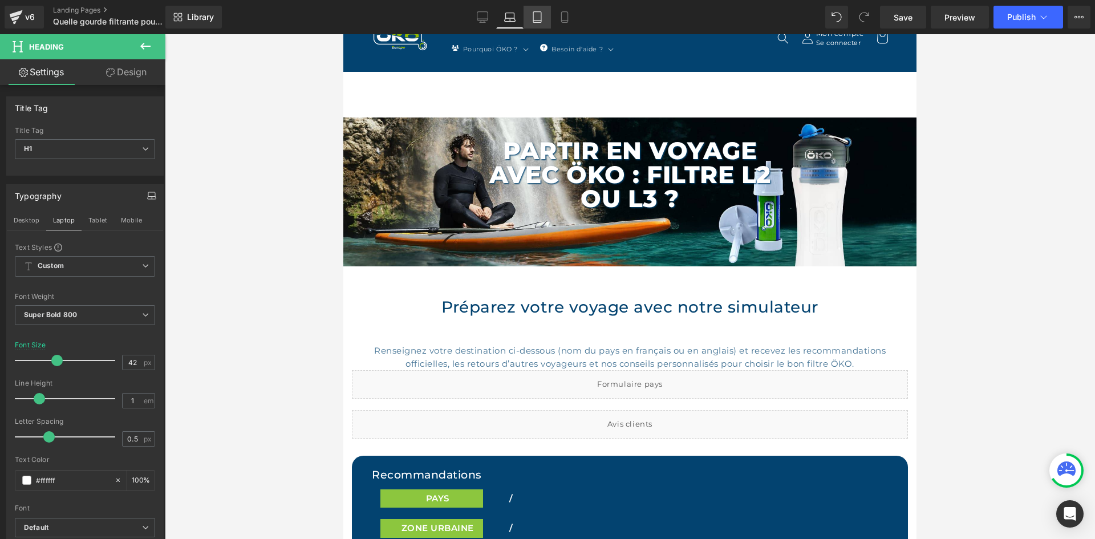
click at [541, 17] on icon at bounding box center [536, 16] width 11 height 11
type input "55"
type input "100"
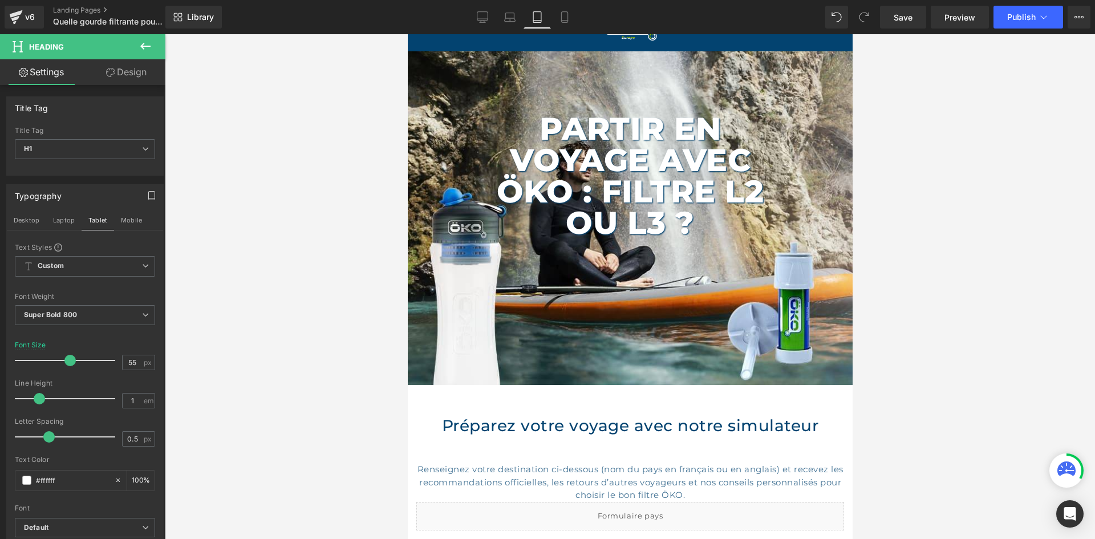
scroll to position [0, 0]
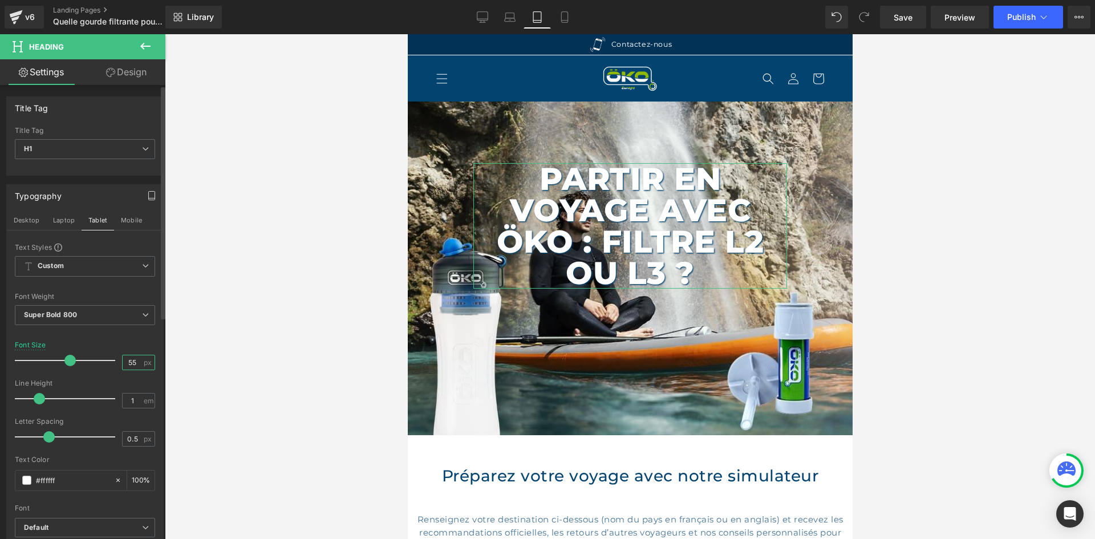
drag, startPoint x: 136, startPoint y: 363, endPoint x: 120, endPoint y: 356, distance: 17.6
click at [123, 356] on input "55" at bounding box center [133, 362] width 20 height 14
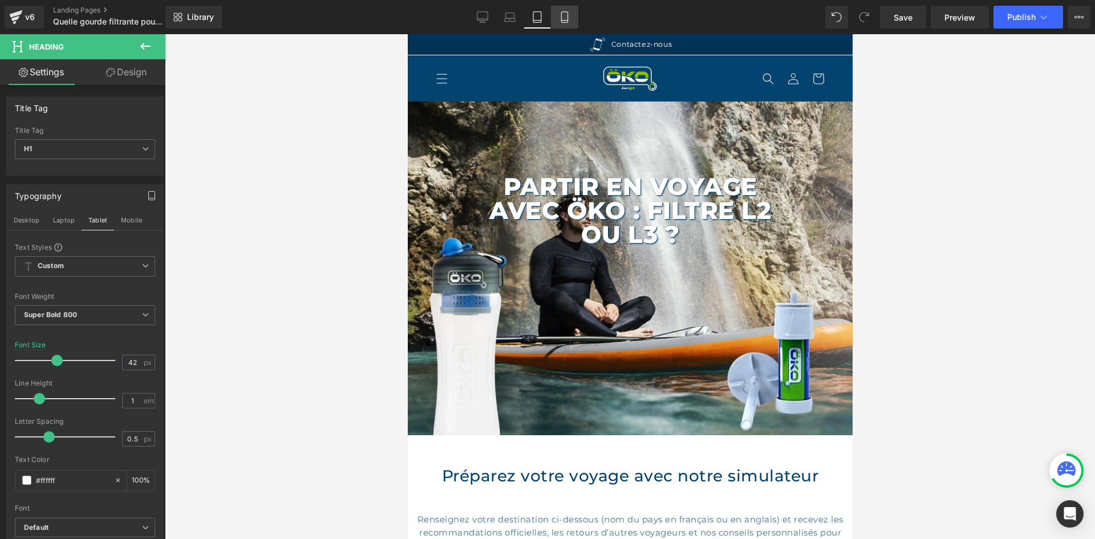
click at [553, 9] on link "Mobile" at bounding box center [564, 17] width 27 height 23
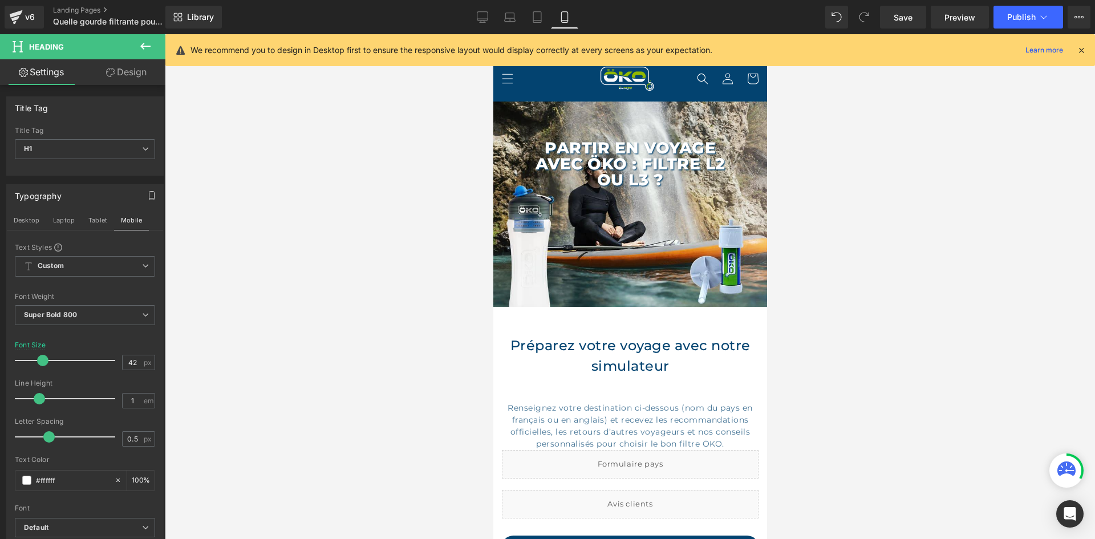
type input "28"
type input "100"
click at [484, 18] on icon at bounding box center [482, 16] width 11 height 11
type input "56"
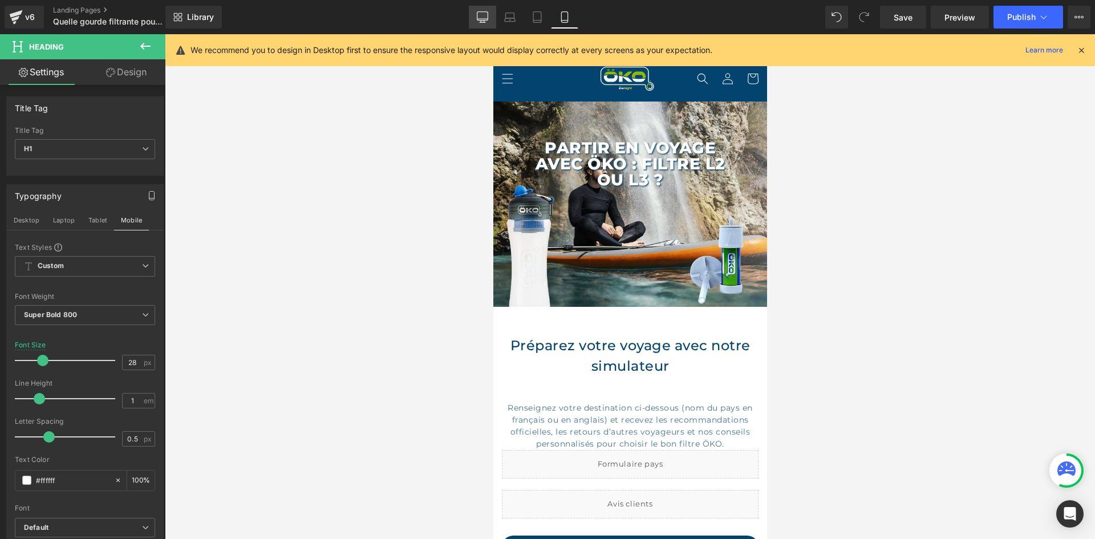
type input "100"
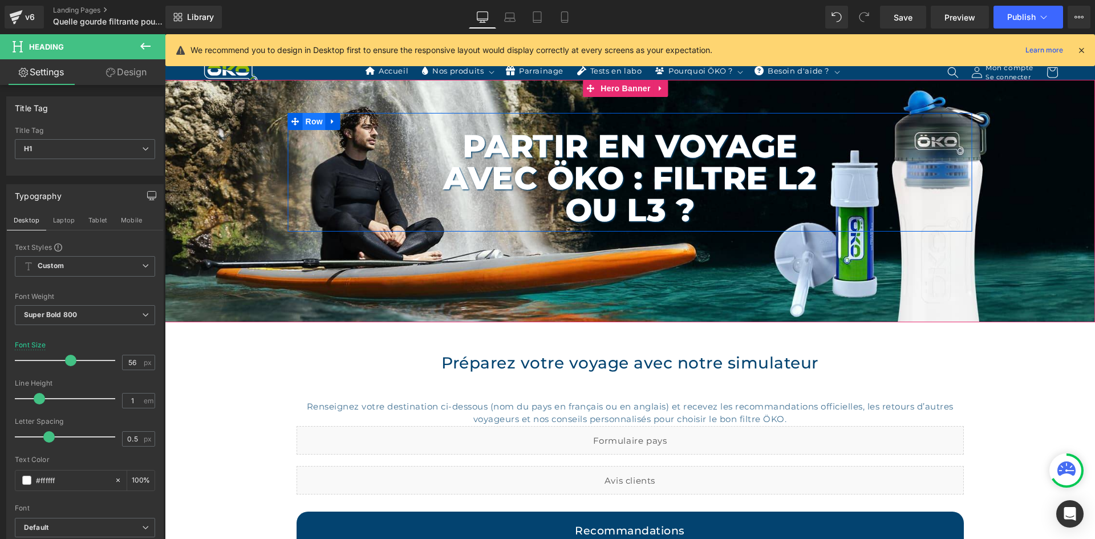
click at [305, 122] on span "Row" at bounding box center [314, 121] width 23 height 17
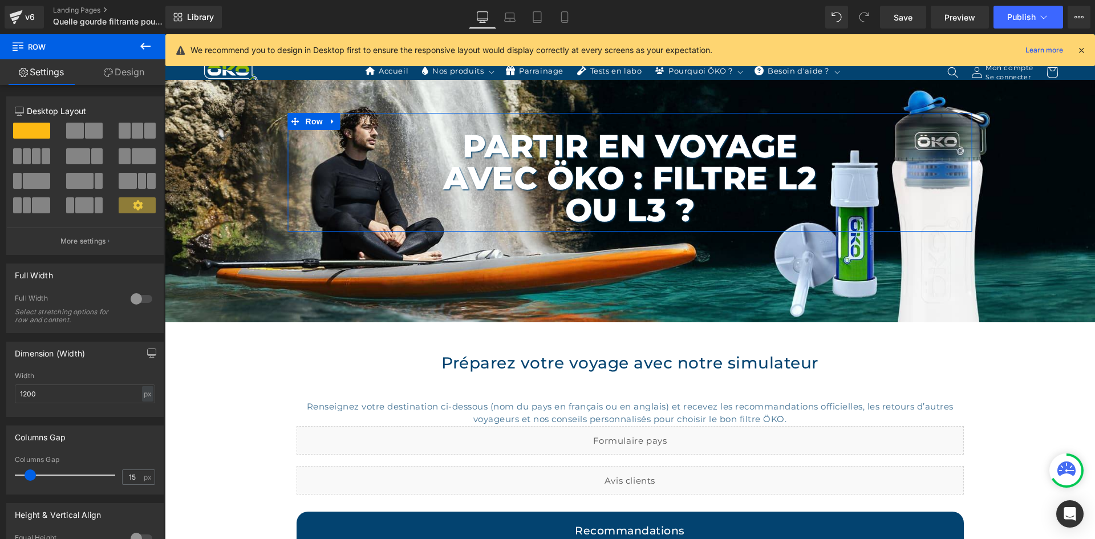
click at [115, 83] on link "Design" at bounding box center [124, 72] width 83 height 26
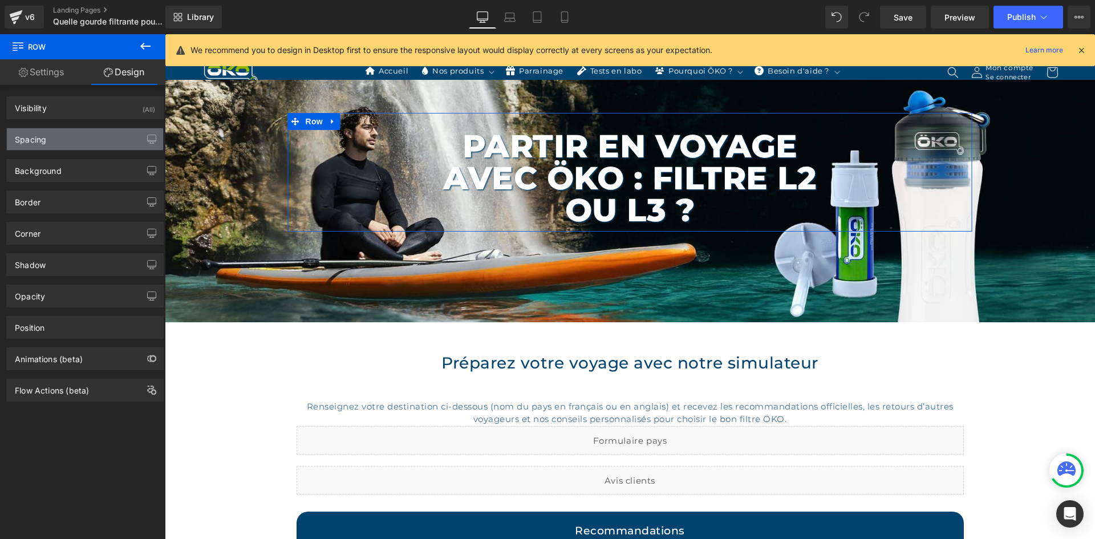
click at [71, 147] on div "Spacing" at bounding box center [85, 139] width 156 height 22
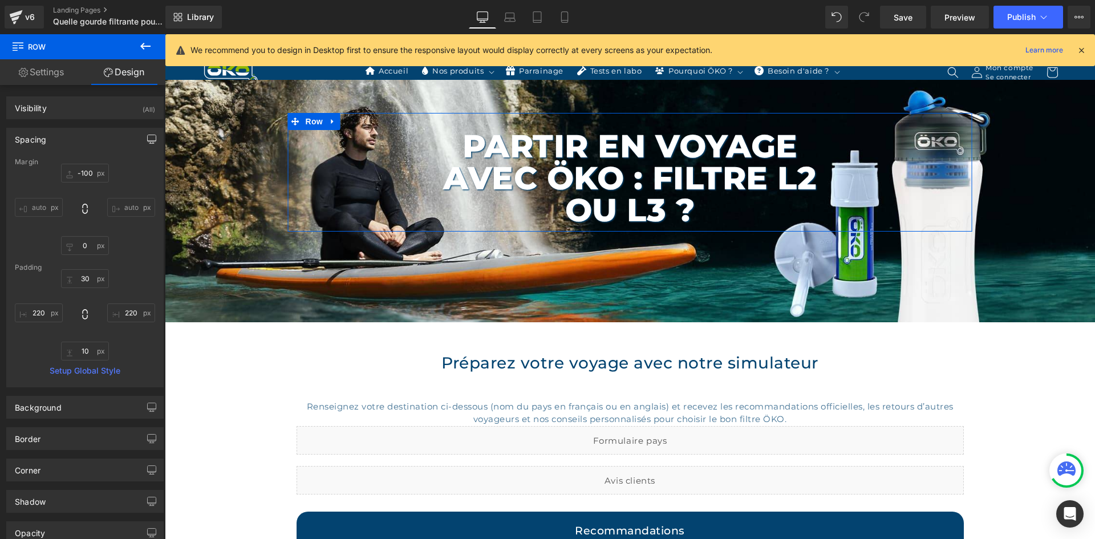
click at [143, 139] on button "button" at bounding box center [152, 139] width 18 height 22
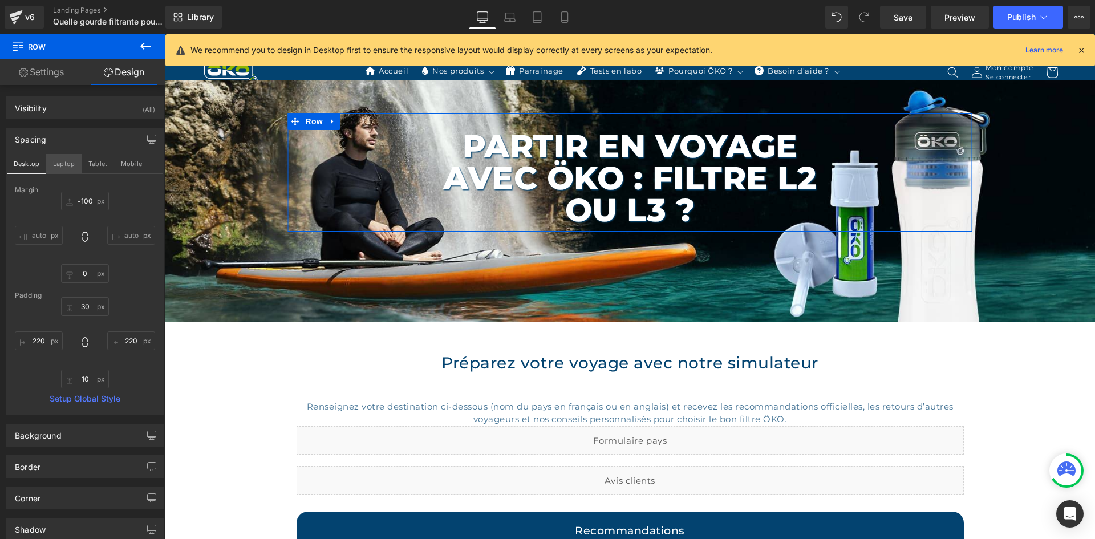
click at [60, 167] on button "Laptop" at bounding box center [63, 163] width 35 height 19
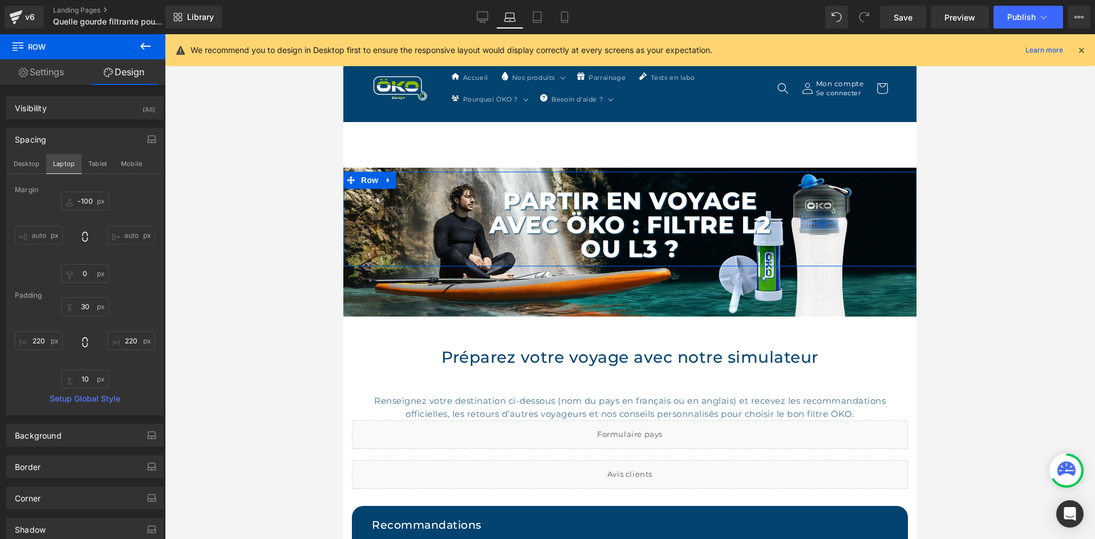
type input "-80"
type input "0"
type input "30"
type input "200"
type input "10"
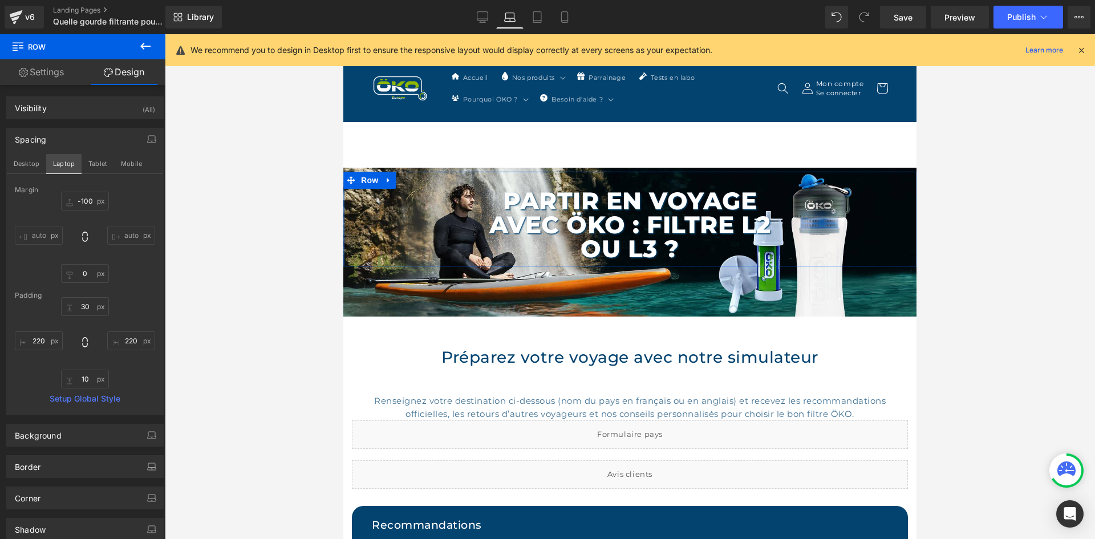
type input "200"
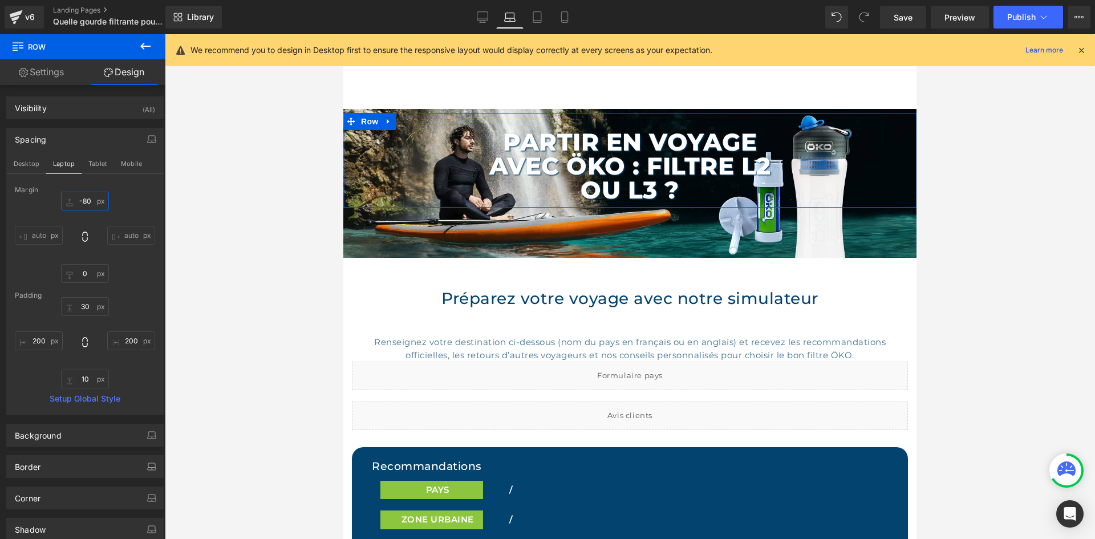
click at [88, 199] on input "-80" at bounding box center [85, 201] width 48 height 19
click at [105, 163] on button "Tablet" at bounding box center [98, 163] width 33 height 19
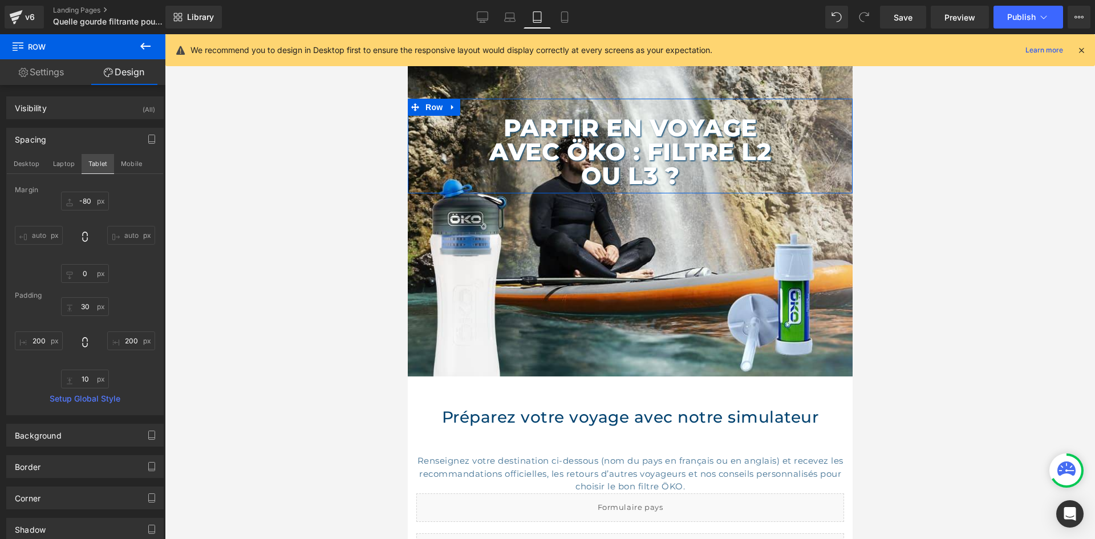
type input "-170"
type input "0"
type input "30"
type input "100"
type input "10"
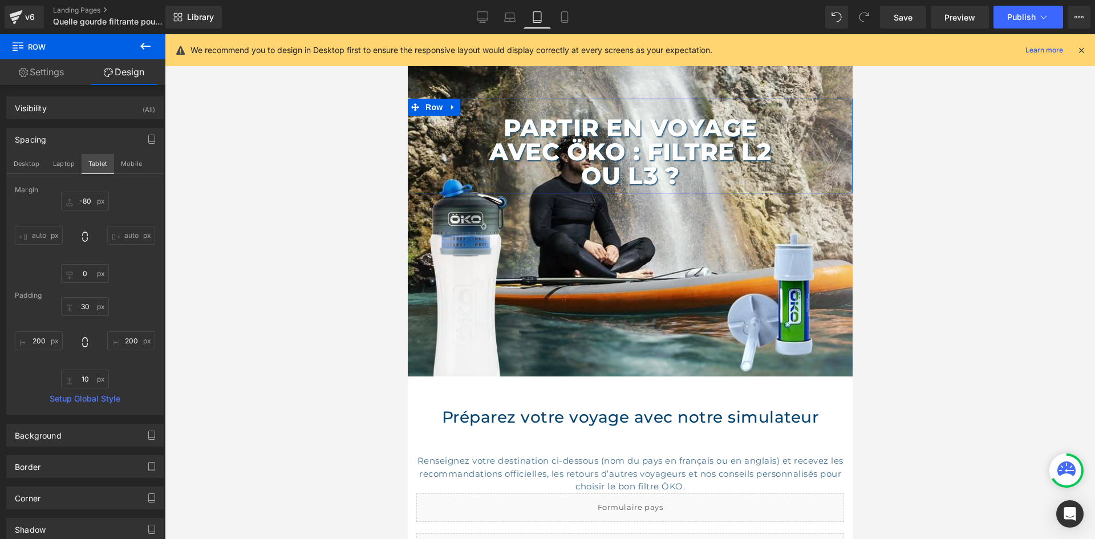
type input "100"
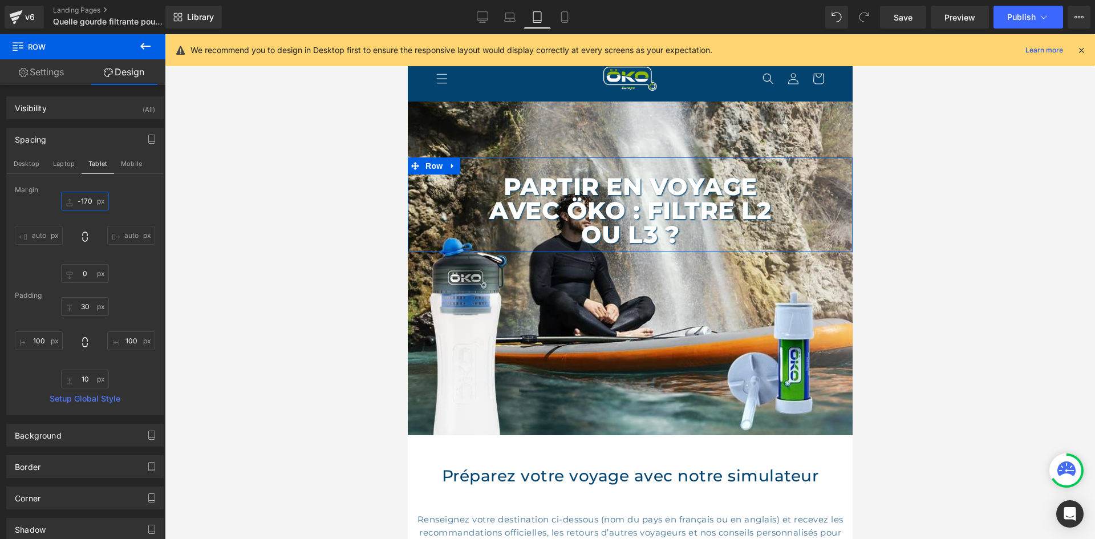
click at [91, 205] on input "-170" at bounding box center [85, 201] width 48 height 19
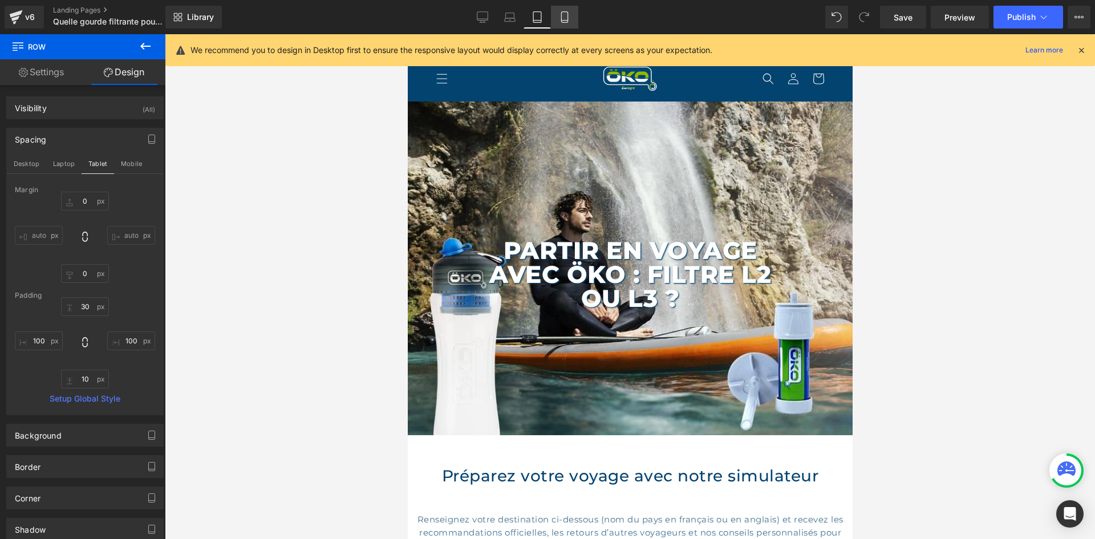
click at [572, 20] on link "Mobile" at bounding box center [564, 17] width 27 height 23
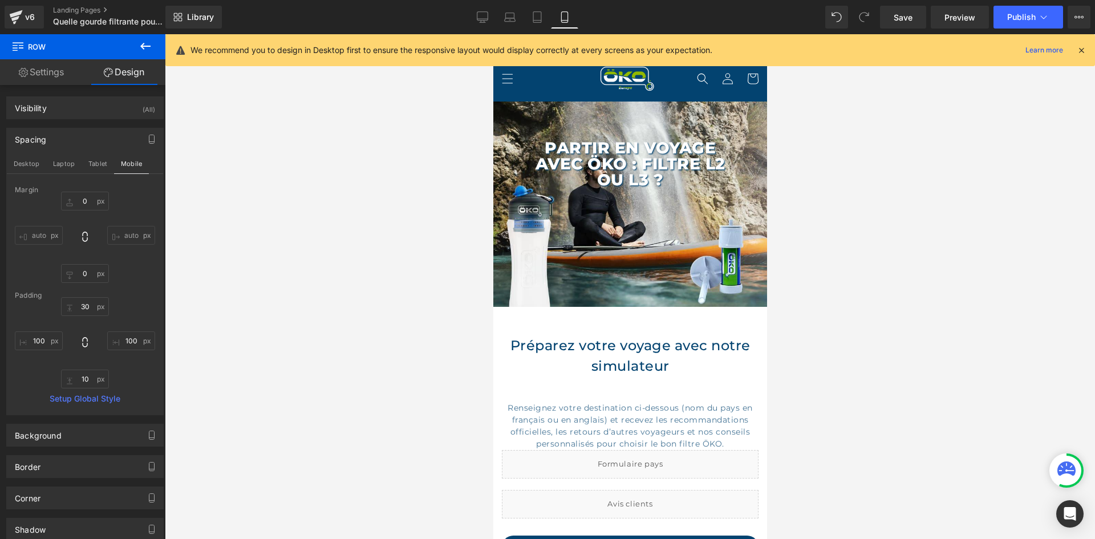
type input "-118"
type input "0"
type input "30"
type input "40"
type input "10"
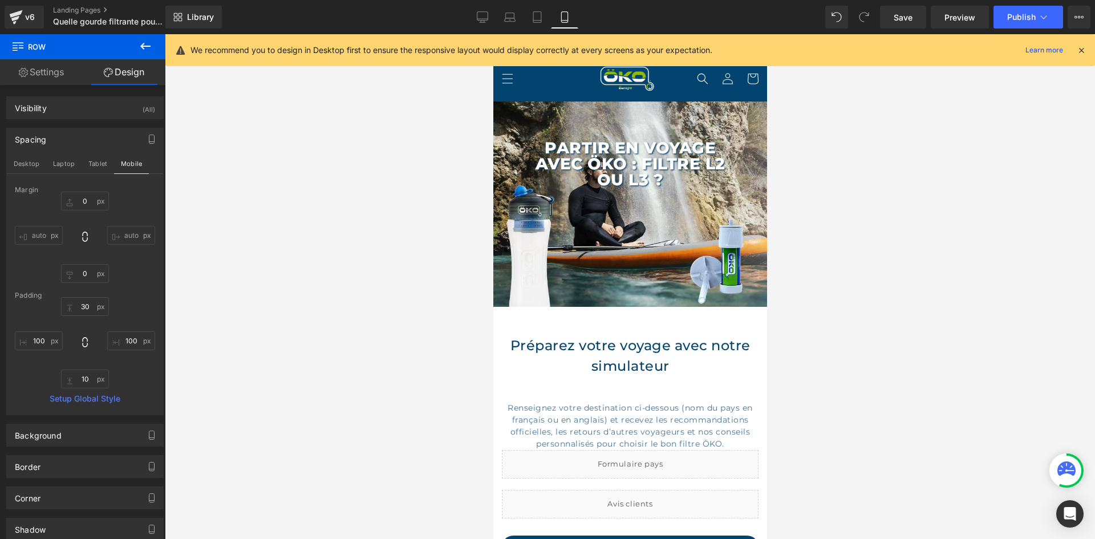
type input "40"
click at [80, 200] on input "-118" at bounding box center [85, 201] width 48 height 19
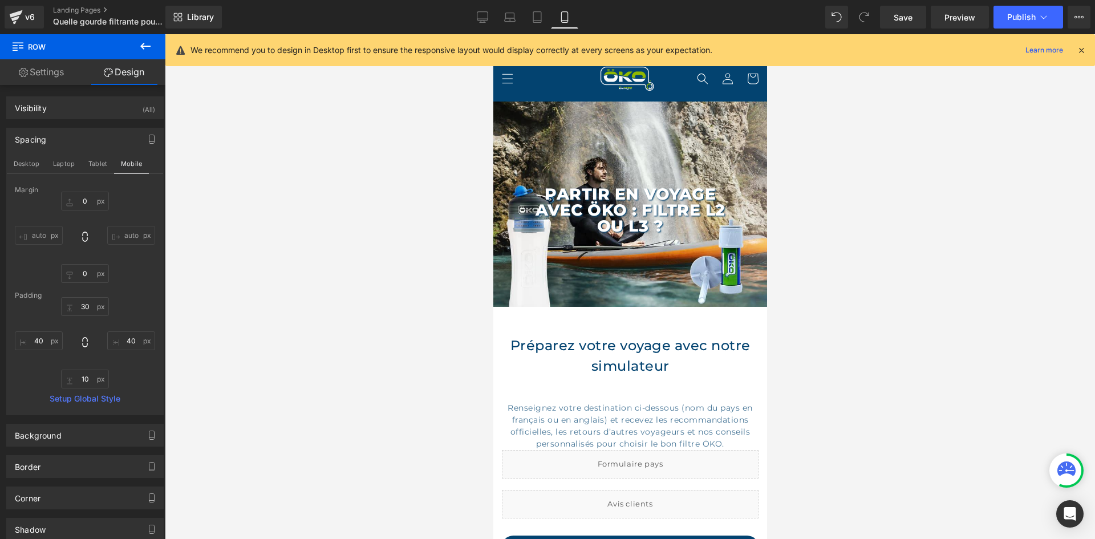
click at [1081, 53] on icon at bounding box center [1081, 50] width 10 height 10
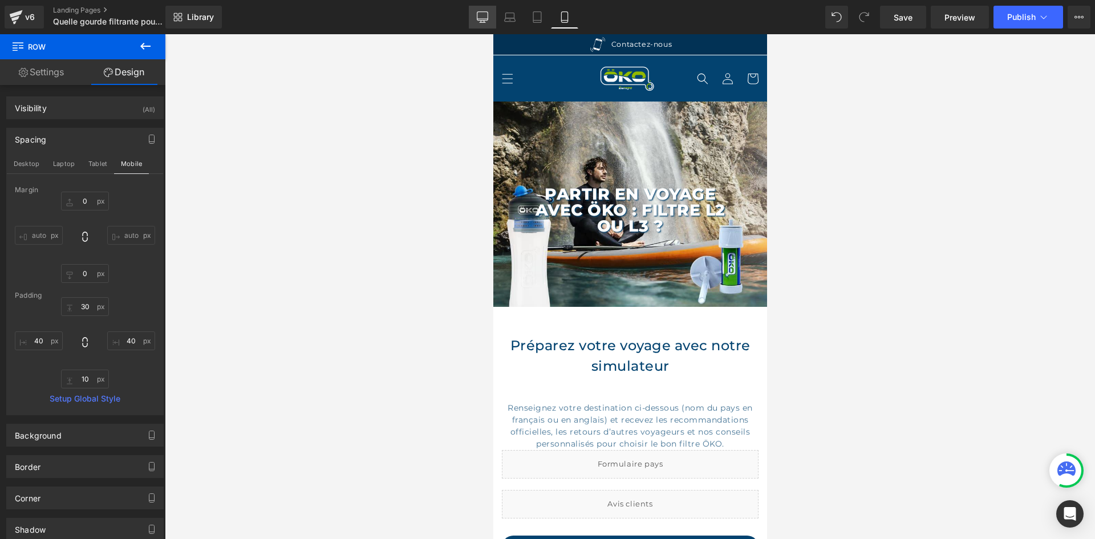
click at [485, 15] on icon at bounding box center [482, 16] width 11 height 11
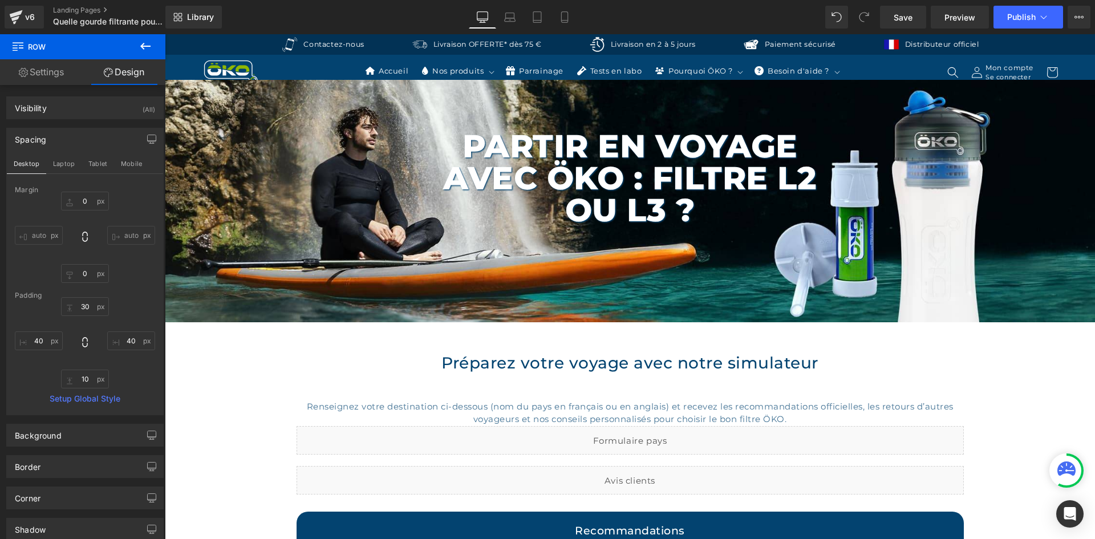
type input "-100"
type input "0"
type input "30"
type input "220"
type input "10"
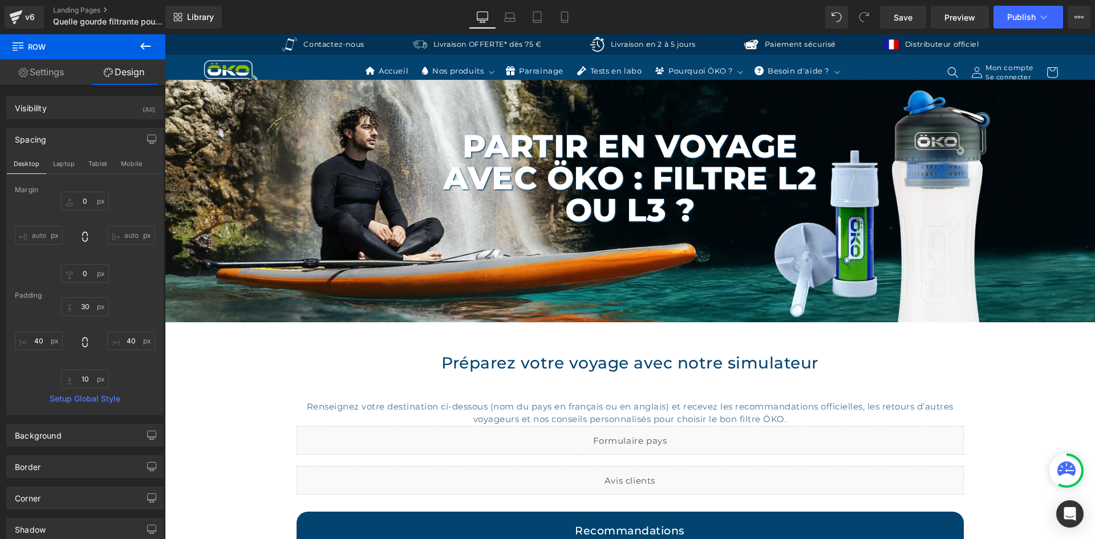
type input "220"
click at [1034, 15] on span "Publish" at bounding box center [1021, 17] width 29 height 9
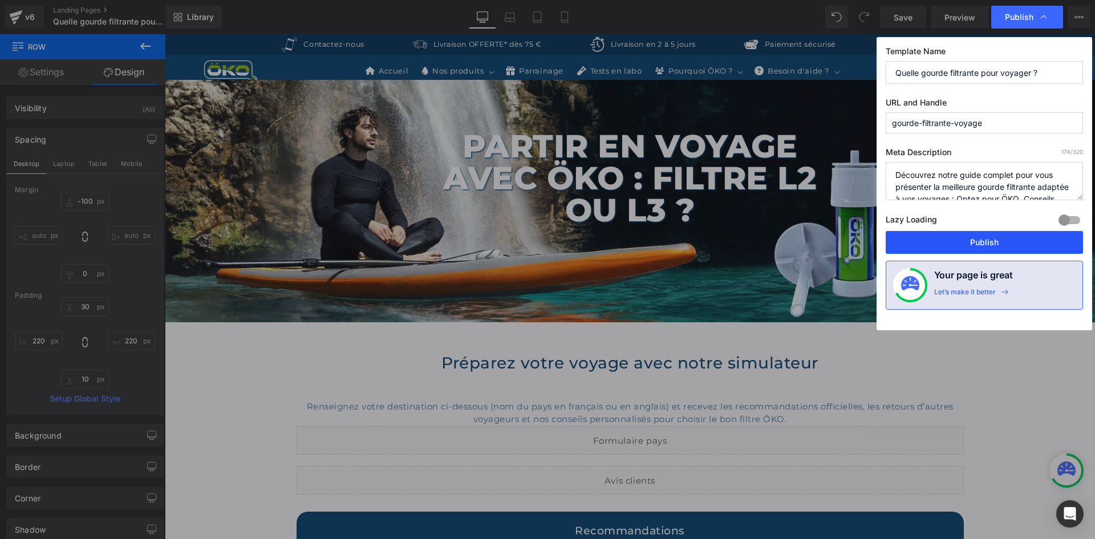
click at [951, 246] on button "Publish" at bounding box center [984, 242] width 197 height 23
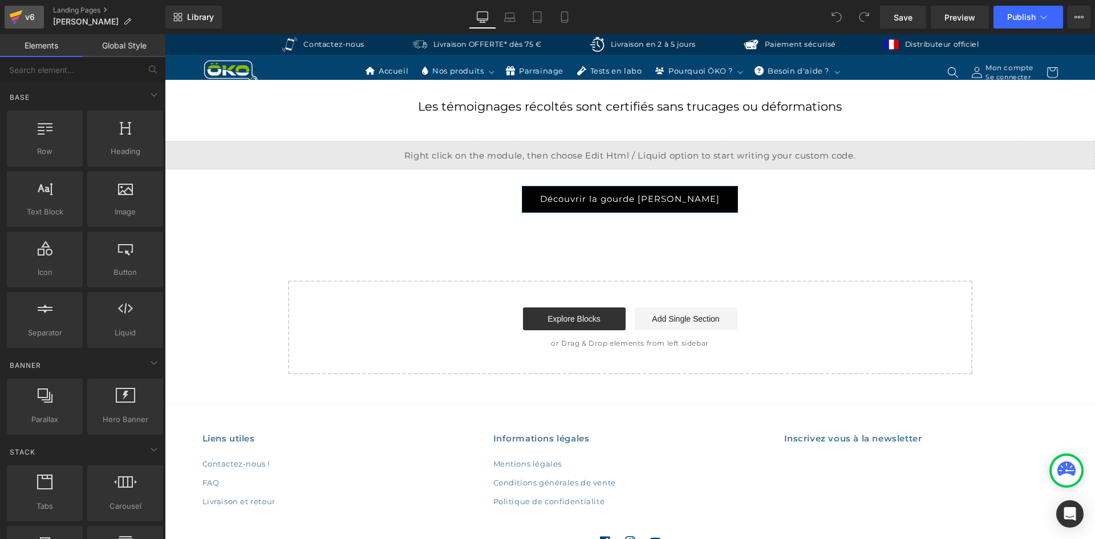
click at [27, 17] on div "v6" at bounding box center [30, 17] width 14 height 15
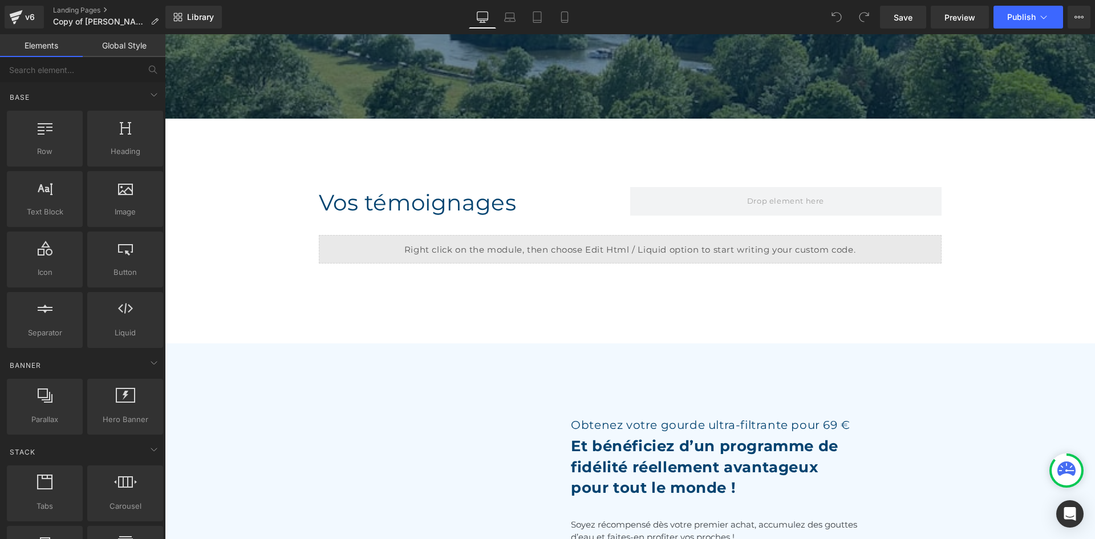
scroll to position [168, 0]
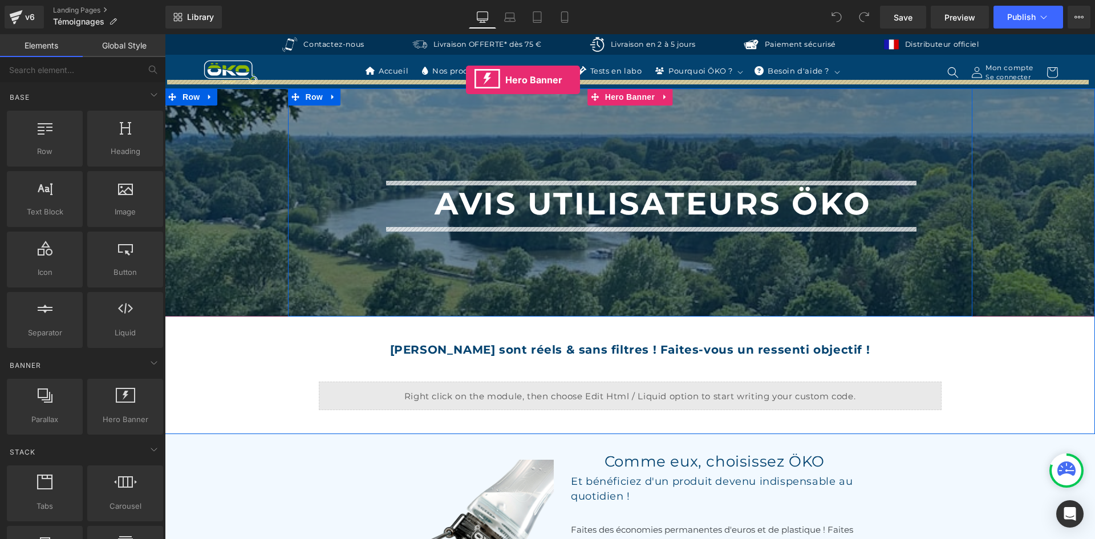
drag, startPoint x: 281, startPoint y: 456, endPoint x: 466, endPoint y: 80, distance: 419.3
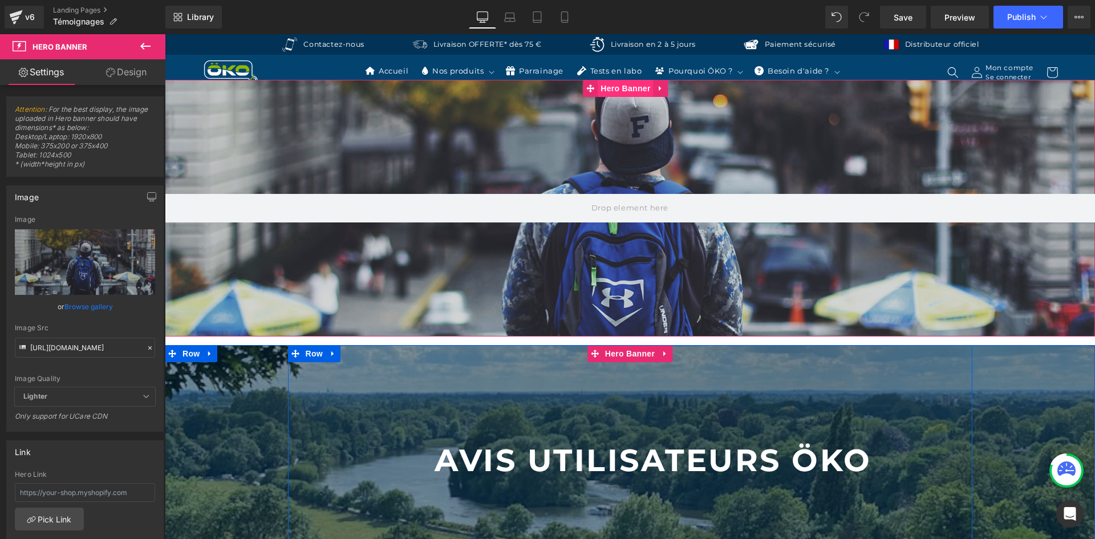
click at [615, 88] on span "Hero Banner" at bounding box center [625, 88] width 55 height 17
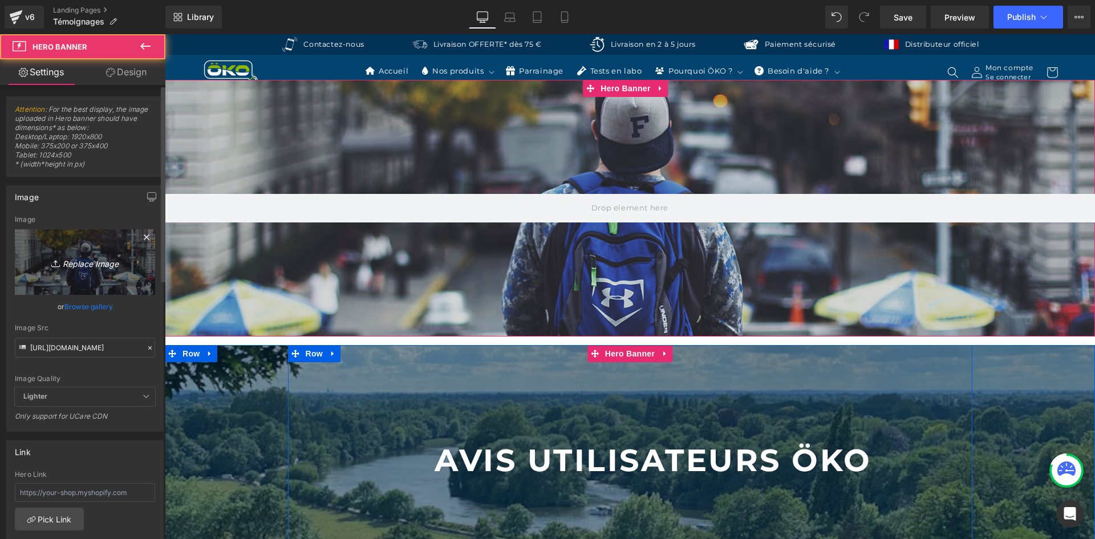
click at [67, 256] on icon "Replace Image" at bounding box center [84, 262] width 91 height 14
type input "C:\fakepath\PC BANNIERE.jpg"
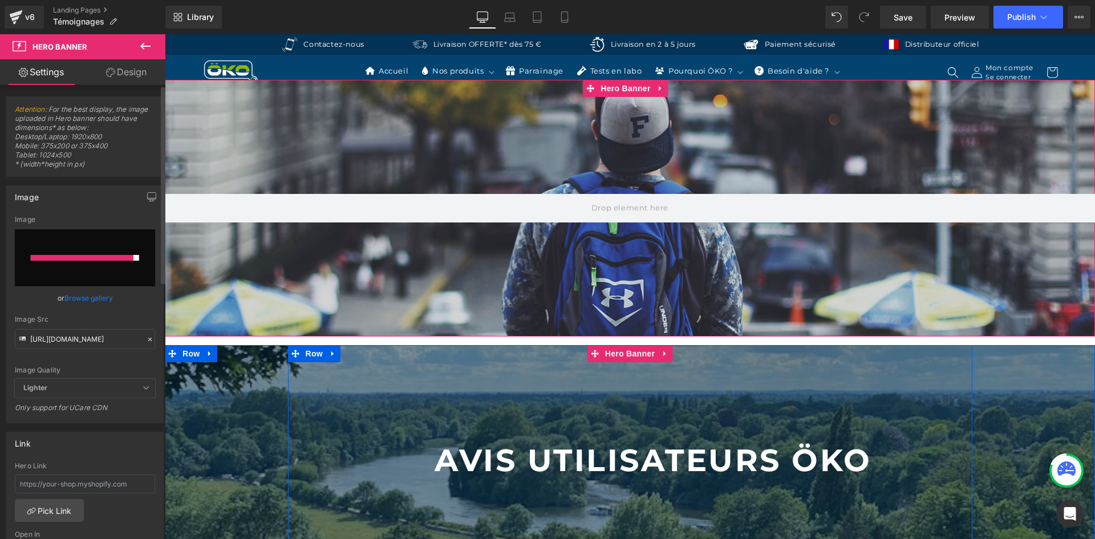
type input "[URL][DOMAIN_NAME]"
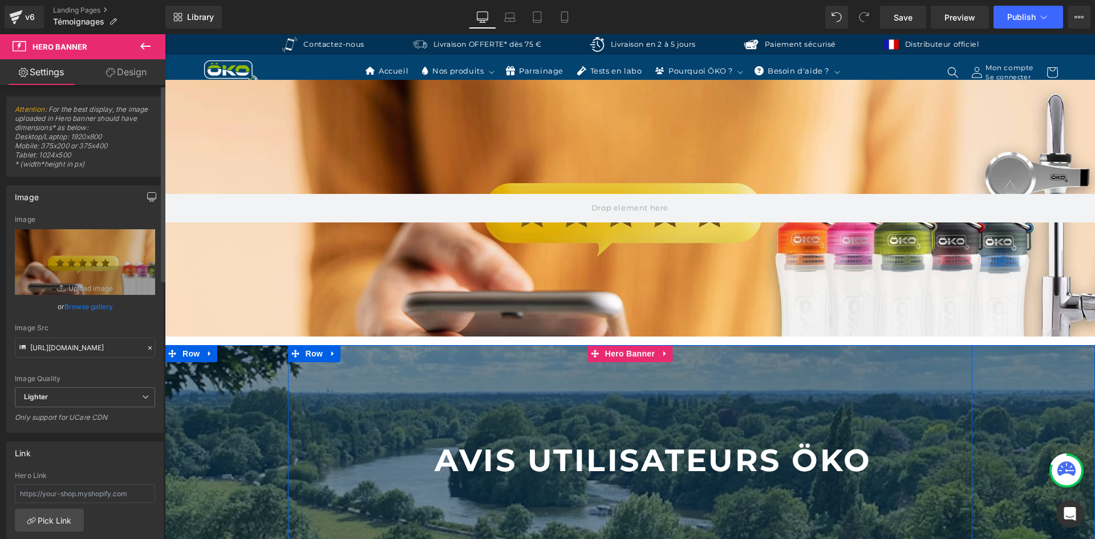
click at [149, 196] on icon "button" at bounding box center [151, 196] width 9 height 9
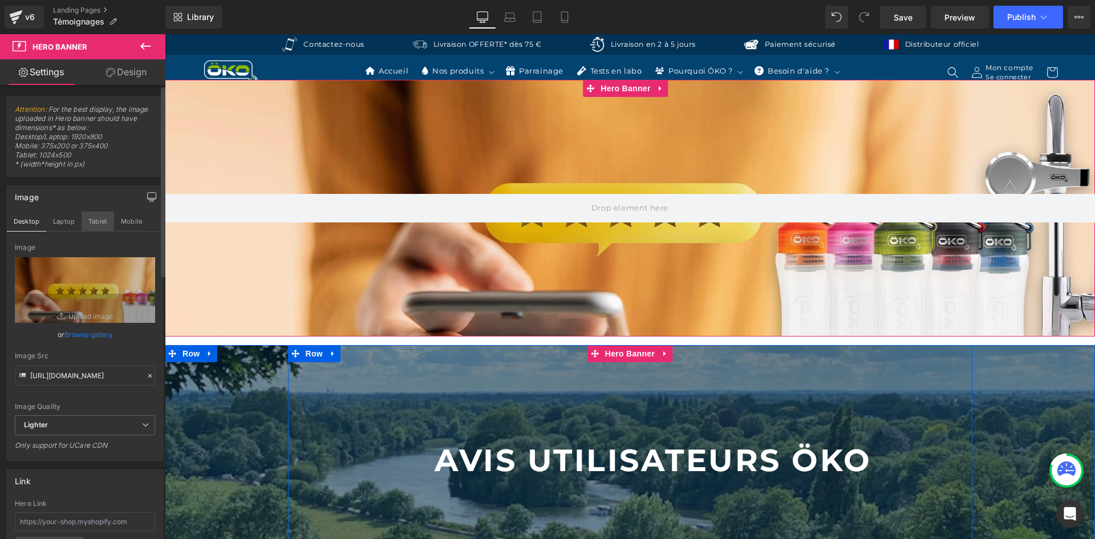
click at [97, 225] on button "Tablet" at bounding box center [98, 221] width 33 height 19
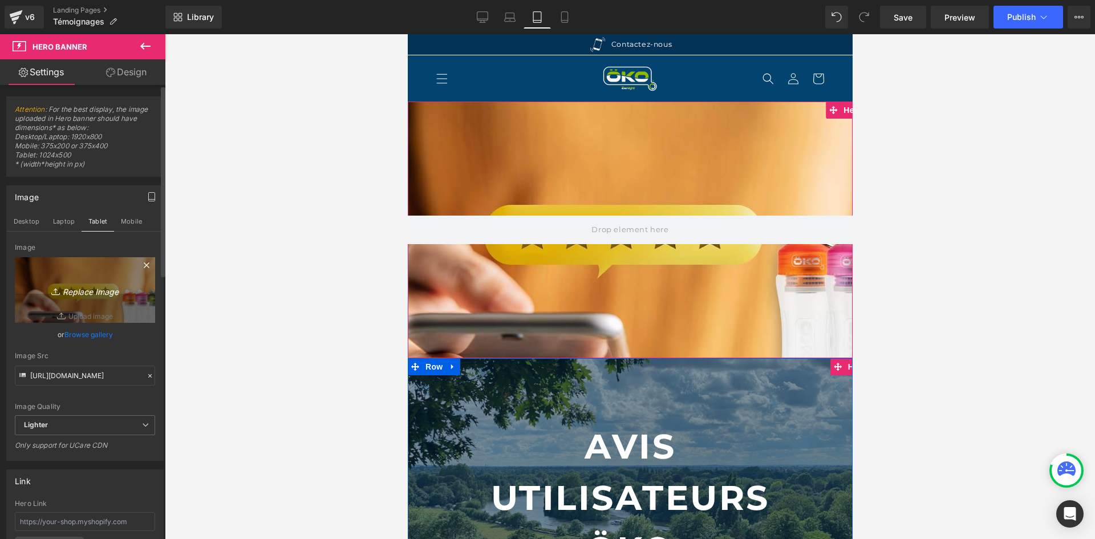
click at [111, 290] on icon "Replace Image" at bounding box center [84, 290] width 91 height 14
type input "C:\fakepath\MOBILE BANNIERE.jpg"
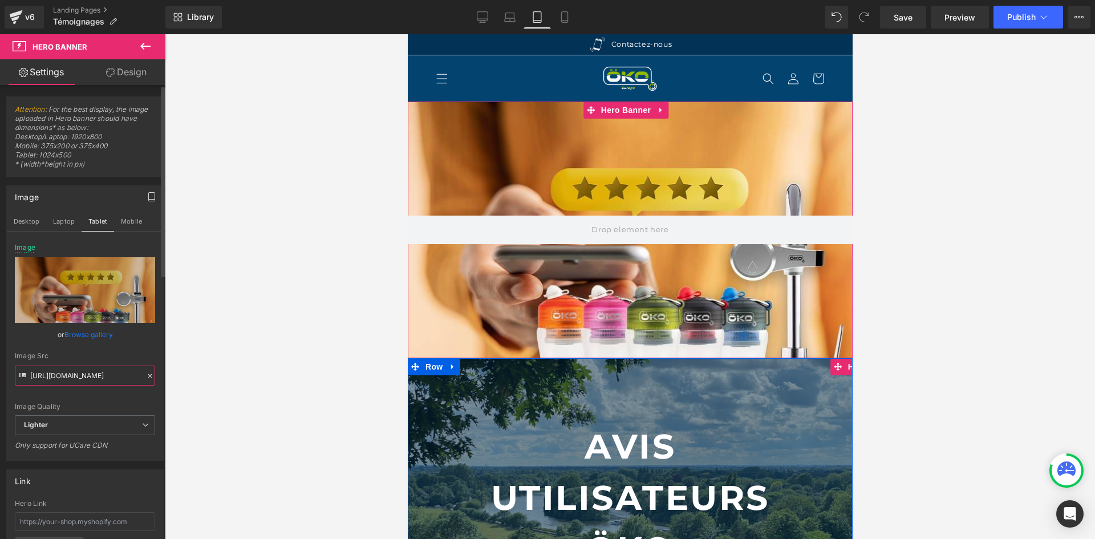
click at [113, 370] on input "https://ucarecdn.com/13db5514-8ec1-44cd-8863-4a5fbcd10ad6/-/format/auto/-/previ…" at bounding box center [85, 376] width 140 height 20
click at [128, 226] on button "Mobile" at bounding box center [131, 221] width 35 height 19
type input "https://ucarecdn.com/24c4d33b-3bb3-4eed-ae60-3998f27c2868/-/format/auto/-/previ…"
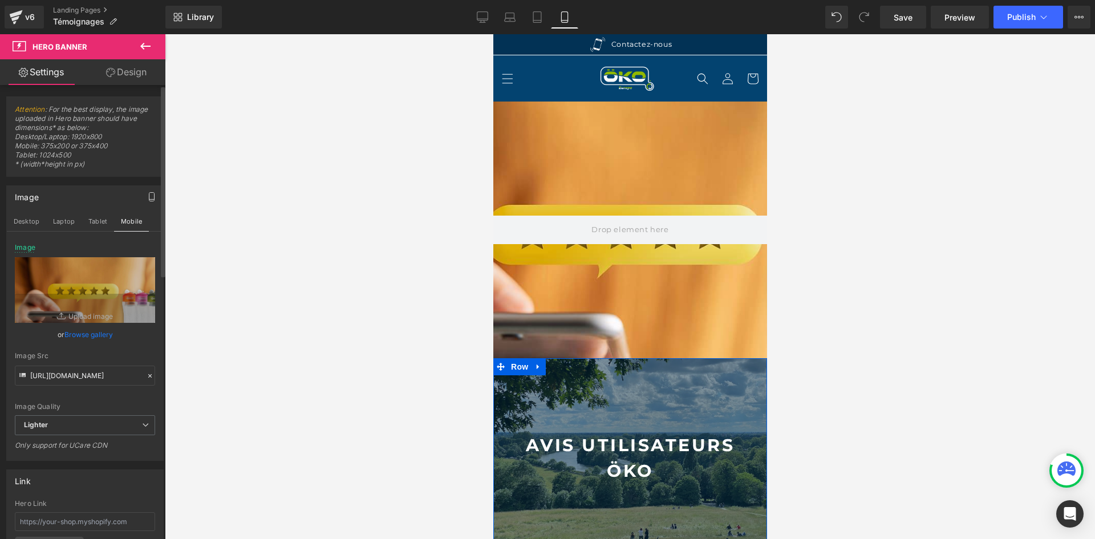
click at [146, 377] on icon at bounding box center [150, 376] width 8 height 8
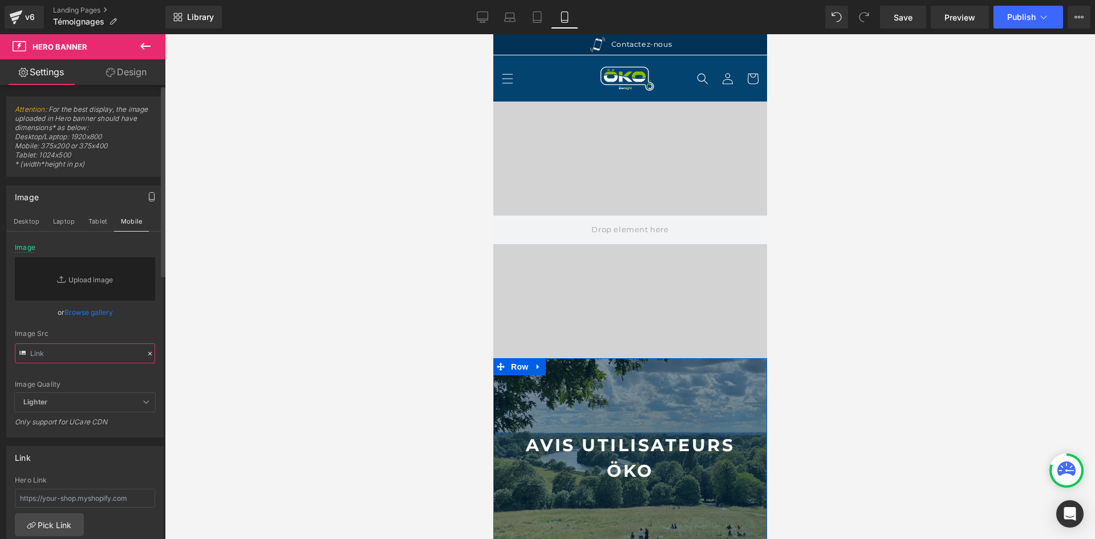
click at [119, 360] on input "text" at bounding box center [85, 353] width 140 height 20
paste input "https://ucarecdn.com/13db5514-8ec1-44cd-8863-4a5fbcd10ad6/-/format/auto/-/previ…"
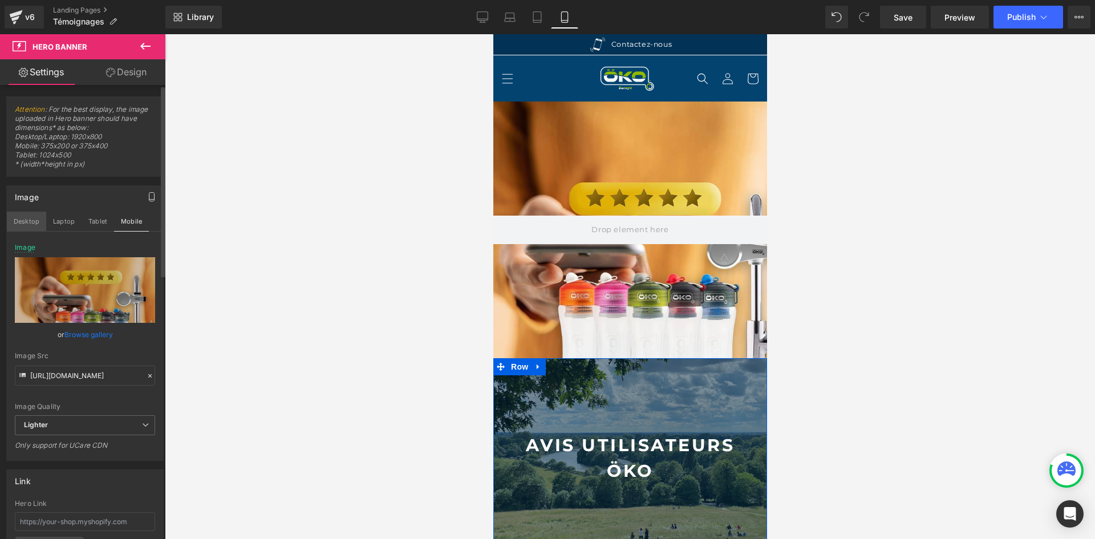
click at [27, 220] on button "Desktop" at bounding box center [26, 221] width 39 height 19
type input "https://ucarecdn.com/13db5514-8ec1-44cd-8863-4a5fbcd10ad6/-/format/auto/-/previ…"
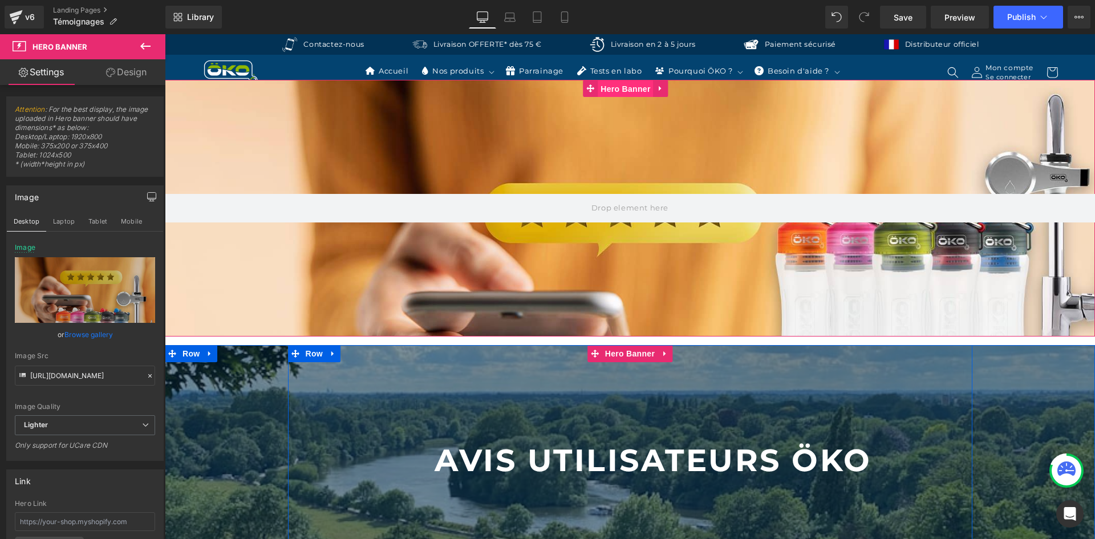
click at [612, 86] on span "Hero Banner" at bounding box center [625, 88] width 55 height 17
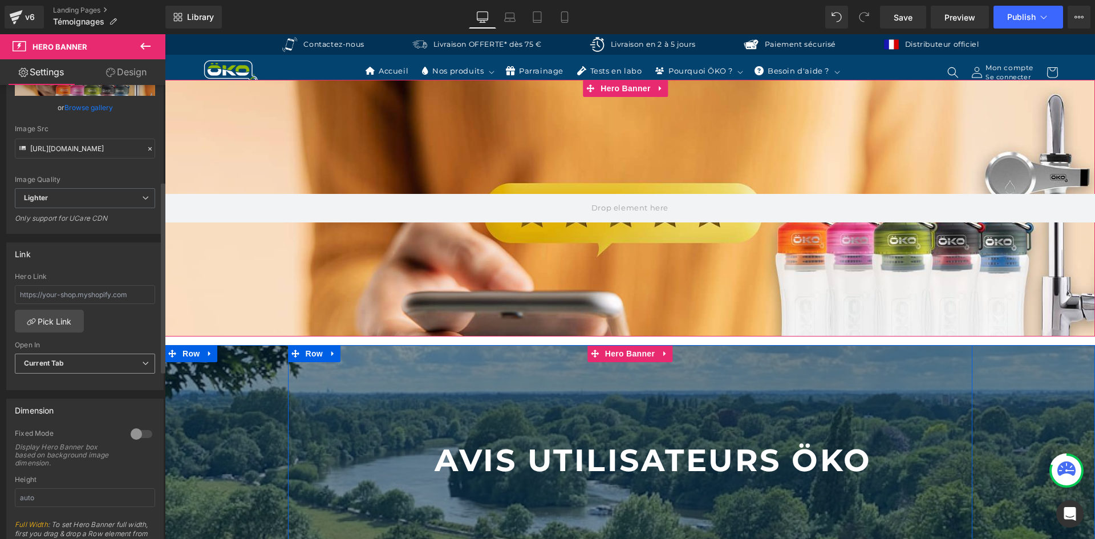
scroll to position [228, 0]
click at [138, 433] on div at bounding box center [141, 433] width 27 height 18
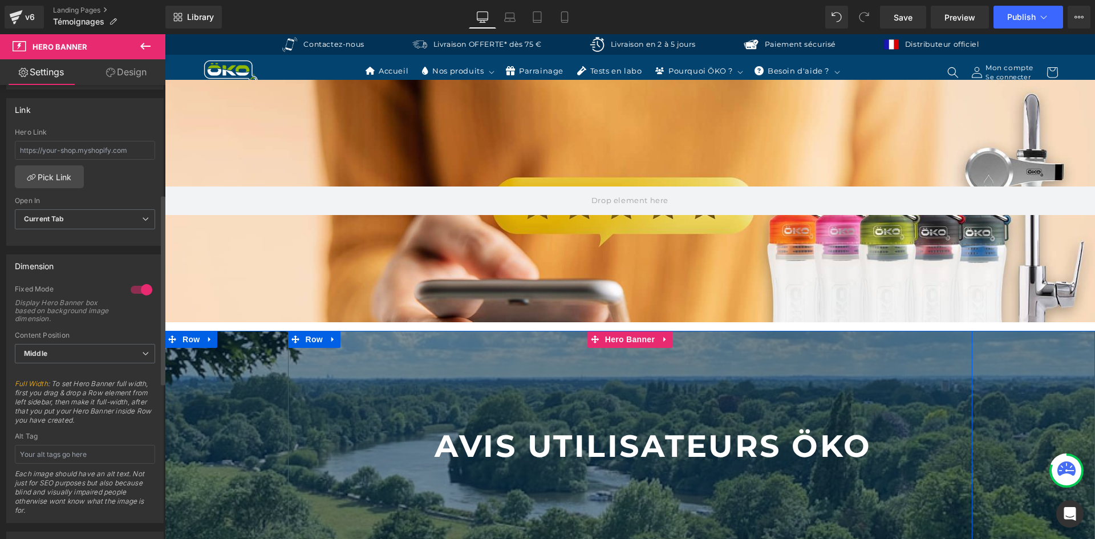
scroll to position [399, 0]
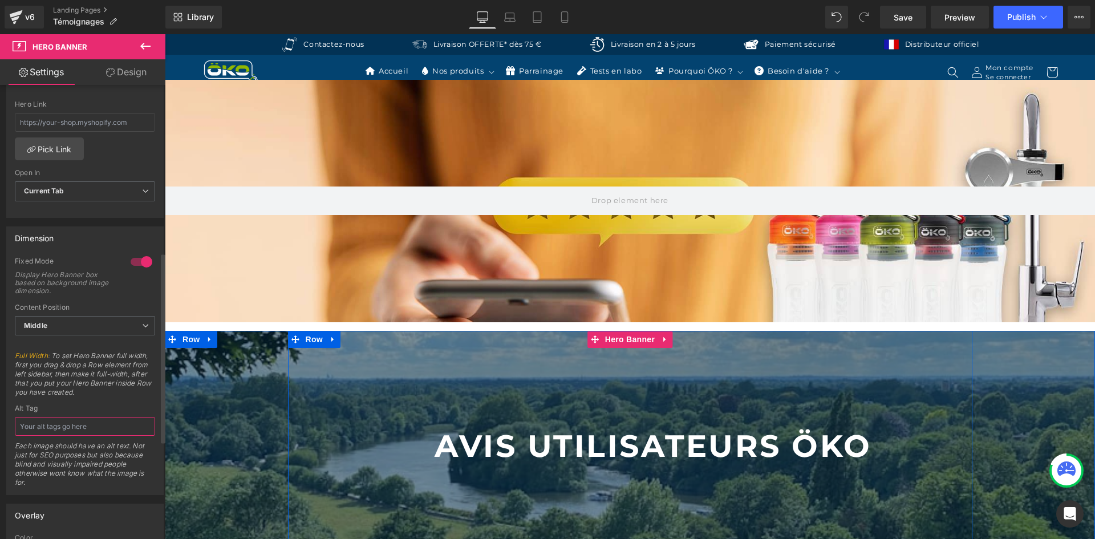
click at [76, 429] on input "text" at bounding box center [85, 426] width 140 height 19
type input "Gourde filtrante OKO avis clients vérifiés"
click at [130, 395] on span "Full Width : To set Hero Banner full width, first you drag & drop a Row element…" at bounding box center [85, 377] width 140 height 53
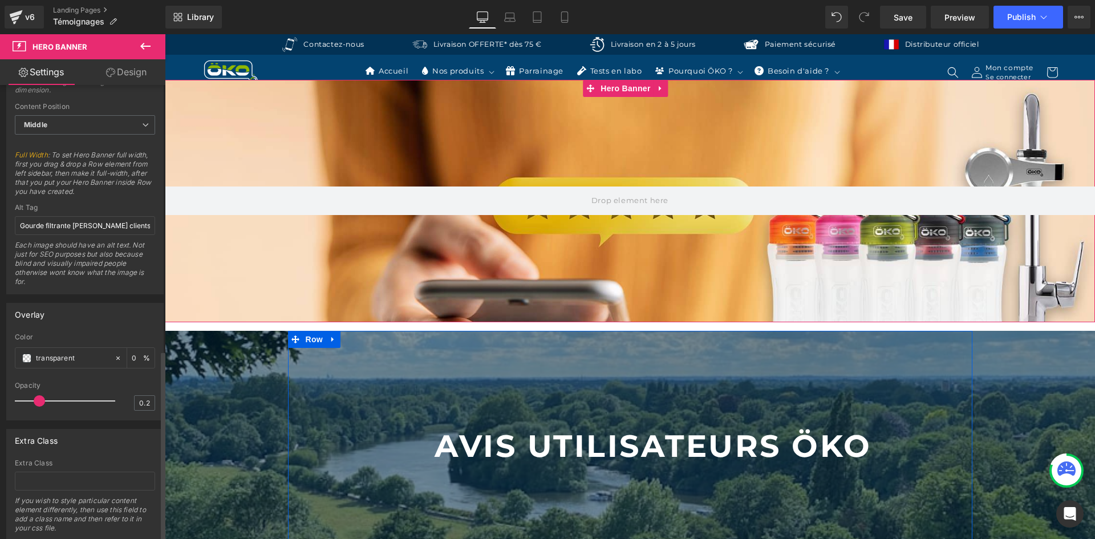
scroll to position [634, 0]
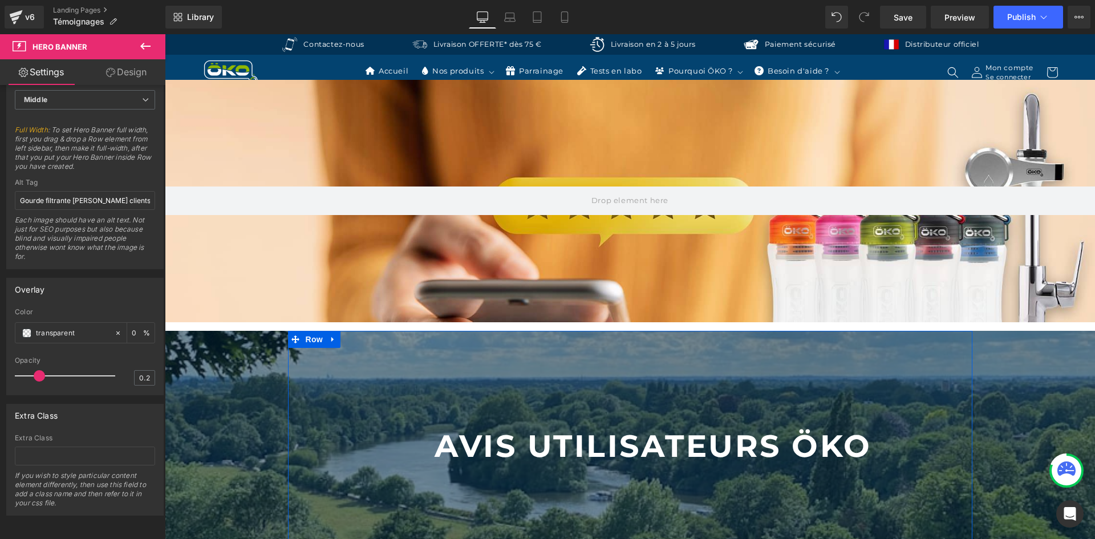
click at [136, 45] on button at bounding box center [145, 46] width 40 height 25
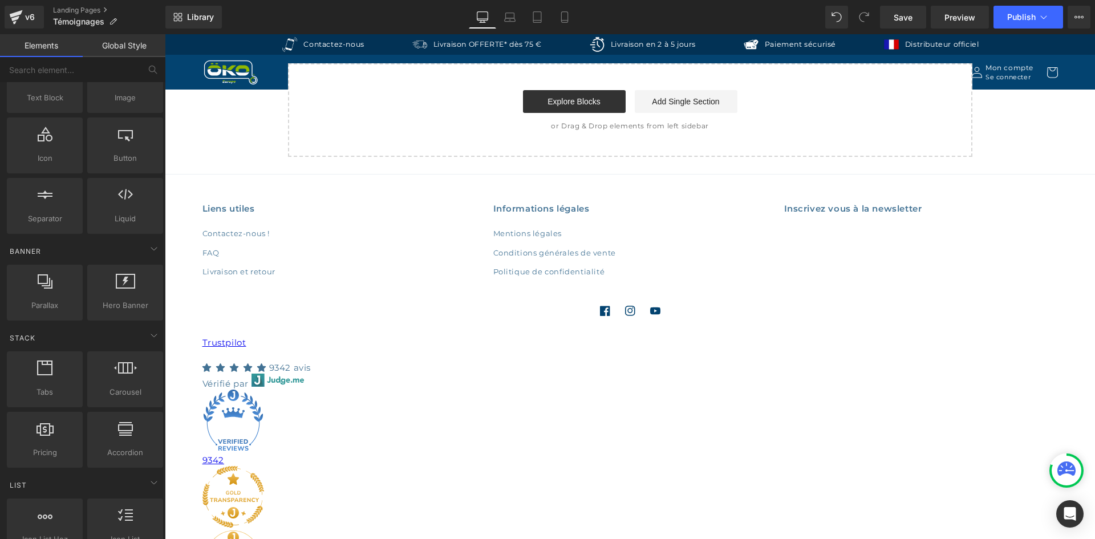
scroll to position [879, 0]
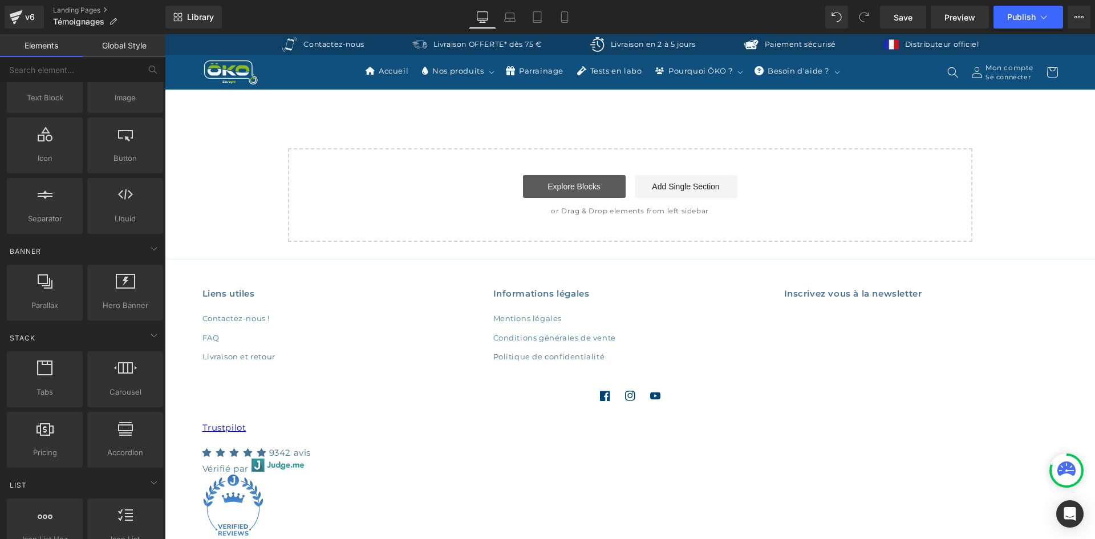
click at [555, 175] on link "Explore Blocks" at bounding box center [574, 186] width 103 height 23
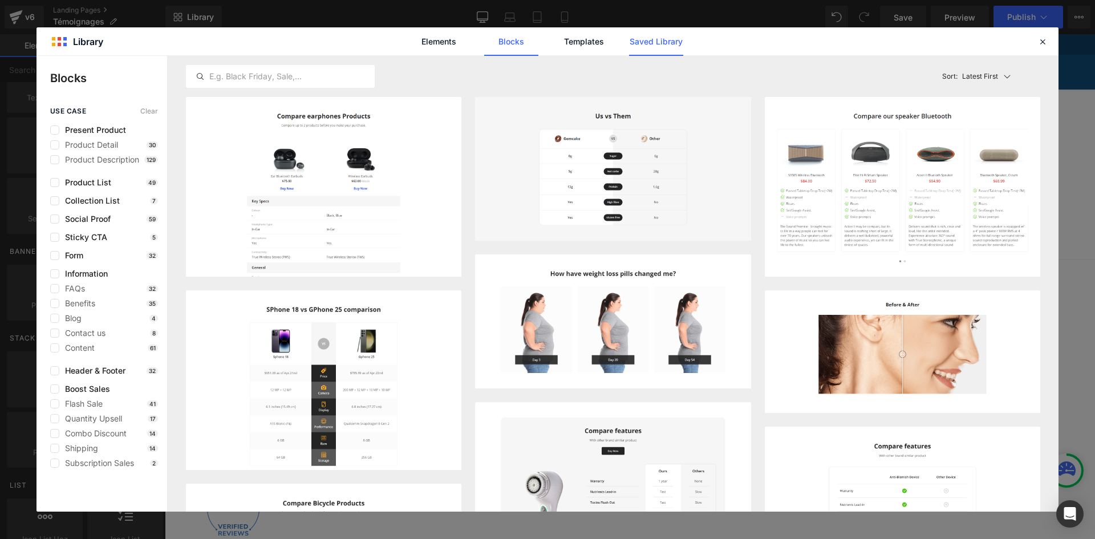
click at [0, 0] on link "Saved Library" at bounding box center [0, 0] width 0 height 0
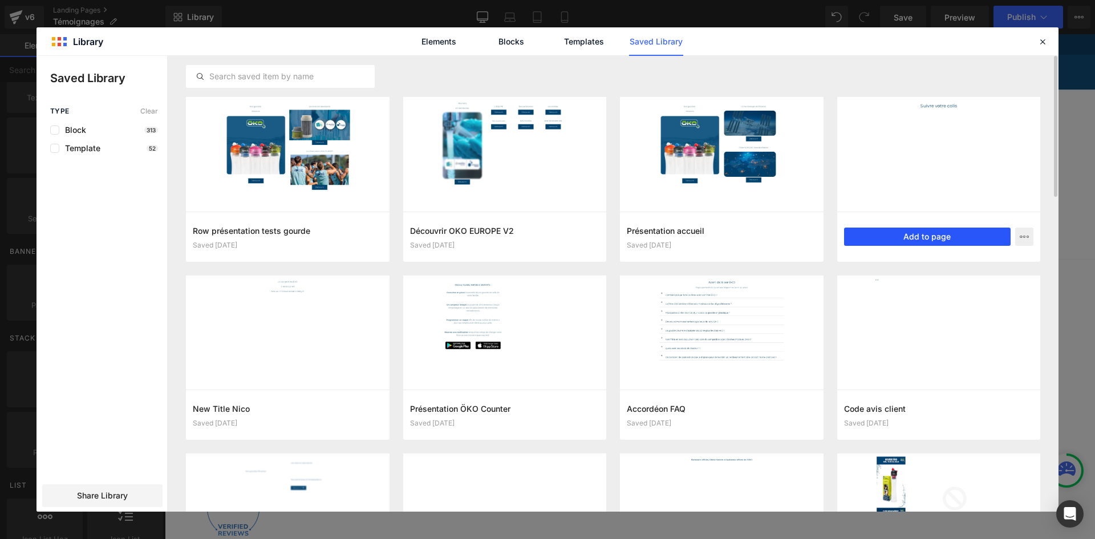
click at [926, 233] on button "Add to page" at bounding box center [927, 237] width 167 height 18
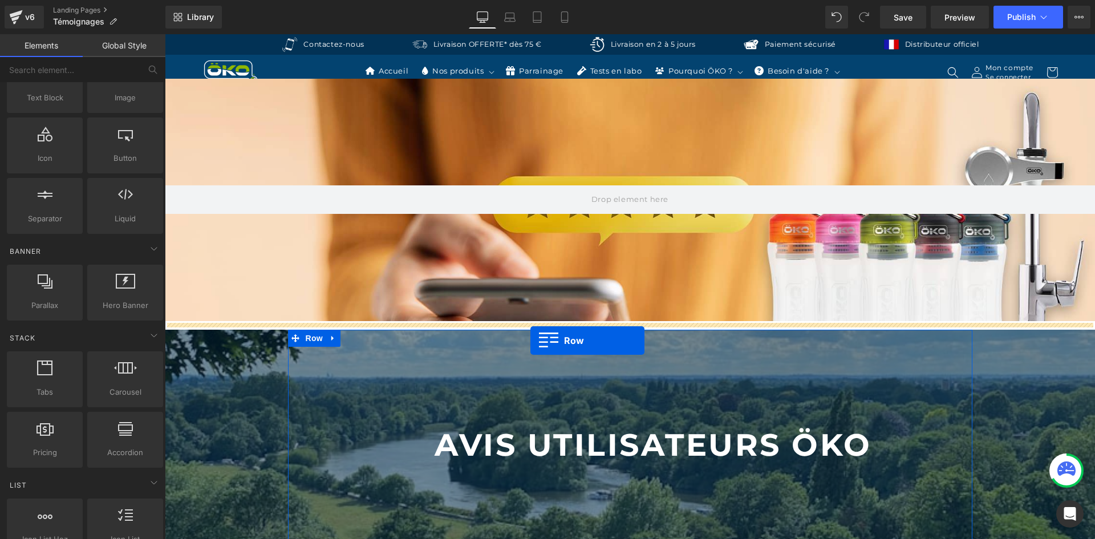
scroll to position [0, 0]
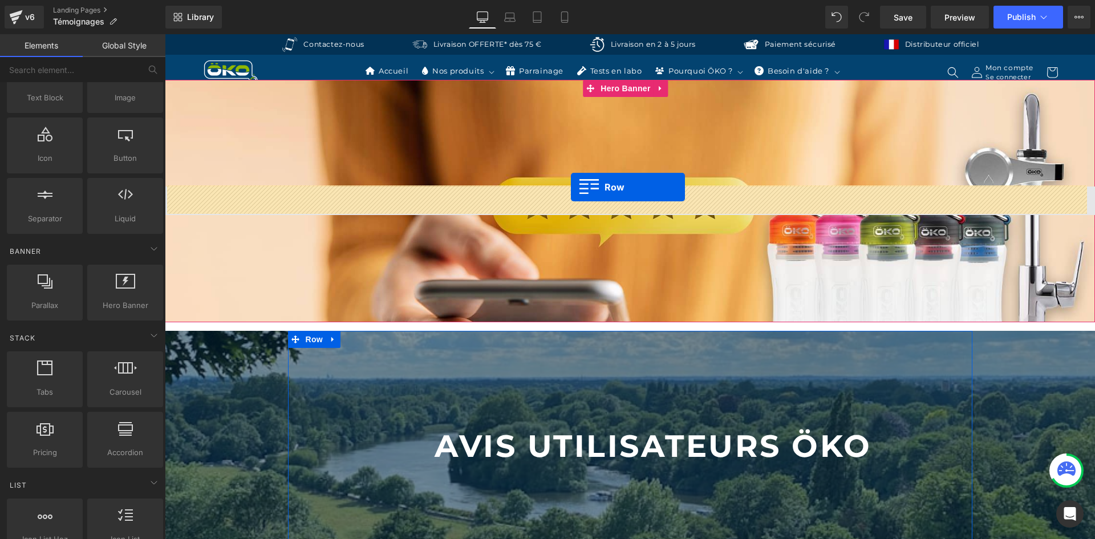
drag, startPoint x: 286, startPoint y: 216, endPoint x: 571, endPoint y: 188, distance: 286.5
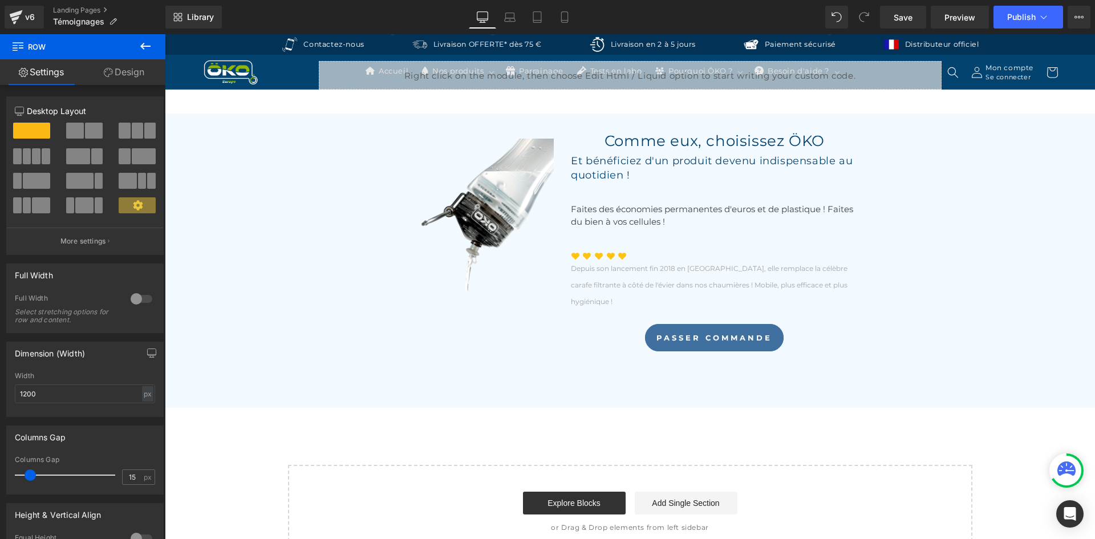
scroll to position [570, 0]
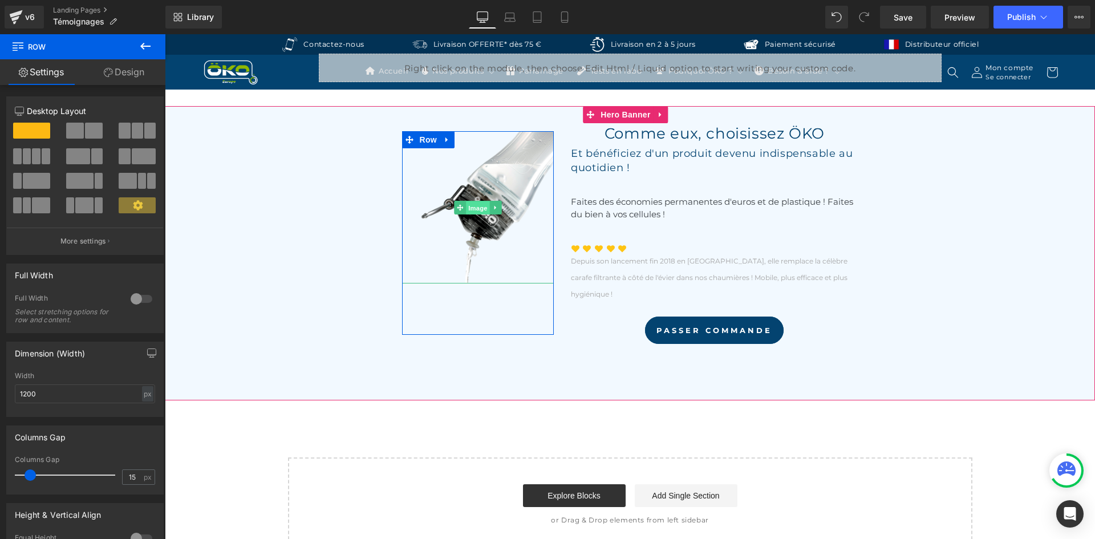
click at [477, 202] on span "Image" at bounding box center [478, 208] width 24 height 14
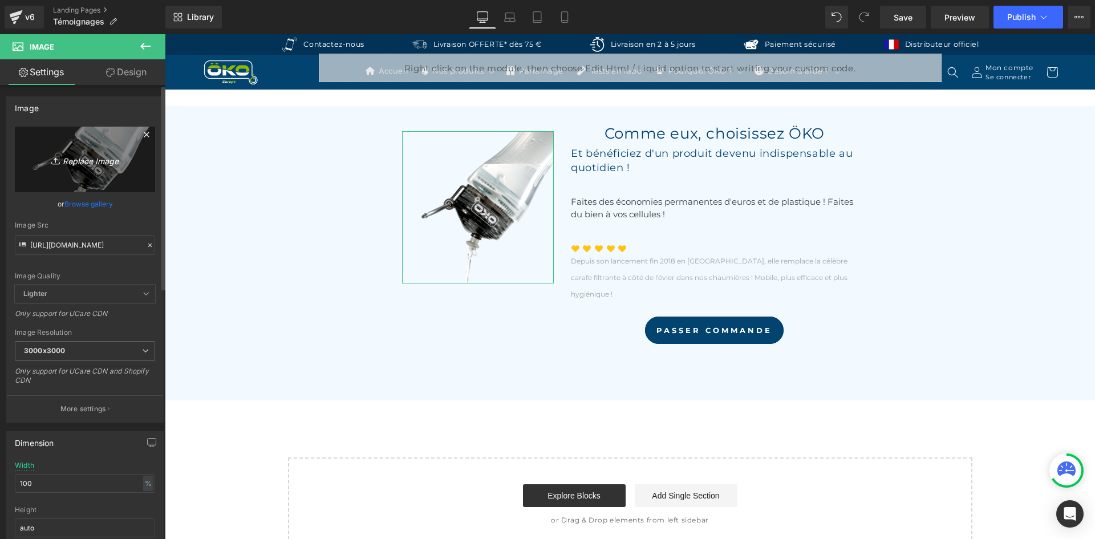
click at [127, 145] on link "Replace Image" at bounding box center [85, 160] width 140 height 66
type input "C:\fakepath\04.webp"
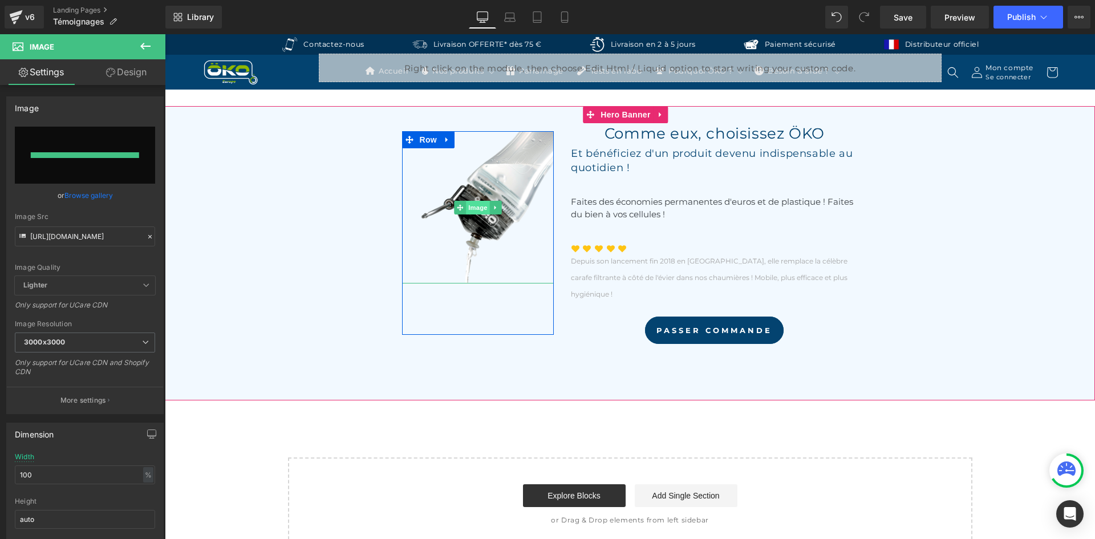
type input "https://ucarecdn.com/ea8adeb2-28cb-48ff-941b-567c77e66eb9/-/format/auto/-/previ…"
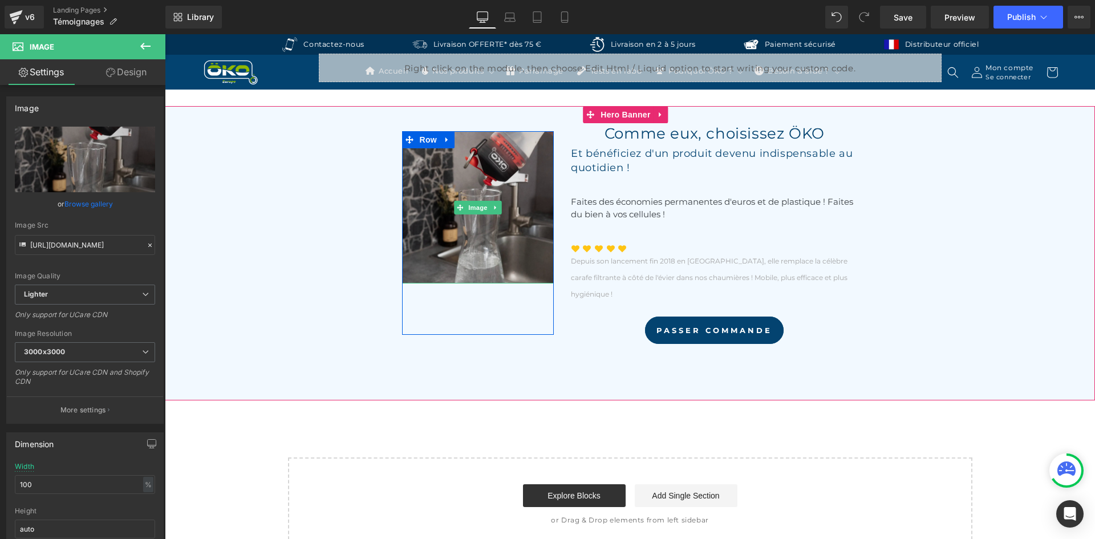
scroll to position [342, 0]
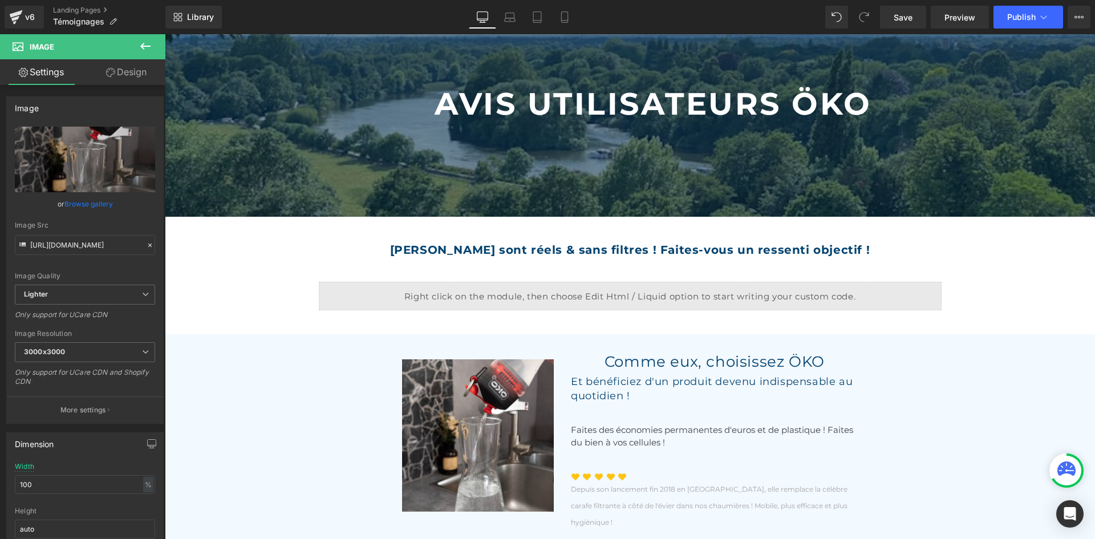
click at [138, 50] on button at bounding box center [145, 46] width 40 height 25
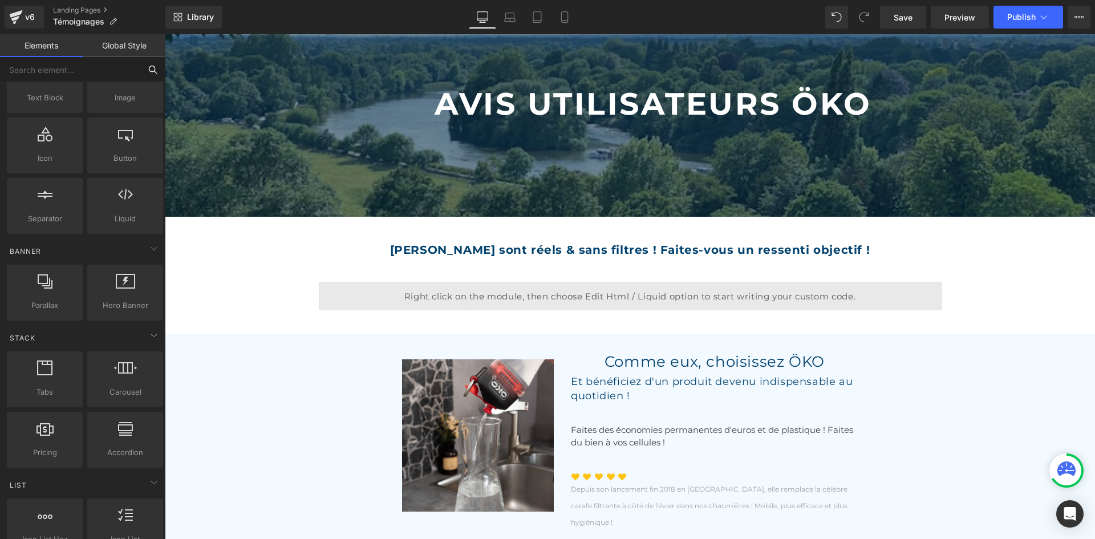
click at [63, 70] on input "text" at bounding box center [70, 69] width 140 height 25
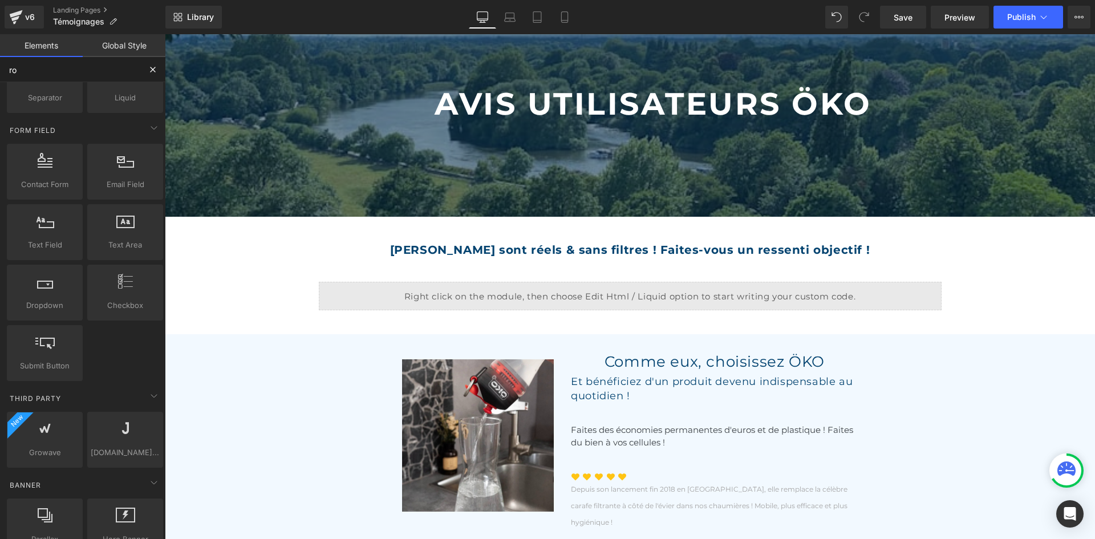
type input "row"
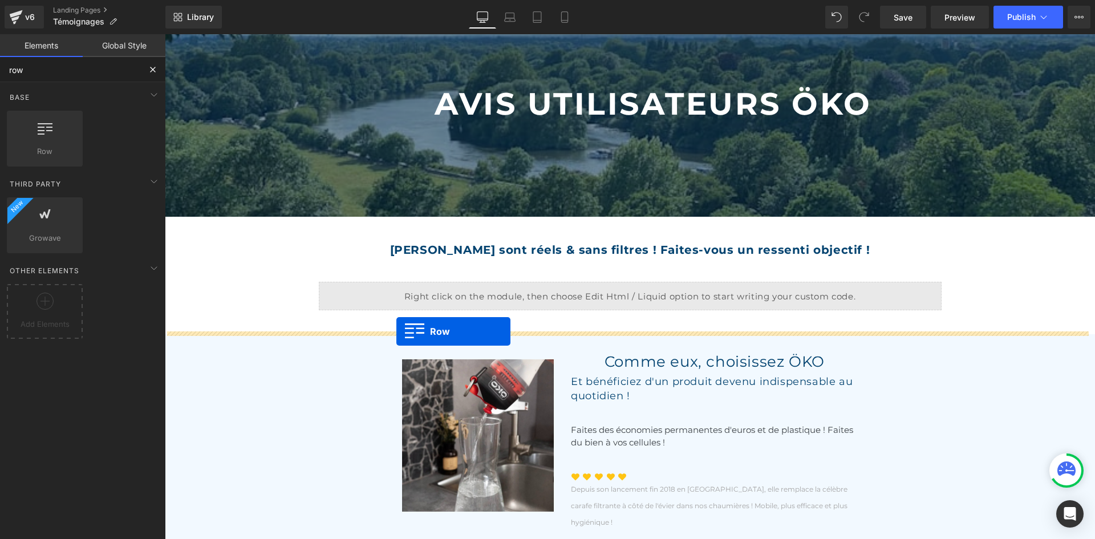
drag, startPoint x: 268, startPoint y: 110, endPoint x: 396, endPoint y: 331, distance: 255.8
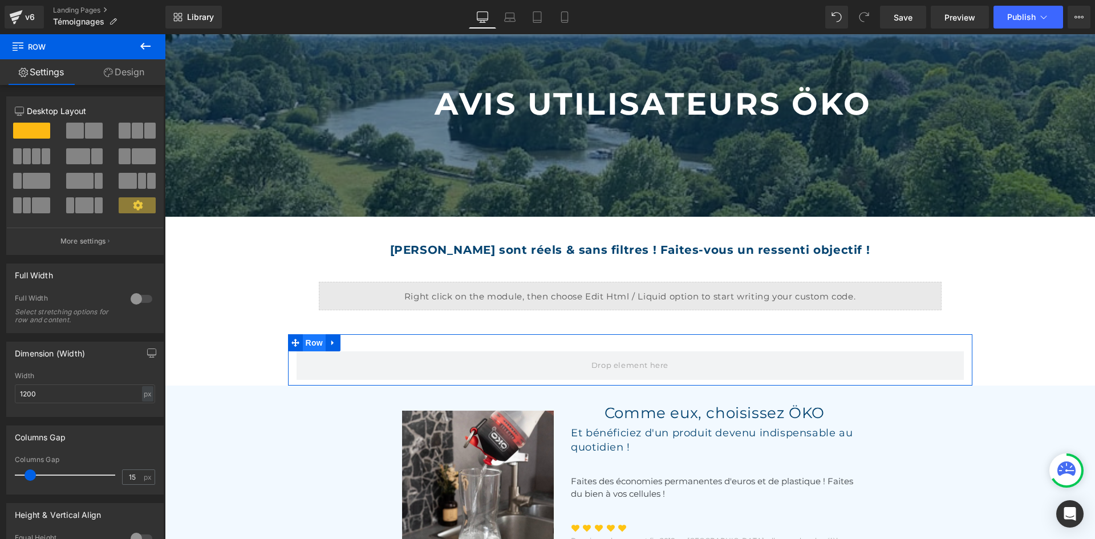
click at [315, 340] on span "Row" at bounding box center [314, 342] width 23 height 17
click at [134, 297] on div at bounding box center [141, 299] width 27 height 18
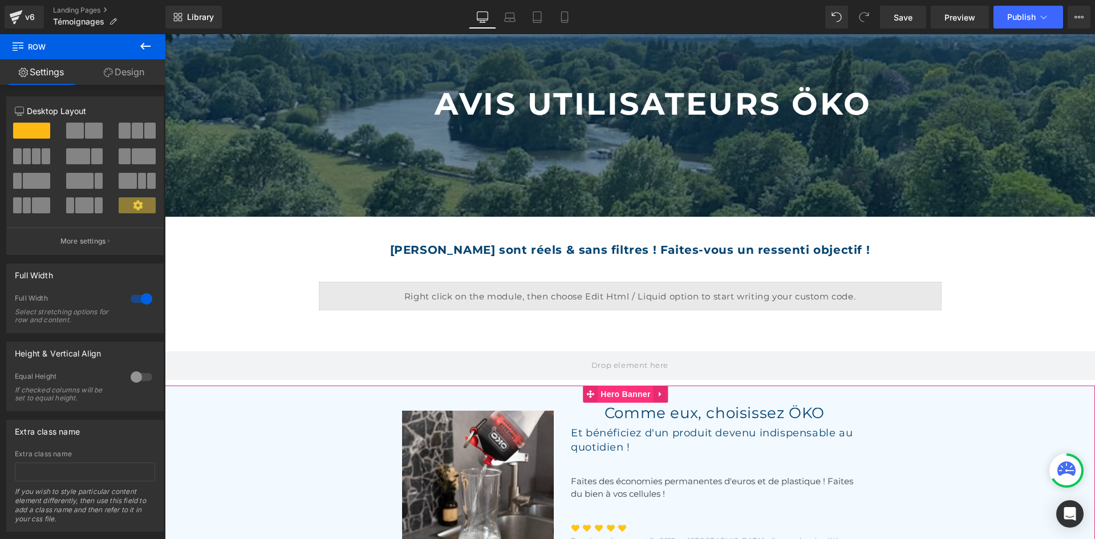
click at [623, 394] on span "Hero Banner" at bounding box center [625, 393] width 55 height 17
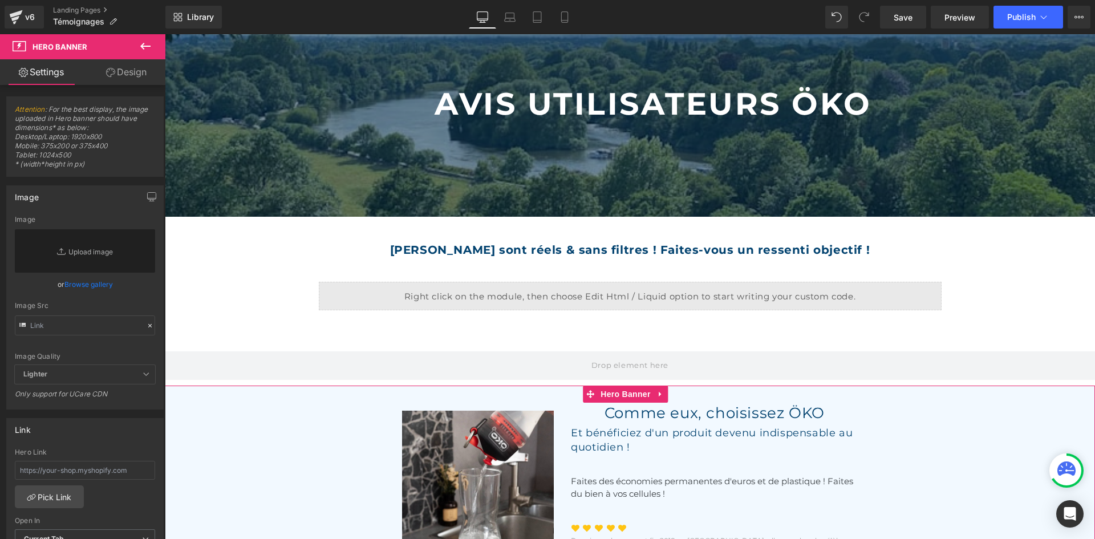
click at [143, 65] on link "Design" at bounding box center [126, 72] width 83 height 26
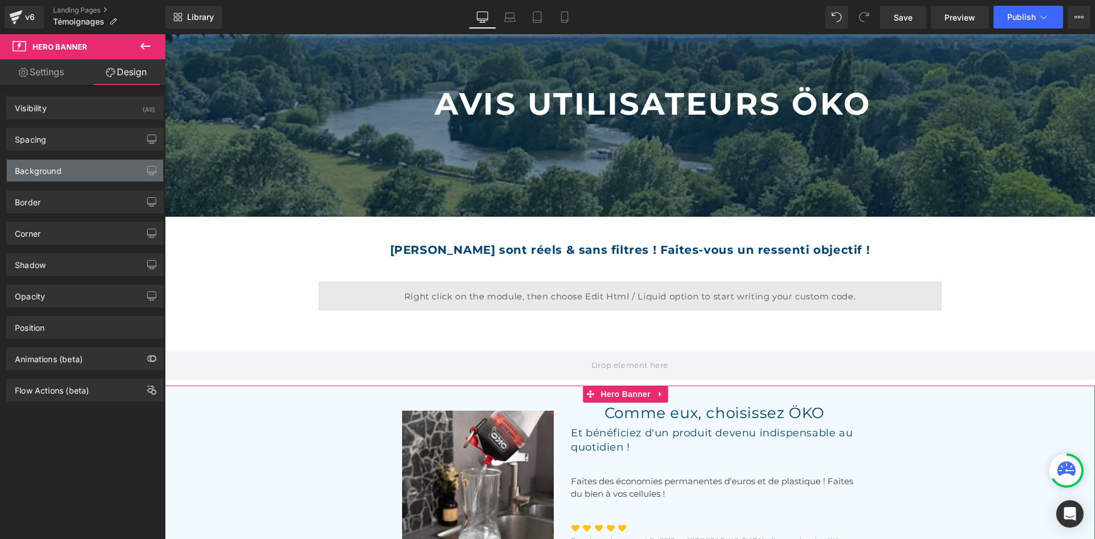
click at [63, 169] on div "Background" at bounding box center [85, 171] width 156 height 22
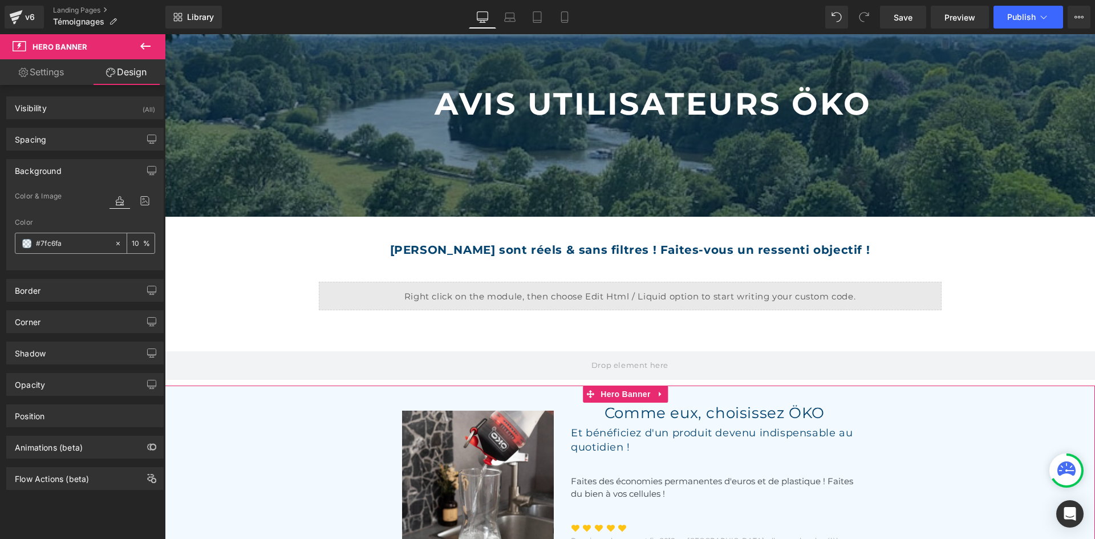
click at [88, 246] on input "#7fc6fa" at bounding box center [72, 243] width 73 height 13
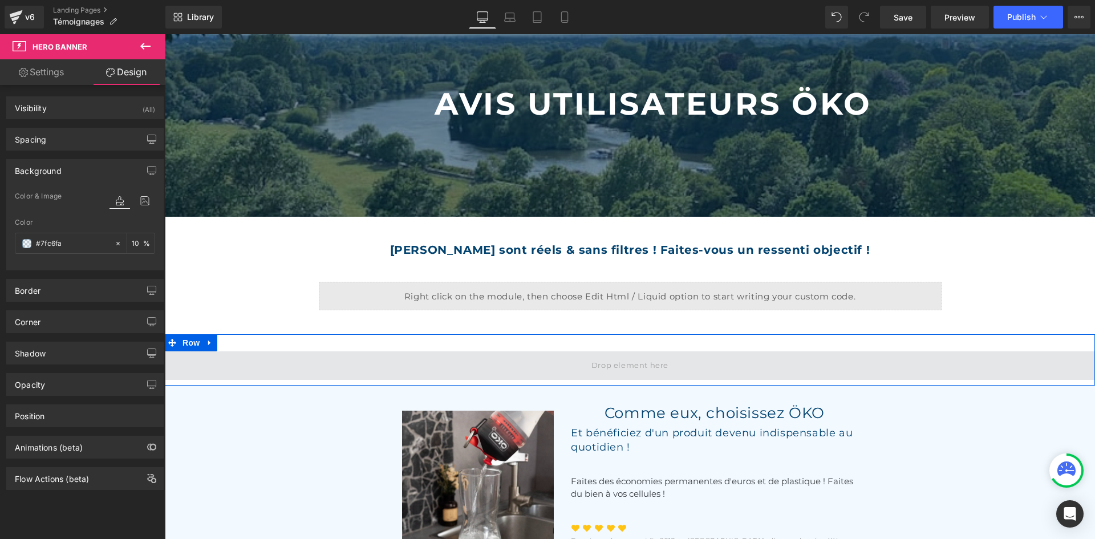
click at [238, 357] on span at bounding box center [630, 365] width 930 height 29
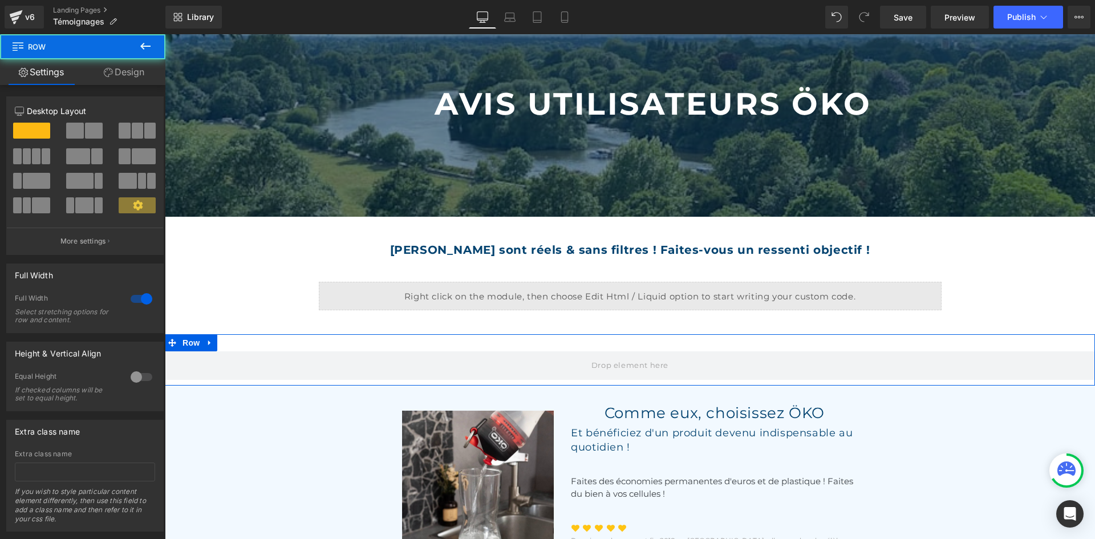
click at [122, 70] on link "Design" at bounding box center [124, 72] width 83 height 26
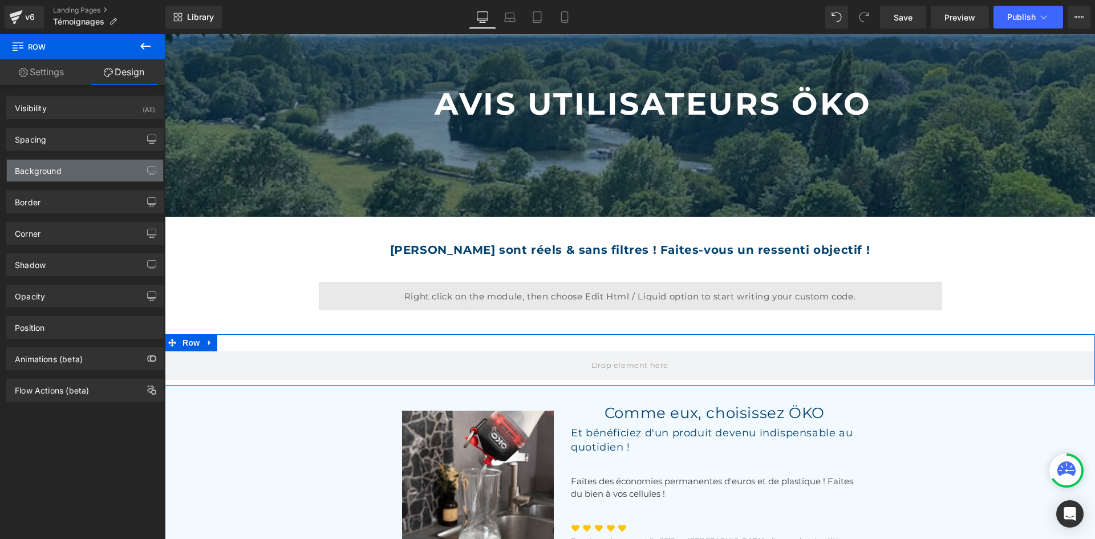
click at [61, 171] on div "Background" at bounding box center [38, 168] width 47 height 16
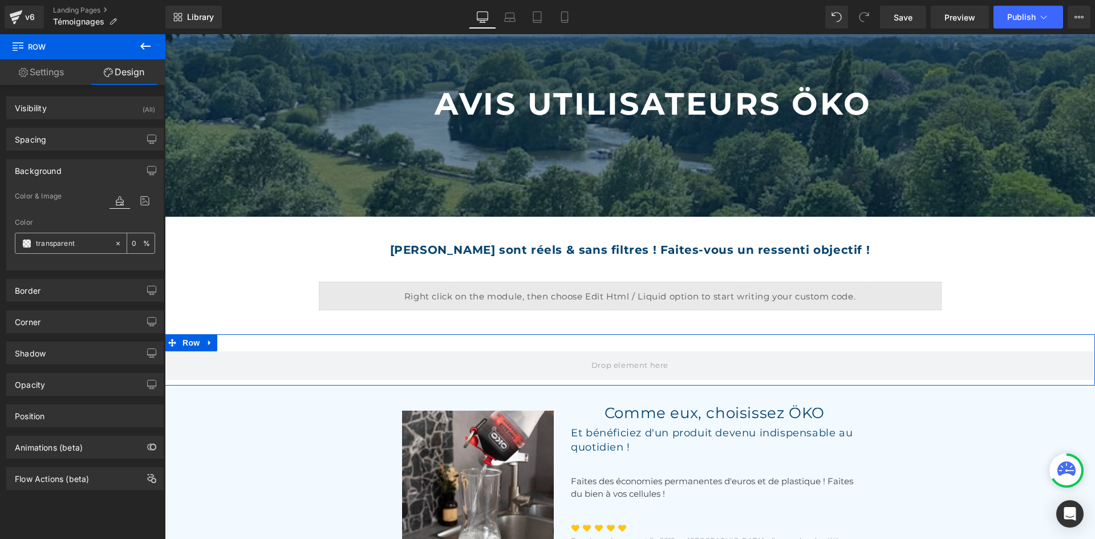
click at [71, 244] on input "transparent" at bounding box center [72, 243] width 73 height 13
paste input "#7fc6fa"
type input "#7fc6fa"
type input "100"
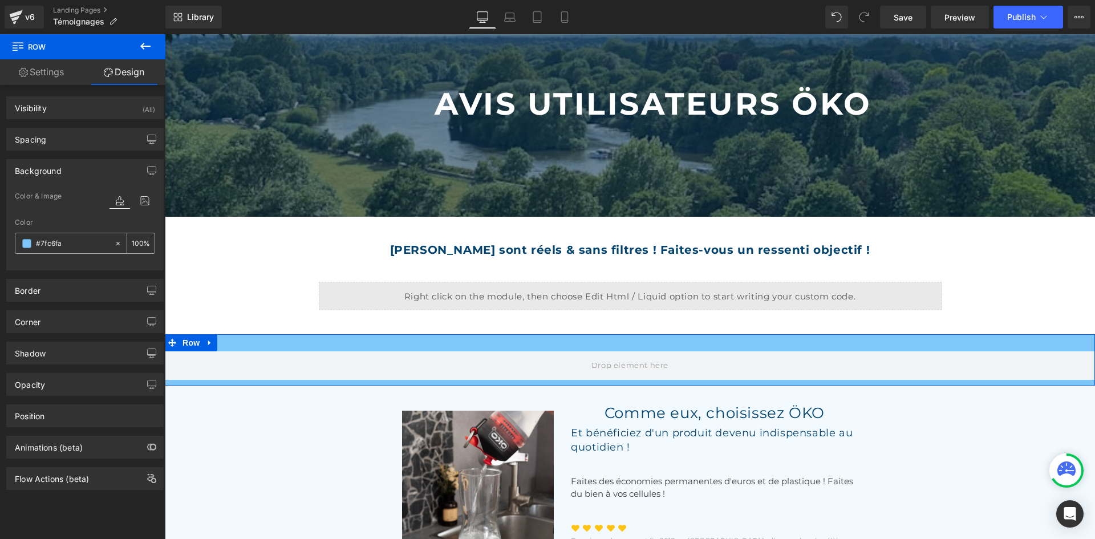
type input "#7fc6fa"
click at [132, 243] on input "100" at bounding box center [137, 243] width 11 height 13
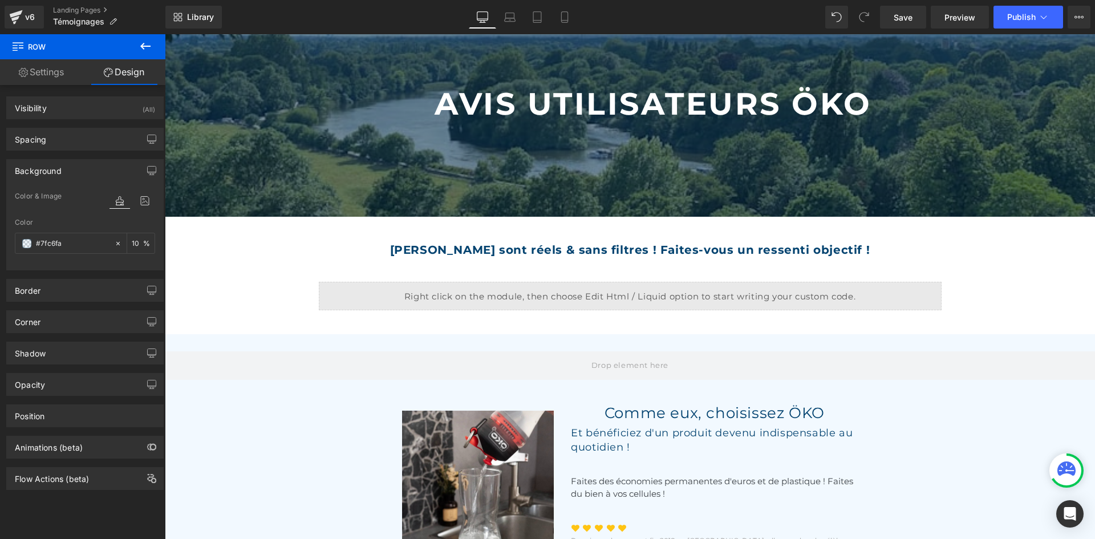
type input "10"
click at [143, 47] on icon at bounding box center [146, 46] width 14 height 14
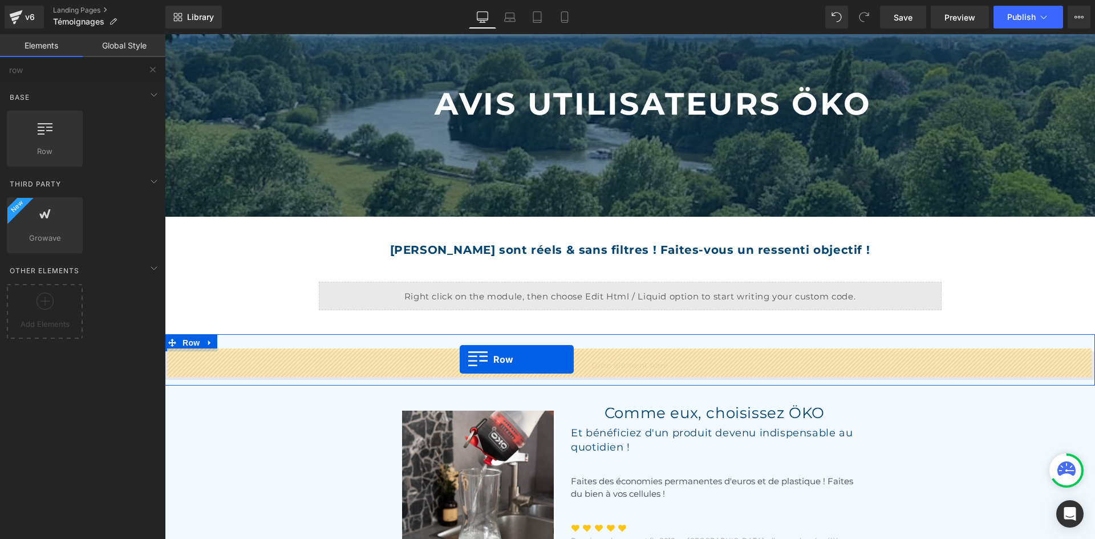
drag, startPoint x: 229, startPoint y: 169, endPoint x: 460, endPoint y: 359, distance: 299.0
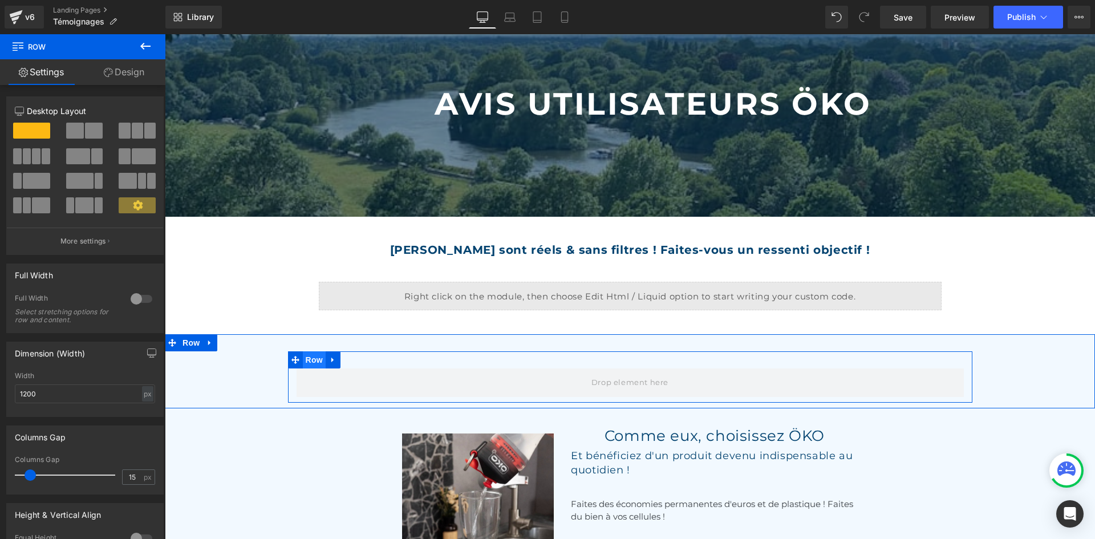
click at [307, 359] on span "Row" at bounding box center [314, 359] width 23 height 17
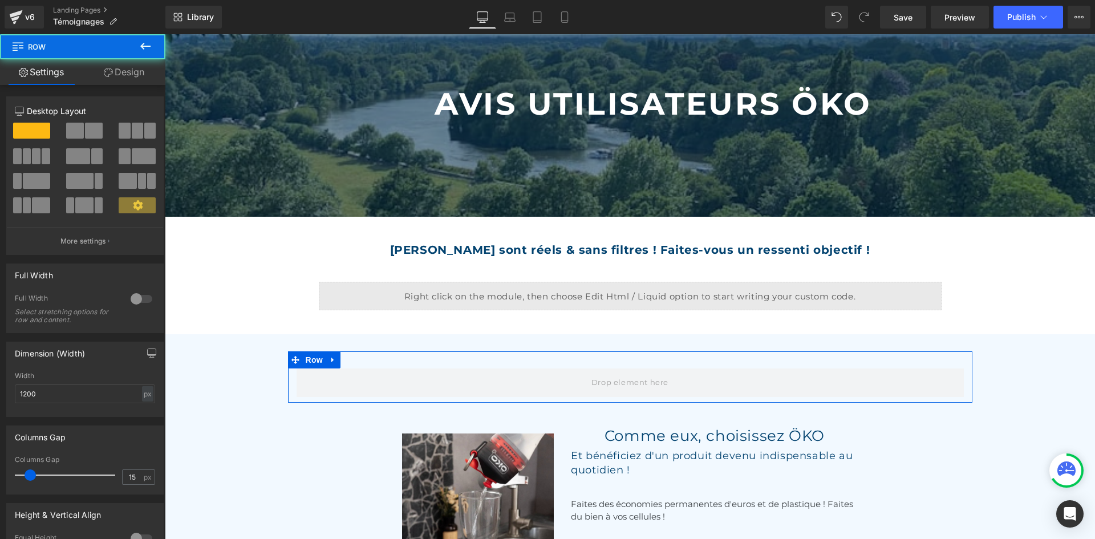
click at [100, 129] on button at bounding box center [85, 131] width 38 height 16
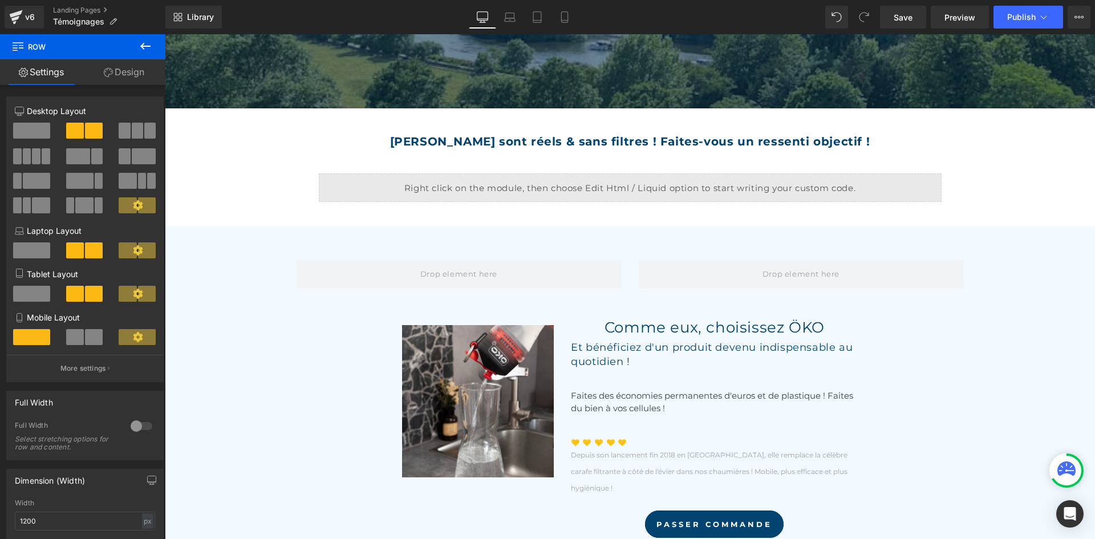
scroll to position [456, 0]
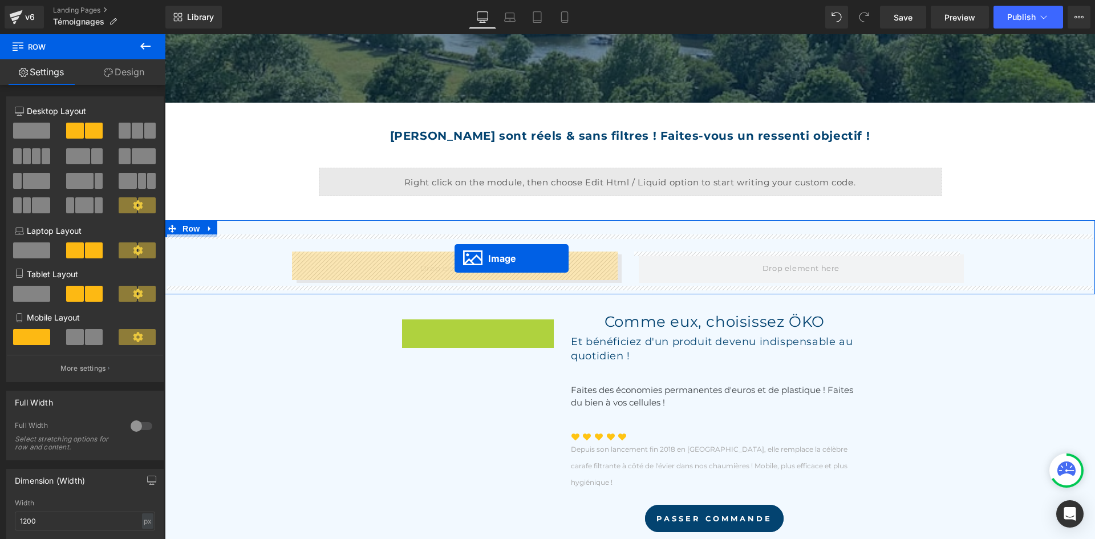
drag, startPoint x: 457, startPoint y: 385, endPoint x: 454, endPoint y: 258, distance: 127.2
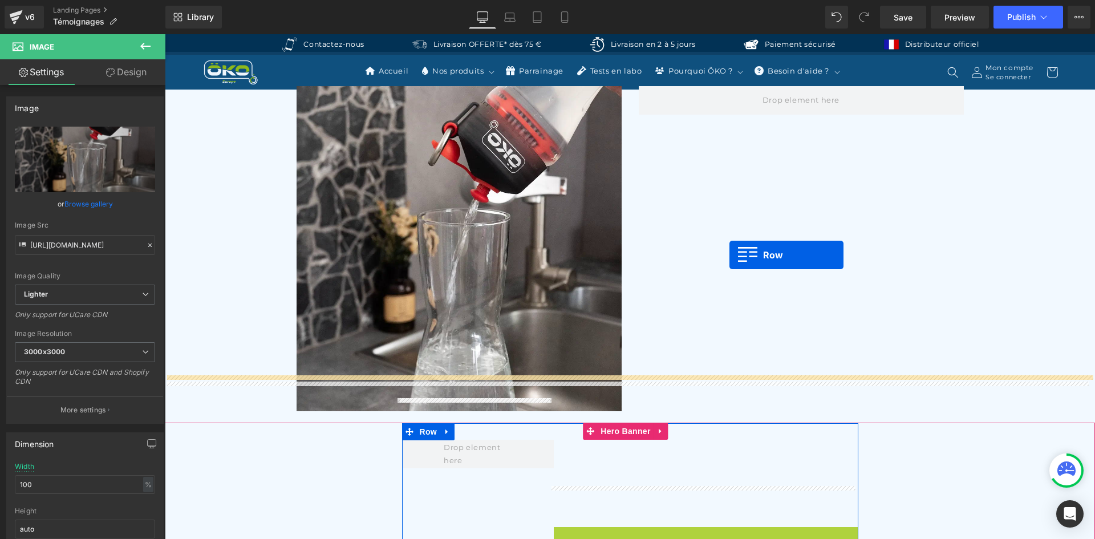
scroll to position [570, 0]
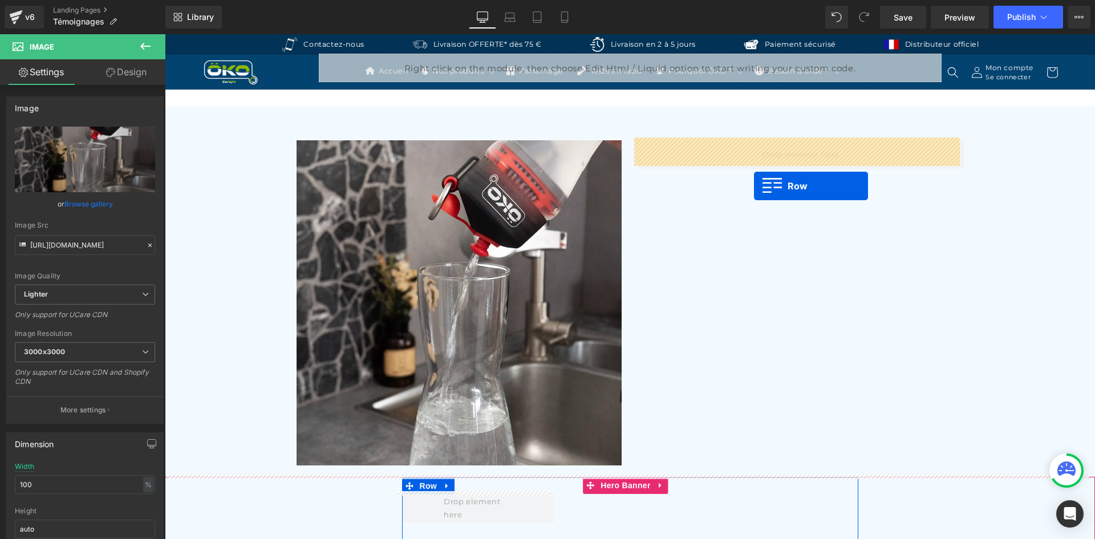
drag, startPoint x: 576, startPoint y: 389, endPoint x: 754, endPoint y: 186, distance: 269.9
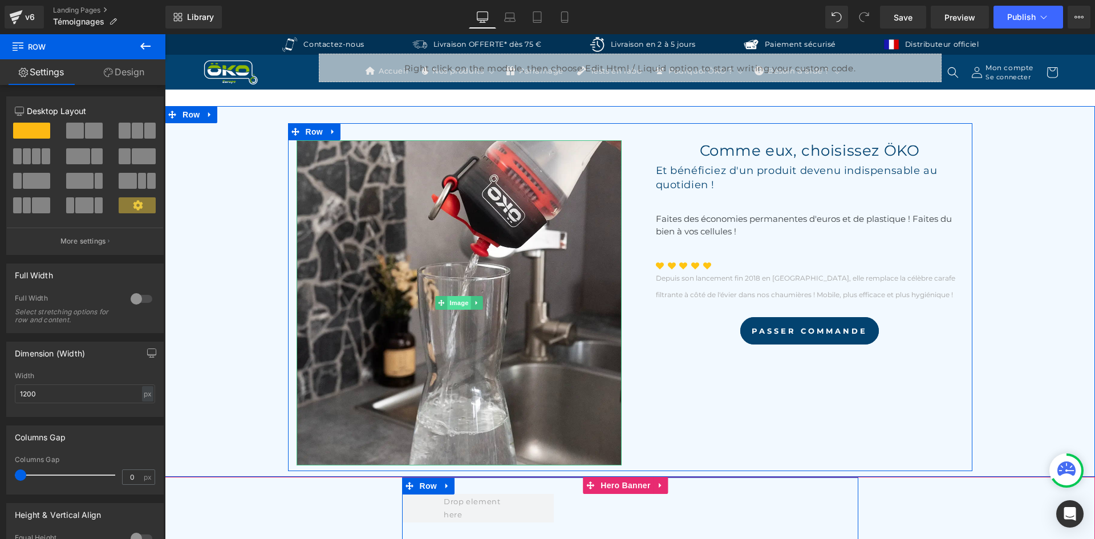
click at [454, 303] on span "Image" at bounding box center [459, 303] width 24 height 14
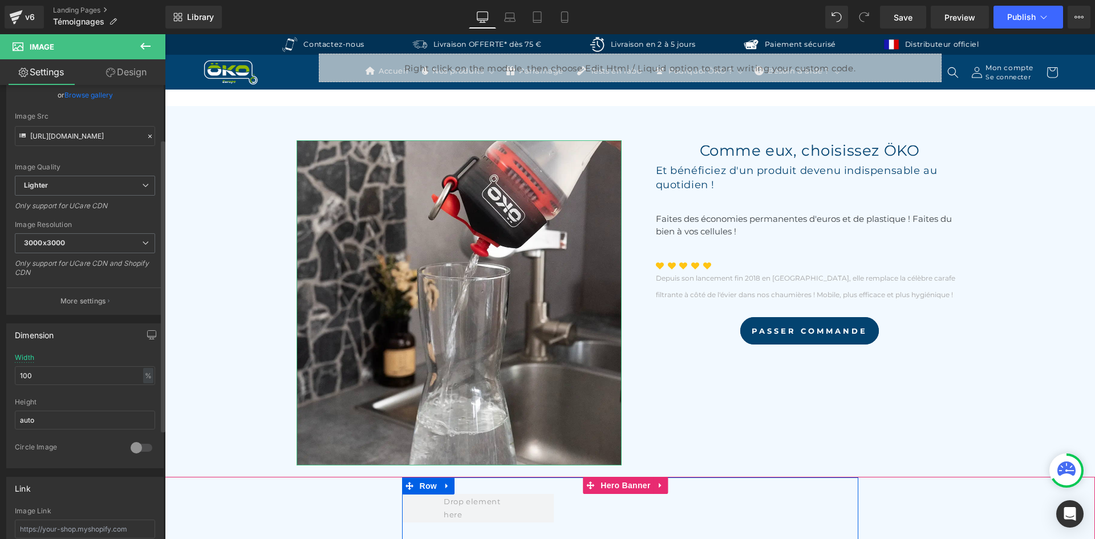
scroll to position [114, 0]
click at [145, 375] on div "%" at bounding box center [148, 370] width 10 height 15
click at [144, 400] on li "px" at bounding box center [147, 404] width 14 height 17
drag, startPoint x: 80, startPoint y: 374, endPoint x: 0, endPoint y: 361, distance: 80.9
click at [0, 361] on div "Dimension 570px Width 570 px % px auto Height auto 0 Circle Image" at bounding box center [85, 386] width 170 height 153
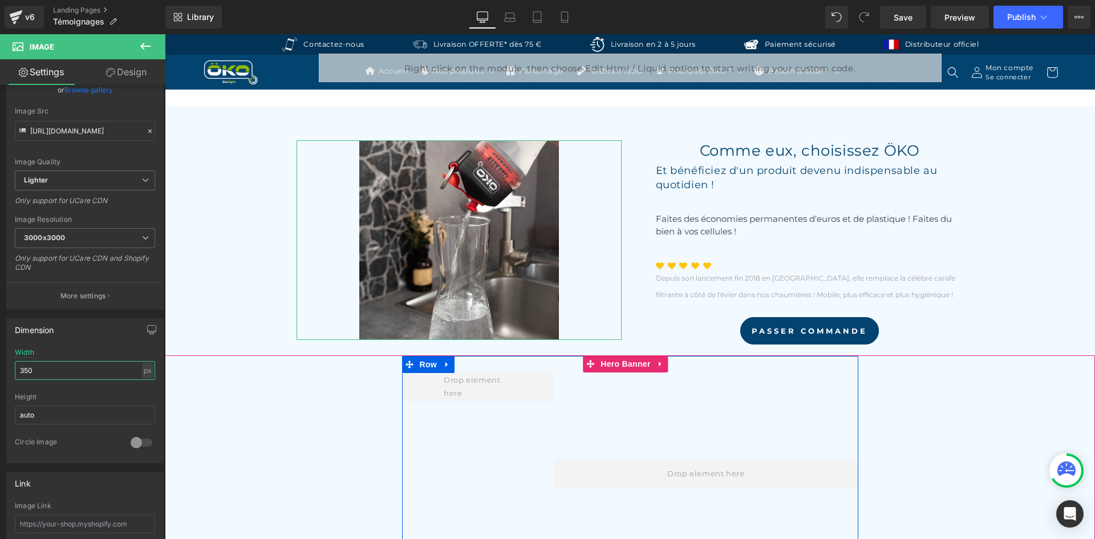
type input "350"
click at [123, 68] on link "Design" at bounding box center [126, 72] width 83 height 26
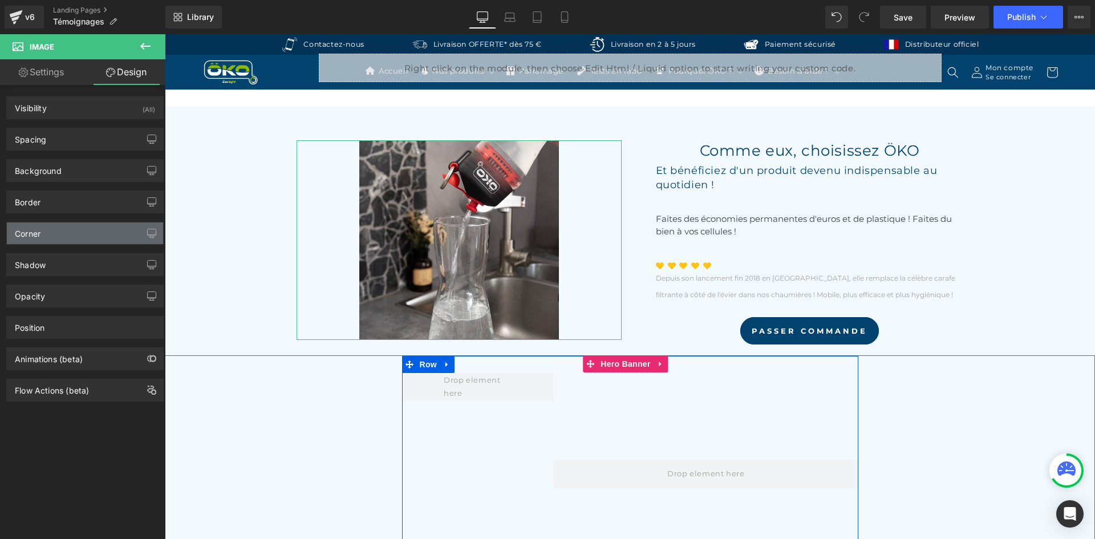
type input "0"
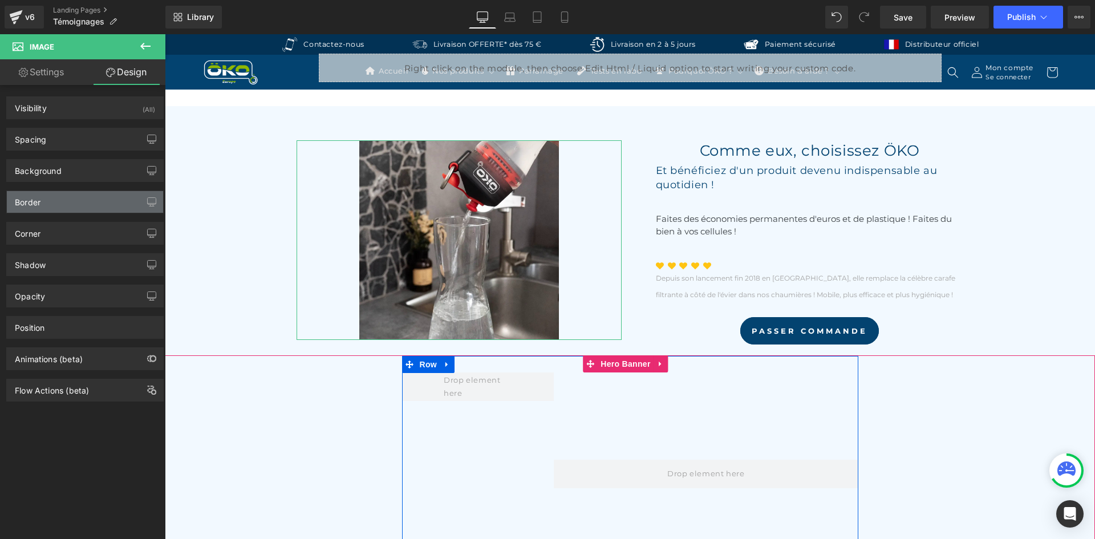
click at [52, 204] on div "Border" at bounding box center [85, 202] width 156 height 22
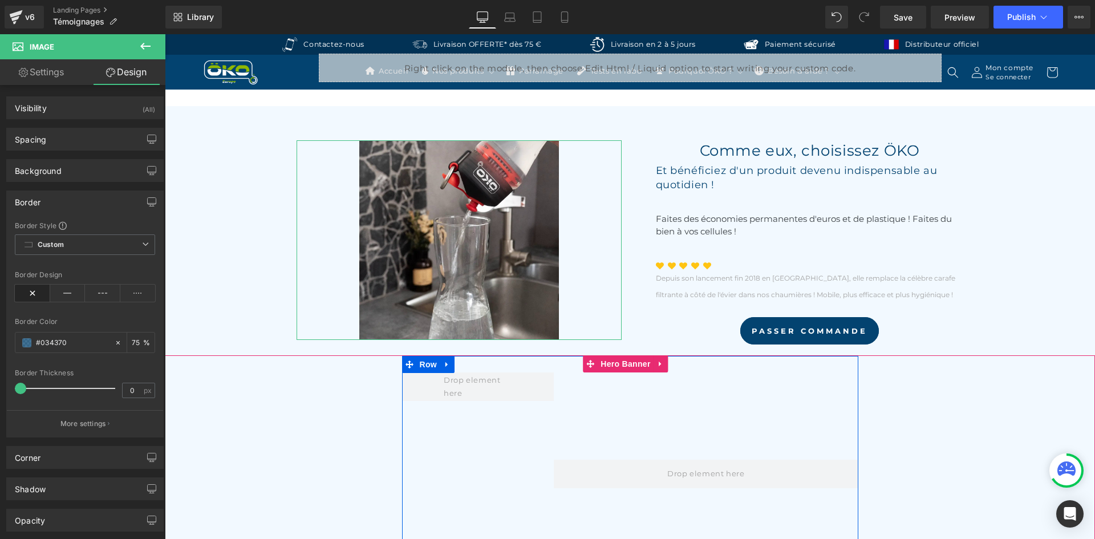
click at [52, 204] on div "Border" at bounding box center [85, 202] width 156 height 22
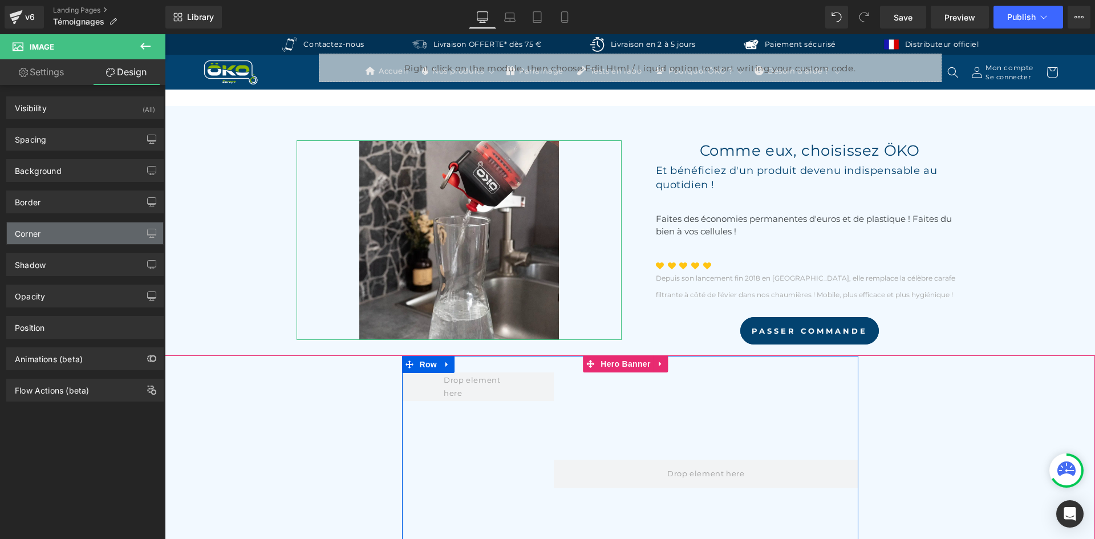
click at [50, 236] on div "Corner" at bounding box center [85, 233] width 156 height 22
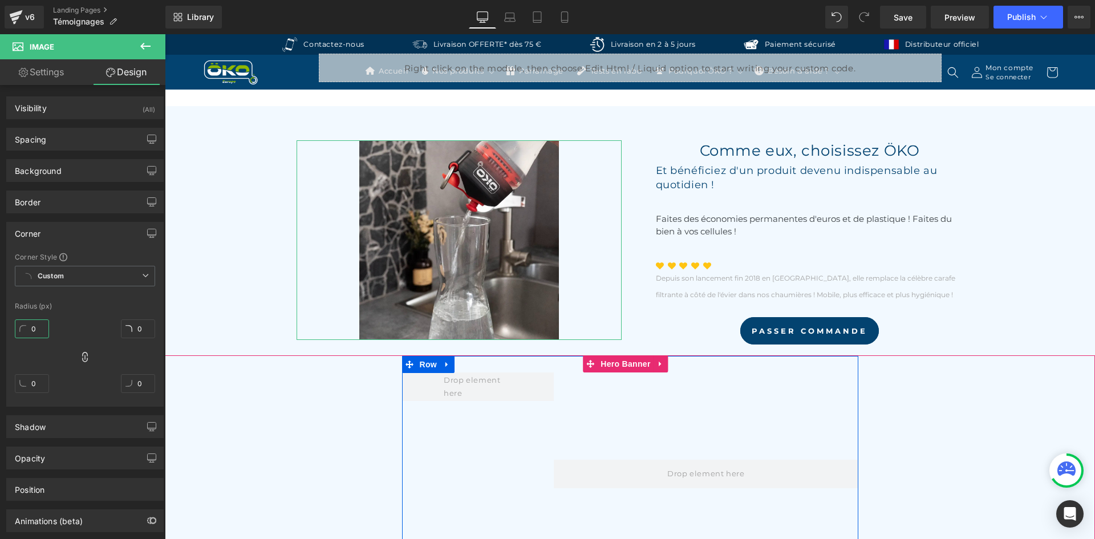
click at [38, 332] on input "0" at bounding box center [32, 328] width 34 height 19
type input "1"
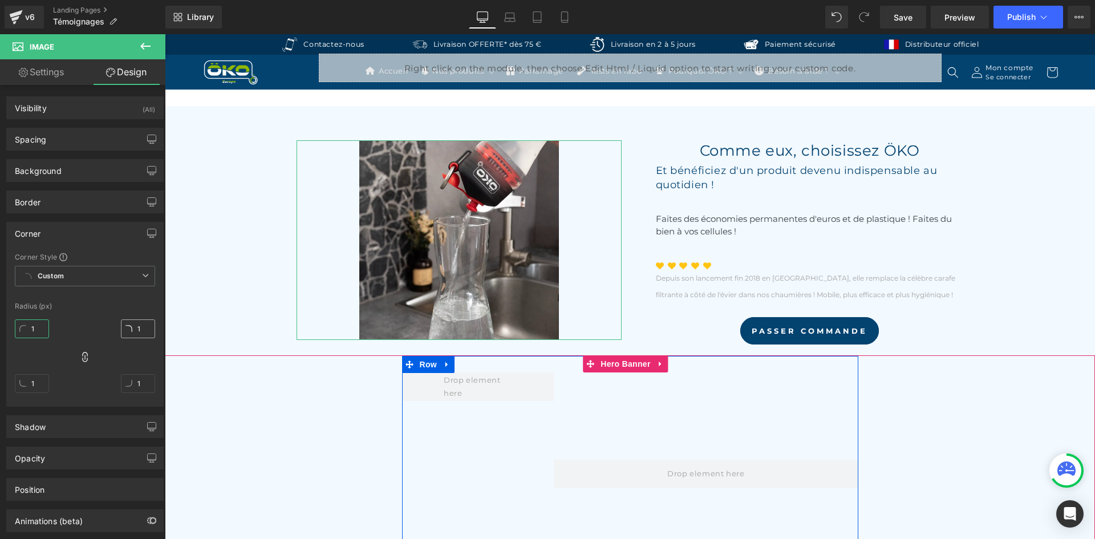
type input "10"
type input "100"
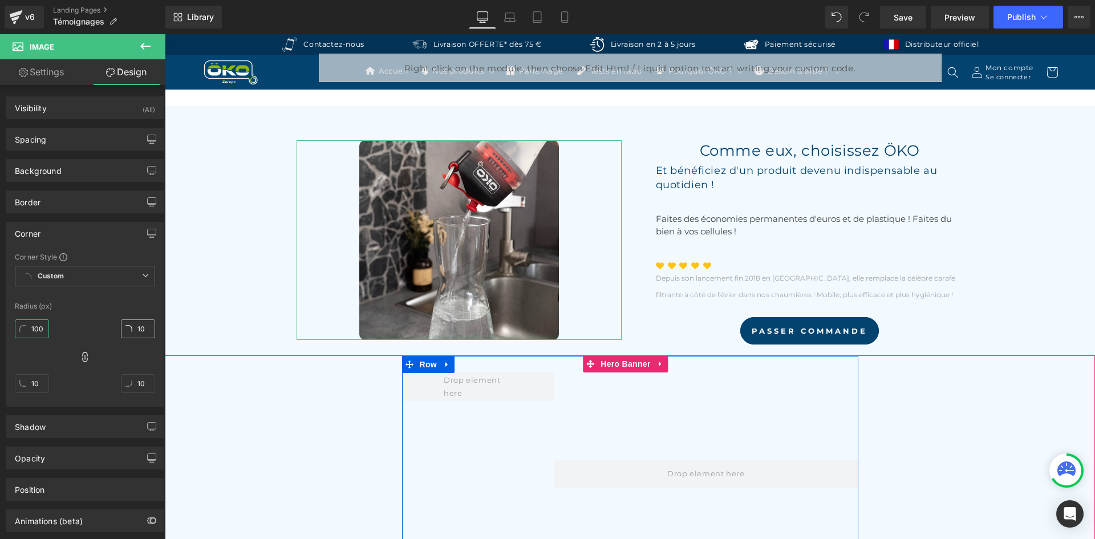
type input "100"
click at [36, 331] on input "100" at bounding box center [32, 328] width 34 height 19
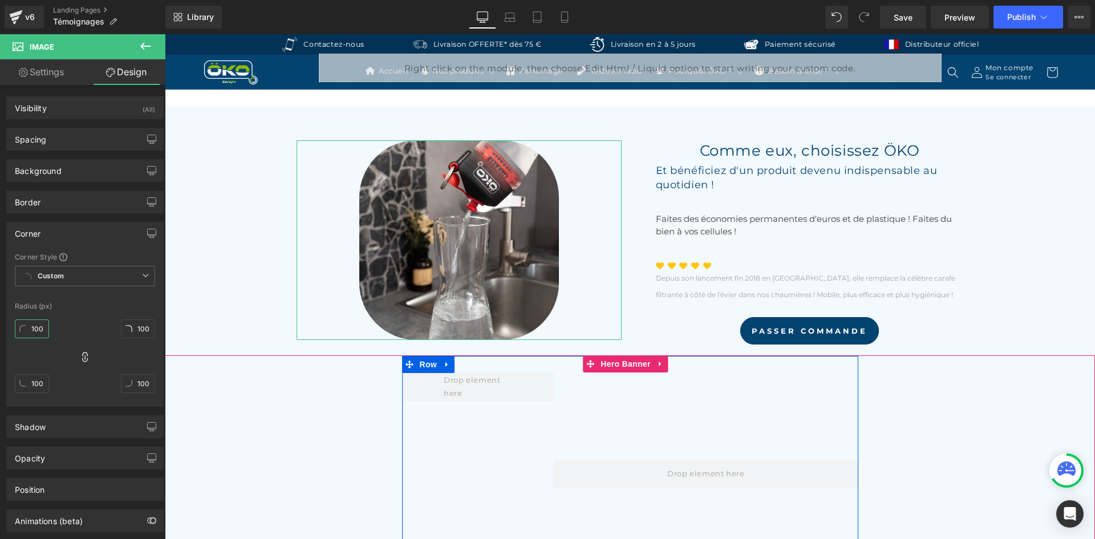
type input "2"
type input "20"
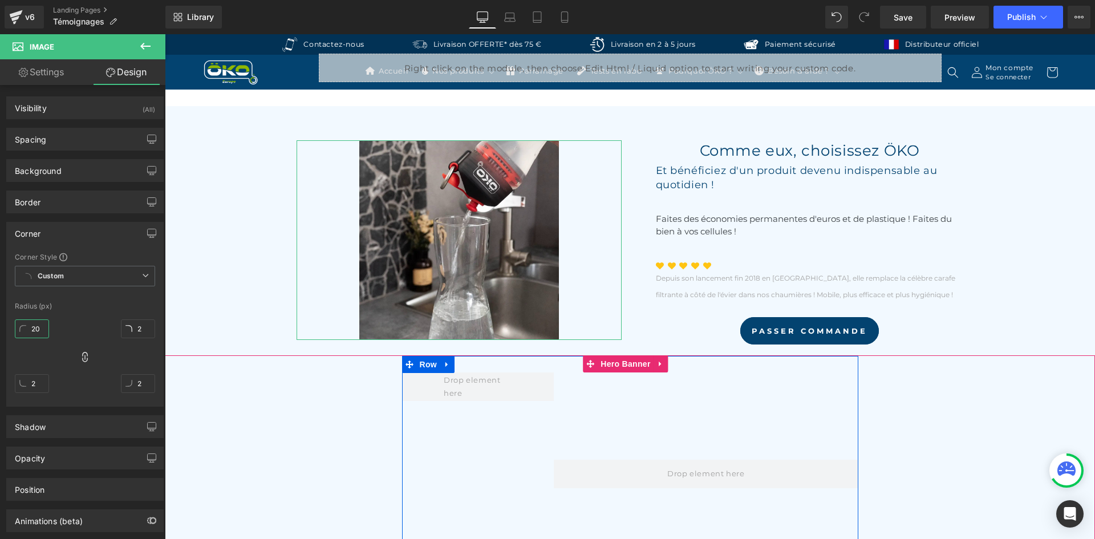
type input "20"
type input "200"
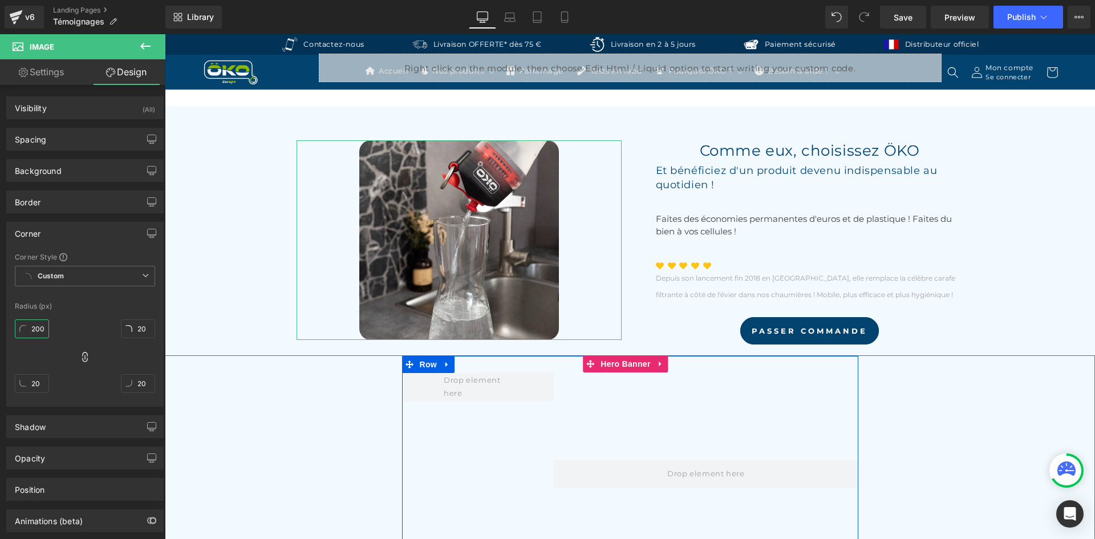
type input "200"
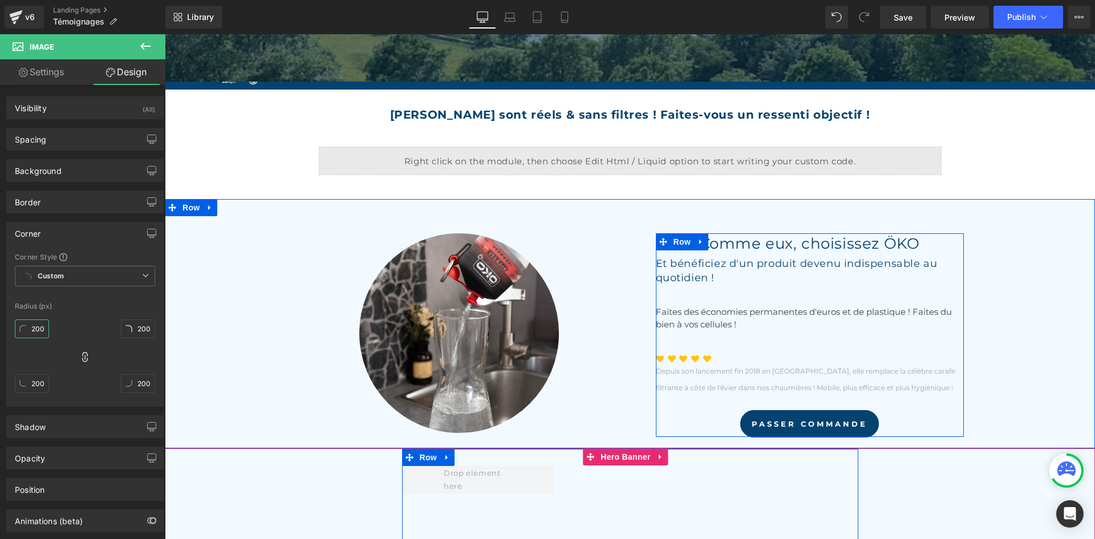
scroll to position [456, 0]
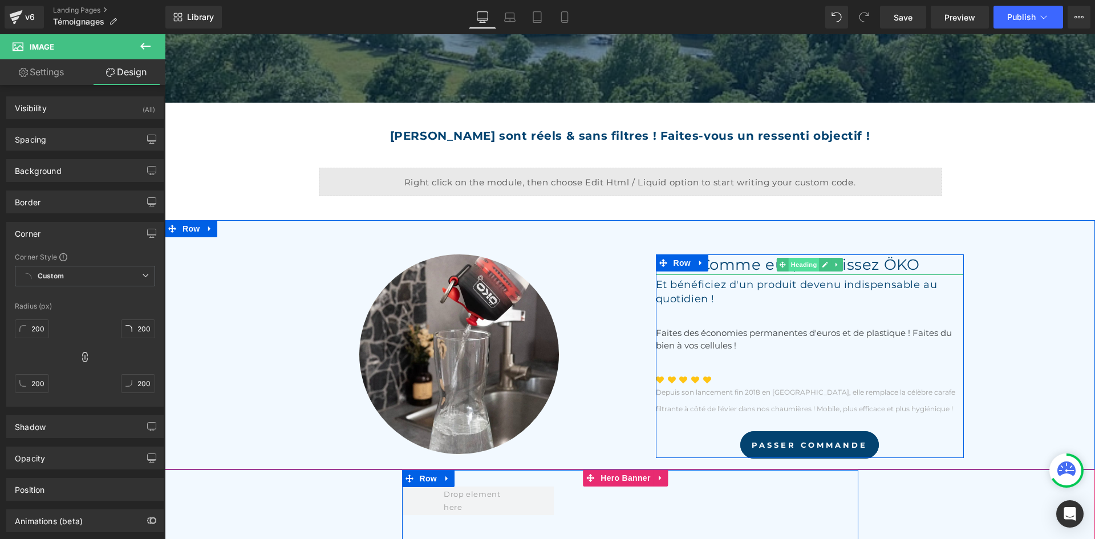
click at [795, 265] on span "Heading" at bounding box center [803, 265] width 31 height 14
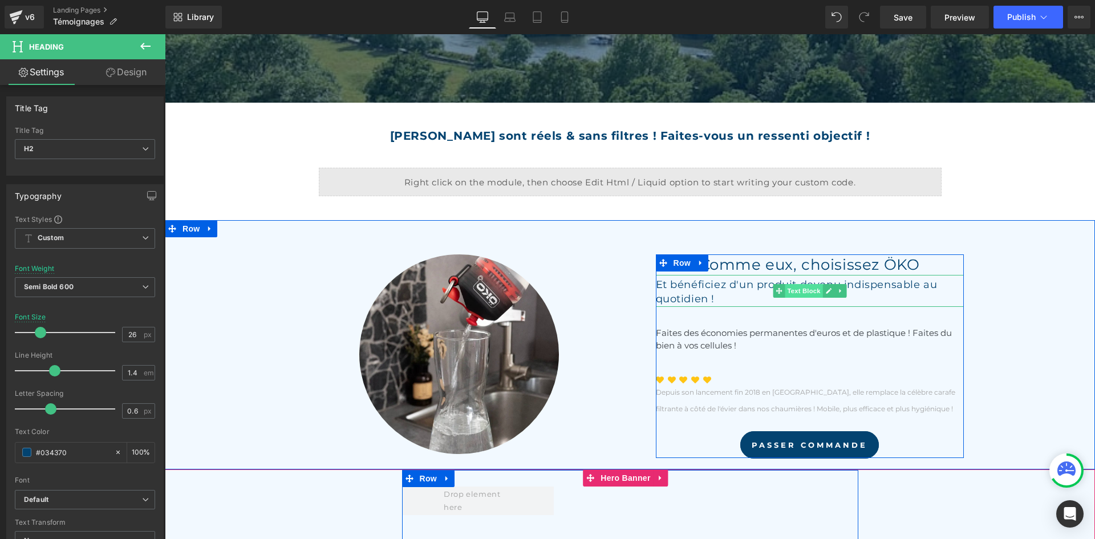
click at [788, 290] on span "Text Block" at bounding box center [804, 291] width 38 height 14
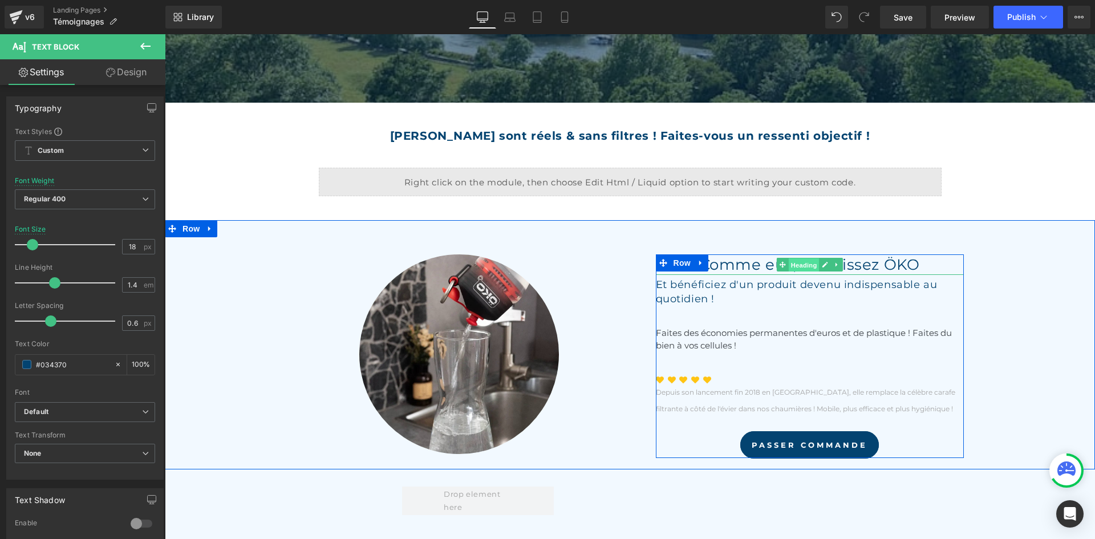
click at [799, 266] on span "Heading" at bounding box center [803, 265] width 31 height 14
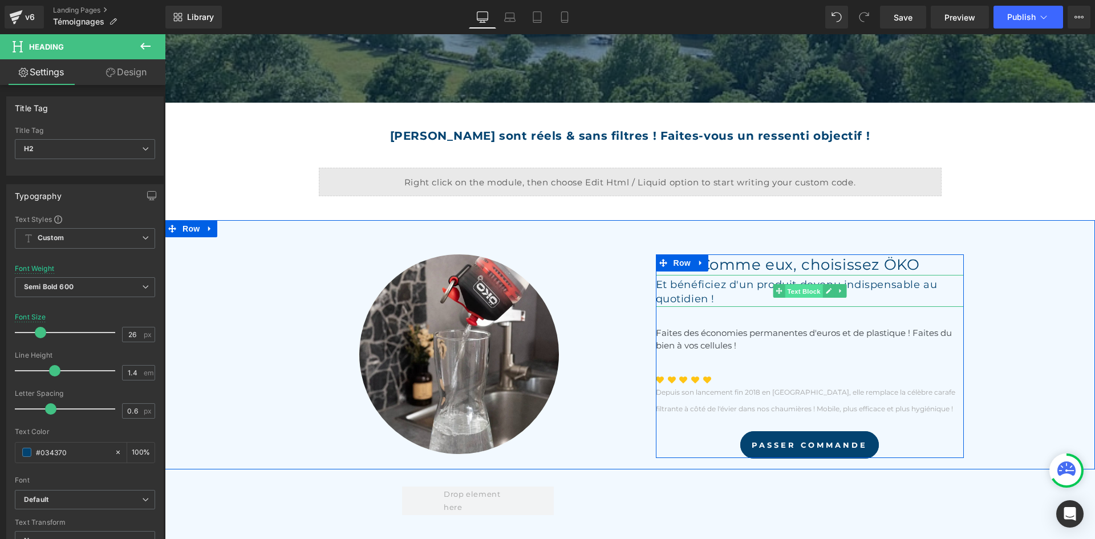
click at [795, 285] on span "Text Block" at bounding box center [804, 292] width 38 height 14
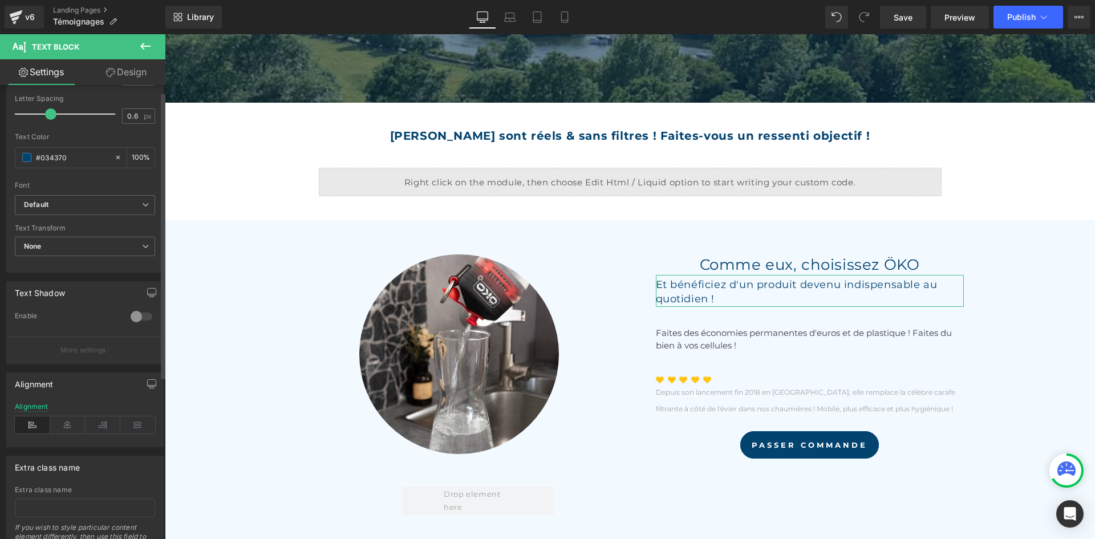
scroll to position [228, 0]
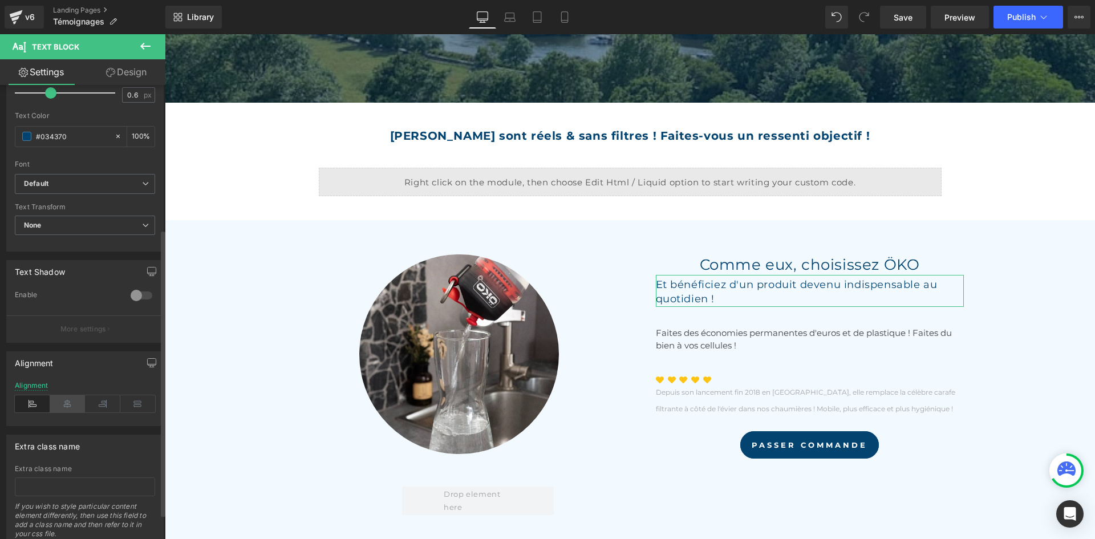
click at [68, 404] on icon at bounding box center [67, 403] width 35 height 17
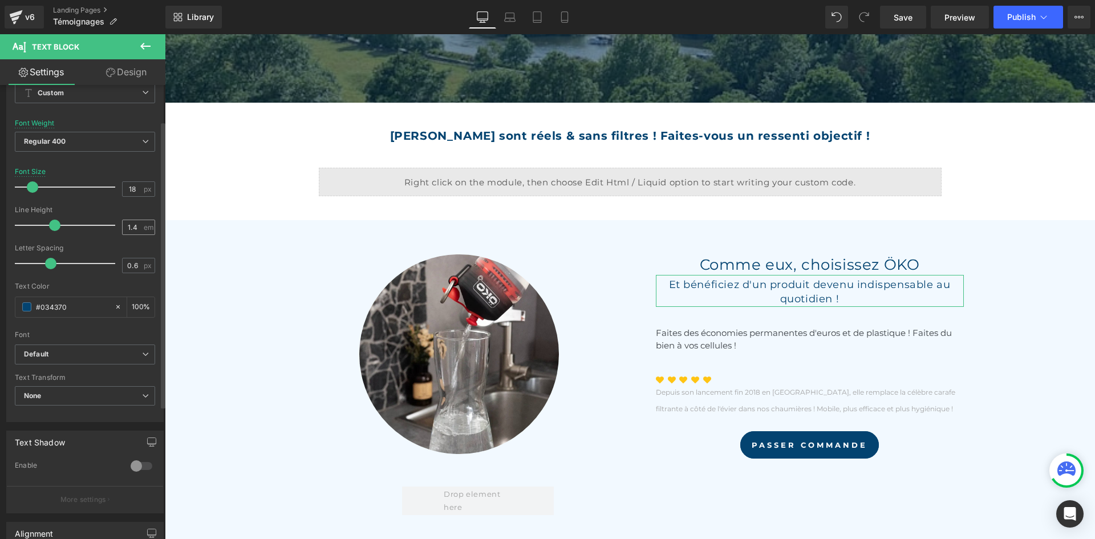
scroll to position [57, 0]
click at [134, 225] on input "1.4" at bounding box center [133, 228] width 20 height 14
type input "1.5"
click at [136, 269] on input "0.6" at bounding box center [133, 266] width 20 height 14
type input "0.5"
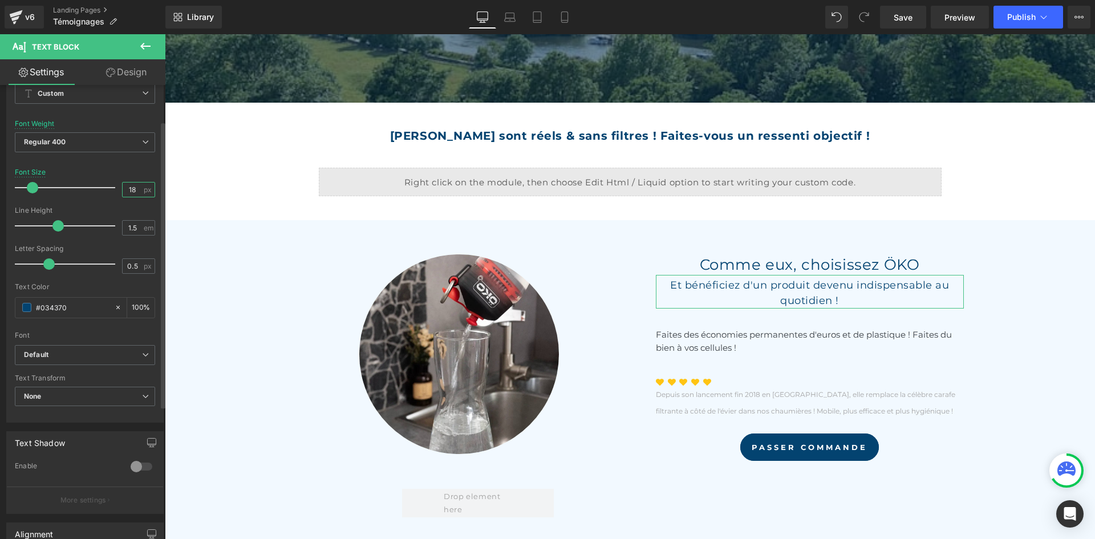
click at [133, 185] on input "18" at bounding box center [133, 189] width 20 height 14
type input "16"
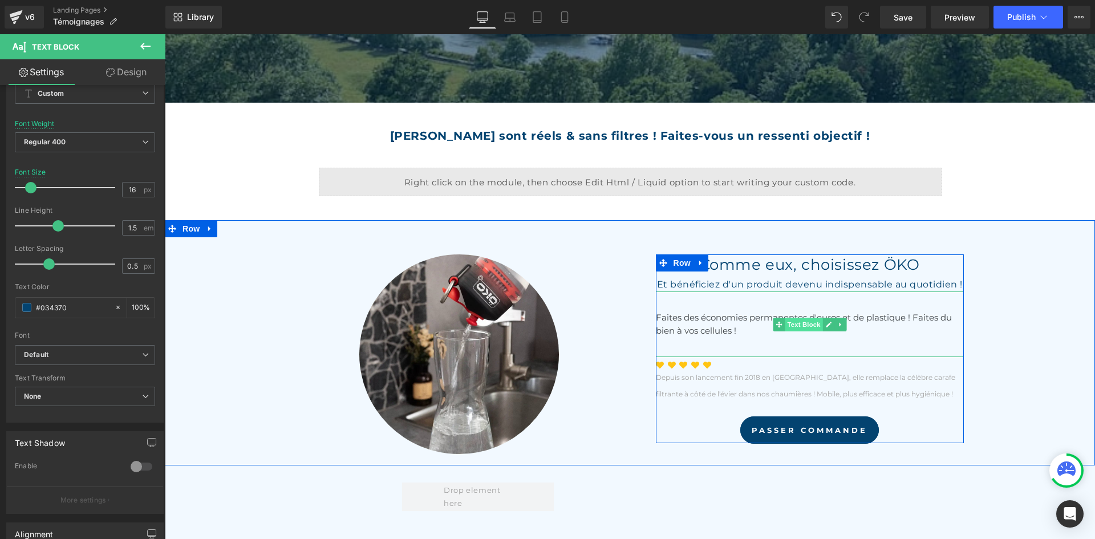
click at [793, 319] on span "Text Block" at bounding box center [804, 325] width 38 height 14
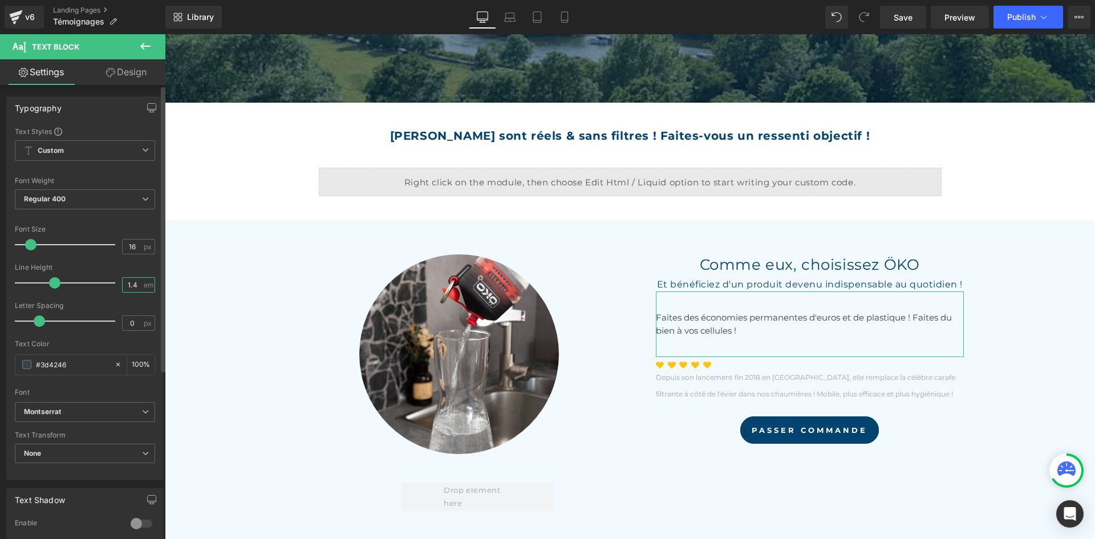
click at [131, 283] on input "1.4" at bounding box center [133, 285] width 20 height 14
type input "1.5"
click at [133, 325] on input "0" at bounding box center [133, 323] width 20 height 14
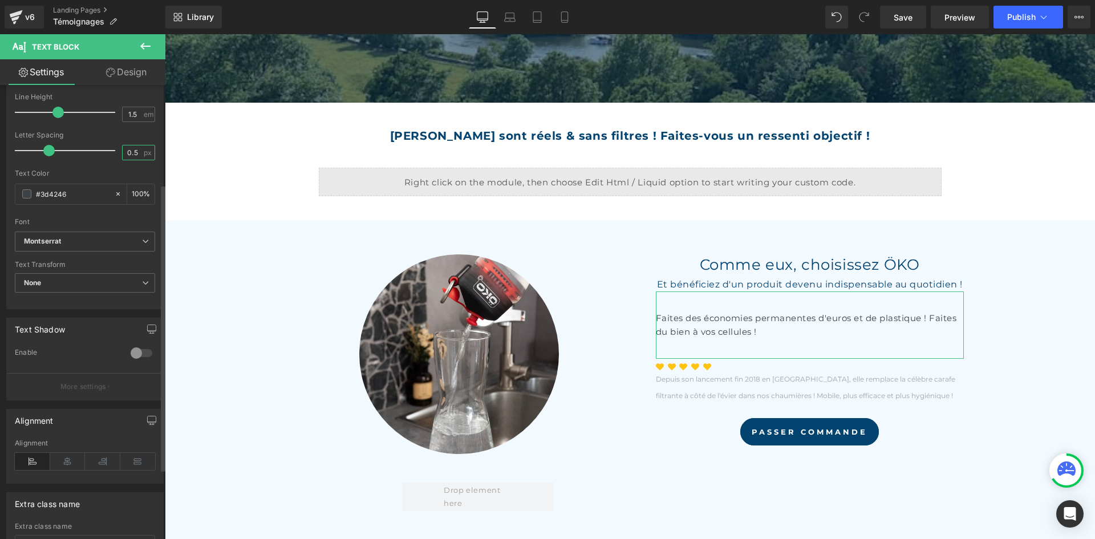
scroll to position [171, 0]
type input "0.5"
click at [77, 454] on icon at bounding box center [67, 460] width 35 height 17
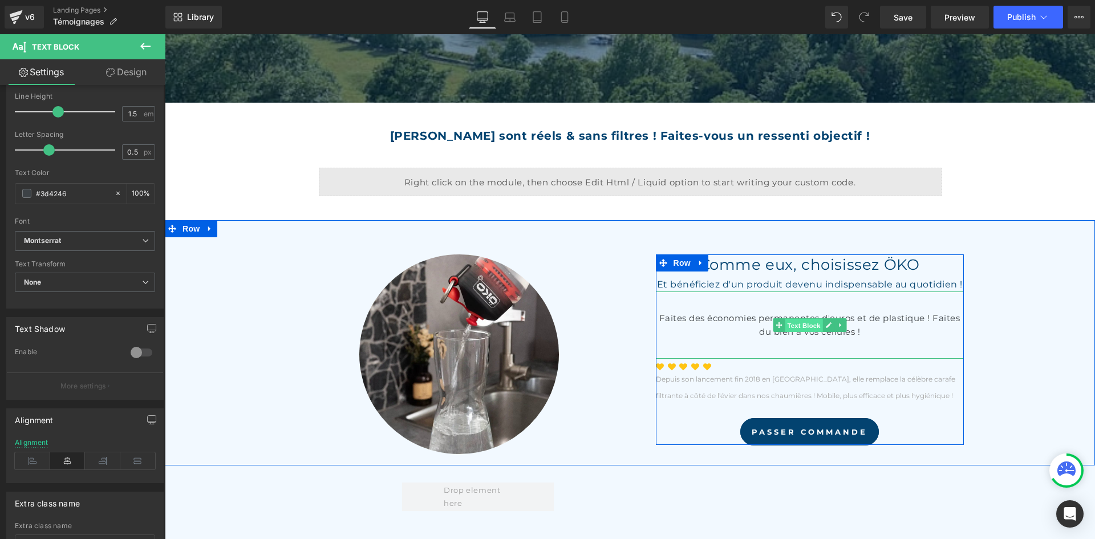
click at [797, 320] on span "Text Block" at bounding box center [804, 326] width 38 height 14
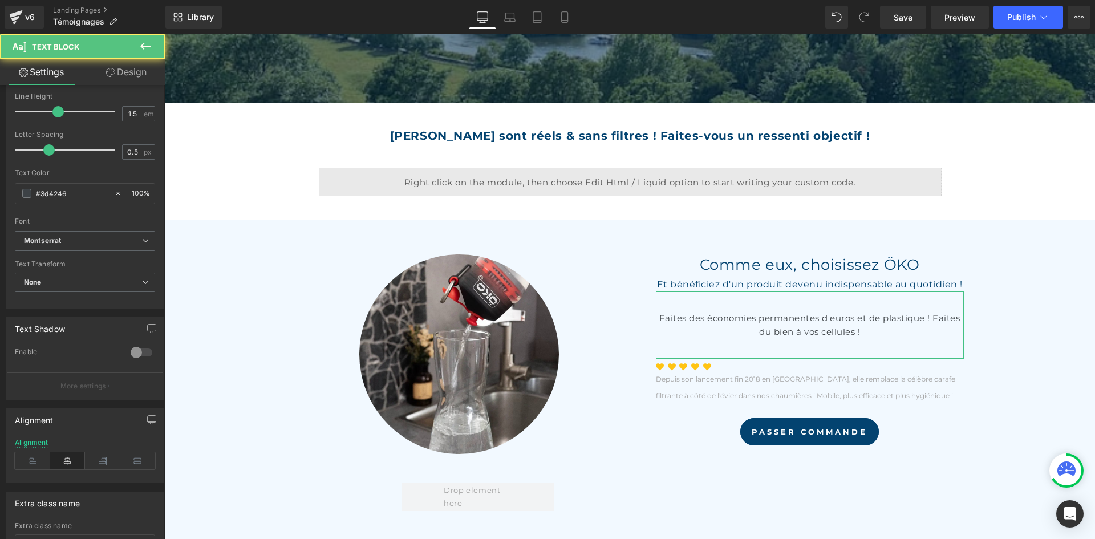
drag, startPoint x: 109, startPoint y: 72, endPoint x: 62, endPoint y: 113, distance: 63.1
click at [109, 72] on icon at bounding box center [110, 72] width 9 height 9
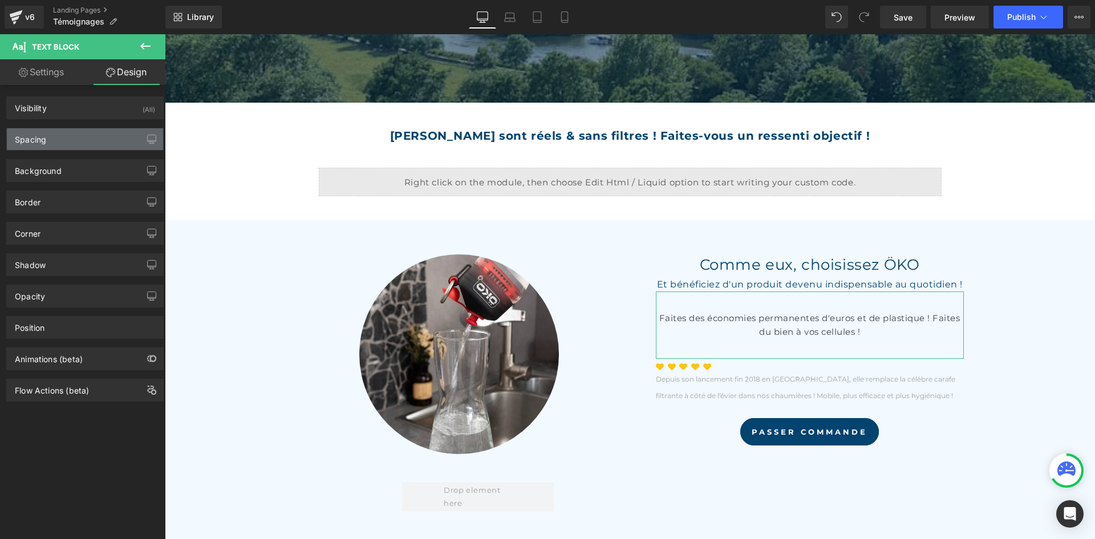
type input "0"
type input "20"
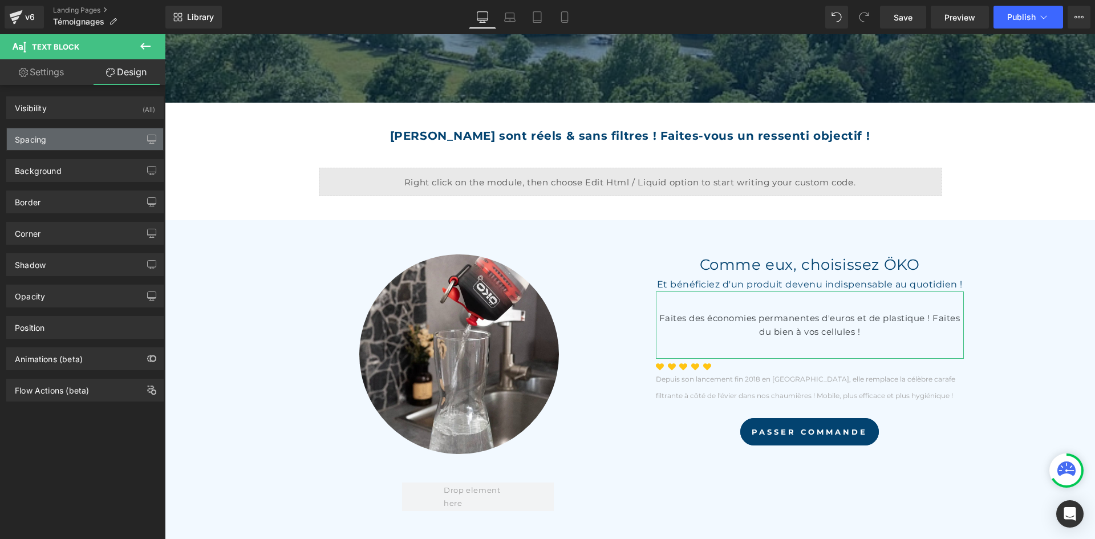
type input "0"
type input "20"
type input "0"
click at [57, 137] on div "Spacing" at bounding box center [85, 139] width 156 height 22
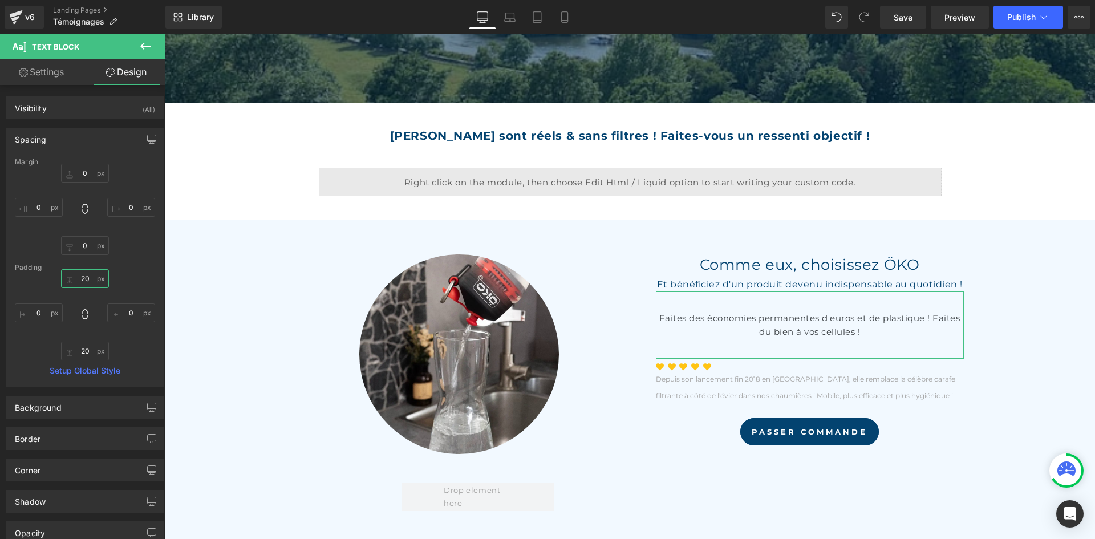
click at [94, 278] on input "20" at bounding box center [85, 278] width 48 height 19
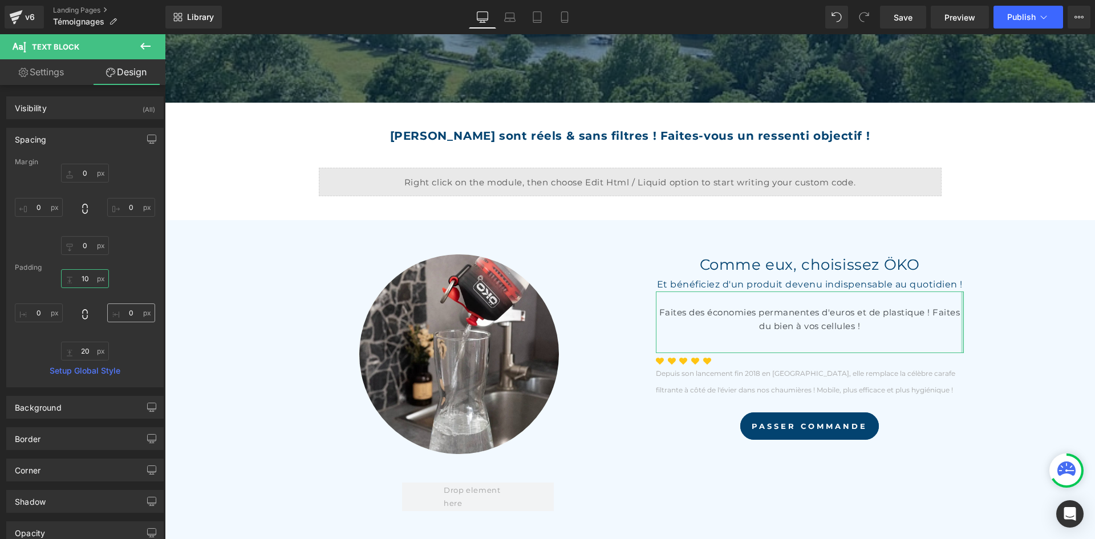
type input "10"
click at [121, 312] on input "0" at bounding box center [131, 312] width 48 height 19
click at [99, 343] on input "20" at bounding box center [85, 351] width 48 height 19
type input "10"
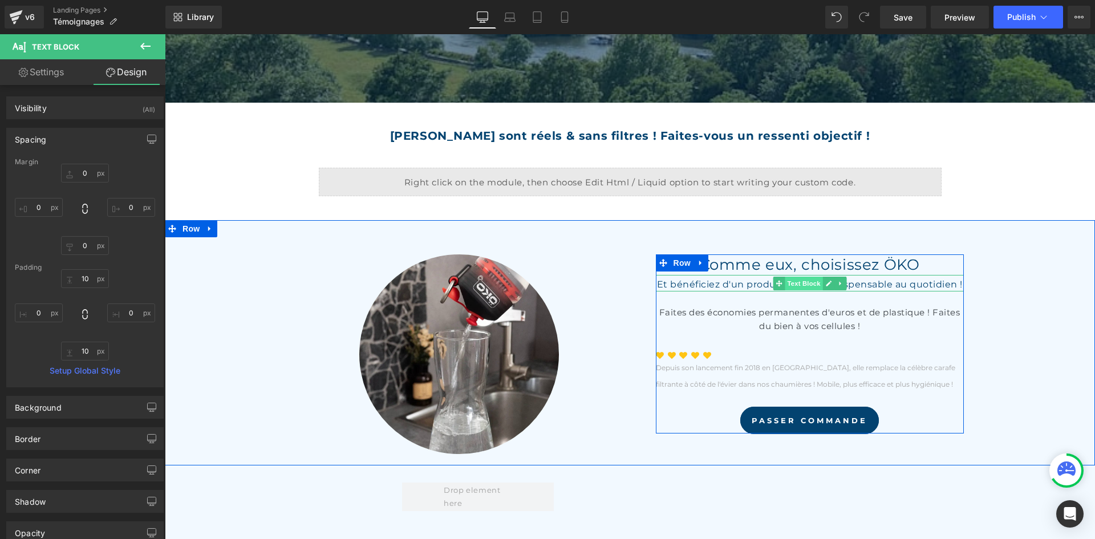
click at [785, 285] on span "Text Block" at bounding box center [804, 284] width 38 height 14
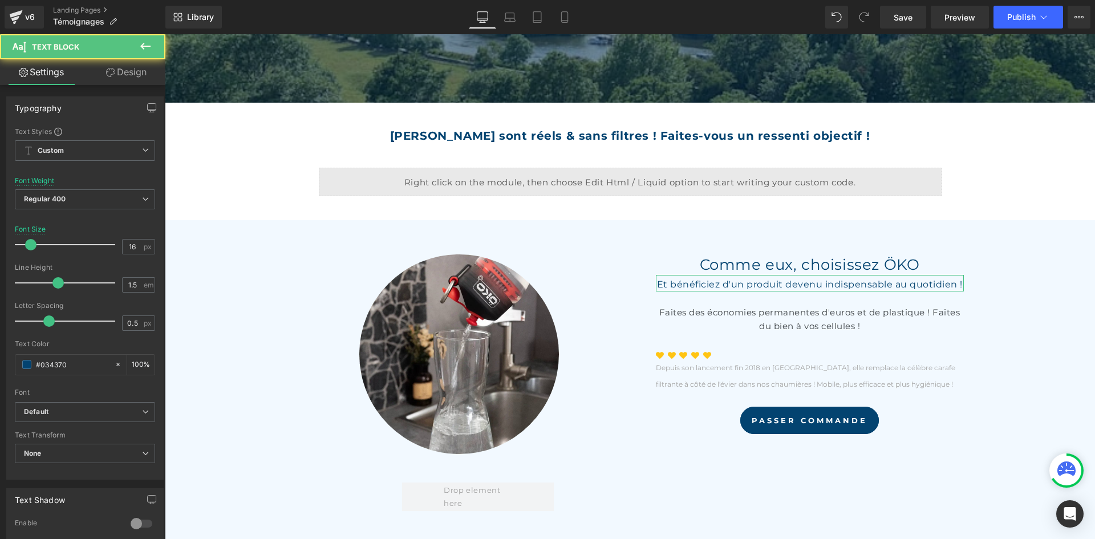
click at [117, 79] on link "Design" at bounding box center [126, 72] width 83 height 26
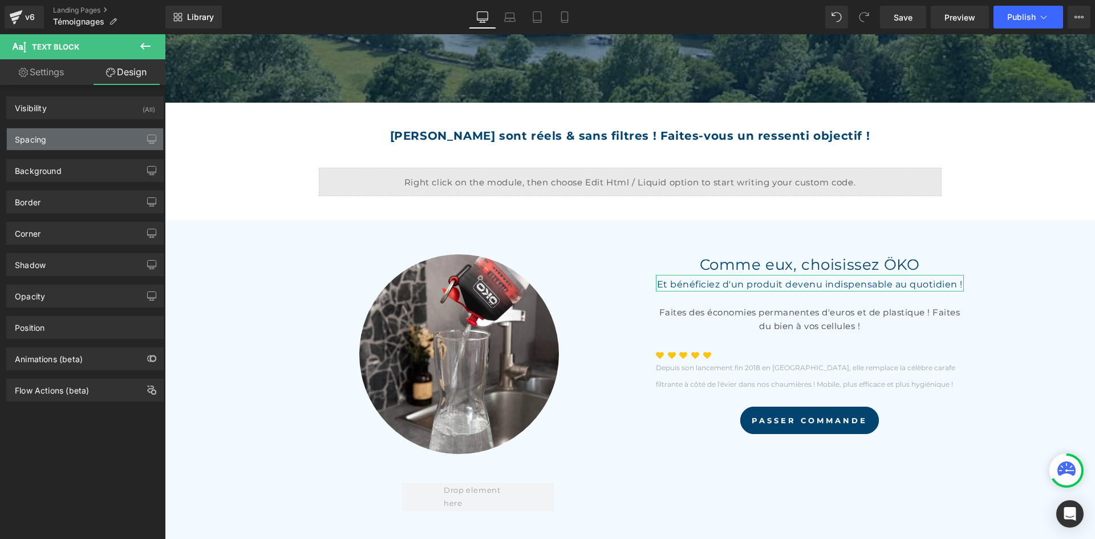
click at [68, 147] on div "Spacing" at bounding box center [85, 139] width 156 height 22
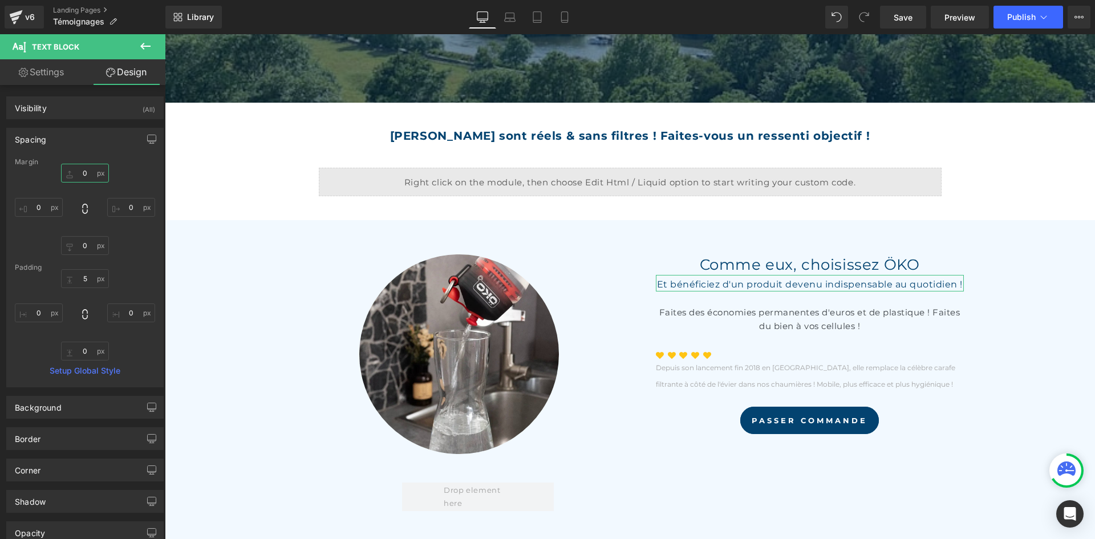
click at [87, 172] on input "0" at bounding box center [85, 173] width 48 height 19
type input "10"
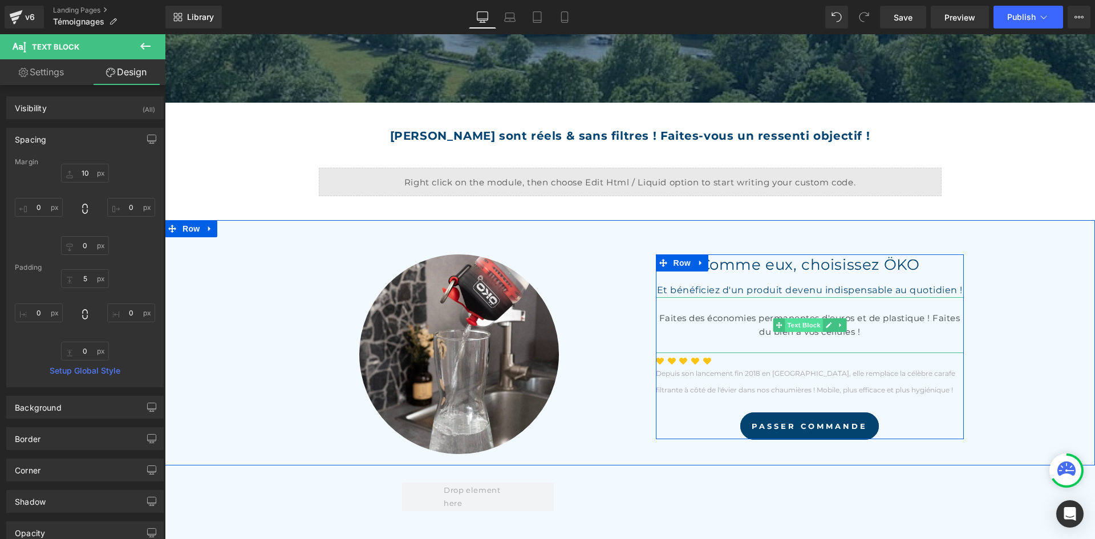
click at [796, 322] on span "Text Block" at bounding box center [804, 325] width 38 height 14
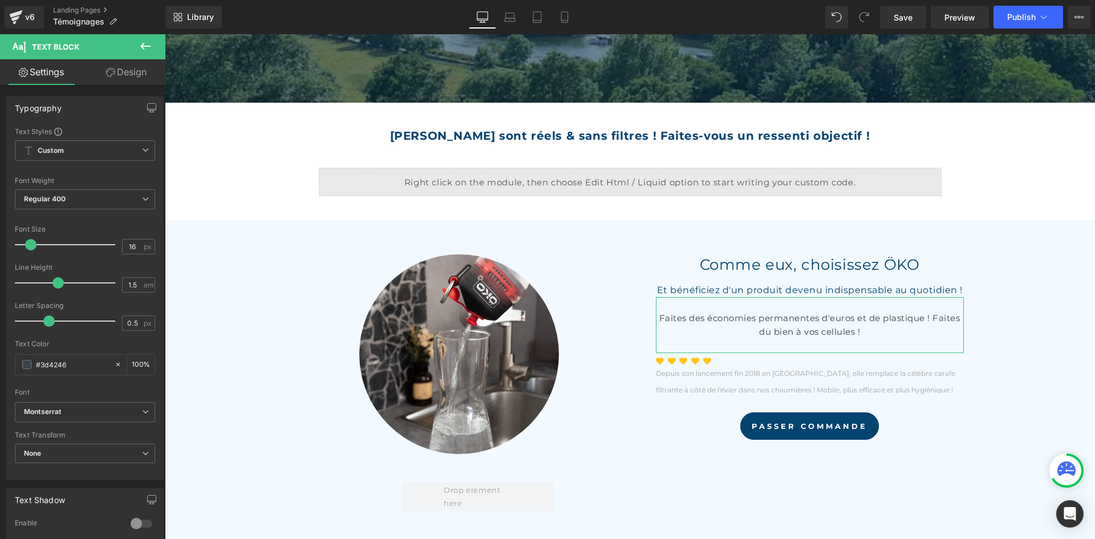
click at [121, 78] on link "Design" at bounding box center [126, 72] width 83 height 26
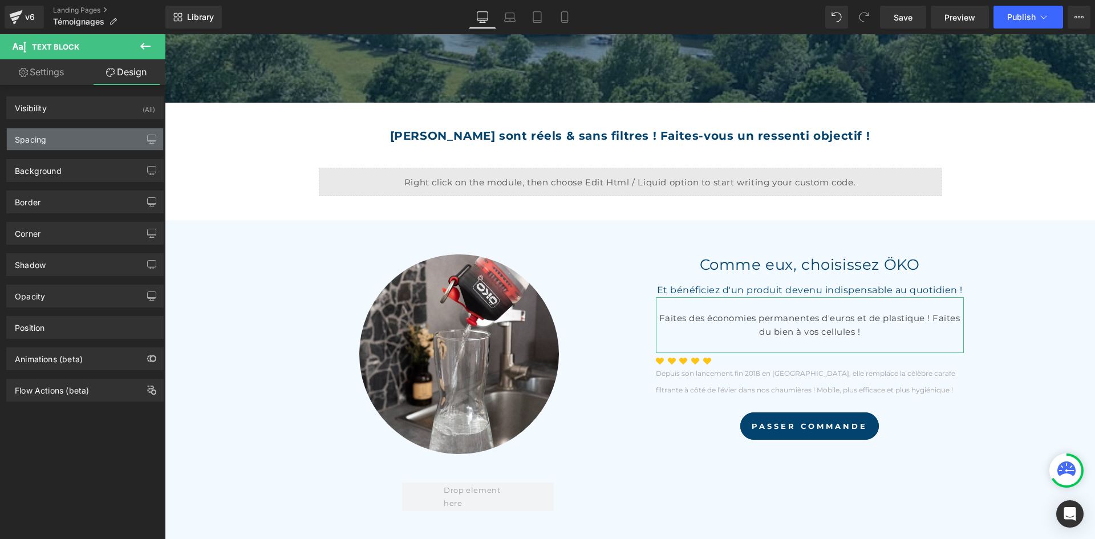
click at [55, 145] on div "Spacing" at bounding box center [85, 139] width 156 height 22
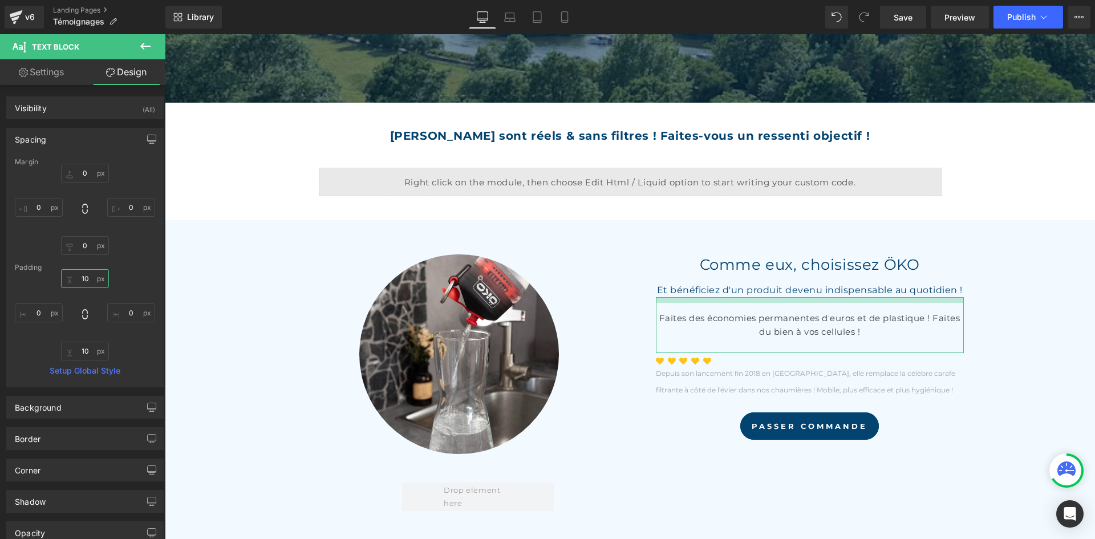
click at [95, 279] on input "10" at bounding box center [85, 278] width 48 height 19
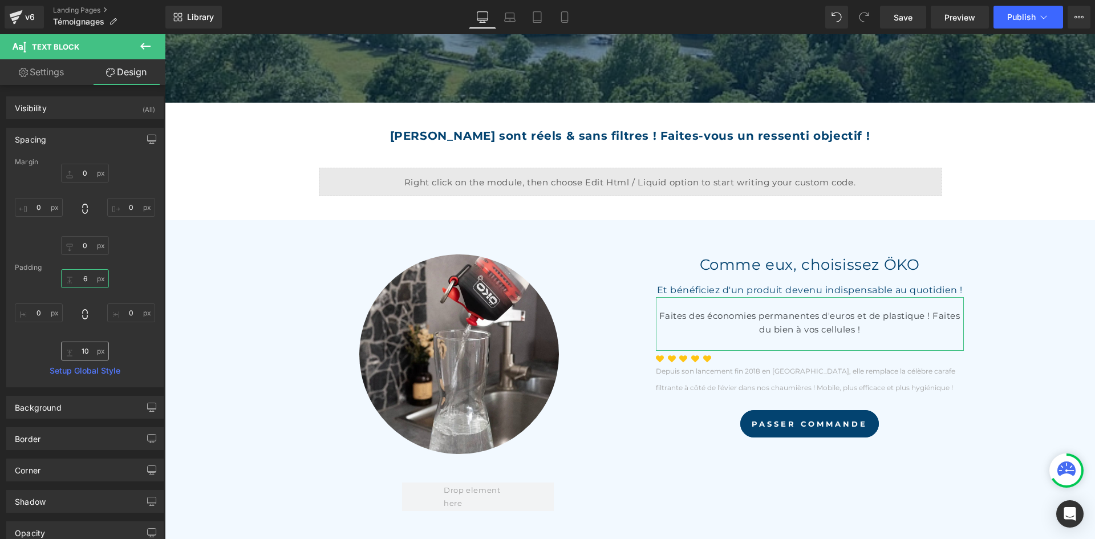
type input "6"
click at [88, 353] on input "10" at bounding box center [85, 351] width 48 height 19
type input "6"
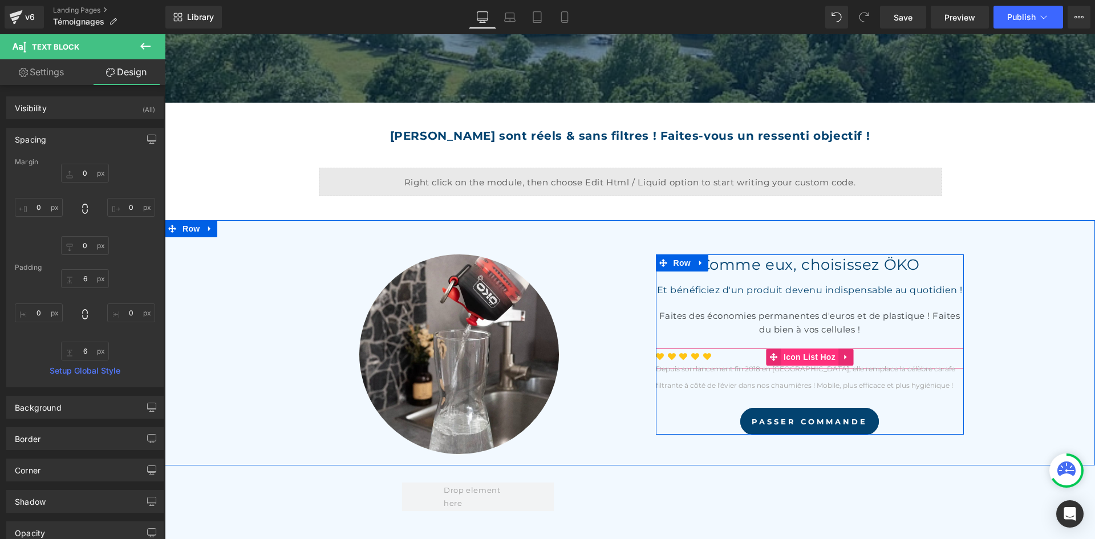
click at [792, 350] on span "Icon List Hoz" at bounding box center [810, 356] width 58 height 17
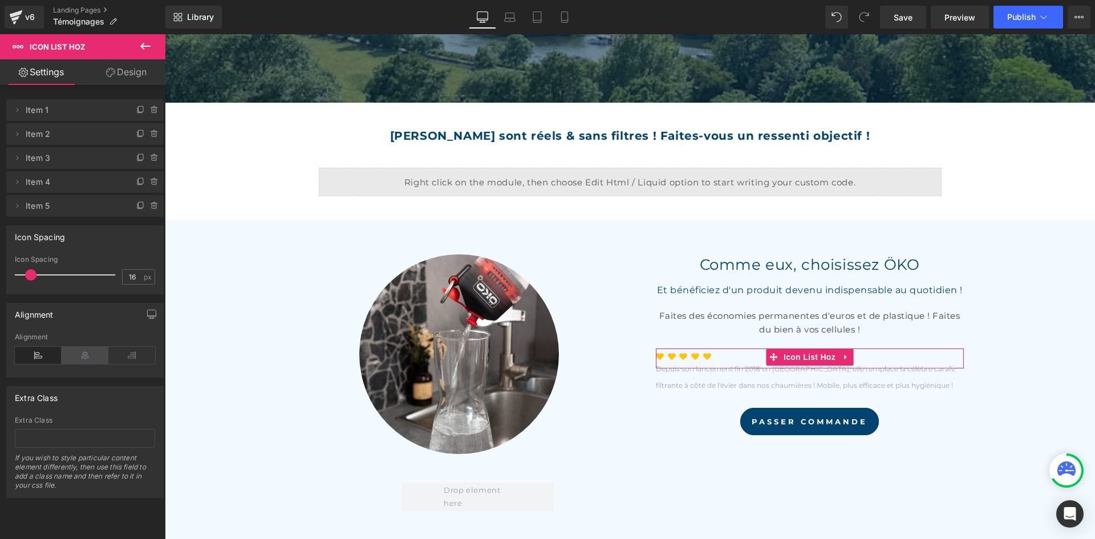
click at [81, 354] on icon at bounding box center [85, 355] width 47 height 17
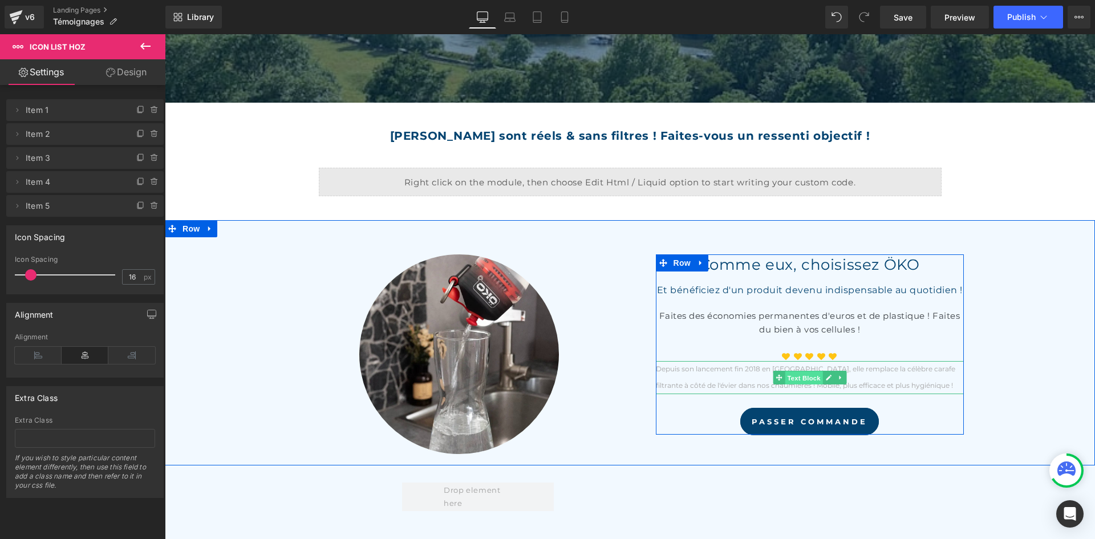
click at [790, 372] on span "Text Block" at bounding box center [804, 378] width 38 height 14
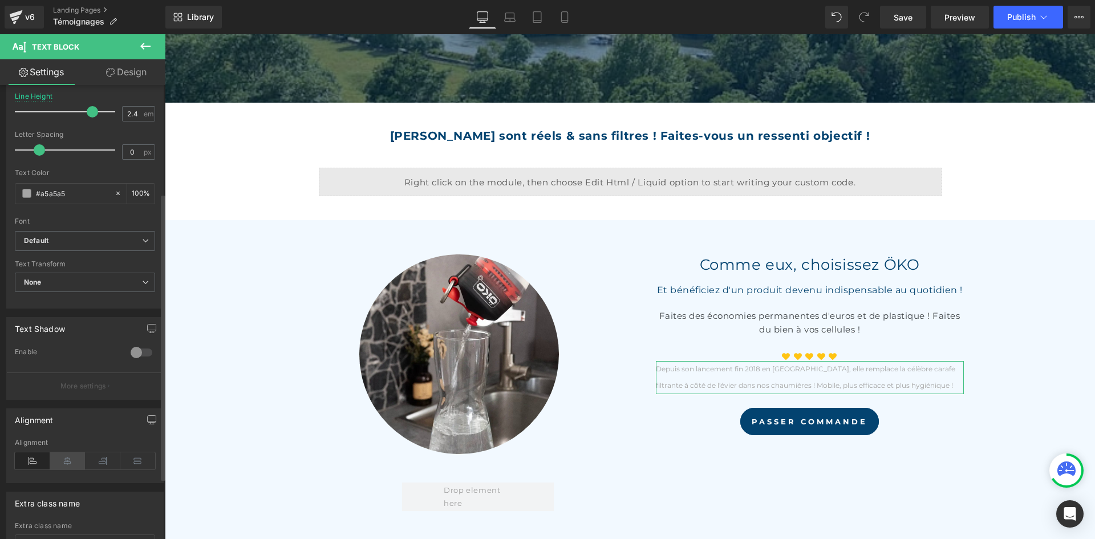
click at [76, 461] on icon at bounding box center [67, 460] width 35 height 17
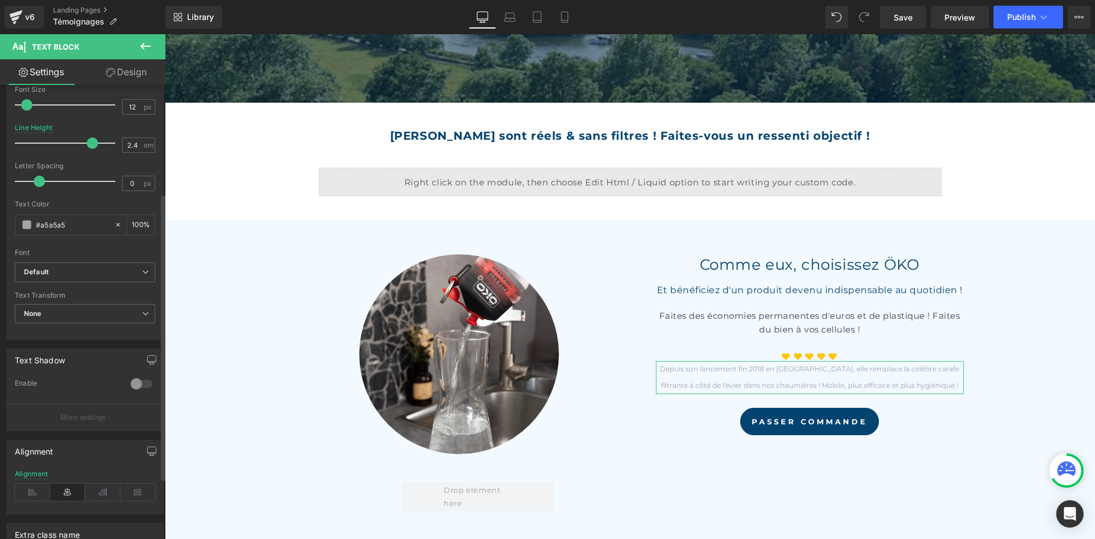
scroll to position [114, 0]
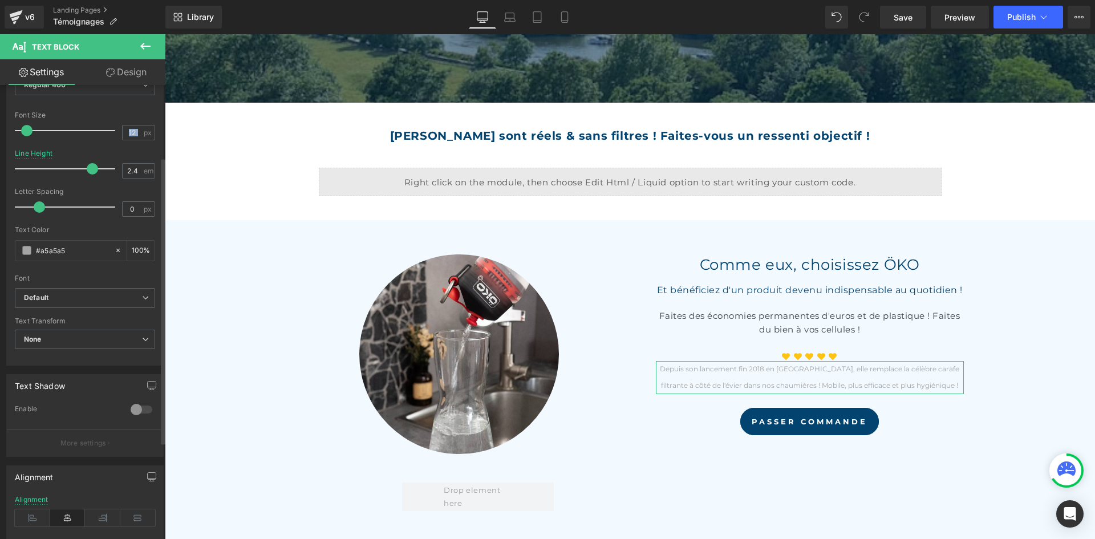
drag, startPoint x: 140, startPoint y: 135, endPoint x: 109, endPoint y: 127, distance: 31.3
click at [109, 127] on div "Font Size 12 px" at bounding box center [85, 130] width 140 height 38
click at [136, 132] on input "12" at bounding box center [133, 132] width 20 height 14
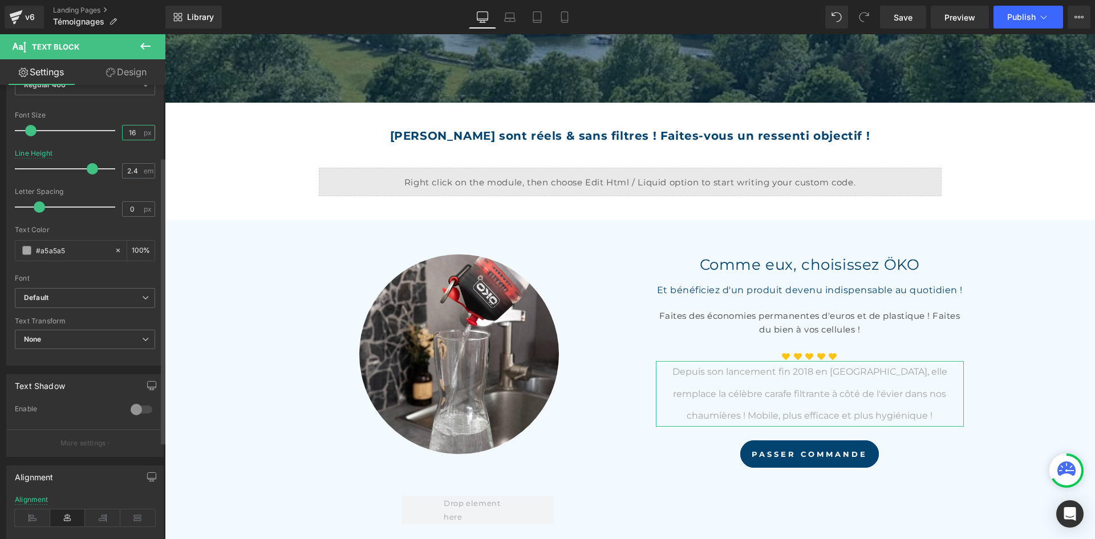
type input "16"
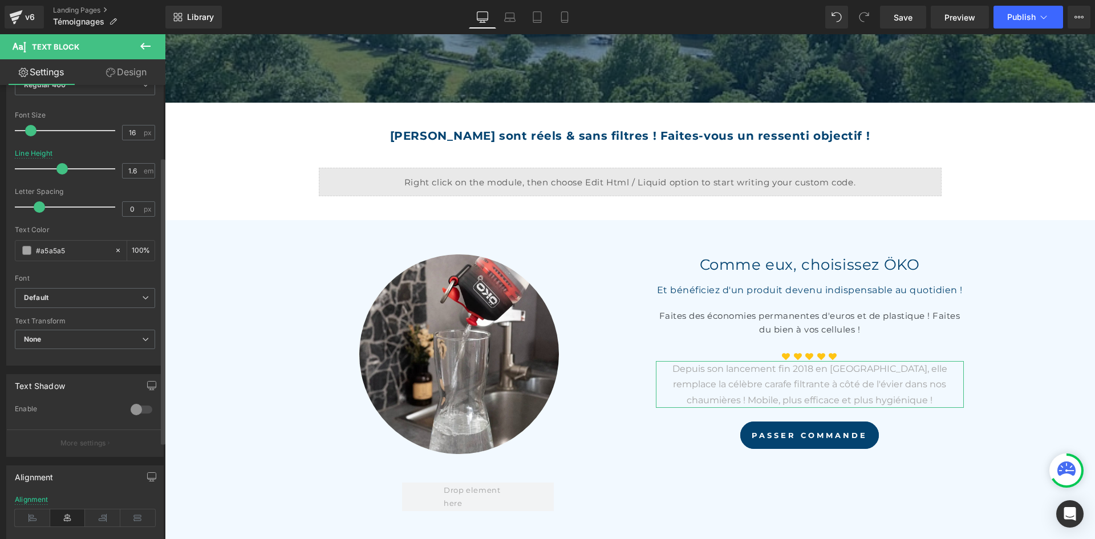
type input "1.5"
drag, startPoint x: 91, startPoint y: 167, endPoint x: 59, endPoint y: 168, distance: 32.0
click at [59, 168] on span at bounding box center [57, 168] width 11 height 11
click at [138, 203] on div "0 px" at bounding box center [138, 208] width 33 height 15
click at [131, 208] on input "0" at bounding box center [133, 209] width 20 height 14
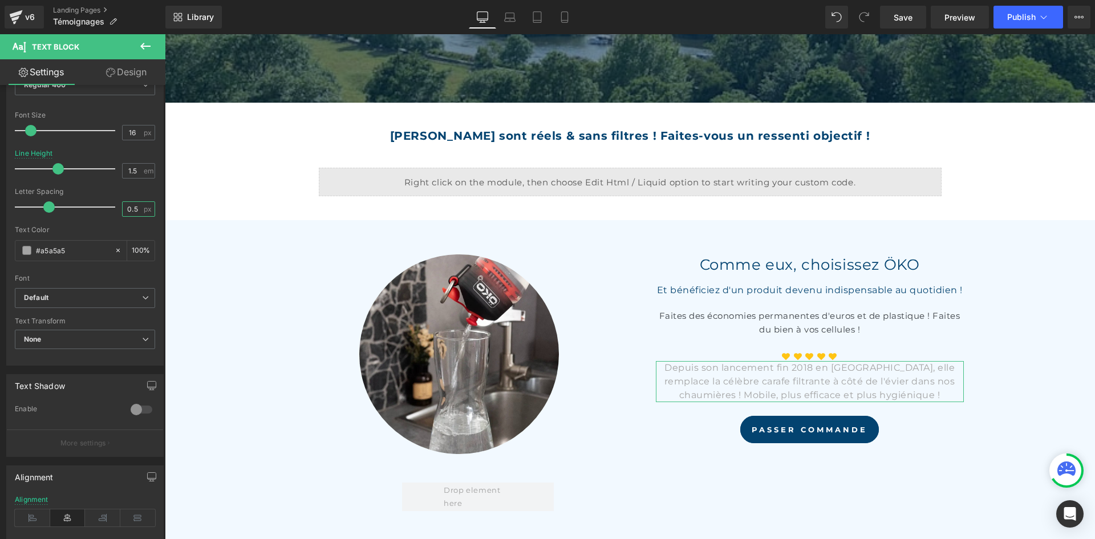
type input "0.5"
click at [111, 83] on link "Design" at bounding box center [126, 72] width 83 height 26
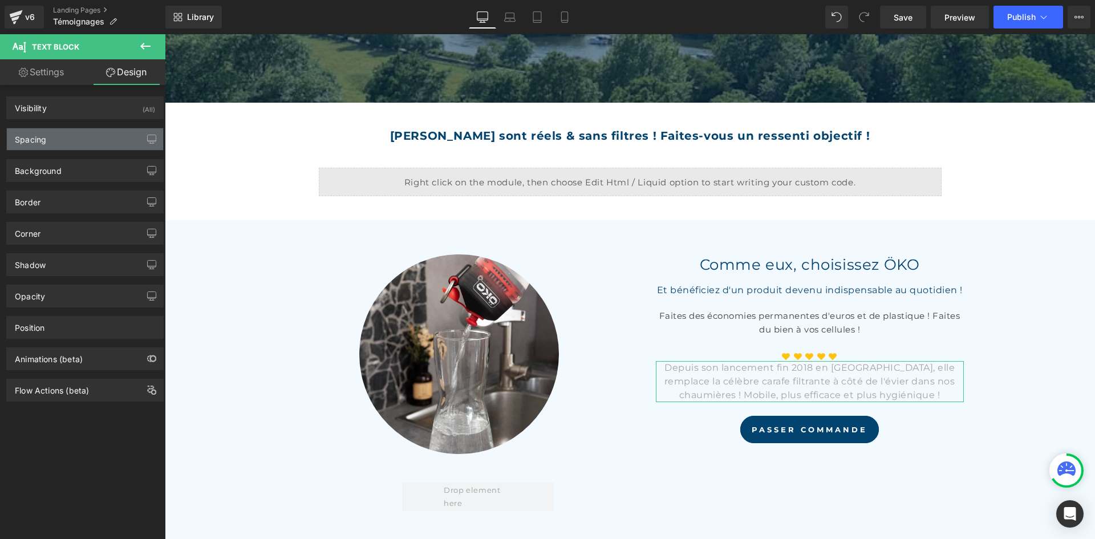
click at [72, 137] on div "Spacing" at bounding box center [85, 139] width 156 height 22
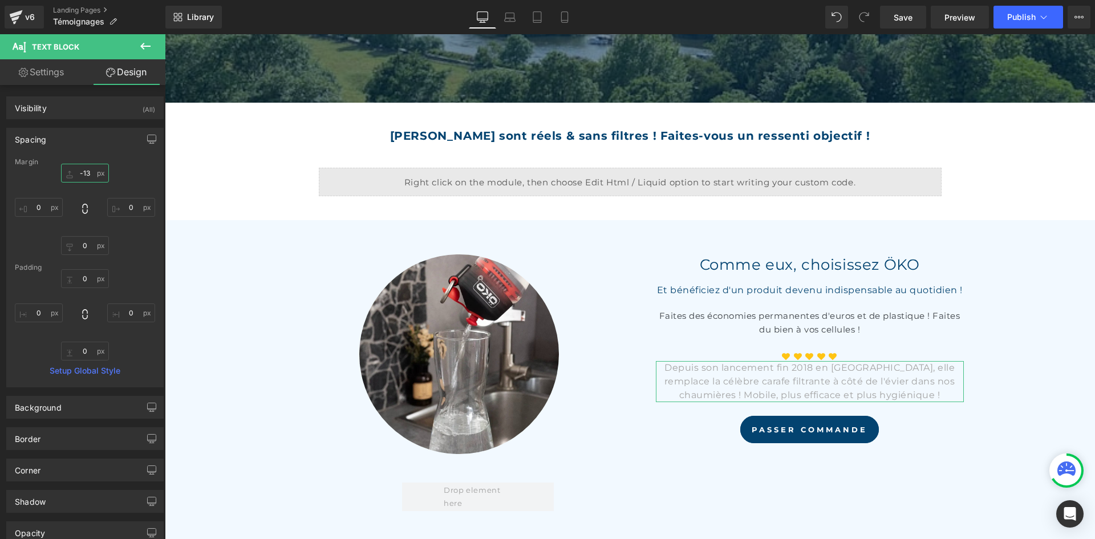
click at [90, 172] on input "-13" at bounding box center [85, 173] width 48 height 19
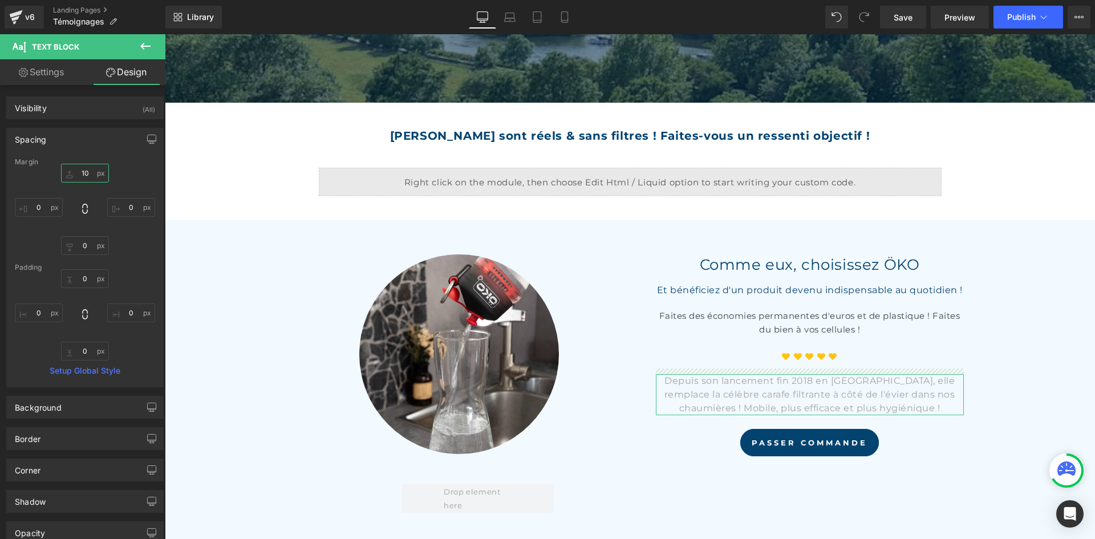
click at [91, 170] on input "10" at bounding box center [85, 173] width 48 height 19
type input "0"
click at [21, 79] on link "Settings" at bounding box center [41, 72] width 83 height 26
type input "100"
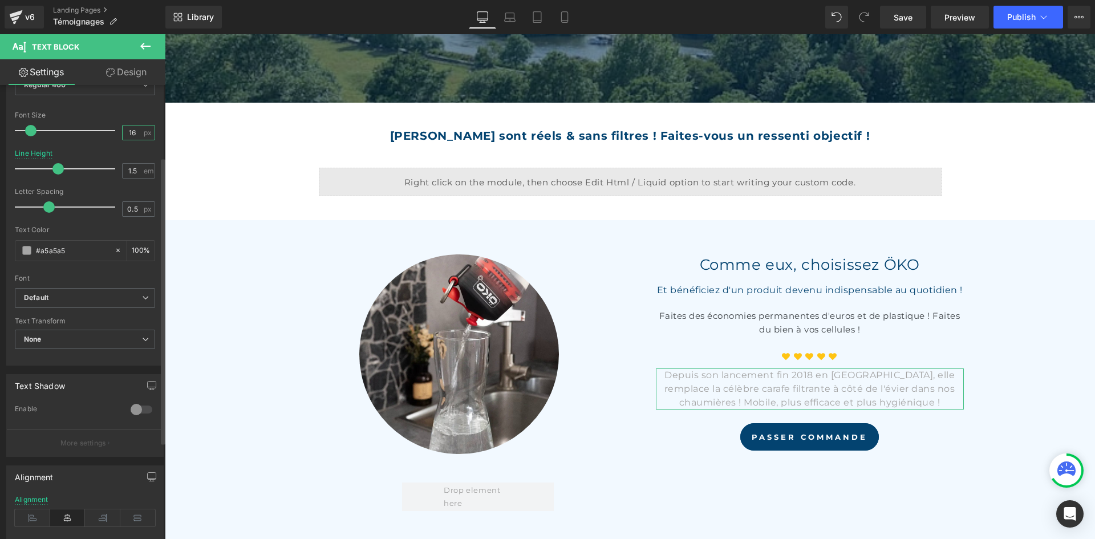
click at [135, 139] on input "16" at bounding box center [133, 132] width 20 height 14
type input "15"
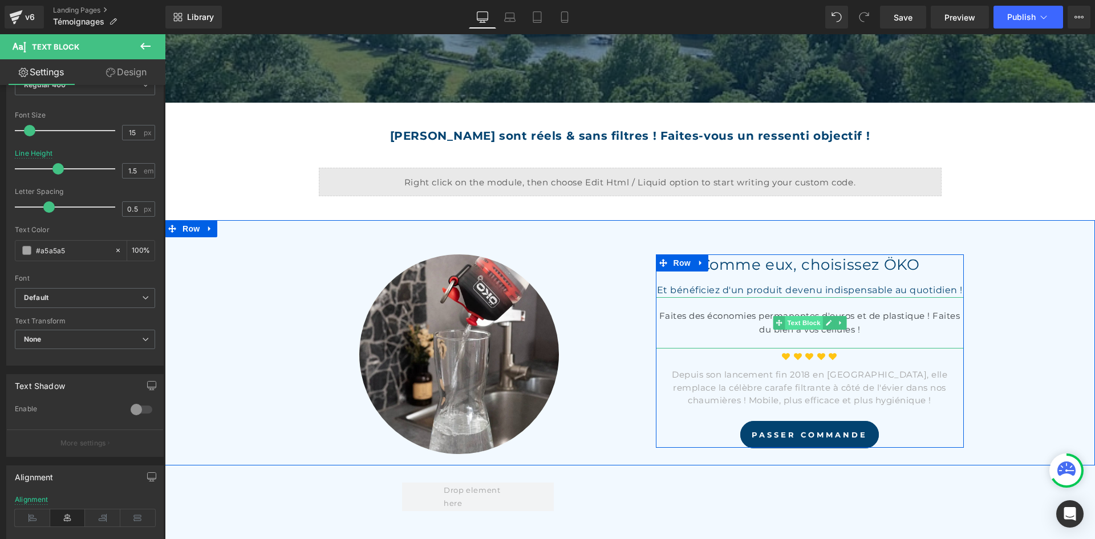
click at [808, 319] on span "Text Block" at bounding box center [804, 323] width 38 height 14
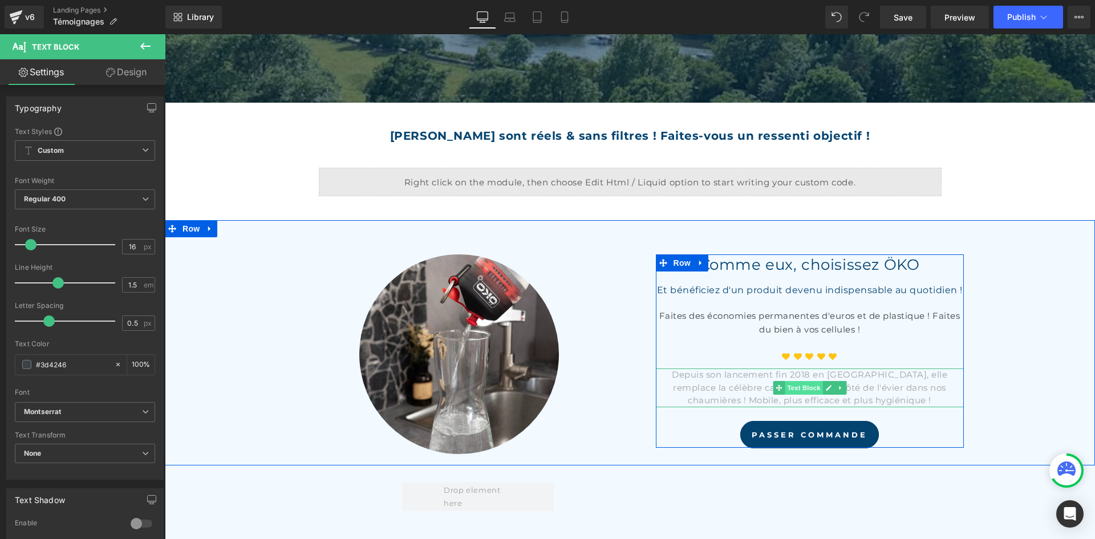
click at [799, 391] on span "Text Block" at bounding box center [804, 388] width 38 height 14
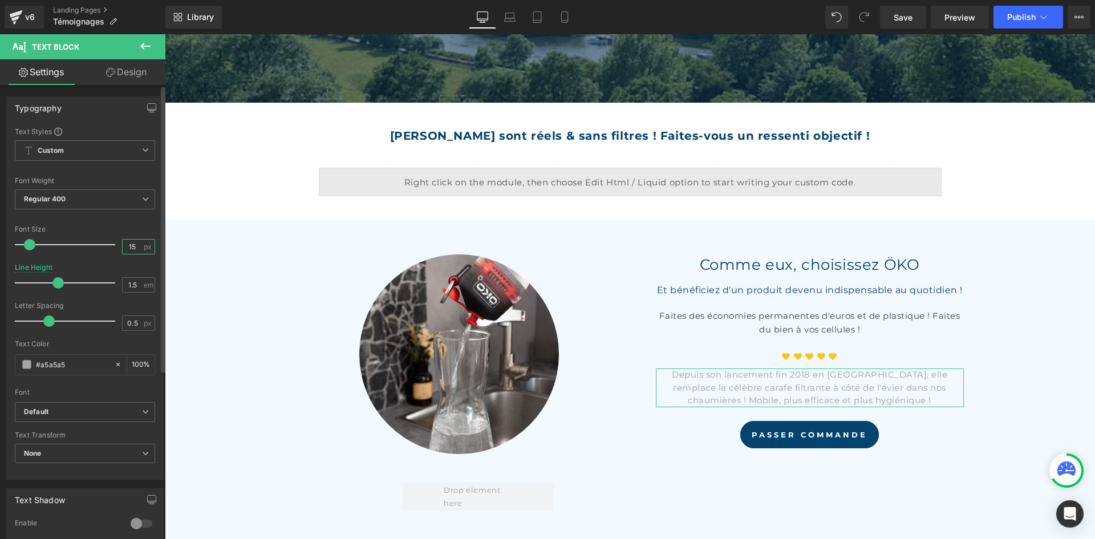
click at [131, 247] on input "15" at bounding box center [133, 246] width 20 height 14
type input "16"
click at [156, 110] on div "Typography" at bounding box center [85, 108] width 156 height 22
click at [147, 104] on icon "button" at bounding box center [151, 107] width 9 height 9
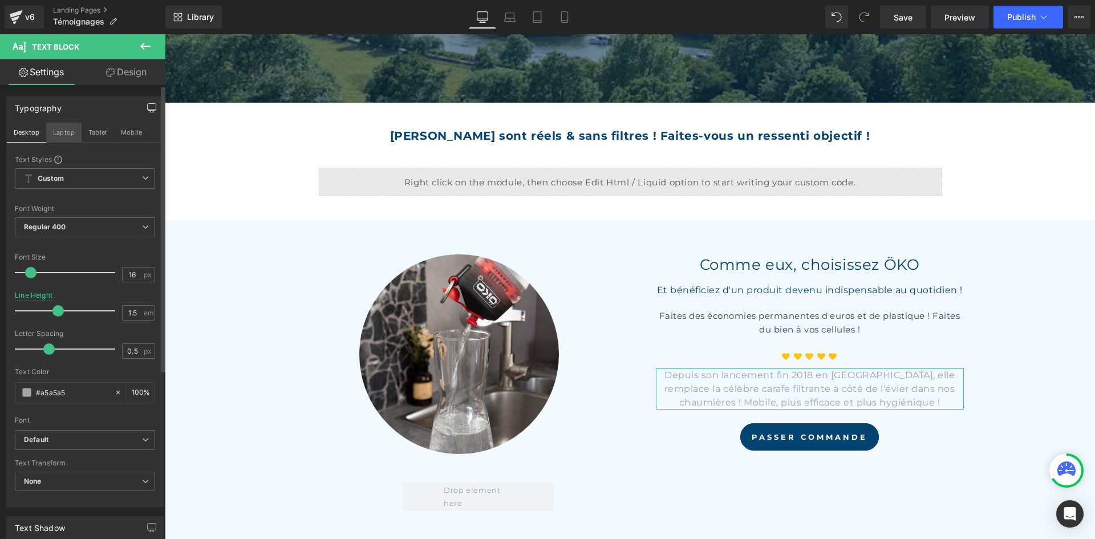
click at [59, 131] on button "Laptop" at bounding box center [63, 132] width 35 height 19
type input "2.4"
type input "100"
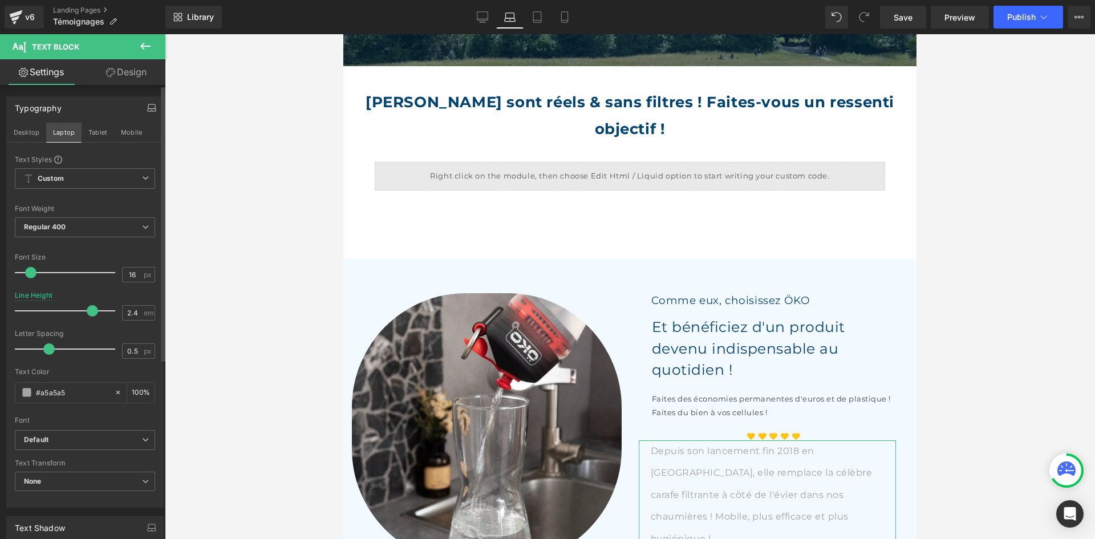
scroll to position [501, 0]
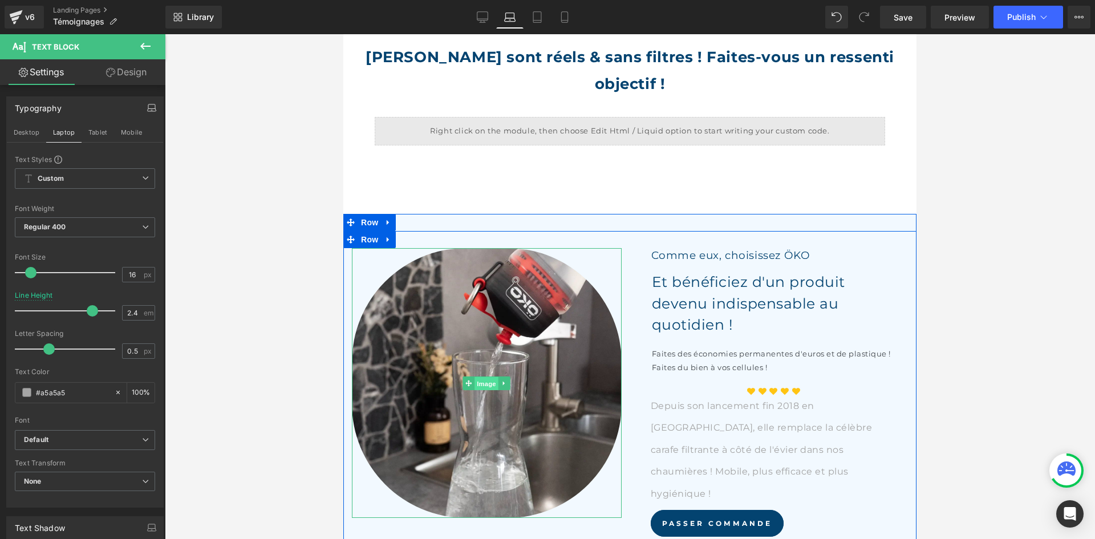
click at [481, 376] on span "Image" at bounding box center [486, 383] width 24 height 14
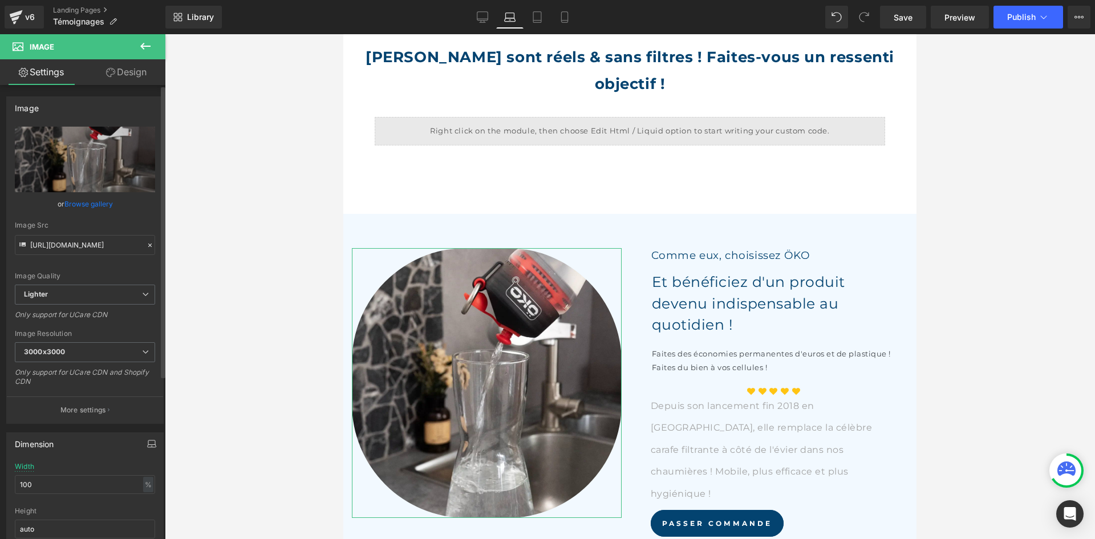
click at [149, 441] on icon "button" at bounding box center [151, 443] width 9 height 9
click at [26, 465] on button "Desktop" at bounding box center [26, 467] width 39 height 19
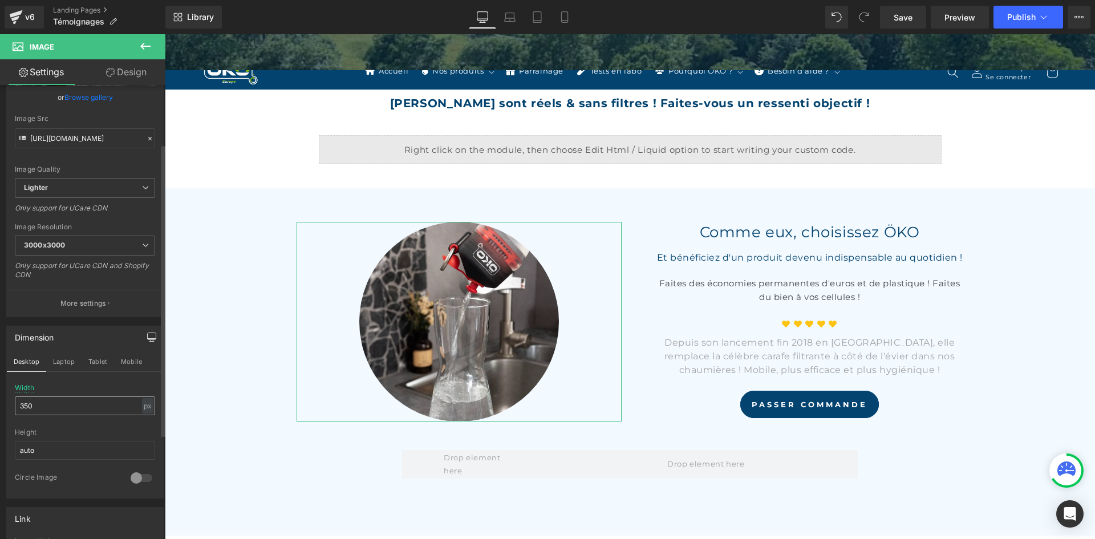
scroll to position [114, 0]
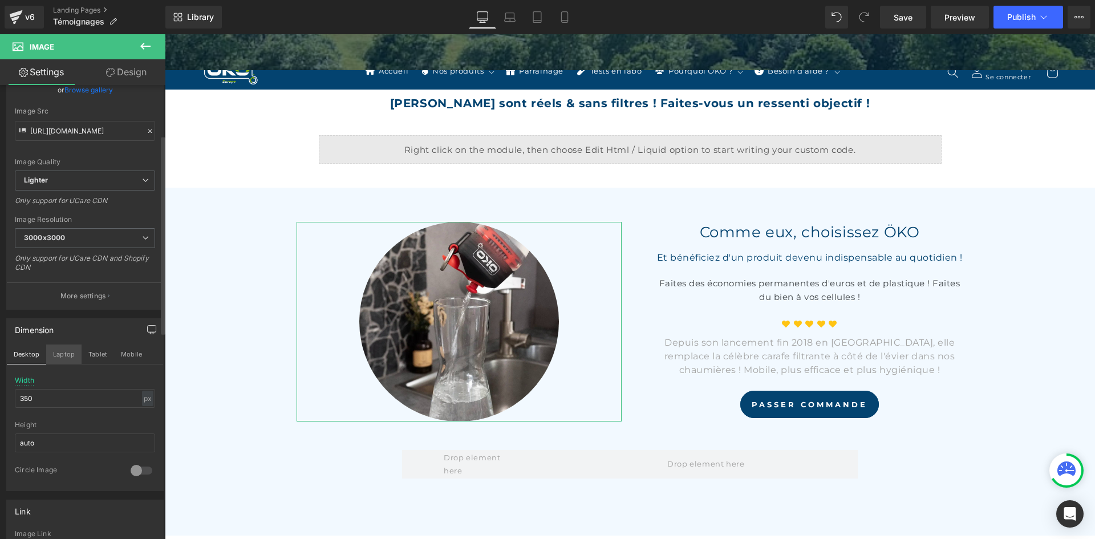
click at [67, 359] on button "Laptop" at bounding box center [63, 353] width 35 height 19
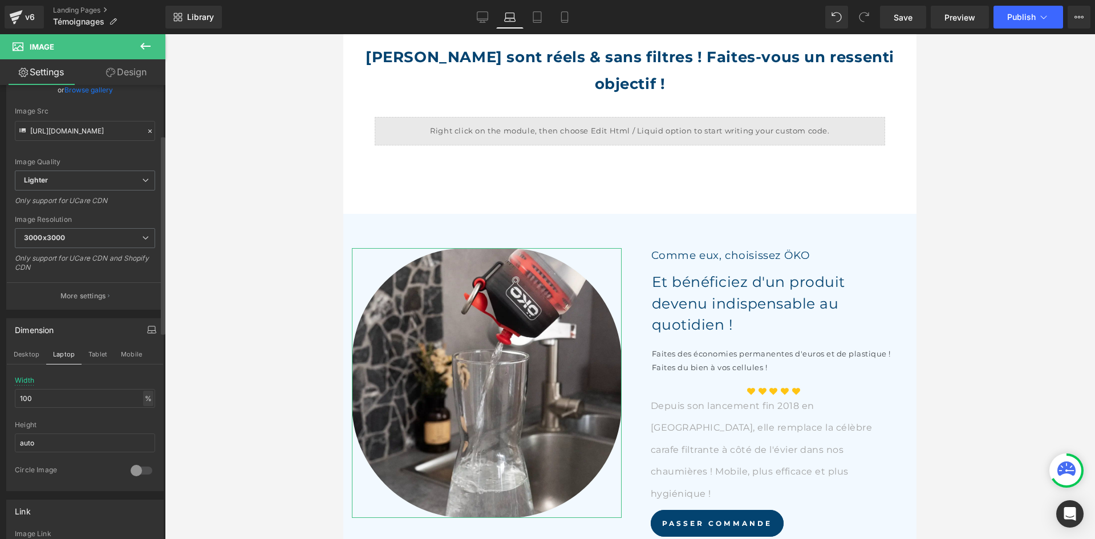
click at [143, 397] on div "%" at bounding box center [148, 398] width 10 height 15
click at [141, 431] on li "px" at bounding box center [147, 432] width 14 height 17
drag, startPoint x: 57, startPoint y: 397, endPoint x: 0, endPoint y: 384, distance: 58.6
click at [0, 384] on div "Dimension Desktop Laptop Tablet Mobile 472.5px Width 472.5 px % px auto Height …" at bounding box center [85, 400] width 170 height 181
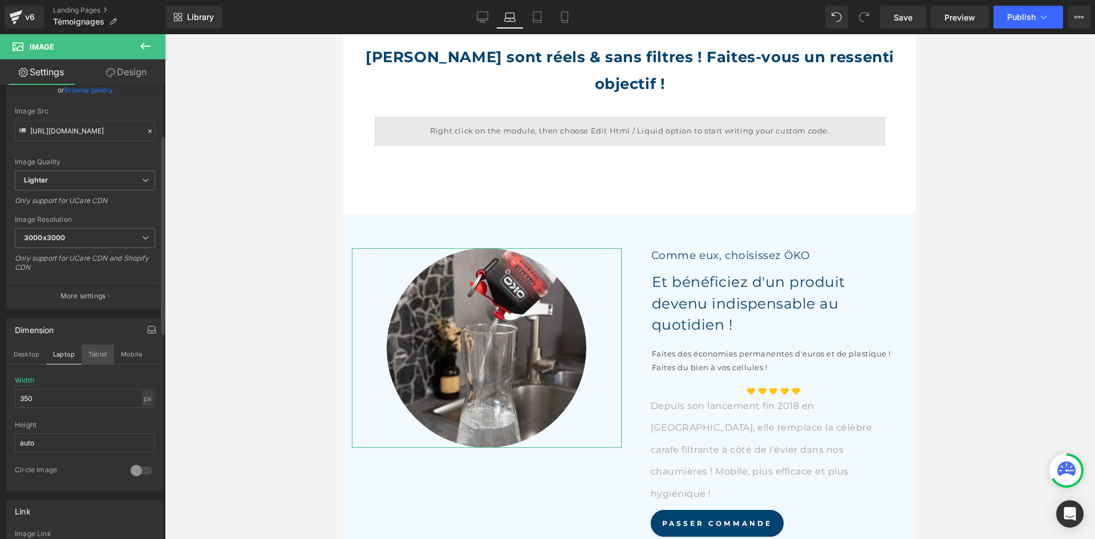
click at [97, 355] on button "Tablet" at bounding box center [98, 353] width 33 height 19
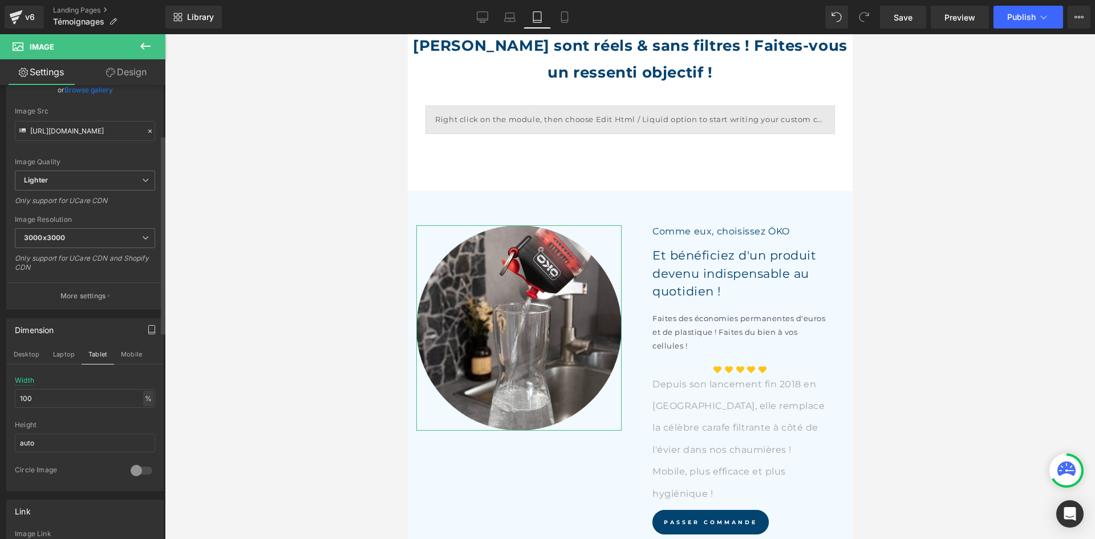
click at [143, 400] on div "%" at bounding box center [148, 398] width 10 height 15
click at [143, 432] on li "px" at bounding box center [147, 432] width 14 height 17
drag, startPoint x: 87, startPoint y: 398, endPoint x: 0, endPoint y: 403, distance: 86.8
click at [0, 403] on div "Dimension Desktop Laptop Tablet Mobile 360px Width 360 px % px auto Height auto…" at bounding box center [85, 400] width 170 height 181
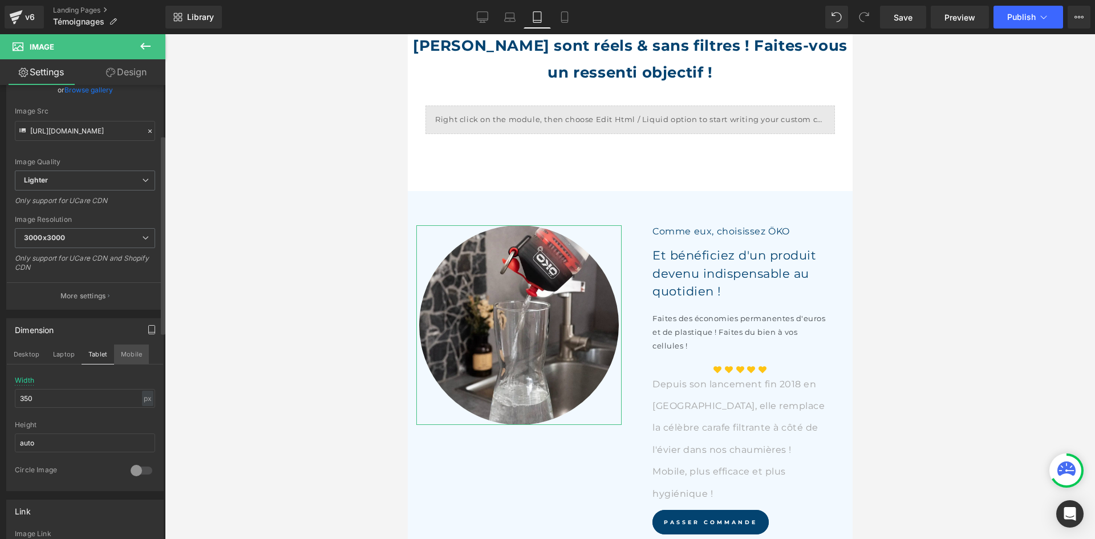
click at [145, 359] on button "Mobile" at bounding box center [131, 353] width 35 height 19
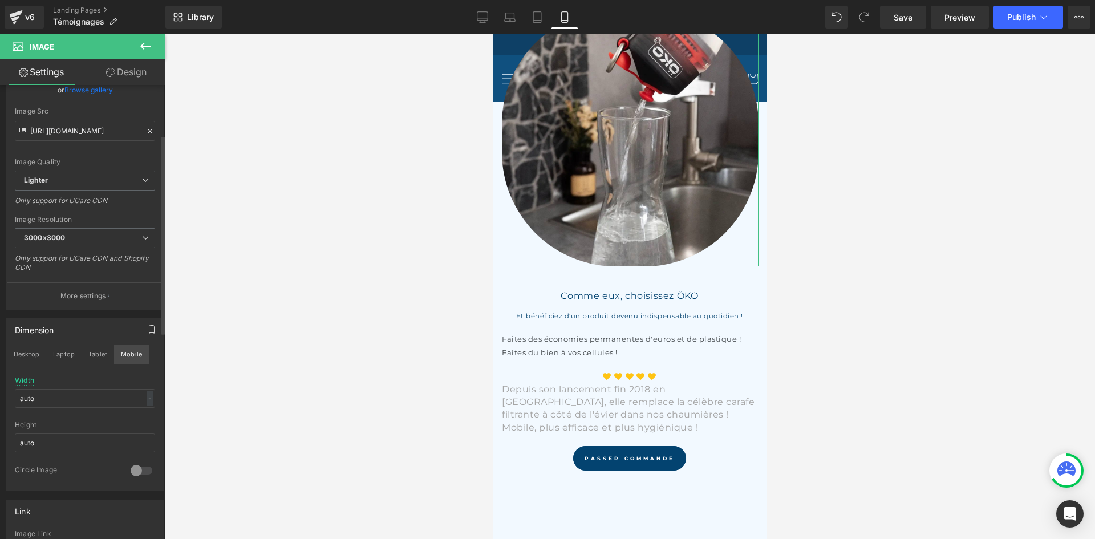
scroll to position [466, 0]
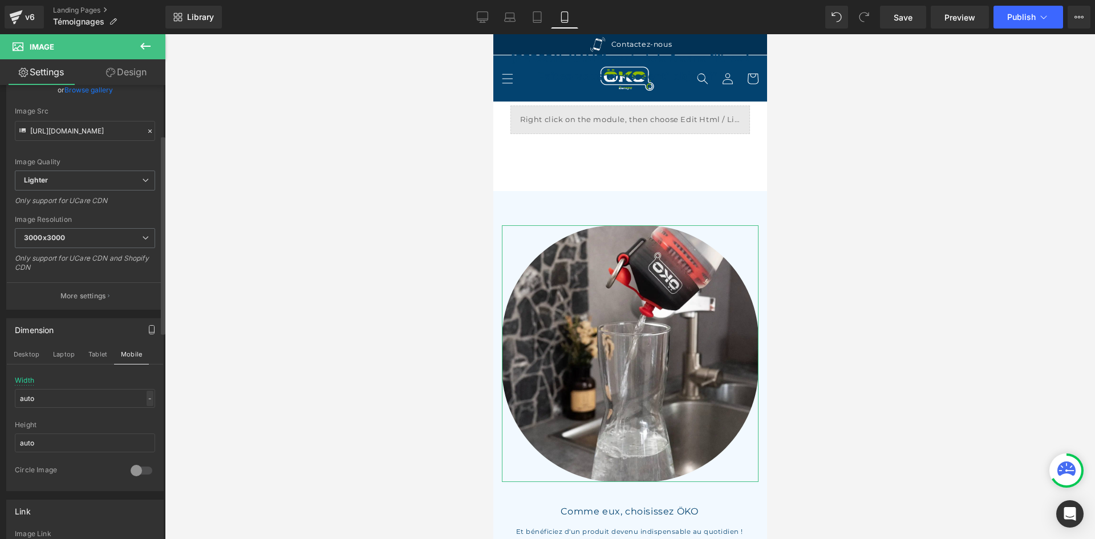
click at [147, 400] on div "-" at bounding box center [150, 398] width 7 height 15
click at [145, 427] on li "px" at bounding box center [147, 432] width 14 height 17
drag, startPoint x: 50, startPoint y: 399, endPoint x: 0, endPoint y: 380, distance: 53.3
click at [0, 380] on div "Dimension Desktop Laptop Tablet Mobile auto Width auto px % px auto Height auto…" at bounding box center [85, 400] width 170 height 181
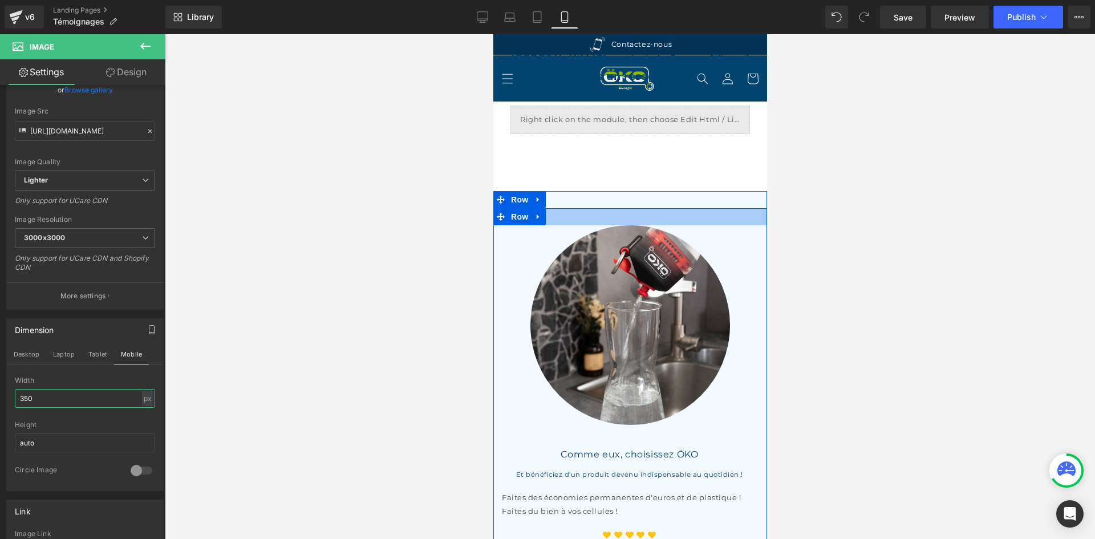
scroll to position [523, 0]
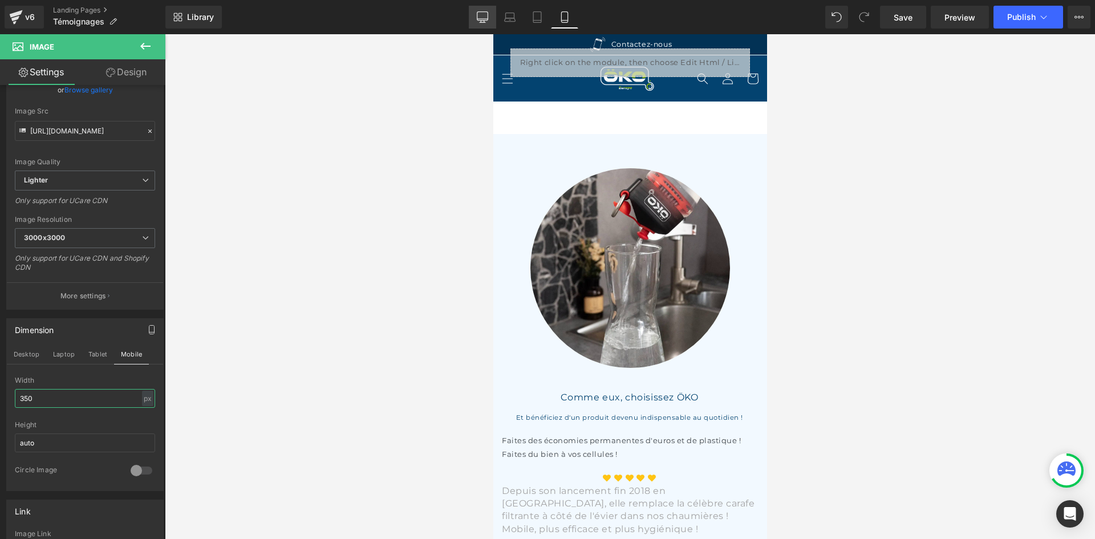
type input "350"
click at [485, 15] on icon at bounding box center [482, 16] width 11 height 11
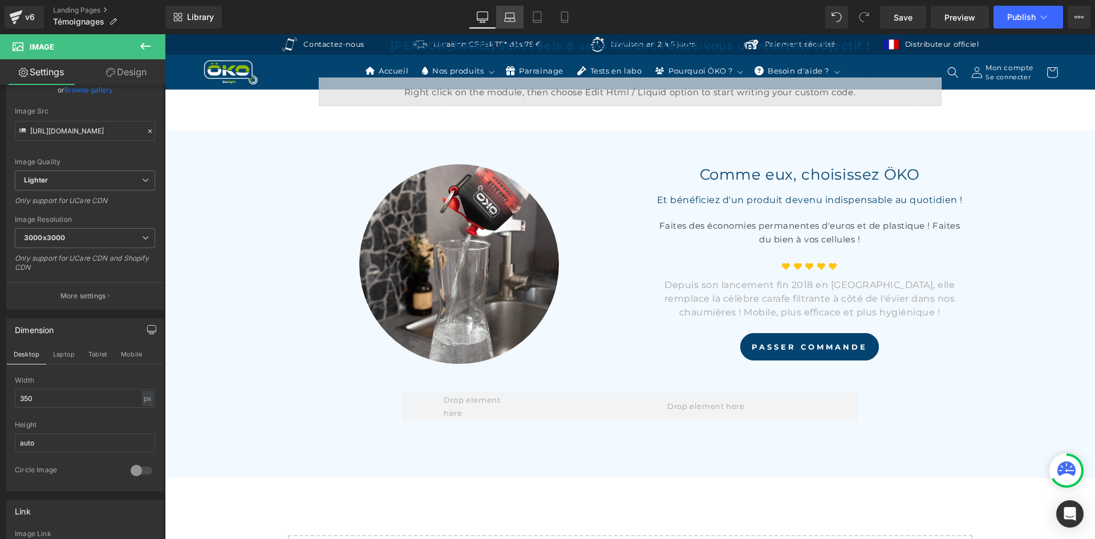
click at [504, 18] on link "Laptop" at bounding box center [509, 17] width 27 height 23
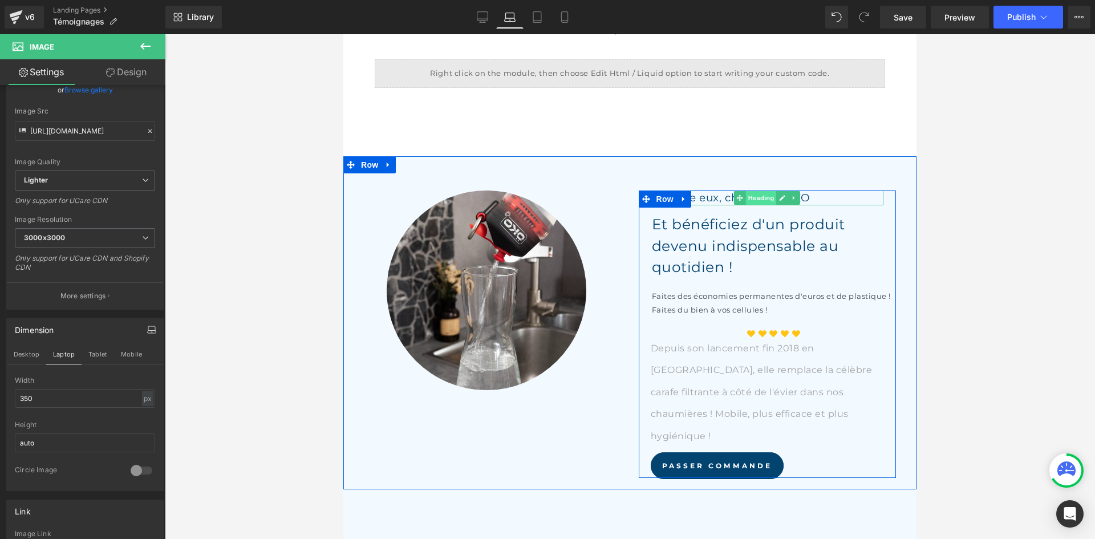
click at [753, 191] on span "Heading" at bounding box center [761, 198] width 31 height 14
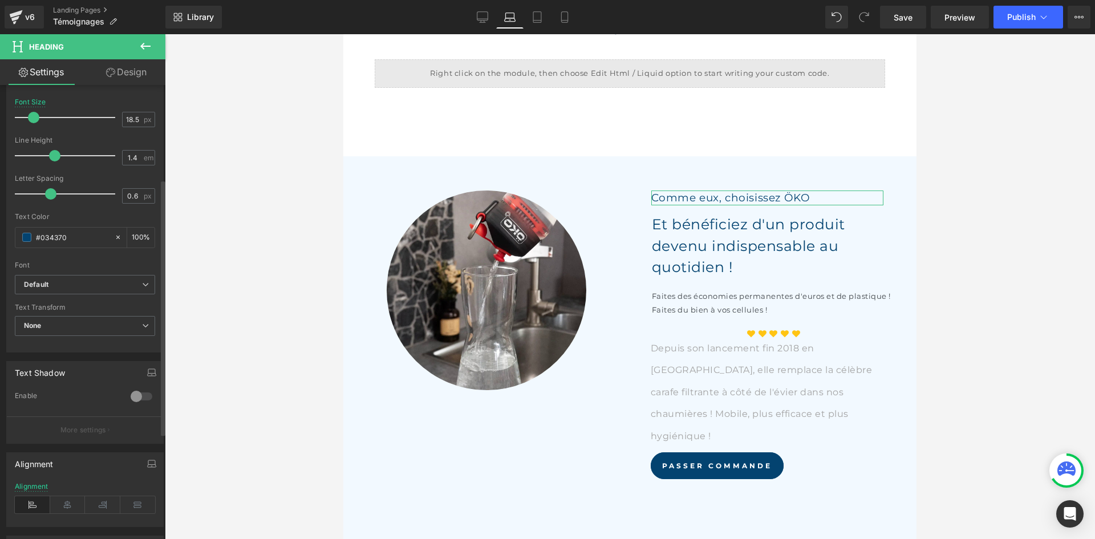
scroll to position [228, 0]
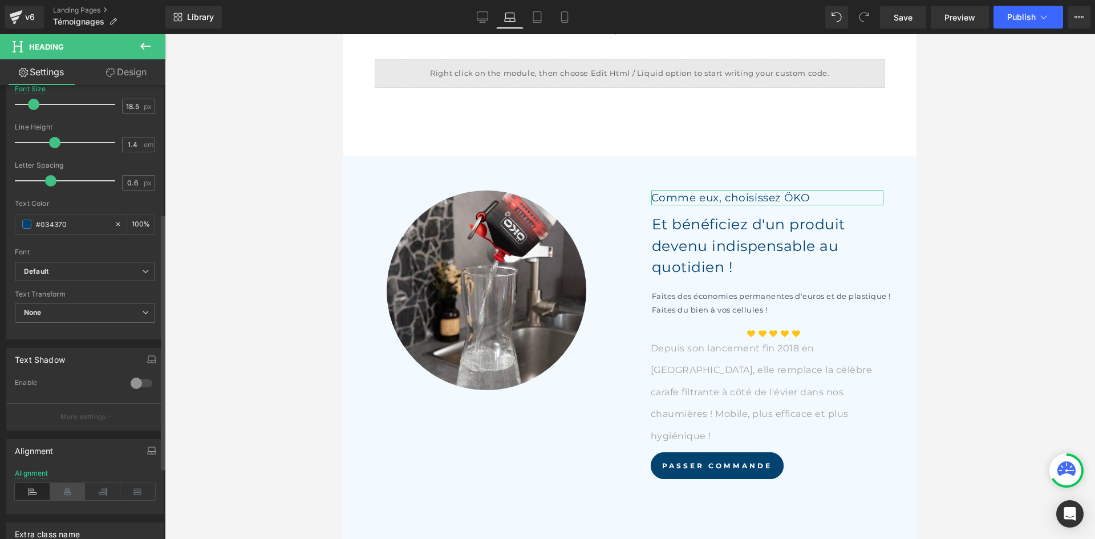
click at [72, 492] on icon at bounding box center [67, 491] width 35 height 17
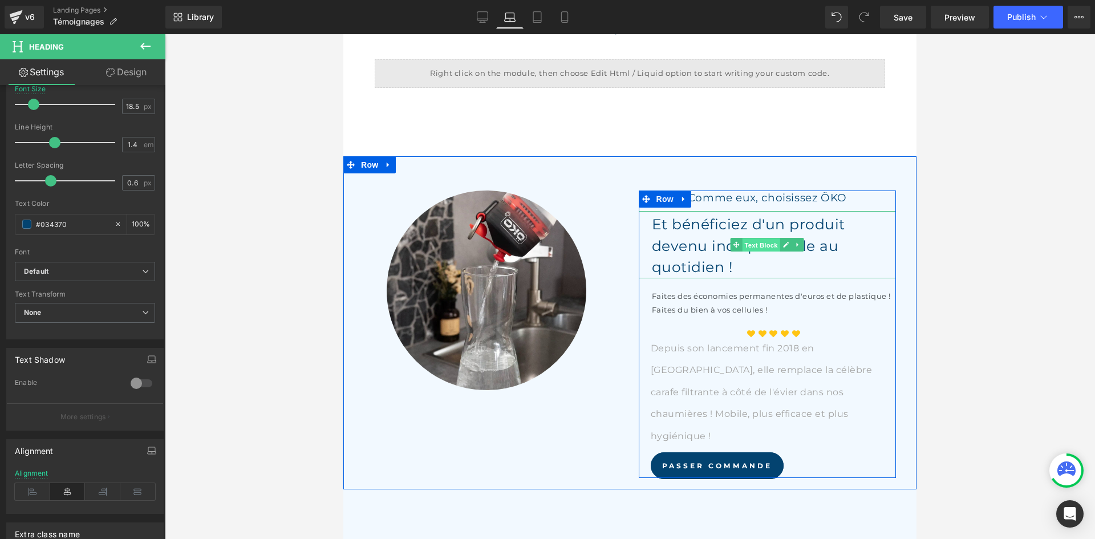
click at [756, 238] on span "Text Block" at bounding box center [761, 245] width 38 height 14
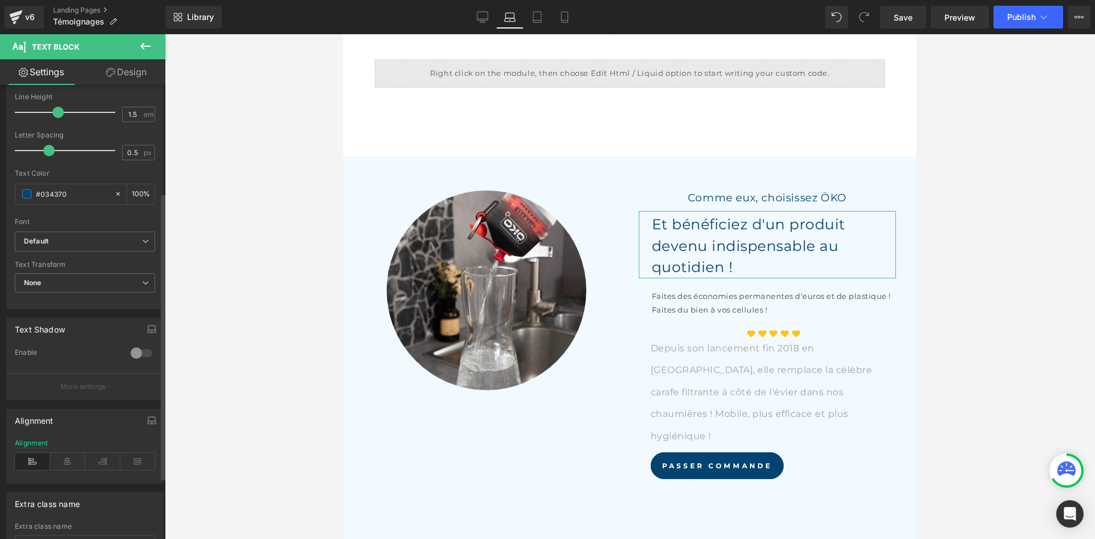
scroll to position [171, 0]
click at [69, 460] on icon at bounding box center [67, 460] width 35 height 17
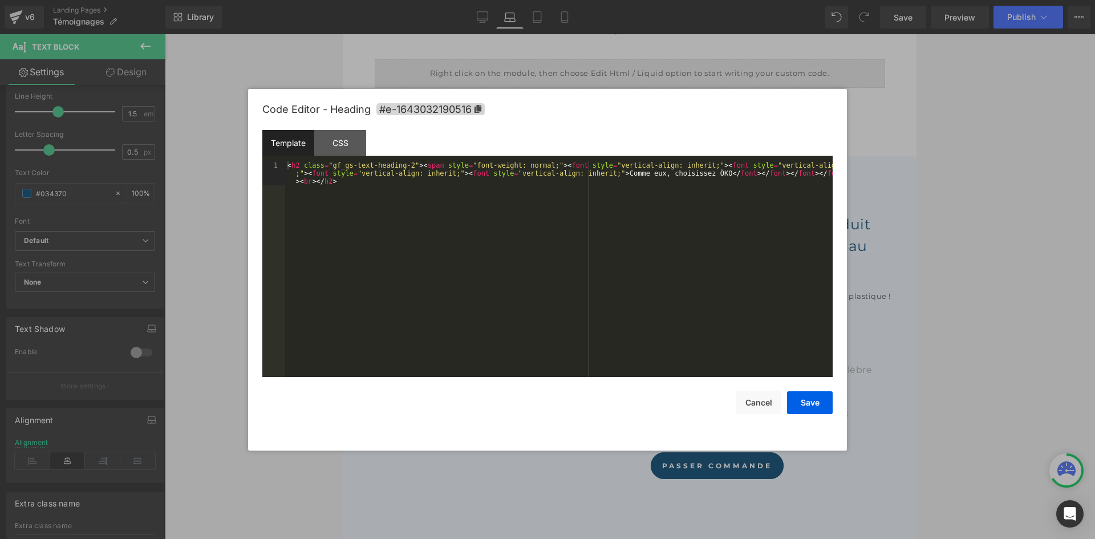
click at [748, 0] on div "Text Block You are previewing how the will restyle your page. You can not edit …" at bounding box center [547, 0] width 1095 height 0
click at [754, 399] on button "Cancel" at bounding box center [759, 402] width 46 height 23
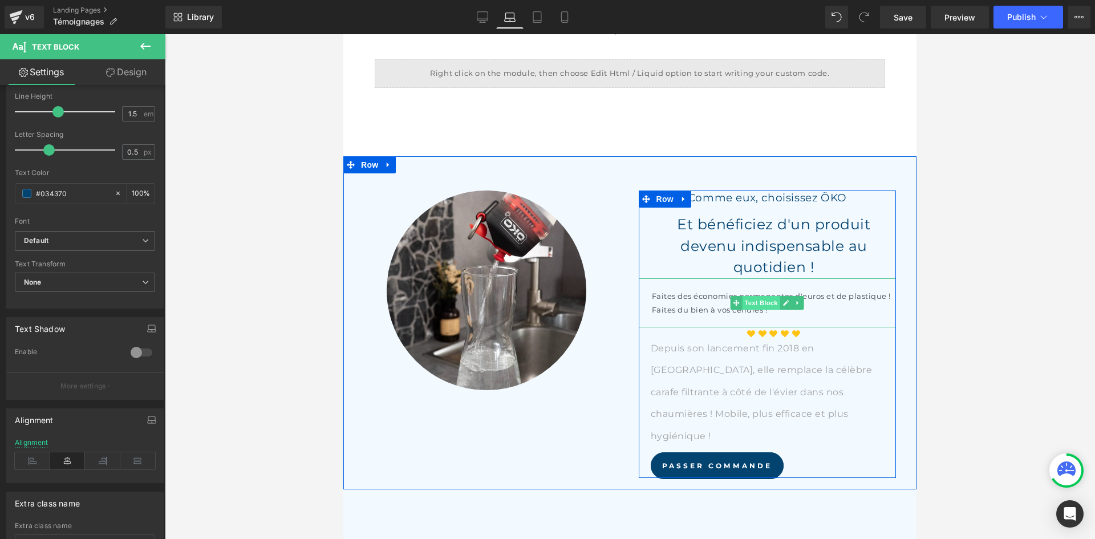
click at [759, 296] on span "Text Block" at bounding box center [761, 303] width 38 height 14
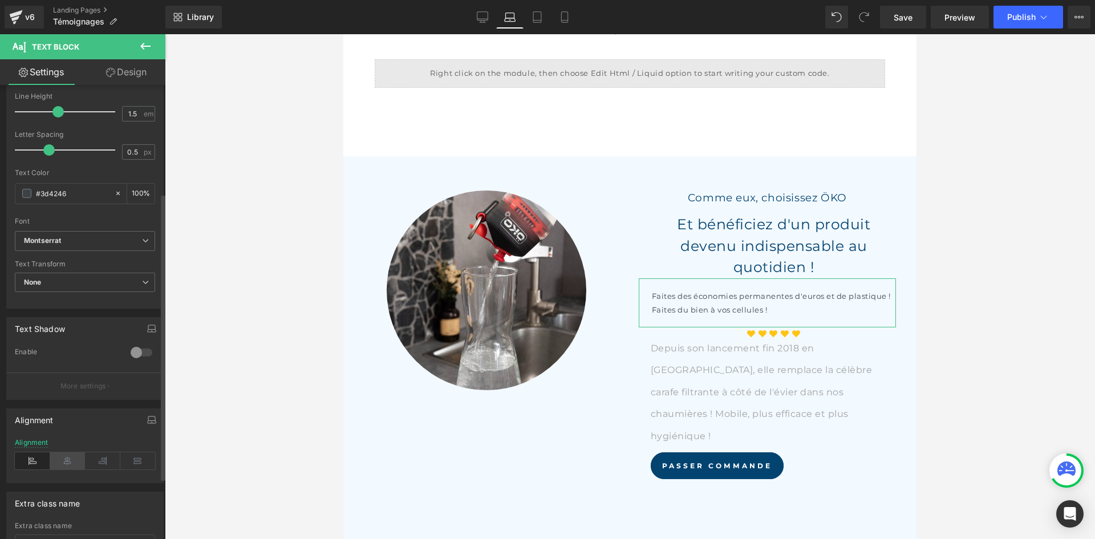
click at [69, 453] on icon at bounding box center [67, 460] width 35 height 17
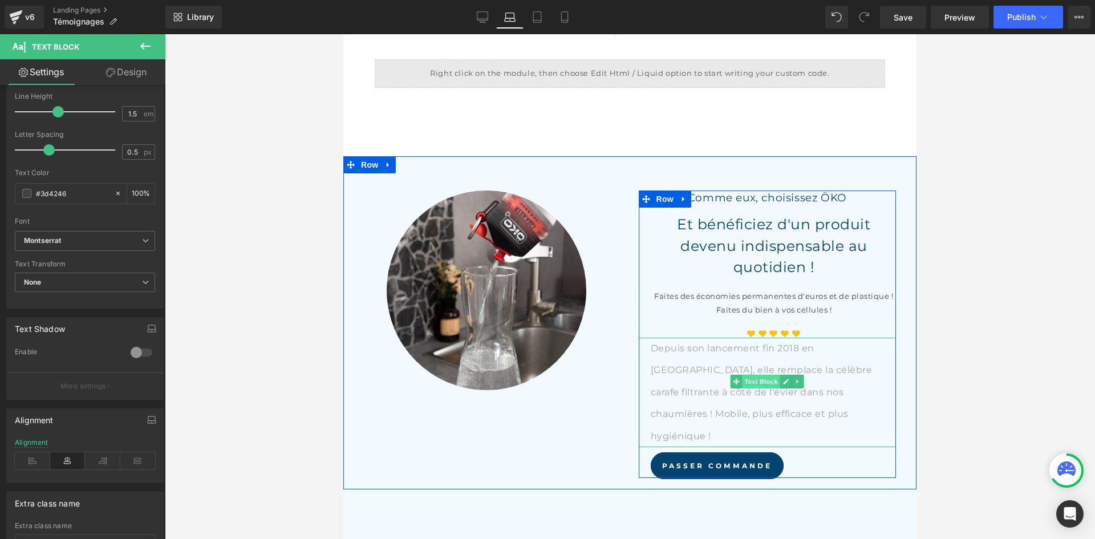
click at [751, 375] on span "Text Block" at bounding box center [761, 382] width 38 height 14
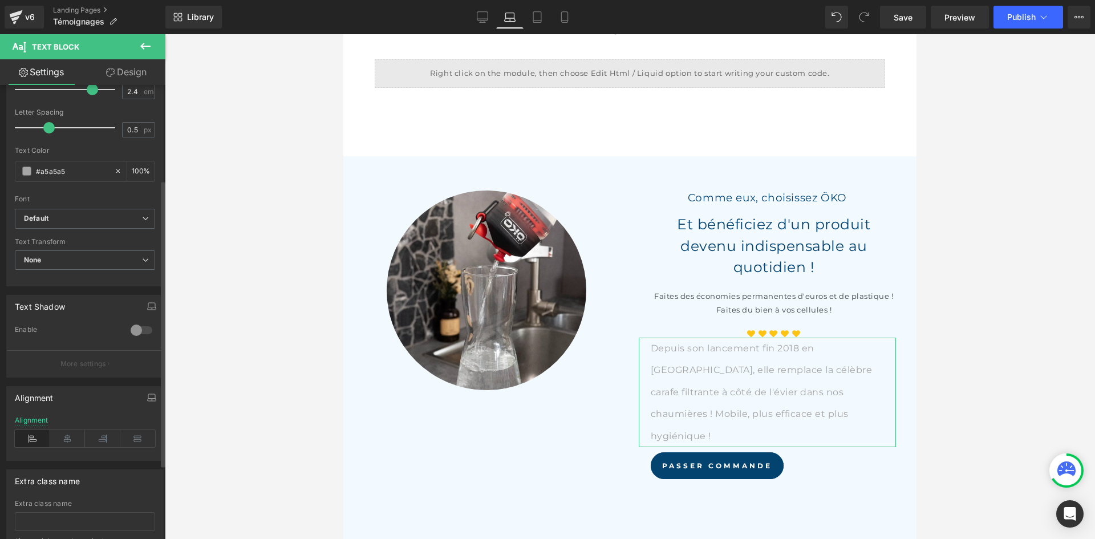
scroll to position [228, 0]
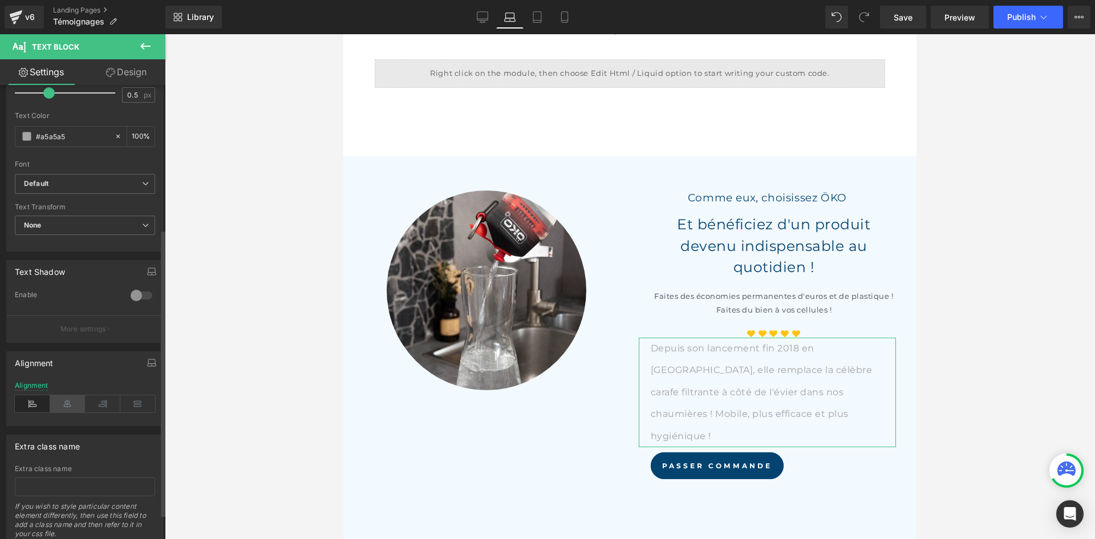
click at [65, 403] on icon at bounding box center [67, 403] width 35 height 17
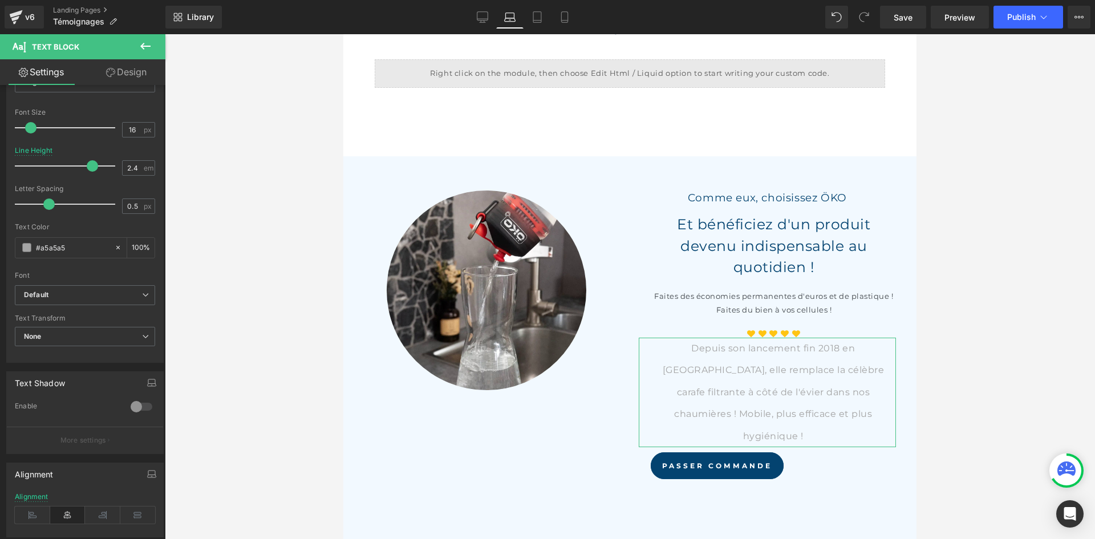
scroll to position [114, 0]
drag, startPoint x: 132, startPoint y: 173, endPoint x: 116, endPoint y: 167, distance: 16.8
click at [116, 167] on div "Line Height 2.4 em" at bounding box center [85, 168] width 140 height 38
type input "1.5"
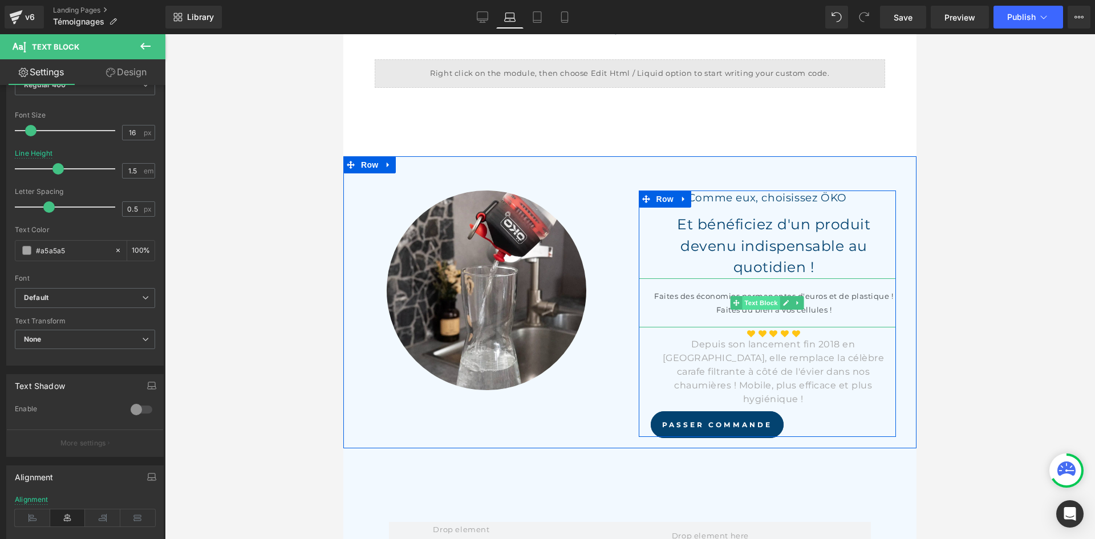
click at [754, 296] on span "Text Block" at bounding box center [761, 303] width 38 height 14
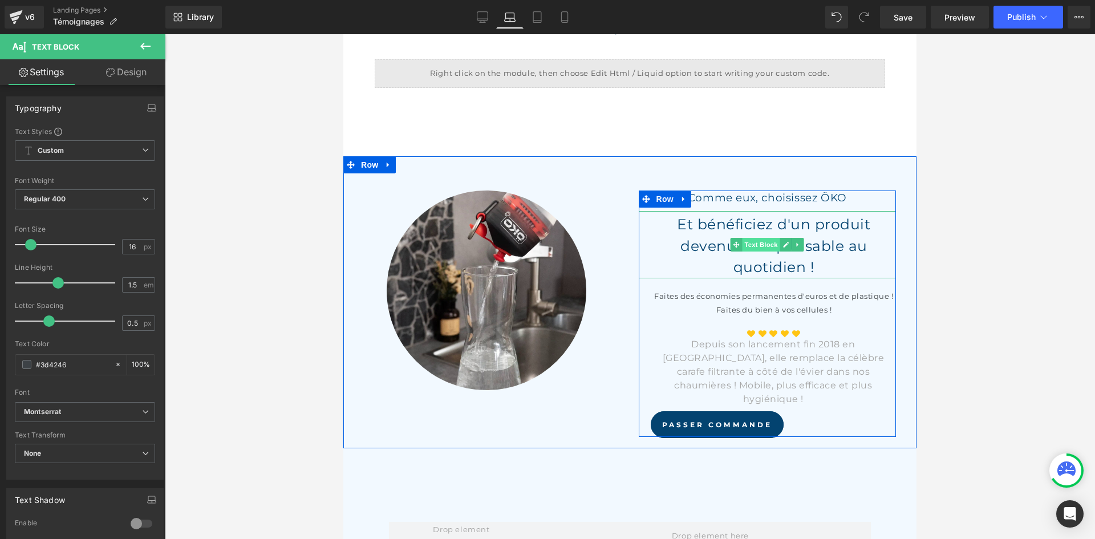
click at [762, 238] on span "Text Block" at bounding box center [761, 245] width 38 height 14
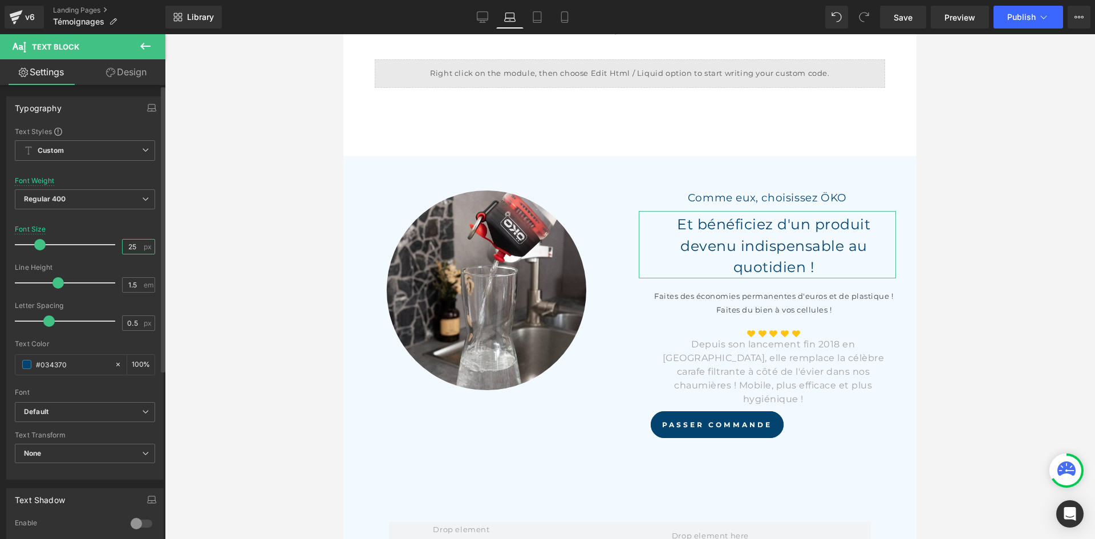
drag, startPoint x: 132, startPoint y: 243, endPoint x: 99, endPoint y: 231, distance: 35.2
click at [99, 231] on div "Font Size 25 px" at bounding box center [85, 244] width 140 height 38
type input "16"
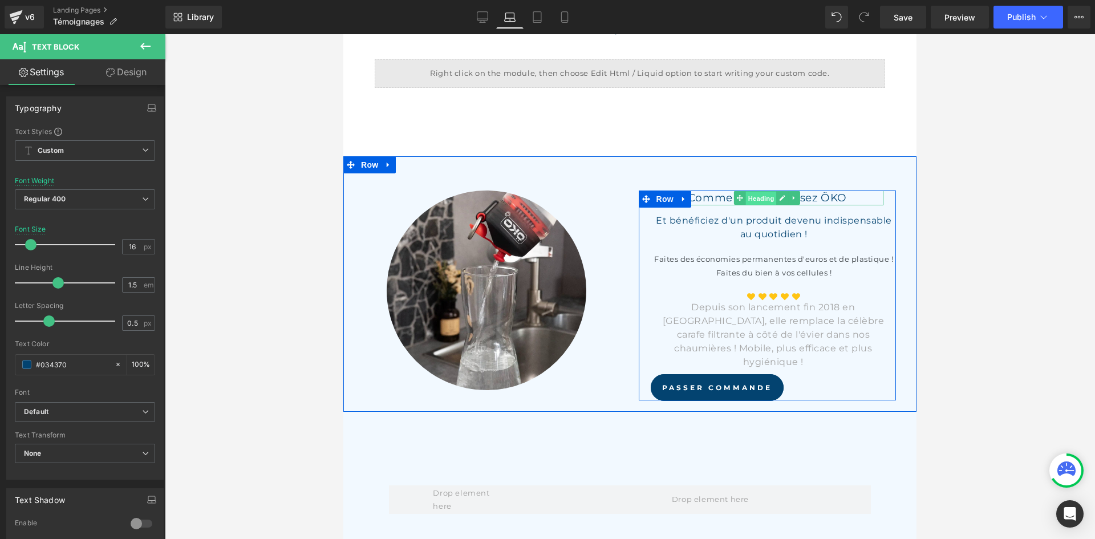
click at [764, 192] on span "Heading" at bounding box center [761, 199] width 31 height 14
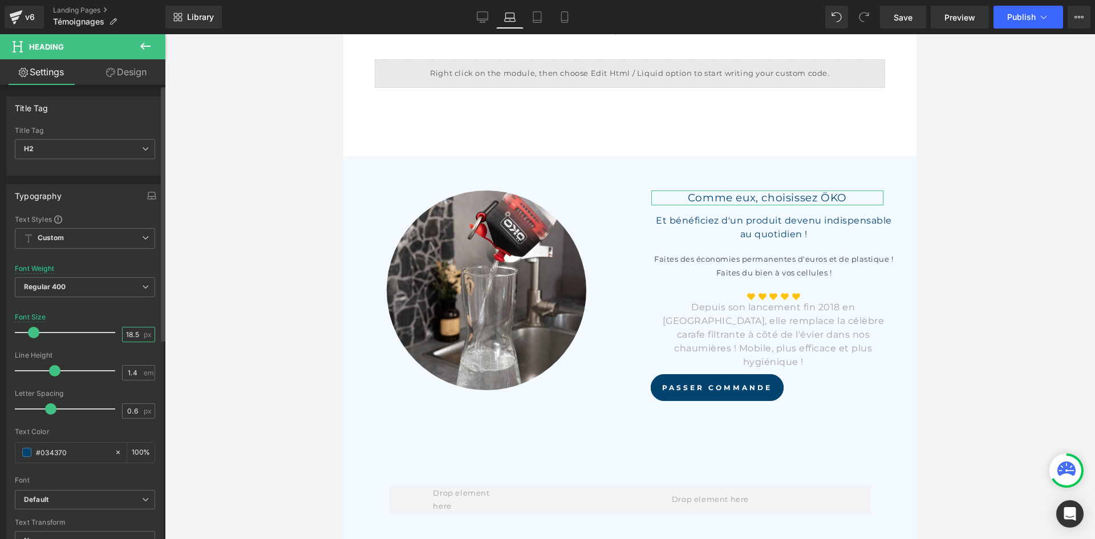
drag, startPoint x: 133, startPoint y: 338, endPoint x: 109, endPoint y: 326, distance: 27.3
click at [109, 326] on div "Font Size 18.5 px" at bounding box center [85, 332] width 140 height 38
type input "21"
click at [135, 369] on input "1.4" at bounding box center [133, 373] width 20 height 14
type input "1.5"
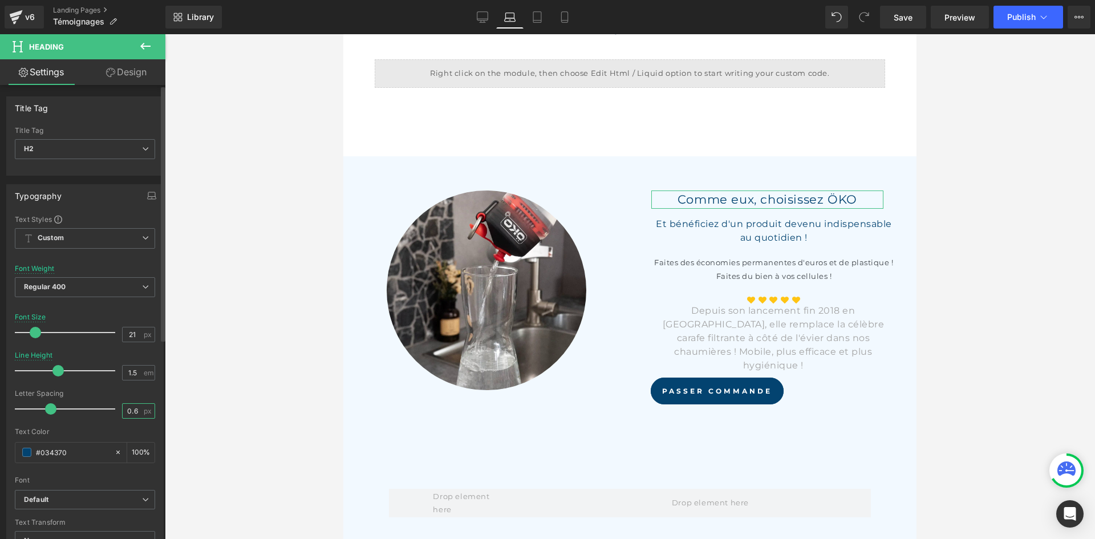
click at [132, 411] on input "0.6" at bounding box center [133, 411] width 20 height 14
type input "0.5"
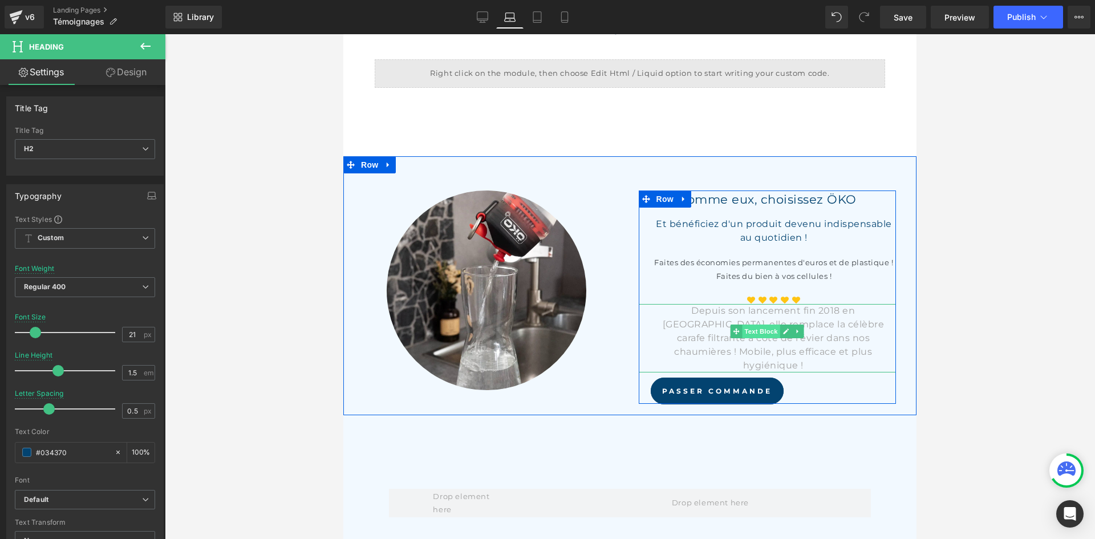
click at [765, 324] on span "Text Block" at bounding box center [761, 331] width 38 height 14
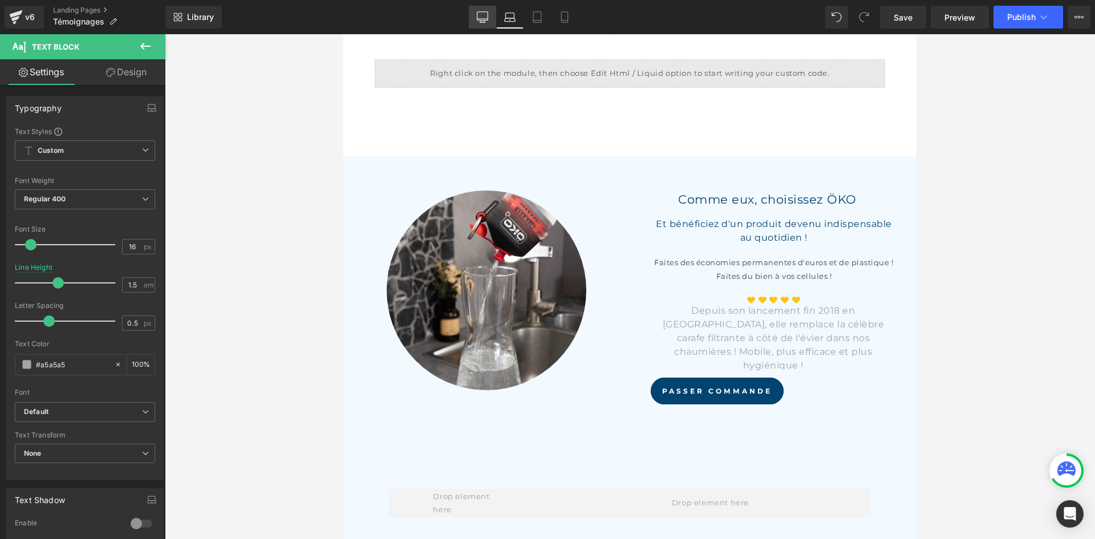
click at [481, 15] on icon at bounding box center [482, 16] width 11 height 11
type input "100"
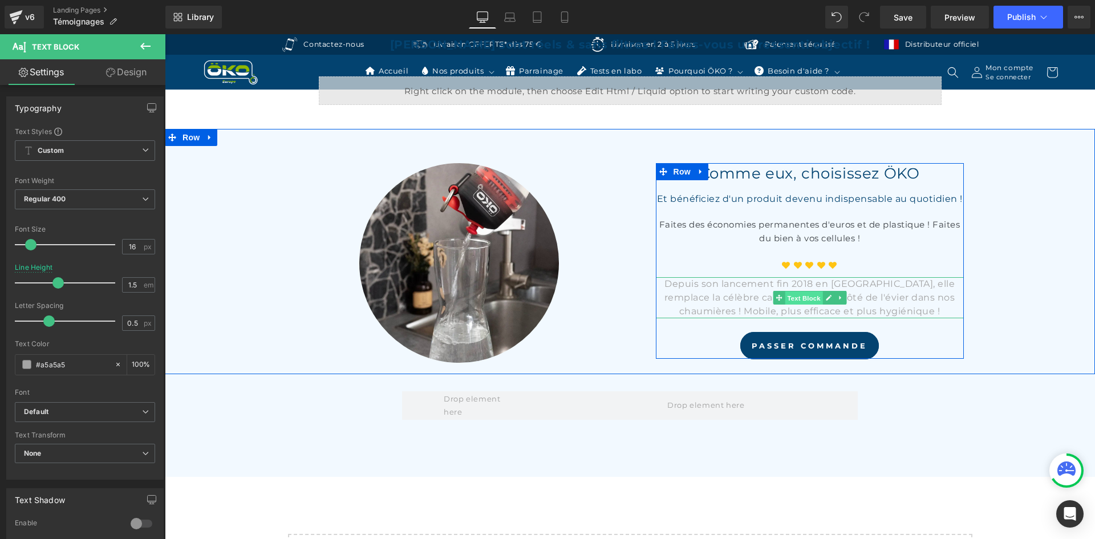
click at [798, 296] on span "Text Block" at bounding box center [804, 298] width 38 height 14
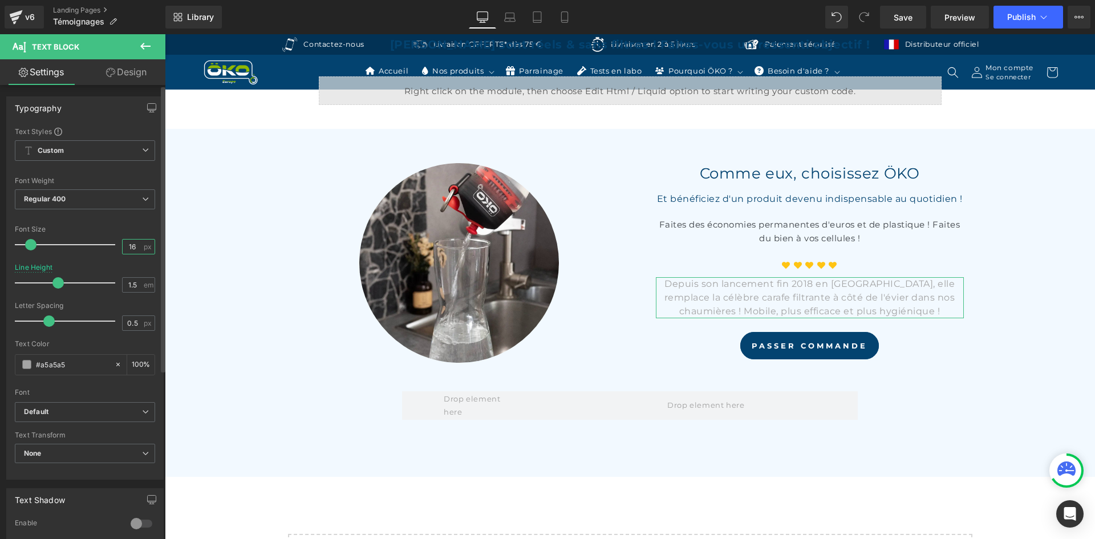
click at [137, 246] on input "16" at bounding box center [133, 246] width 20 height 14
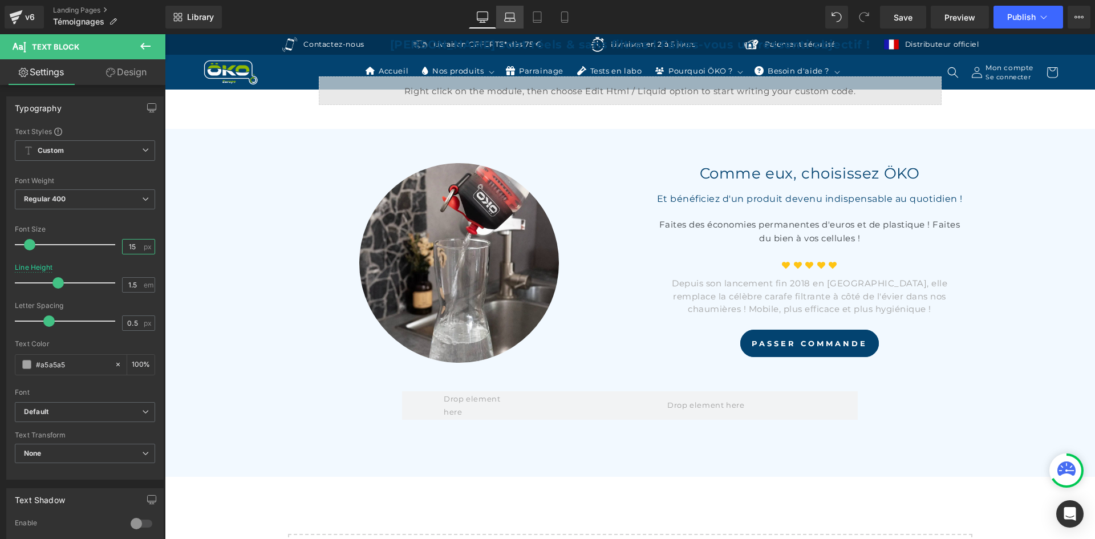
type input "15"
click at [510, 19] on icon at bounding box center [509, 16] width 11 height 11
type input "100"
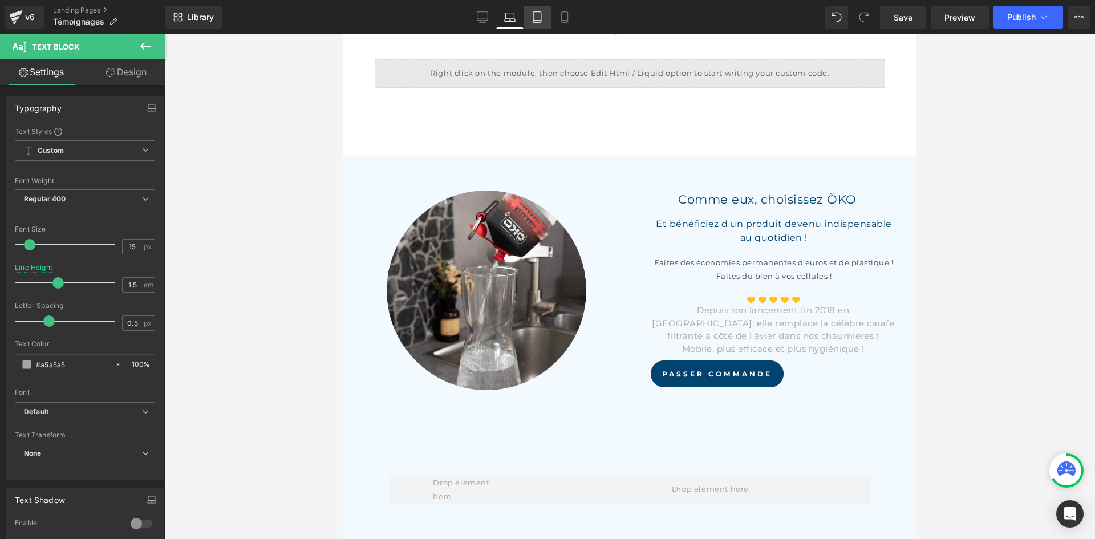
click at [539, 17] on icon at bounding box center [536, 16] width 11 height 11
type input "2.4"
type input "100"
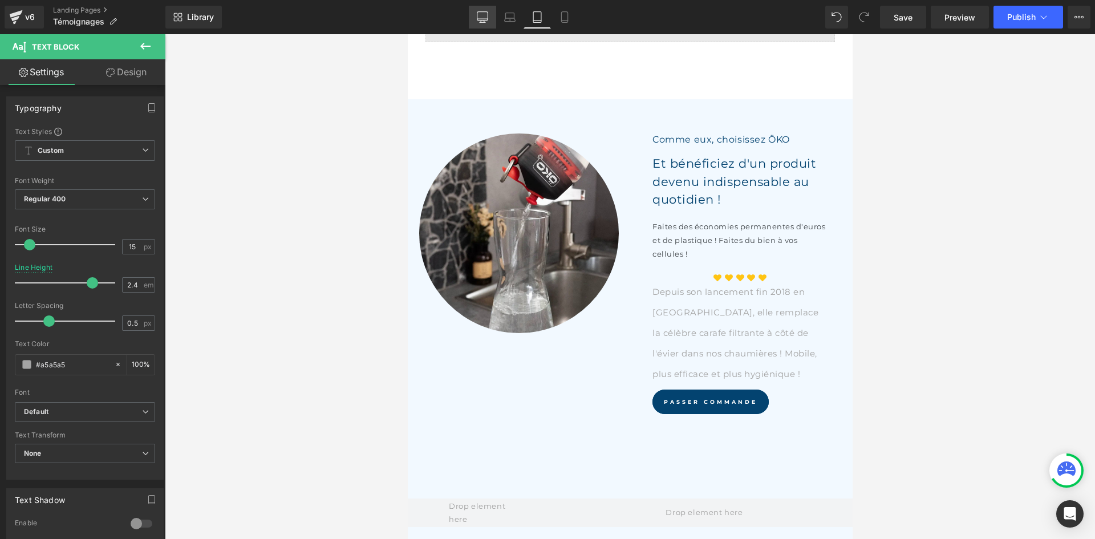
click at [492, 18] on link "Desktop" at bounding box center [482, 17] width 27 height 23
type input "1.5"
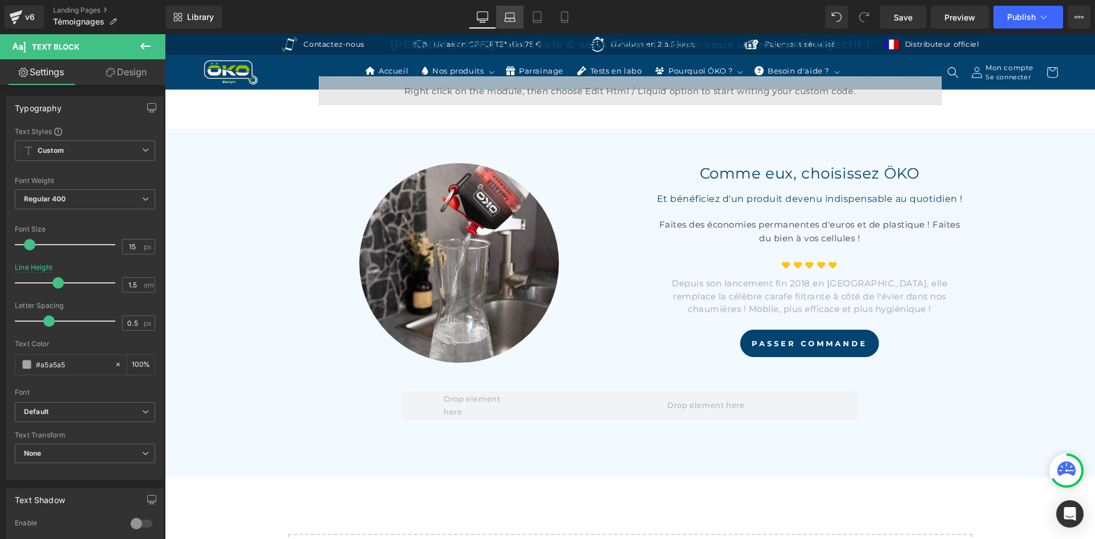
click at [510, 19] on icon at bounding box center [509, 16] width 11 height 11
type input "100"
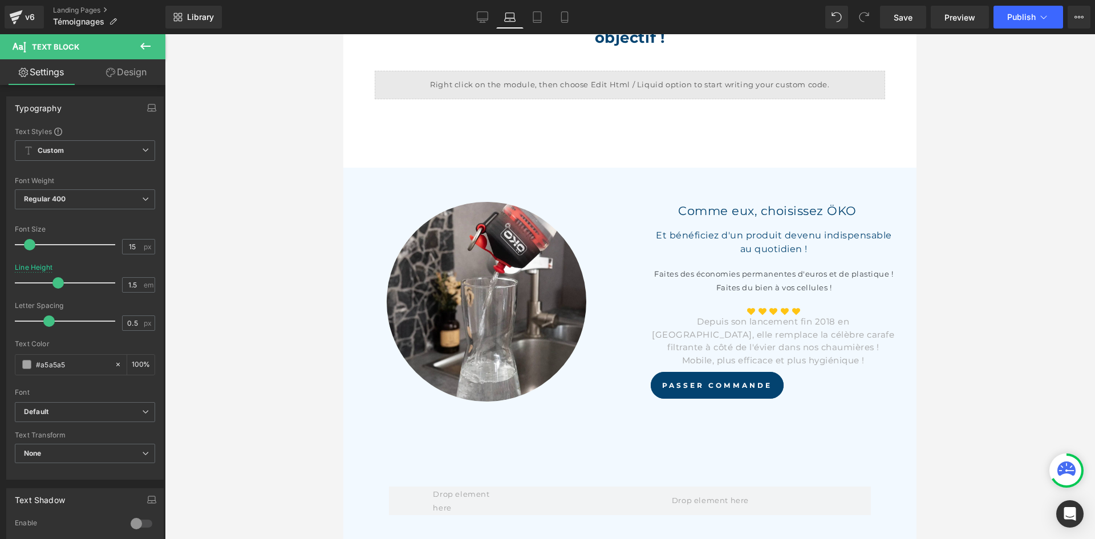
scroll to position [559, 0]
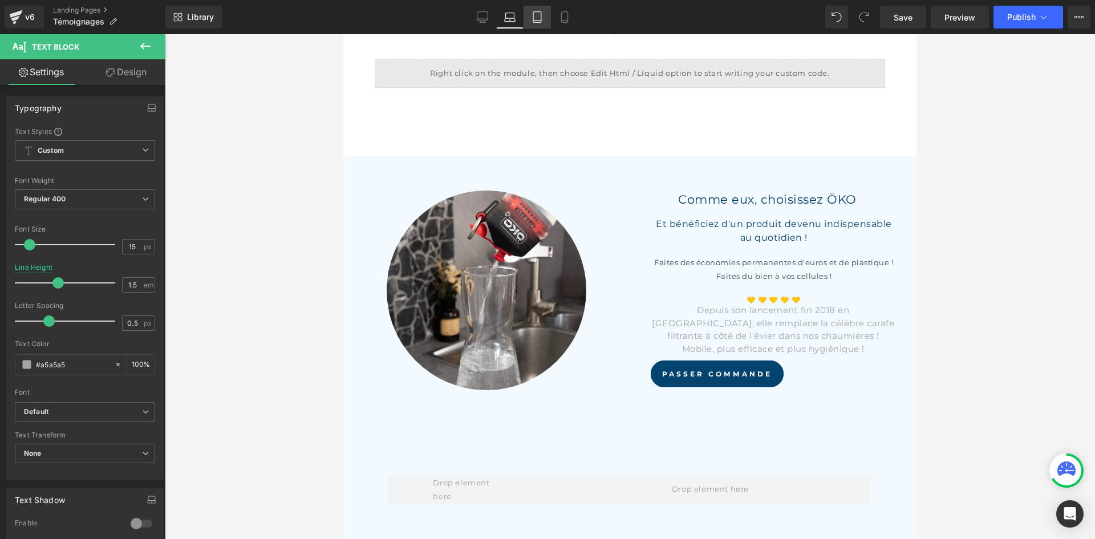
click at [527, 19] on link "Tablet" at bounding box center [536, 17] width 27 height 23
type input "2.4"
type input "100"
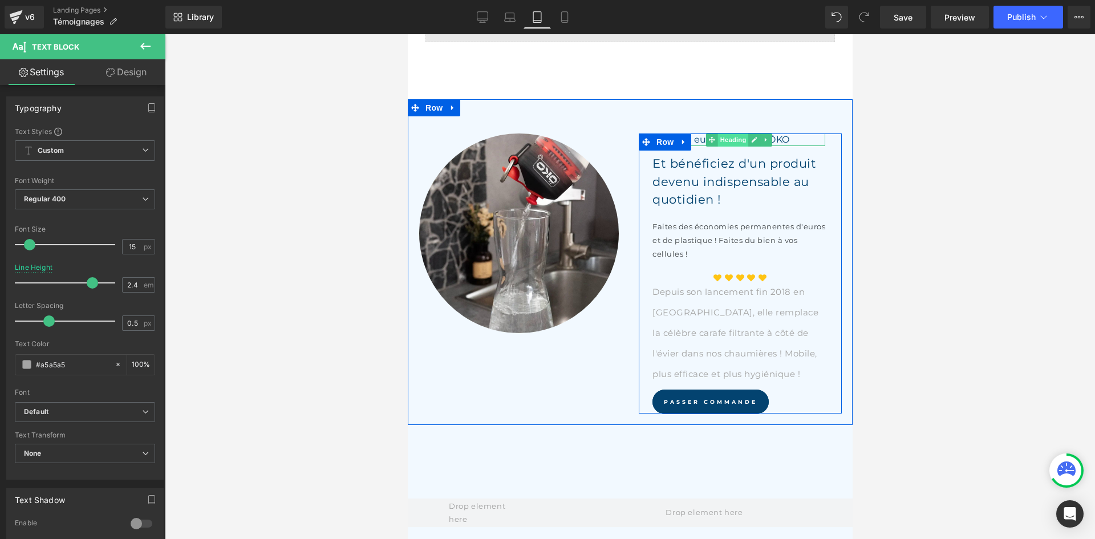
click at [733, 136] on span "Heading" at bounding box center [732, 140] width 31 height 14
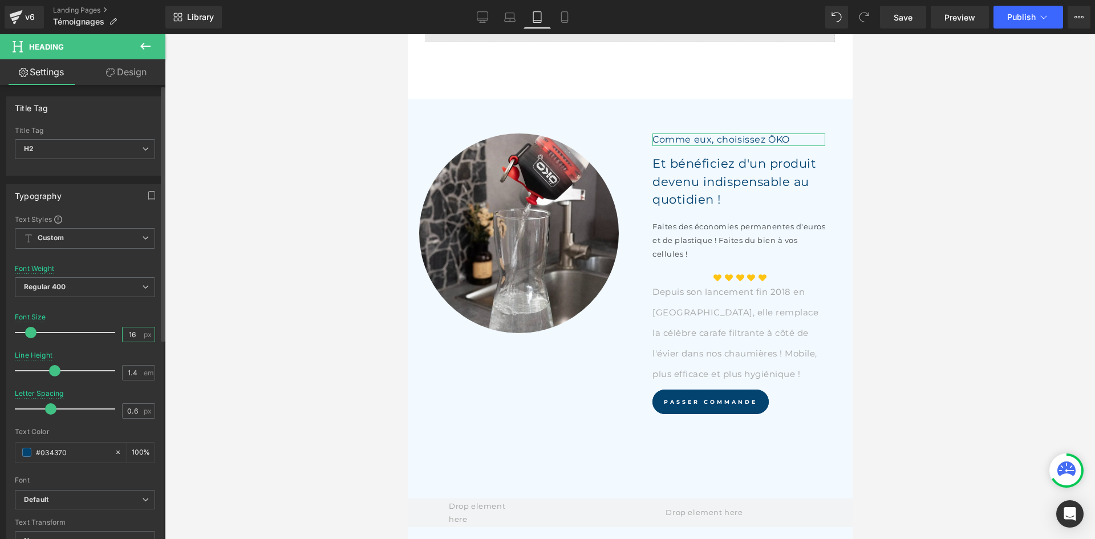
click at [135, 334] on input "16" at bounding box center [133, 334] width 20 height 14
type input "1"
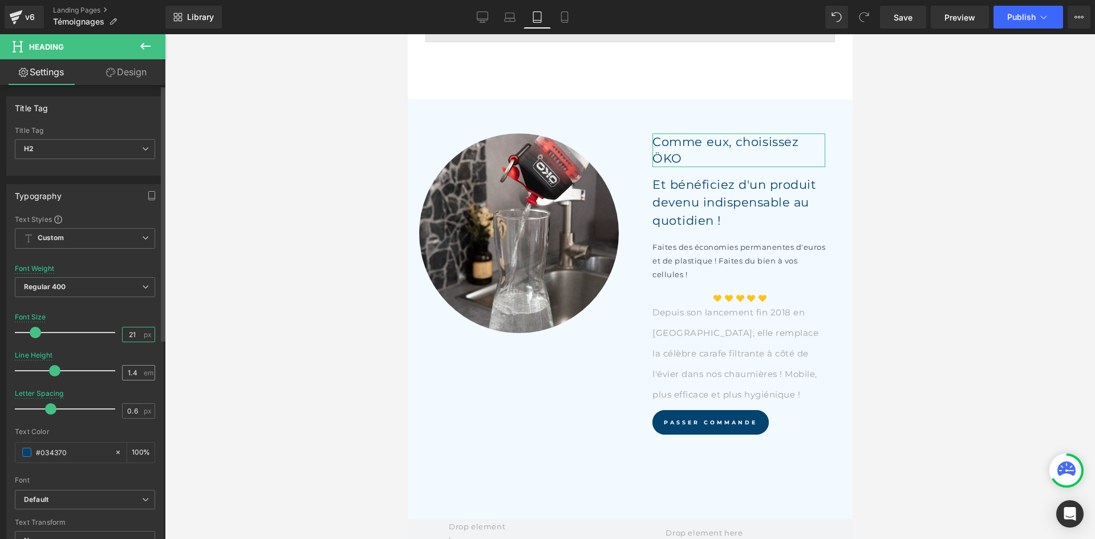
type input "21"
click at [137, 373] on input "1.4" at bounding box center [133, 373] width 20 height 14
type input "1.5"
click at [135, 410] on input "0.6" at bounding box center [133, 411] width 20 height 14
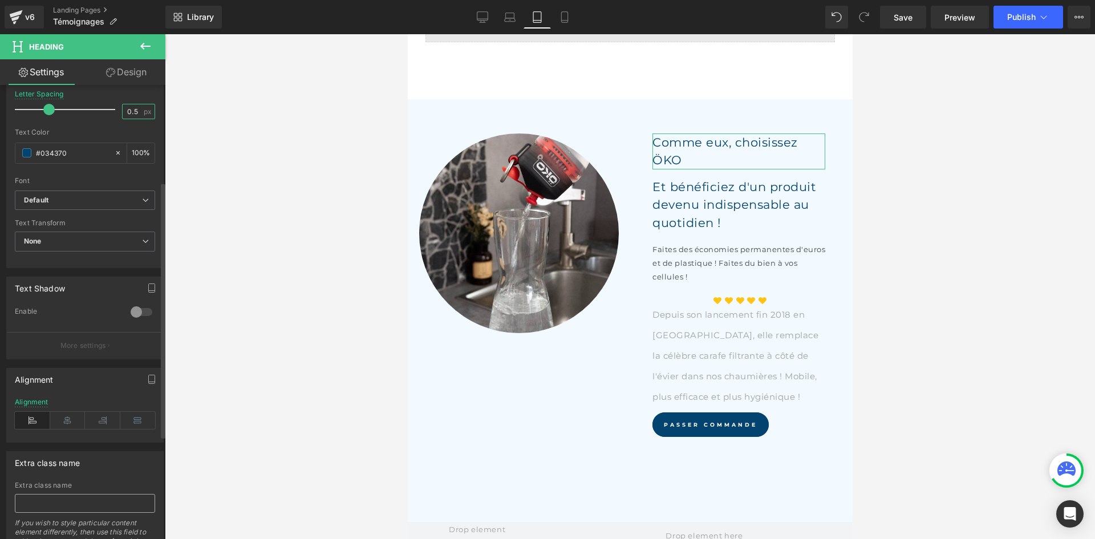
scroll to position [342, 0]
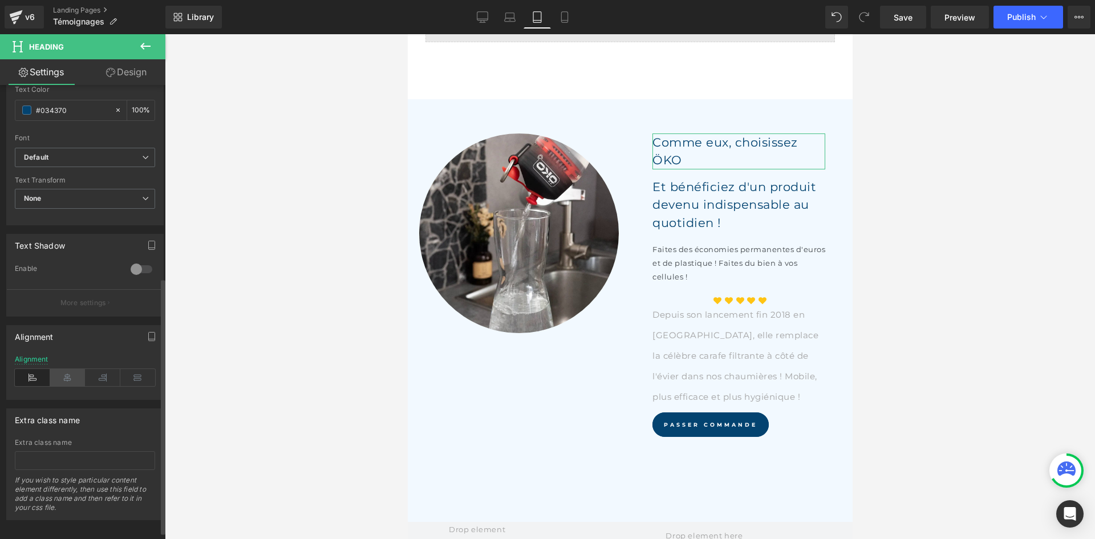
type input "0.5"
click at [78, 377] on icon at bounding box center [67, 377] width 35 height 17
click at [143, 338] on button "button" at bounding box center [152, 337] width 18 height 22
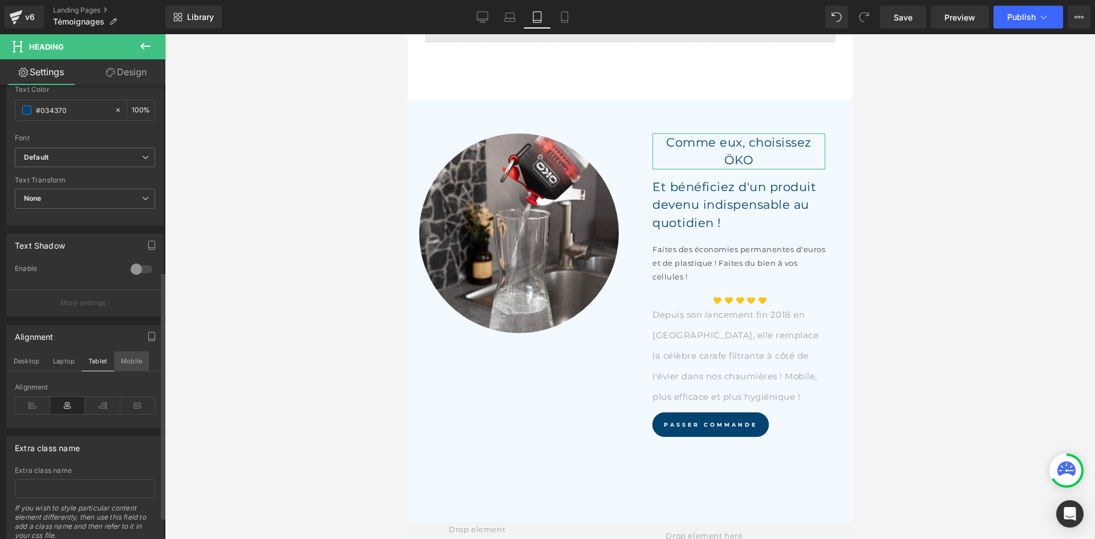
click at [128, 363] on button "Mobile" at bounding box center [131, 360] width 35 height 19
type input "16"
type input "1.4"
type input "0.6"
type input "100"
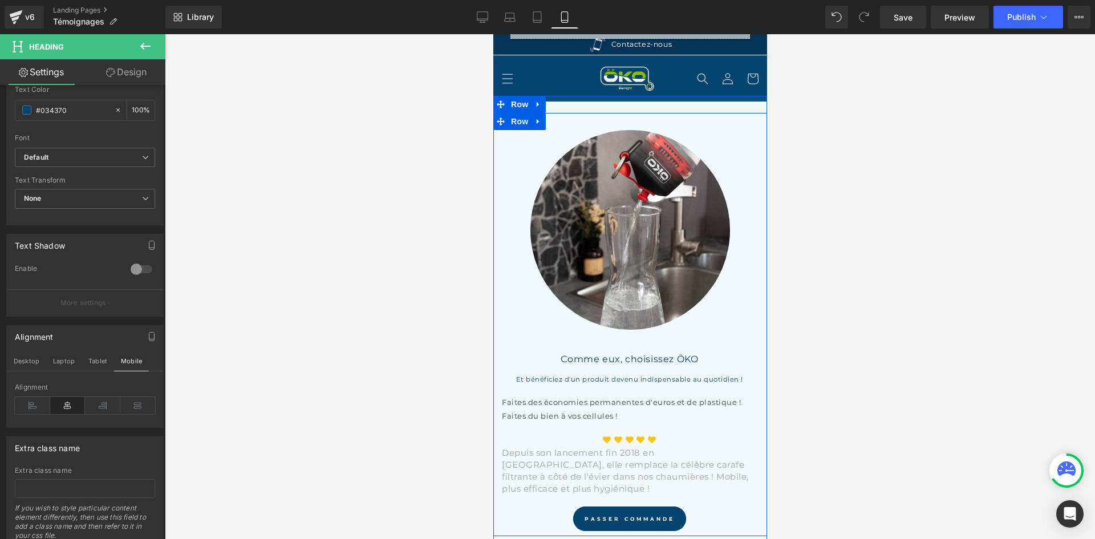
scroll to position [542, 0]
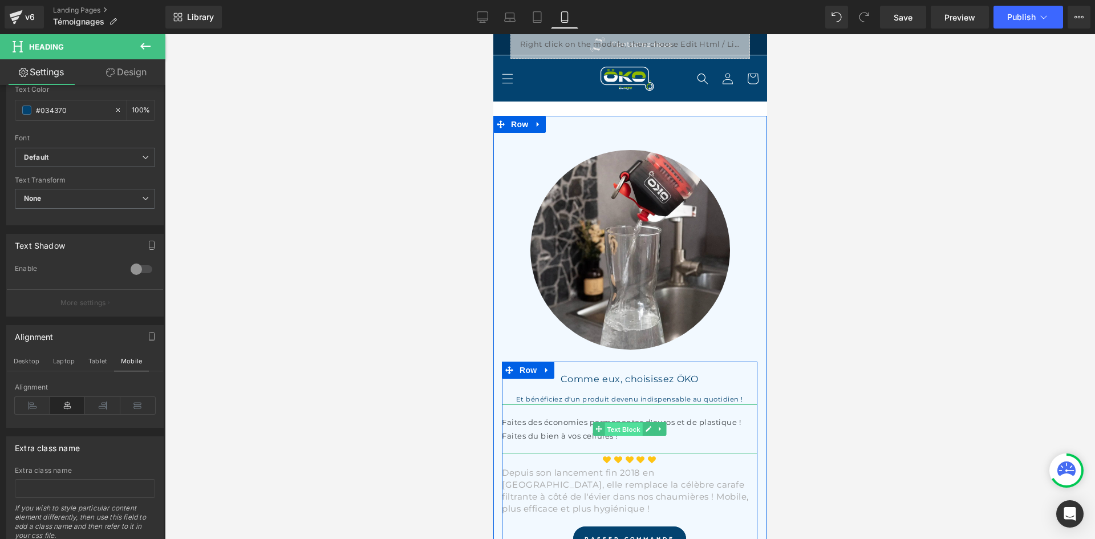
click at [624, 423] on span "Text Block" at bounding box center [623, 430] width 38 height 14
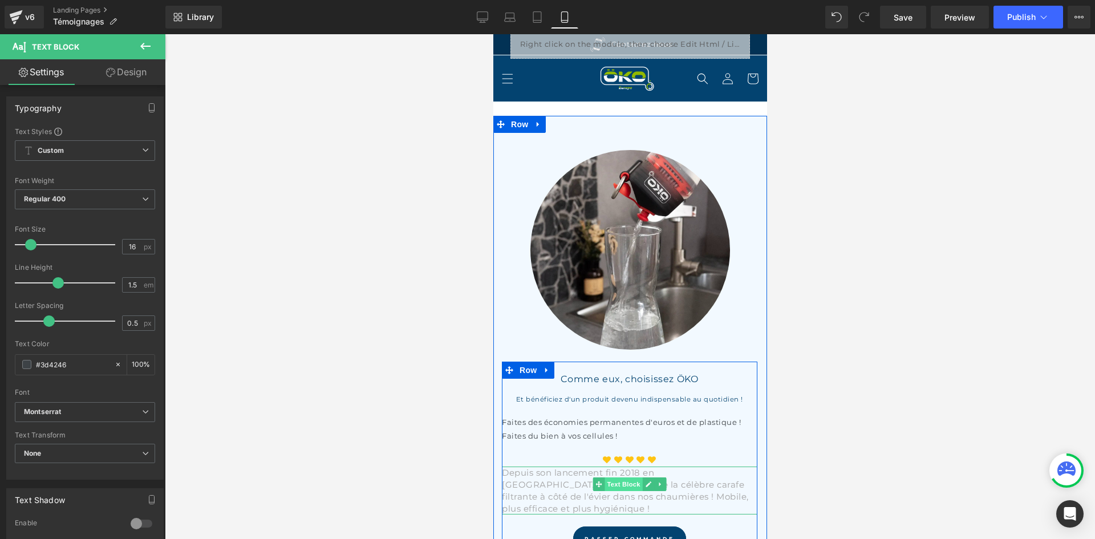
click at [624, 478] on span "Text Block" at bounding box center [623, 484] width 38 height 14
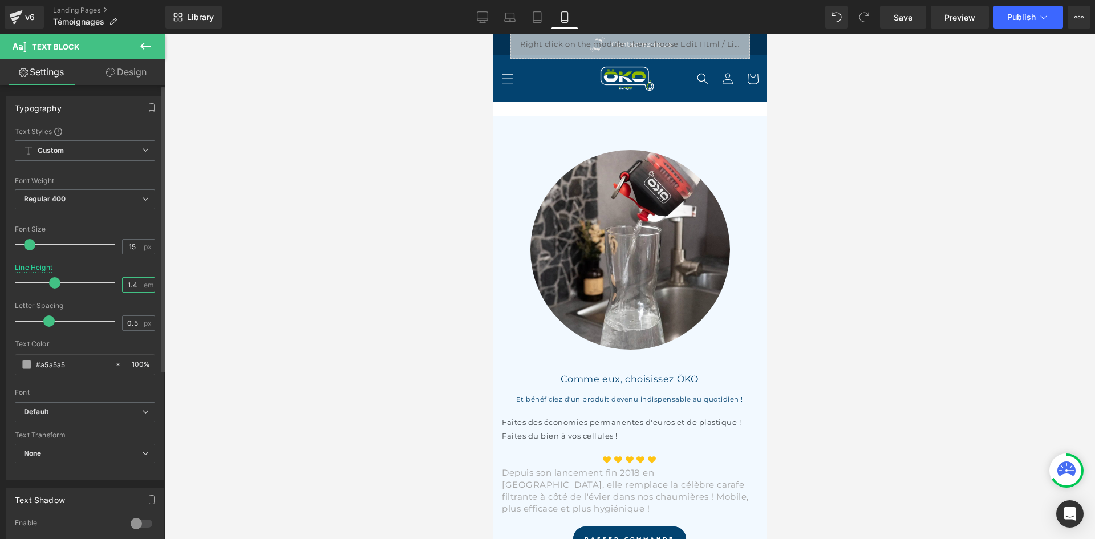
click at [137, 286] on input "1.4" at bounding box center [133, 285] width 20 height 14
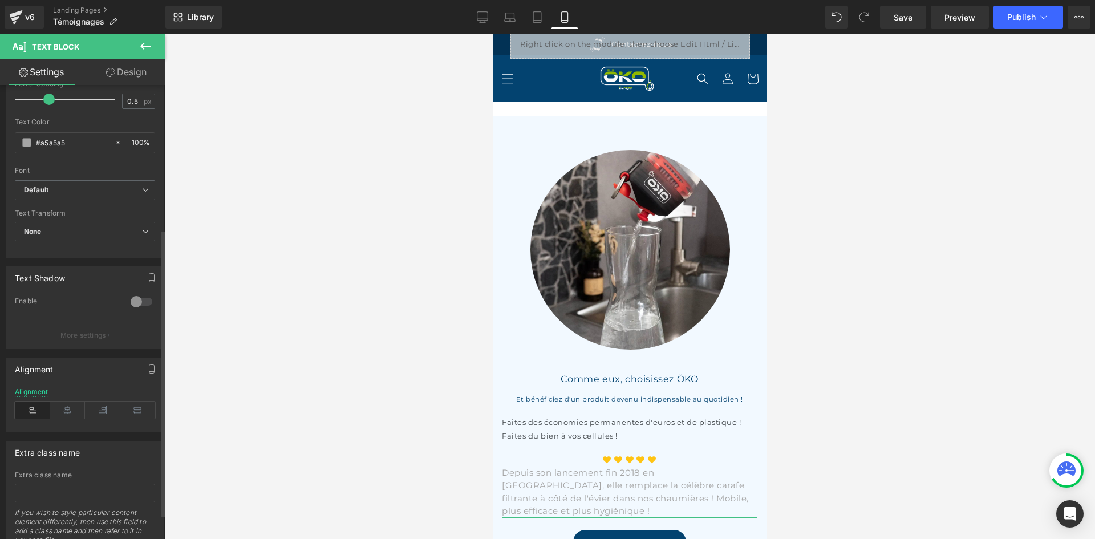
scroll to position [228, 0]
type input "1.5"
click at [61, 401] on icon at bounding box center [67, 403] width 35 height 17
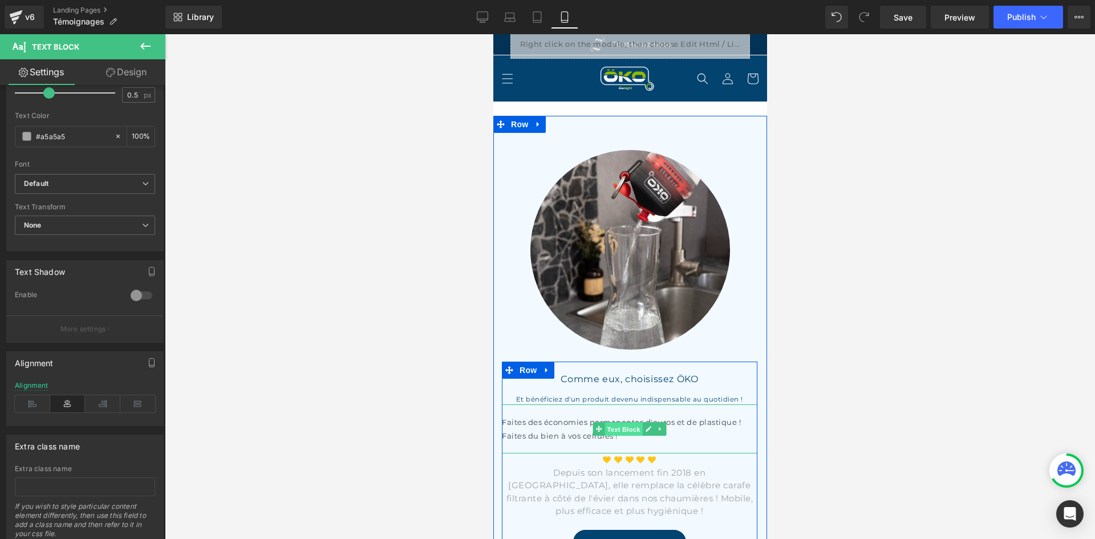
click at [630, 425] on span "Text Block" at bounding box center [623, 430] width 38 height 14
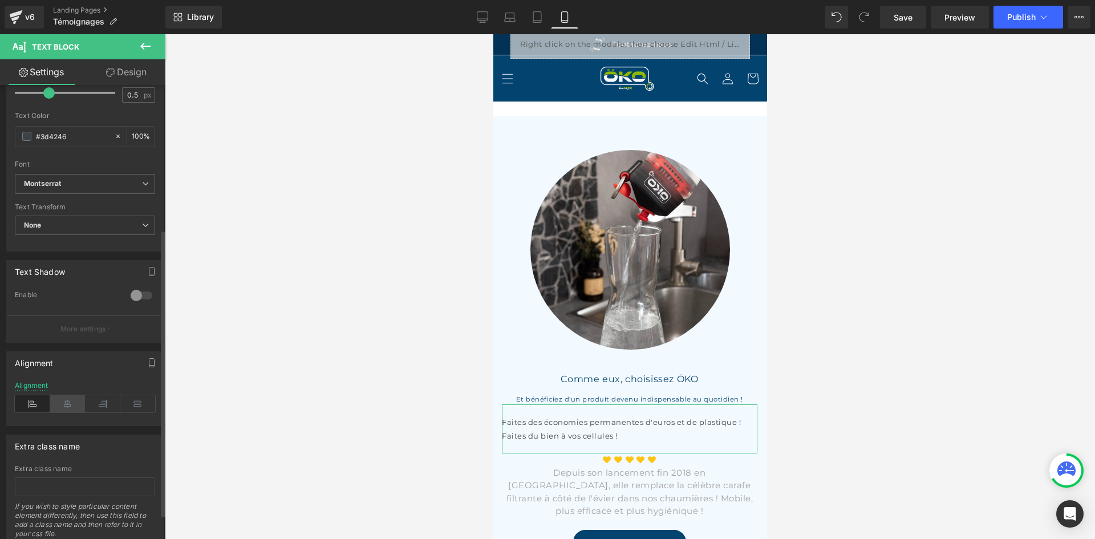
click at [64, 403] on icon at bounding box center [67, 403] width 35 height 17
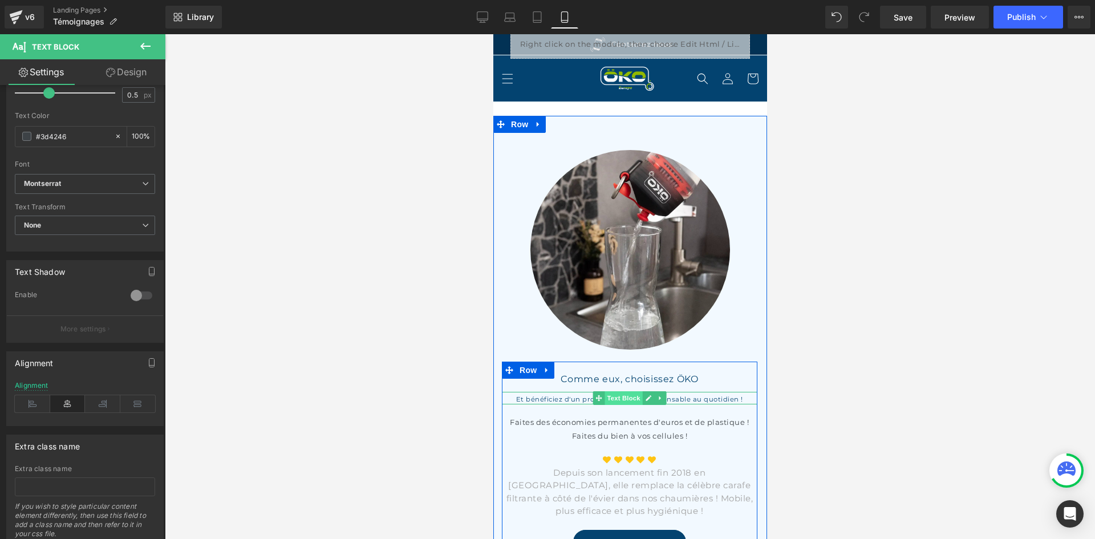
click at [617, 391] on span "Text Block" at bounding box center [623, 398] width 38 height 14
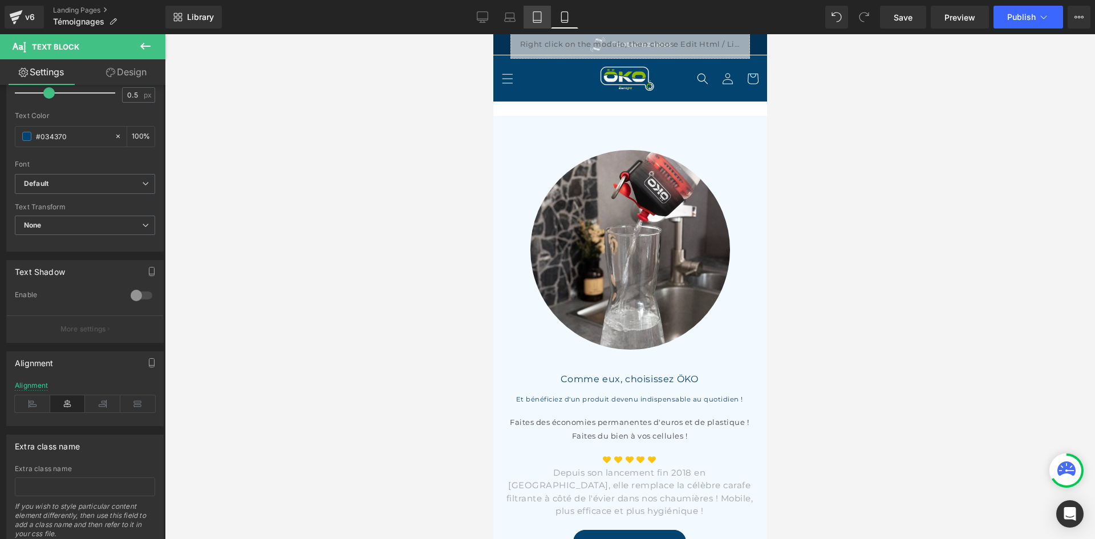
click at [531, 18] on icon at bounding box center [536, 16] width 11 height 11
type input "21"
type input "100"
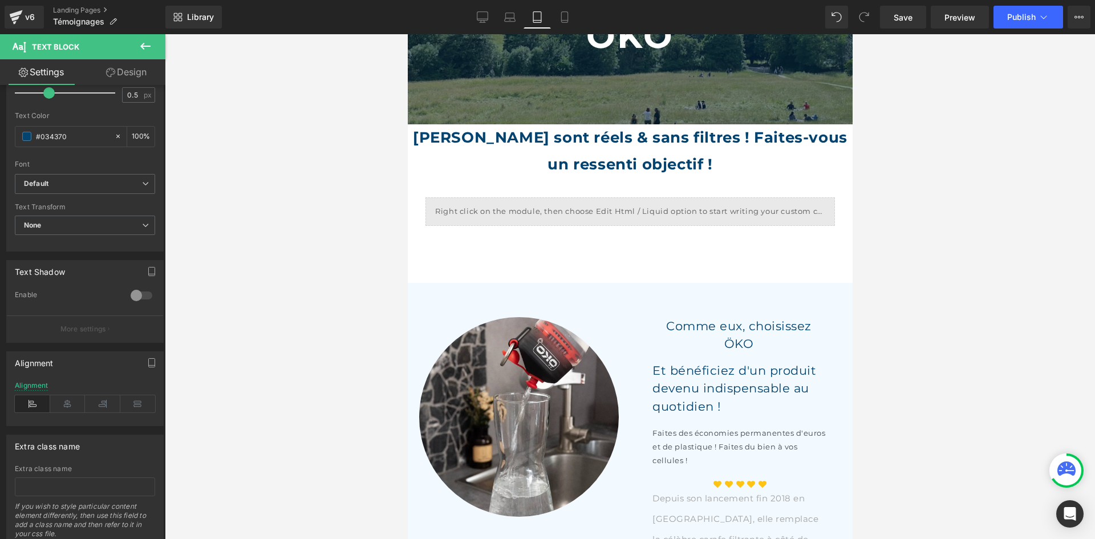
scroll to position [671, 0]
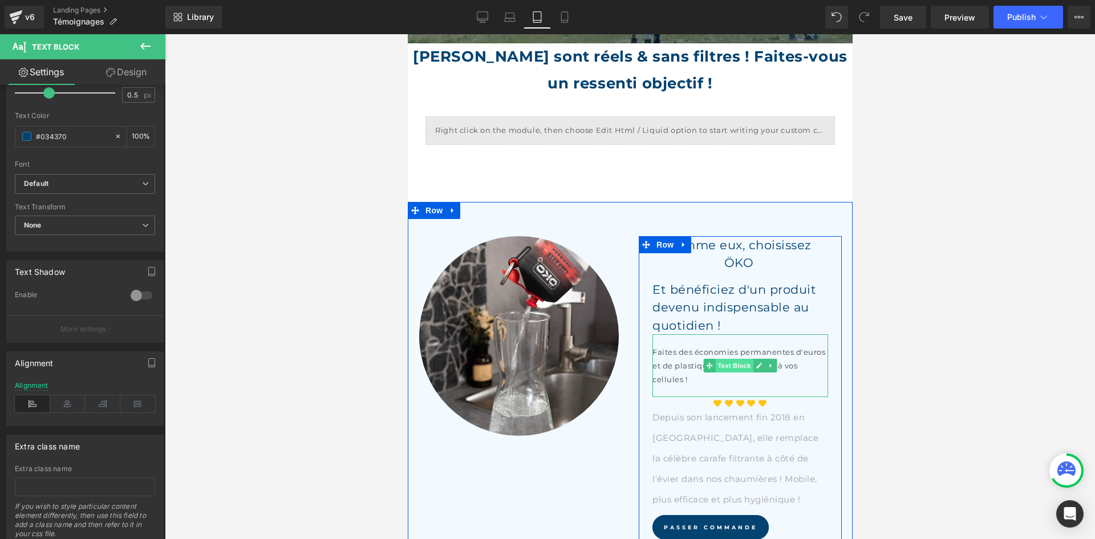
click at [732, 359] on span "Text Block" at bounding box center [733, 366] width 38 height 14
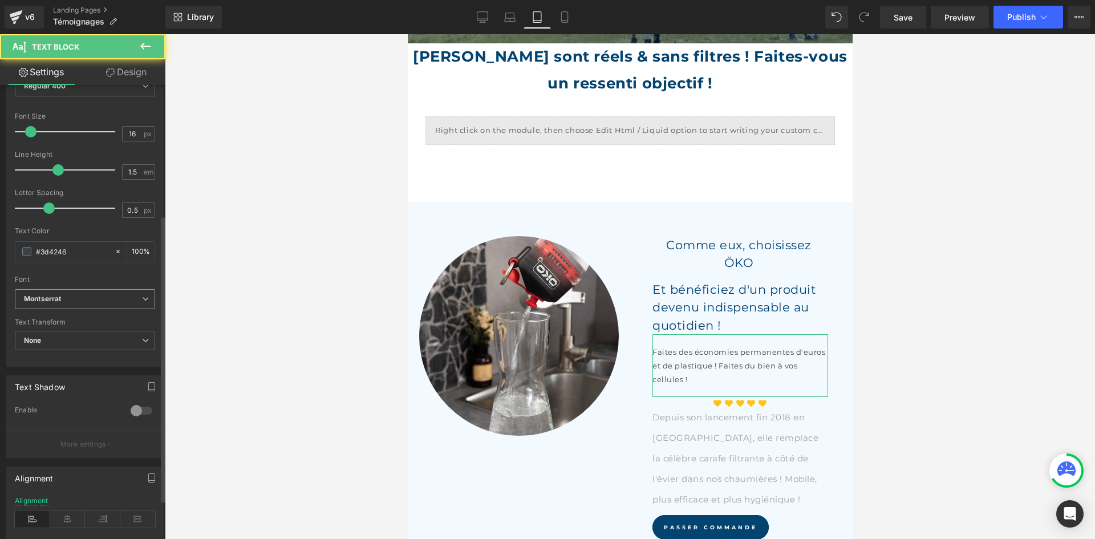
scroll to position [267, 0]
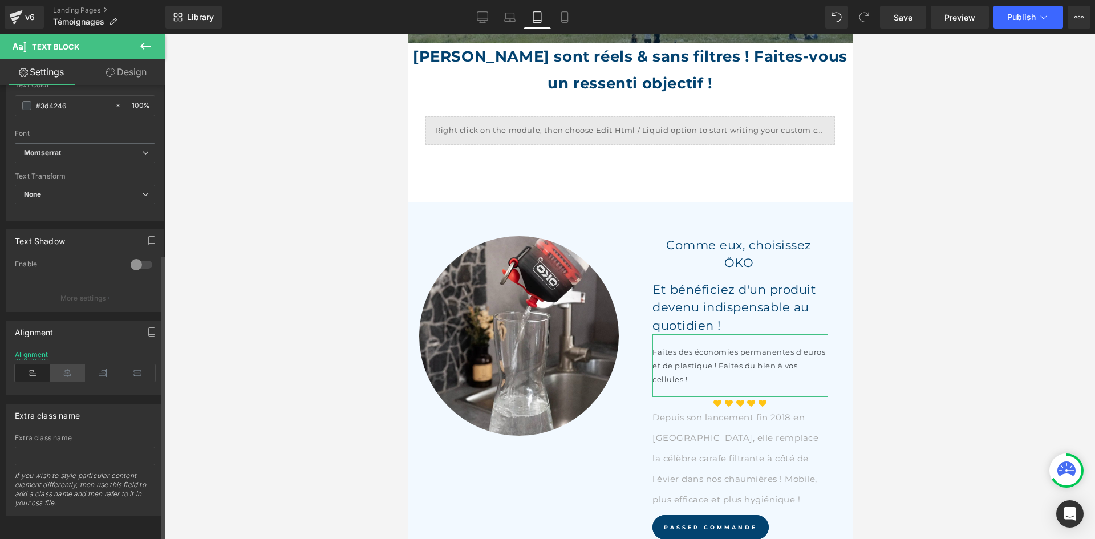
click at [79, 366] on icon at bounding box center [67, 372] width 35 height 17
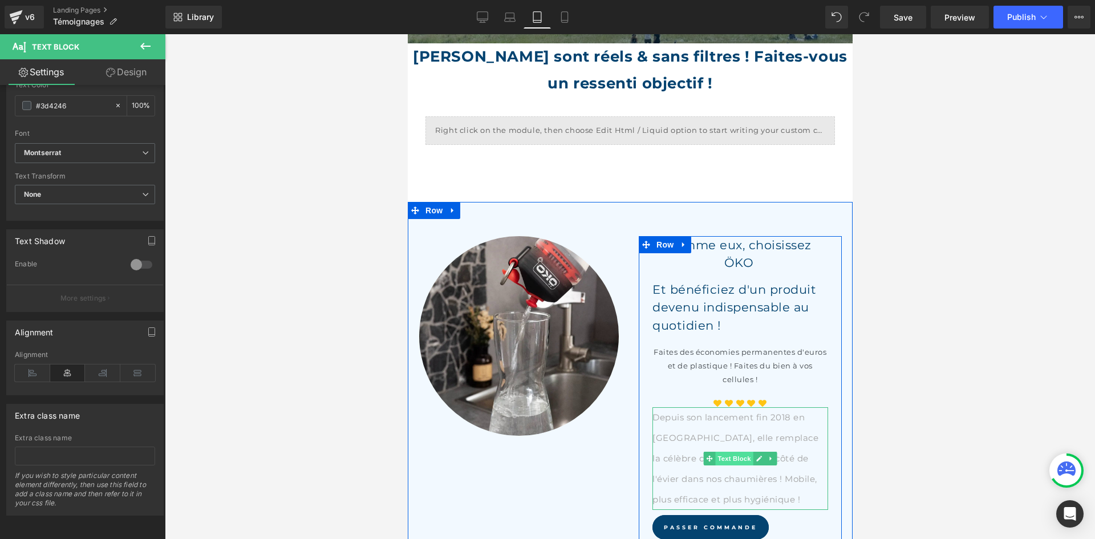
click at [725, 453] on span "Text Block" at bounding box center [733, 459] width 38 height 14
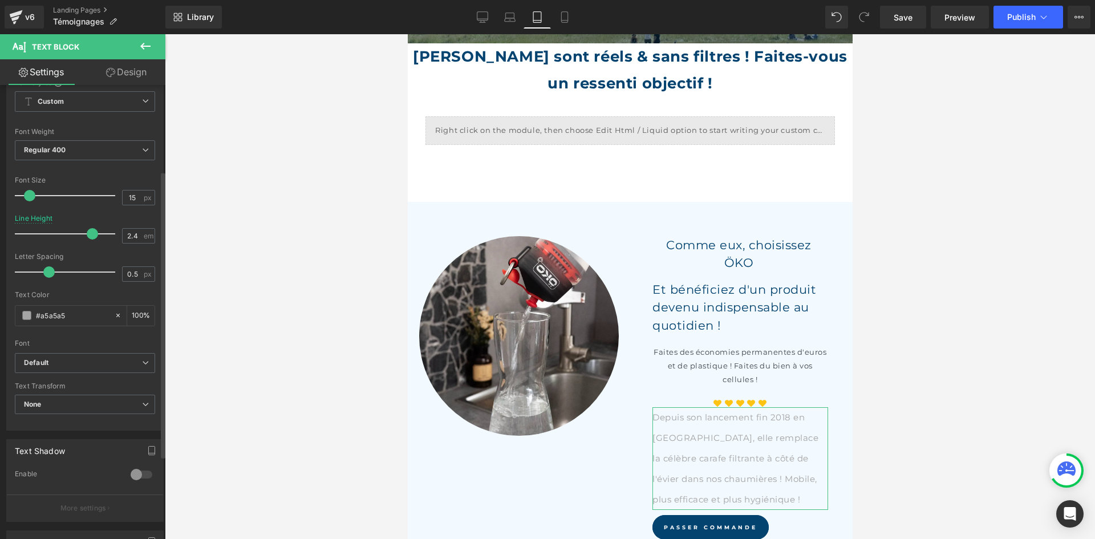
scroll to position [171, 0]
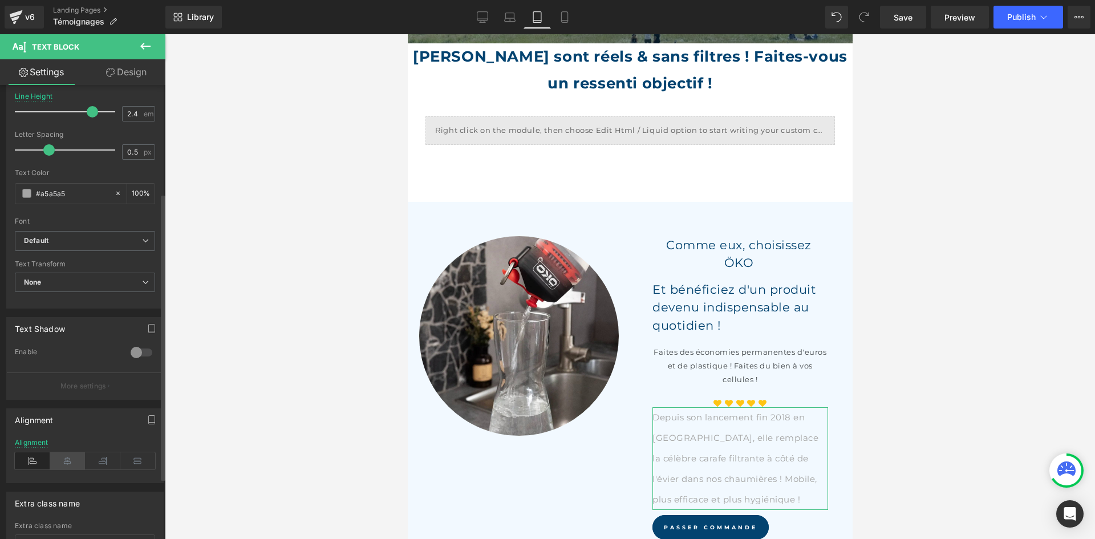
click at [75, 454] on icon at bounding box center [67, 460] width 35 height 17
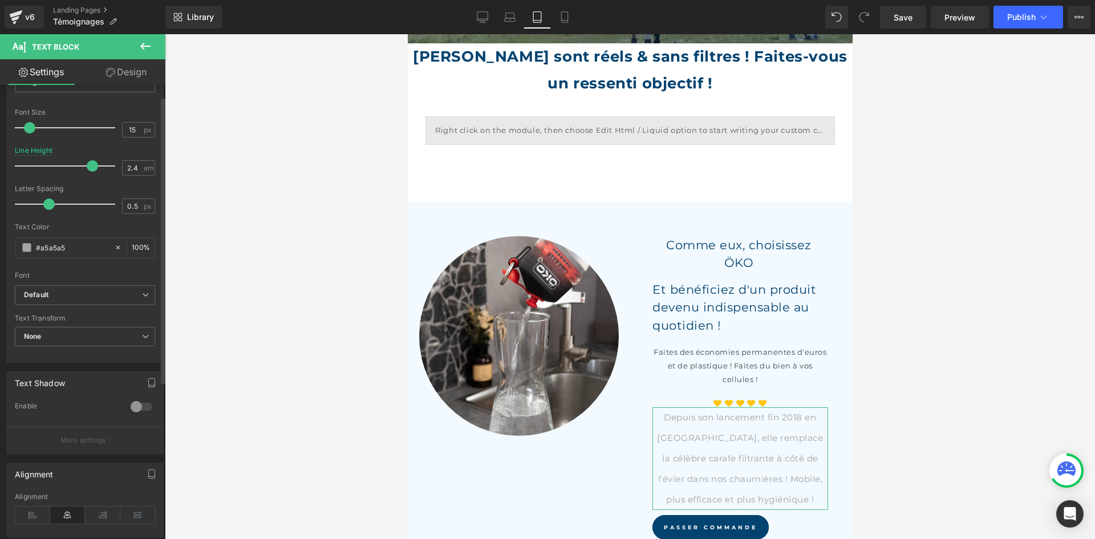
scroll to position [0, 0]
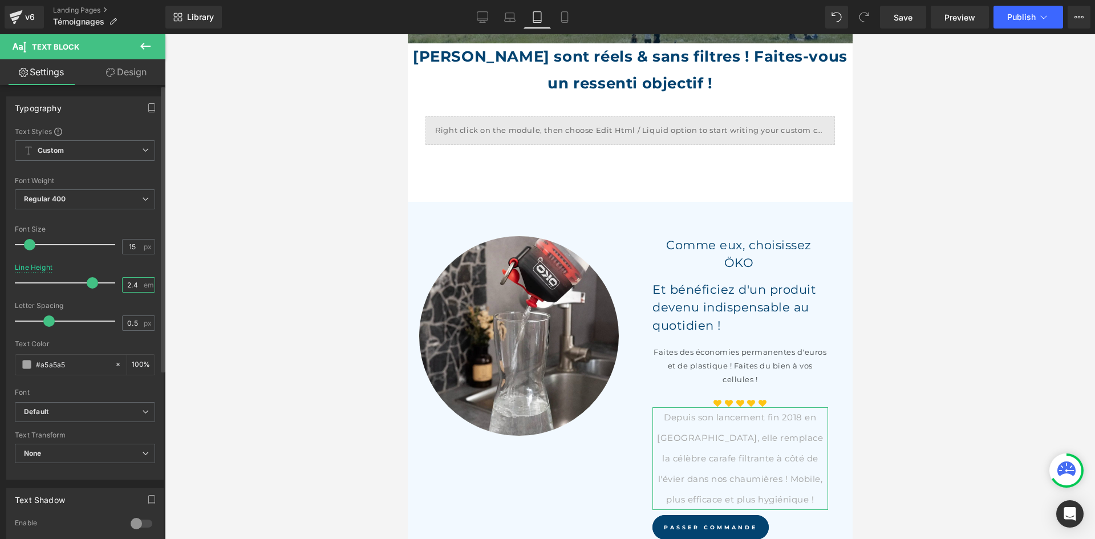
drag, startPoint x: 135, startPoint y: 281, endPoint x: 100, endPoint y: 280, distance: 34.8
click at [100, 280] on div "Line Height 2.4 em" at bounding box center [85, 282] width 140 height 38
type input "1.5"
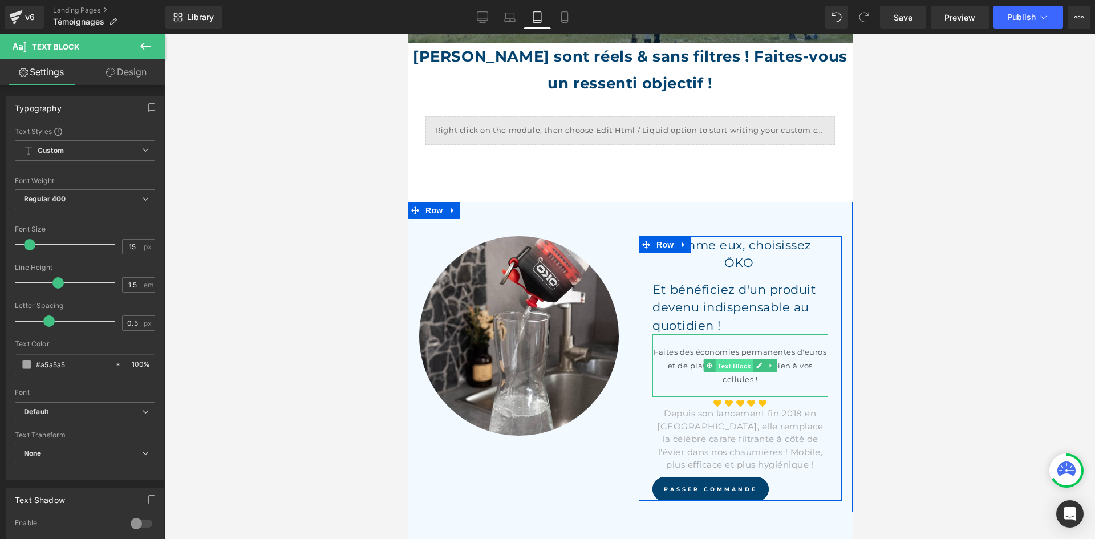
click at [734, 359] on span "Text Block" at bounding box center [733, 366] width 38 height 14
click at [732, 299] on span "Text Block" at bounding box center [733, 306] width 38 height 14
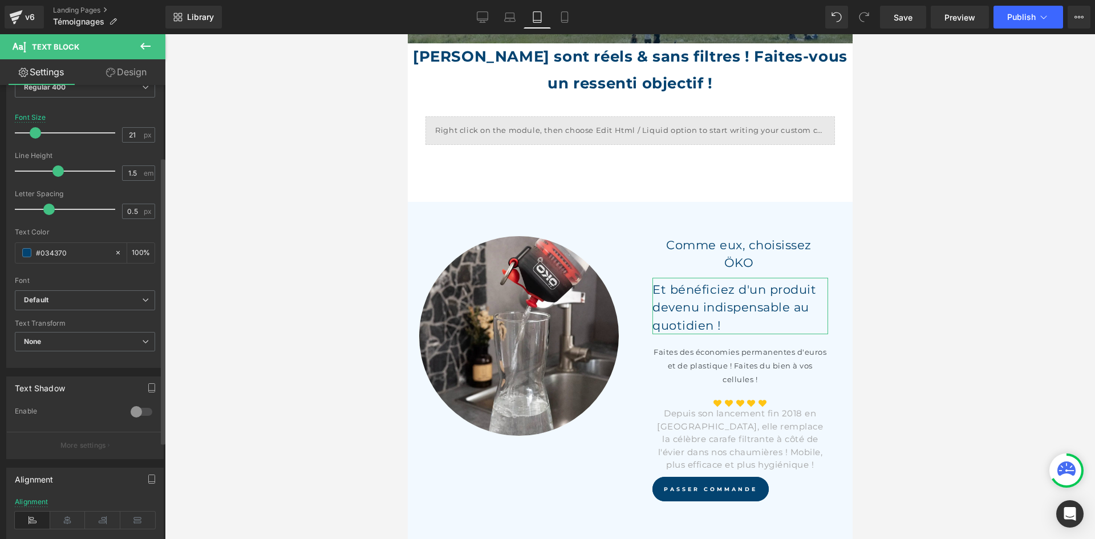
scroll to position [114, 0]
click at [74, 519] on icon at bounding box center [67, 517] width 35 height 17
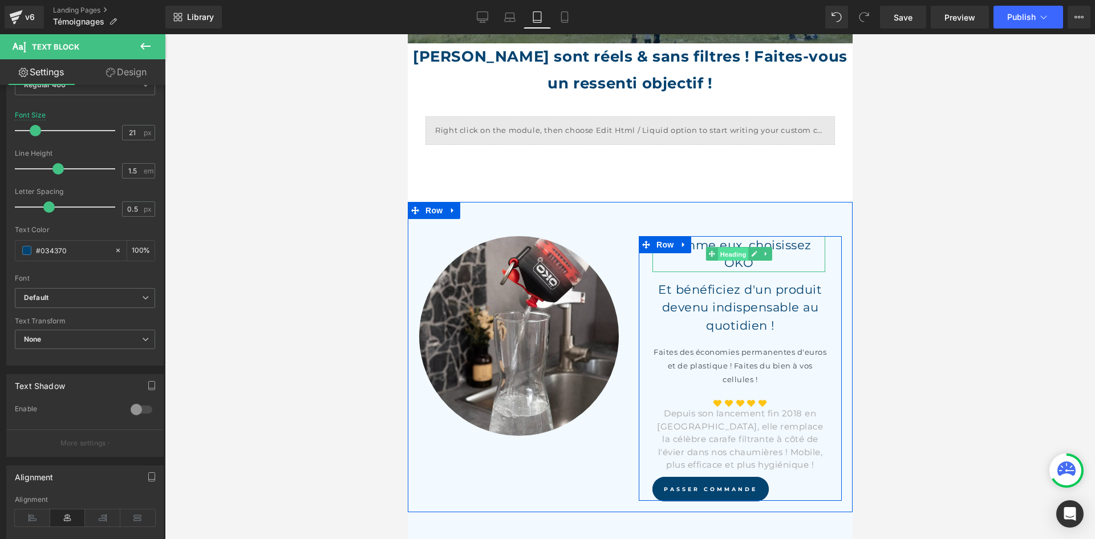
click at [738, 250] on span "Heading" at bounding box center [732, 254] width 31 height 14
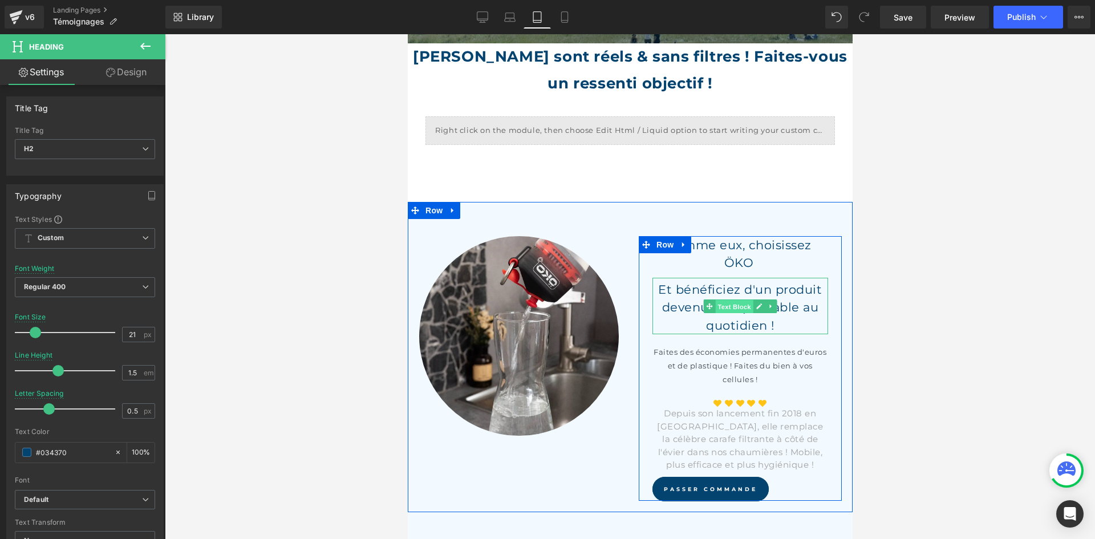
click at [733, 300] on span "Text Block" at bounding box center [733, 307] width 38 height 14
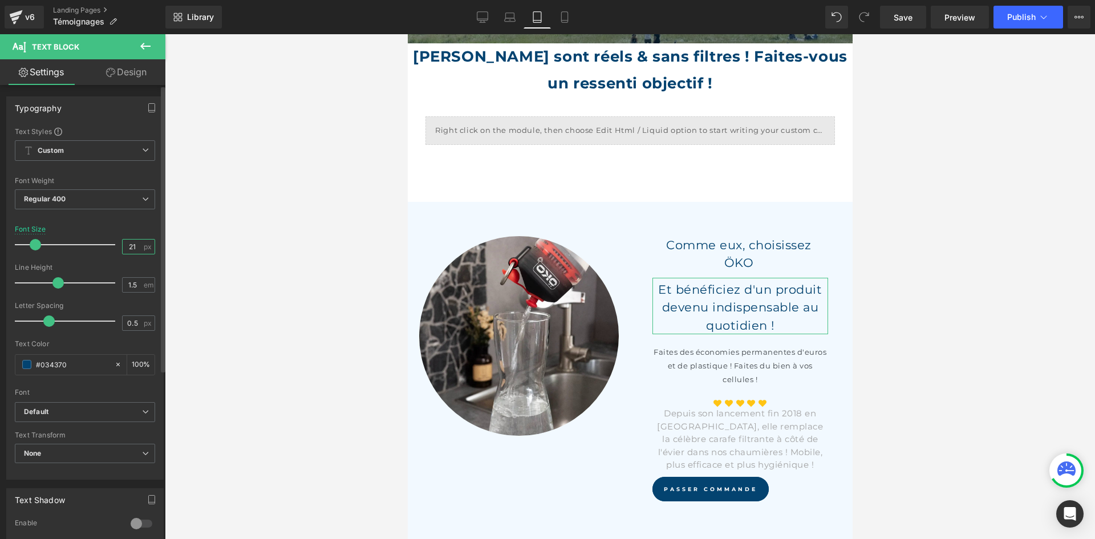
drag, startPoint x: 136, startPoint y: 245, endPoint x: 92, endPoint y: 235, distance: 44.5
click at [92, 235] on div "Font Size 21 px" at bounding box center [85, 244] width 140 height 38
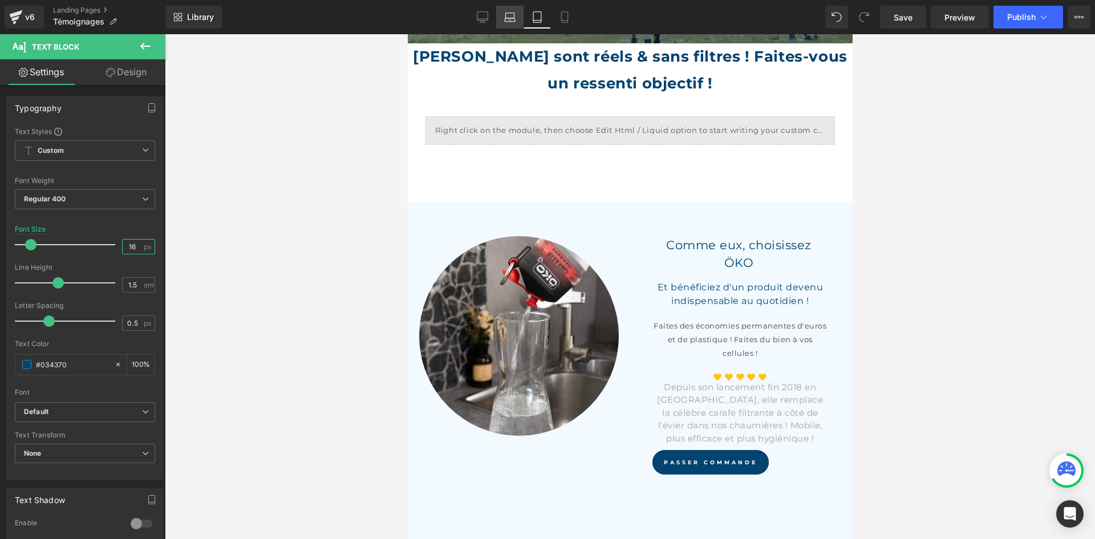
type input "16"
click at [507, 18] on icon at bounding box center [509, 16] width 11 height 11
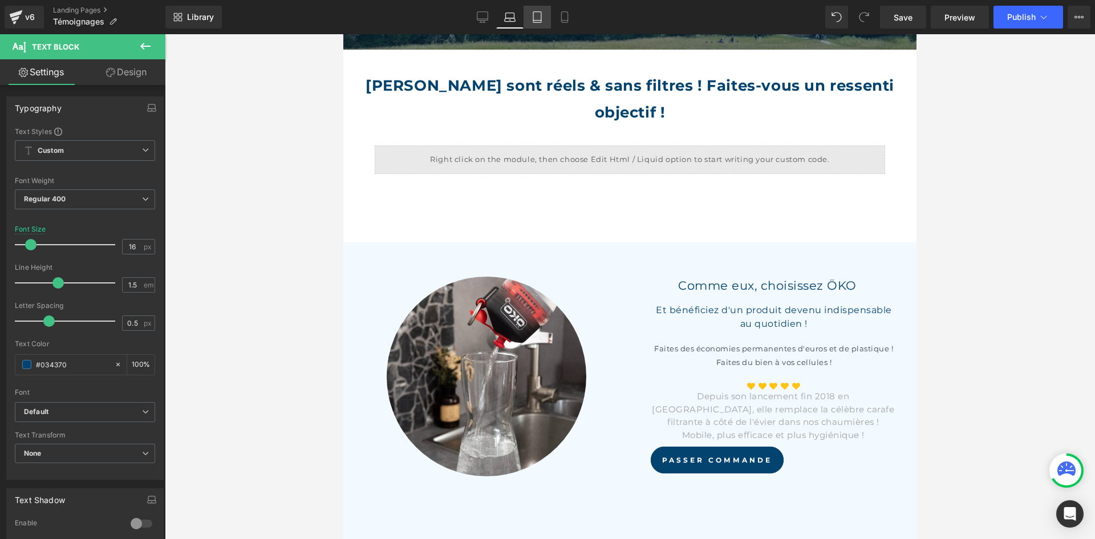
click at [537, 14] on icon at bounding box center [536, 16] width 11 height 11
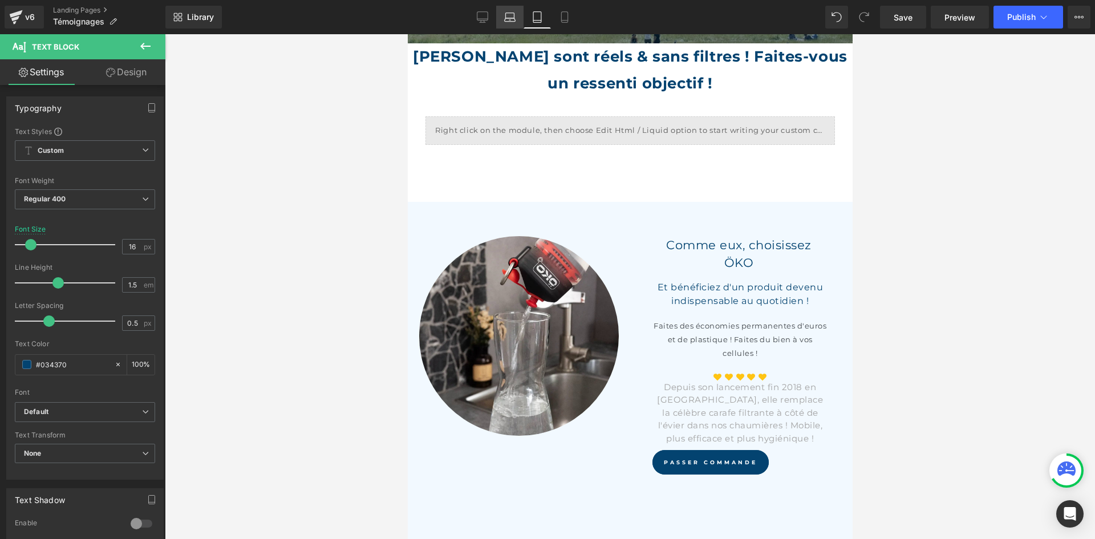
click at [502, 9] on link "Laptop" at bounding box center [509, 17] width 27 height 23
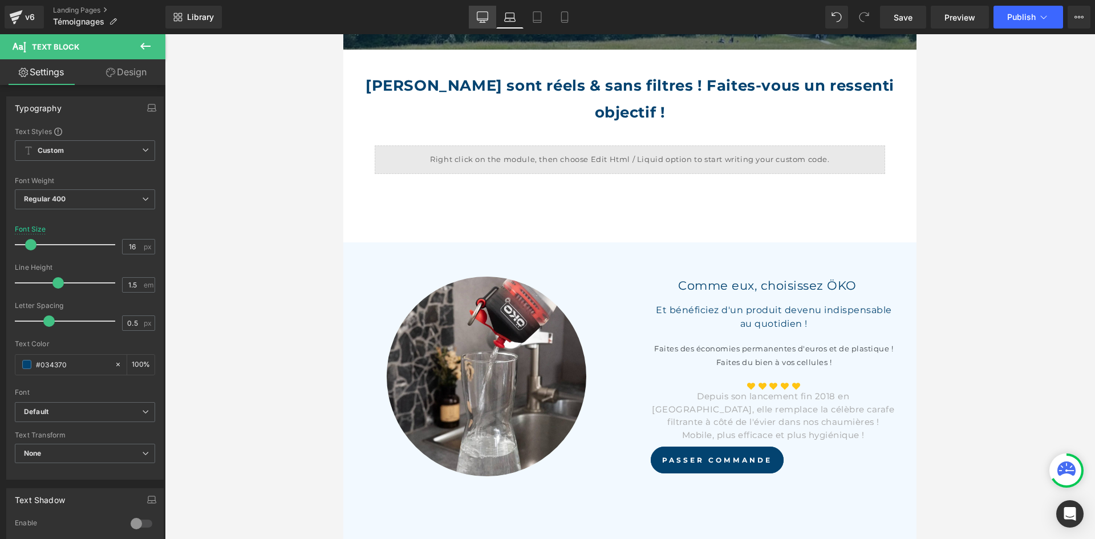
click at [489, 20] on link "Desktop" at bounding box center [482, 17] width 27 height 23
type input "100"
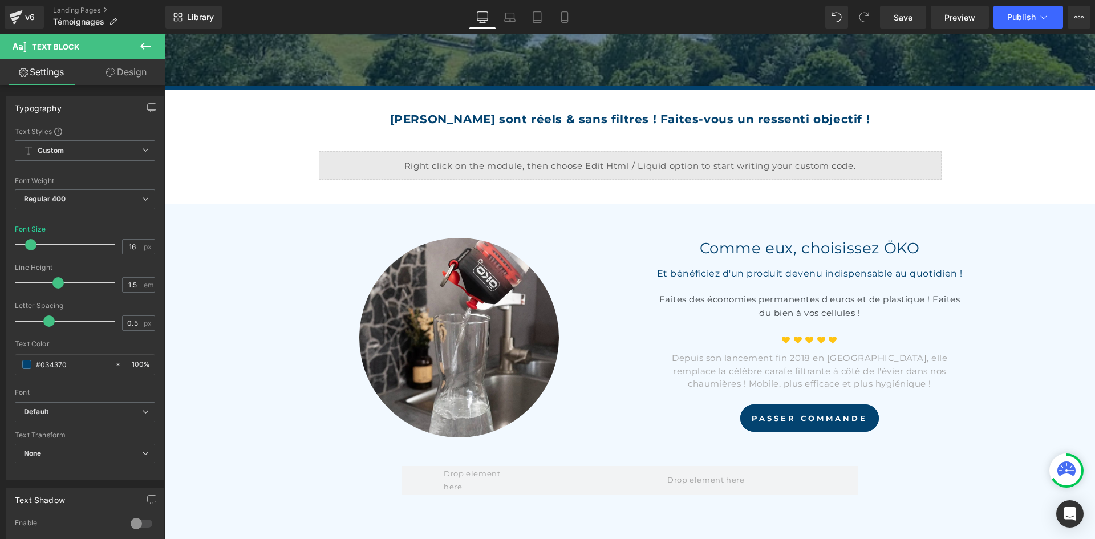
scroll to position [463, 0]
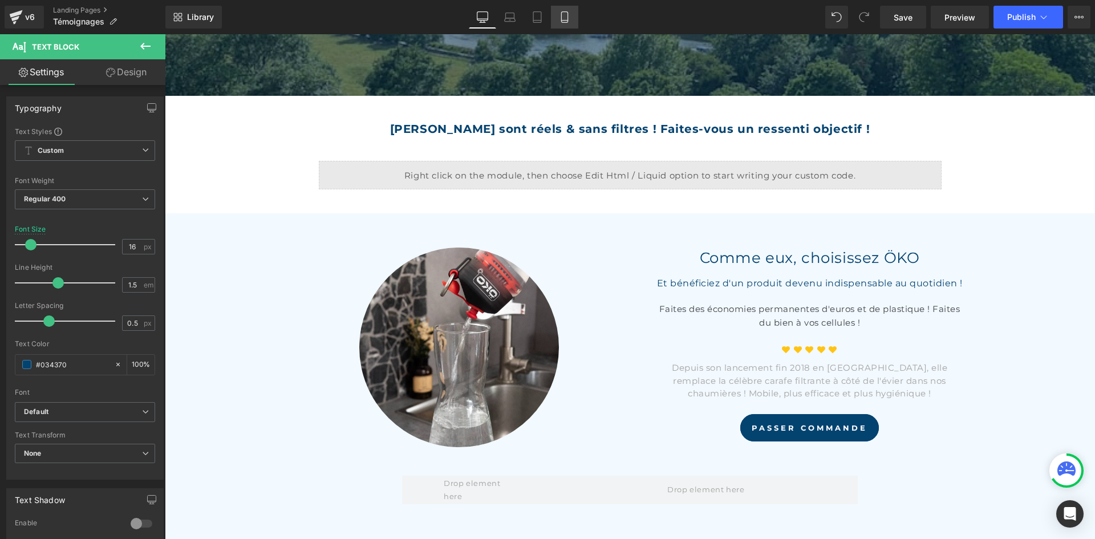
click at [557, 18] on link "Mobile" at bounding box center [564, 17] width 27 height 23
type input "11.5"
type input "100"
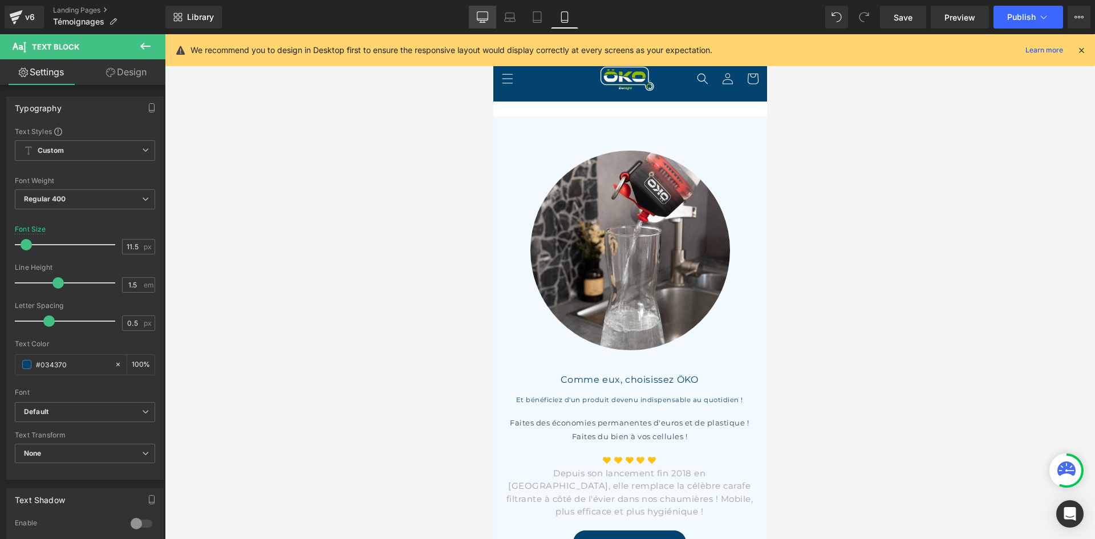
click at [483, 15] on icon at bounding box center [482, 16] width 11 height 11
type input "16"
type input "100"
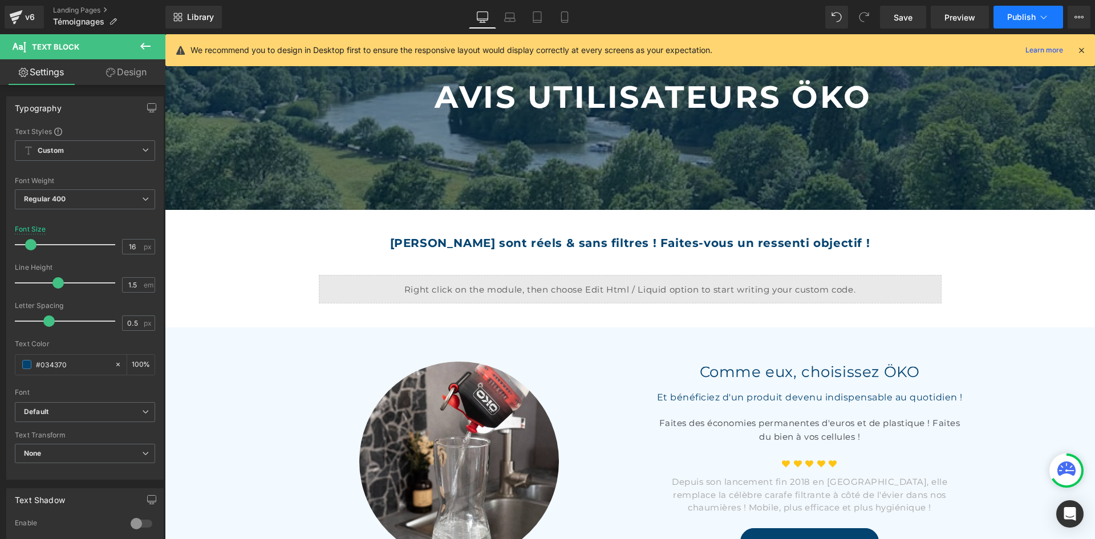
click at [1025, 23] on button "Publish" at bounding box center [1028, 17] width 70 height 23
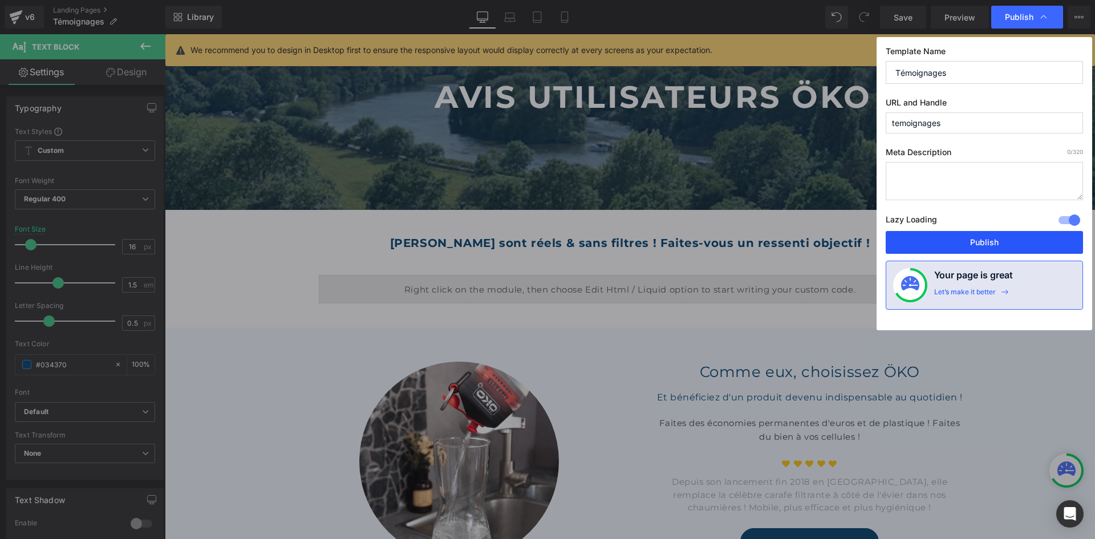
click at [958, 236] on button "Publish" at bounding box center [984, 242] width 197 height 23
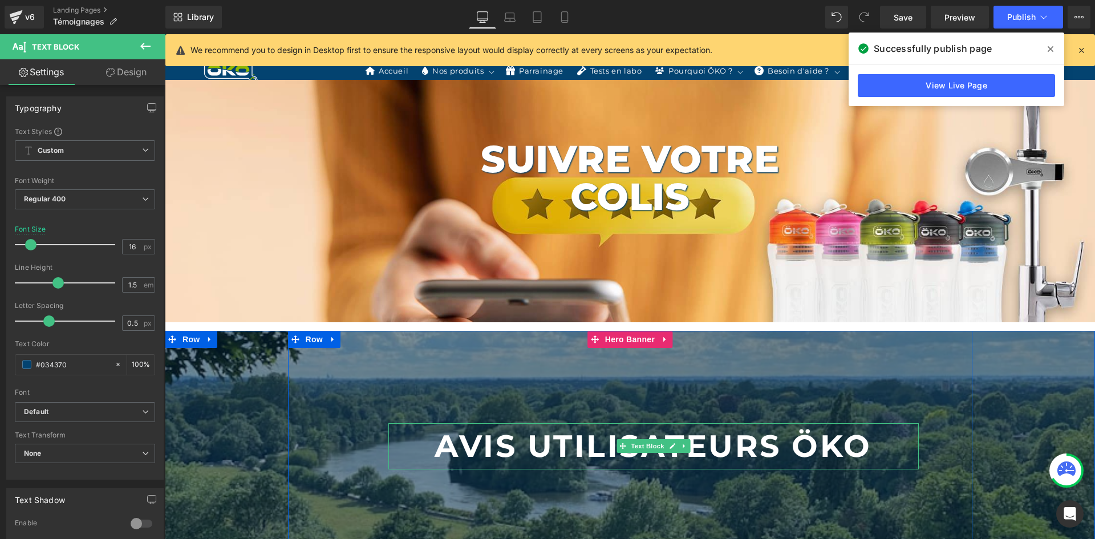
click at [593, 427] on font "Avis Utilisateurs ÖKO" at bounding box center [653, 446] width 437 height 38
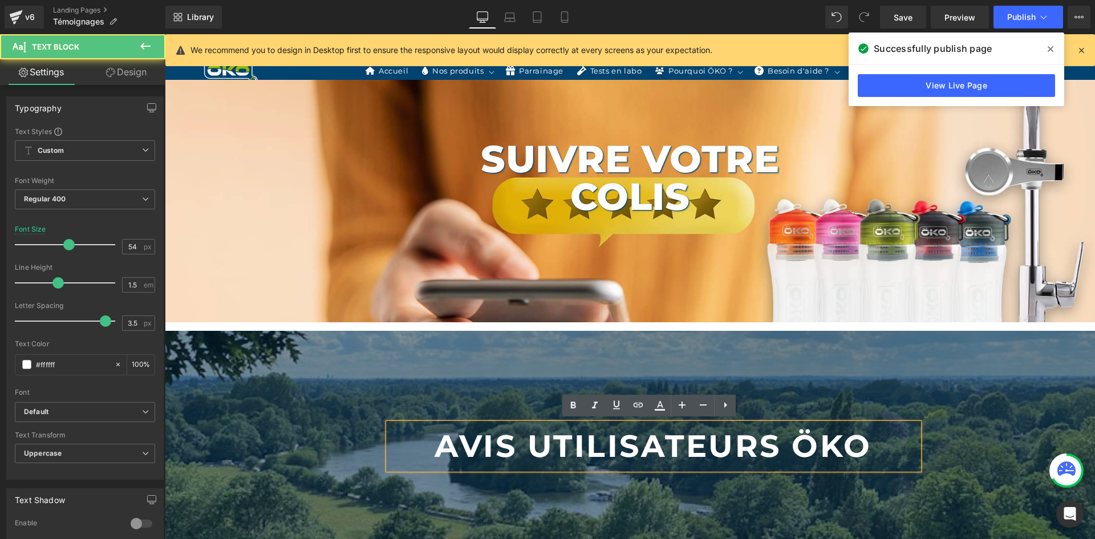
click at [571, 435] on font "Avis Utilisateurs ÖKO" at bounding box center [653, 446] width 437 height 38
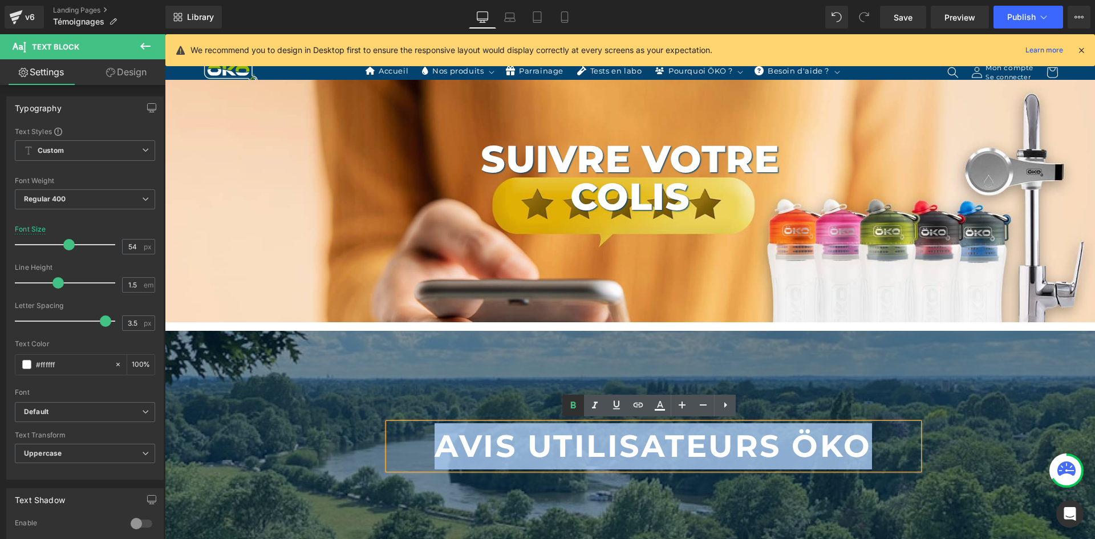
copy font "Avis Utilisateurs ÖKO"
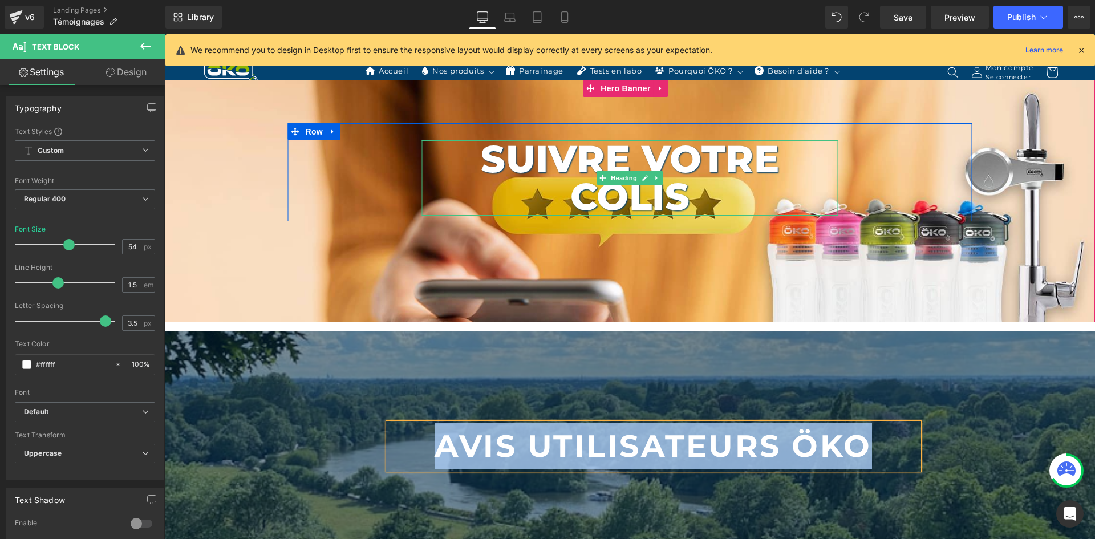
drag, startPoint x: 581, startPoint y: 156, endPoint x: 562, endPoint y: 173, distance: 25.4
click at [581, 156] on h1 "Suivre votre colis" at bounding box center [630, 177] width 416 height 75
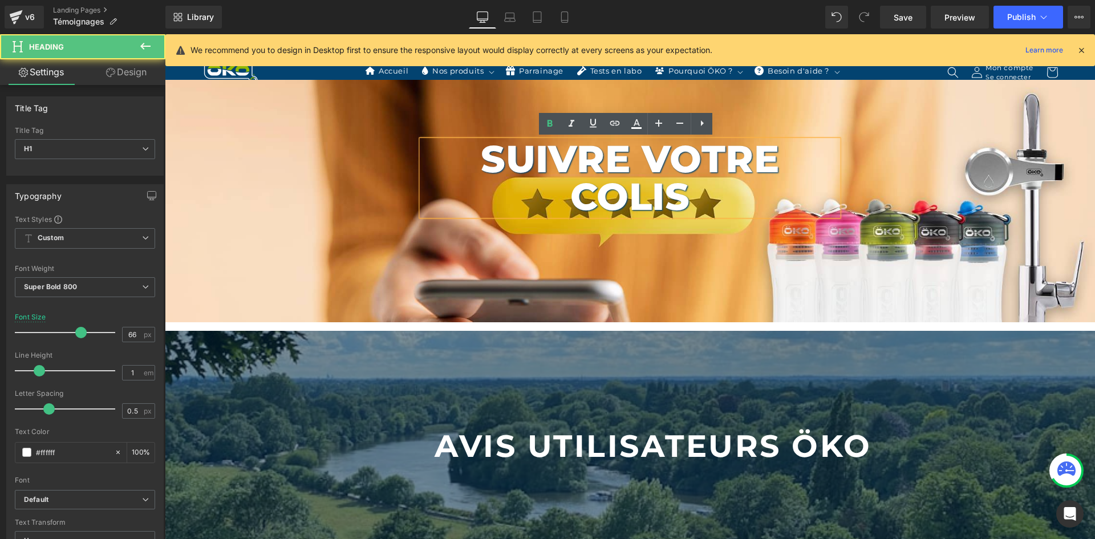
click at [562, 173] on h1 "Suivre votre colis" at bounding box center [630, 177] width 416 height 75
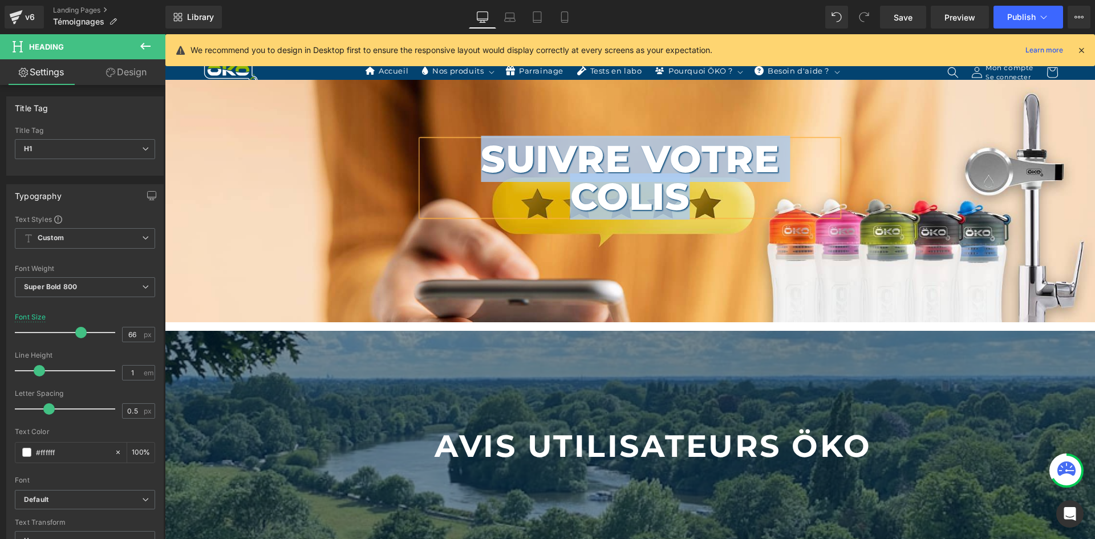
paste div
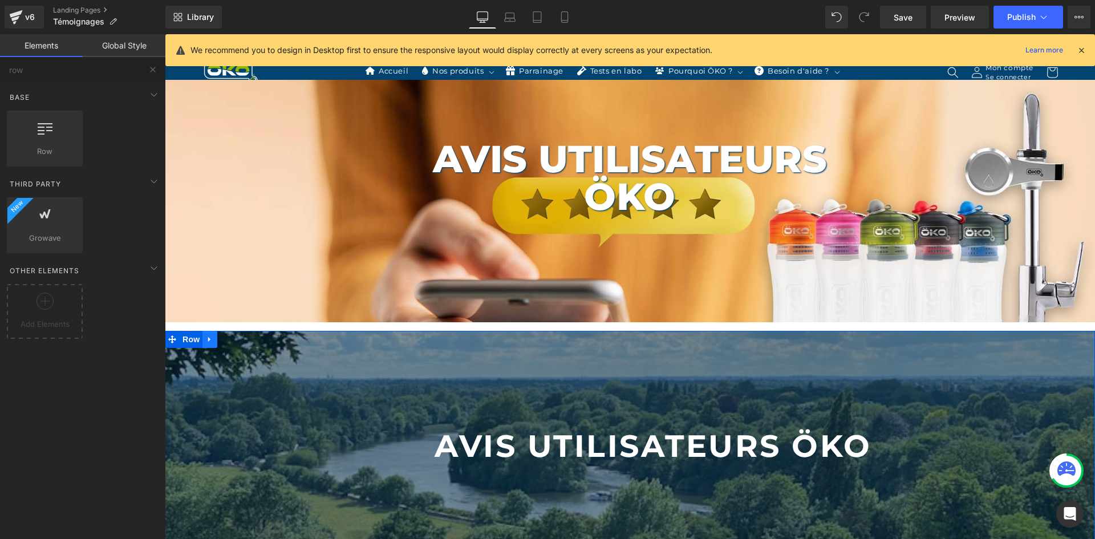
click at [207, 339] on icon at bounding box center [210, 339] width 8 height 9
click at [236, 338] on icon at bounding box center [240, 339] width 8 height 8
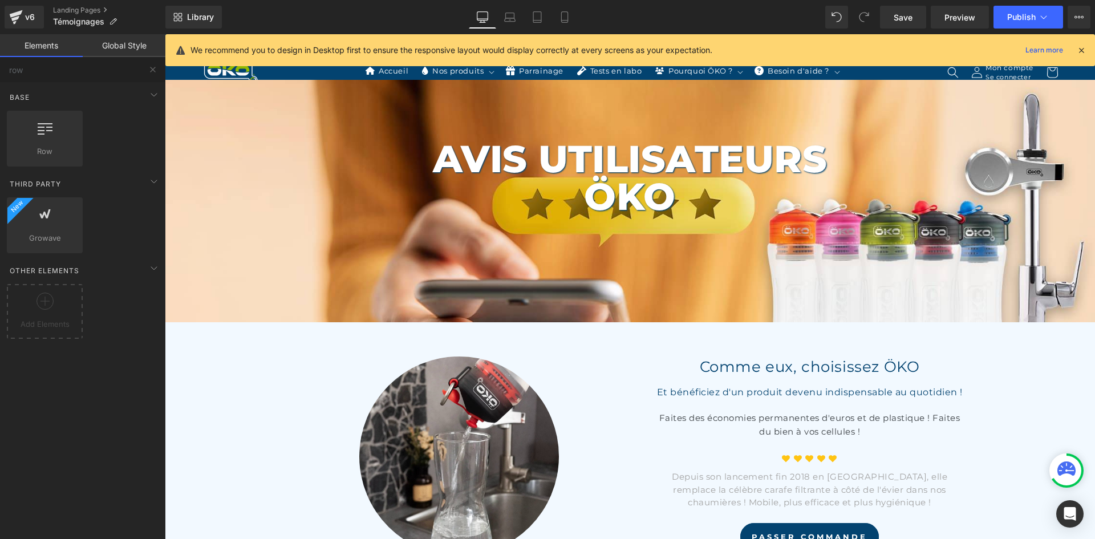
click at [1078, 42] on div "We recommend you to design in Desktop first to ensure the responsive layout wou…" at bounding box center [629, 50] width 929 height 32
click at [1081, 47] on icon at bounding box center [1081, 50] width 10 height 10
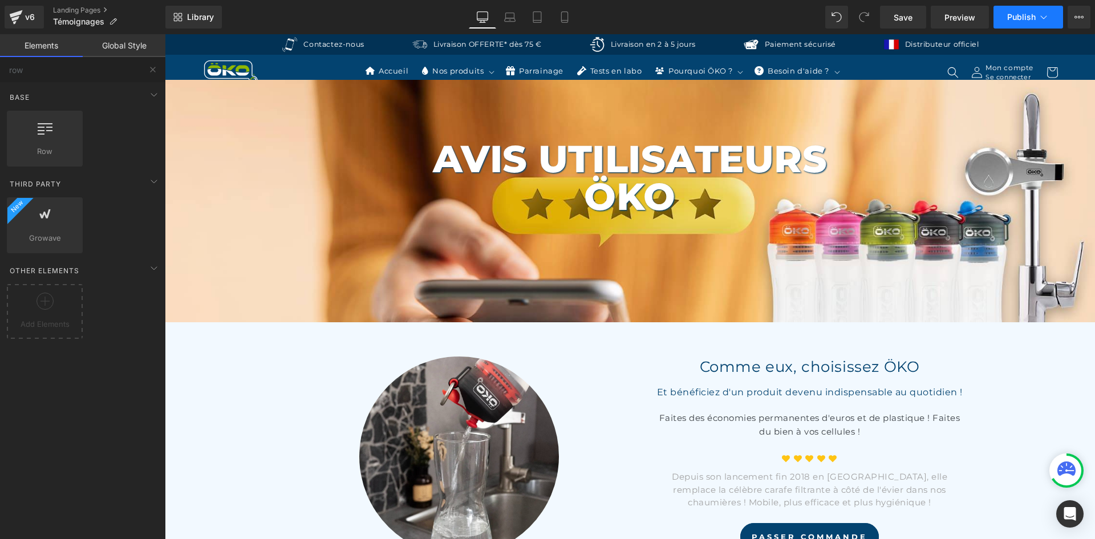
click at [1040, 14] on icon at bounding box center [1043, 16] width 11 height 11
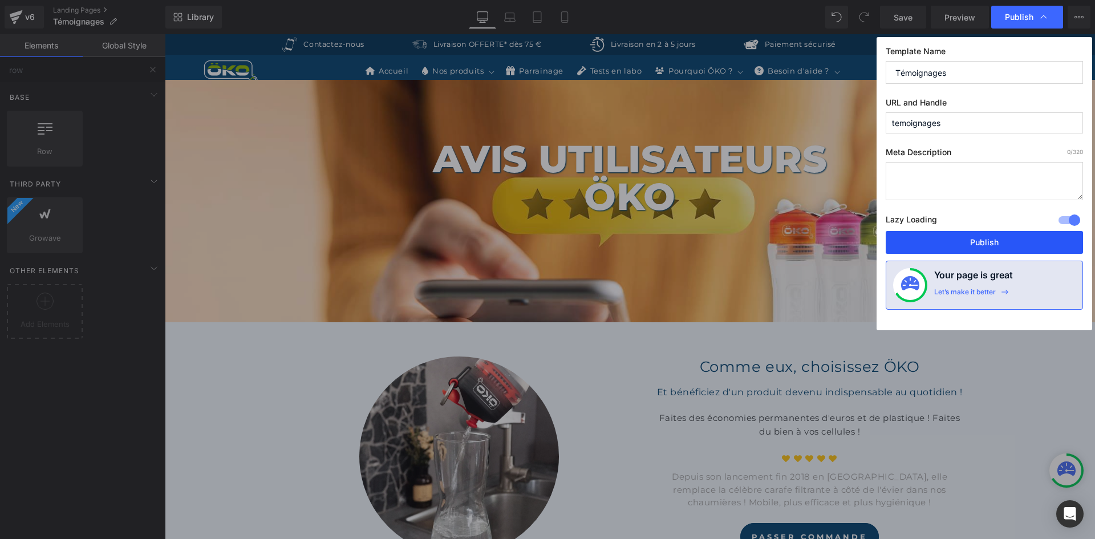
click at [969, 241] on button "Publish" at bounding box center [984, 242] width 197 height 23
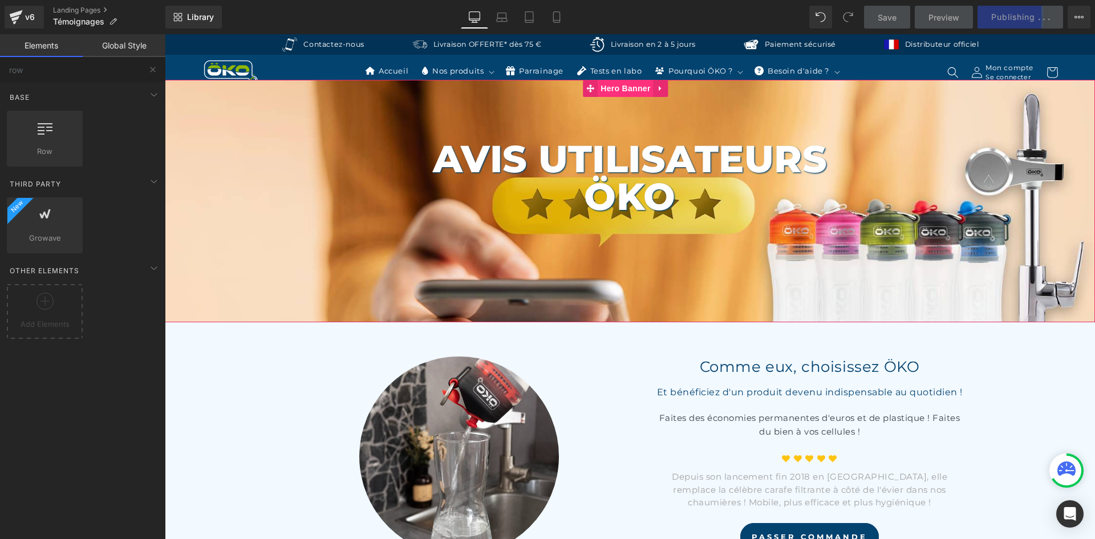
click at [635, 80] on span "Hero Banner" at bounding box center [625, 88] width 55 height 17
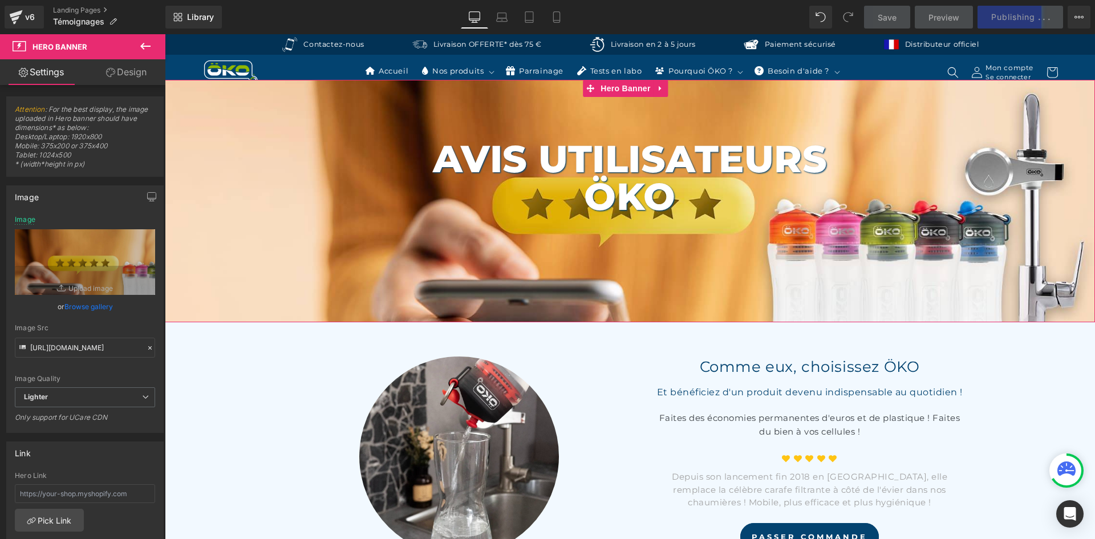
click at [117, 70] on link "Design" at bounding box center [126, 72] width 83 height 26
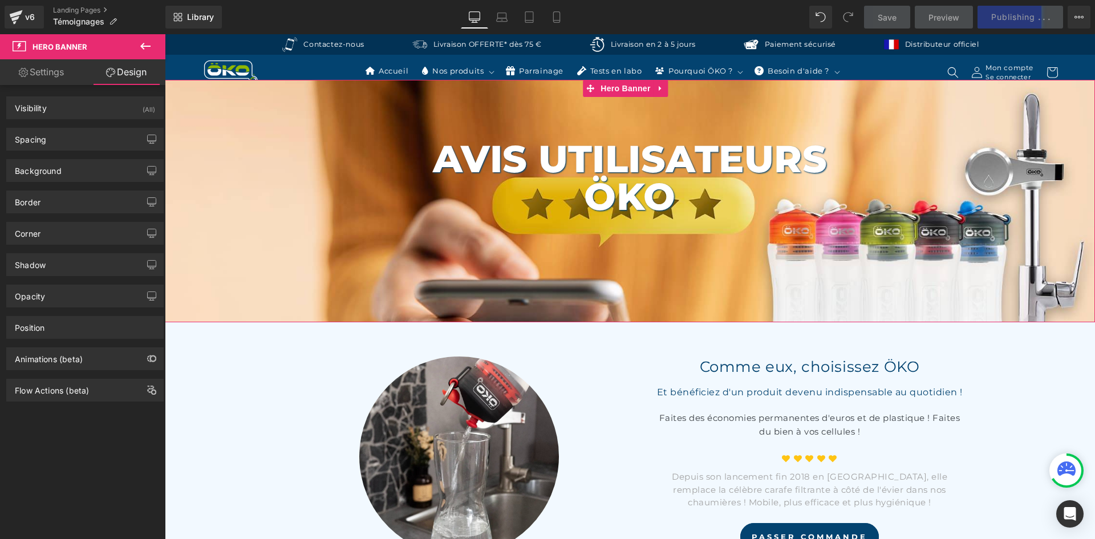
click at [50, 71] on link "Settings" at bounding box center [41, 72] width 83 height 26
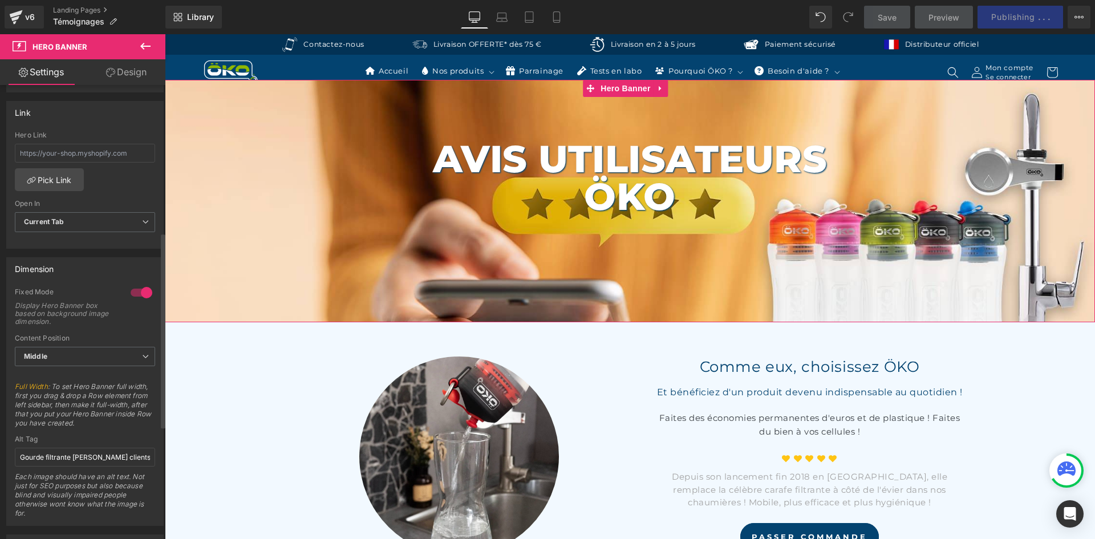
scroll to position [342, 0]
click at [69, 362] on span "Middle" at bounding box center [85, 355] width 140 height 20
click at [67, 378] on li "Top" at bounding box center [83, 374] width 136 height 17
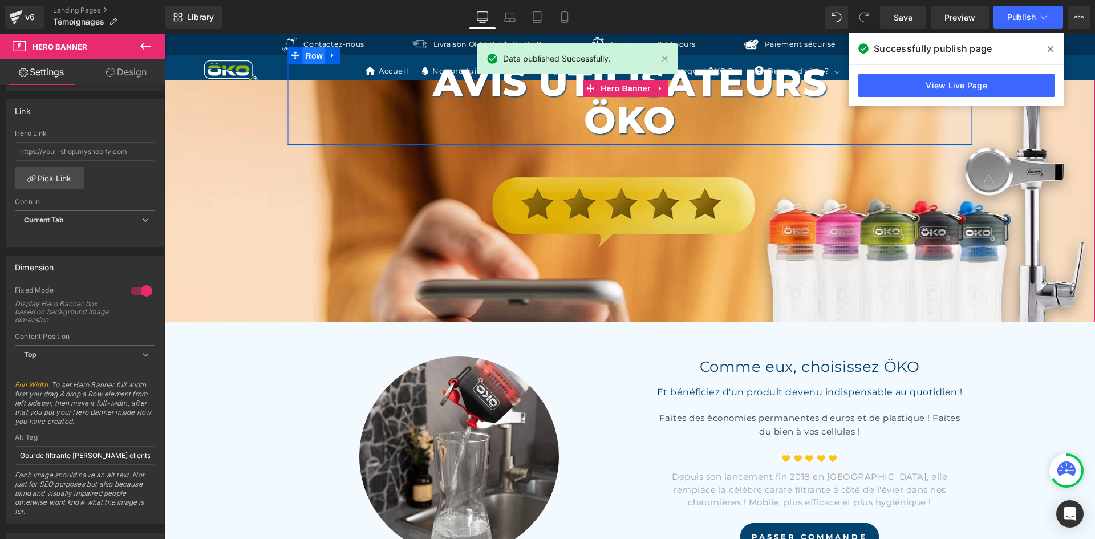
click at [308, 57] on span "Row" at bounding box center [314, 55] width 23 height 17
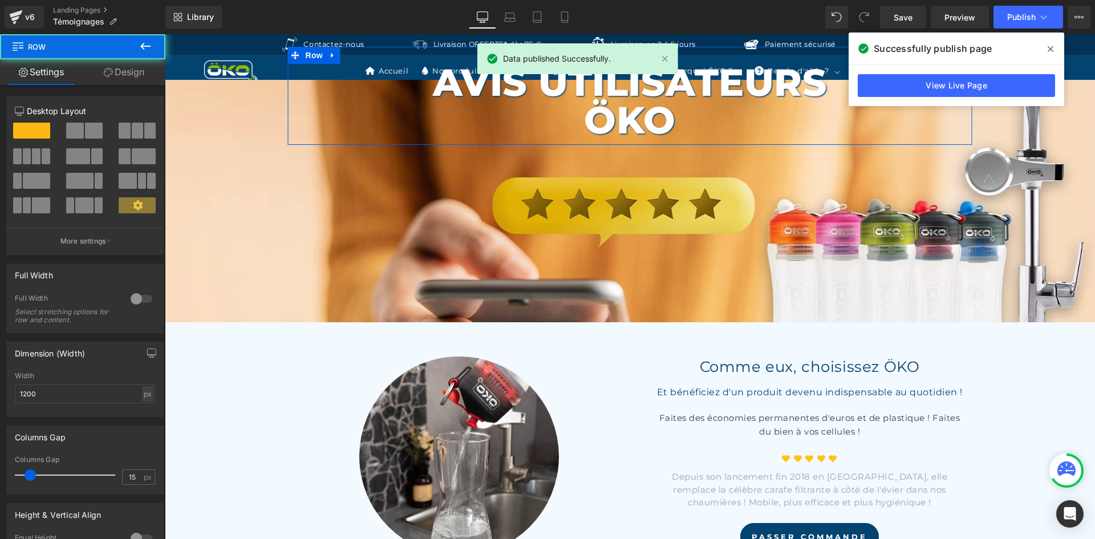
click at [131, 71] on link "Design" at bounding box center [124, 72] width 83 height 26
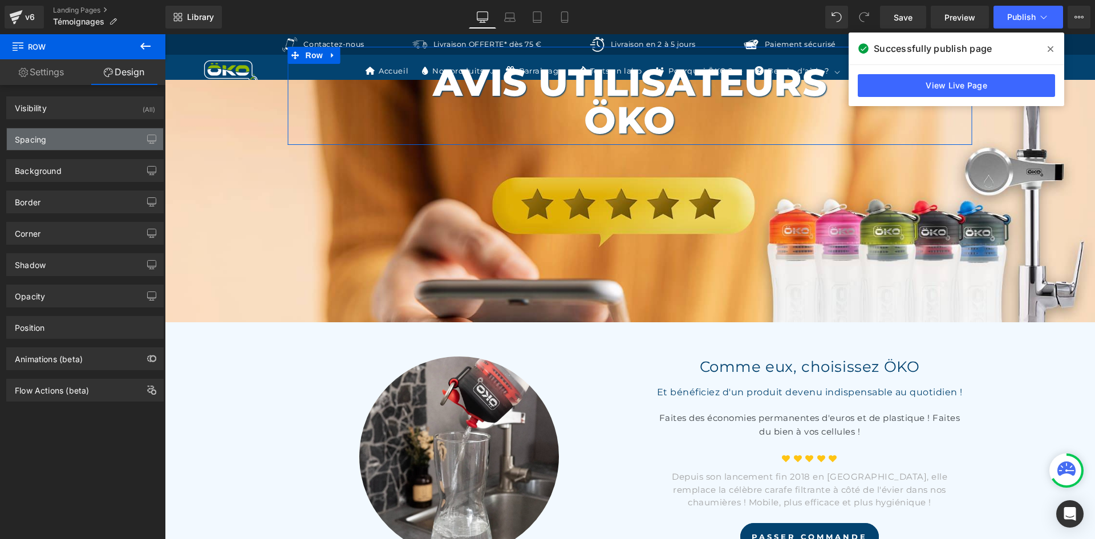
click at [57, 147] on div "Spacing" at bounding box center [85, 139] width 156 height 22
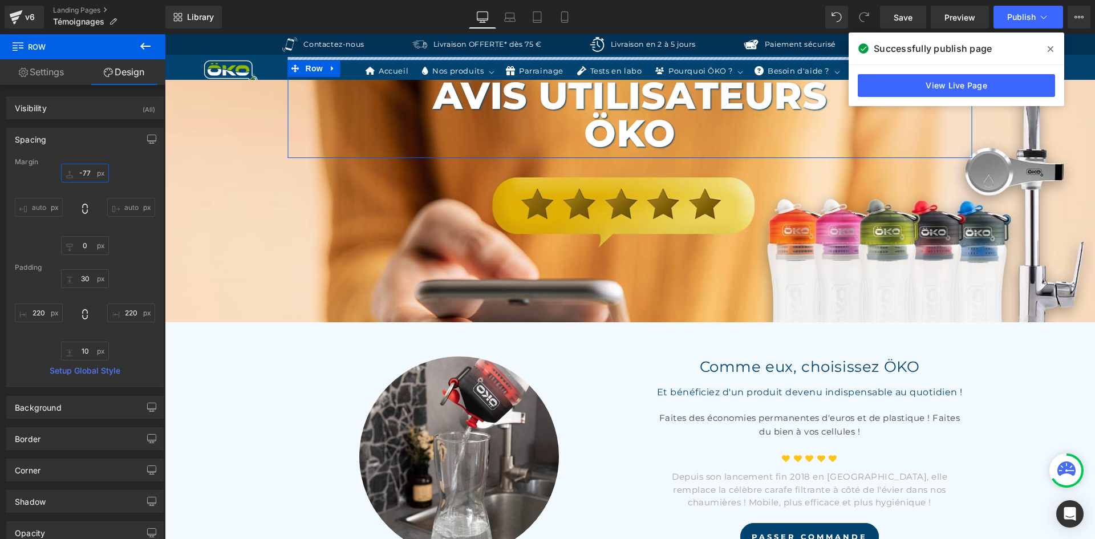
drag, startPoint x: 85, startPoint y: 175, endPoint x: 44, endPoint y: 160, distance: 43.3
click at [44, 160] on div "Margin -77px -50 auto auto 0px 0 auto auto Padding 30px 30 220px 220 10px 10 22…" at bounding box center [85, 272] width 156 height 229
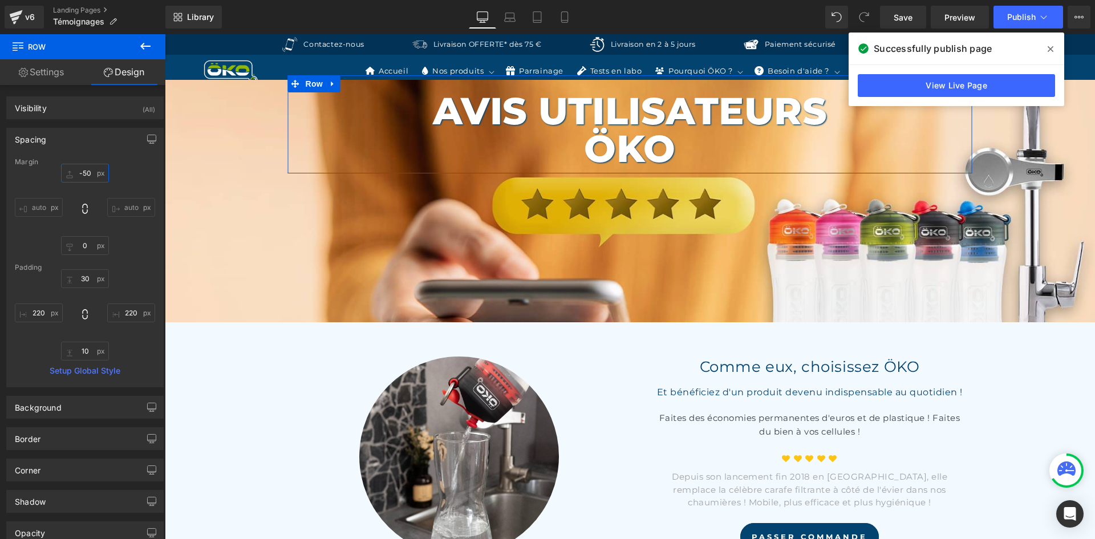
click at [83, 178] on input "-50" at bounding box center [85, 173] width 48 height 19
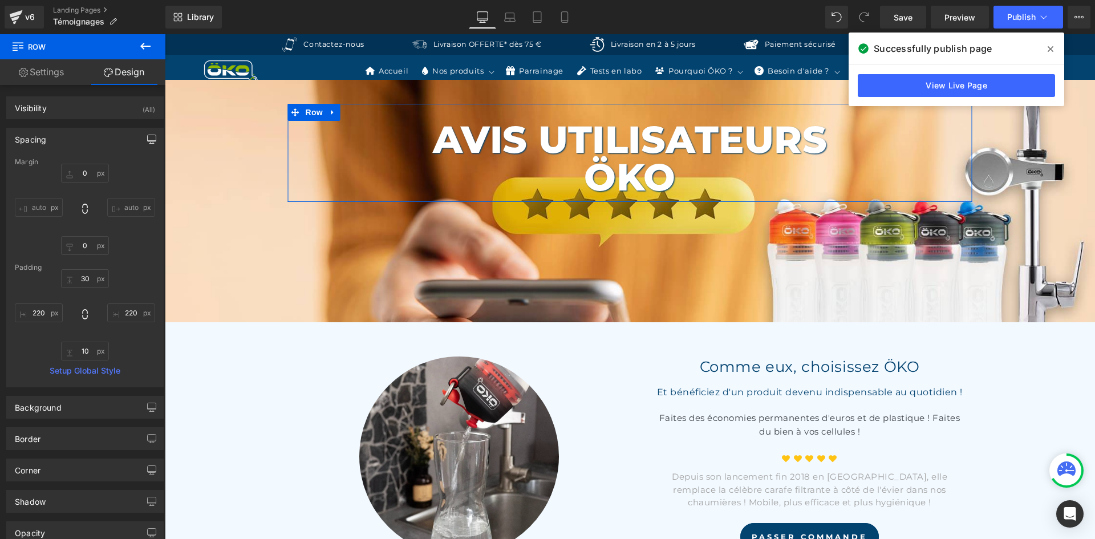
click at [147, 143] on icon "button" at bounding box center [151, 139] width 9 height 9
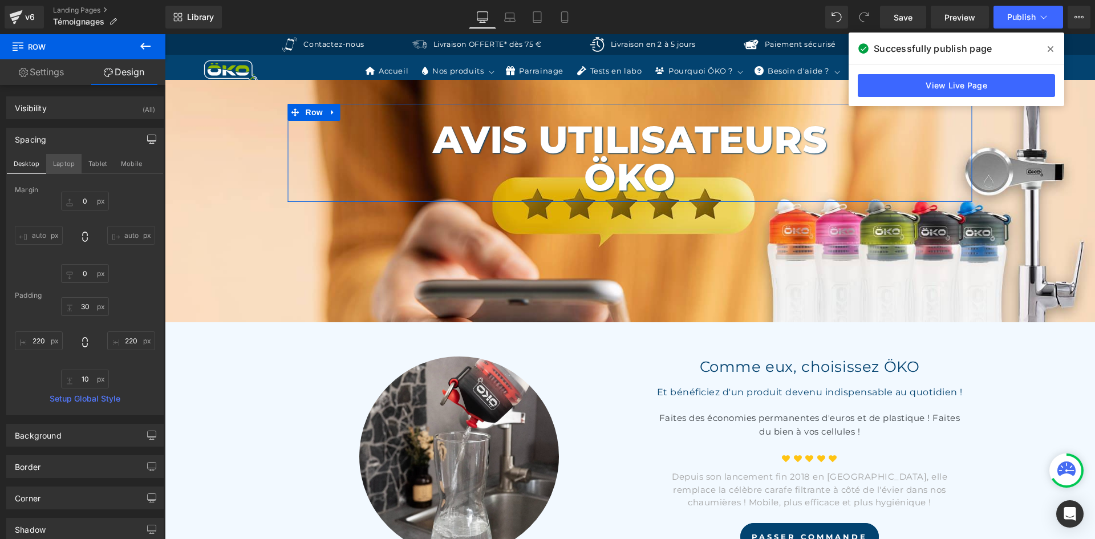
click at [62, 168] on button "Laptop" at bounding box center [63, 163] width 35 height 19
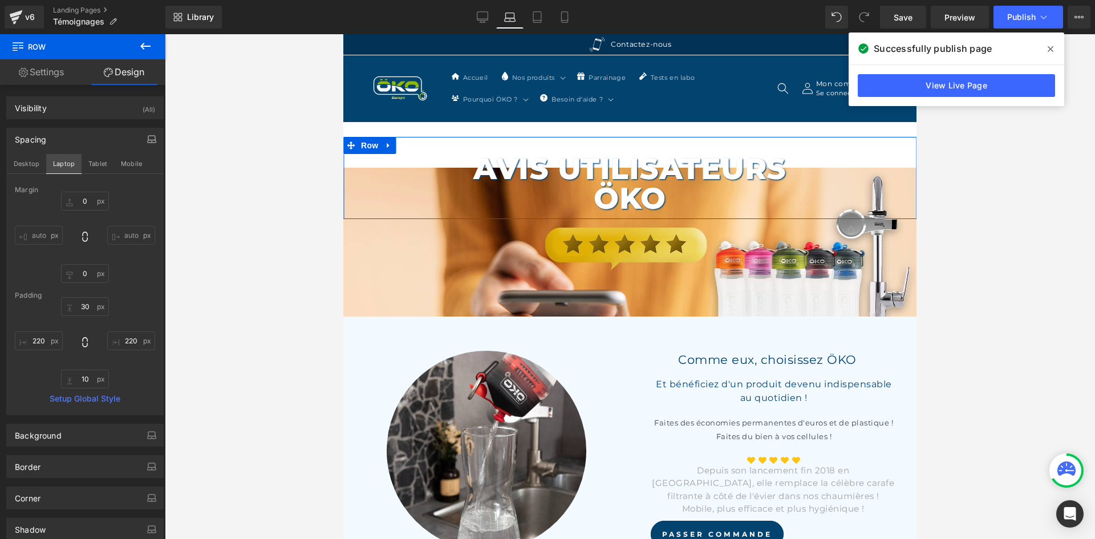
scroll to position [33, 0]
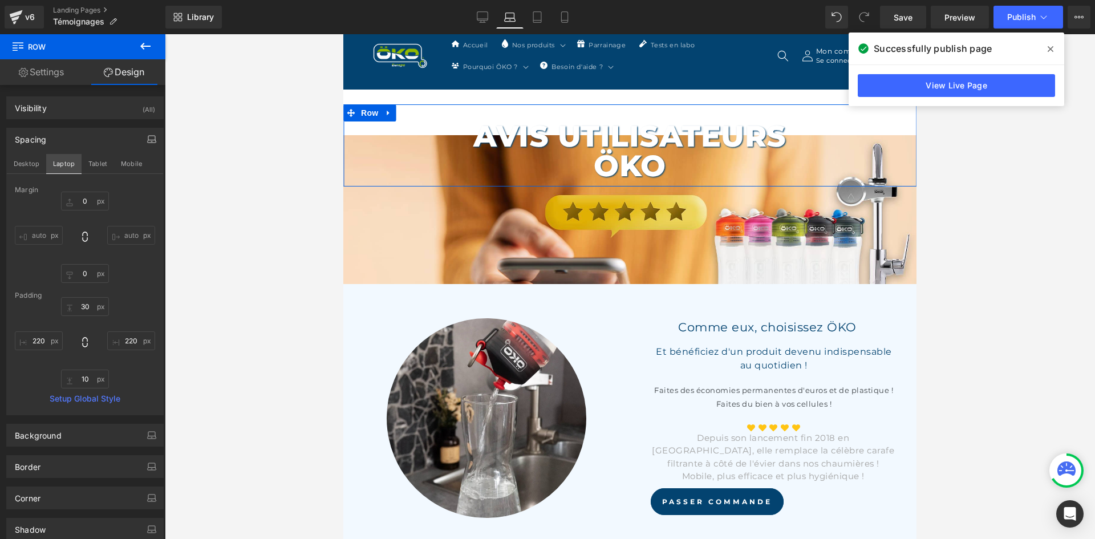
type input "-80"
type input "0"
type input "30"
type input "200"
type input "10"
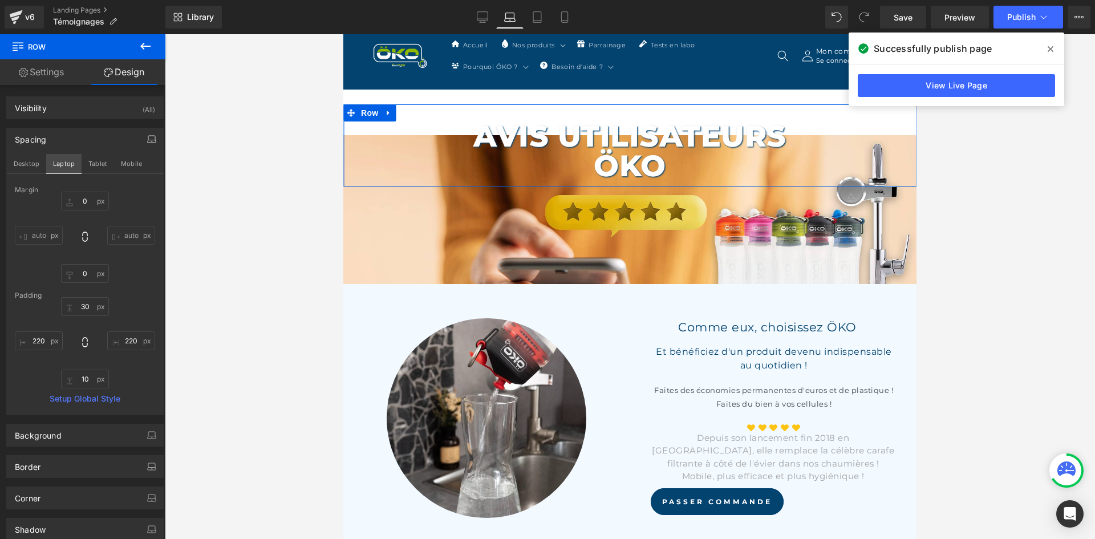
type input "200"
click at [90, 194] on input "-80" at bounding box center [85, 201] width 48 height 19
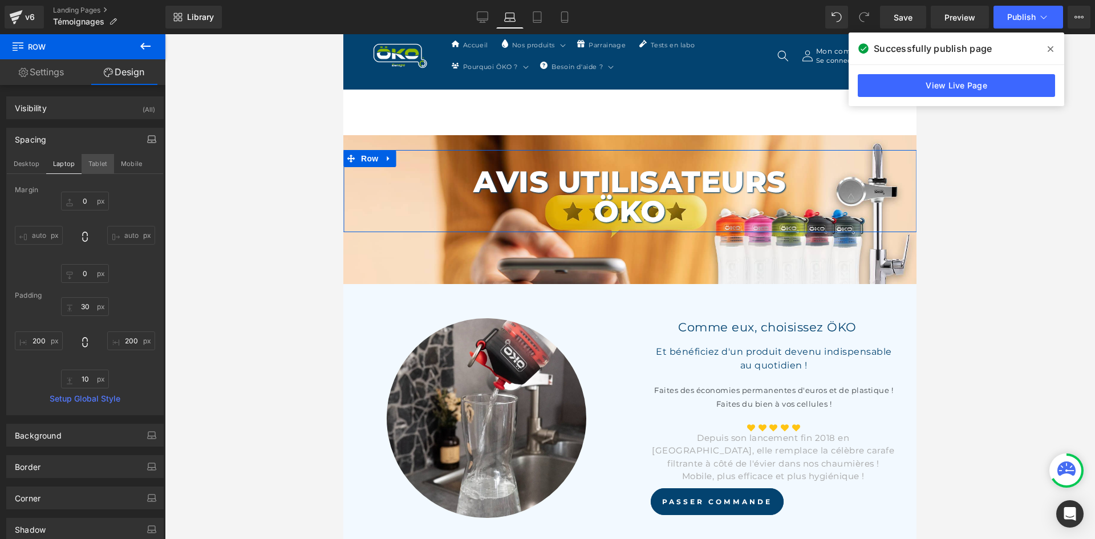
click at [98, 163] on button "Tablet" at bounding box center [98, 163] width 33 height 19
type input "-170"
type input "0"
type input "30"
type input "100"
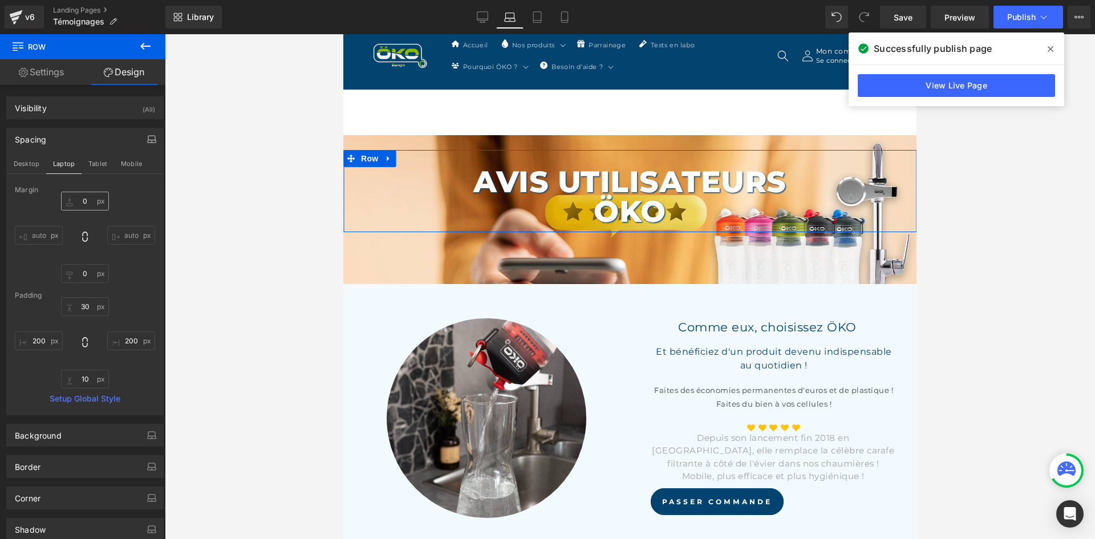
type input "10"
type input "100"
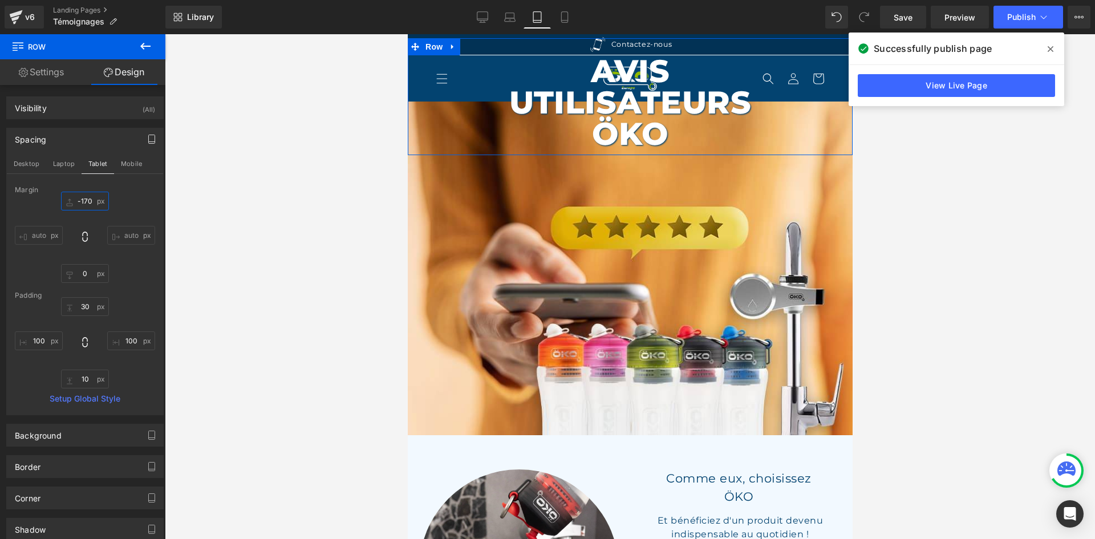
click at [91, 202] on input "-170" at bounding box center [85, 201] width 48 height 19
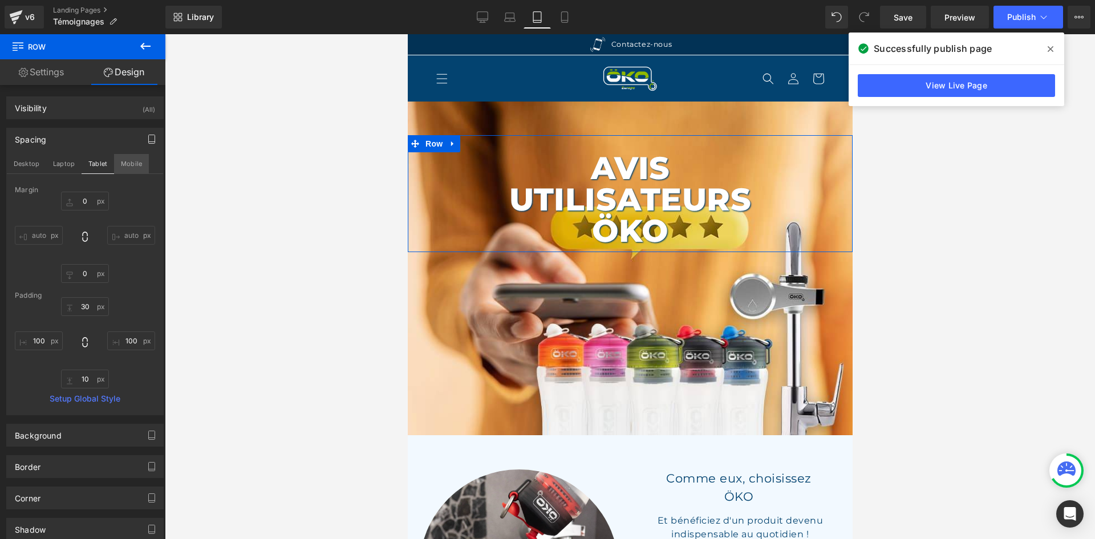
click at [126, 162] on button "Mobile" at bounding box center [131, 163] width 35 height 19
type input "-118"
type input "0"
type input "30"
type input "40"
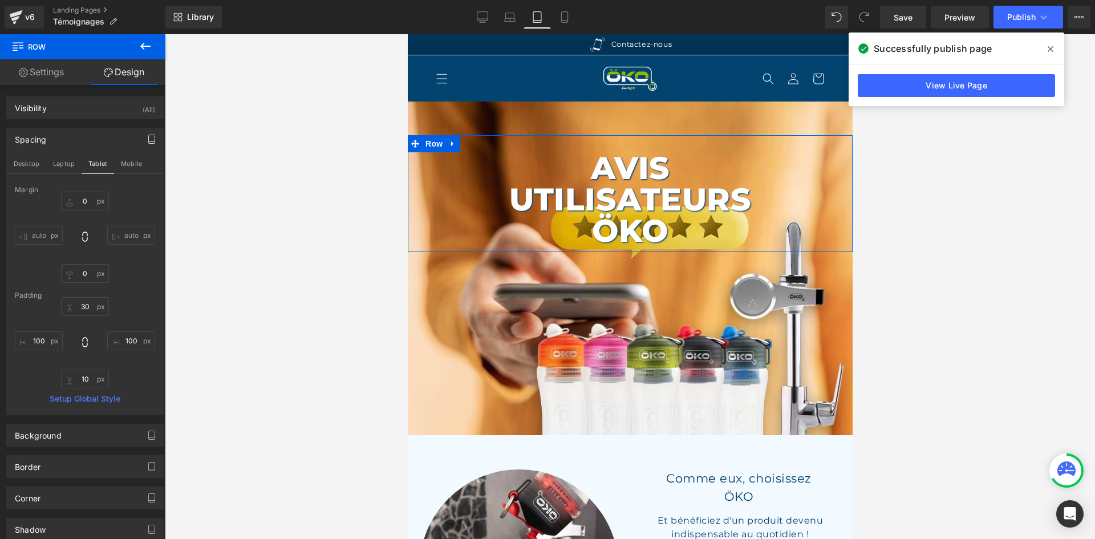
type input "10"
type input "40"
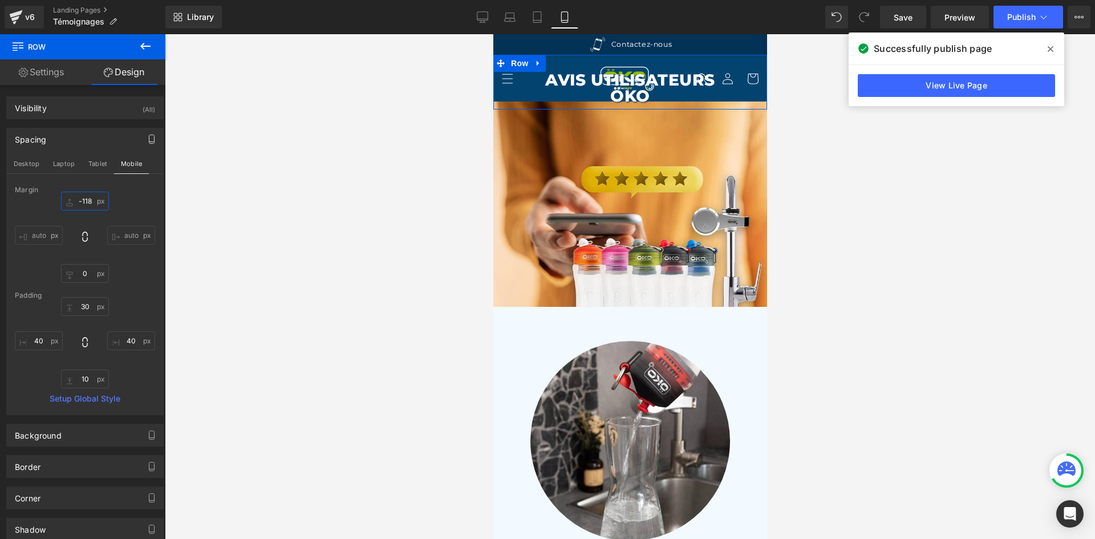
click at [90, 204] on input "-118" at bounding box center [85, 201] width 48 height 19
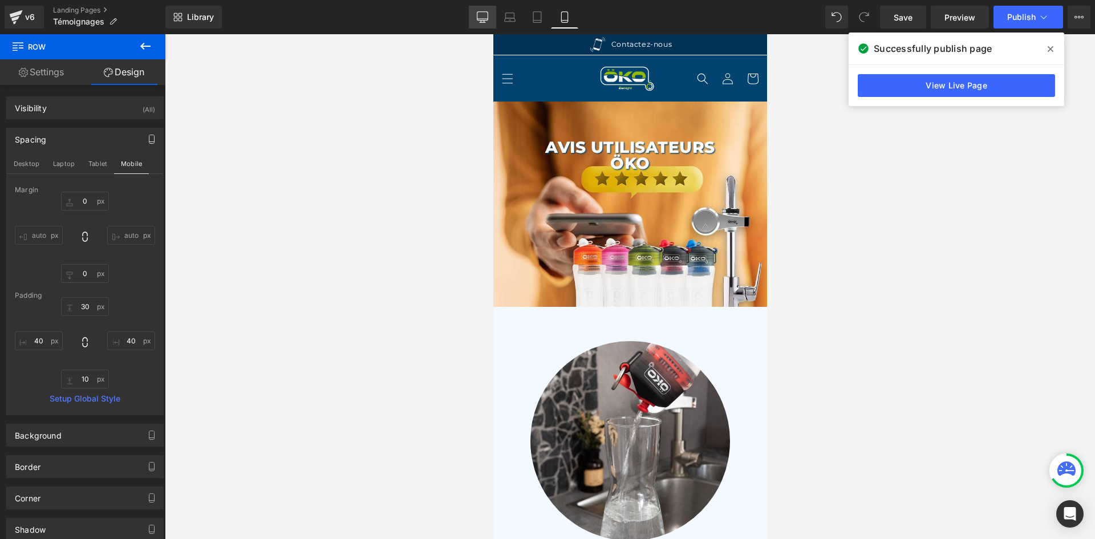
click at [473, 17] on link "Desktop" at bounding box center [482, 17] width 27 height 23
type input "0"
type input "30"
type input "220"
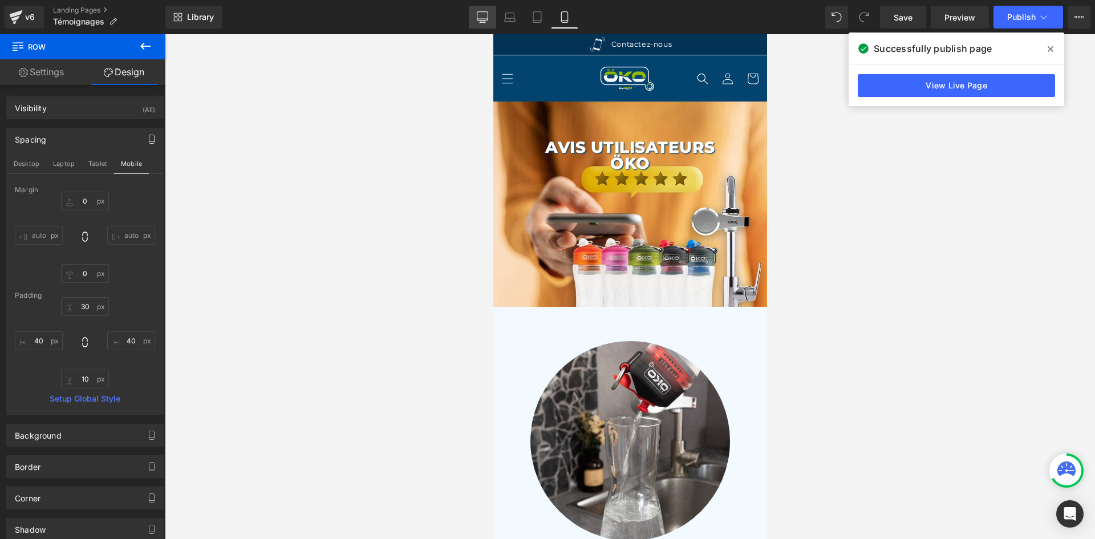
type input "10"
type input "220"
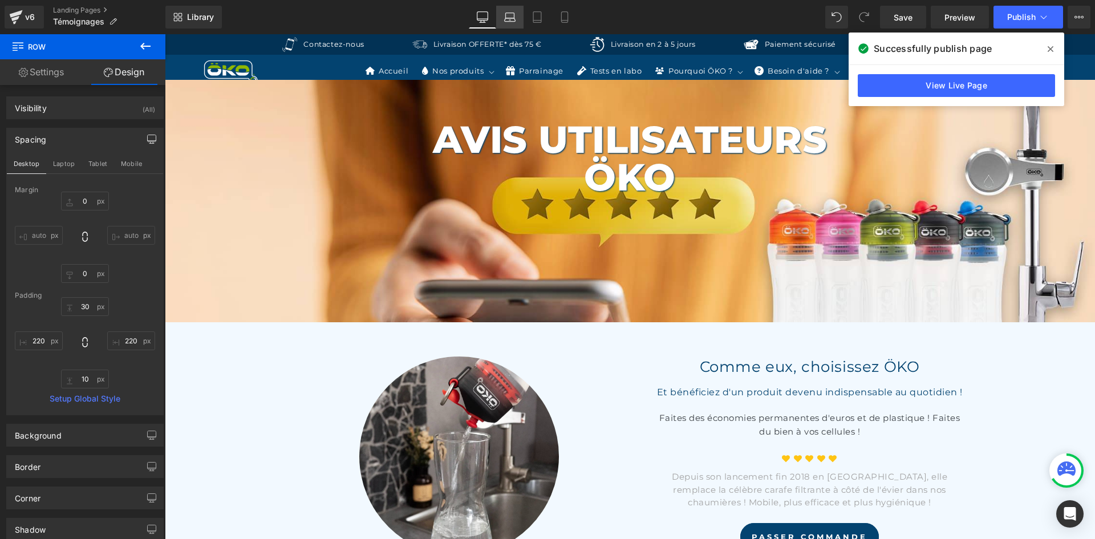
click at [517, 17] on link "Laptop" at bounding box center [509, 17] width 27 height 23
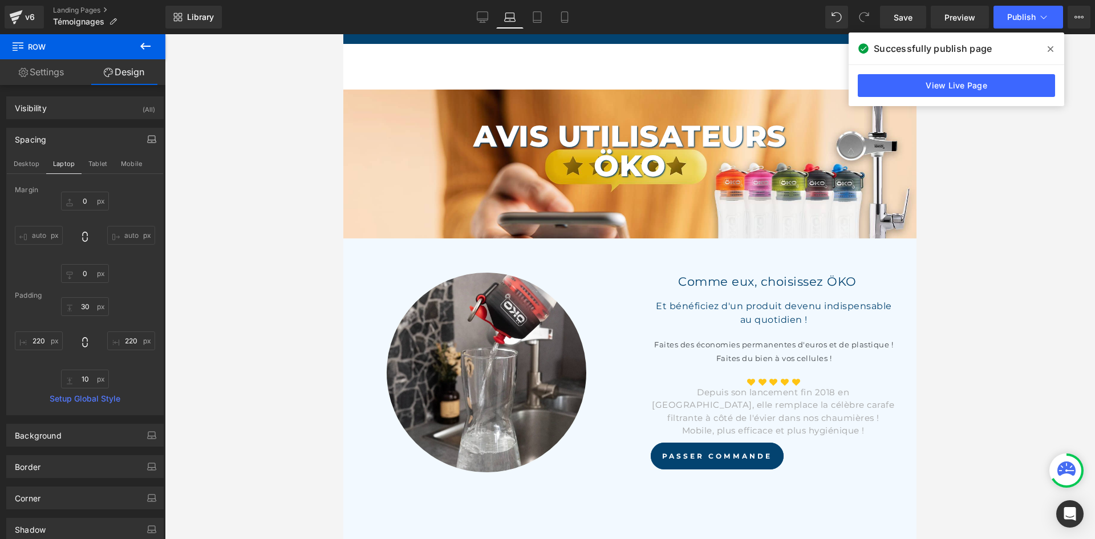
type input "0"
type input "30"
type input "200"
type input "10"
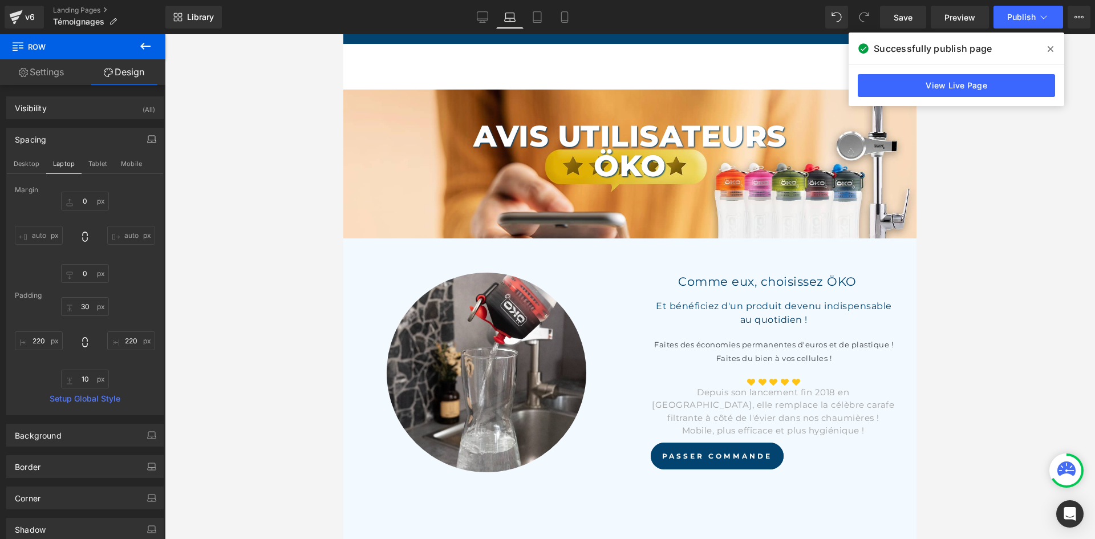
type input "200"
click at [531, 22] on icon at bounding box center [536, 16] width 11 height 11
type input "0"
type input "30"
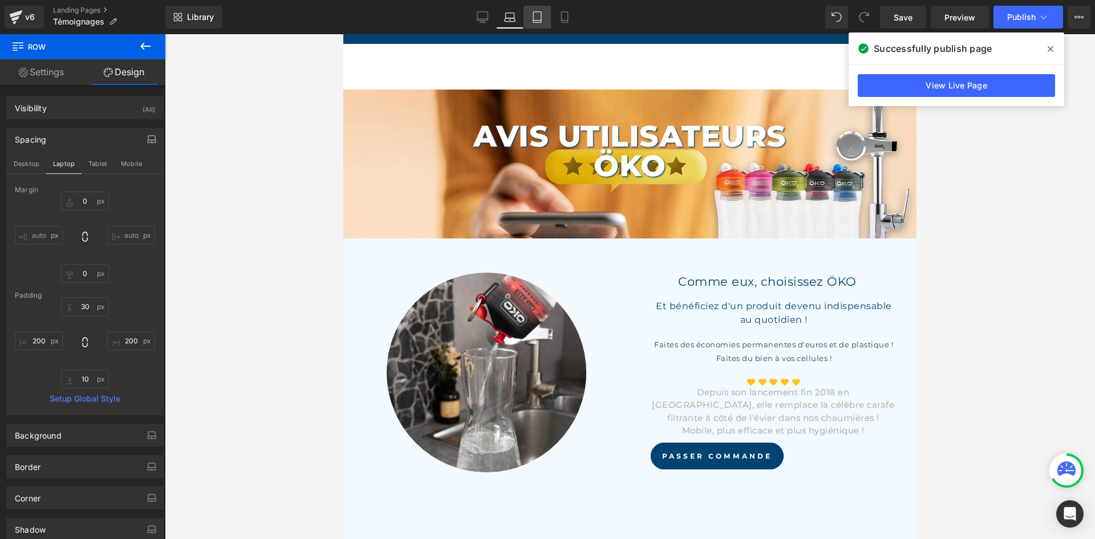
type input "100"
type input "10"
type input "100"
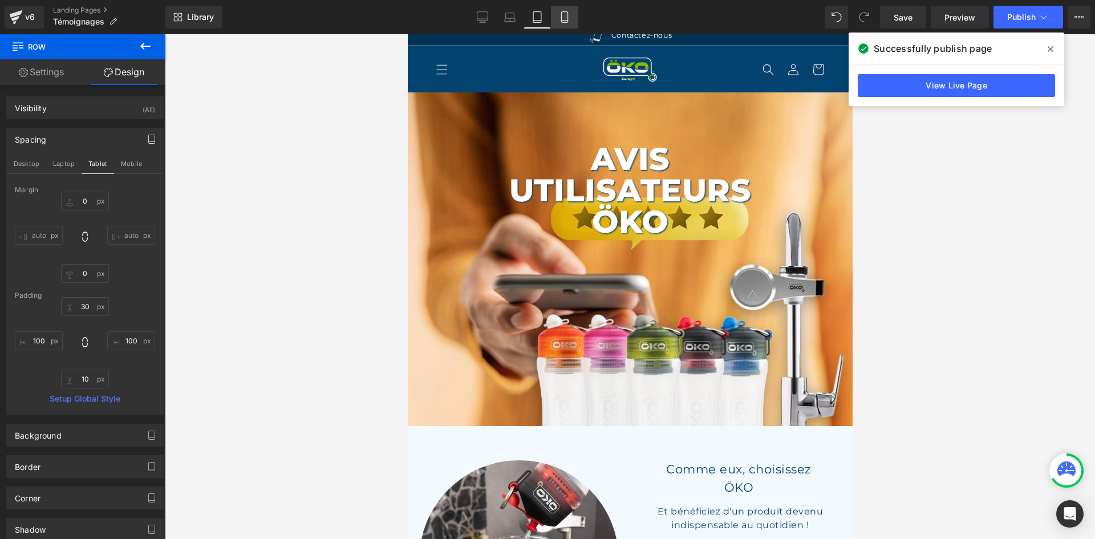
click at [565, 19] on icon at bounding box center [564, 16] width 11 height 11
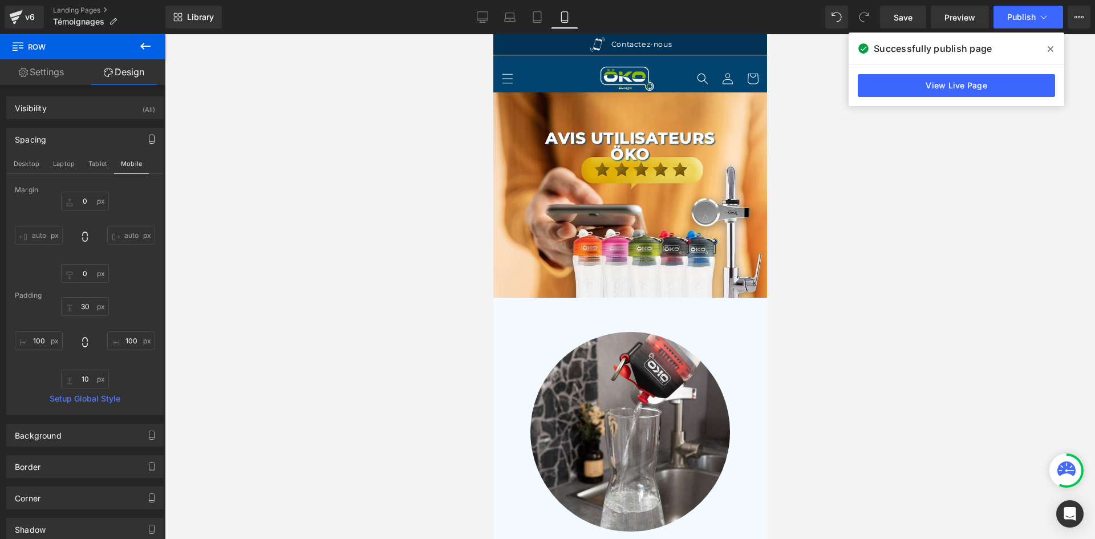
scroll to position [0, 0]
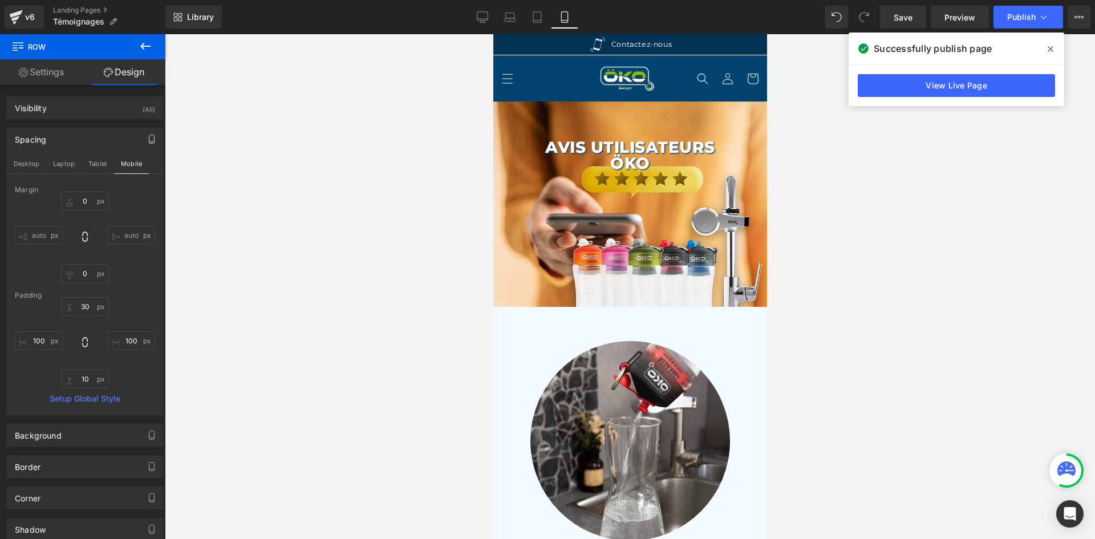
type input "0"
type input "30"
type input "40"
type input "10"
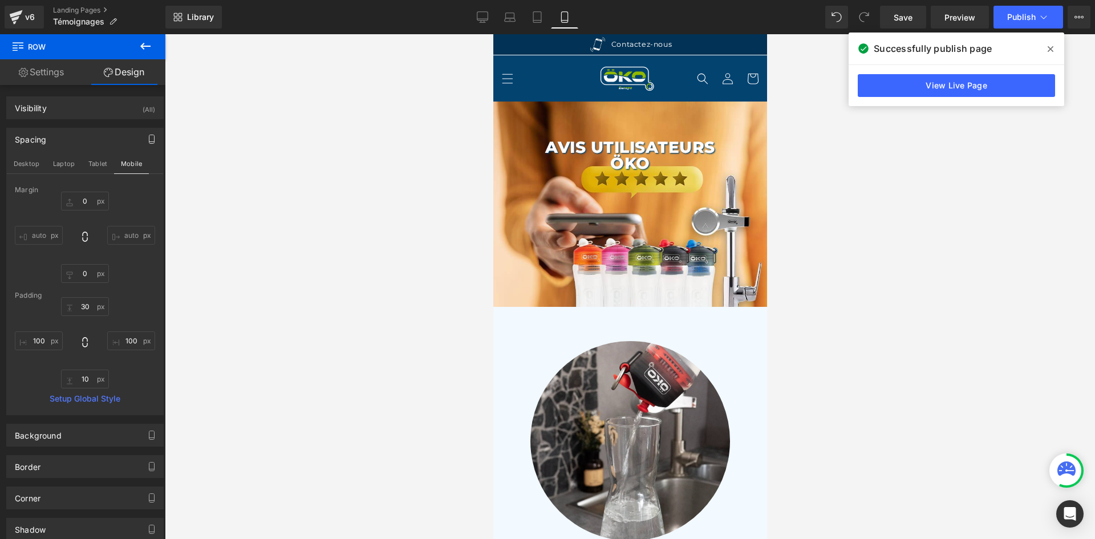
type input "40"
click at [482, 18] on icon at bounding box center [482, 16] width 11 height 11
type input "0"
type input "30"
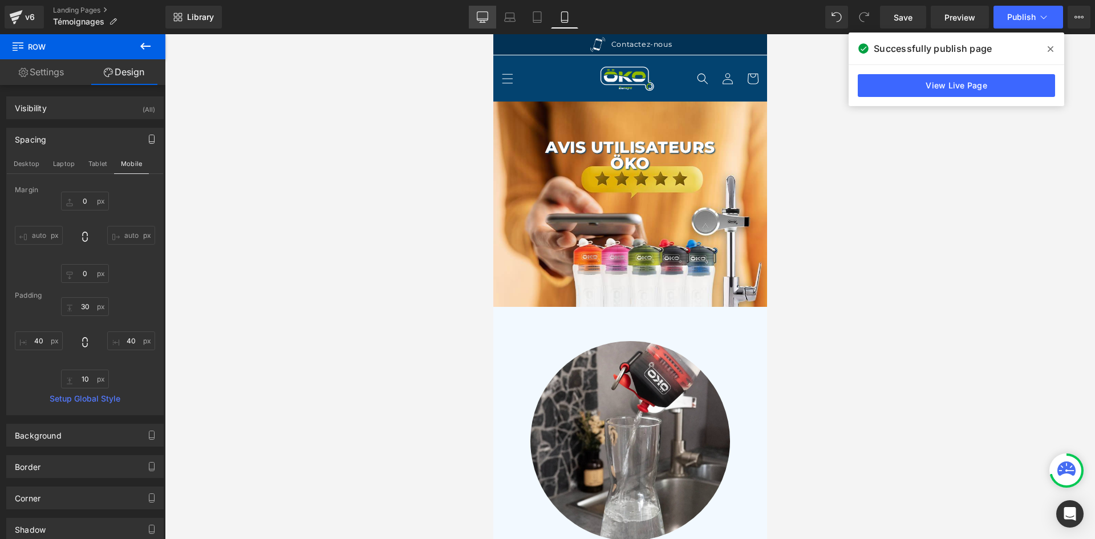
type input "220"
type input "10"
type input "220"
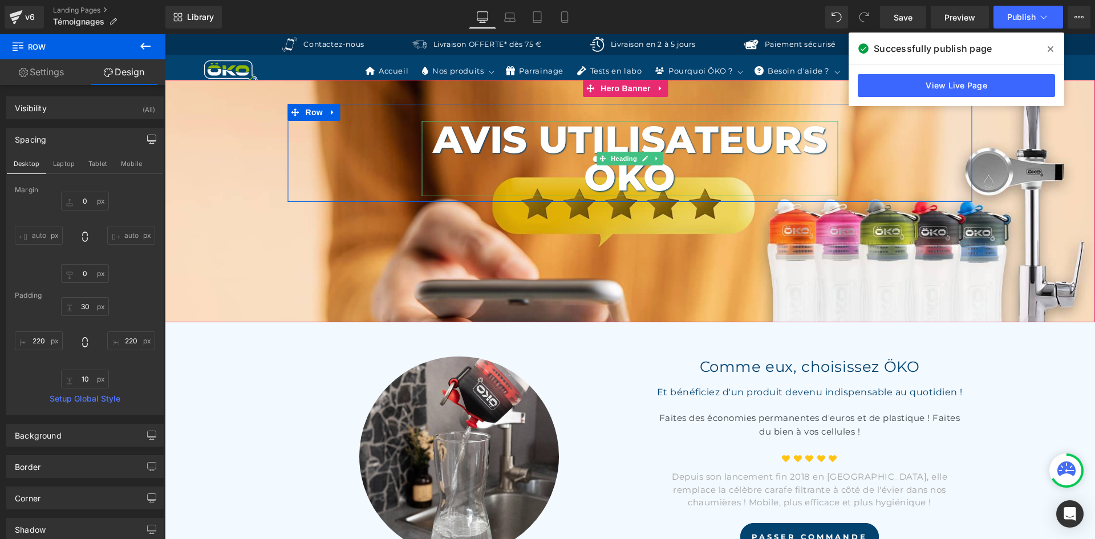
click at [612, 150] on h1 "Avis Utilisateurs ÖKO" at bounding box center [630, 158] width 416 height 75
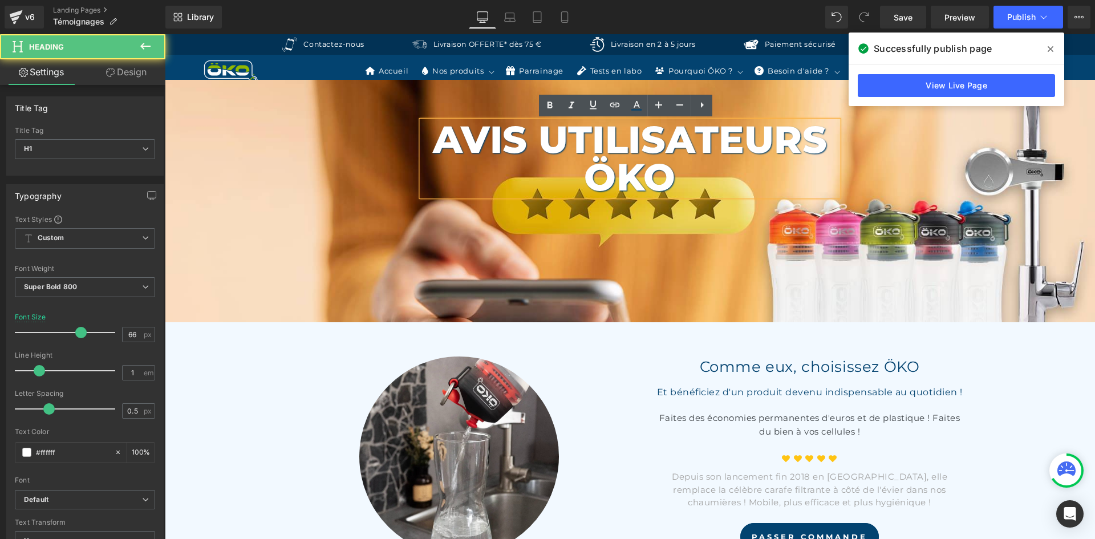
click at [618, 156] on h1 "Avis Utilisateurs ÖKO" at bounding box center [630, 158] width 416 height 75
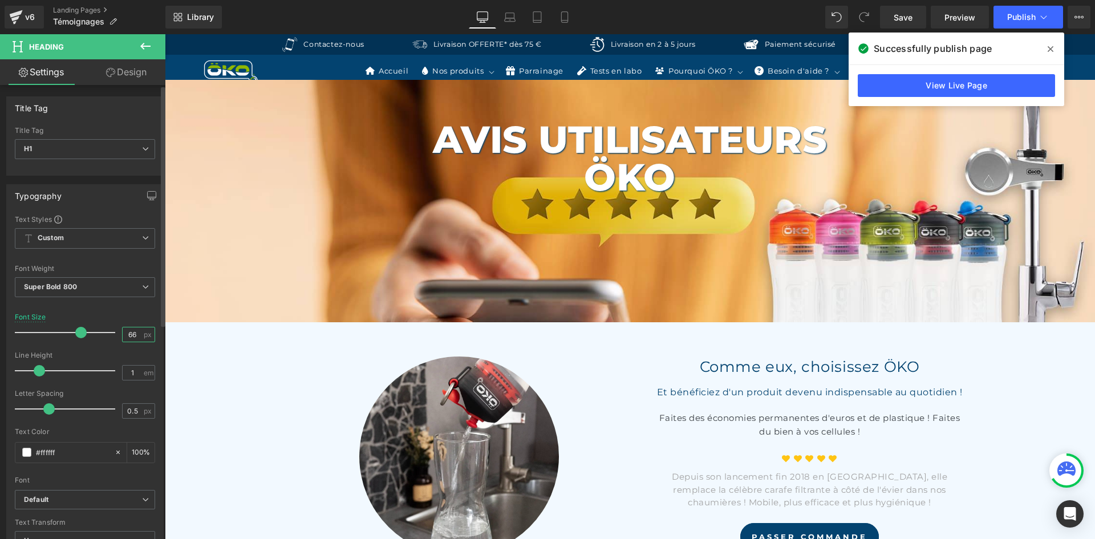
drag, startPoint x: 132, startPoint y: 331, endPoint x: 113, endPoint y: 323, distance: 20.8
click at [113, 323] on div "Font Size 66 px" at bounding box center [85, 332] width 140 height 38
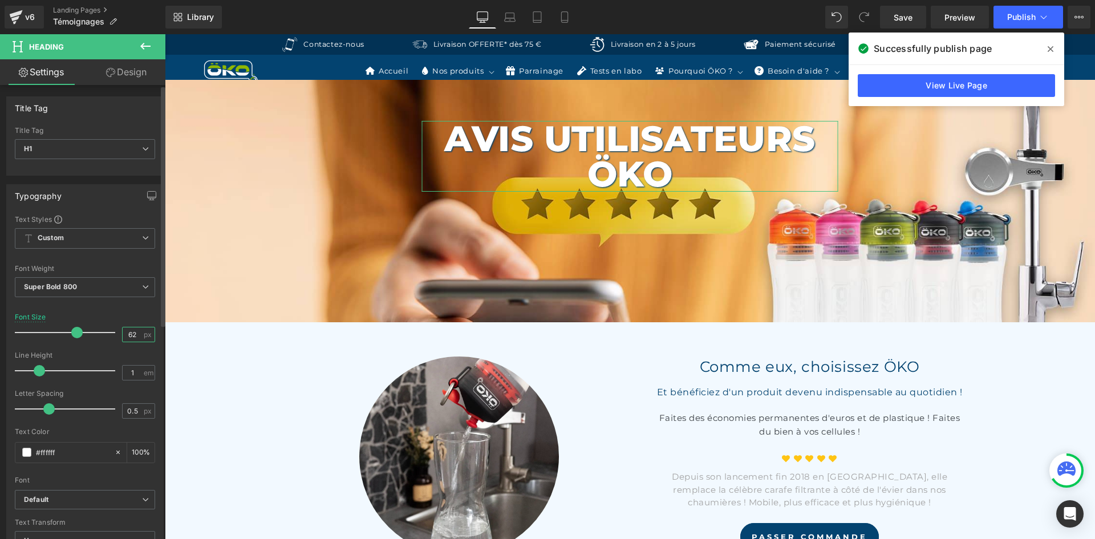
type input "62"
click at [112, 88] on div "Title Tag H1 H2 H3 H4 H5 H6 Title Tag H1 H1 H2 H3 H4 H5 H6" at bounding box center [85, 132] width 170 height 88
click at [121, 82] on link "Design" at bounding box center [126, 72] width 83 height 26
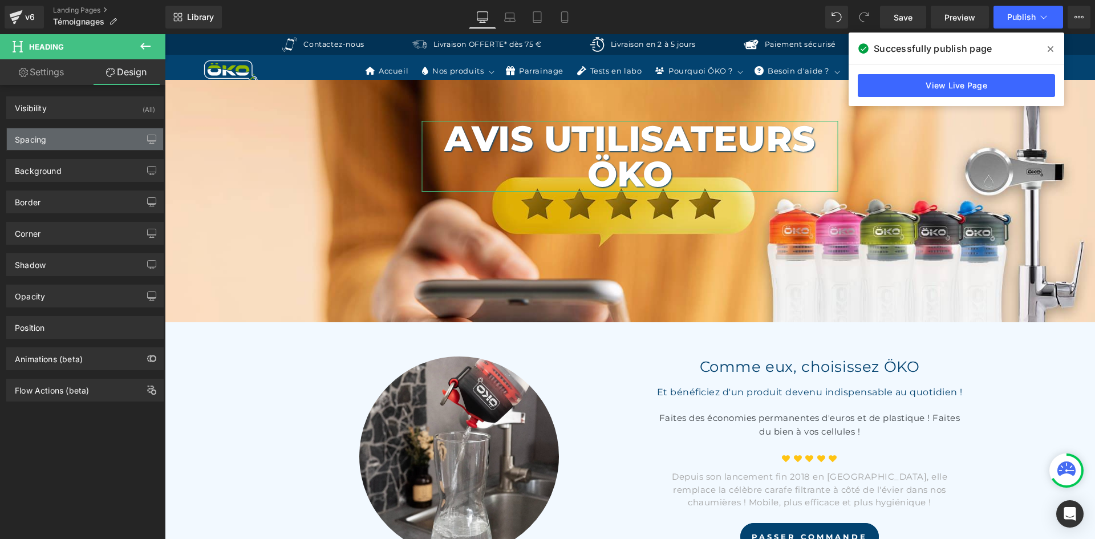
click at [71, 136] on div "Spacing" at bounding box center [85, 139] width 156 height 22
type input "0"
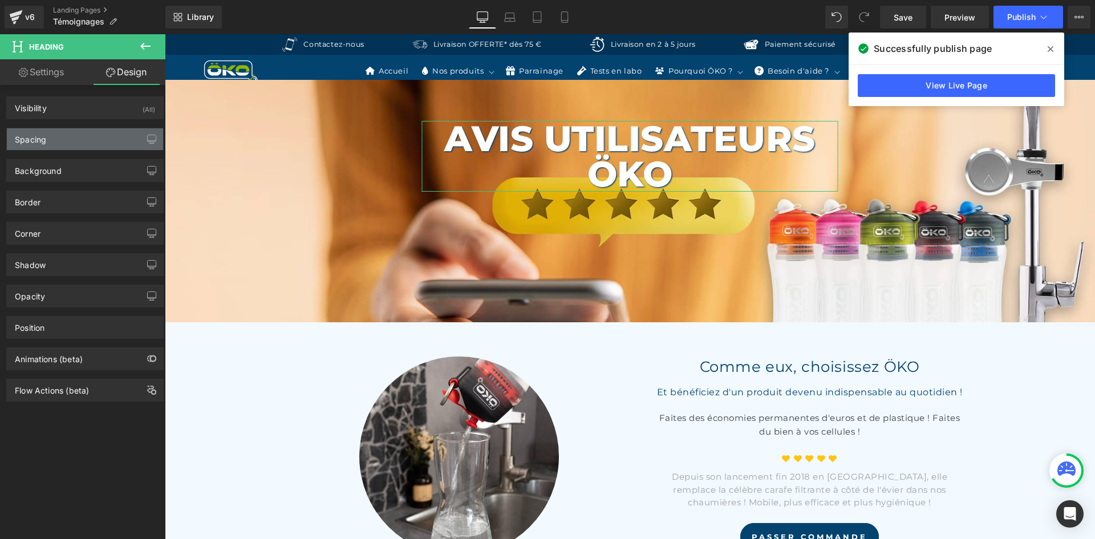
type input "0"
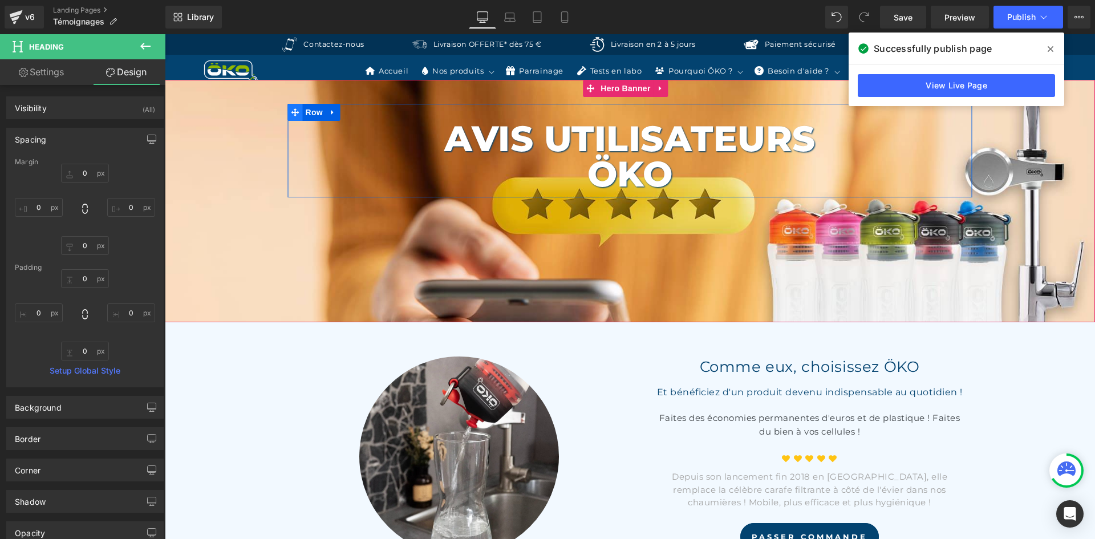
click at [298, 113] on span at bounding box center [295, 112] width 15 height 17
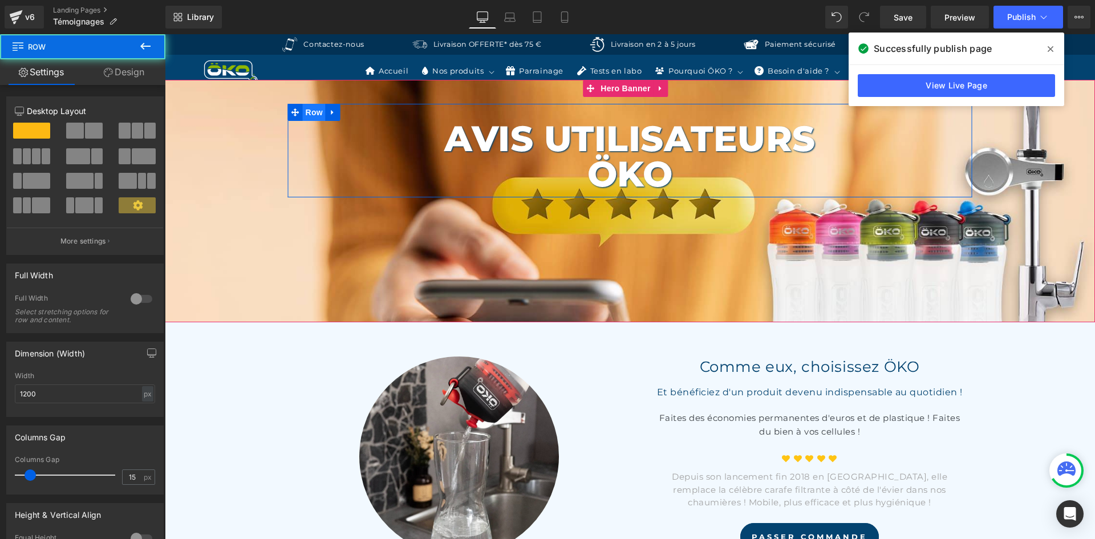
click at [307, 113] on span "Row" at bounding box center [314, 112] width 23 height 17
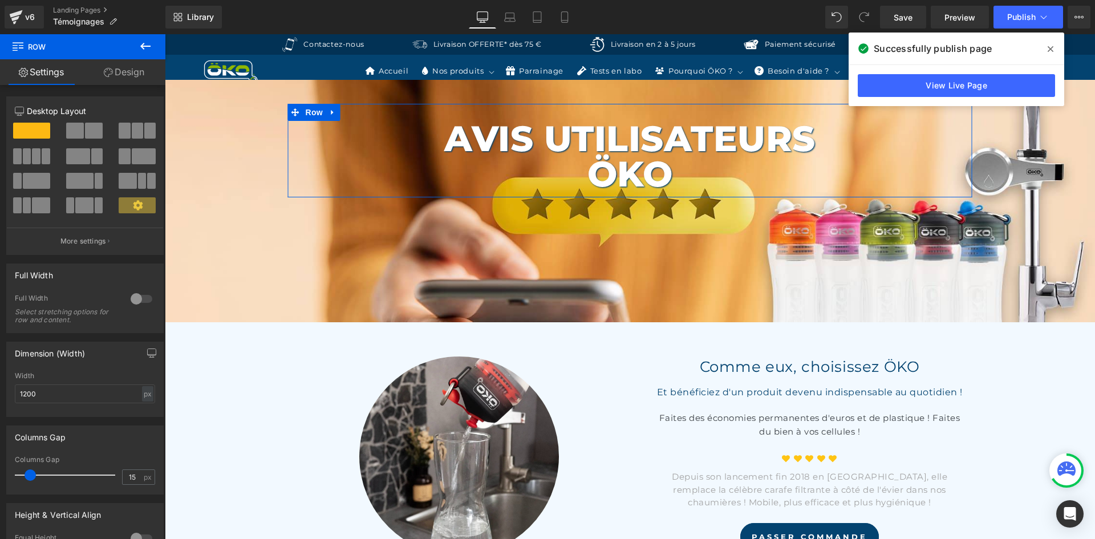
click at [107, 76] on icon at bounding box center [108, 72] width 9 height 9
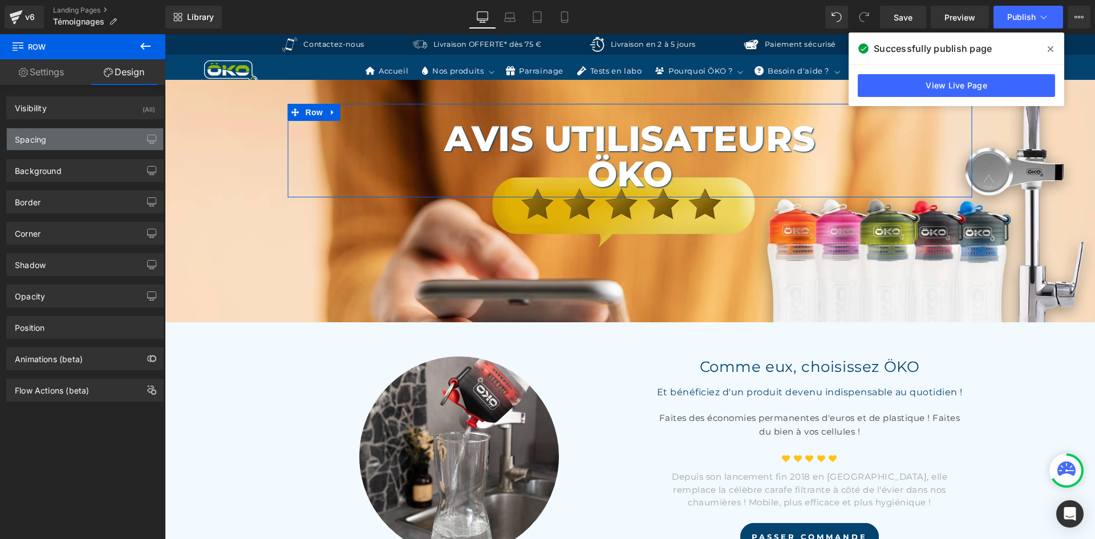
click at [66, 132] on div "Spacing" at bounding box center [85, 139] width 156 height 22
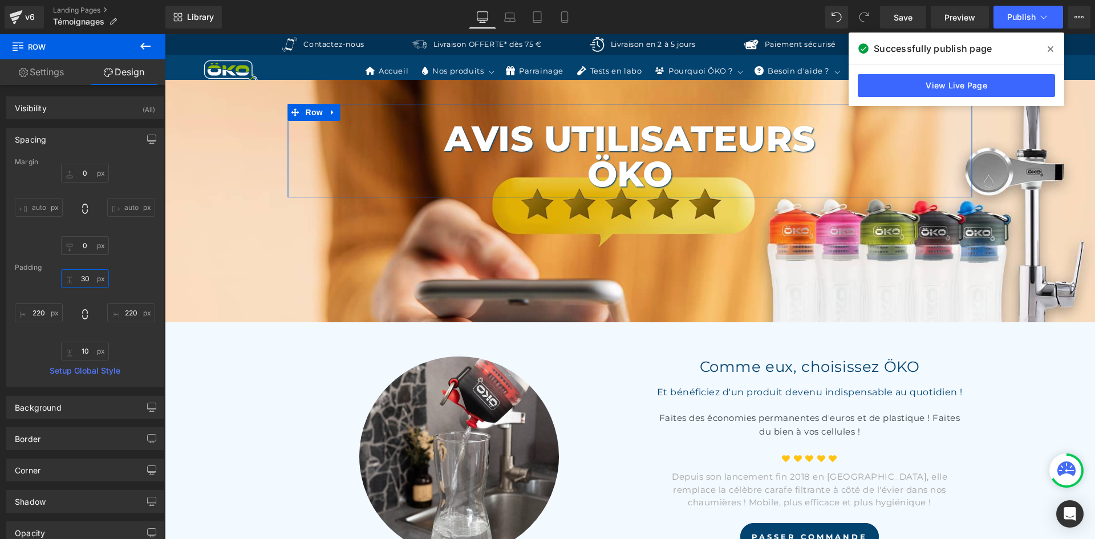
click at [92, 276] on input "30" at bounding box center [85, 278] width 48 height 19
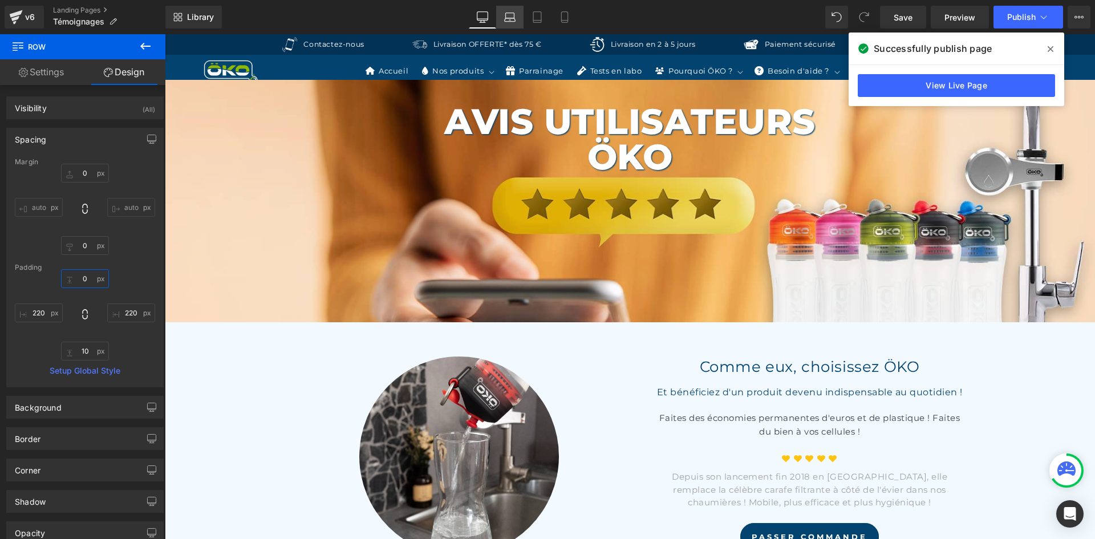
type input "0"
click at [506, 19] on icon at bounding box center [509, 16] width 11 height 11
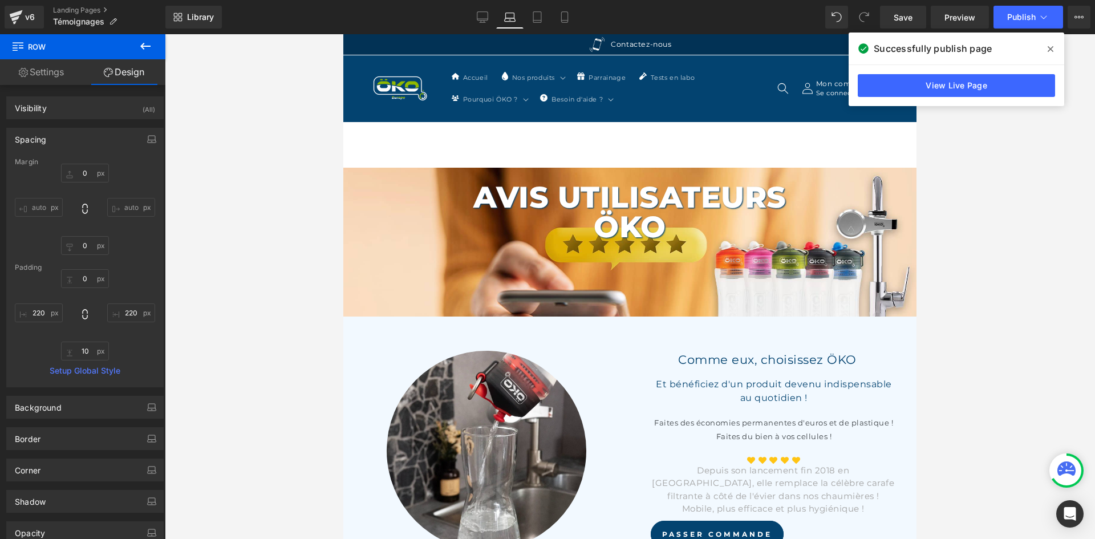
scroll to position [78, 0]
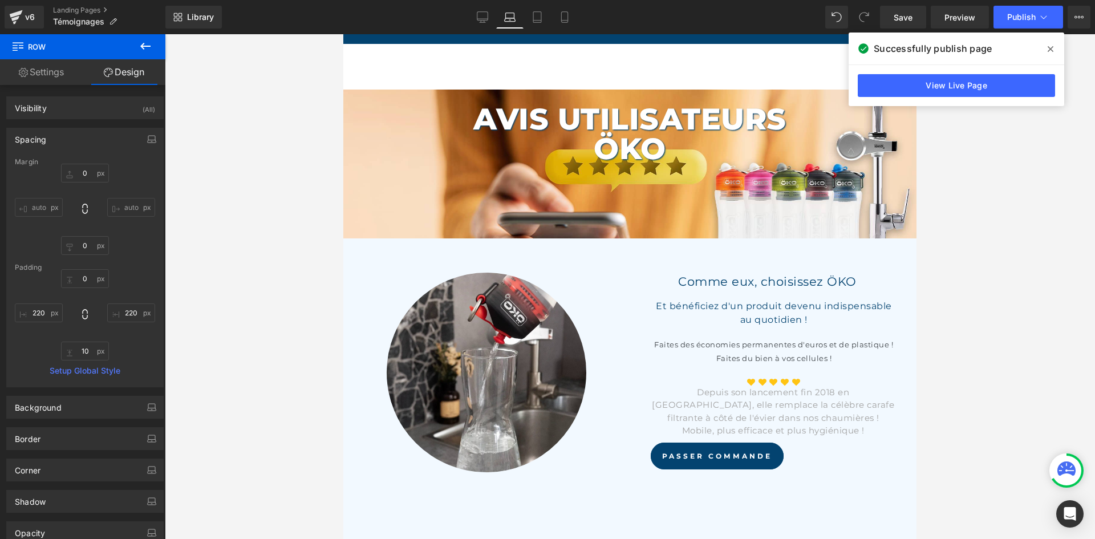
type input "0"
type input "200"
type input "10"
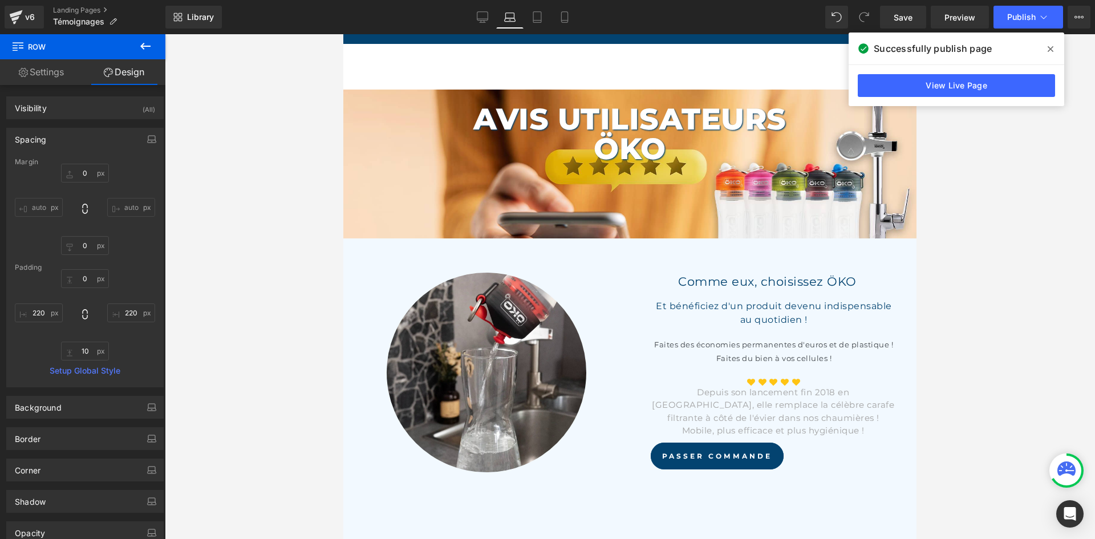
type input "200"
click at [531, 20] on link "Tablet" at bounding box center [536, 17] width 27 height 23
type input "0"
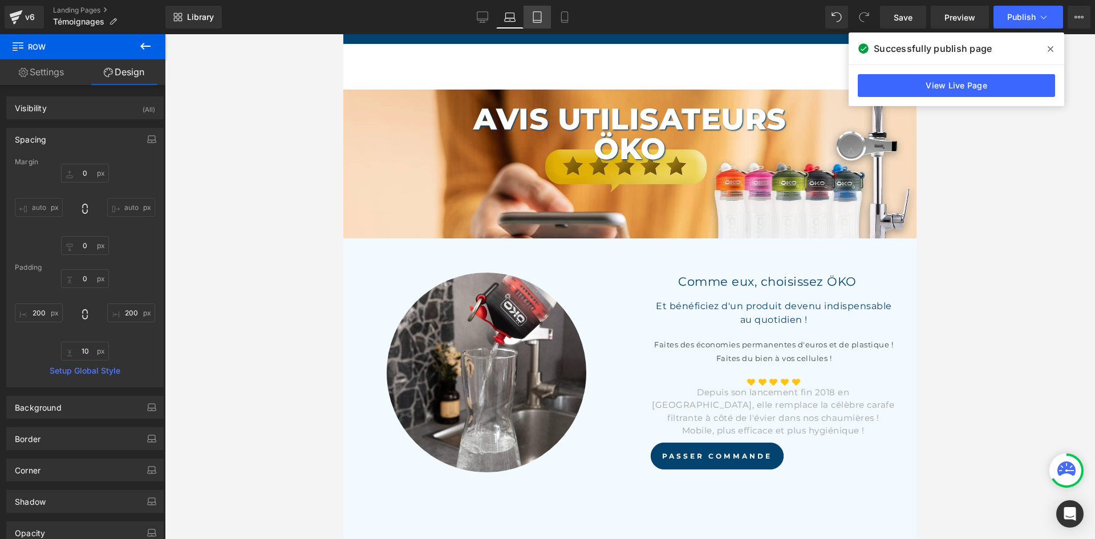
type input "100"
type input "10"
type input "100"
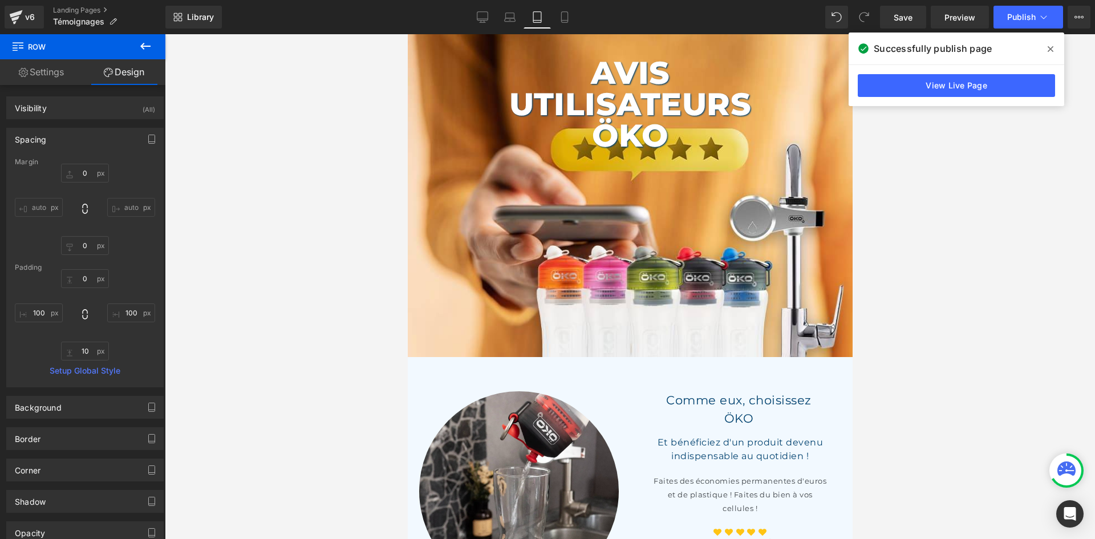
scroll to position [9, 0]
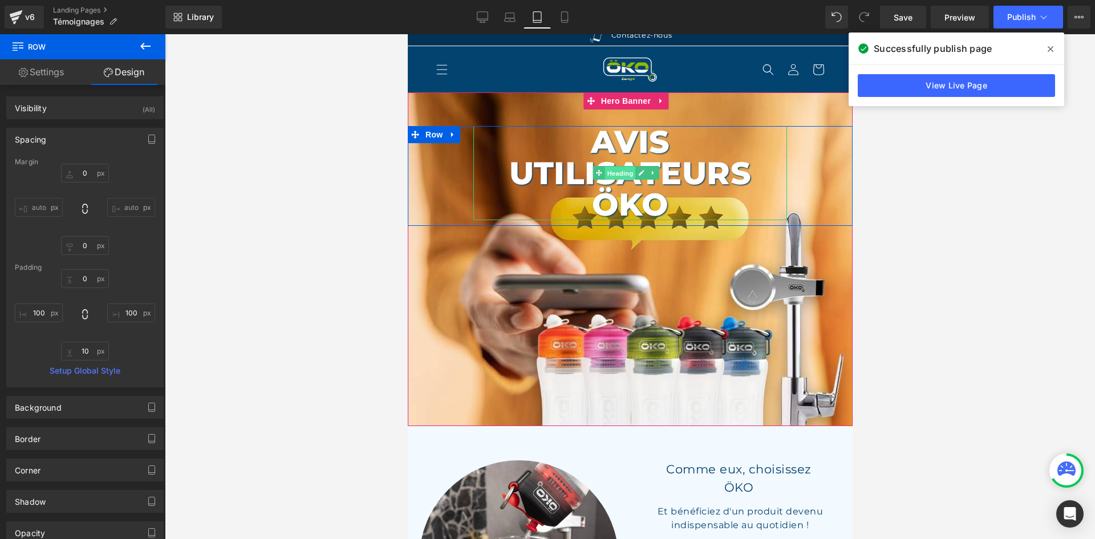
click at [614, 175] on span "Heading" at bounding box center [619, 174] width 31 height 14
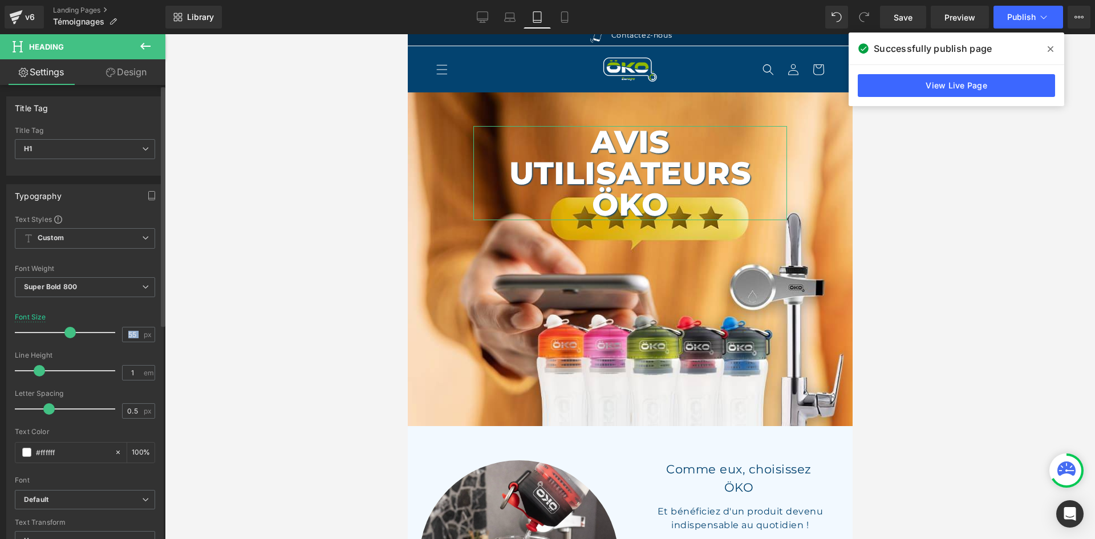
drag, startPoint x: 140, startPoint y: 332, endPoint x: 120, endPoint y: 324, distance: 21.5
click at [119, 324] on div "Font Size 55 px" at bounding box center [85, 332] width 140 height 38
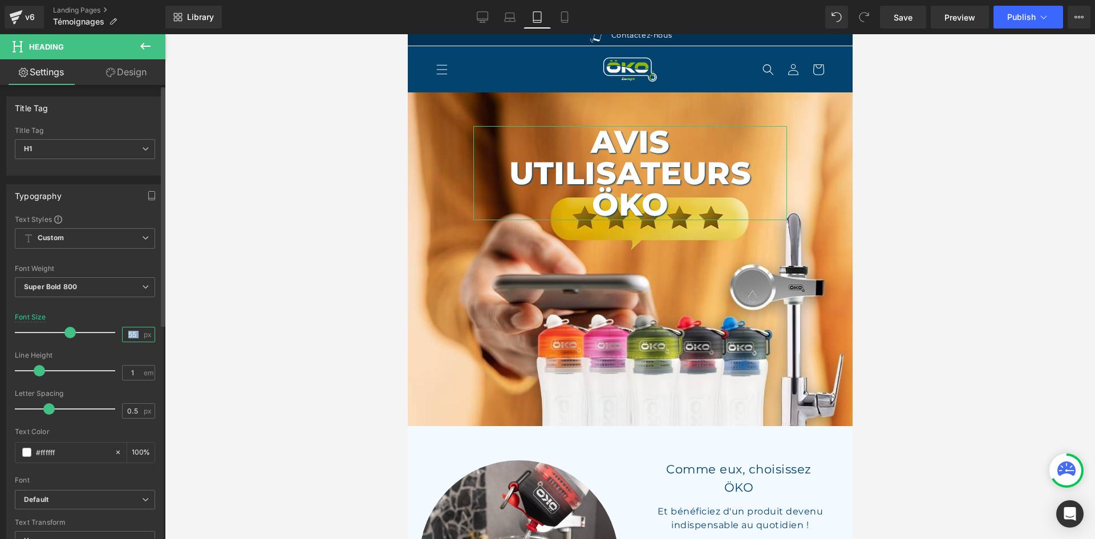
click at [135, 331] on input "55" at bounding box center [133, 334] width 20 height 14
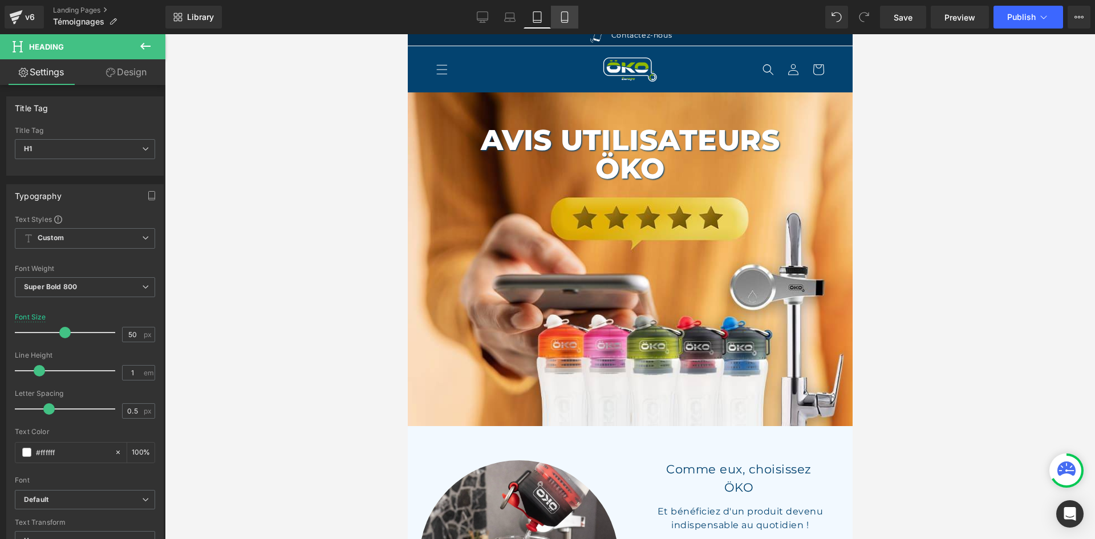
click at [565, 22] on icon at bounding box center [564, 16] width 11 height 11
type input "28"
type input "100"
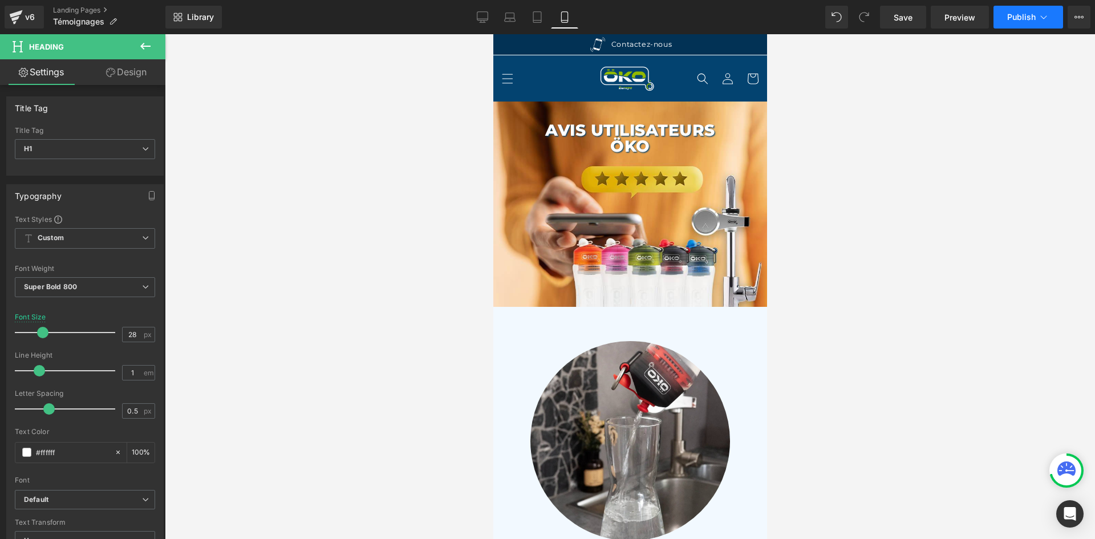
click at [1023, 19] on span "Publish" at bounding box center [1021, 17] width 29 height 9
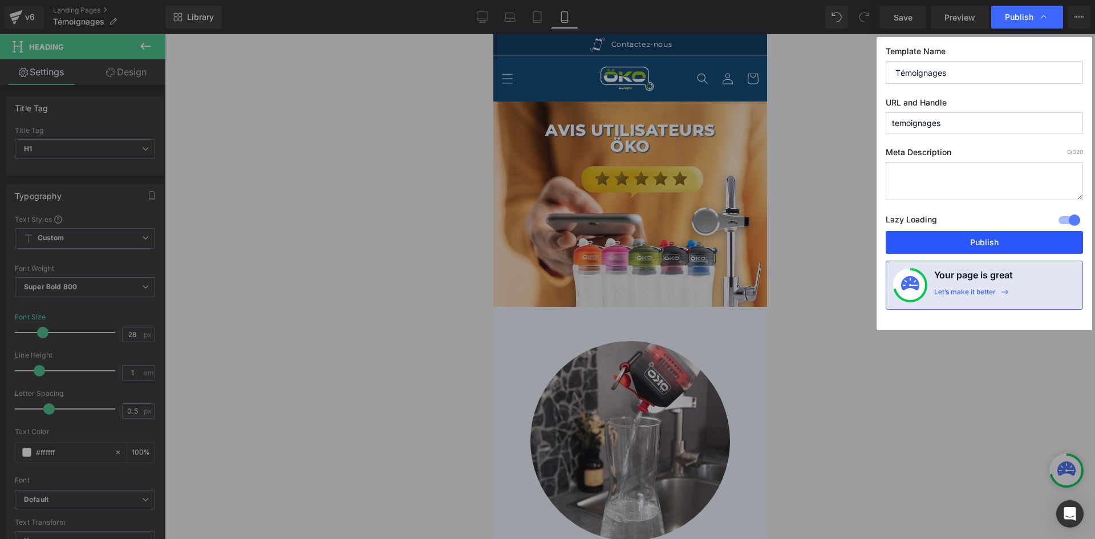
click at [955, 244] on button "Publish" at bounding box center [984, 242] width 197 height 23
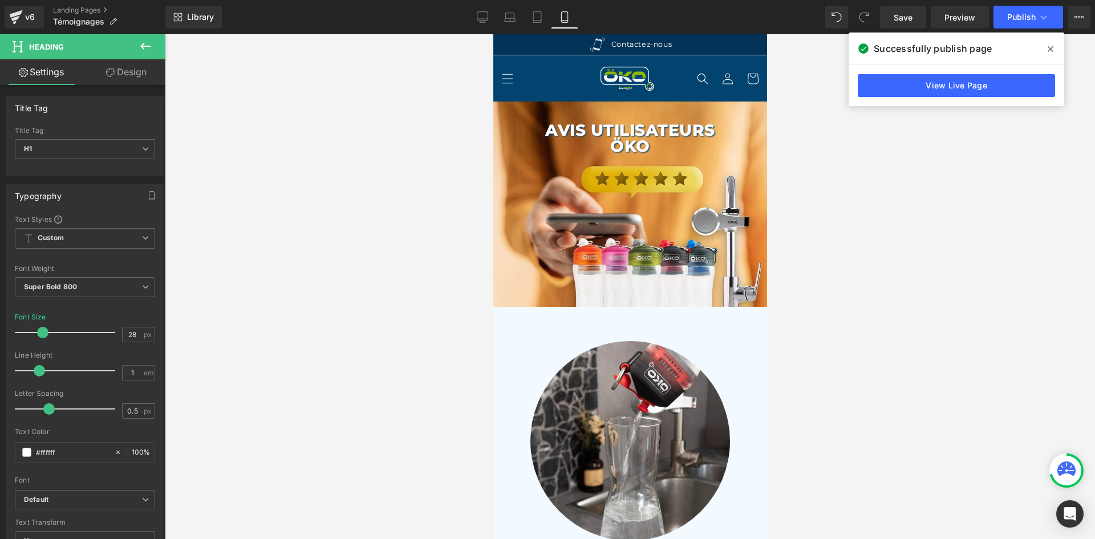
click at [1051, 42] on span at bounding box center [1050, 49] width 18 height 18
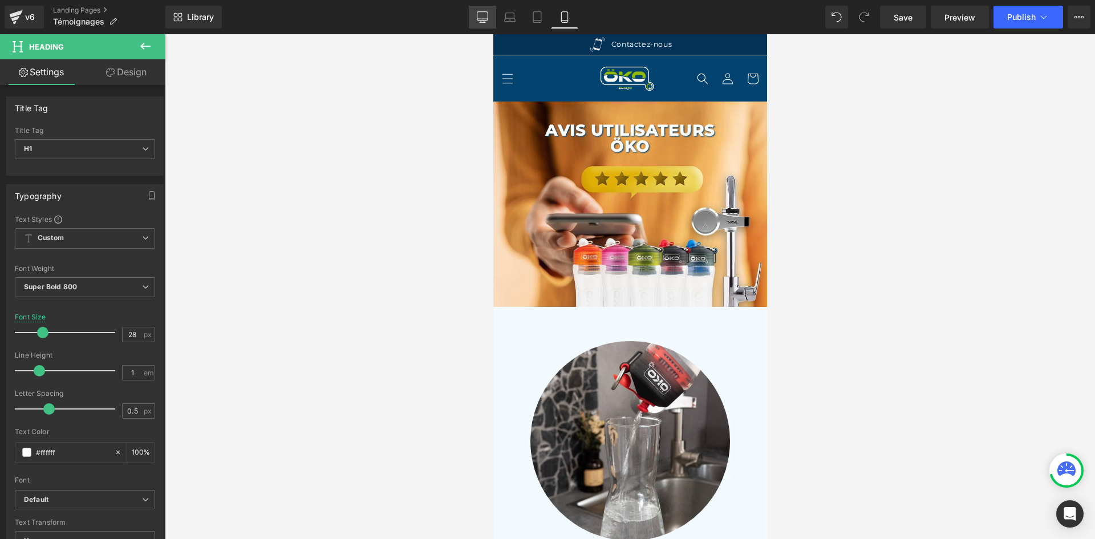
click at [480, 21] on icon at bounding box center [482, 16] width 11 height 9
type input "62"
type input "100"
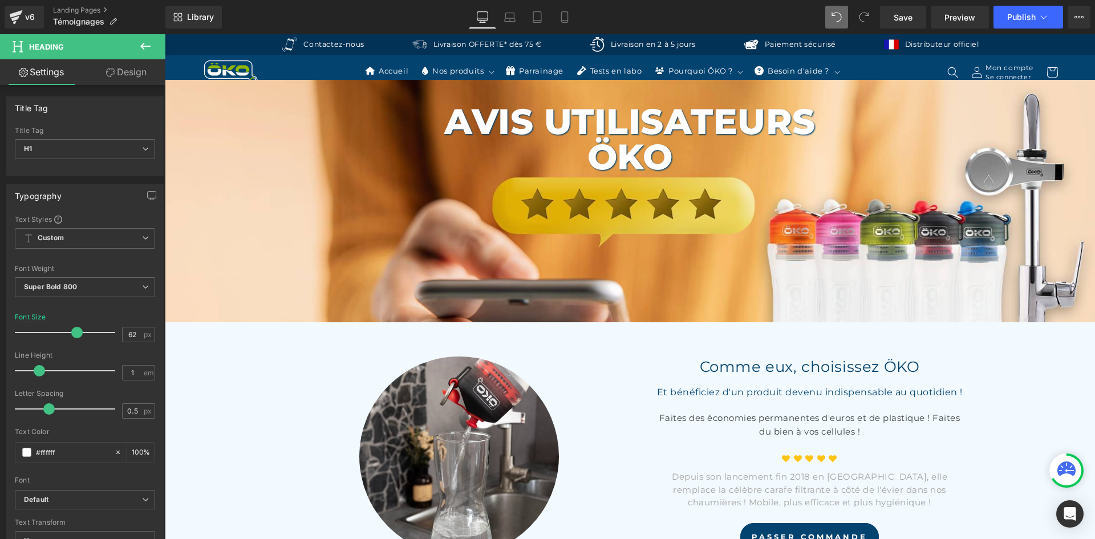
type input "50"
type input "100"
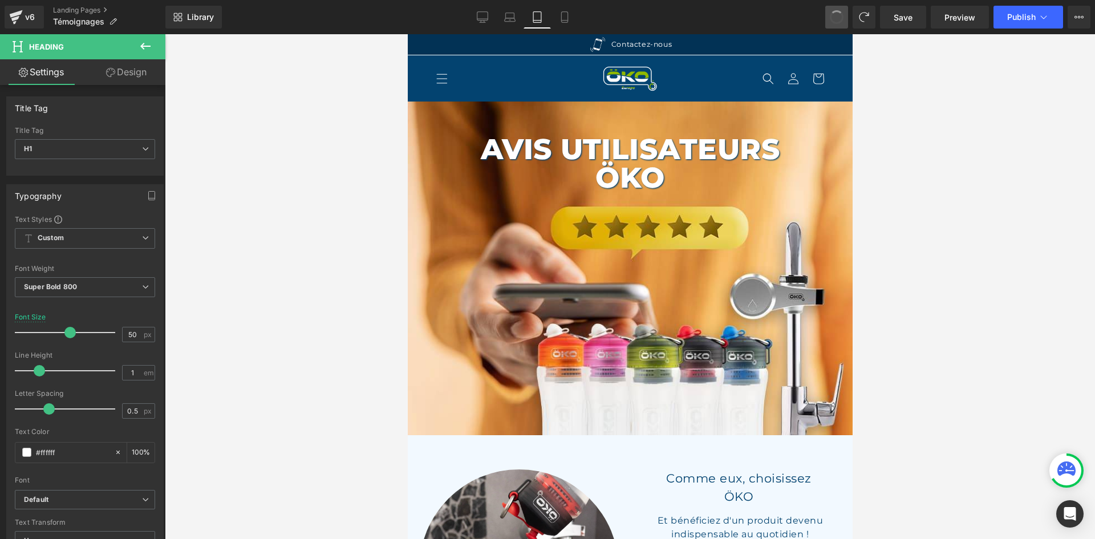
type input "55"
type input "100"
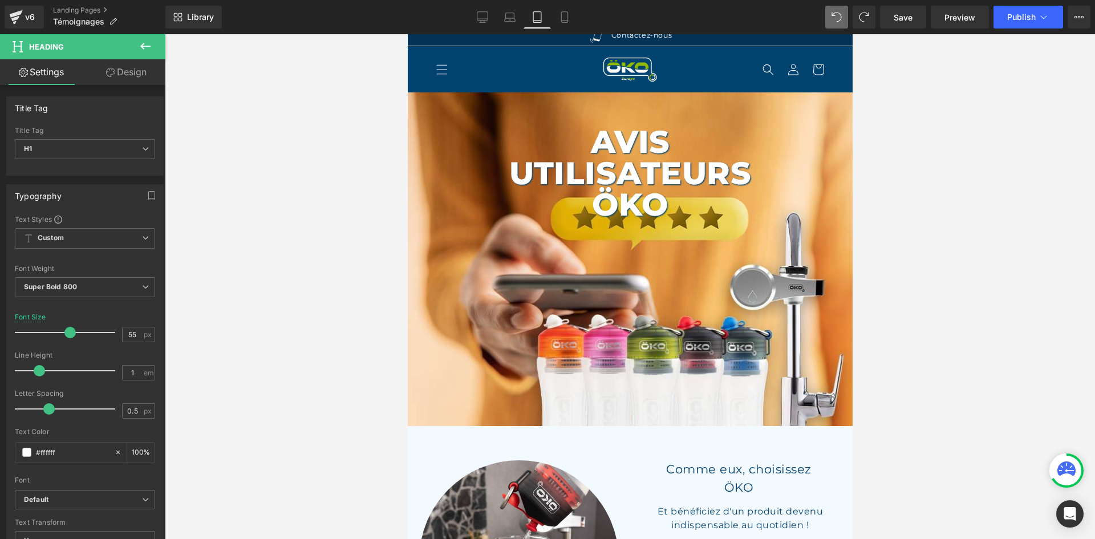
scroll to position [24, 0]
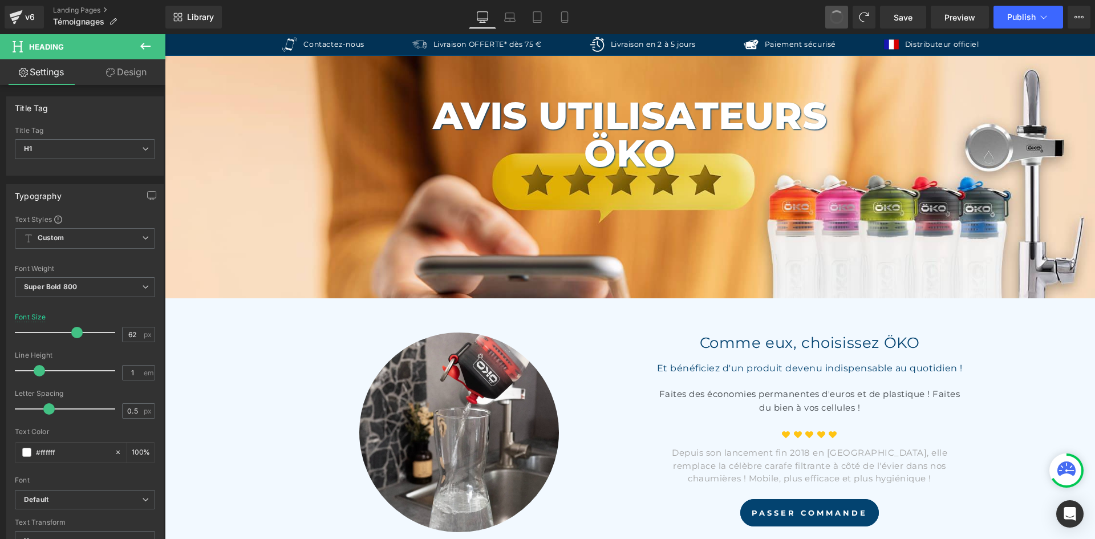
type input "66"
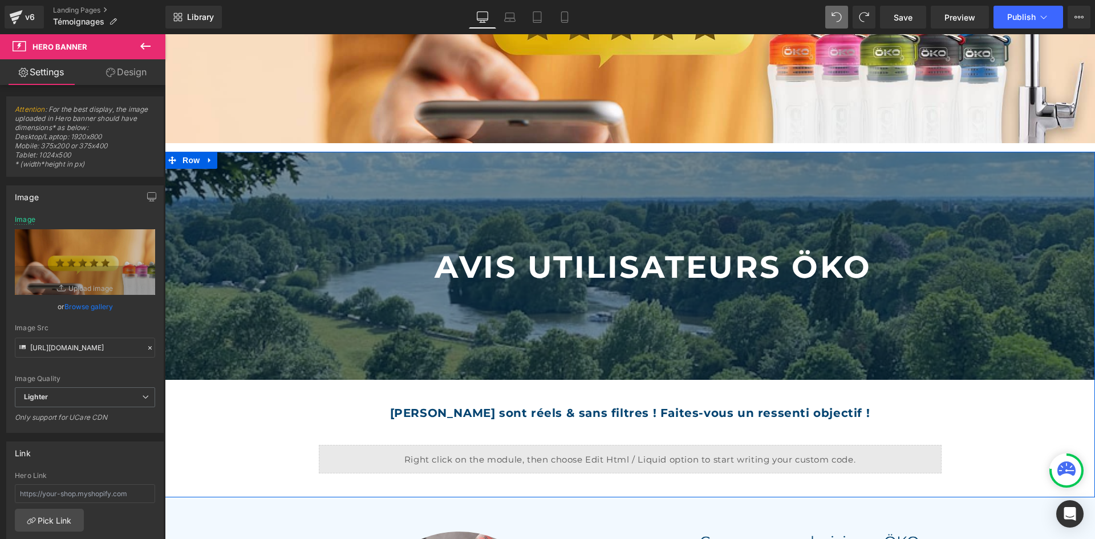
scroll to position [171, 0]
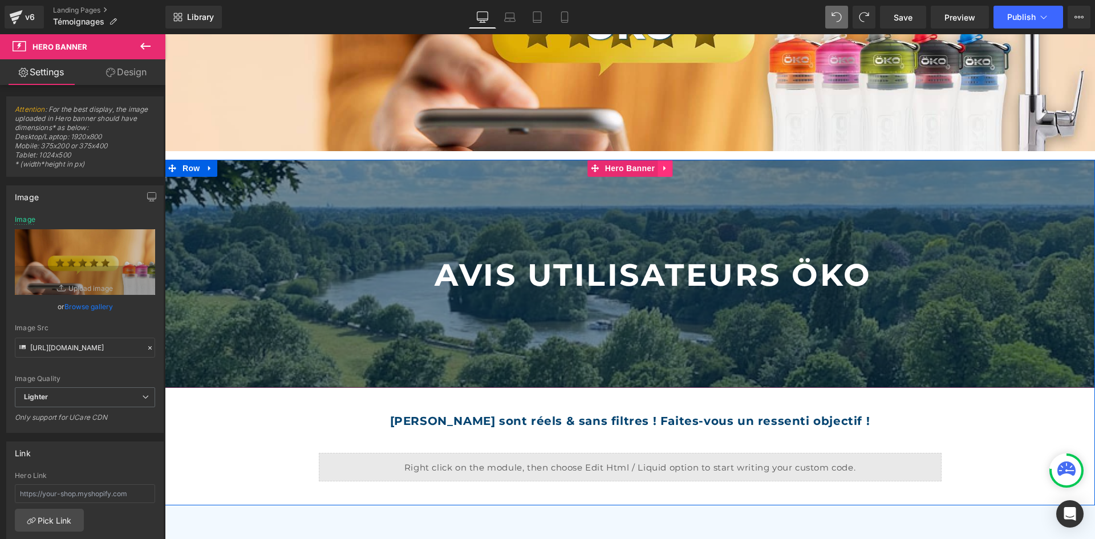
click at [664, 163] on link at bounding box center [664, 168] width 15 height 17
click at [668, 164] on icon at bounding box center [672, 168] width 8 height 8
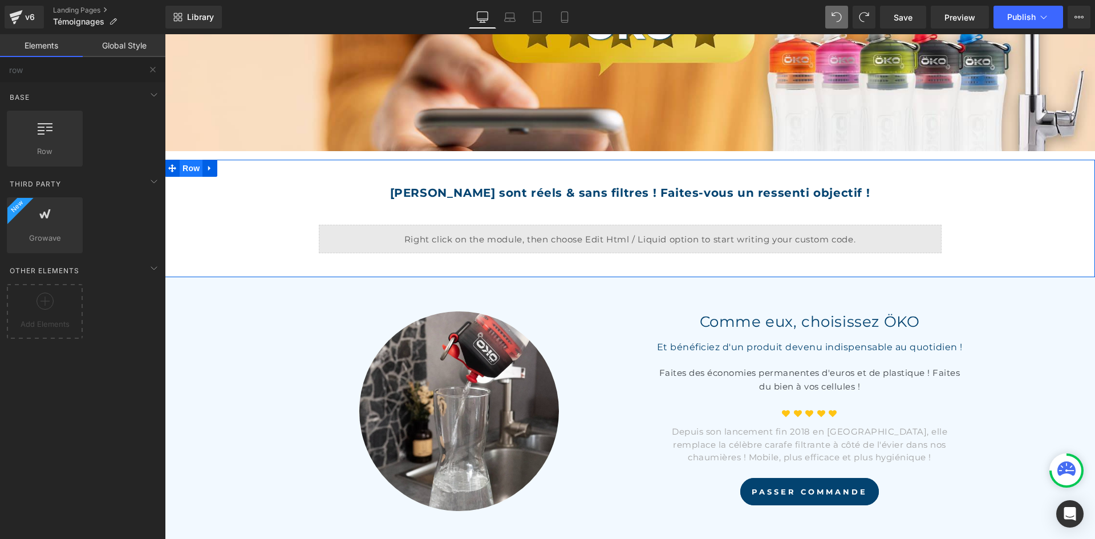
click at [191, 165] on span "Row" at bounding box center [191, 168] width 23 height 17
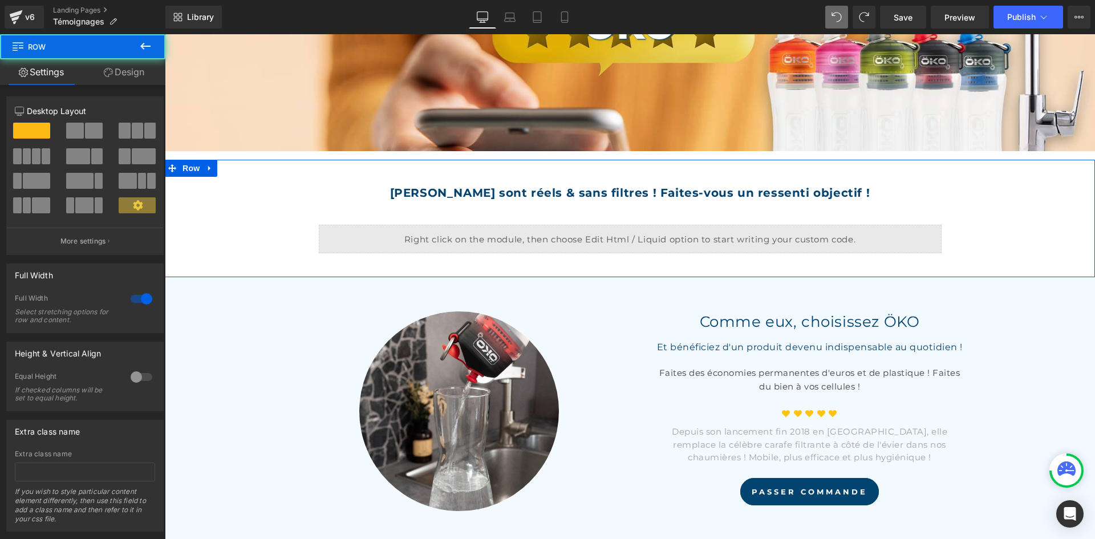
click at [121, 71] on link "Design" at bounding box center [124, 72] width 83 height 26
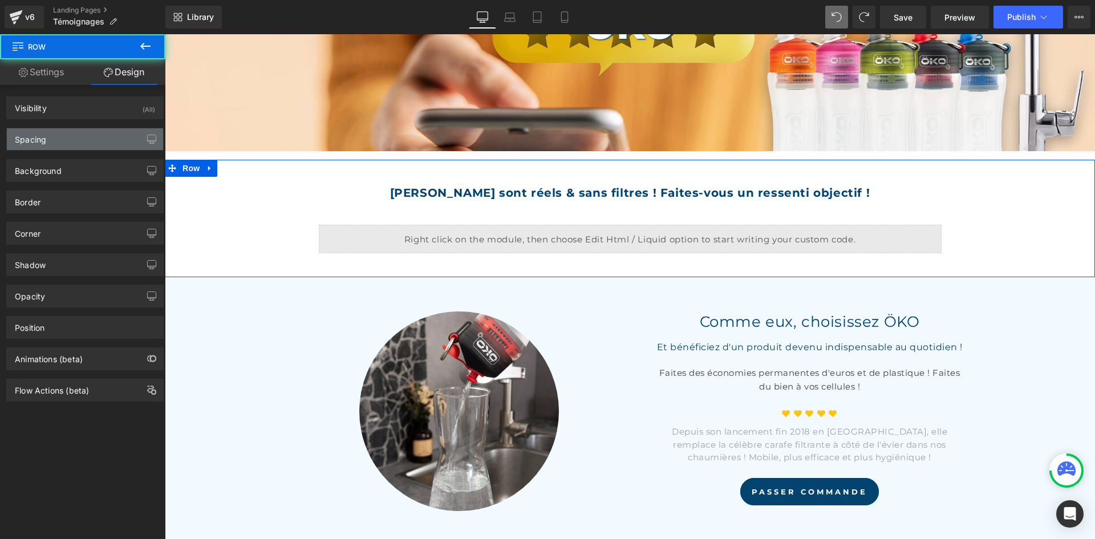
click at [63, 129] on div "Spacing" at bounding box center [85, 139] width 156 height 22
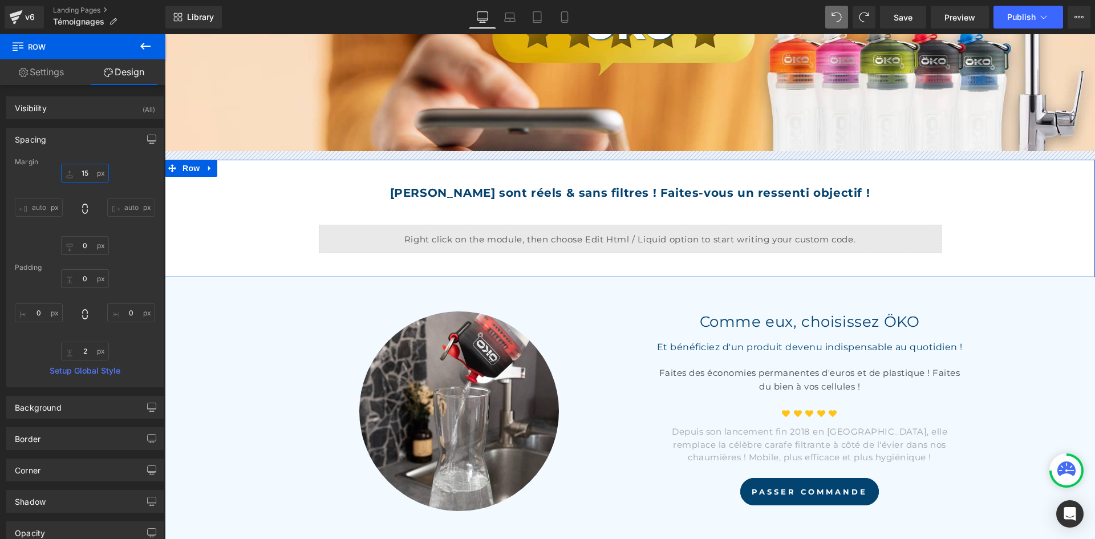
click at [84, 167] on input "15" at bounding box center [85, 173] width 48 height 19
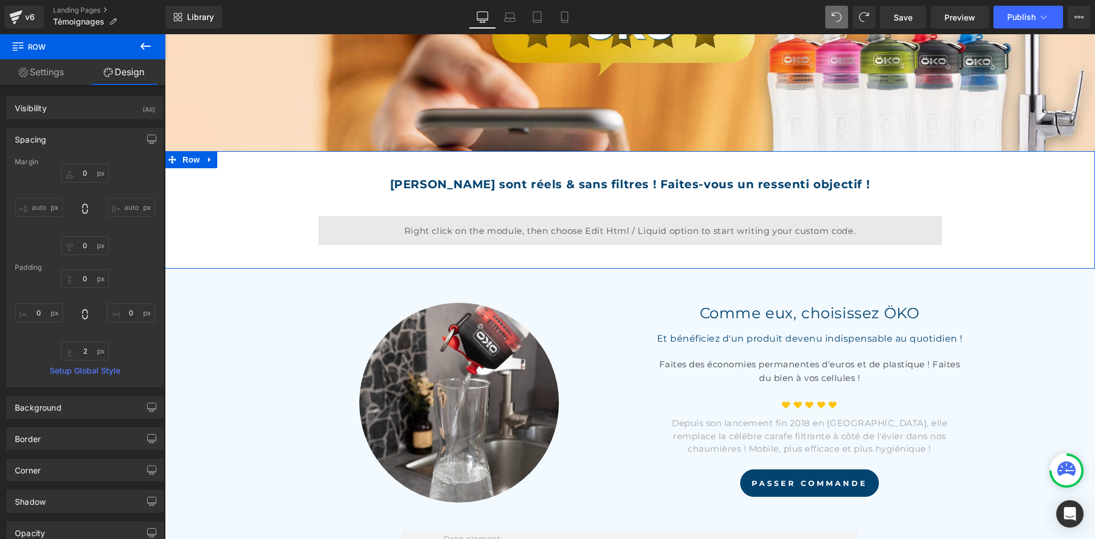
click at [136, 136] on div "Spacing" at bounding box center [85, 139] width 156 height 22
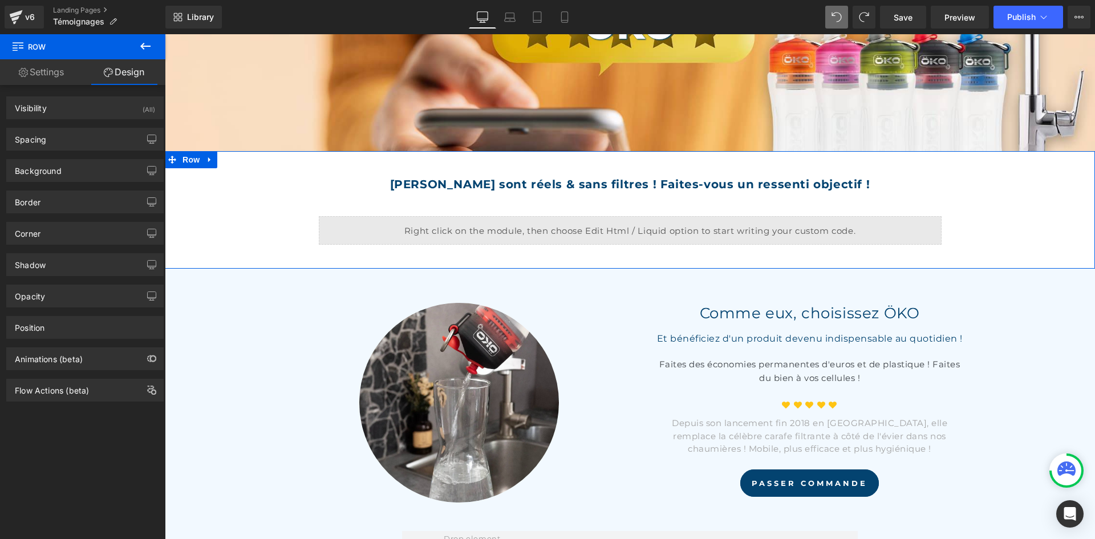
click at [76, 151] on div "Background Color & Image color transparent Color transparent 0 % Image Replace …" at bounding box center [85, 166] width 170 height 31
click at [88, 136] on div "Spacing" at bounding box center [85, 139] width 156 height 22
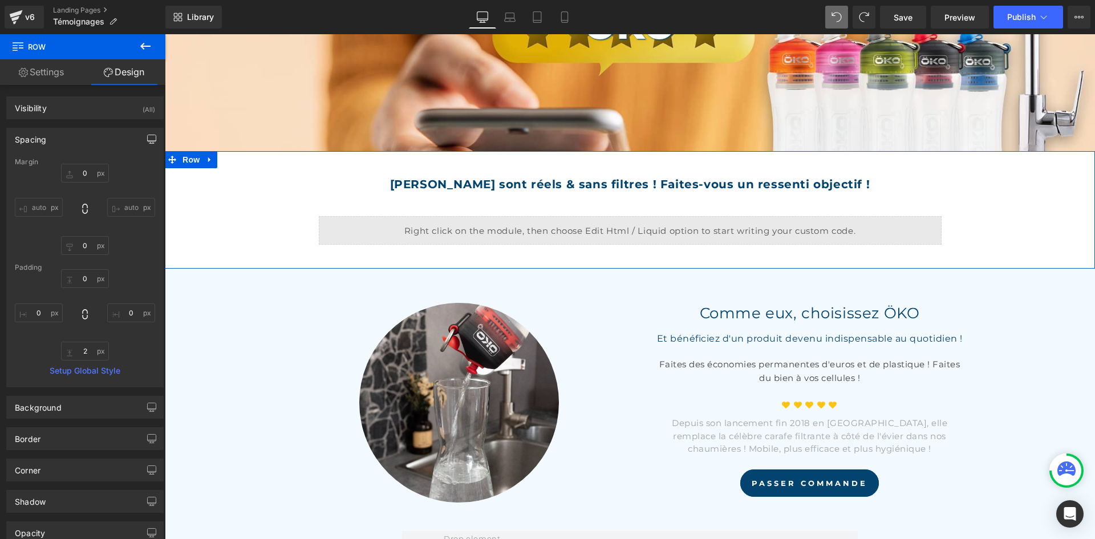
click at [143, 134] on button "button" at bounding box center [152, 139] width 18 height 22
click at [63, 164] on button "Laptop" at bounding box center [63, 163] width 35 height 19
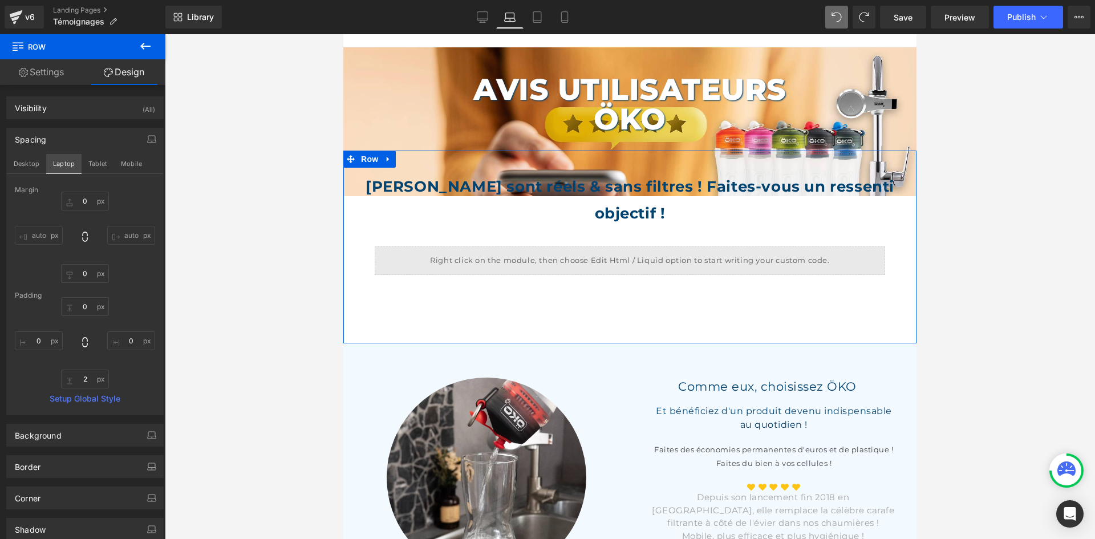
type input "-80"
type input "0"
type input "80"
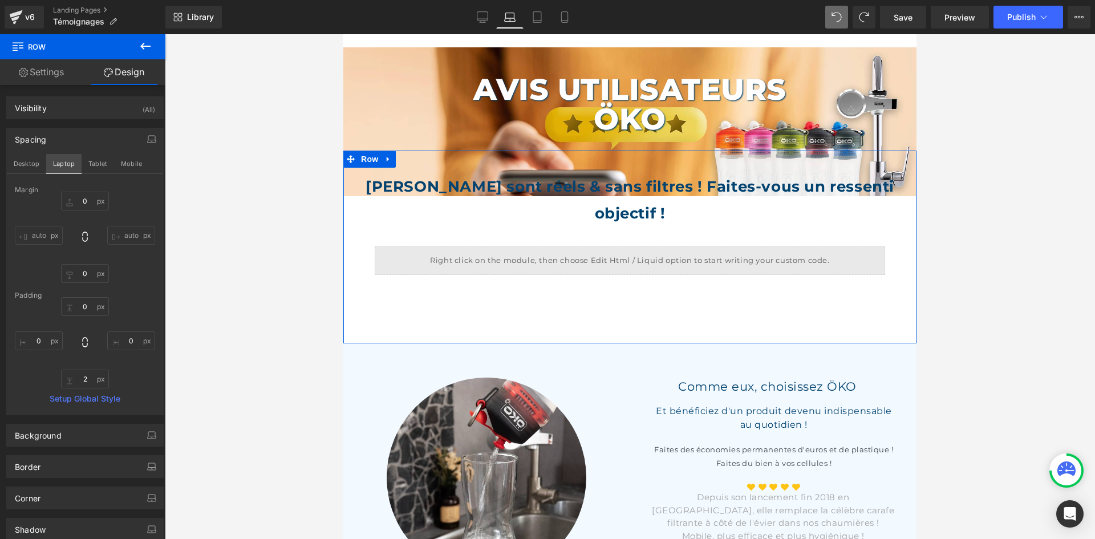
type input "0"
click at [82, 203] on input "-80" at bounding box center [85, 201] width 48 height 19
click at [81, 197] on input "-80" at bounding box center [85, 201] width 48 height 19
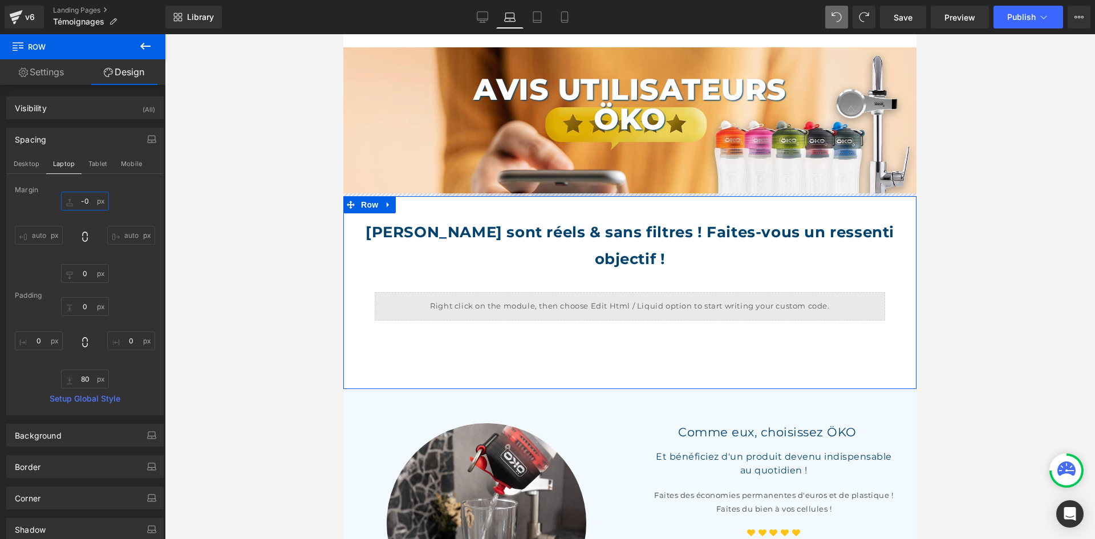
type input "-"
click at [99, 162] on button "Tablet" at bounding box center [98, 163] width 33 height 19
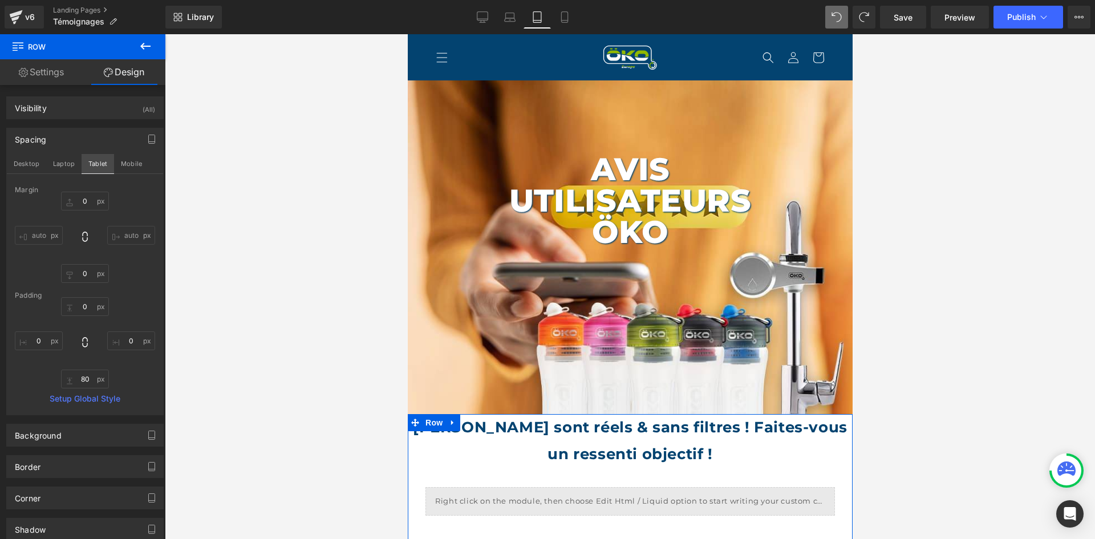
type input "0"
click at [124, 173] on button "Mobile" at bounding box center [131, 163] width 35 height 19
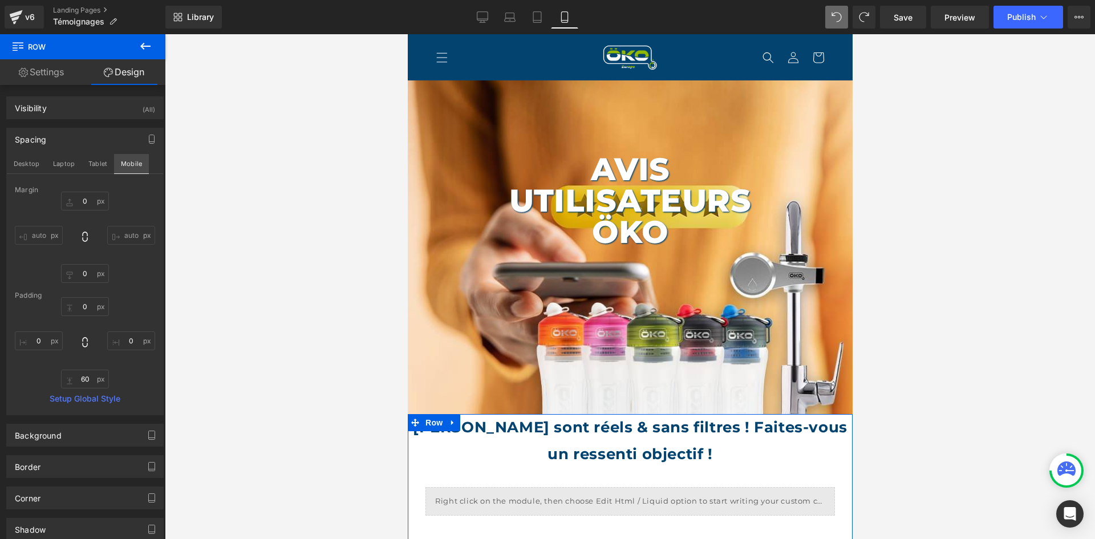
scroll to position [0, 0]
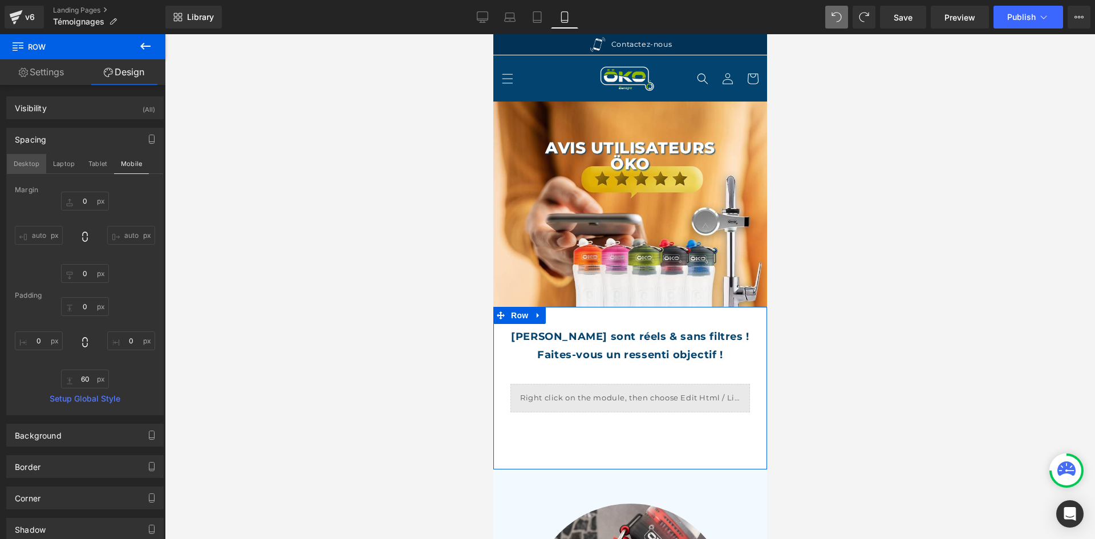
click at [33, 168] on button "Desktop" at bounding box center [26, 163] width 39 height 19
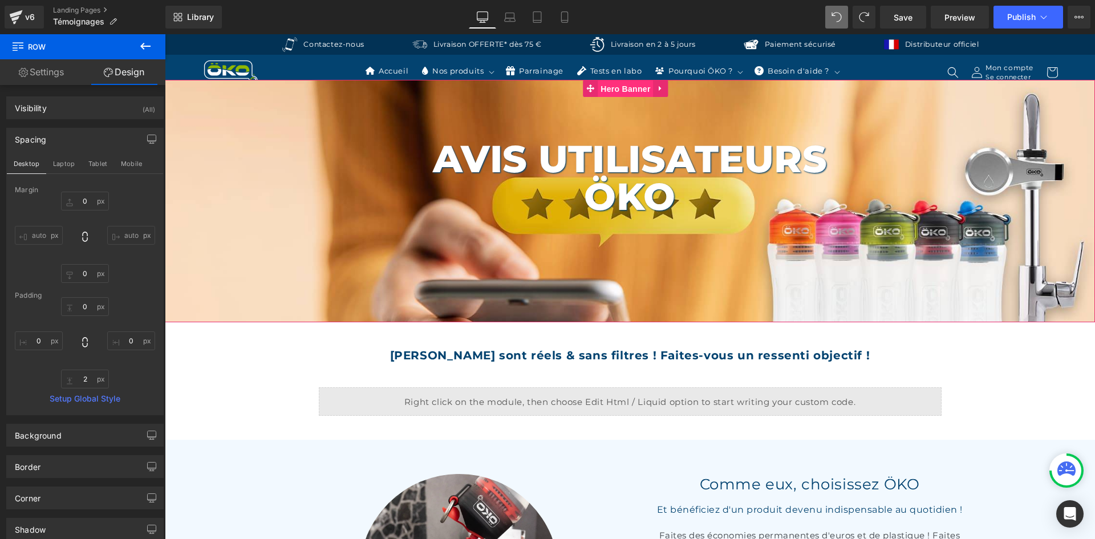
click at [618, 92] on span "Hero Banner" at bounding box center [625, 88] width 55 height 17
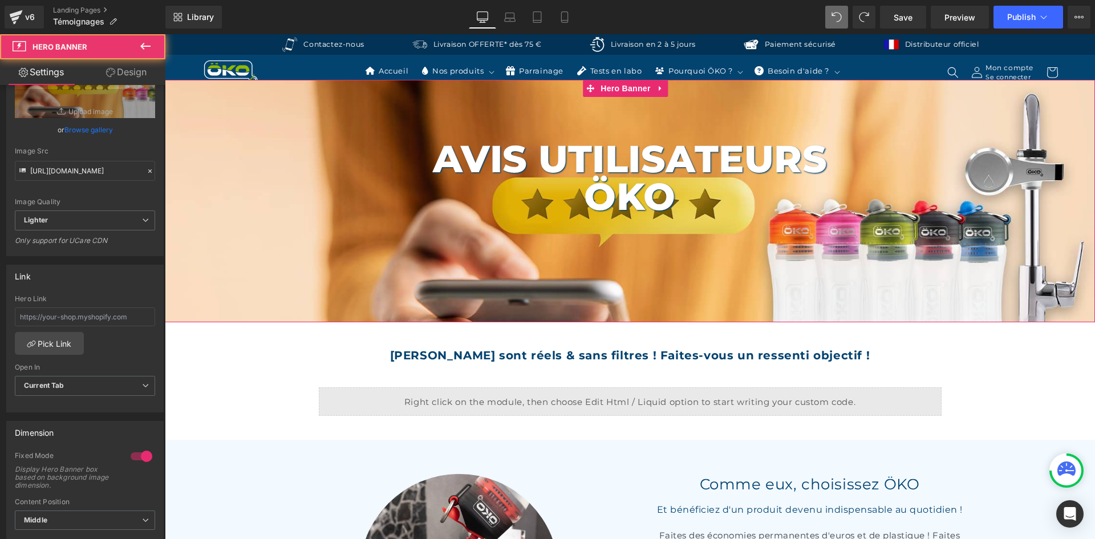
scroll to position [228, 0]
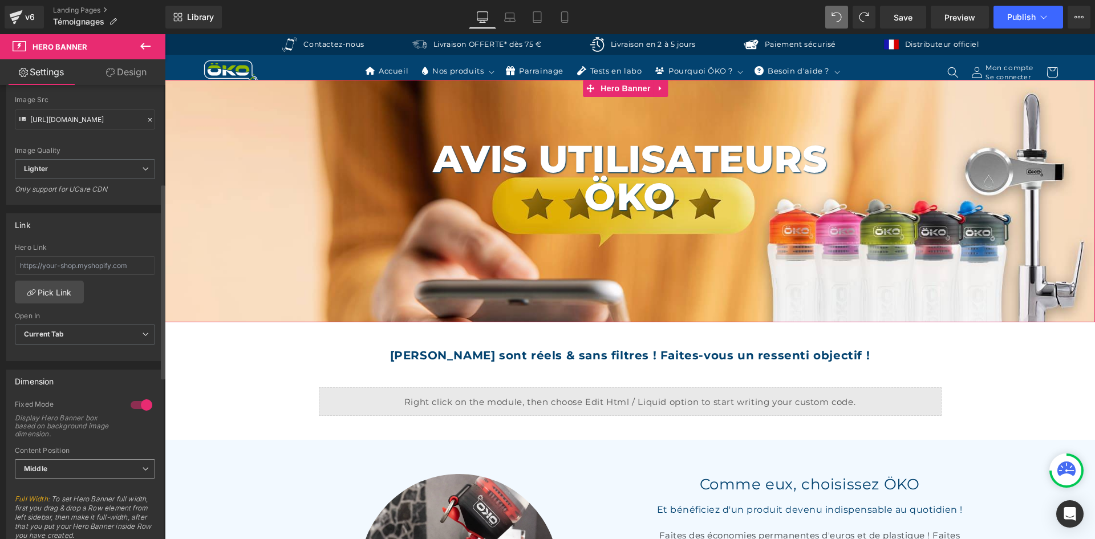
click at [72, 465] on span "Middle" at bounding box center [85, 469] width 140 height 20
click at [70, 481] on li "Top" at bounding box center [83, 488] width 136 height 17
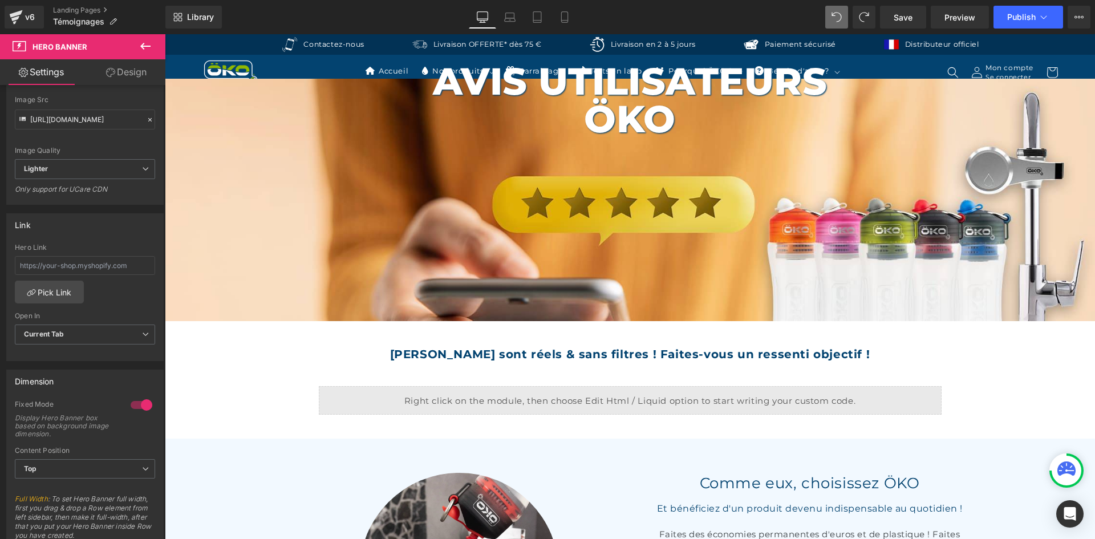
scroll to position [0, 0]
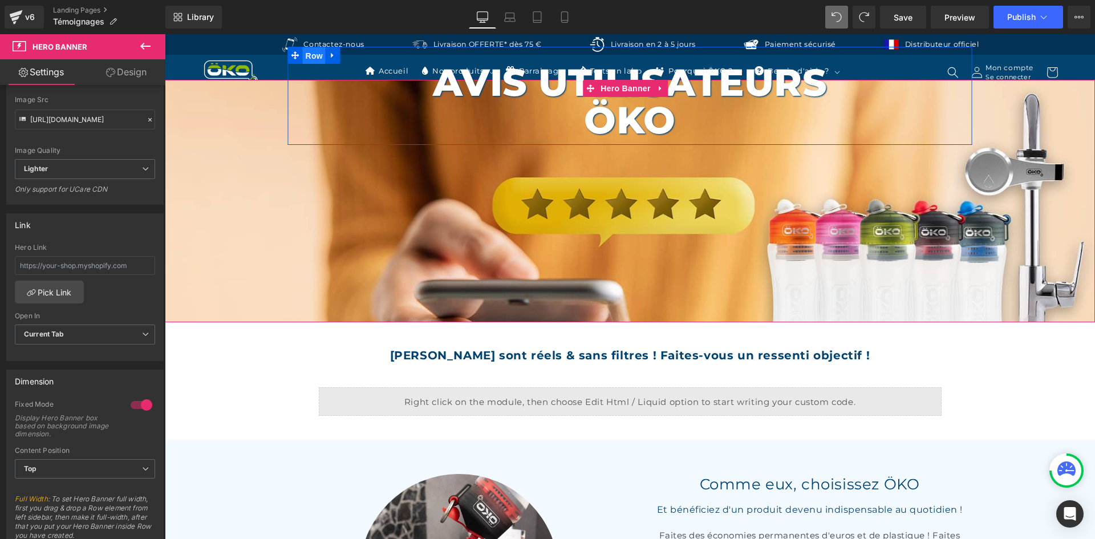
click at [304, 57] on span "Row" at bounding box center [314, 55] width 23 height 17
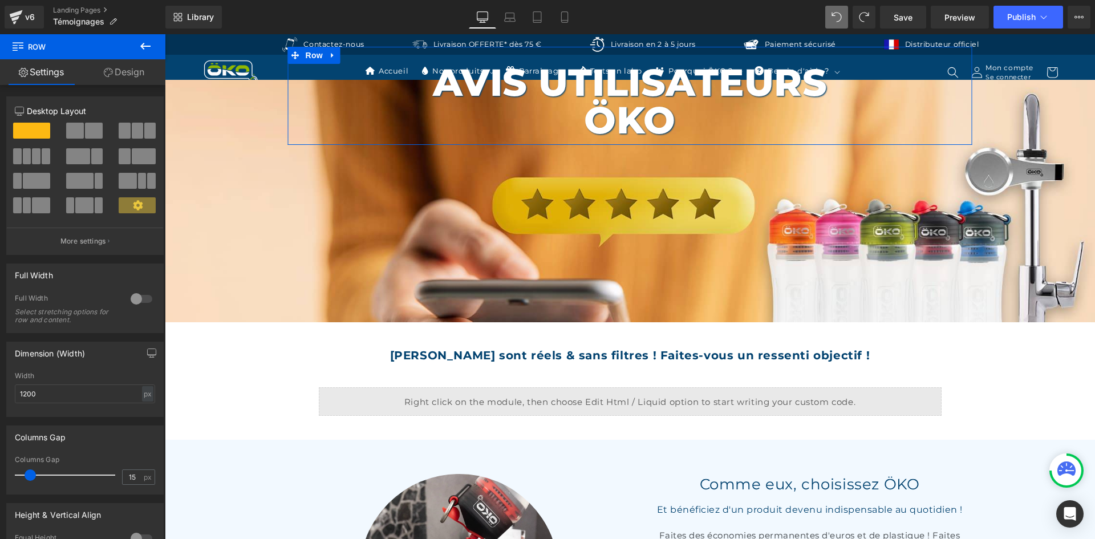
click at [109, 75] on icon at bounding box center [108, 72] width 9 height 9
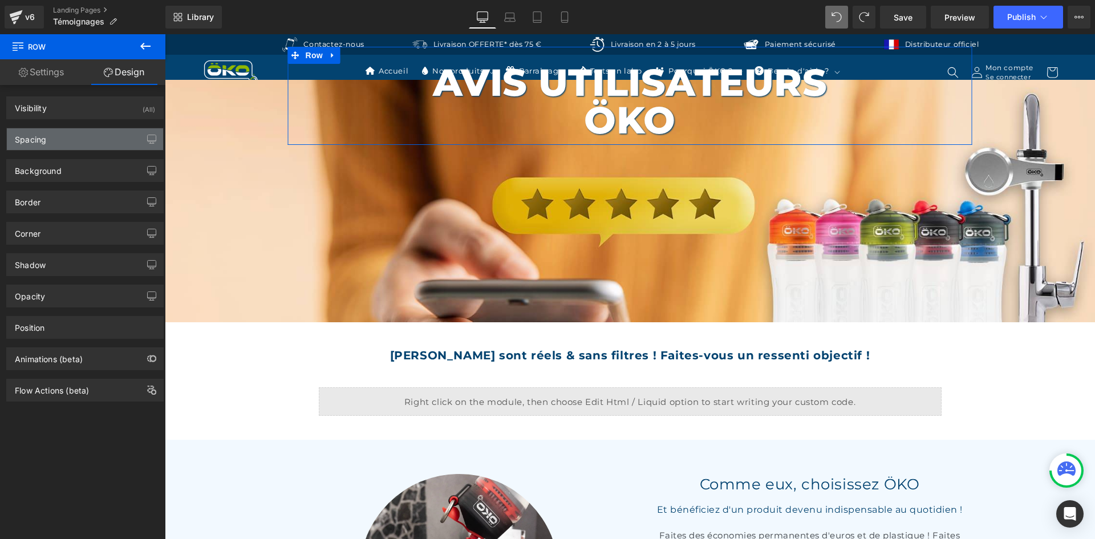
click at [81, 141] on div "Spacing" at bounding box center [85, 139] width 156 height 22
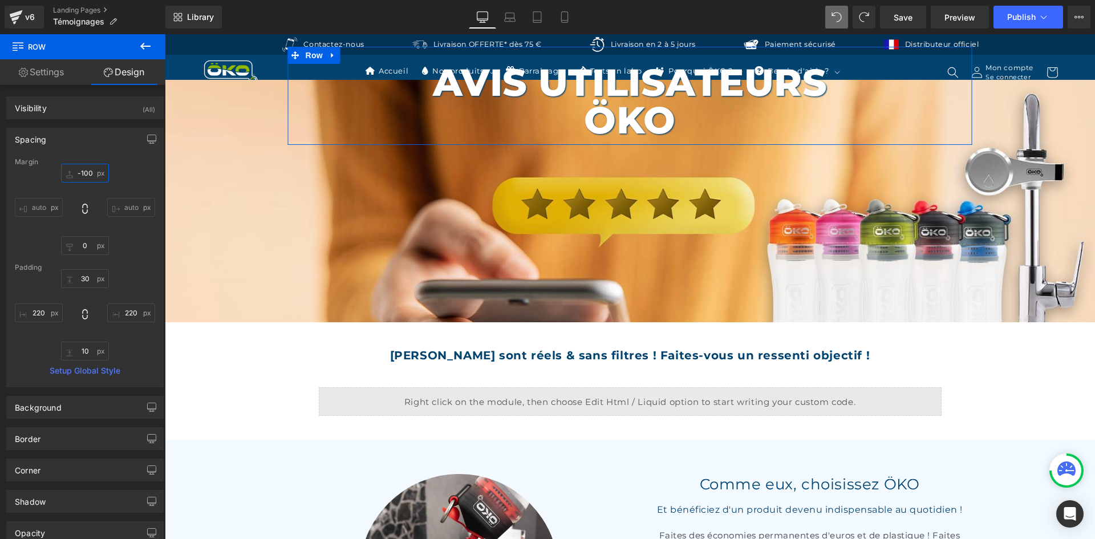
click at [84, 169] on input "-100" at bounding box center [85, 173] width 48 height 19
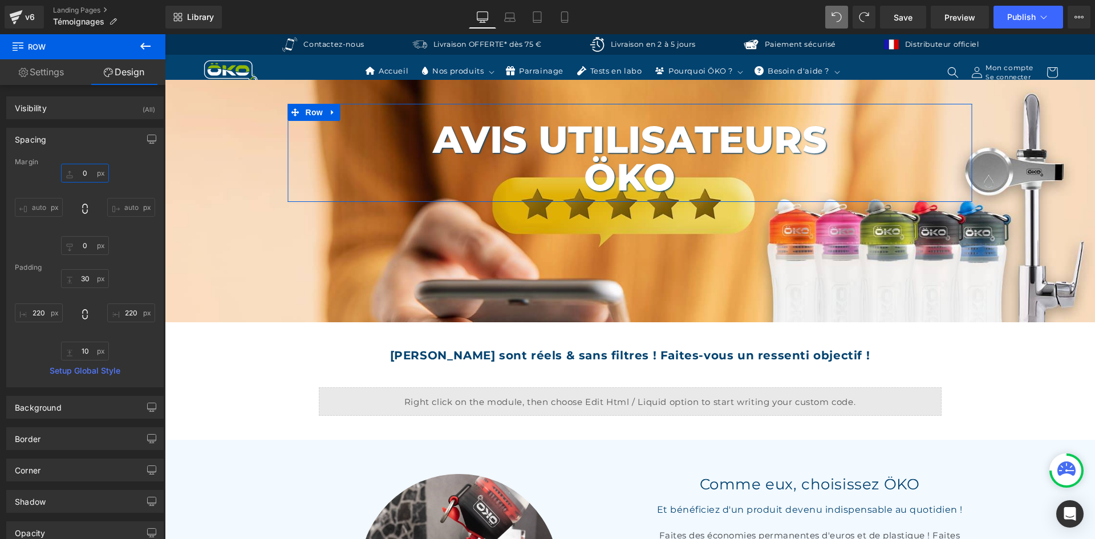
click at [87, 176] on input "0" at bounding box center [85, 173] width 48 height 19
click at [82, 175] on input "0" at bounding box center [85, 173] width 48 height 19
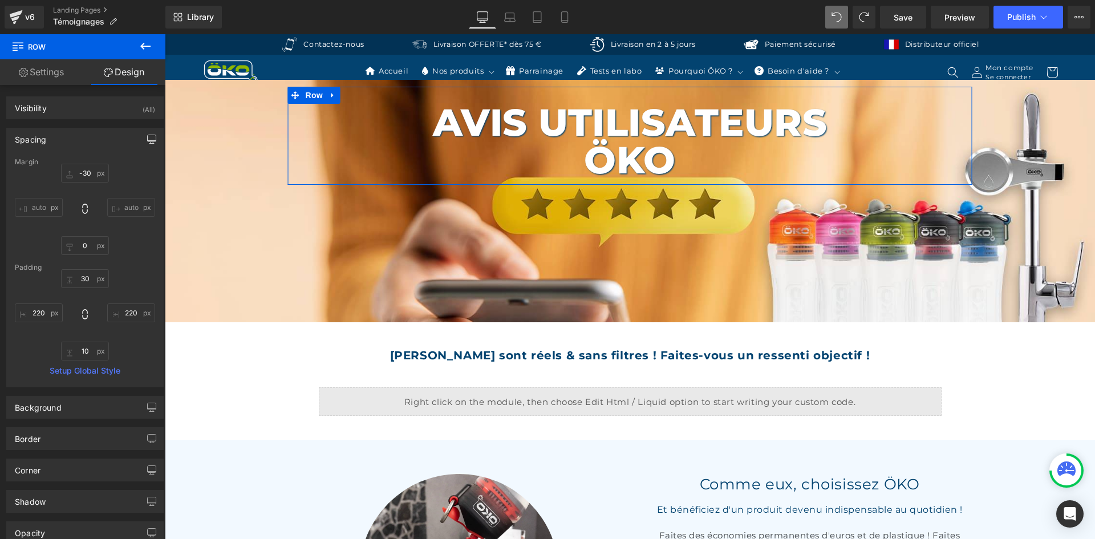
click at [145, 144] on button "button" at bounding box center [152, 139] width 18 height 22
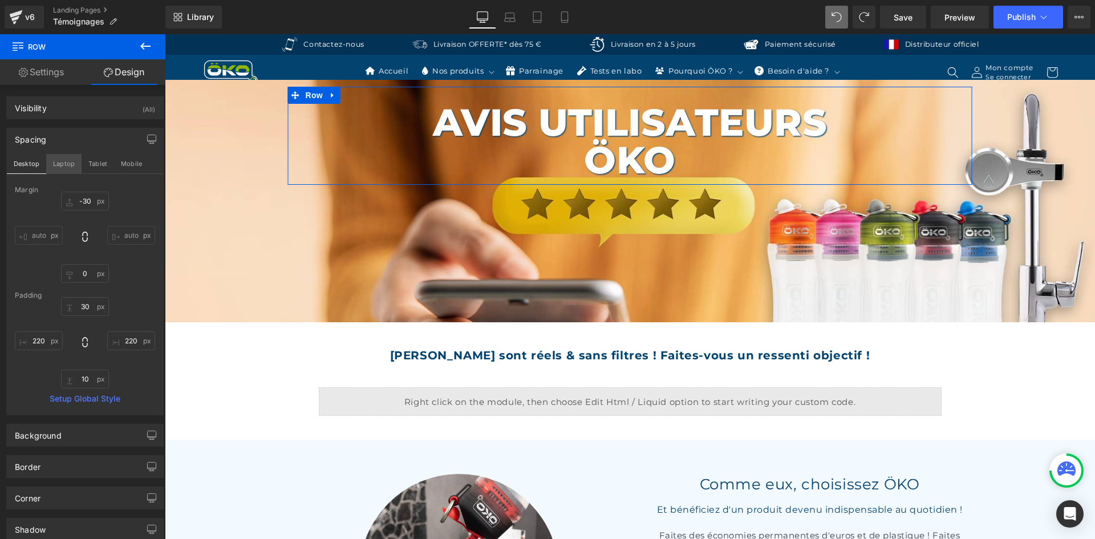
click at [48, 169] on button "Laptop" at bounding box center [63, 163] width 35 height 19
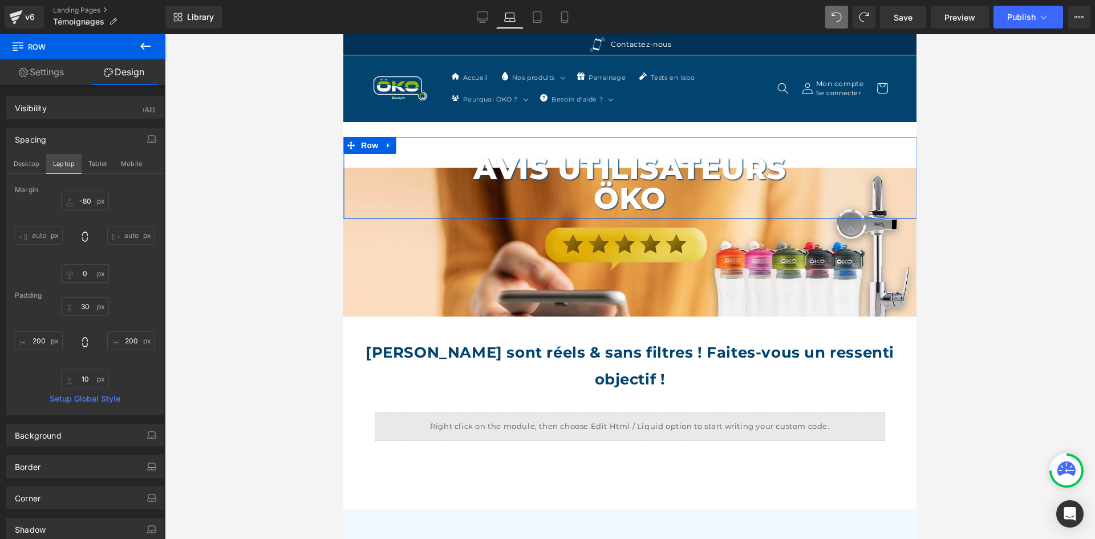
scroll to position [50, 0]
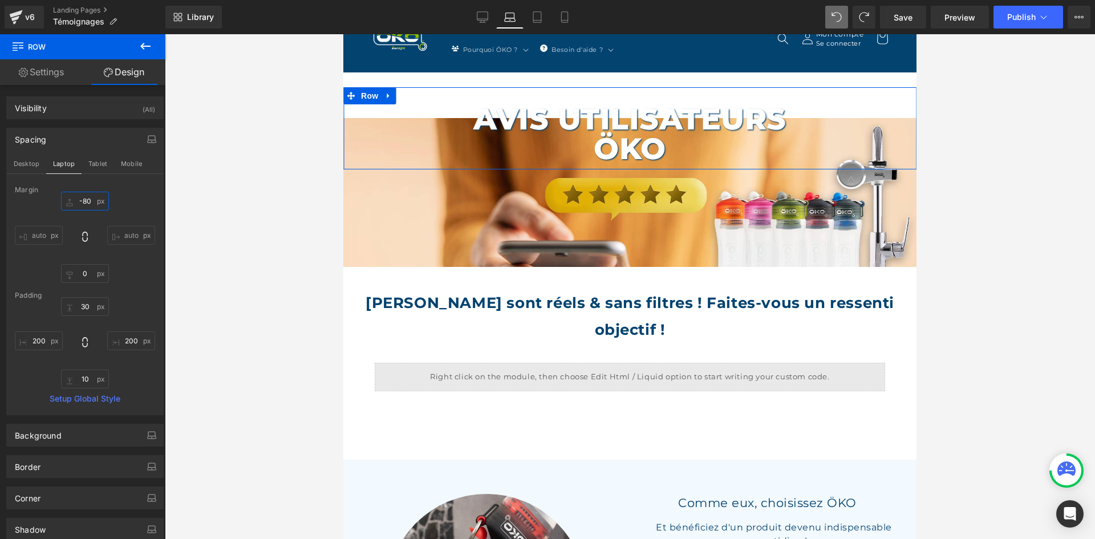
click at [86, 197] on input "-80" at bounding box center [85, 201] width 48 height 19
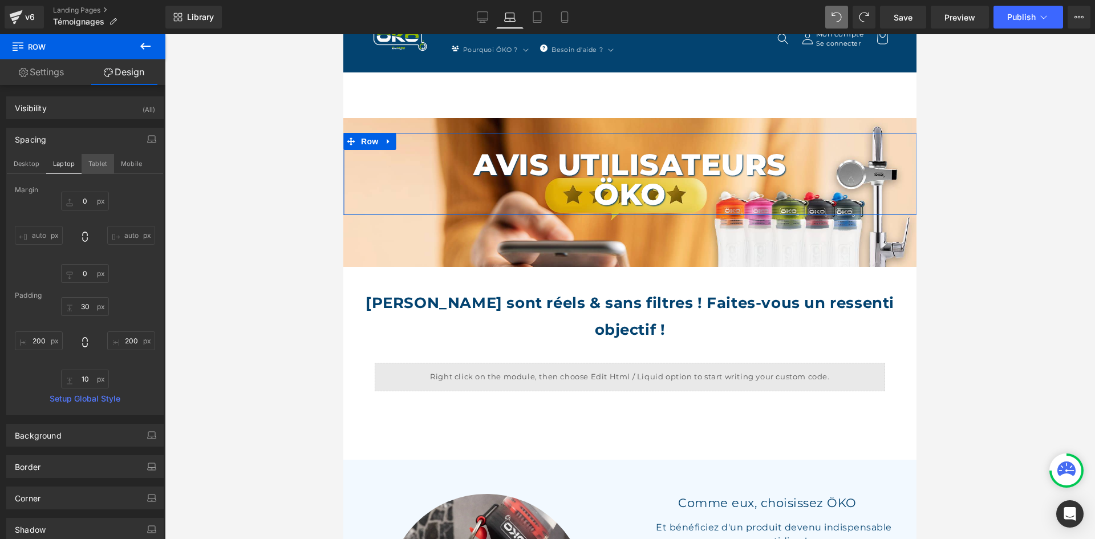
click at [96, 165] on button "Tablet" at bounding box center [98, 163] width 33 height 19
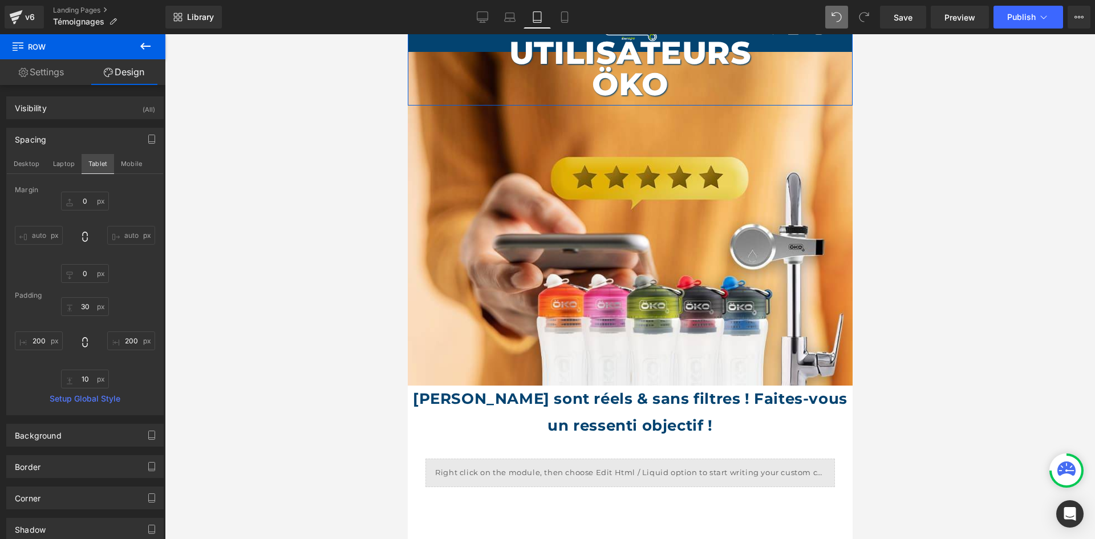
scroll to position [0, 0]
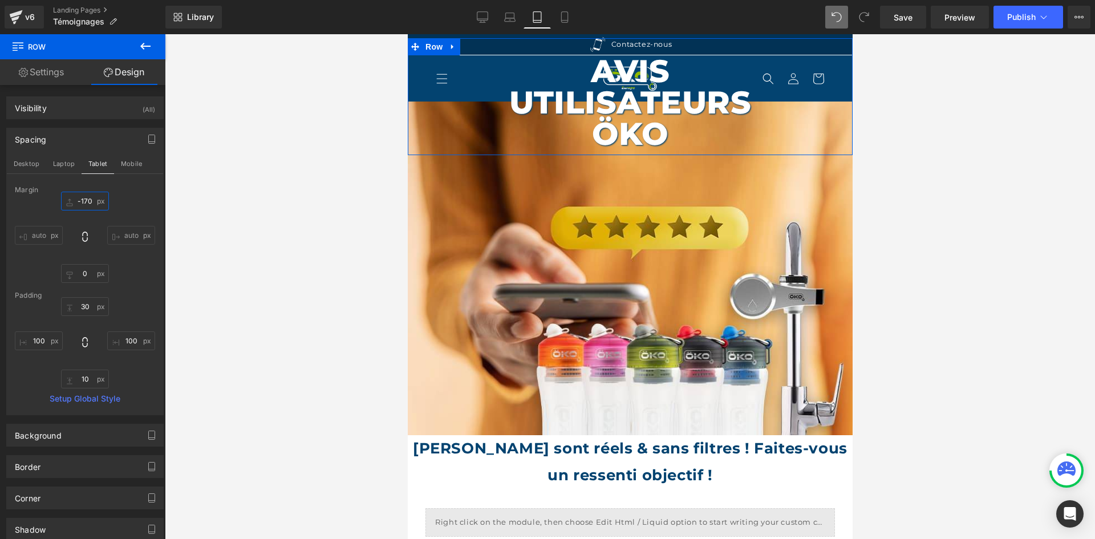
click at [87, 198] on input "-170" at bounding box center [85, 201] width 48 height 19
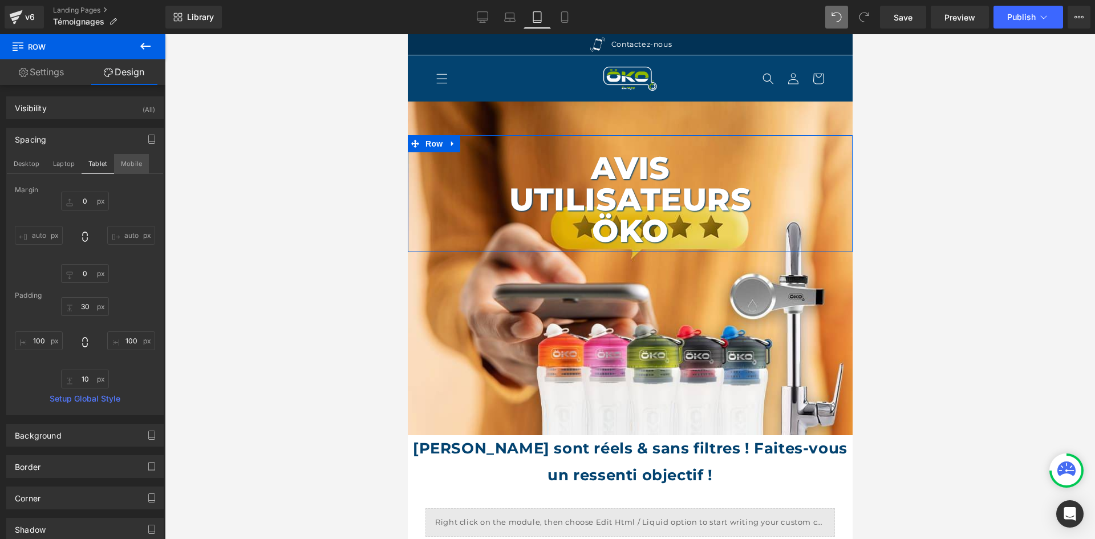
click at [123, 165] on button "Mobile" at bounding box center [131, 163] width 35 height 19
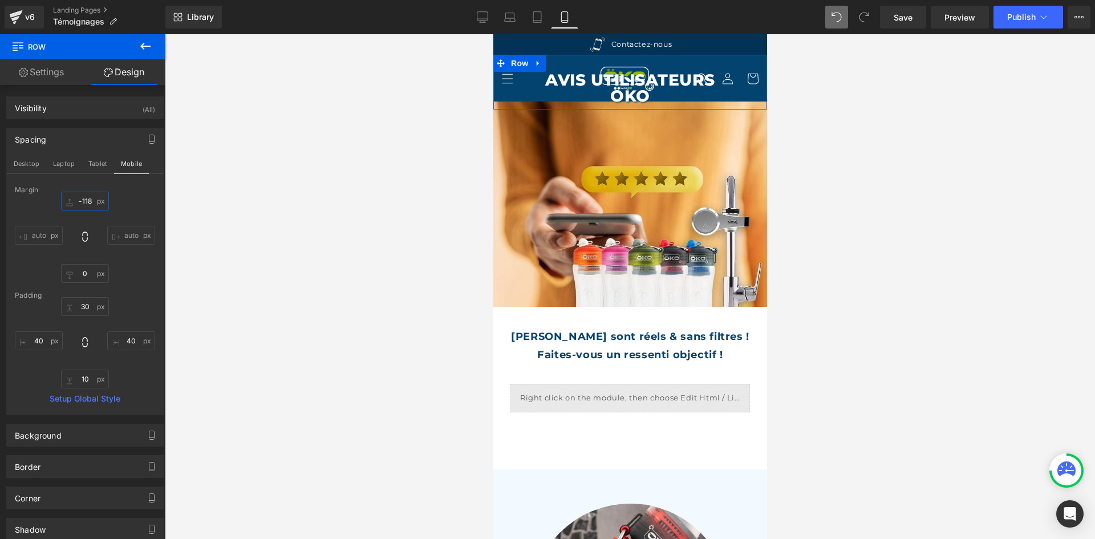
click at [87, 198] on input "-118" at bounding box center [85, 201] width 48 height 19
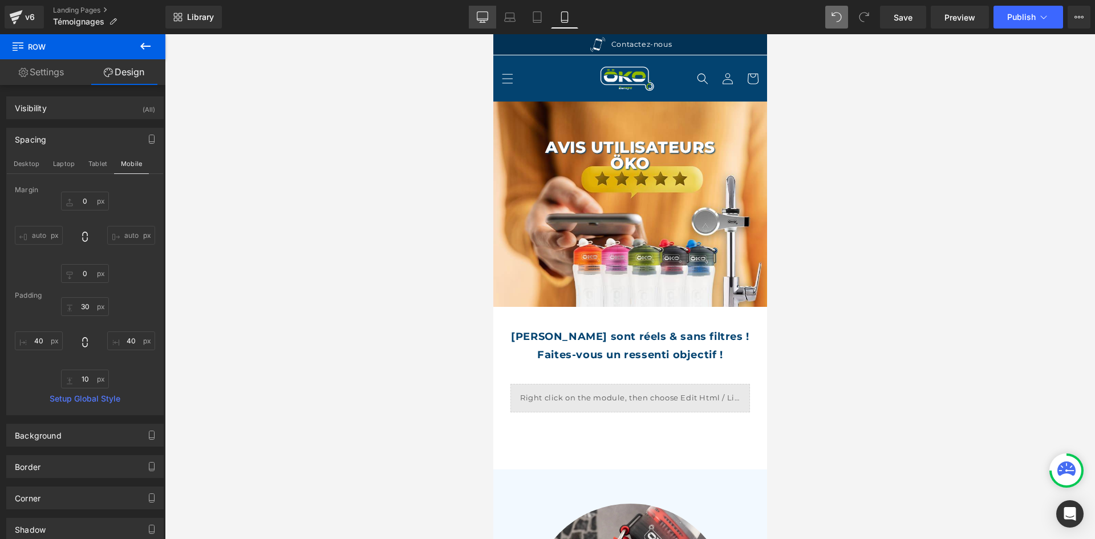
click at [488, 9] on link "Desktop" at bounding box center [482, 17] width 27 height 23
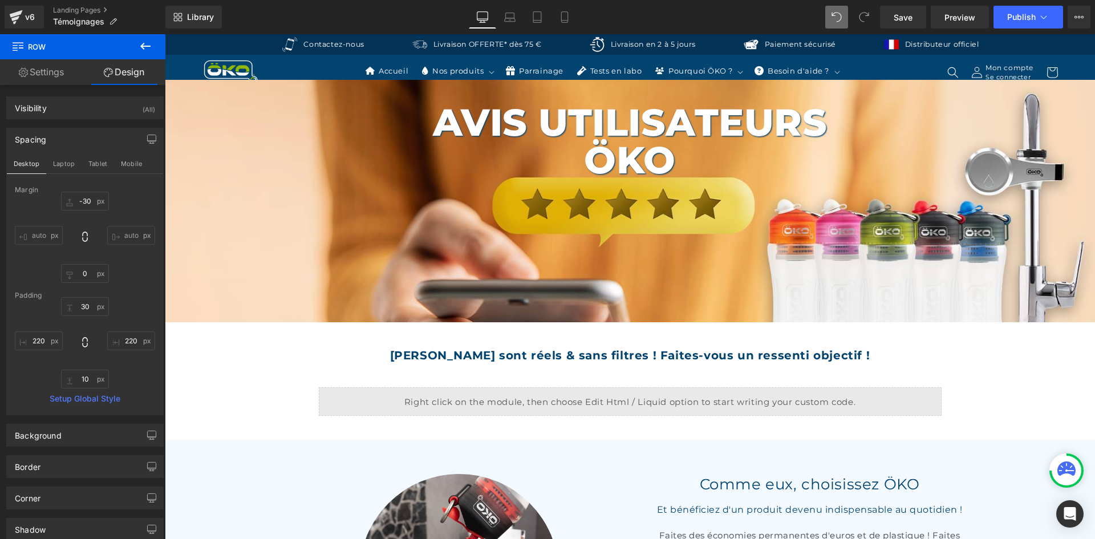
scroll to position [10, 0]
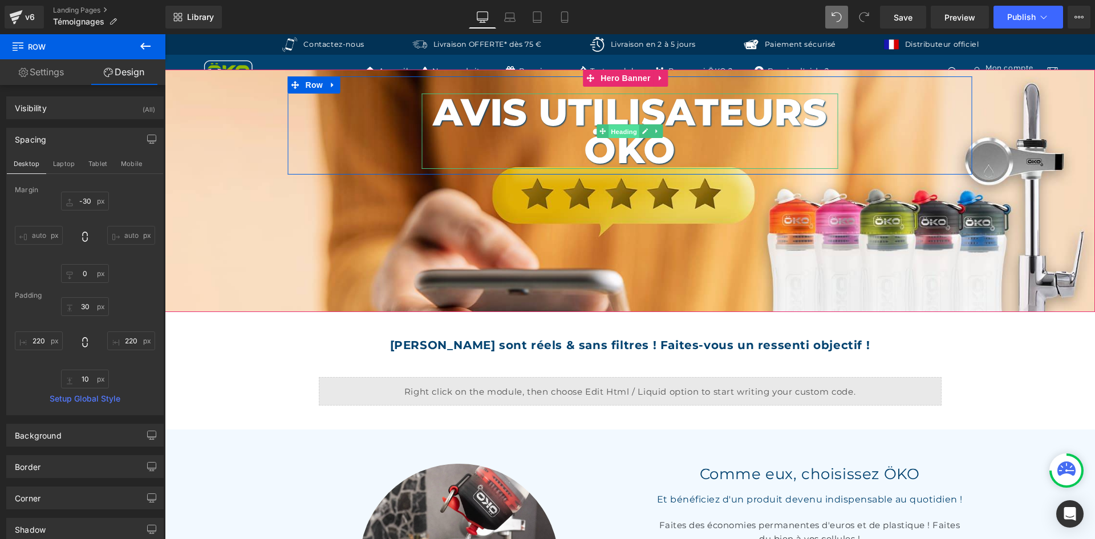
click at [617, 131] on span "Heading" at bounding box center [623, 132] width 31 height 14
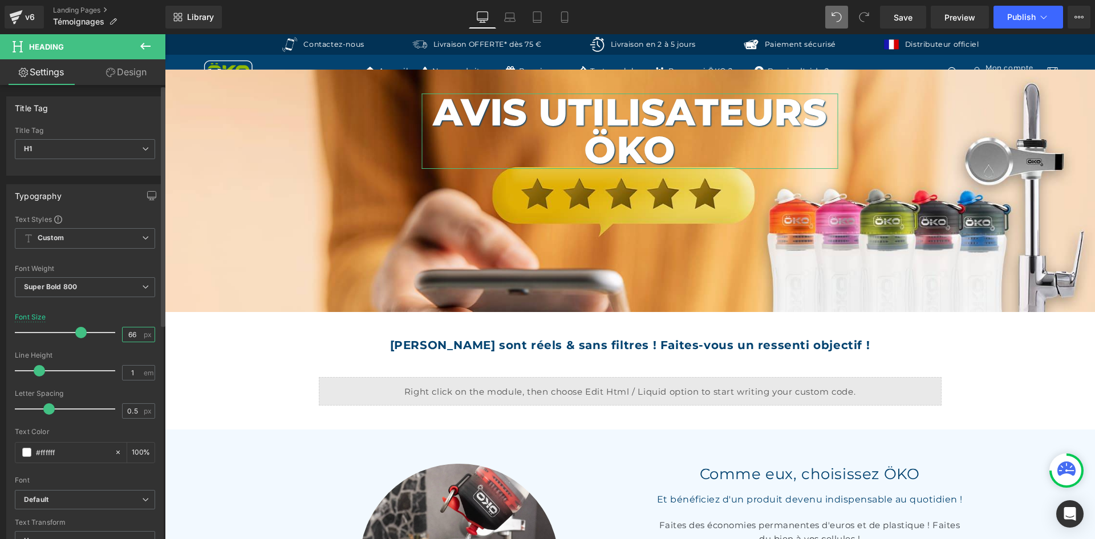
click at [135, 334] on input "66" at bounding box center [133, 334] width 20 height 14
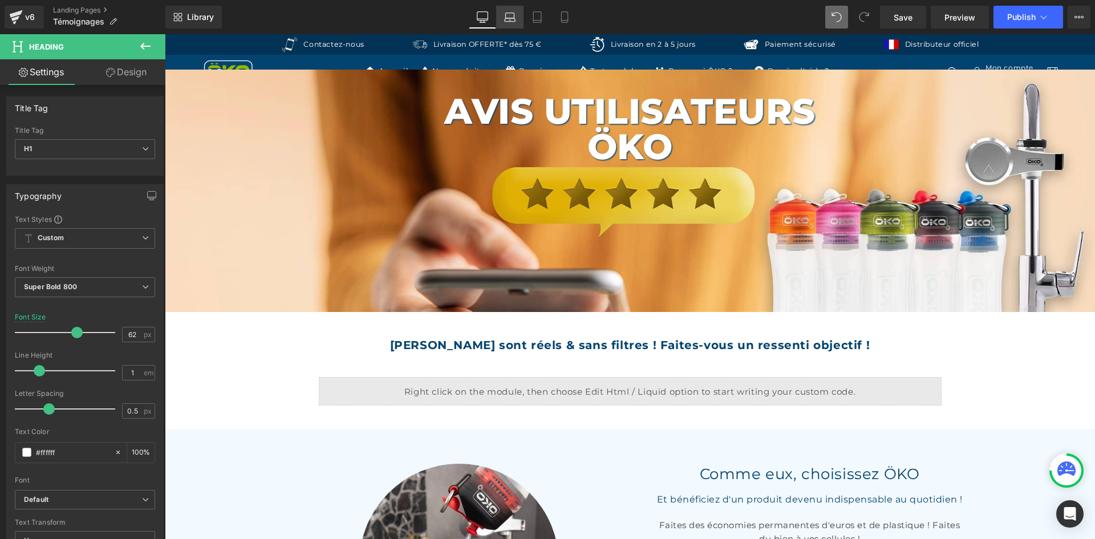
click at [511, 11] on link "Laptop" at bounding box center [509, 17] width 27 height 23
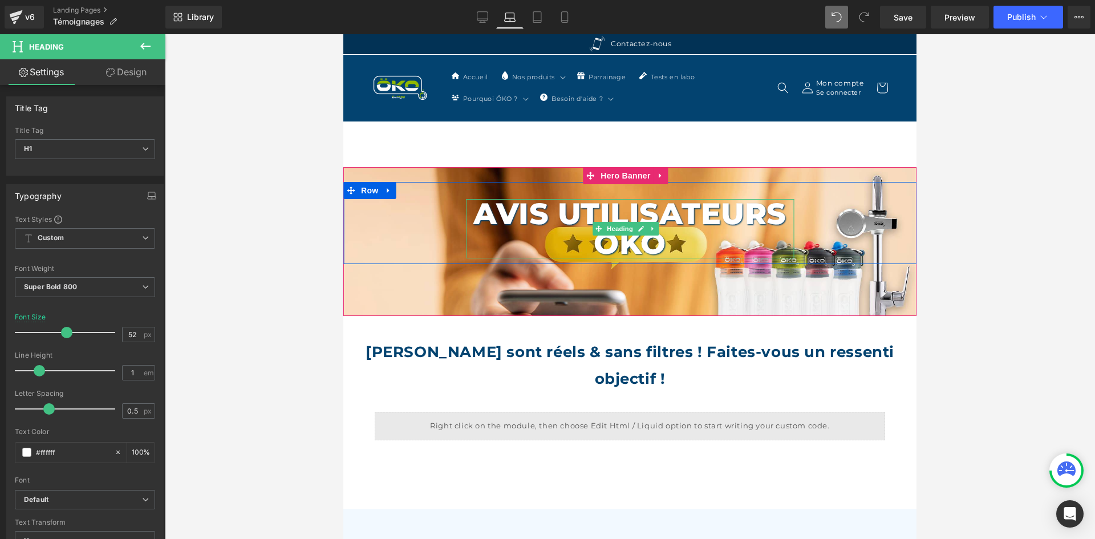
scroll to position [0, 0]
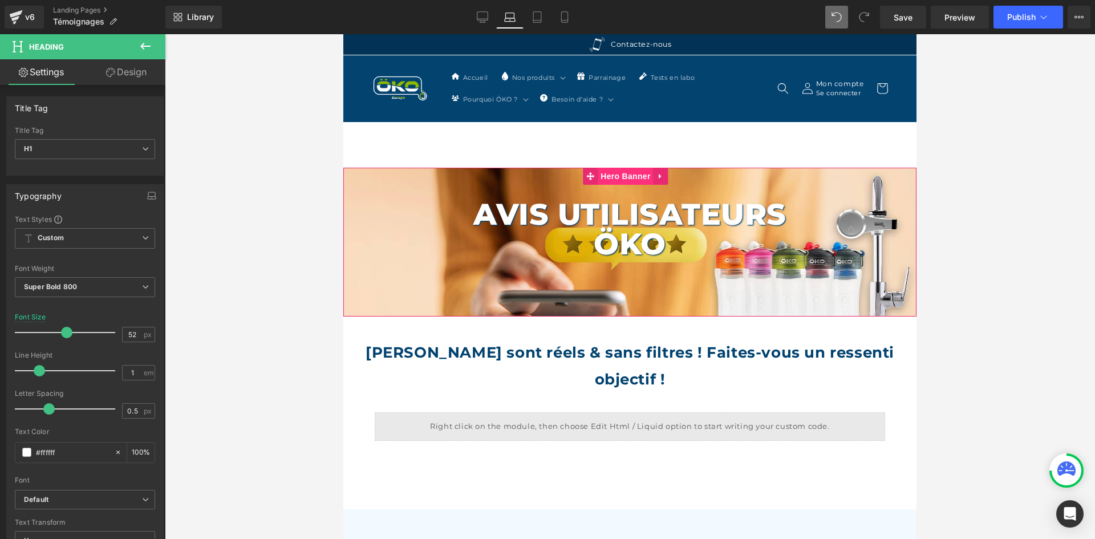
click at [610, 173] on span "Hero Banner" at bounding box center [625, 176] width 55 height 17
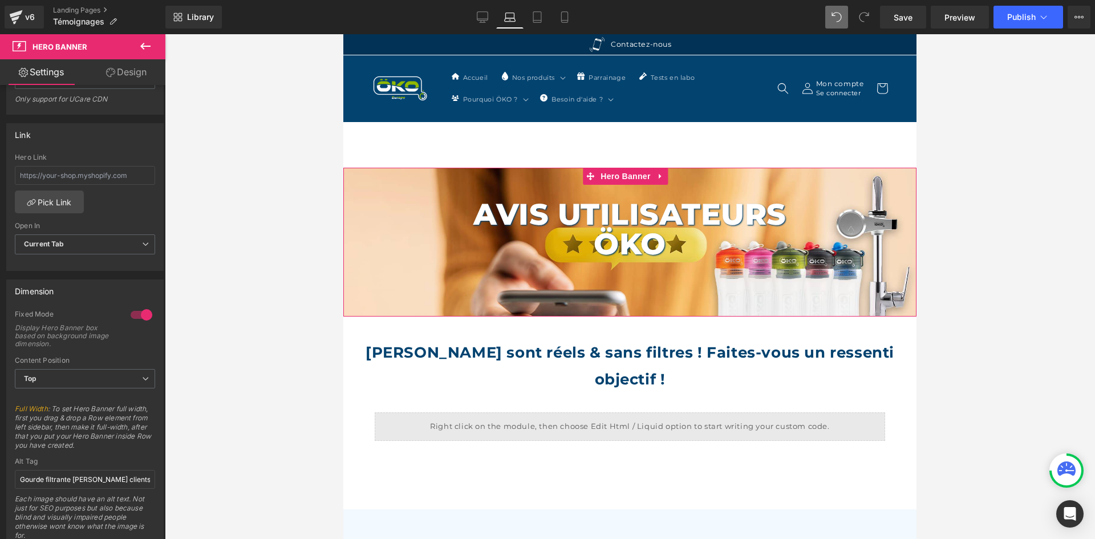
scroll to position [342, 0]
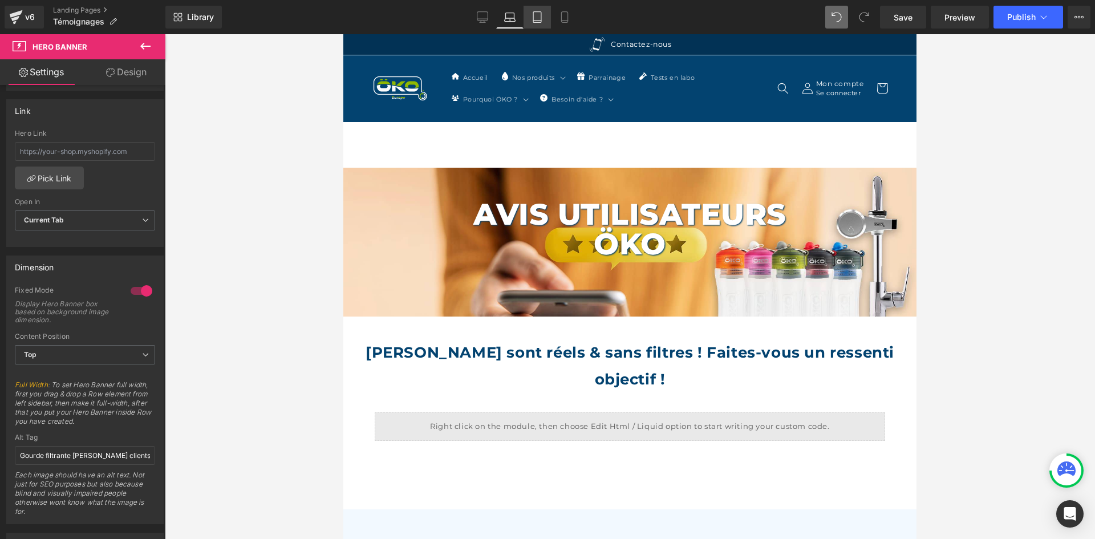
click at [531, 10] on link "Tablet" at bounding box center [536, 17] width 27 height 23
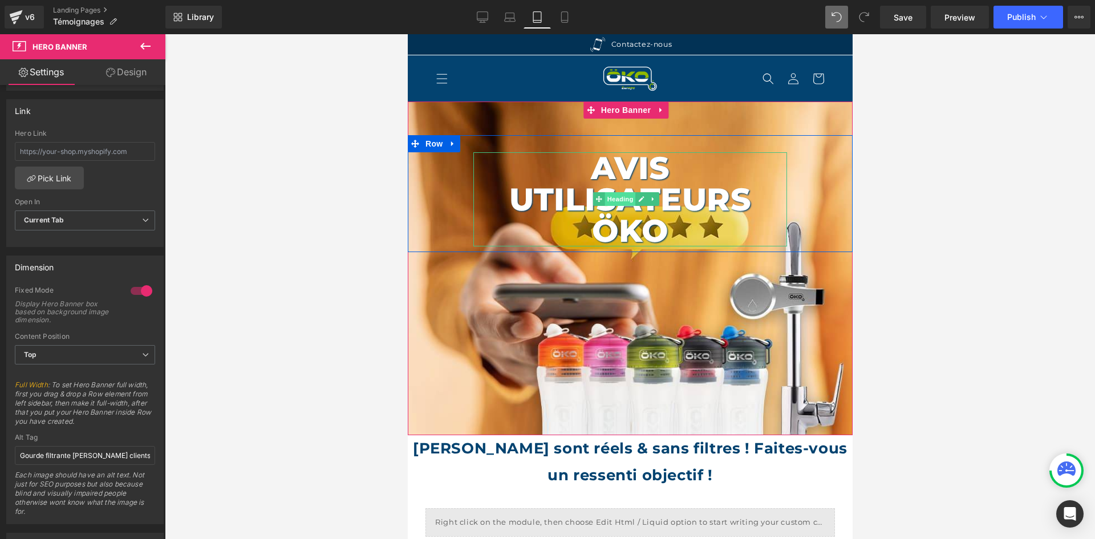
click at [618, 197] on span "Heading" at bounding box center [619, 199] width 31 height 14
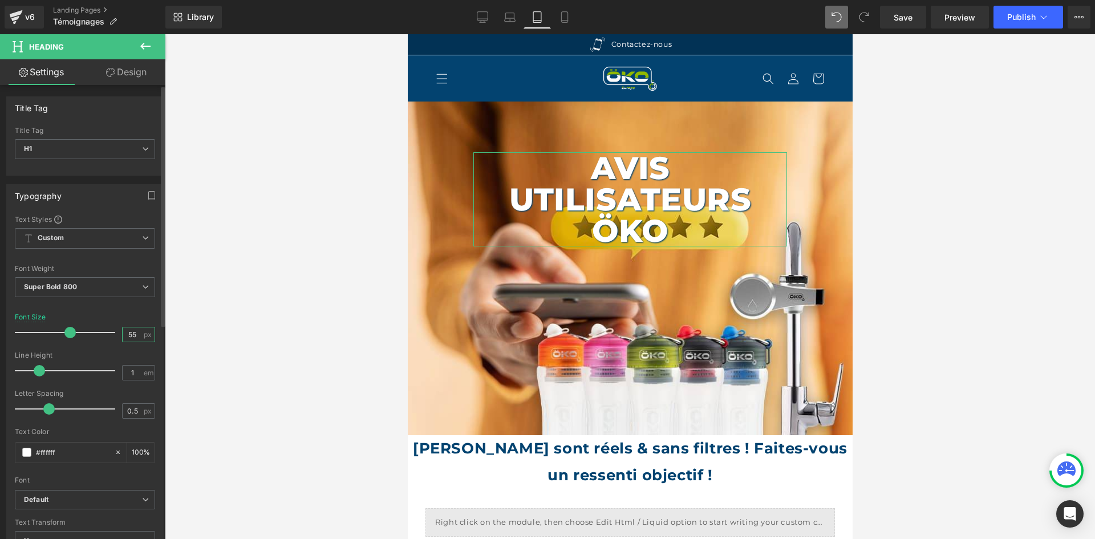
click at [134, 336] on input "55" at bounding box center [133, 334] width 20 height 14
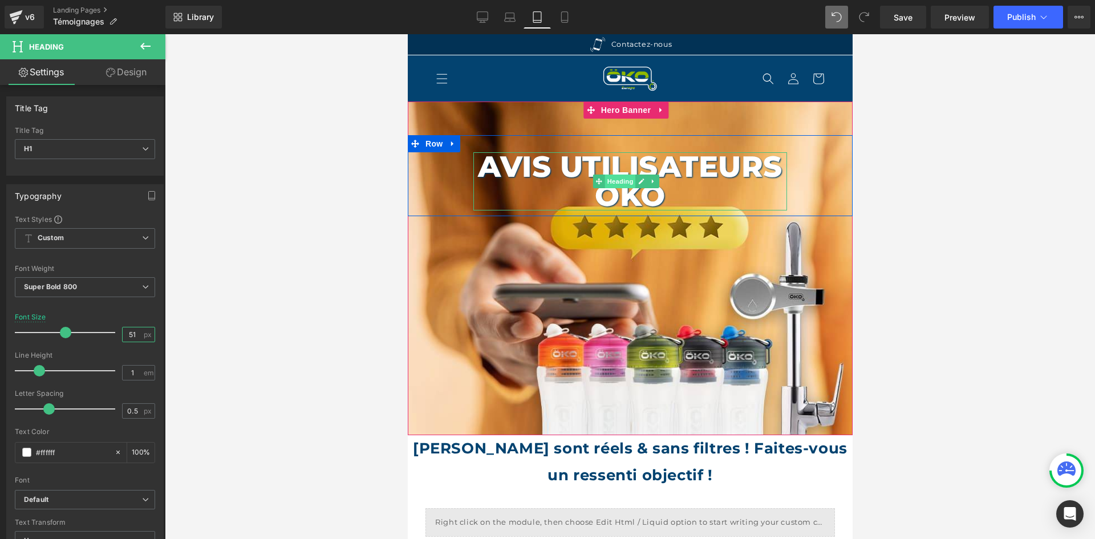
click at [624, 180] on span "Heading" at bounding box center [619, 181] width 31 height 14
click at [431, 145] on span "Row" at bounding box center [433, 143] width 23 height 17
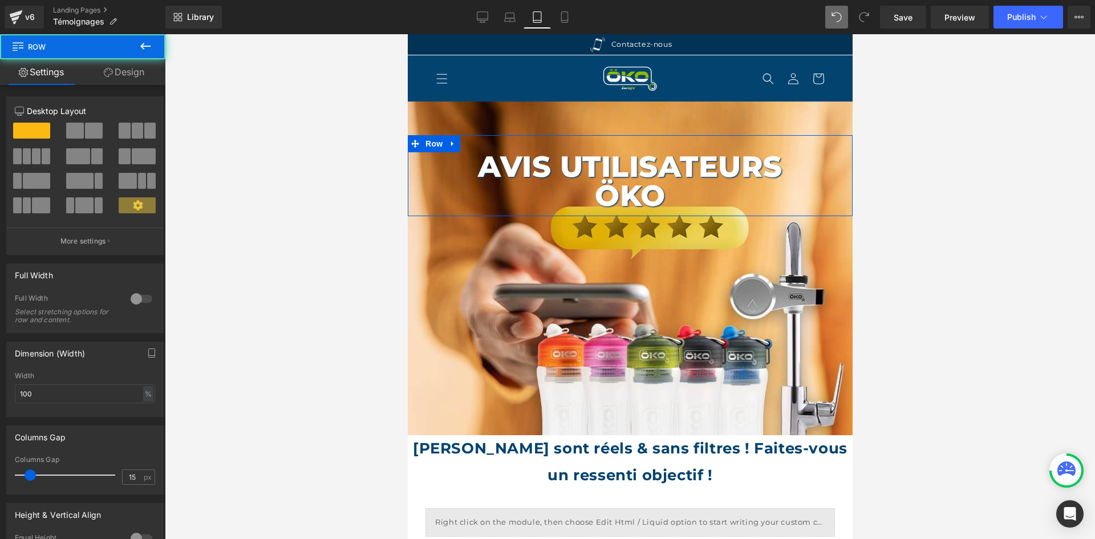
click at [138, 76] on link "Design" at bounding box center [124, 72] width 83 height 26
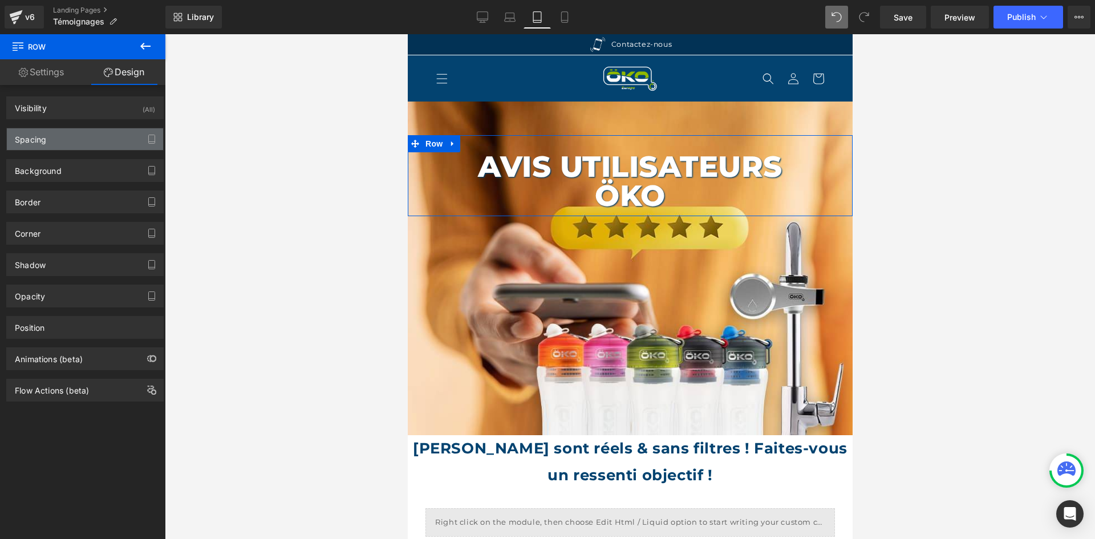
click at [33, 143] on div "Spacing" at bounding box center [30, 136] width 31 height 16
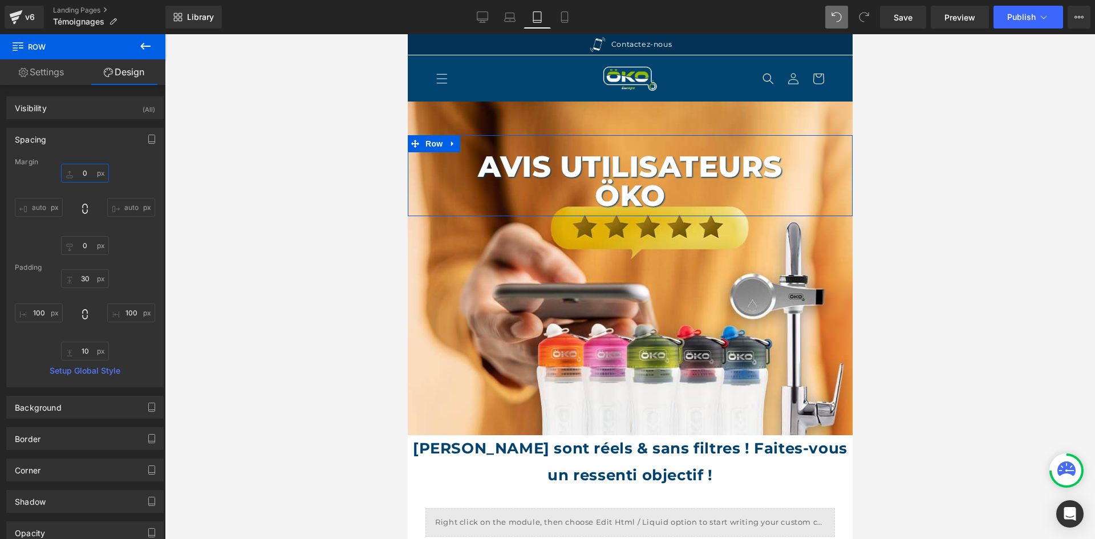
click at [84, 175] on input "0" at bounding box center [85, 173] width 48 height 19
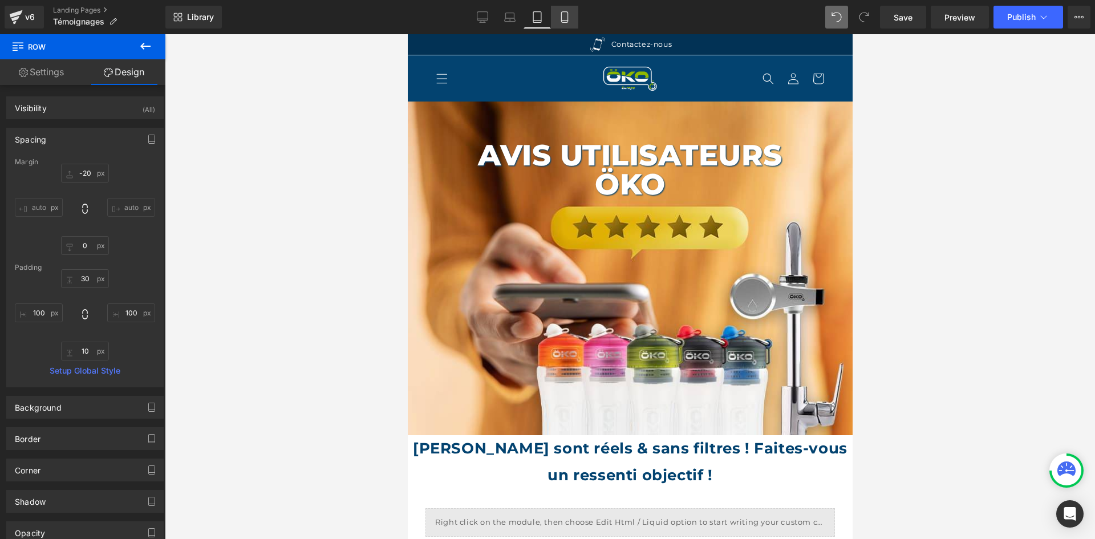
click at [563, 21] on icon at bounding box center [564, 21] width 6 height 0
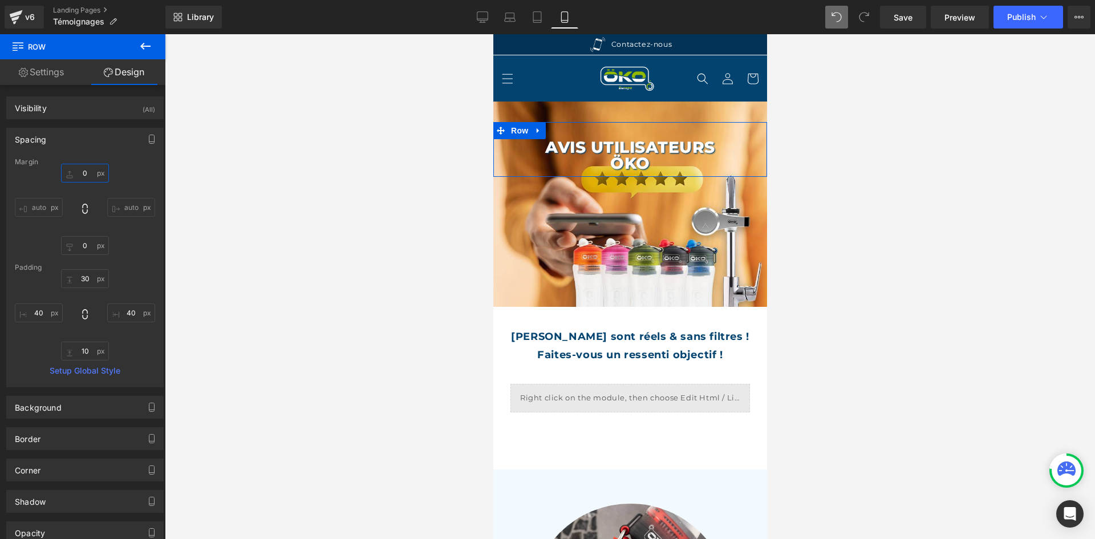
click at [85, 169] on input "0" at bounding box center [85, 173] width 48 height 19
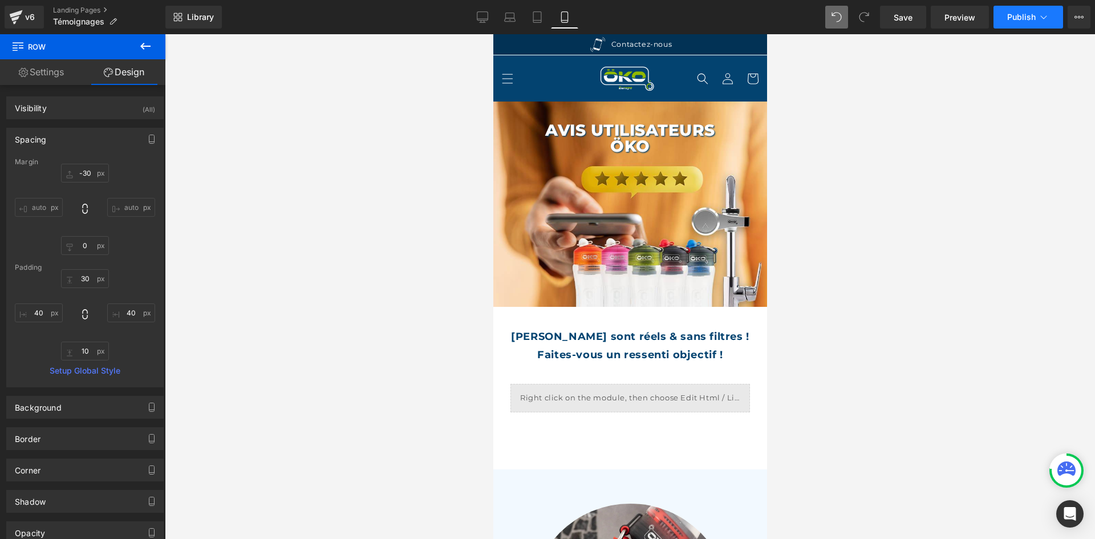
click at [1021, 15] on span "Publish" at bounding box center [1021, 17] width 29 height 9
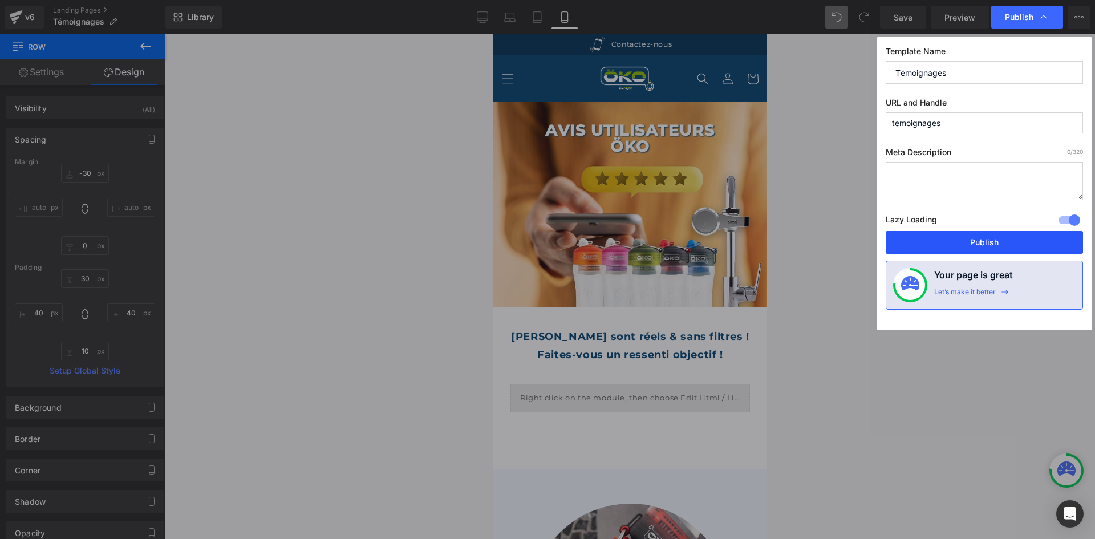
click at [933, 252] on button "Publish" at bounding box center [984, 242] width 197 height 23
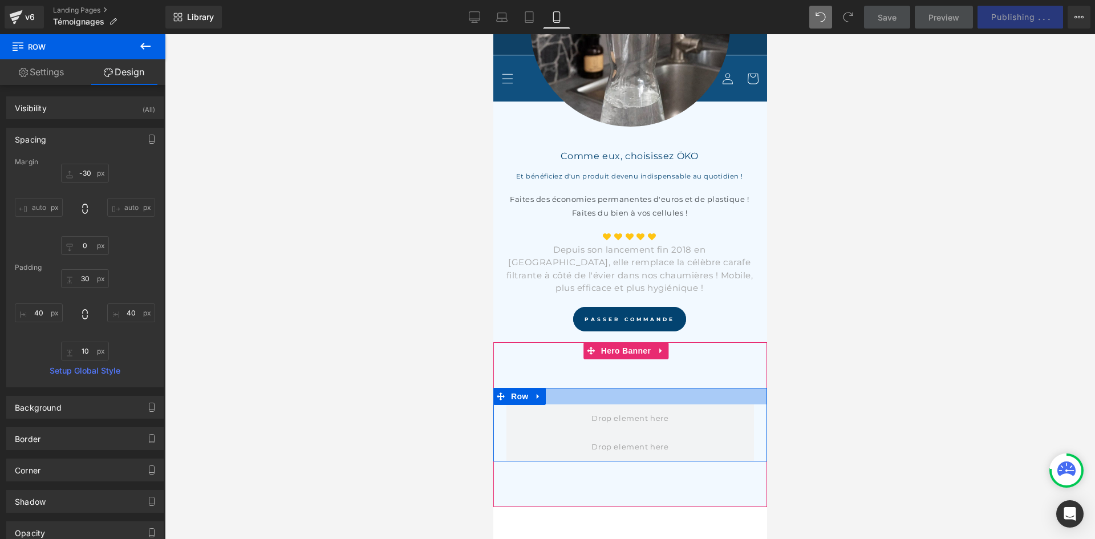
scroll to position [684, 0]
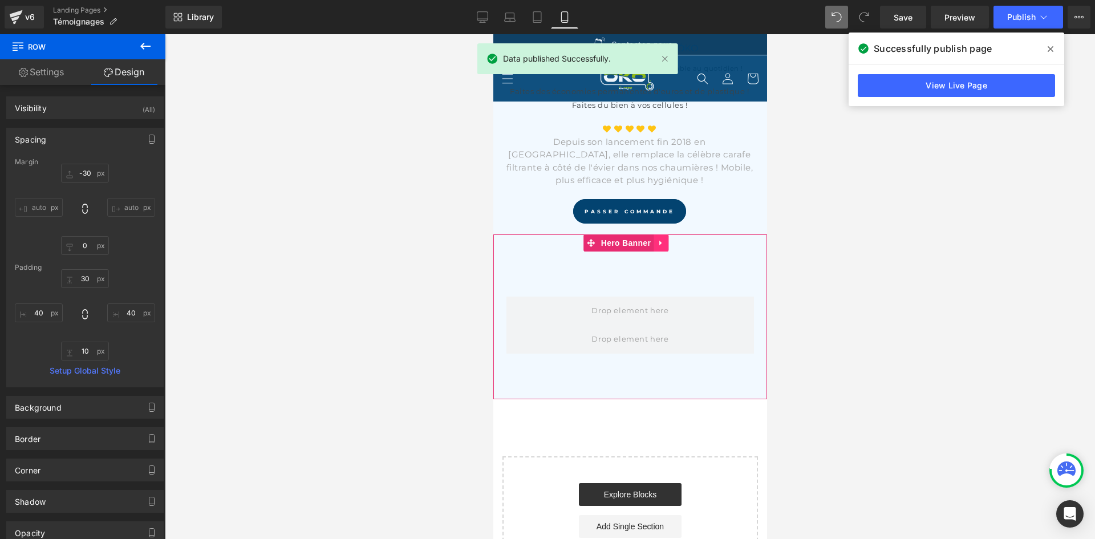
click at [659, 241] on icon at bounding box center [660, 243] width 2 height 5
click at [665, 239] on icon at bounding box center [668, 243] width 8 height 8
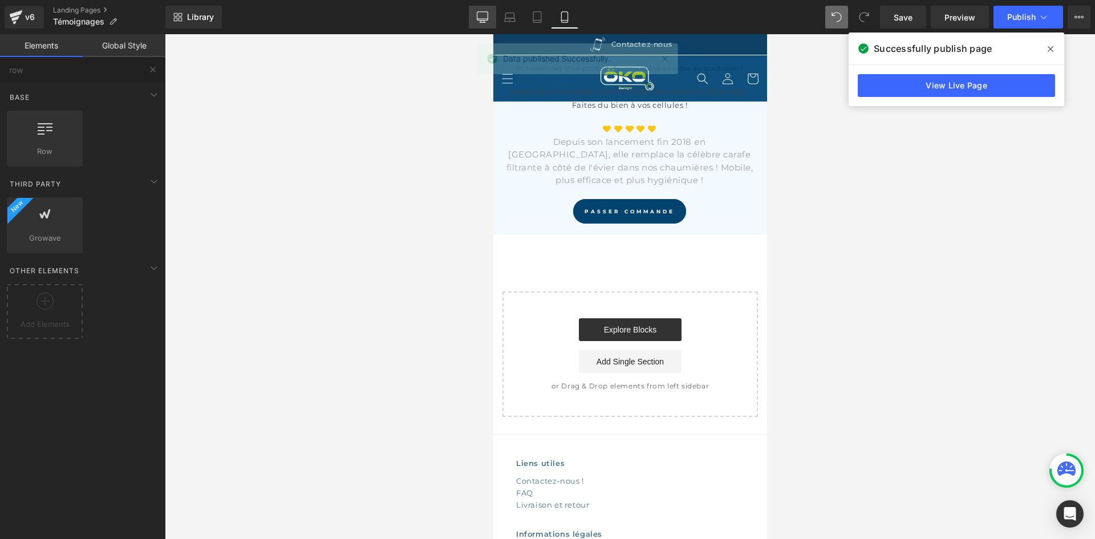
click at [481, 16] on icon at bounding box center [482, 16] width 11 height 11
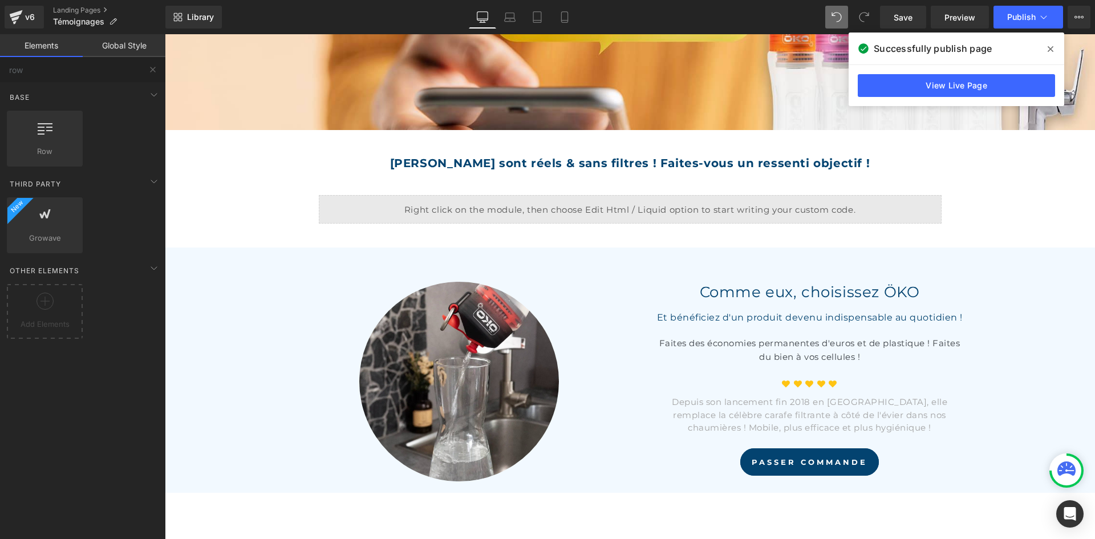
scroll to position [0, 0]
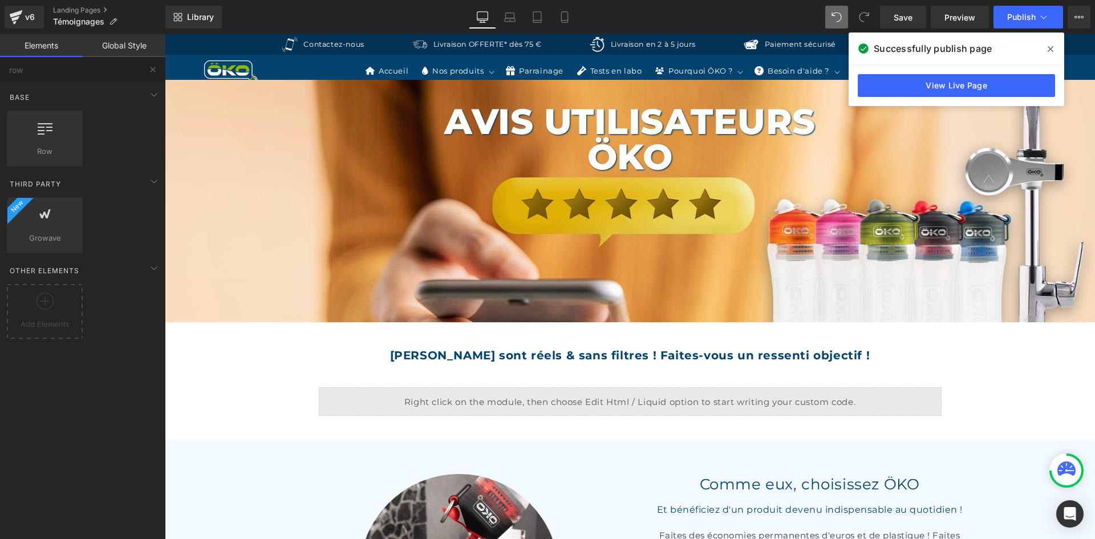
click at [1051, 46] on icon at bounding box center [1051, 48] width 6 height 9
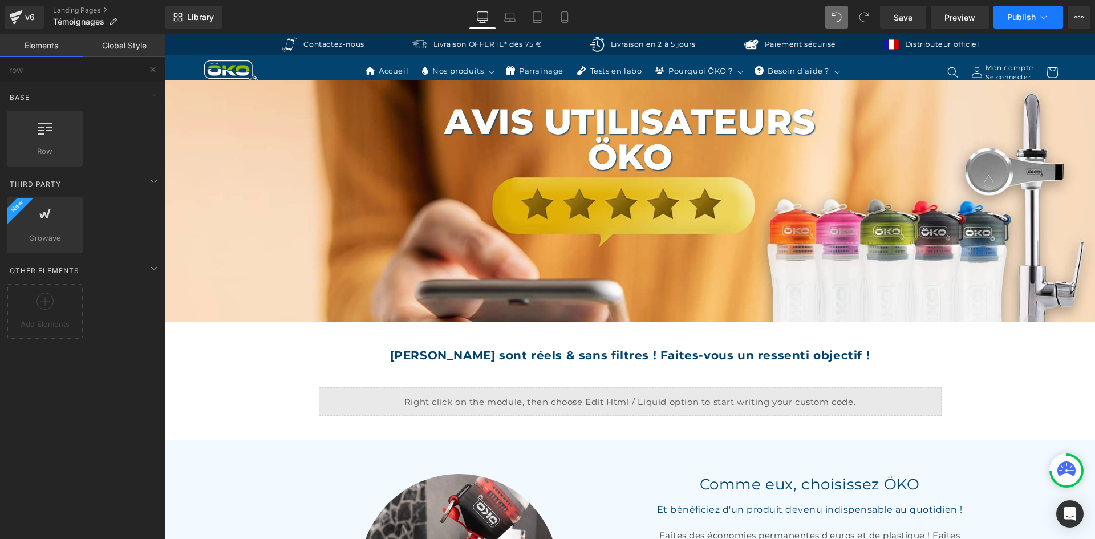
click at [1014, 15] on span "Publish" at bounding box center [1021, 17] width 29 height 9
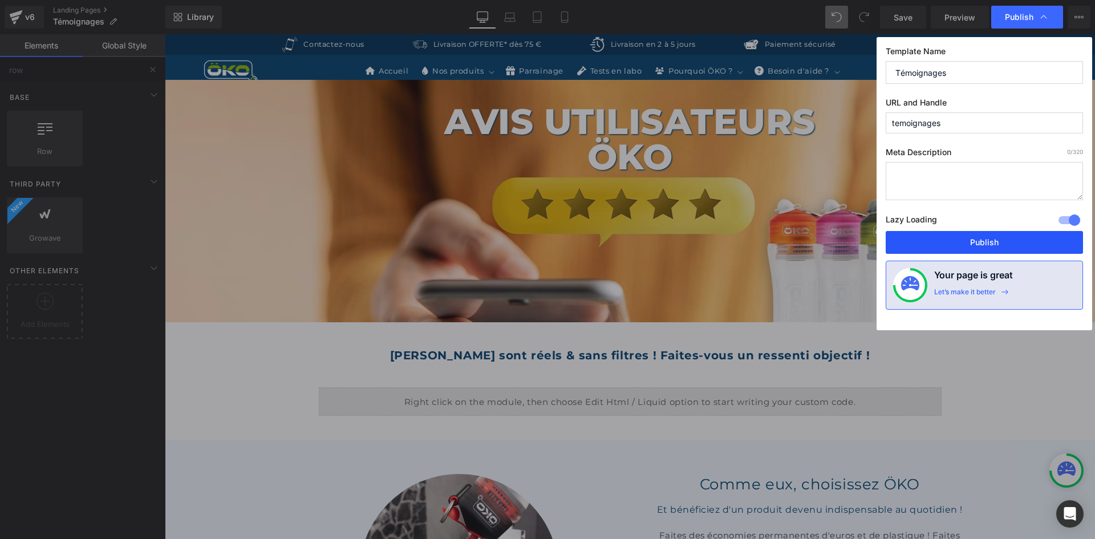
drag, startPoint x: 939, startPoint y: 242, endPoint x: 743, endPoint y: 192, distance: 202.3
click at [939, 242] on button "Publish" at bounding box center [984, 242] width 197 height 23
